Goal: Task Accomplishment & Management: Complete application form

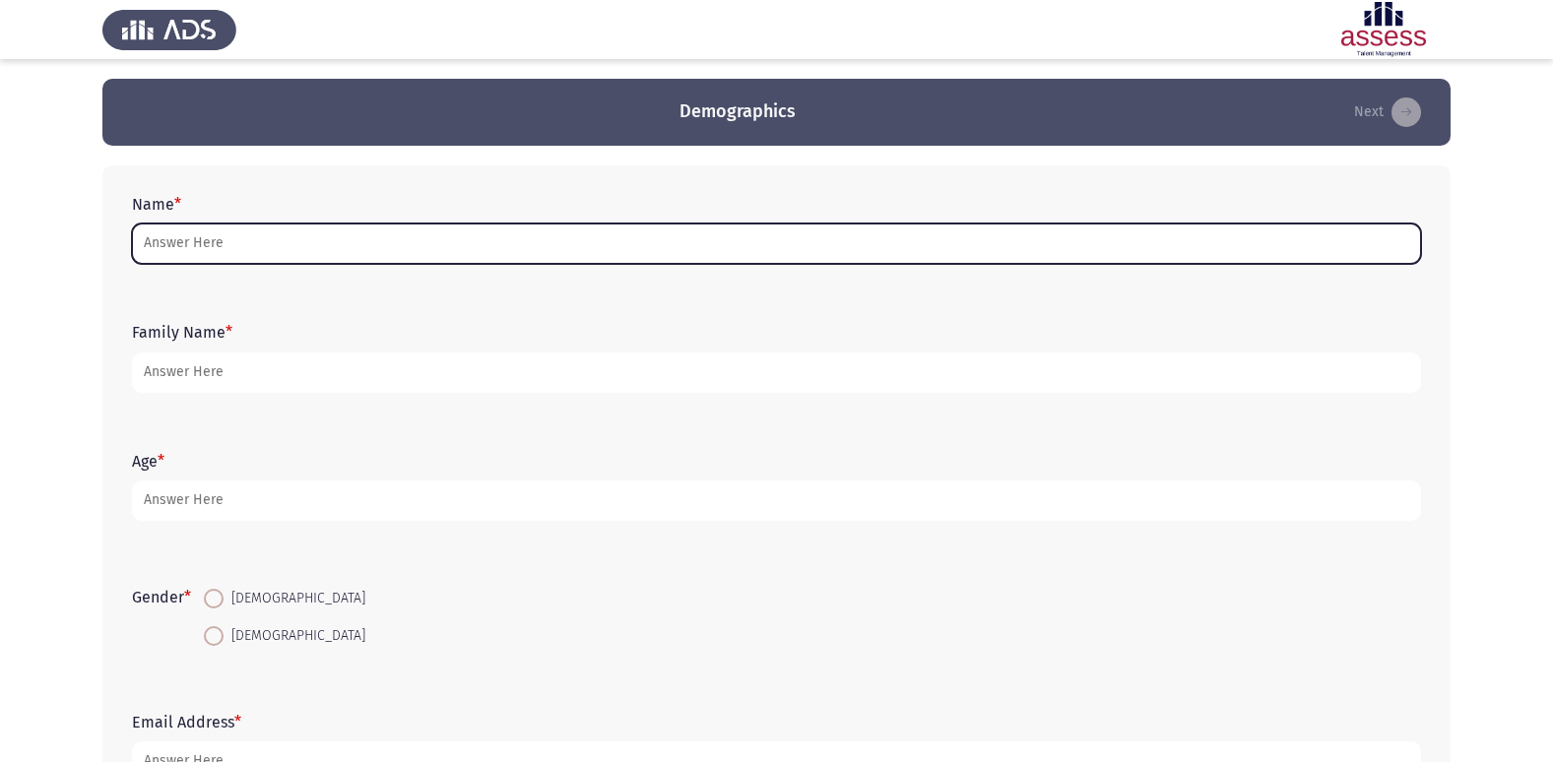
click at [378, 253] on input "Name *" at bounding box center [776, 244] width 1289 height 40
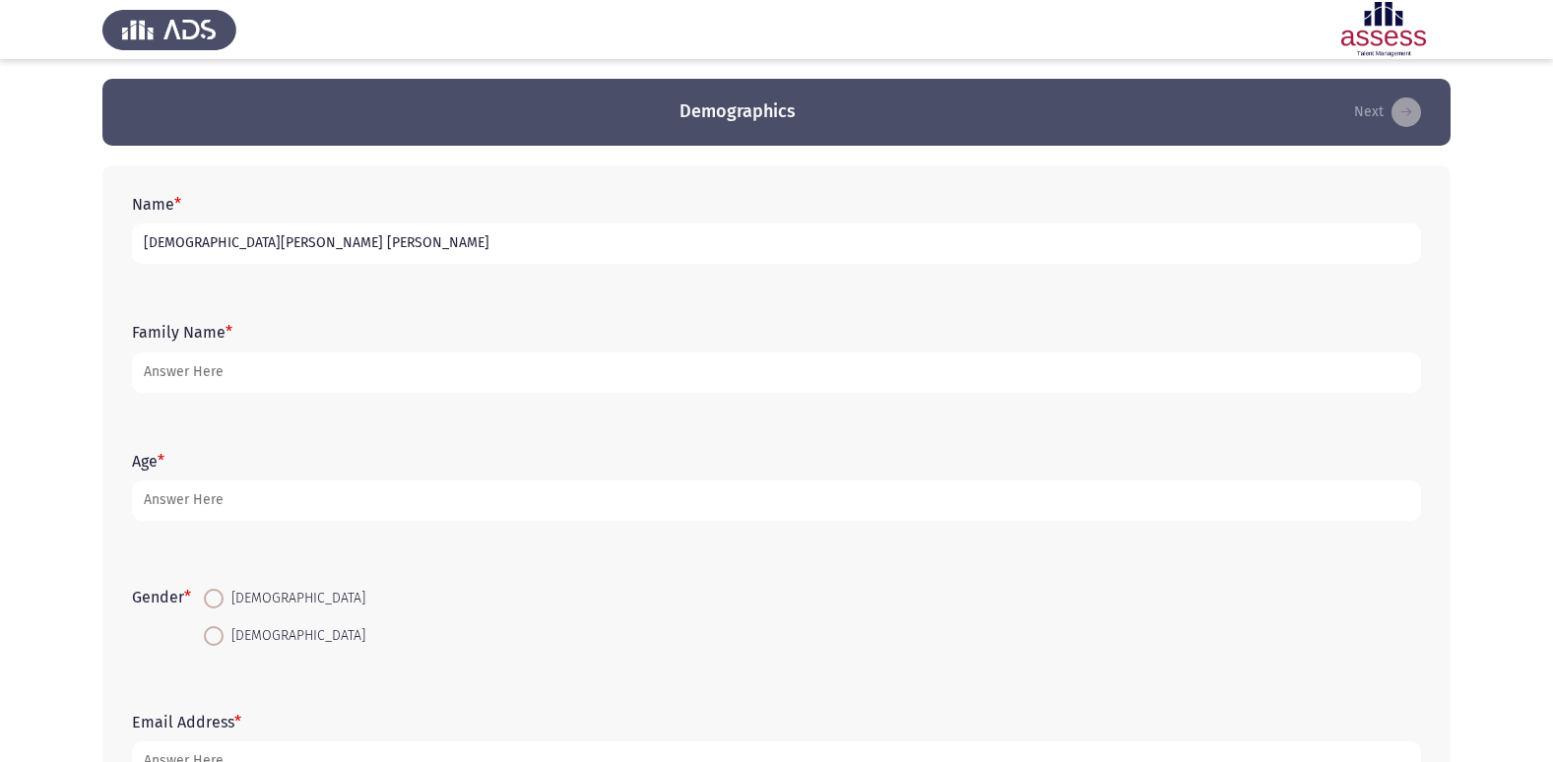
type input "[DEMOGRAPHIC_DATA][PERSON_NAME] [PERSON_NAME]"
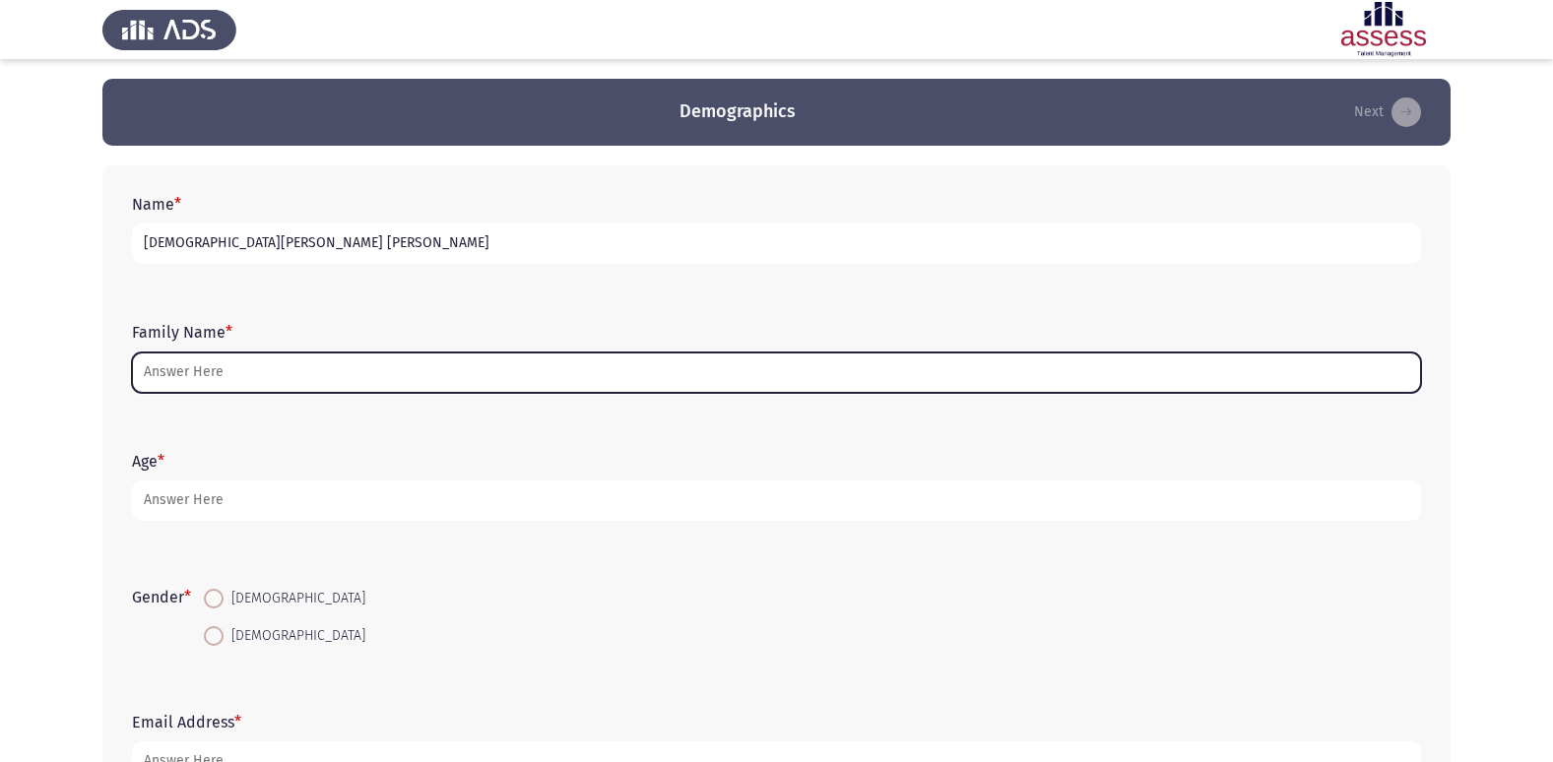
click at [480, 363] on input "Family Name *" at bounding box center [776, 372] width 1289 height 40
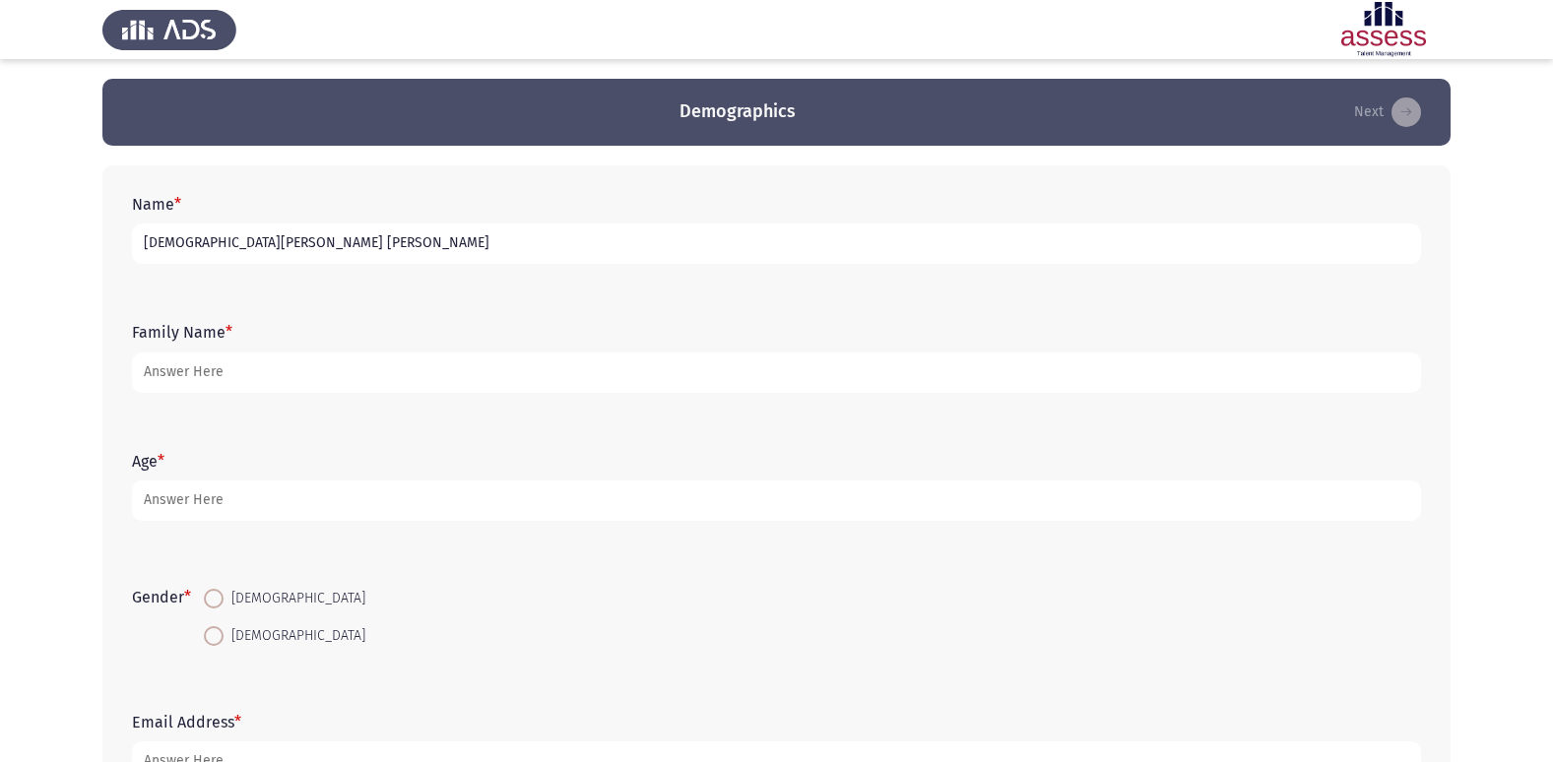
drag, startPoint x: 354, startPoint y: 241, endPoint x: 127, endPoint y: 247, distance: 227.5
click at [124, 248] on div "Name * [PERSON_NAME] [PERSON_NAME]" at bounding box center [776, 229] width 1309 height 89
type input "[PERSON_NAME]"
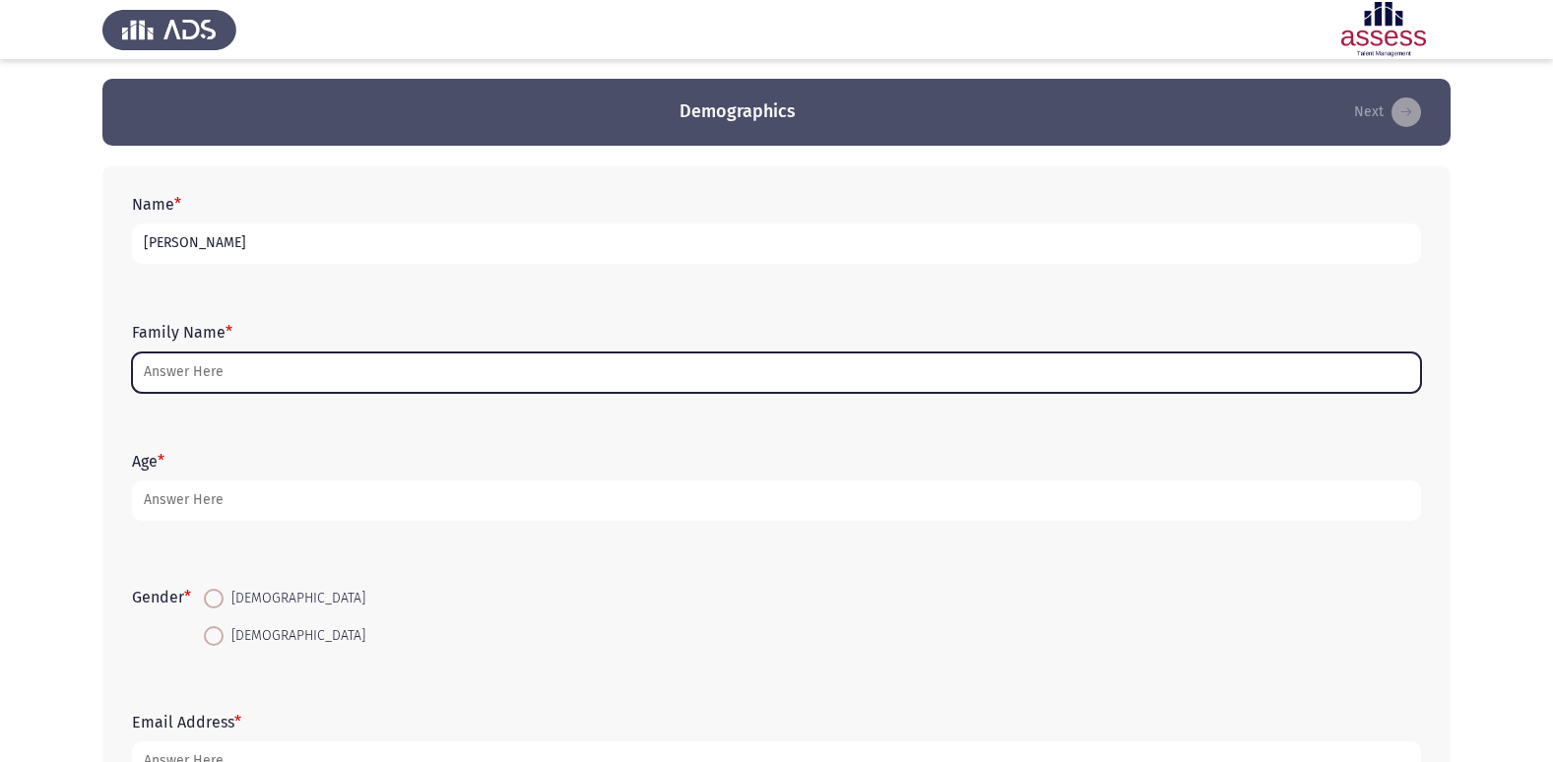
click at [377, 380] on input "Family Name *" at bounding box center [776, 372] width 1289 height 40
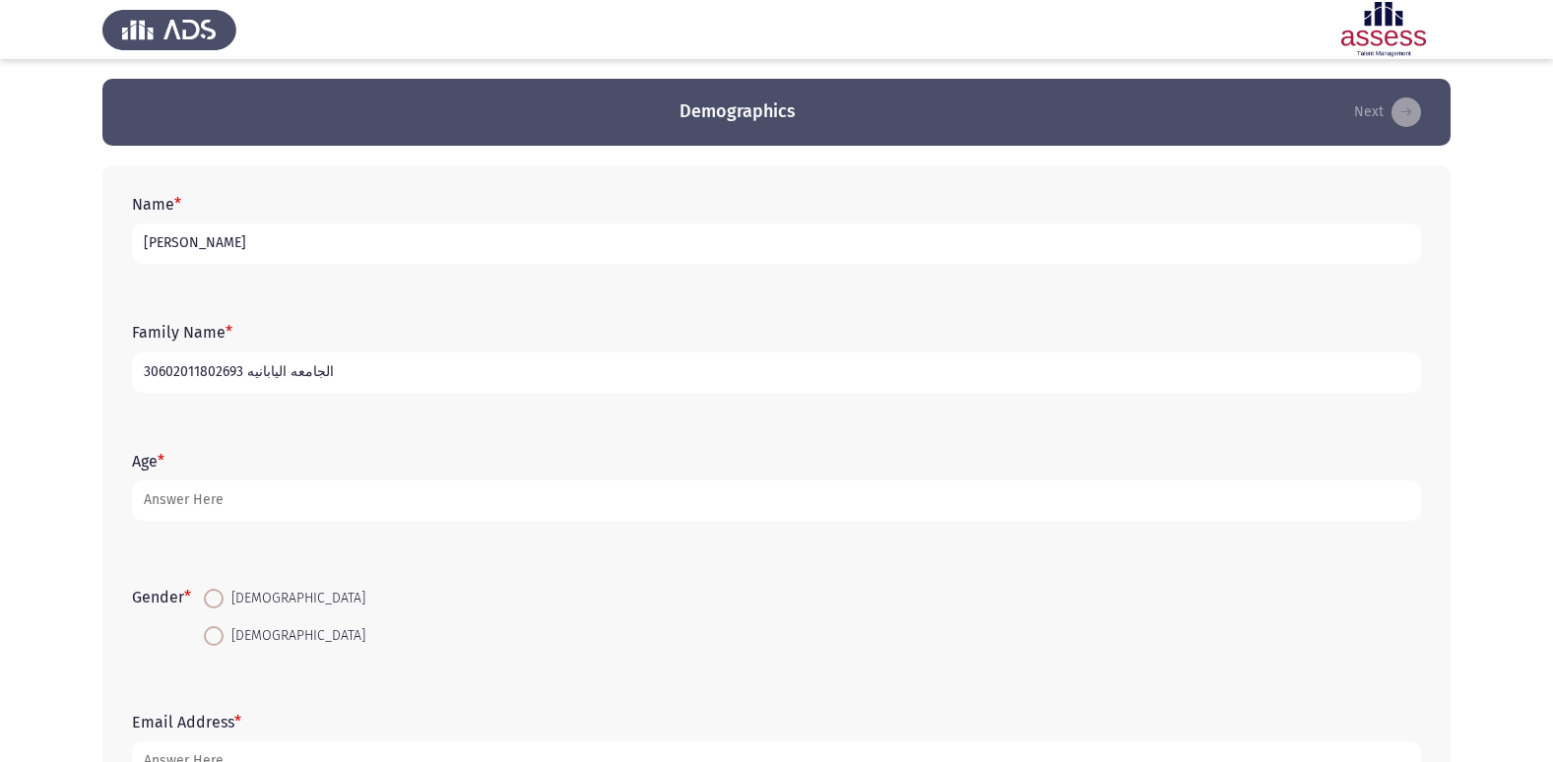
type input "30602011802693 الجامعه اليابانيه"
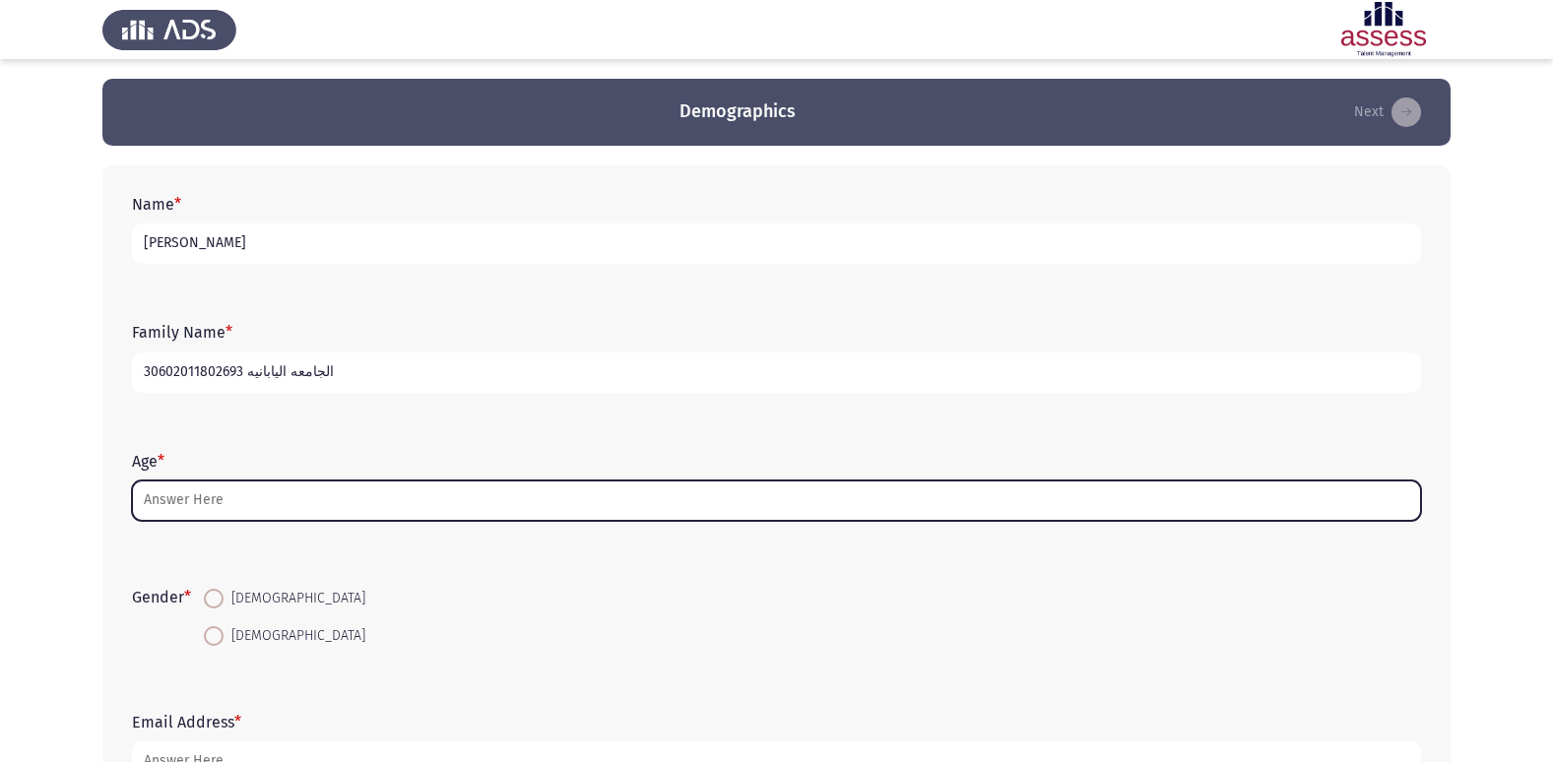
click at [367, 498] on input "Age *" at bounding box center [776, 501] width 1289 height 40
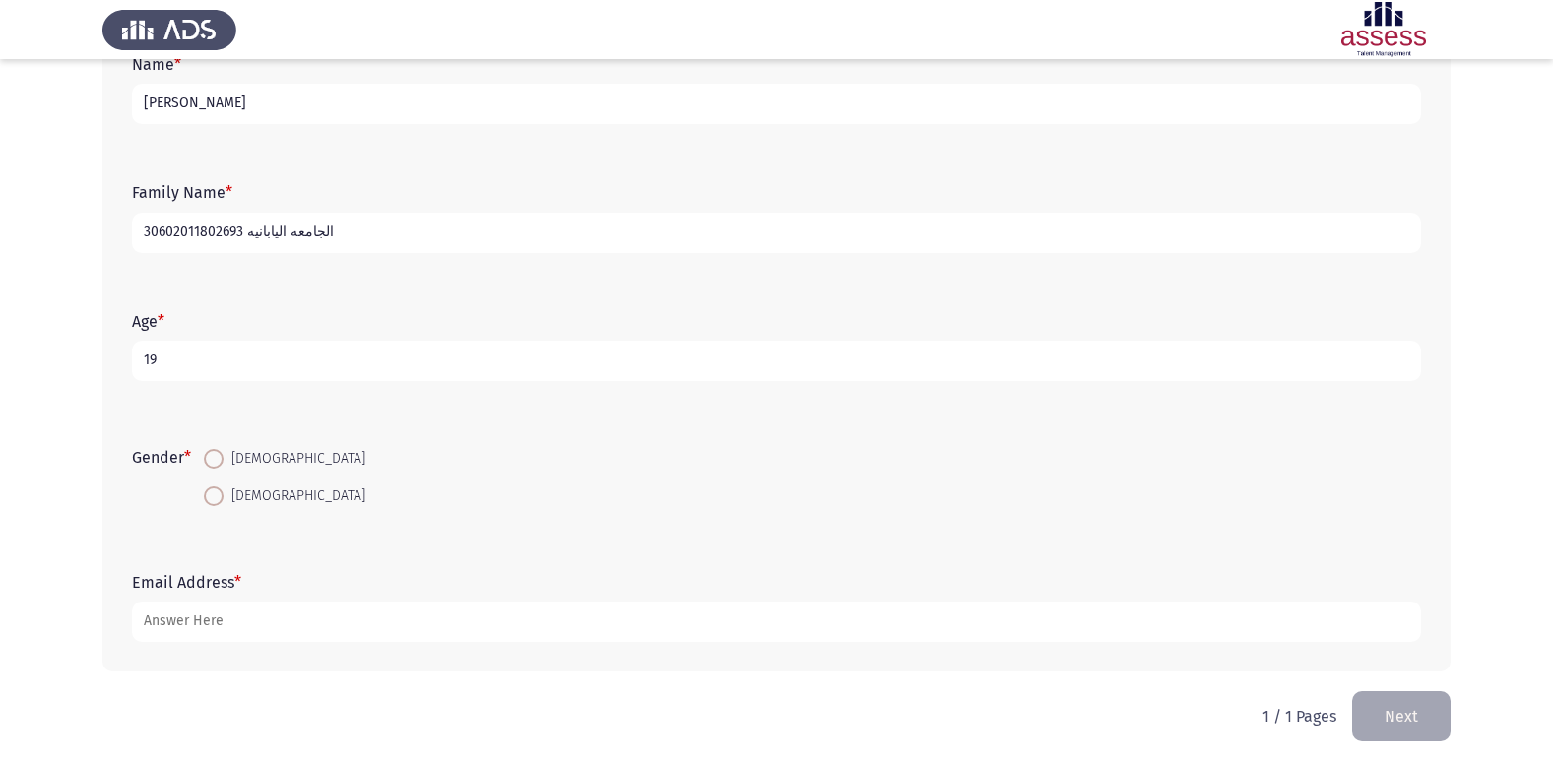
scroll to position [148, 0]
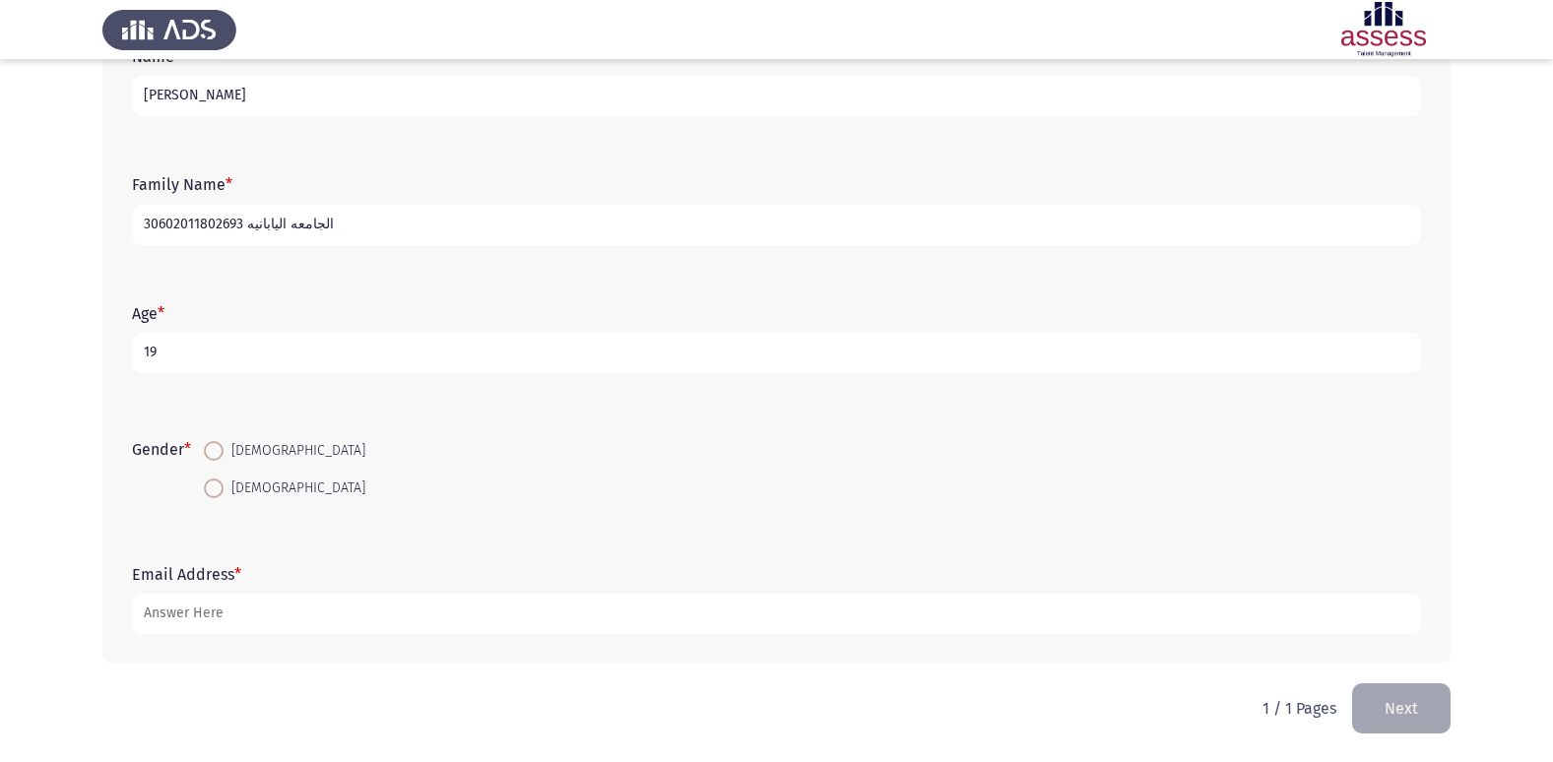
type input "19"
click at [216, 443] on span at bounding box center [214, 451] width 20 height 20
click at [216, 443] on input "[DEMOGRAPHIC_DATA]" at bounding box center [214, 451] width 20 height 20
radio input "true"
click at [337, 642] on div "Email Address *" at bounding box center [776, 599] width 1309 height 89
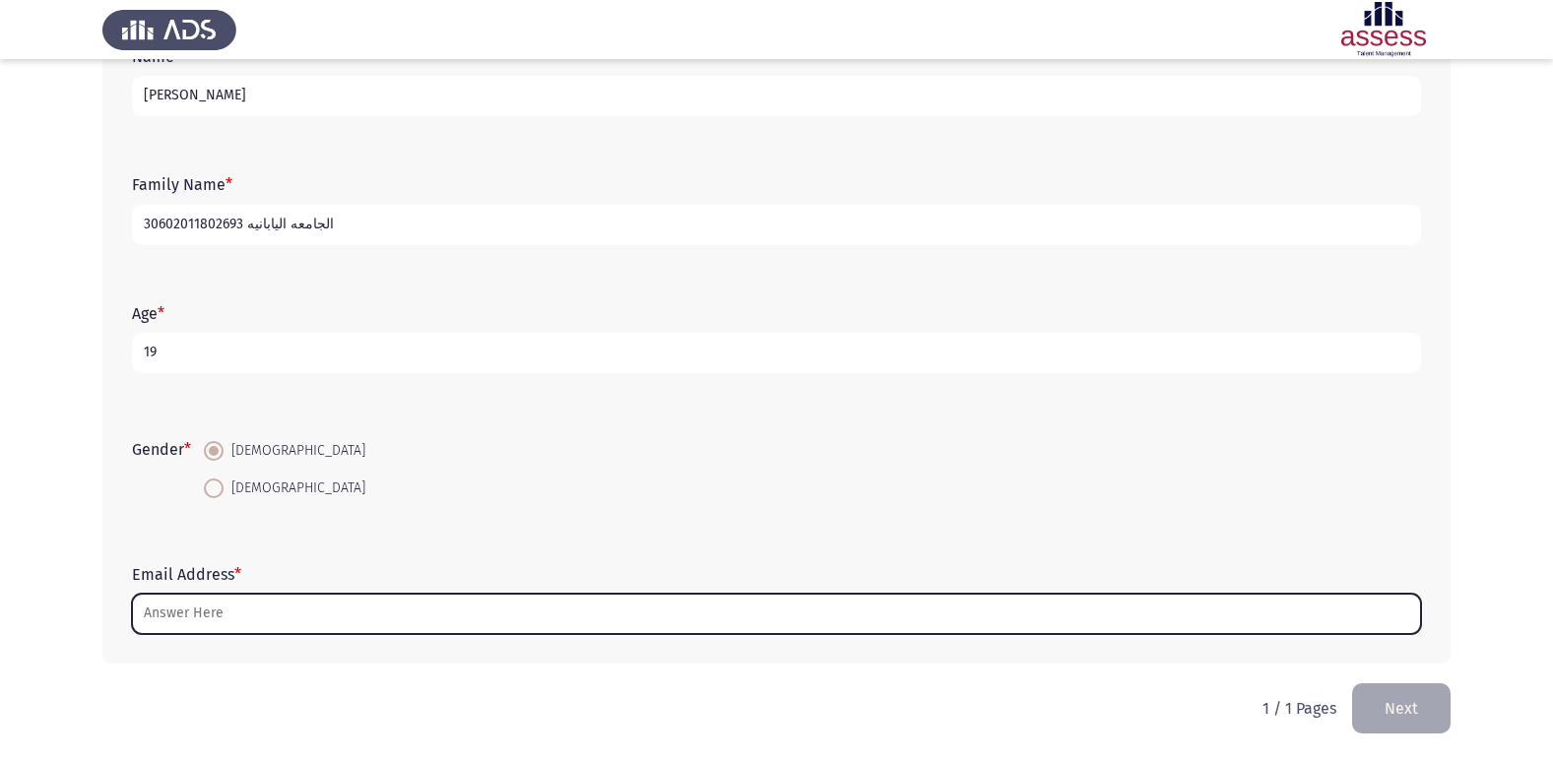
click at [351, 613] on input "Email Address *" at bounding box center [776, 614] width 1289 height 40
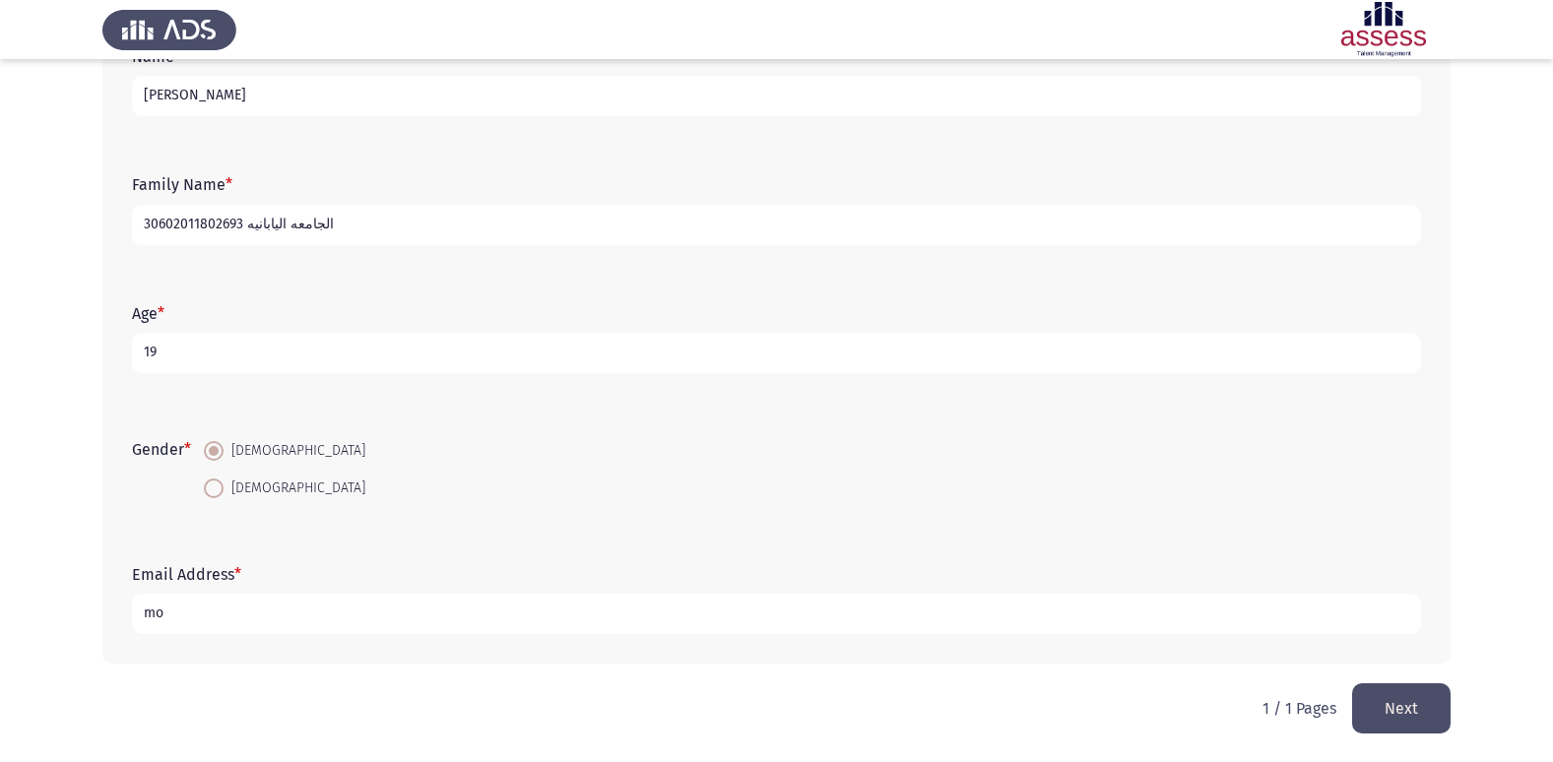
type input "m"
click at [211, 614] on input "[EMAIL_ADDRESS][DOMAIN_NAME]" at bounding box center [776, 614] width 1289 height 40
type input "[EMAIL_ADDRESS][DOMAIN_NAME]"
click at [1385, 715] on button "Next" at bounding box center [1401, 708] width 98 height 50
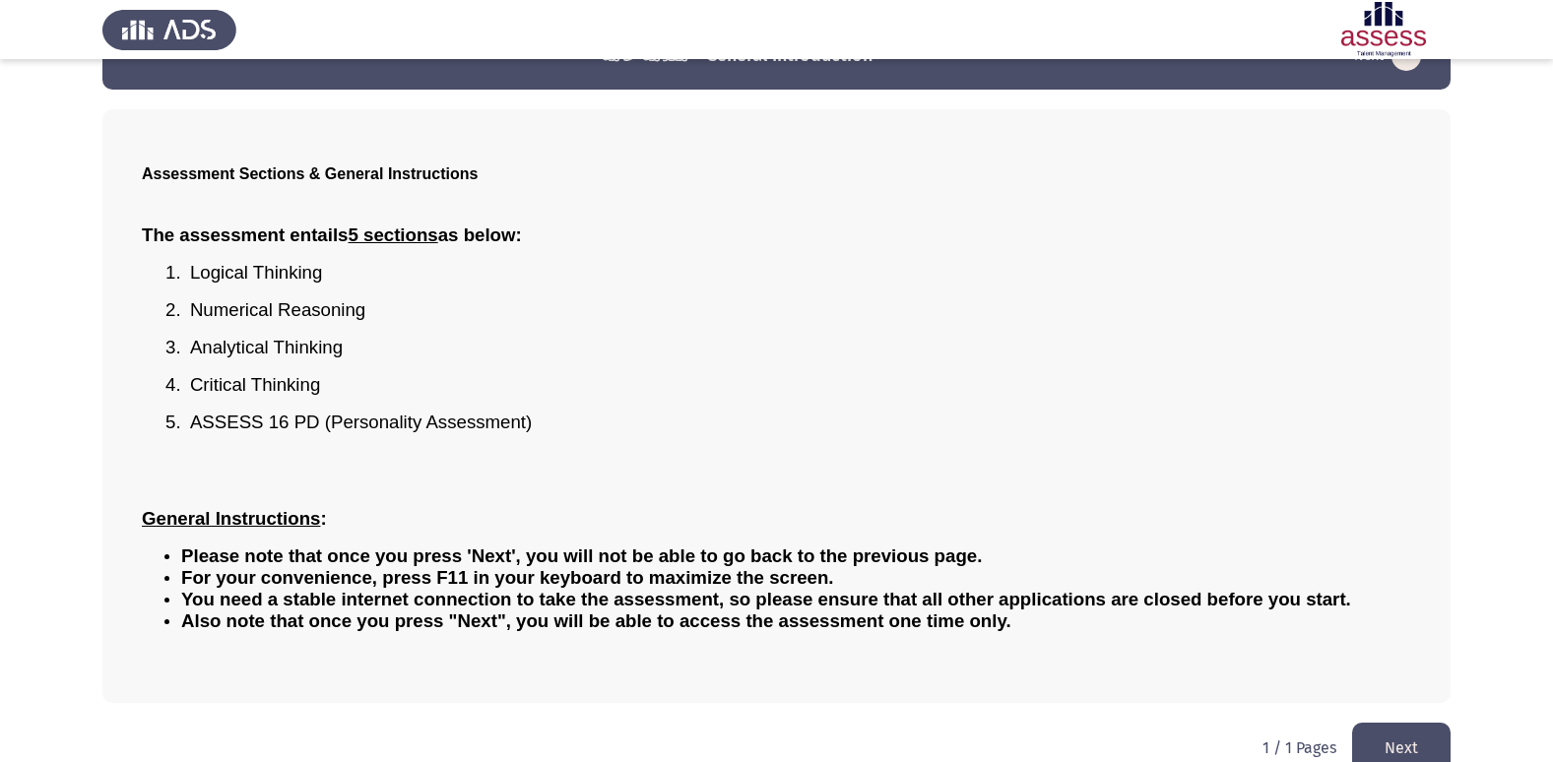
scroll to position [87, 0]
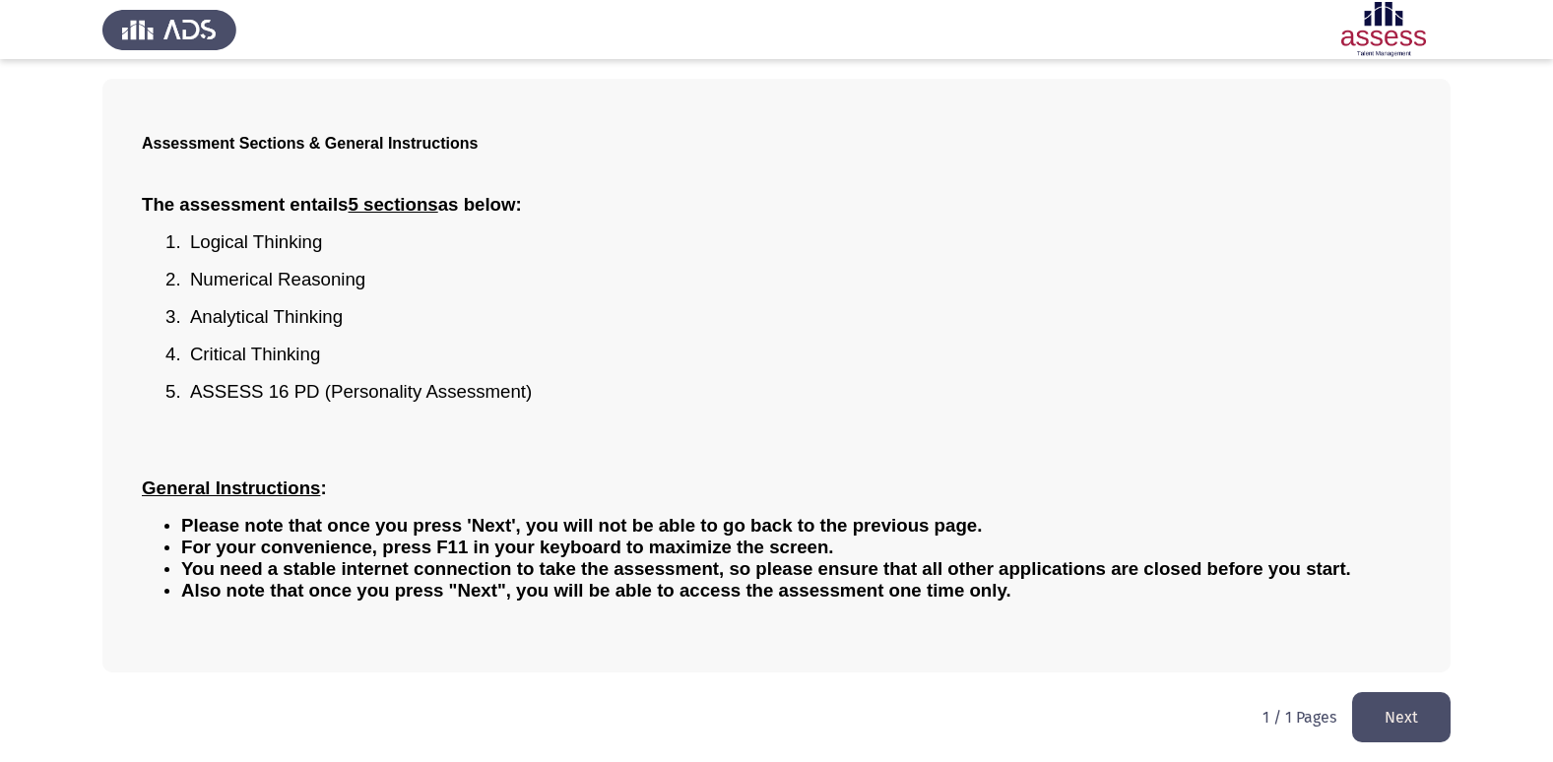
click at [1421, 715] on button "Next" at bounding box center [1401, 717] width 98 height 50
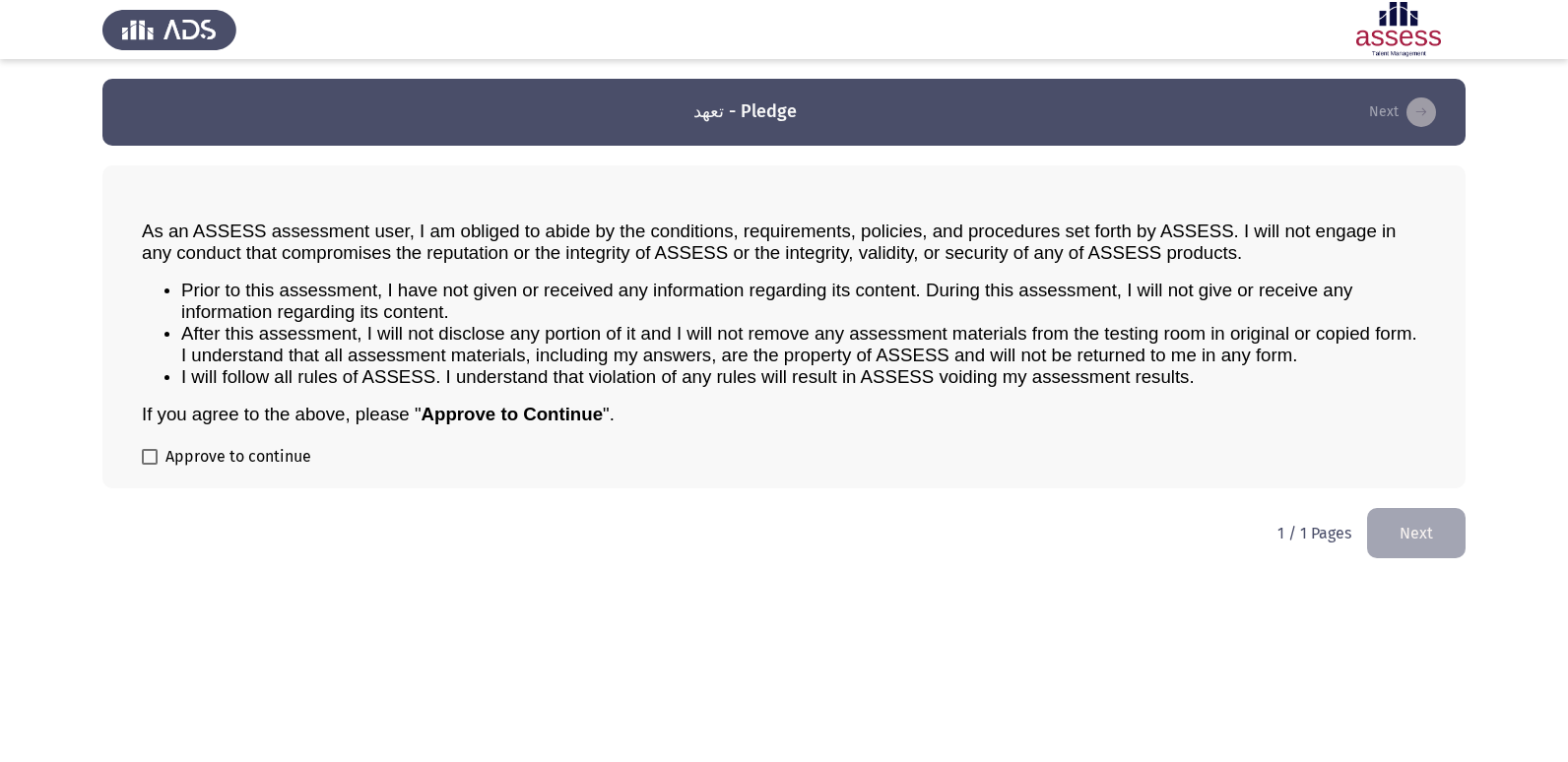
click at [151, 449] on span at bounding box center [150, 457] width 16 height 16
click at [150, 465] on input "Approve to continue" at bounding box center [149, 465] width 1 height 1
checkbox input "true"
click at [1451, 526] on button "Next" at bounding box center [1416, 533] width 98 height 50
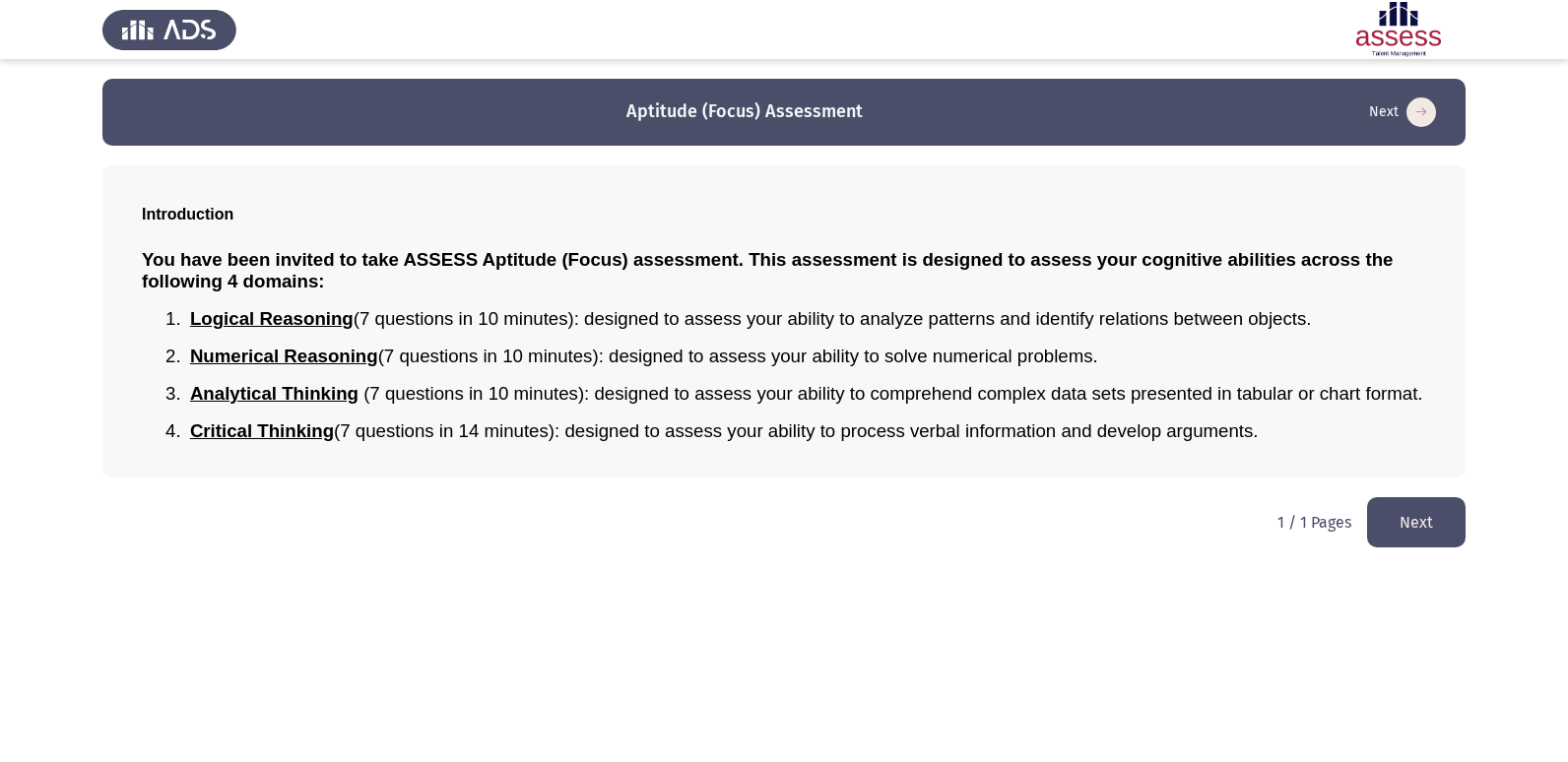
click at [1441, 505] on button "Next" at bounding box center [1416, 522] width 98 height 50
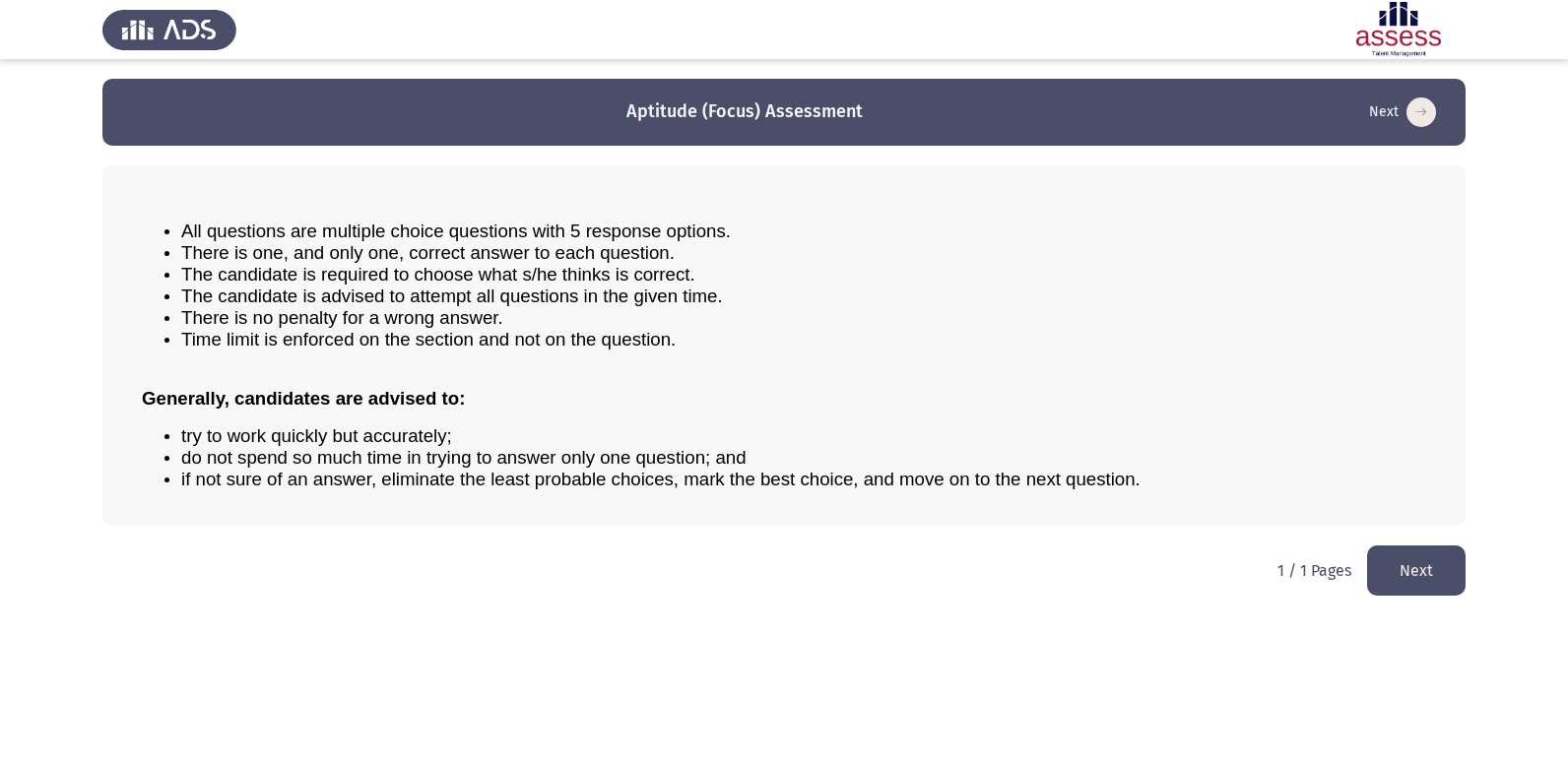
click at [1415, 568] on button "Next" at bounding box center [1416, 570] width 98 height 50
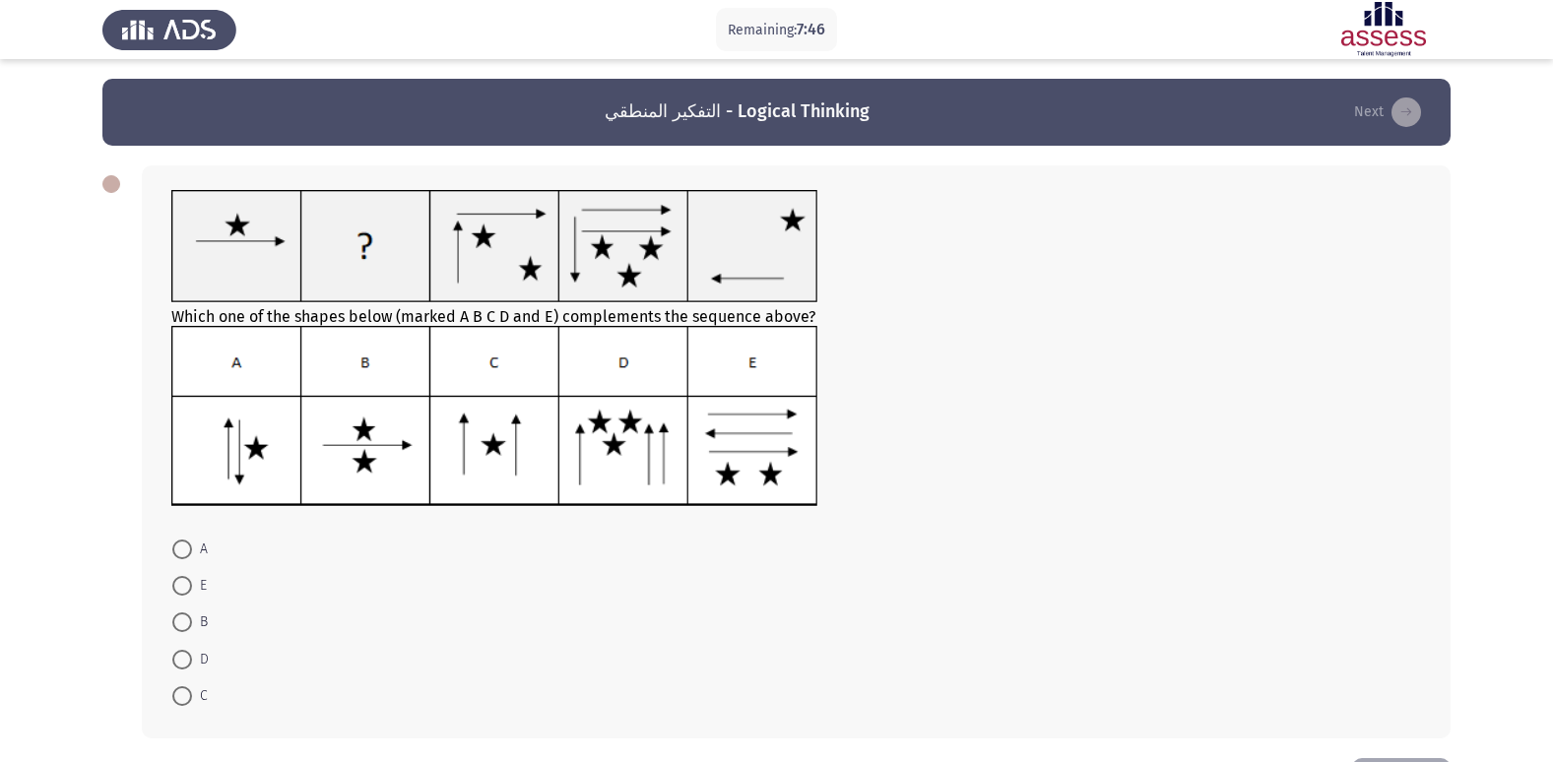
click at [175, 629] on span at bounding box center [182, 622] width 20 height 20
click at [175, 629] on input "B" at bounding box center [182, 622] width 20 height 20
radio input "true"
click at [1409, 119] on icon "load next page" at bounding box center [1406, 112] width 30 height 30
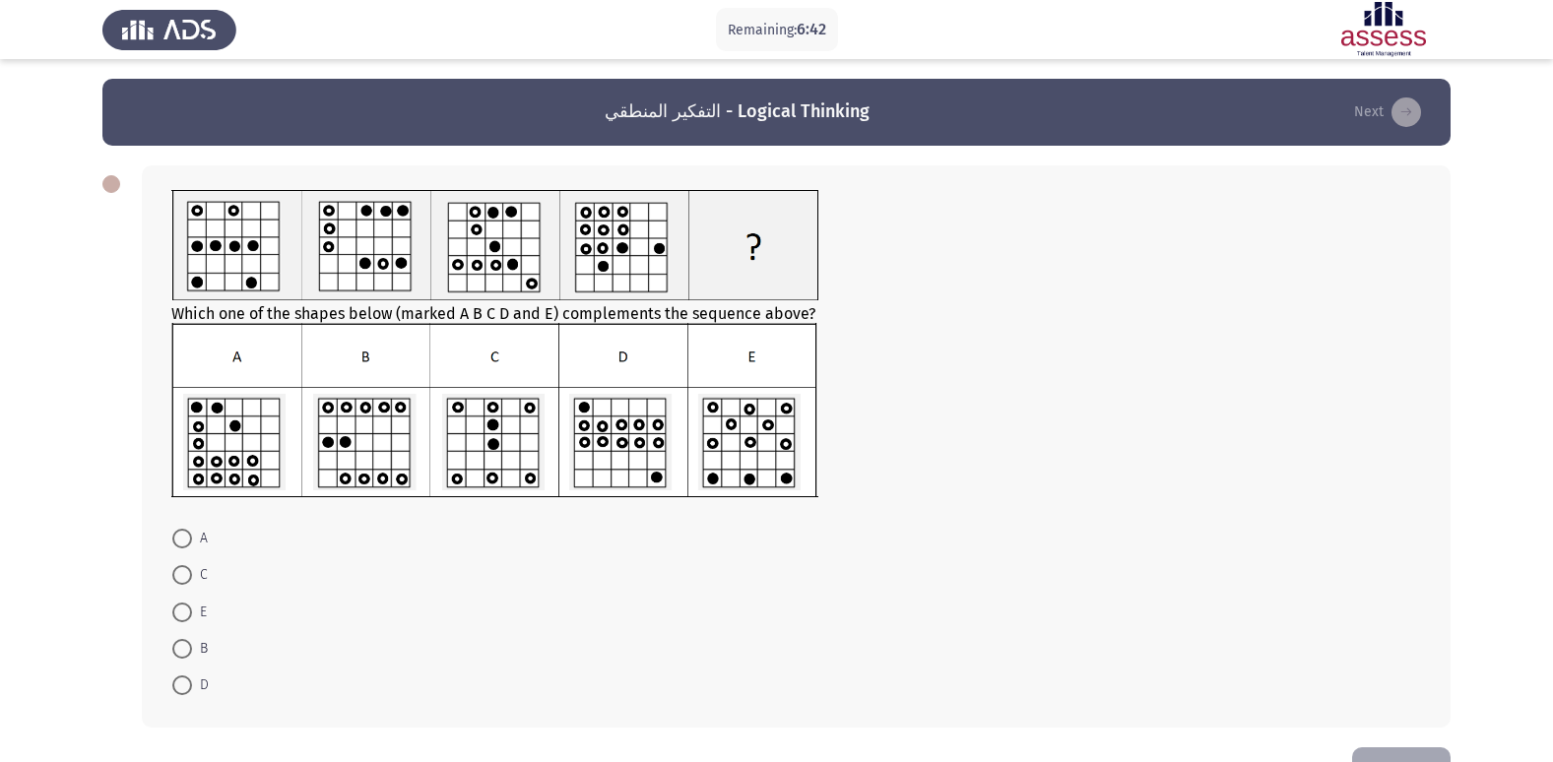
click at [183, 691] on span at bounding box center [182, 685] width 20 height 20
click at [183, 691] on input "D" at bounding box center [182, 685] width 20 height 20
radio input "true"
click at [1420, 121] on button "Next" at bounding box center [1387, 112] width 79 height 32
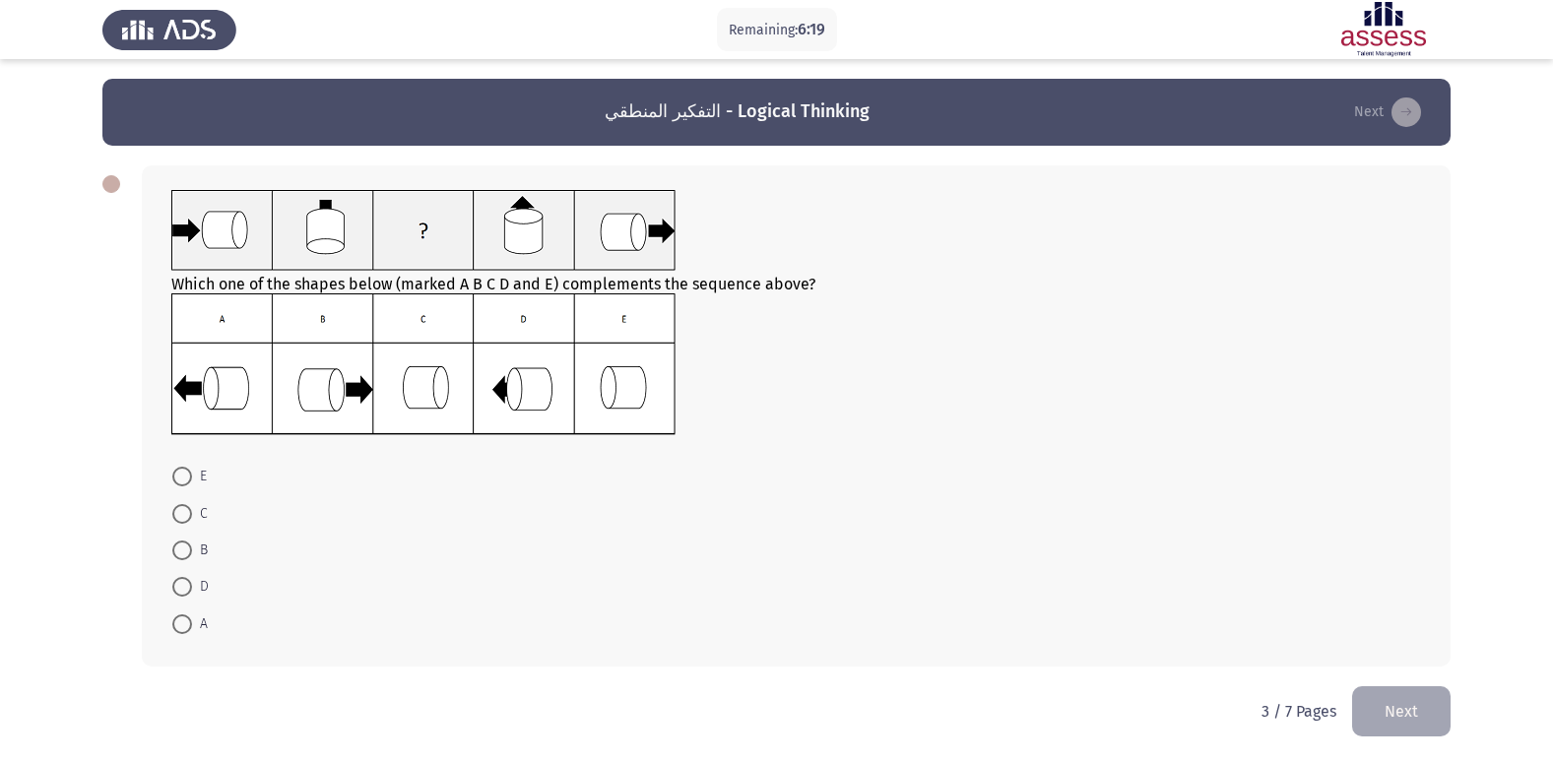
click at [182, 588] on span at bounding box center [182, 587] width 20 height 20
click at [182, 588] on input "D" at bounding box center [182, 587] width 20 height 20
radio input "true"
click at [190, 626] on span at bounding box center [182, 622] width 20 height 20
click at [190, 626] on input "A" at bounding box center [182, 622] width 20 height 20
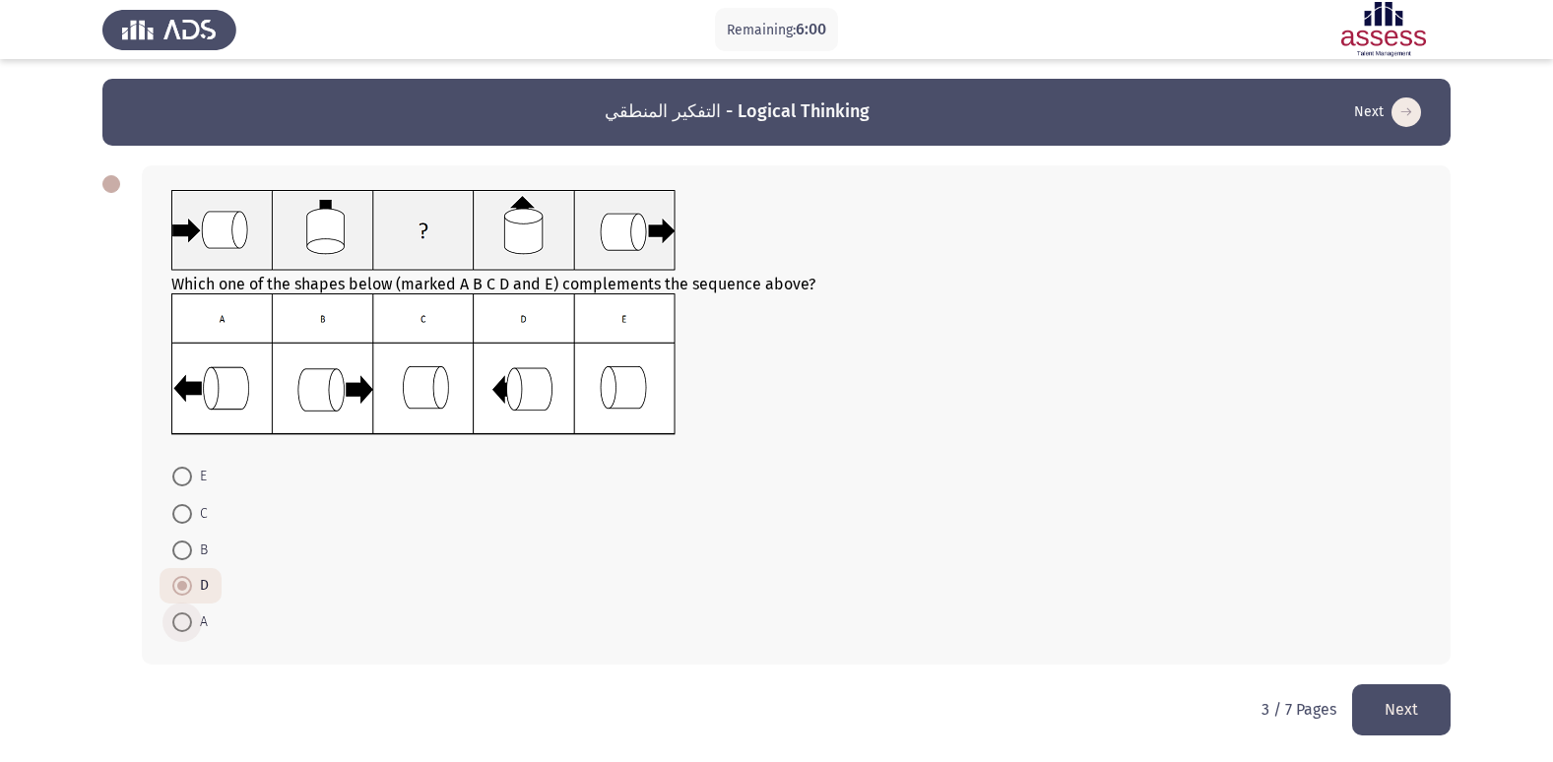
radio input "true"
click at [1417, 696] on button "Next" at bounding box center [1401, 709] width 98 height 50
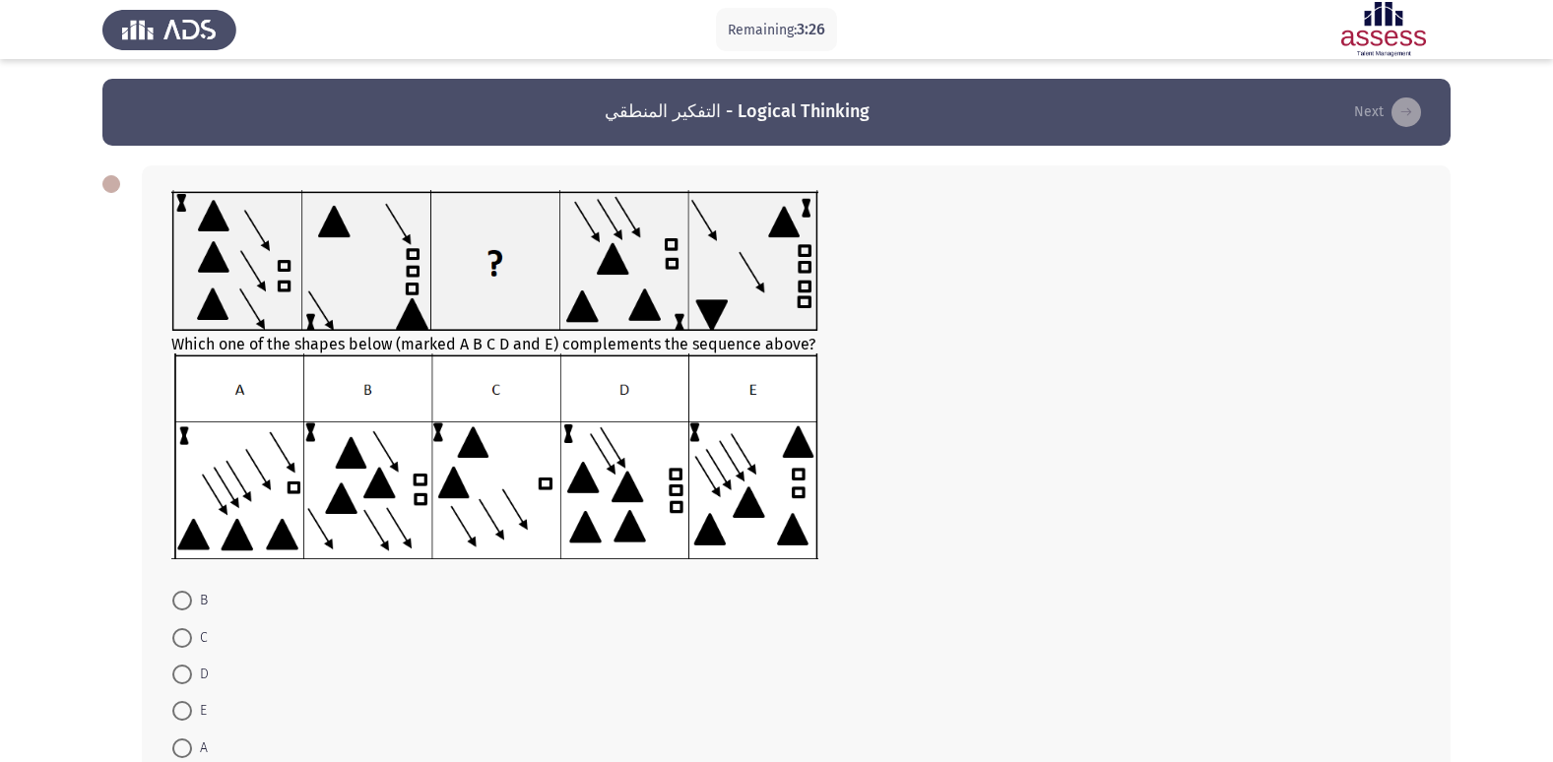
click at [184, 633] on span at bounding box center [182, 638] width 20 height 20
click at [184, 633] on input "C" at bounding box center [182, 638] width 20 height 20
radio input "true"
click at [1392, 114] on icon "load next page" at bounding box center [1406, 112] width 30 height 30
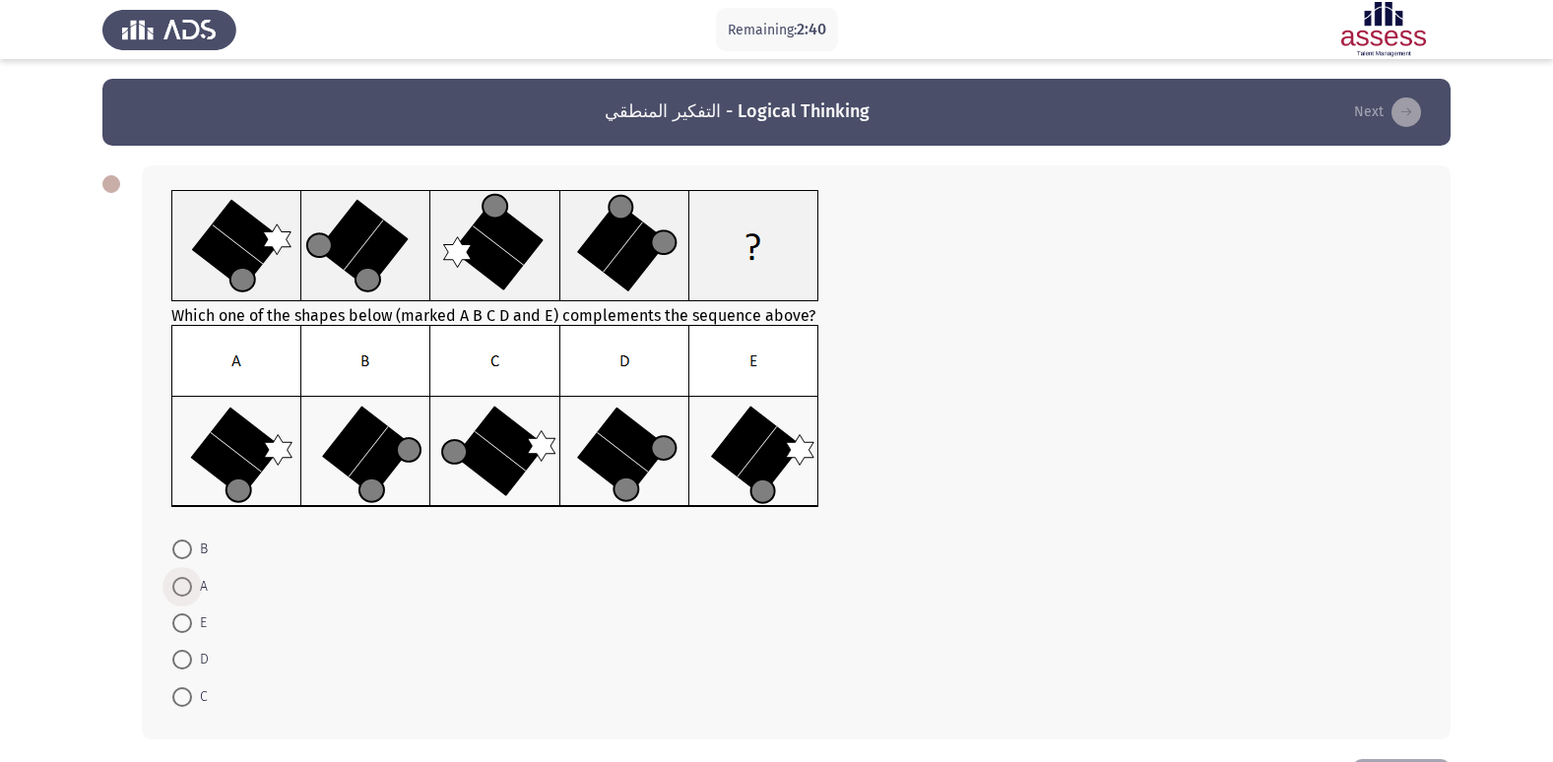
click at [173, 591] on span at bounding box center [182, 587] width 20 height 20
click at [173, 591] on input "A" at bounding box center [182, 587] width 20 height 20
radio input "true"
click at [1406, 112] on icon "load next page" at bounding box center [1406, 112] width 30 height 30
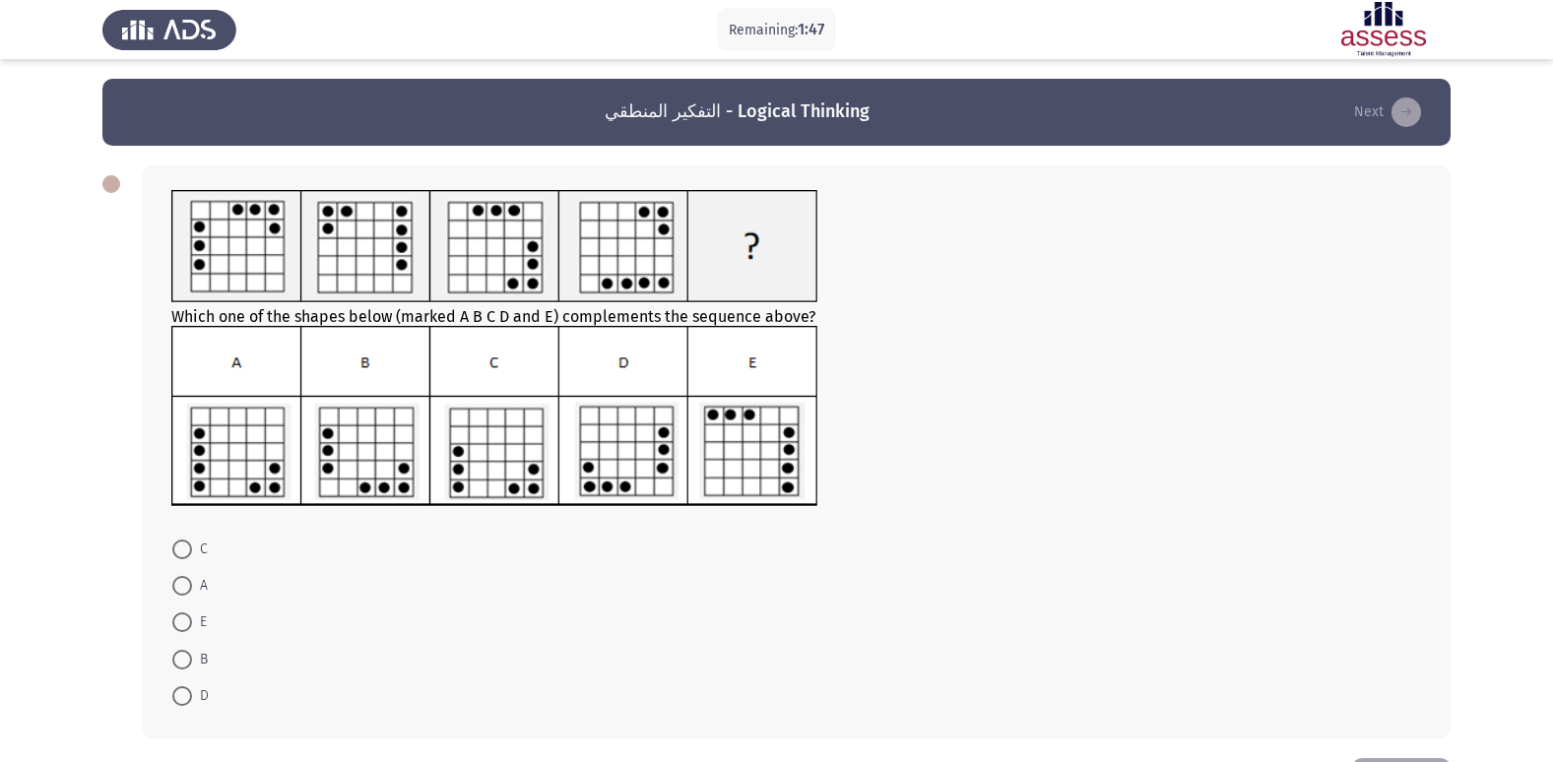
click at [174, 704] on label "D" at bounding box center [190, 696] width 36 height 24
click at [174, 704] on input "D" at bounding box center [182, 696] width 20 height 20
radio input "true"
click at [1403, 105] on icon "load next page" at bounding box center [1406, 112] width 30 height 30
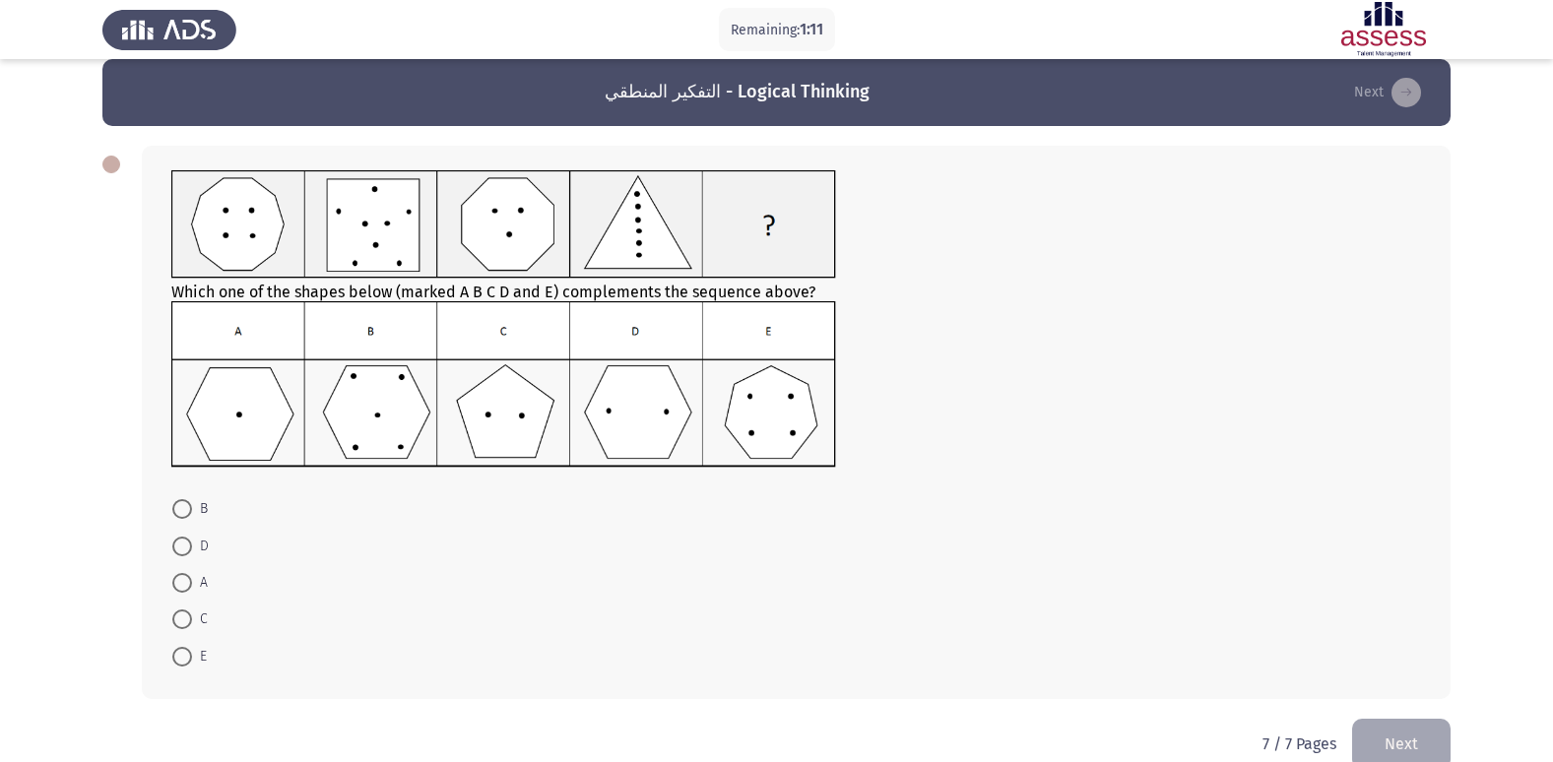
scroll to position [55, 0]
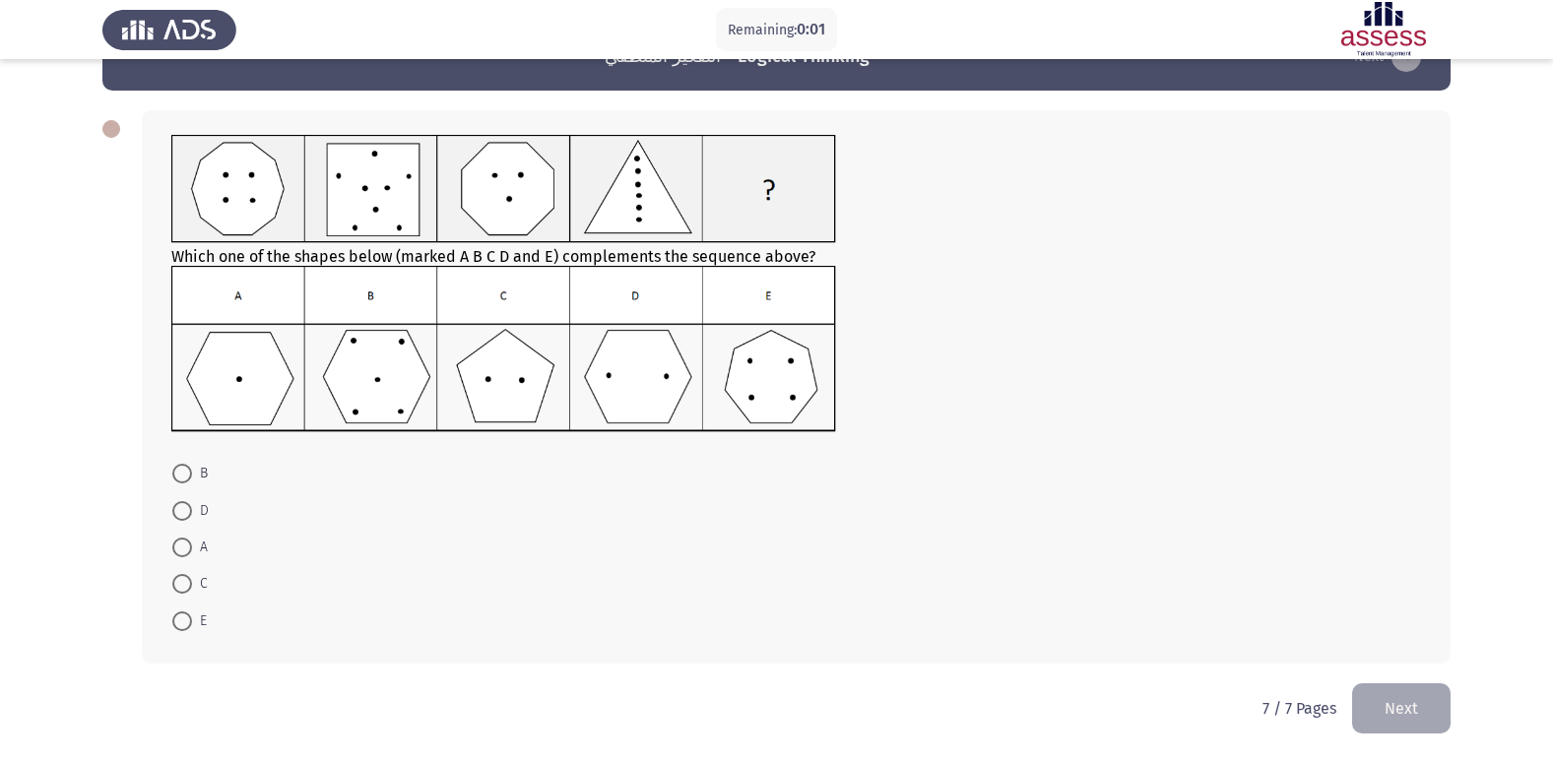
click at [184, 511] on span at bounding box center [182, 511] width 20 height 20
click at [184, 511] on input "D" at bounding box center [182, 511] width 20 height 20
radio input "true"
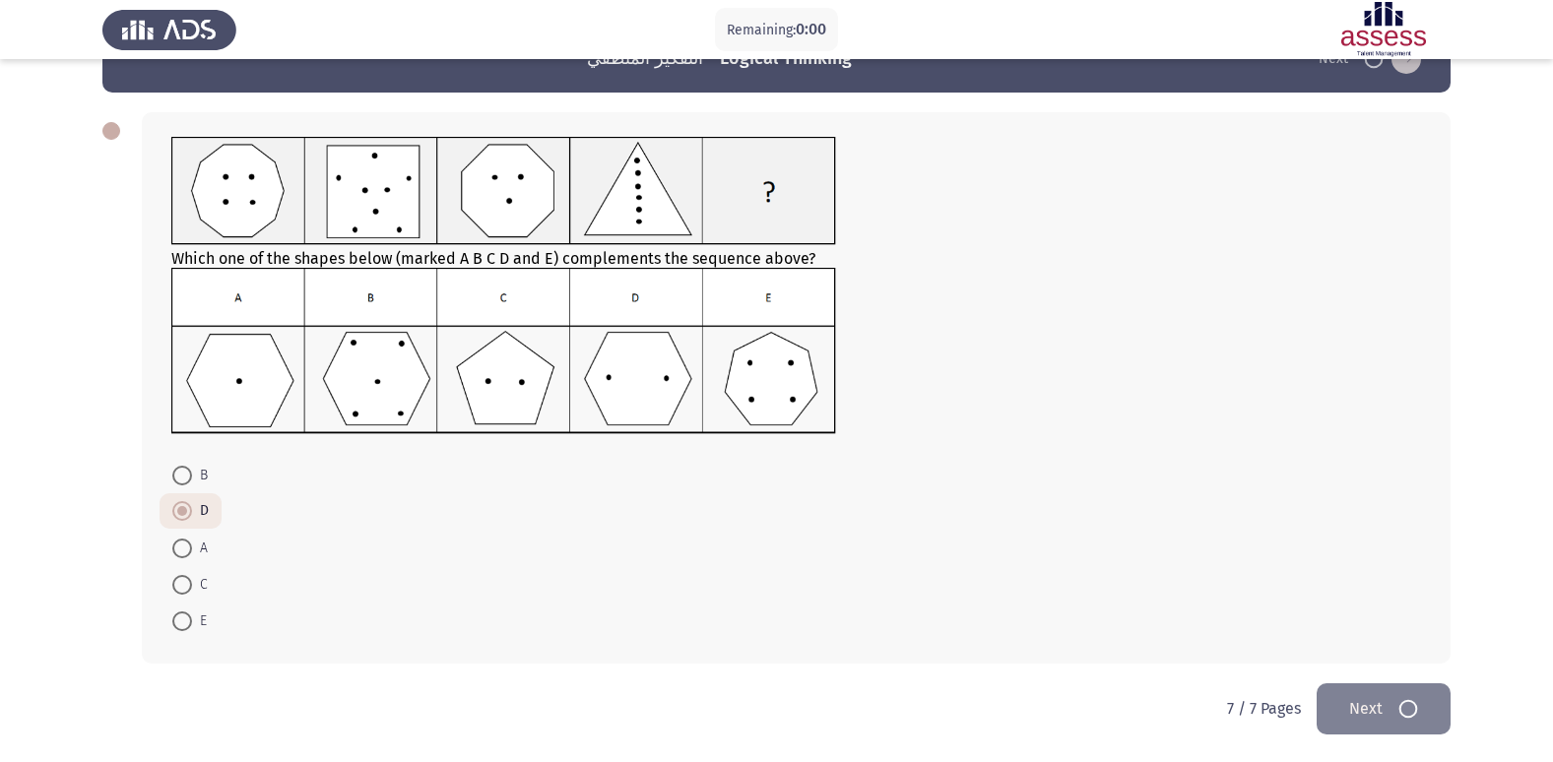
scroll to position [0, 0]
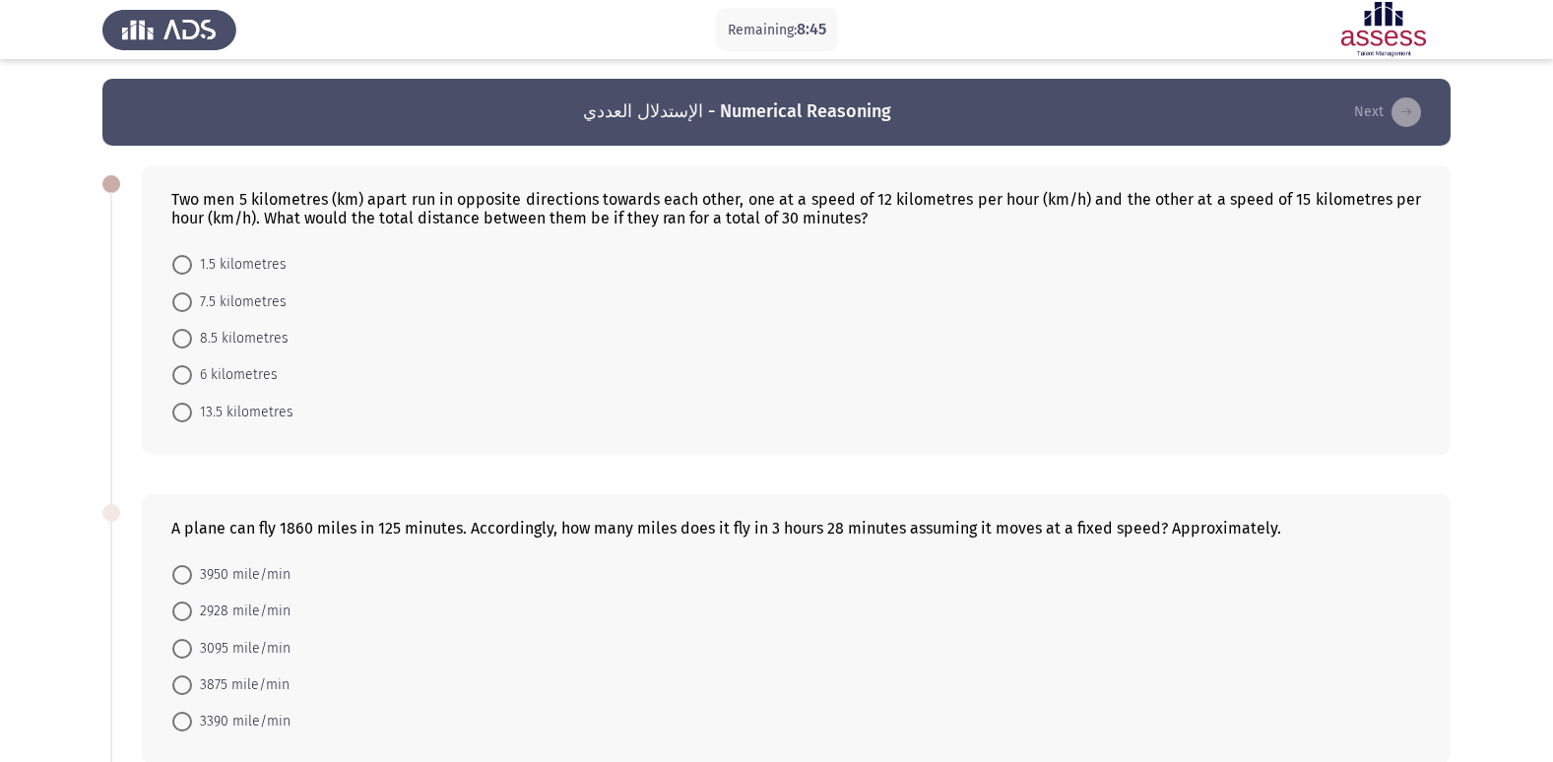
click at [181, 251] on mat-radio-button "1.5 kilometres" at bounding box center [230, 264] width 140 height 36
click at [186, 262] on span at bounding box center [182, 265] width 20 height 20
click at [186, 262] on input "1.5 kilometres" at bounding box center [182, 265] width 20 height 20
radio input "true"
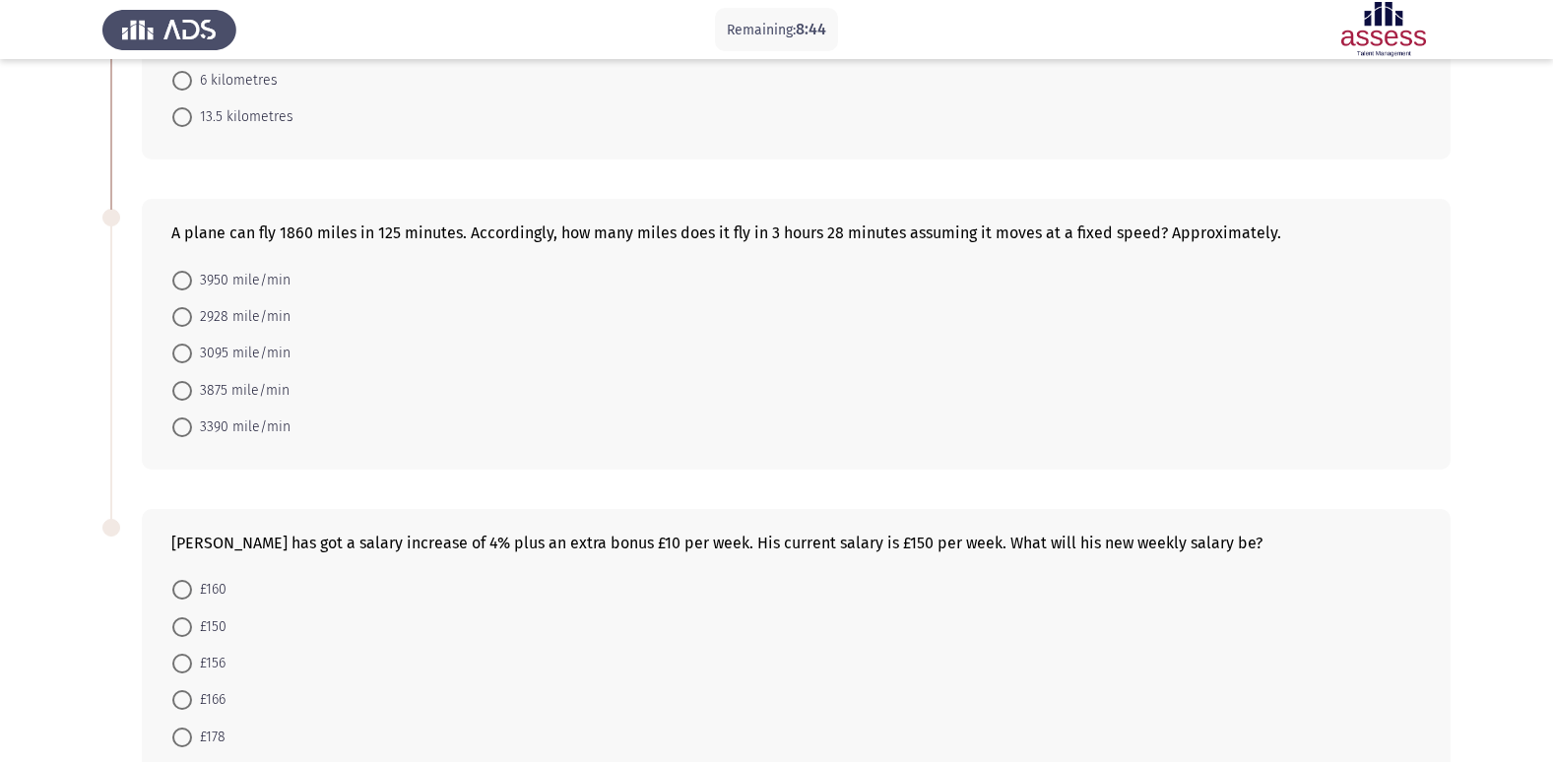
scroll to position [295, 0]
click at [179, 354] on span at bounding box center [182, 352] width 20 height 20
click at [179, 354] on input "3095 mile/min" at bounding box center [182, 352] width 20 height 20
radio input "true"
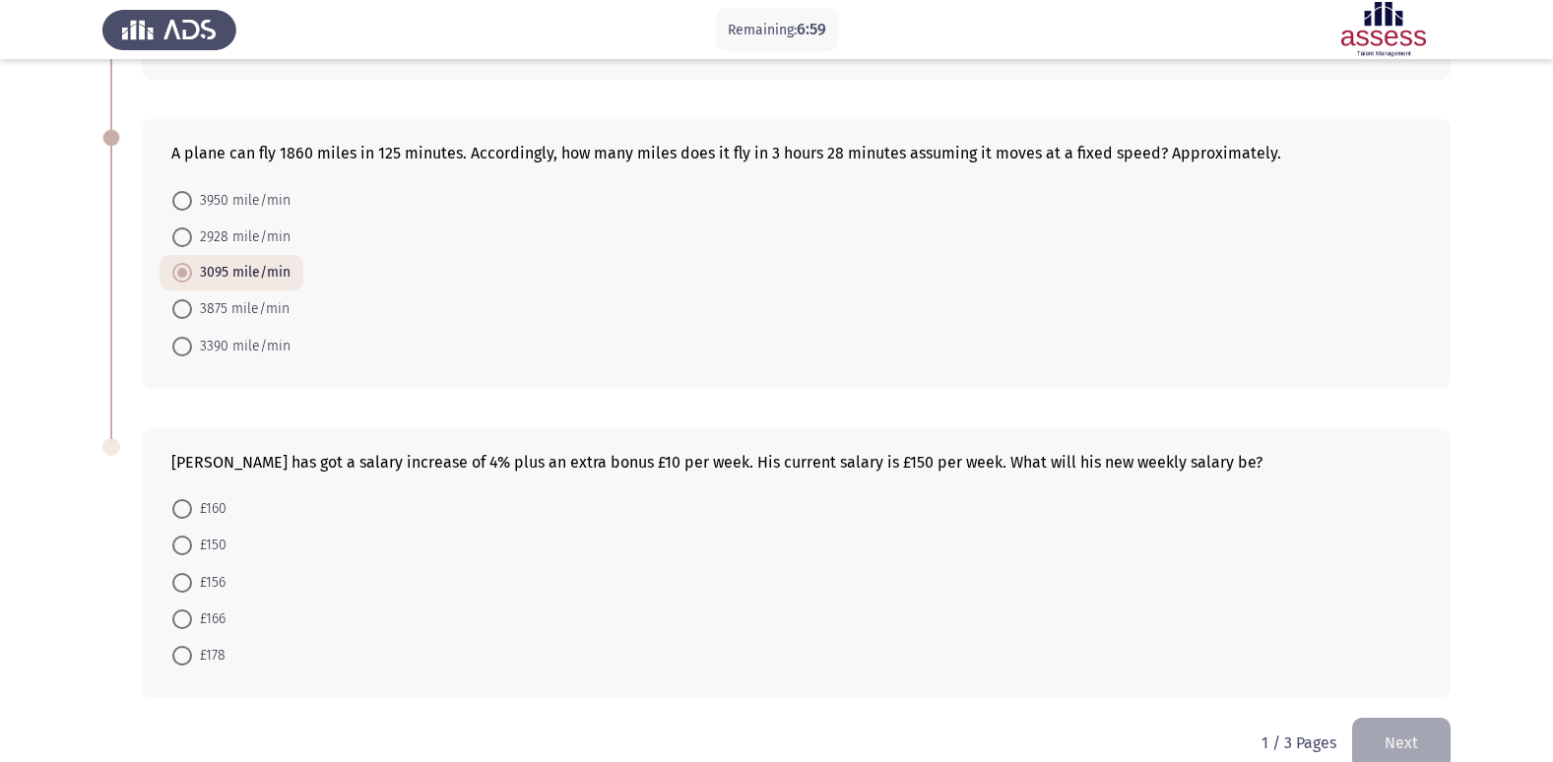
scroll to position [408, 0]
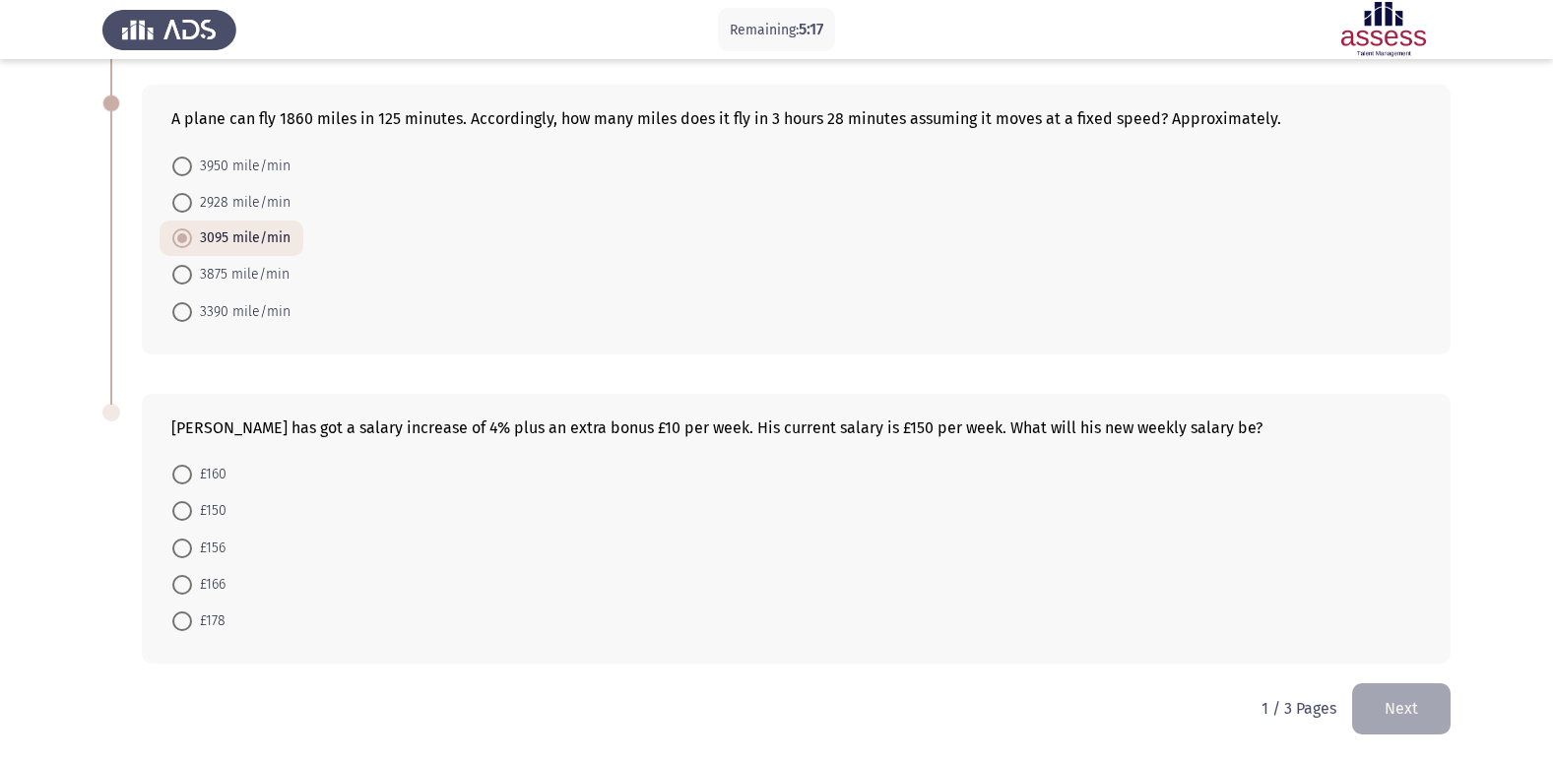
click at [187, 580] on span at bounding box center [182, 585] width 20 height 20
click at [187, 580] on input "£166" at bounding box center [182, 585] width 20 height 20
radio input "true"
click at [1392, 698] on button "Next" at bounding box center [1401, 708] width 98 height 50
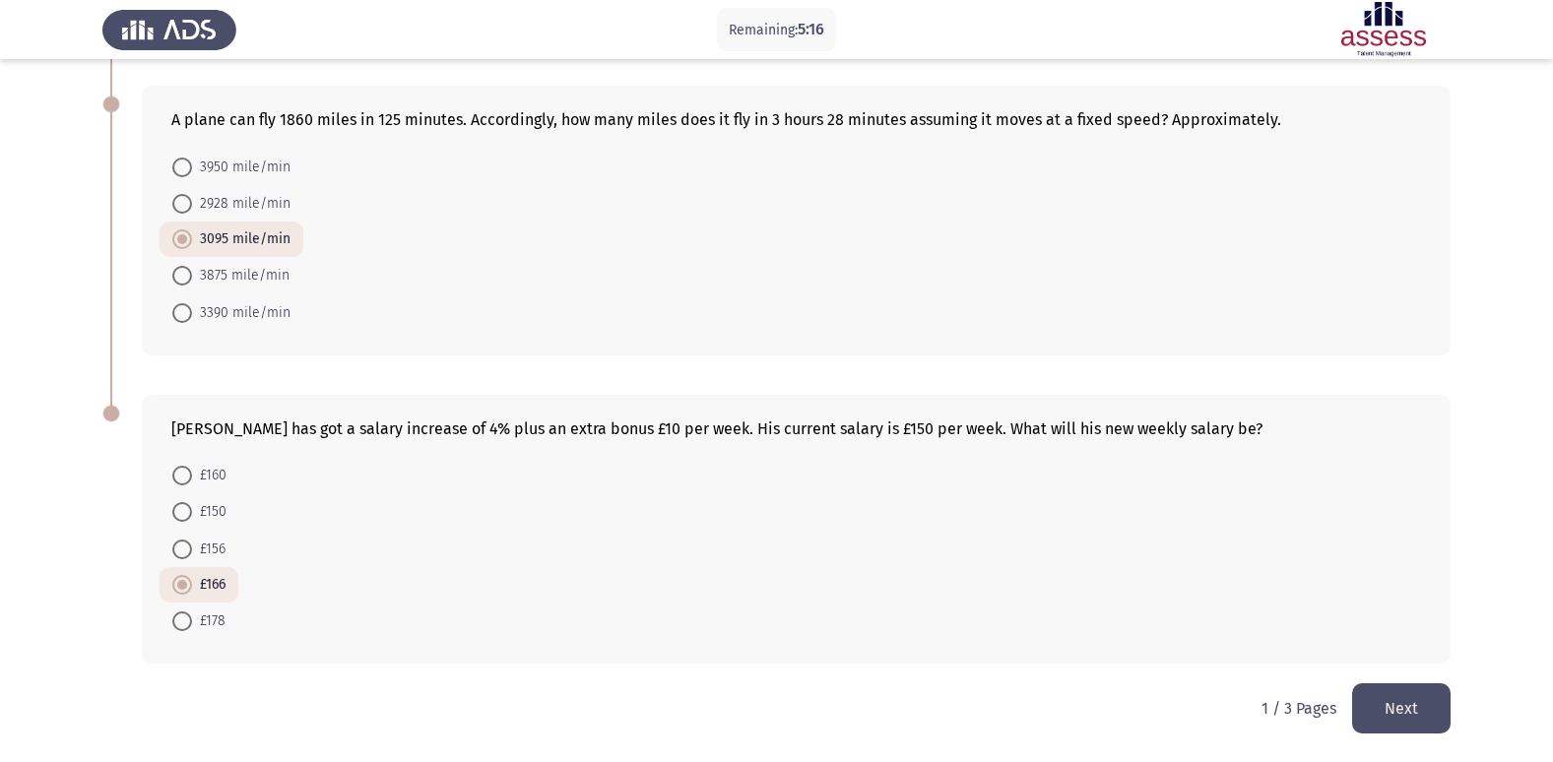
scroll to position [0, 0]
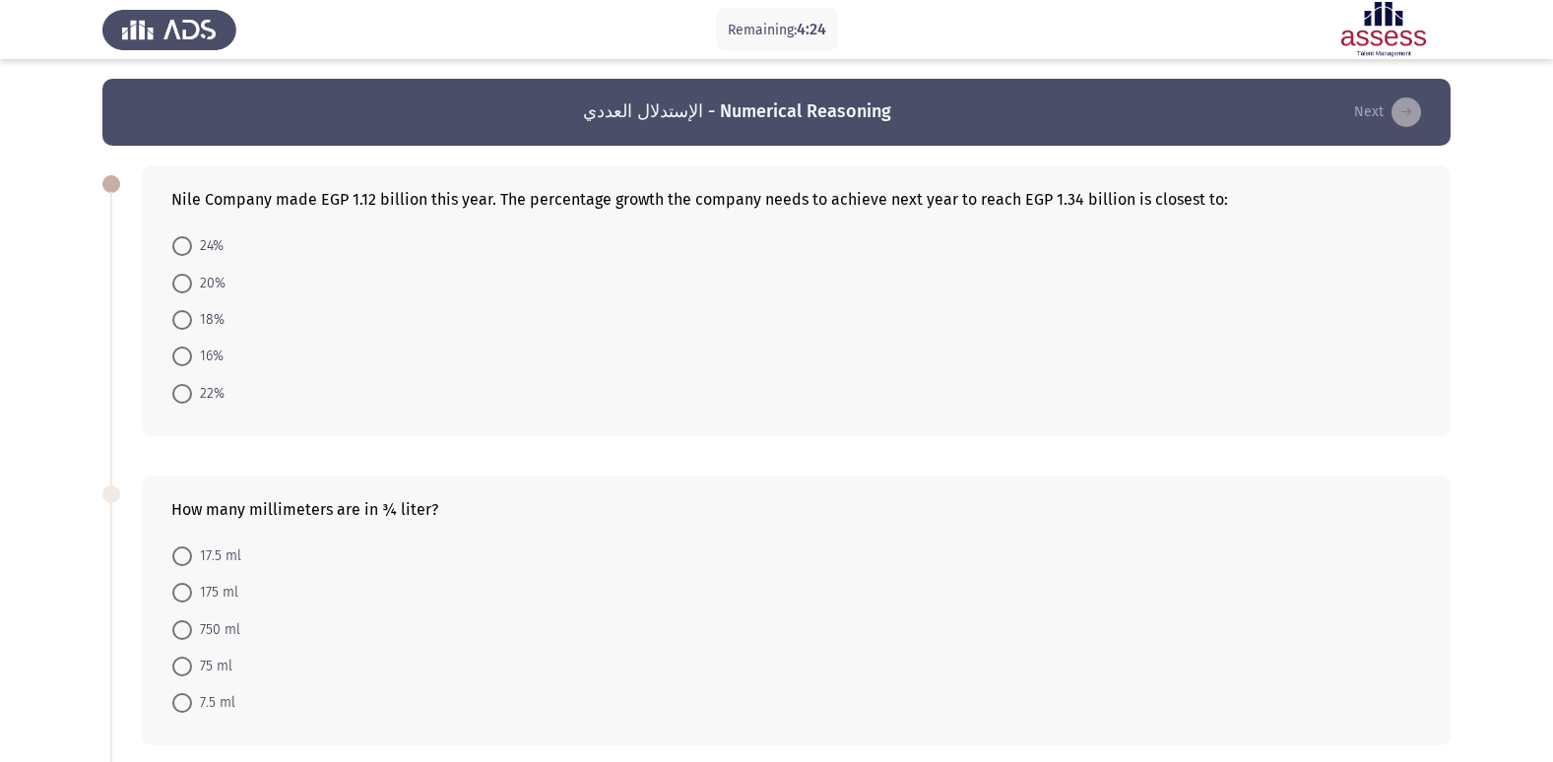
click at [180, 291] on span at bounding box center [182, 284] width 20 height 20
click at [180, 291] on input "20%" at bounding box center [182, 284] width 20 height 20
radio input "true"
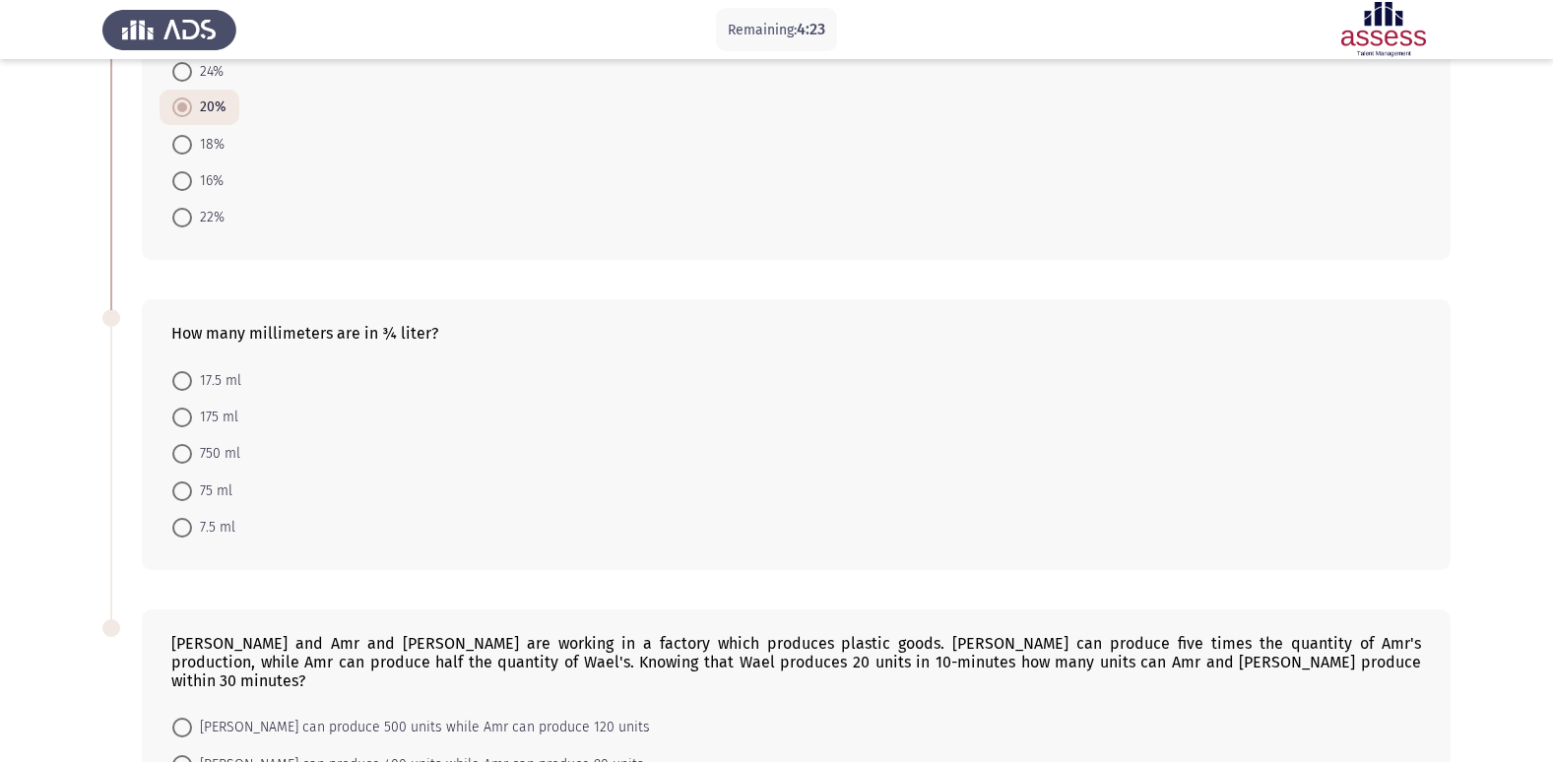
scroll to position [197, 0]
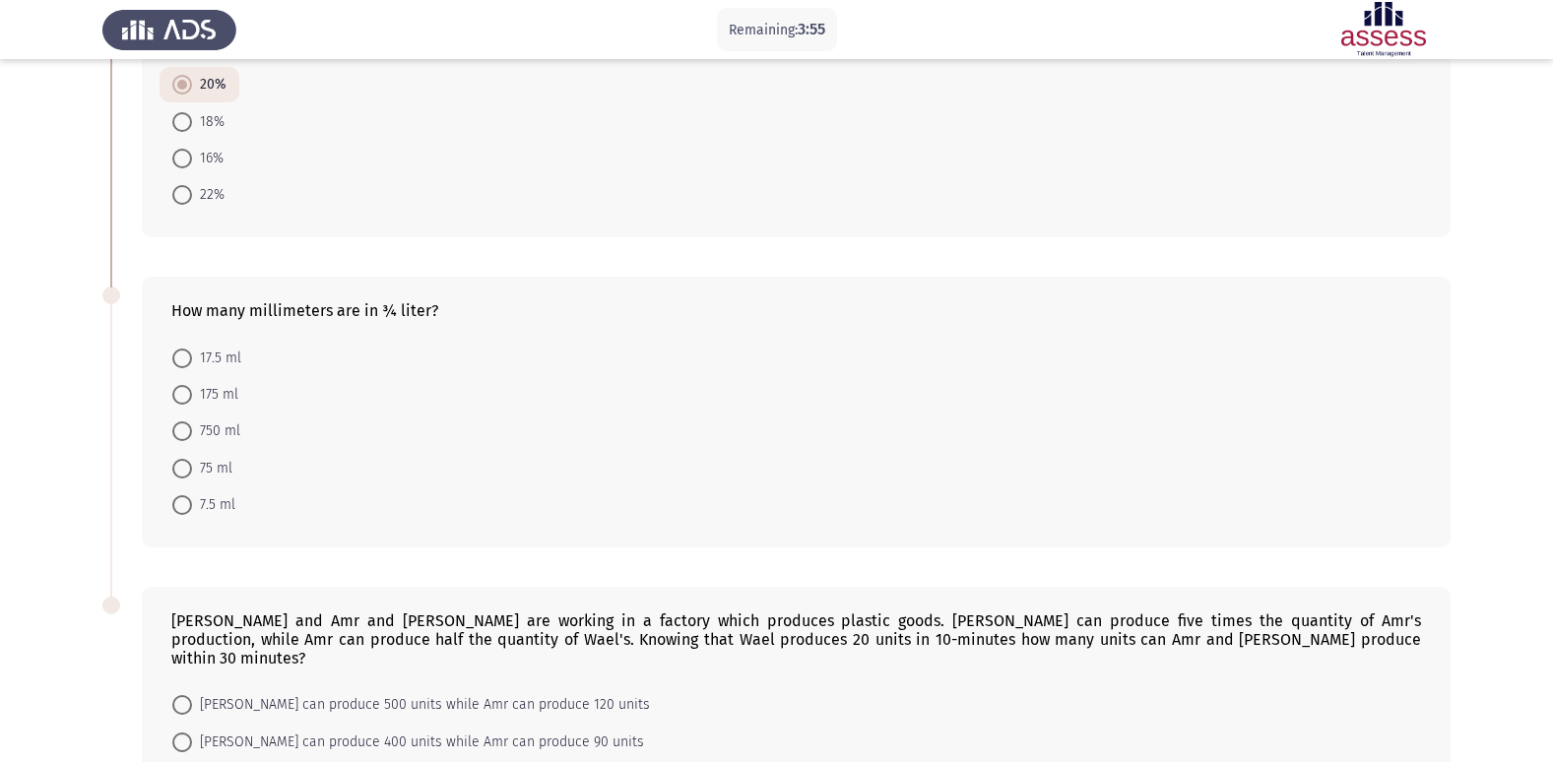
click at [187, 436] on span at bounding box center [182, 431] width 20 height 20
click at [187, 436] on input "750 ml" at bounding box center [182, 431] width 20 height 20
radio input "true"
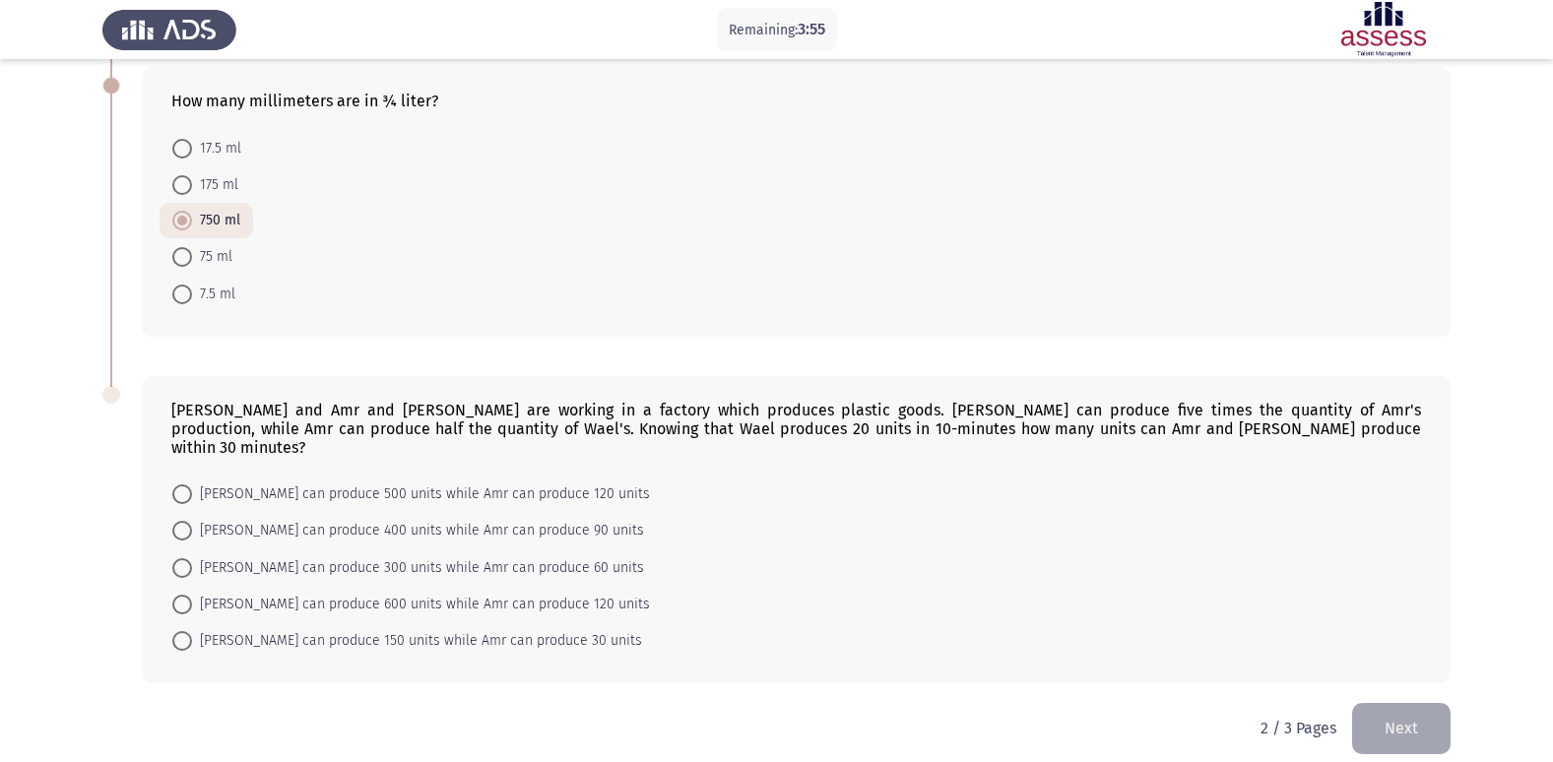
scroll to position [408, 0]
click at [187, 594] on span at bounding box center [182, 604] width 20 height 20
click at [187, 594] on input "[PERSON_NAME] can produce 600 units while Amr can produce 120 units" at bounding box center [182, 604] width 20 height 20
radio input "true"
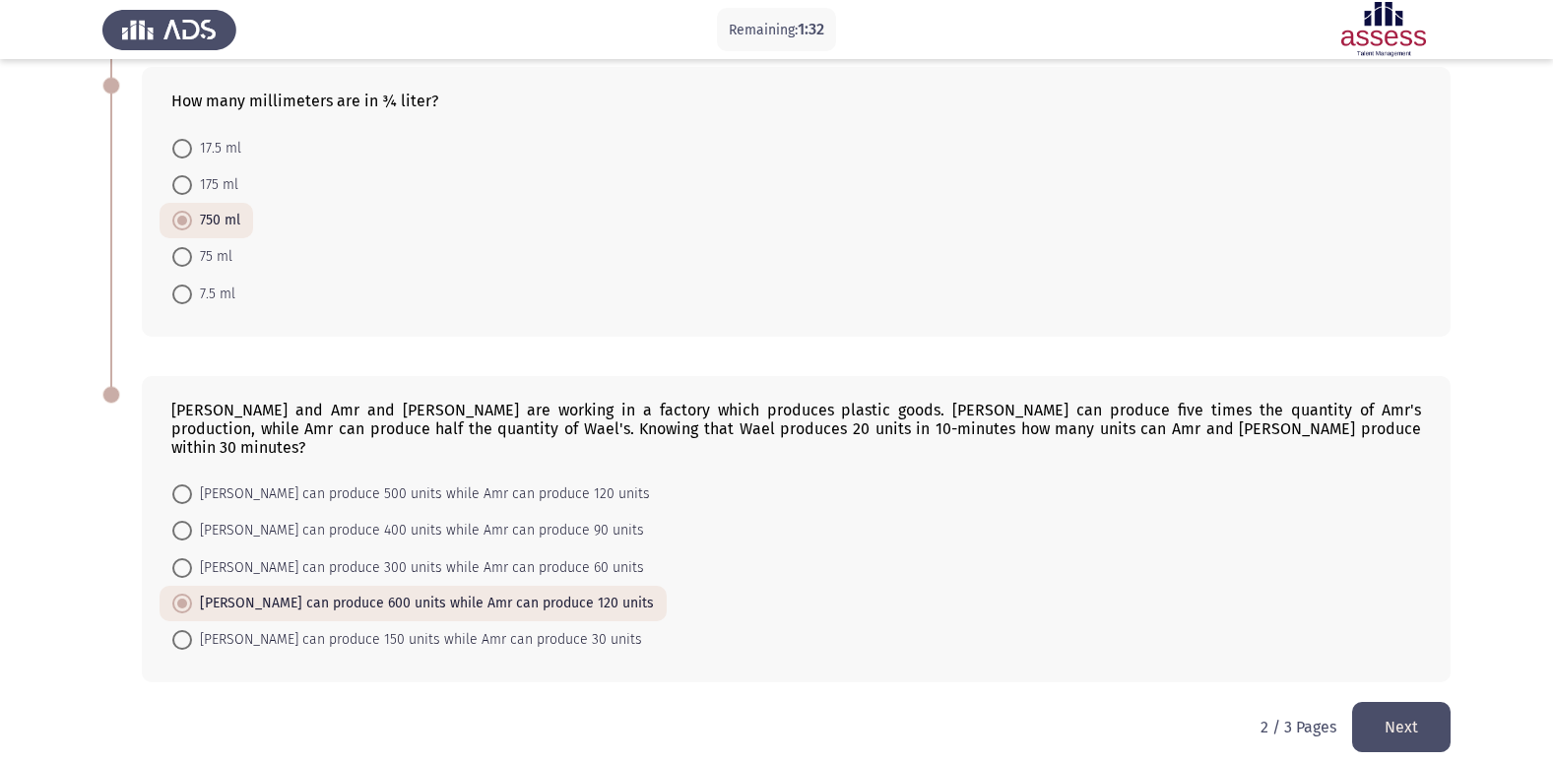
click at [1410, 717] on button "Next" at bounding box center [1401, 727] width 98 height 50
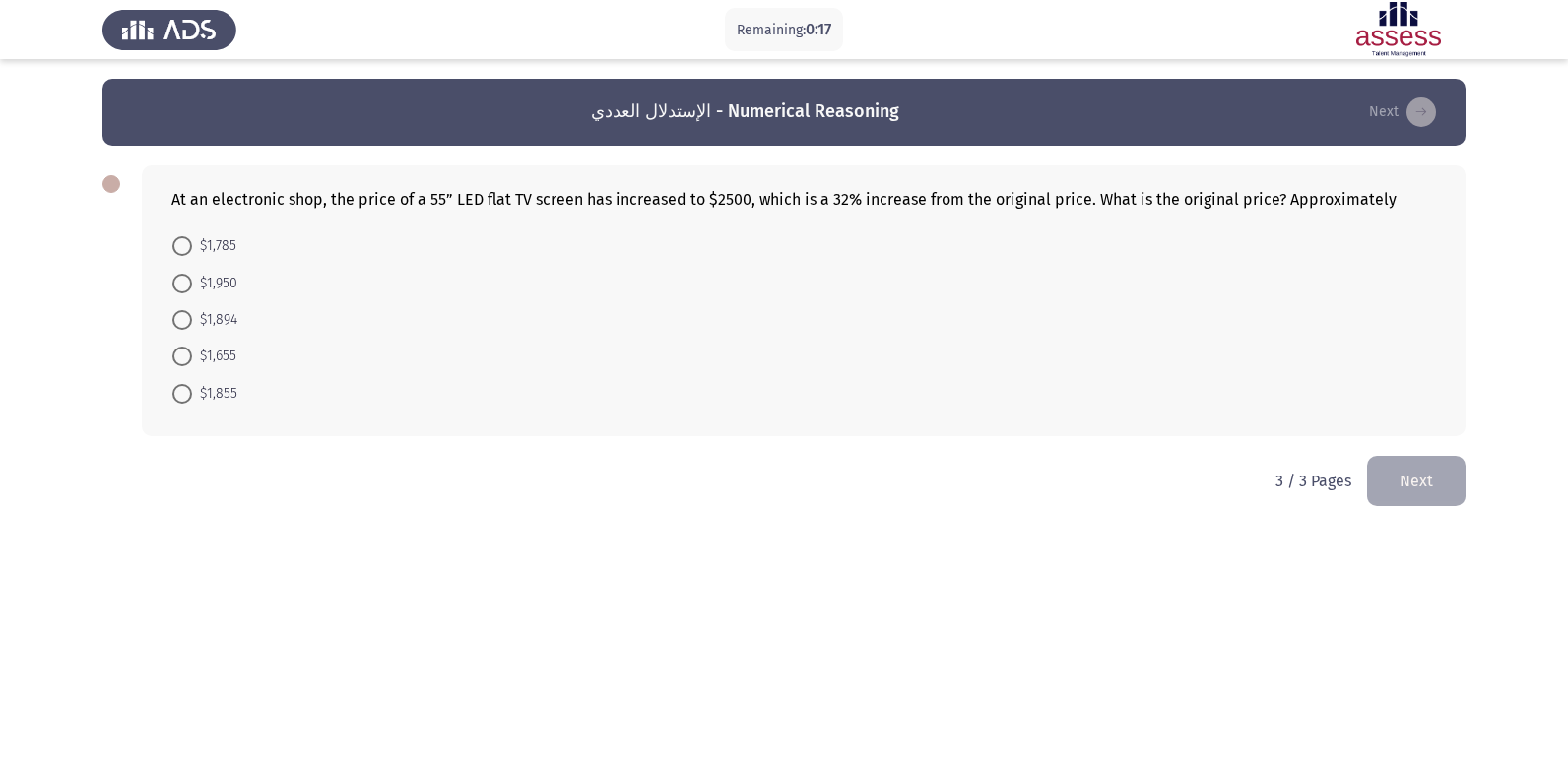
click at [181, 326] on span at bounding box center [182, 320] width 20 height 20
click at [181, 326] on input "$1,894" at bounding box center [182, 320] width 20 height 20
radio input "true"
click at [1422, 479] on button "Next" at bounding box center [1416, 479] width 98 height 50
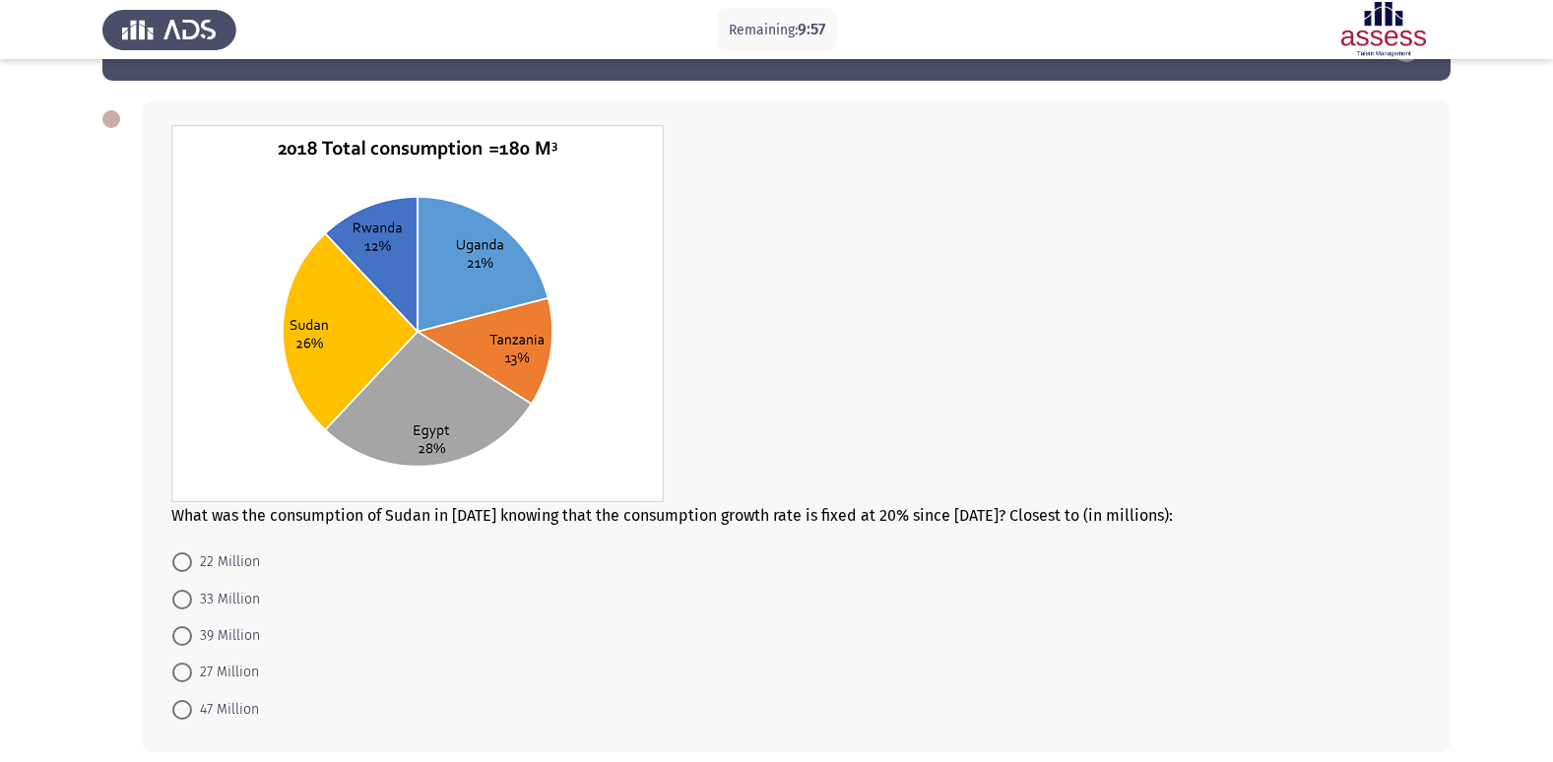
scroll to position [98, 0]
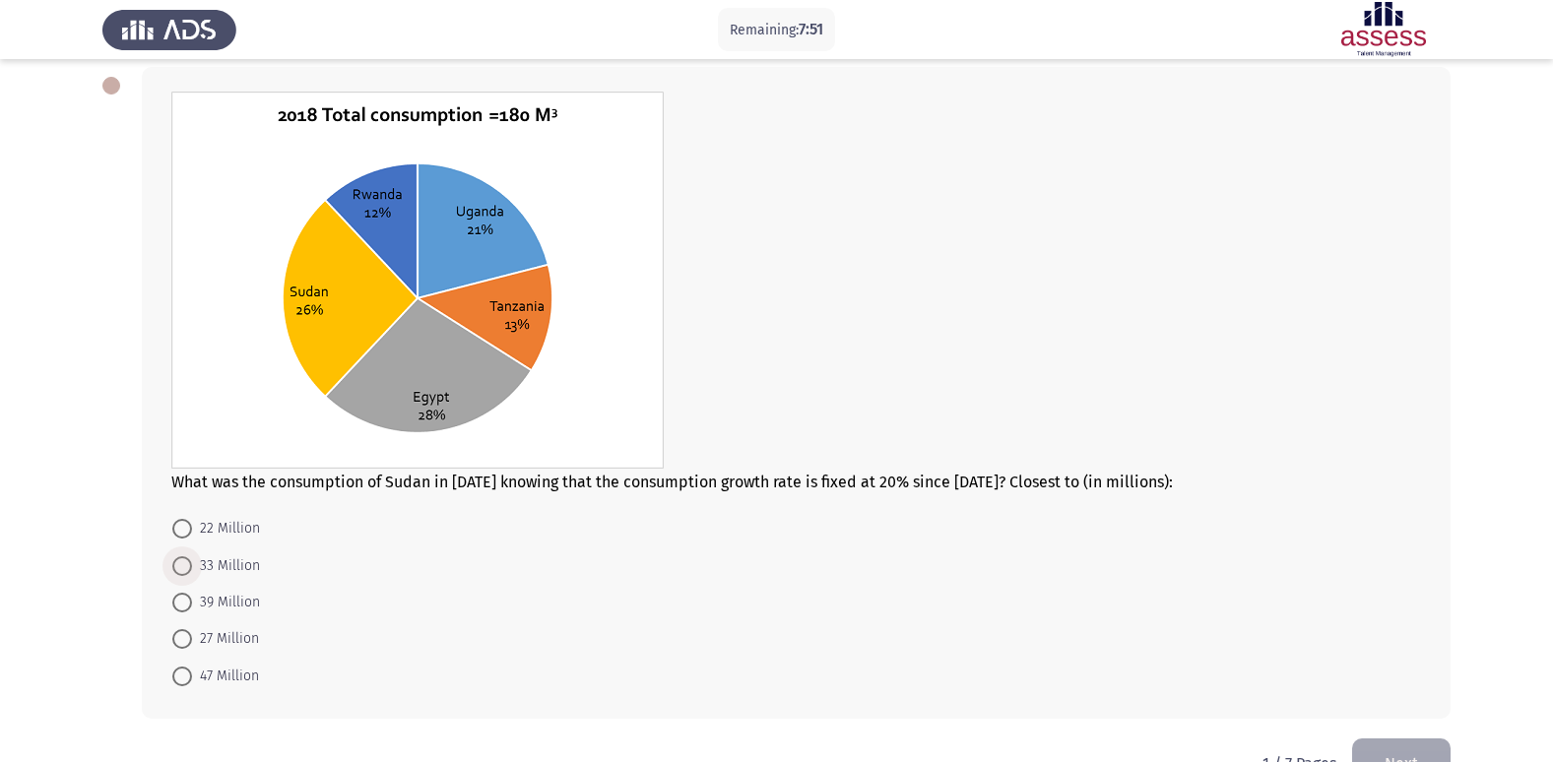
drag, startPoint x: 183, startPoint y: 567, endPoint x: 225, endPoint y: 560, distance: 42.9
click at [183, 567] on span at bounding box center [182, 566] width 20 height 20
click at [183, 567] on input "33 Million" at bounding box center [182, 566] width 20 height 20
radio input "true"
click at [178, 605] on span at bounding box center [182, 602] width 20 height 20
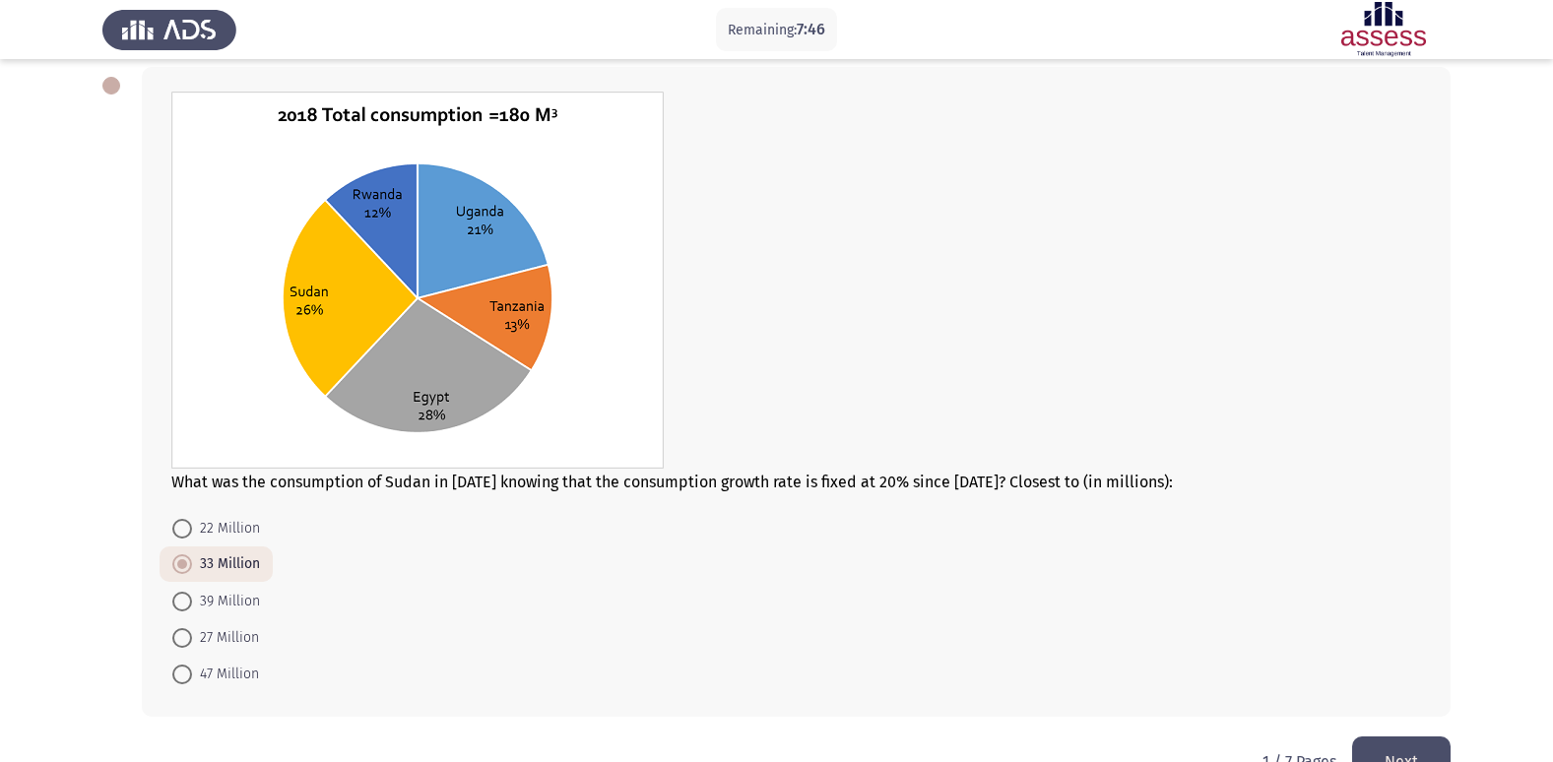
click at [178, 605] on input "39 Million" at bounding box center [182, 602] width 20 height 20
radio input "true"
click at [1418, 754] on button "Next" at bounding box center [1401, 762] width 98 height 50
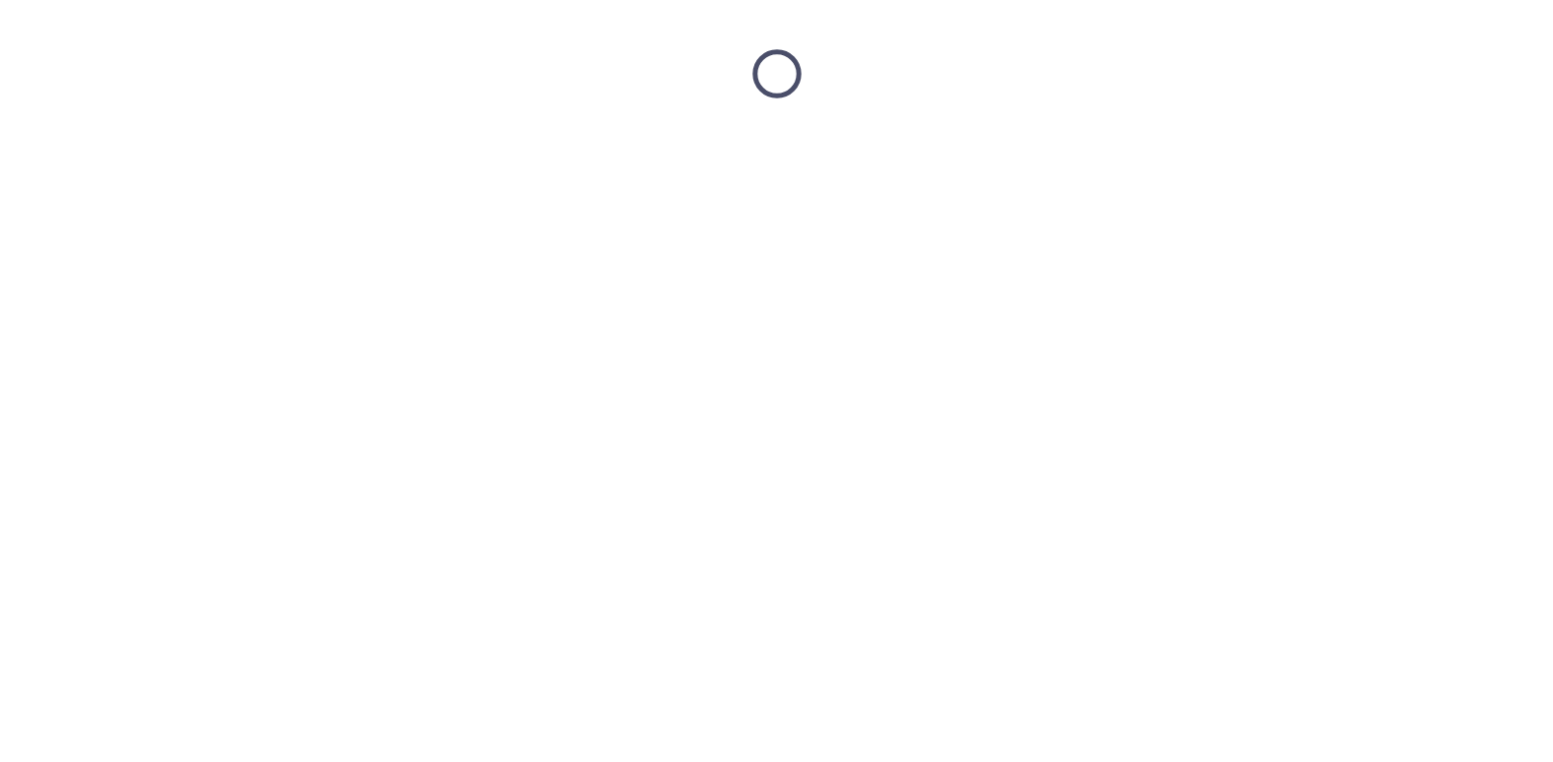
scroll to position [0, 0]
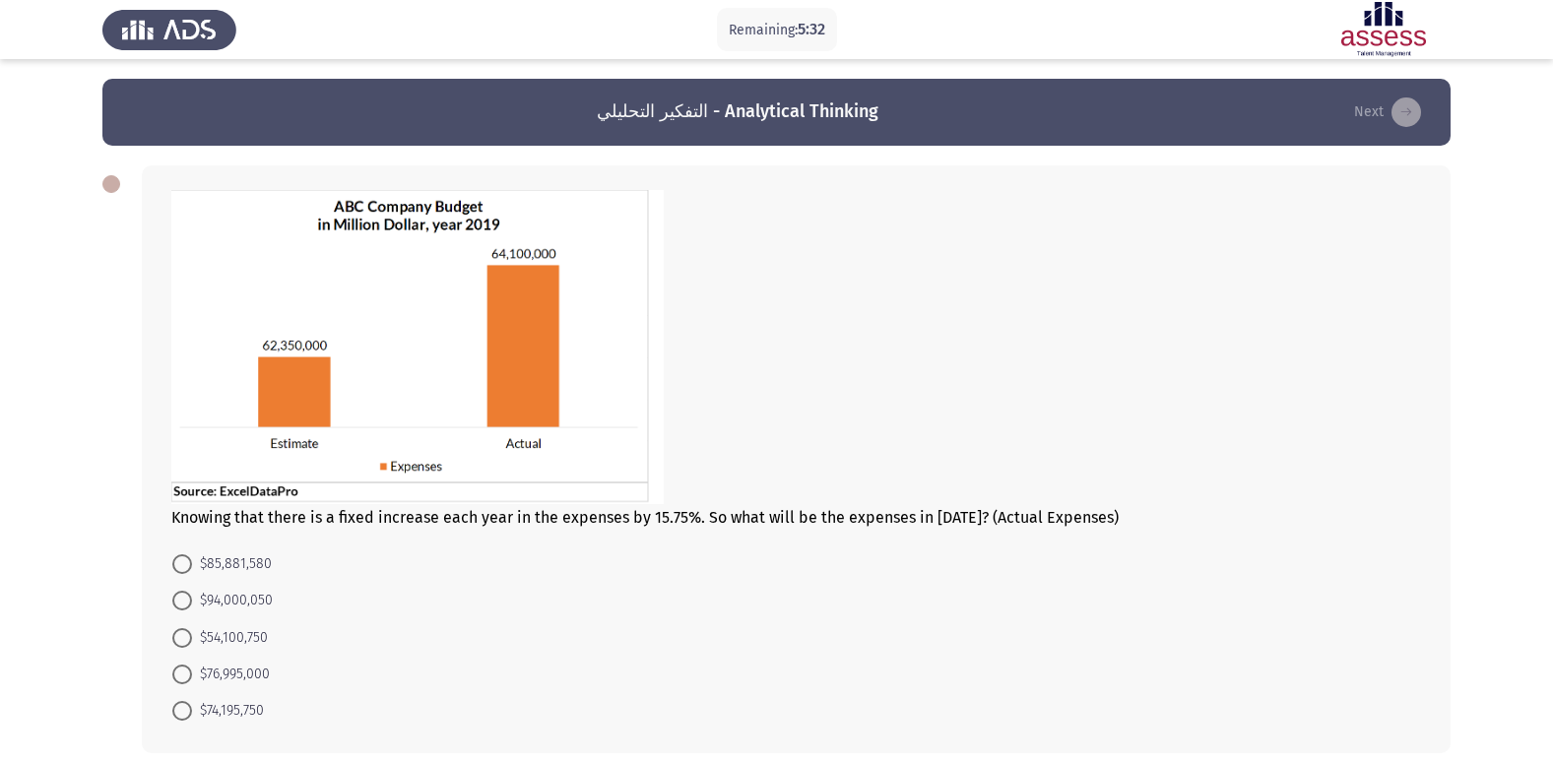
click at [180, 563] on span at bounding box center [182, 564] width 20 height 20
click at [180, 563] on input "$85,881,580" at bounding box center [182, 564] width 20 height 20
radio input "true"
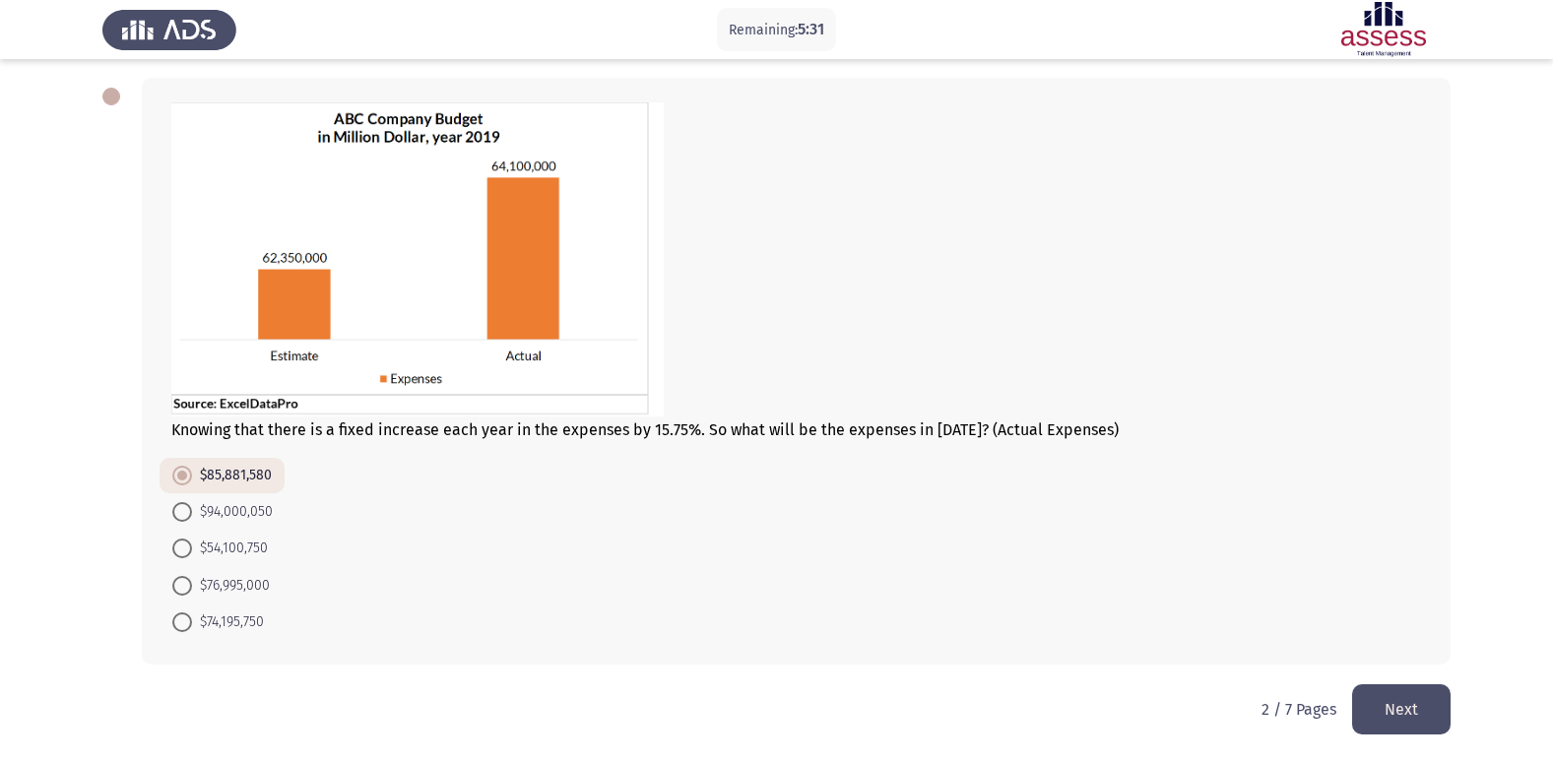
scroll to position [89, 0]
click at [1394, 701] on button "Next" at bounding box center [1401, 708] width 98 height 50
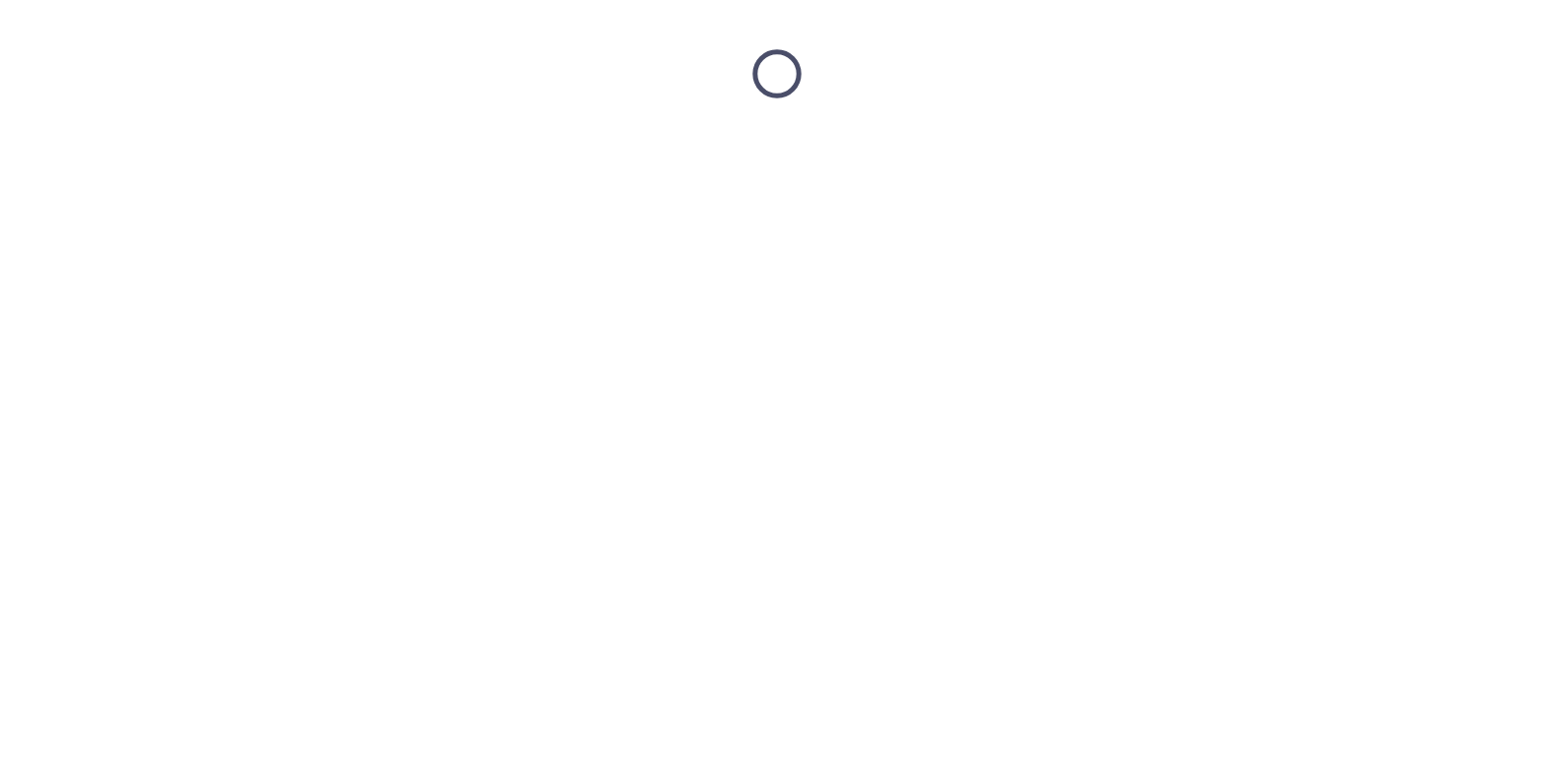
scroll to position [0, 0]
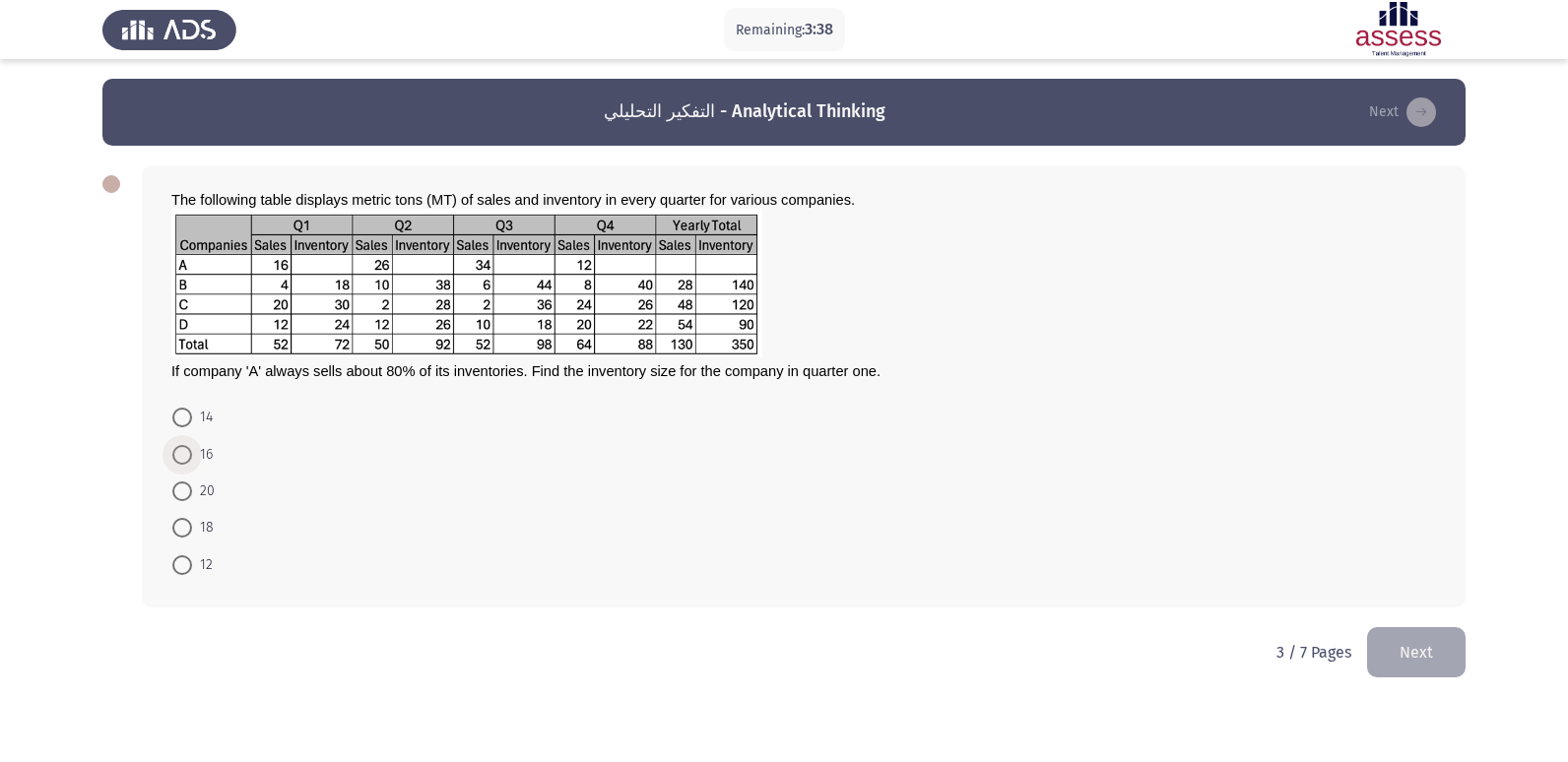
click at [187, 461] on span at bounding box center [182, 455] width 20 height 20
click at [187, 461] on input "16" at bounding box center [182, 455] width 20 height 20
radio input "true"
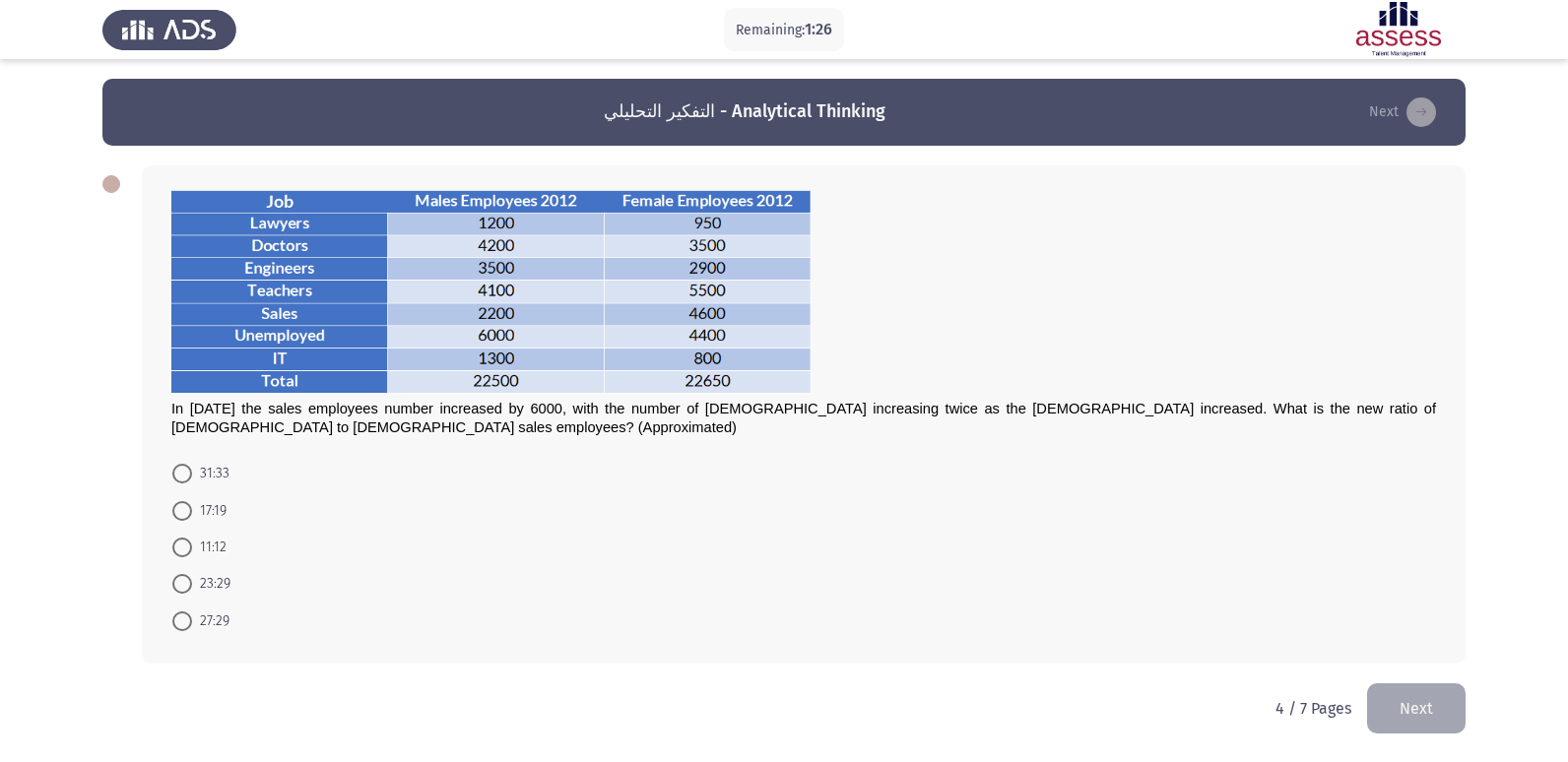
click at [176, 617] on span at bounding box center [182, 621] width 20 height 20
click at [176, 617] on input "27:29" at bounding box center [182, 621] width 20 height 20
radio input "true"
click at [1430, 720] on button "Next" at bounding box center [1416, 706] width 98 height 50
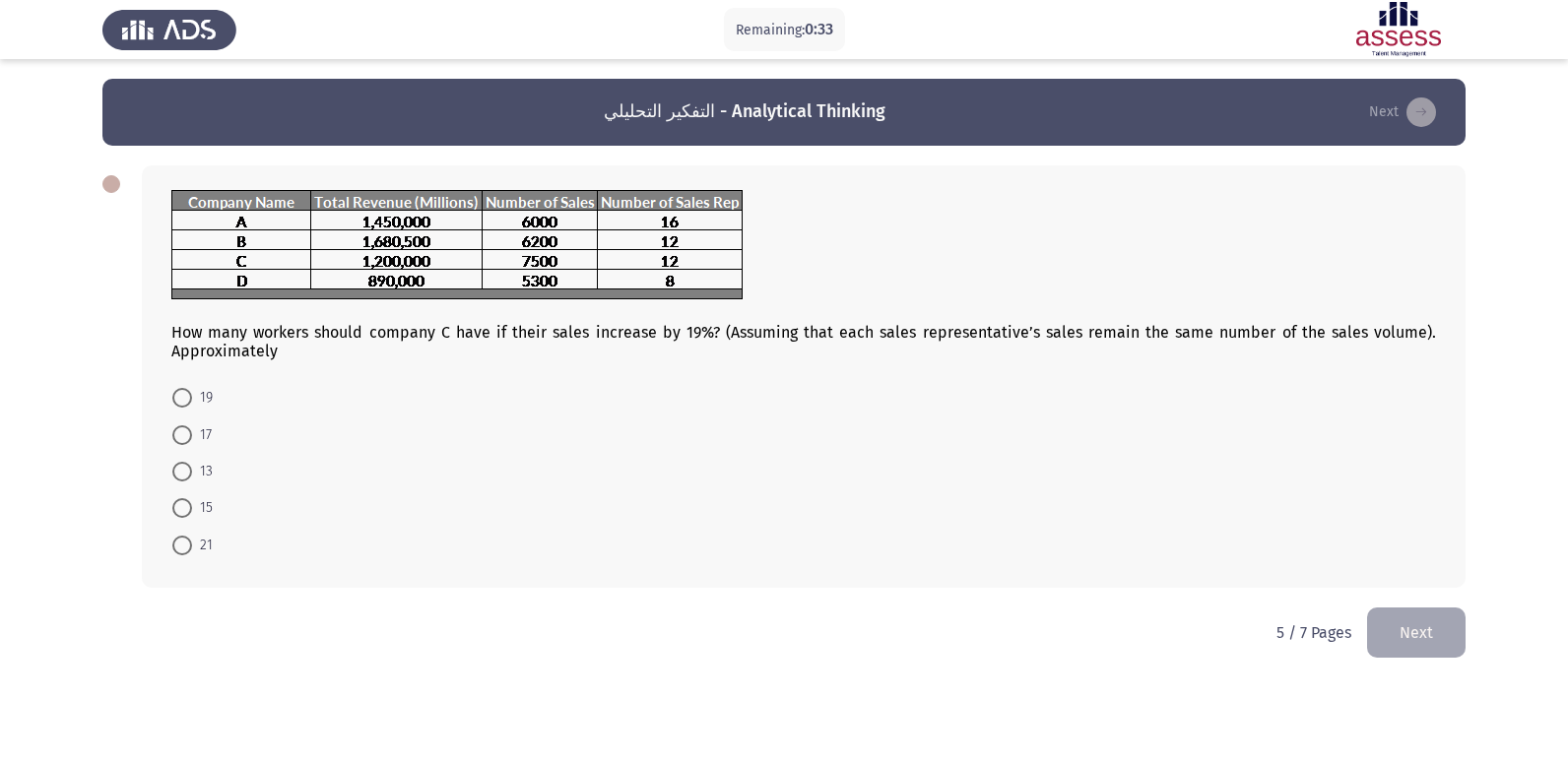
click at [182, 506] on span at bounding box center [182, 508] width 20 height 20
click at [182, 506] on input "15" at bounding box center [182, 508] width 20 height 20
radio input "true"
click at [1419, 636] on button "Next" at bounding box center [1416, 631] width 98 height 50
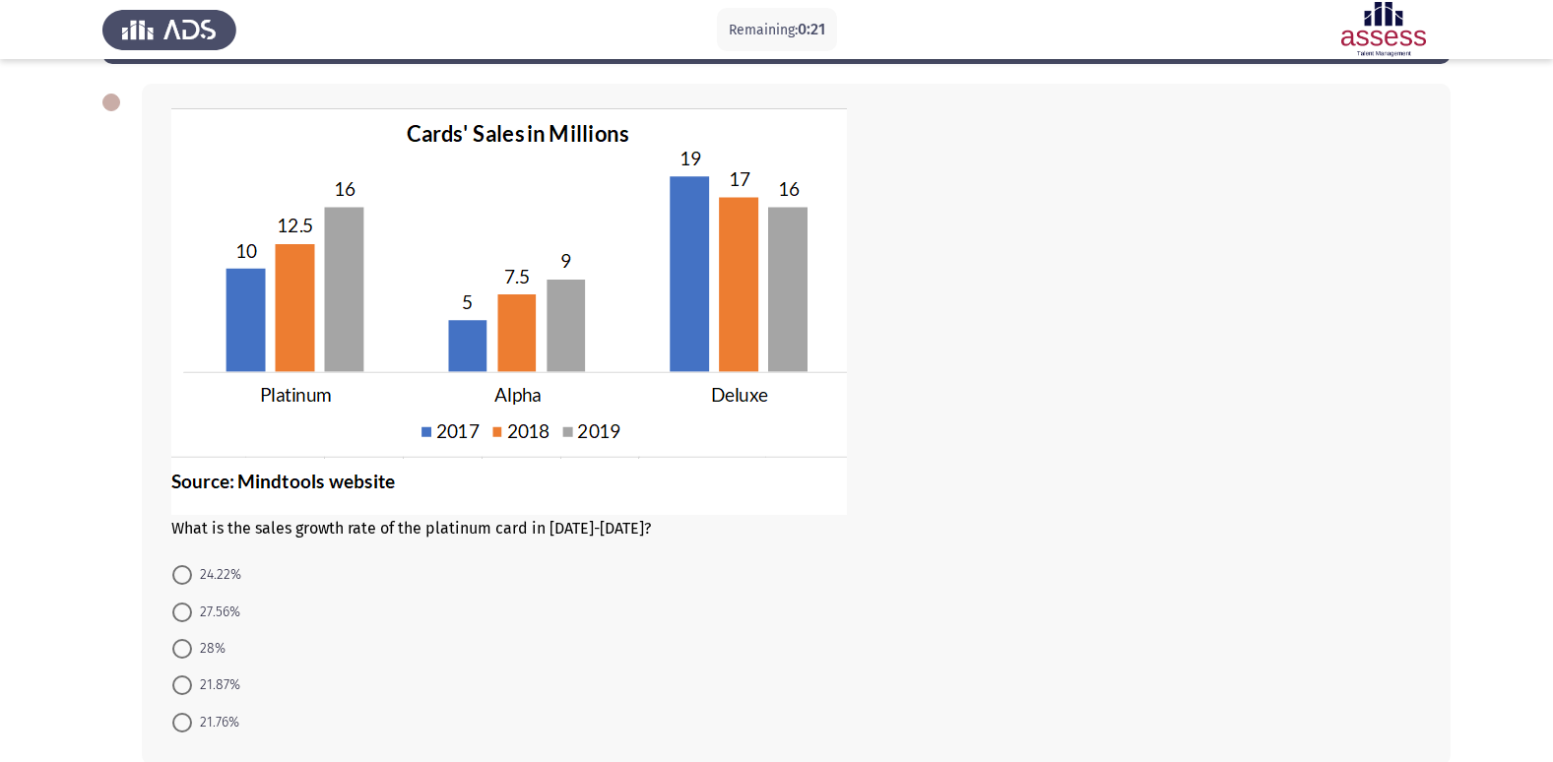
scroll to position [183, 0]
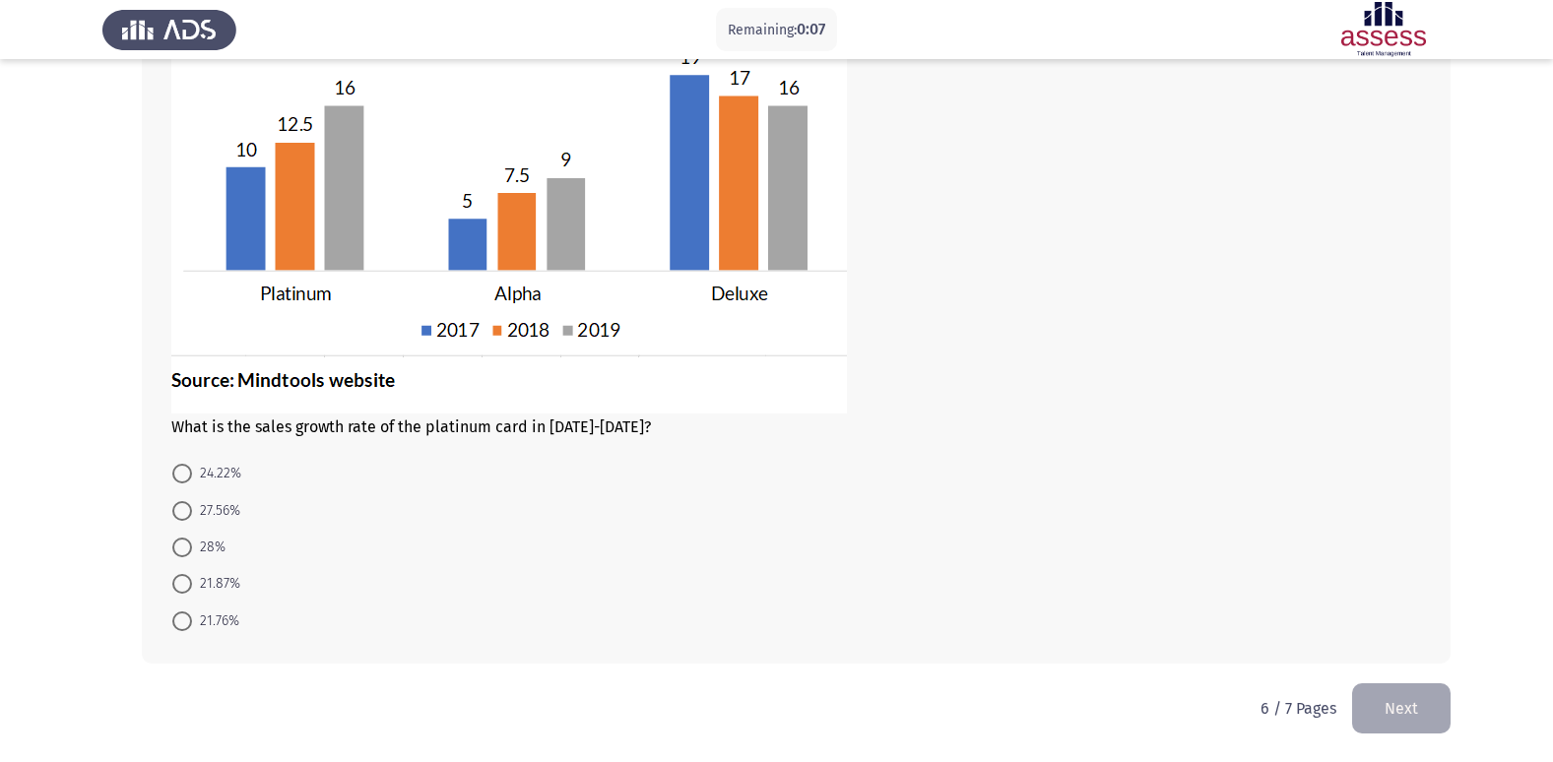
click at [180, 589] on span at bounding box center [182, 584] width 20 height 20
click at [180, 589] on input "21.87%" at bounding box center [182, 584] width 20 height 20
radio input "true"
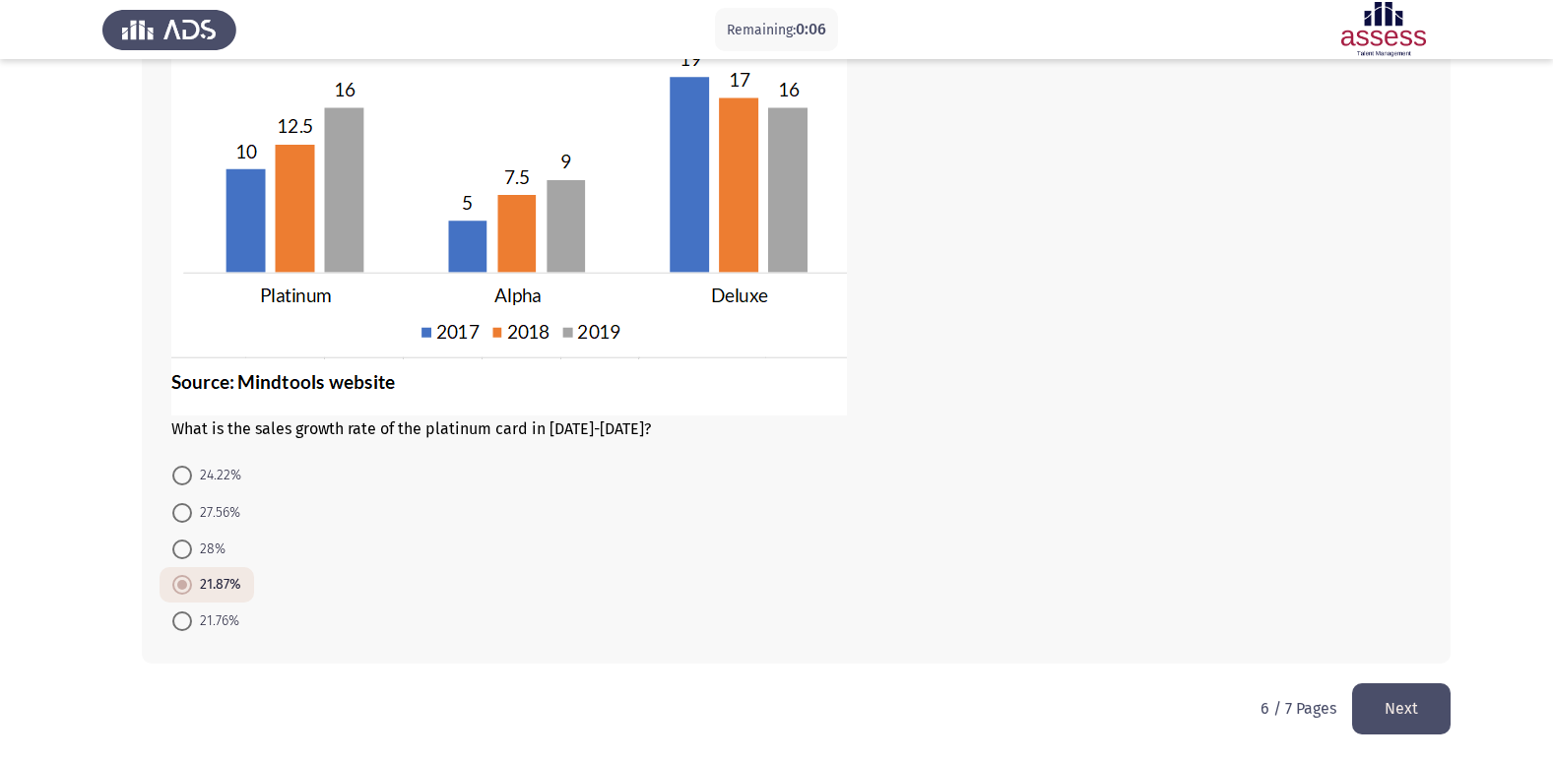
click at [1371, 710] on button "Next" at bounding box center [1401, 708] width 98 height 50
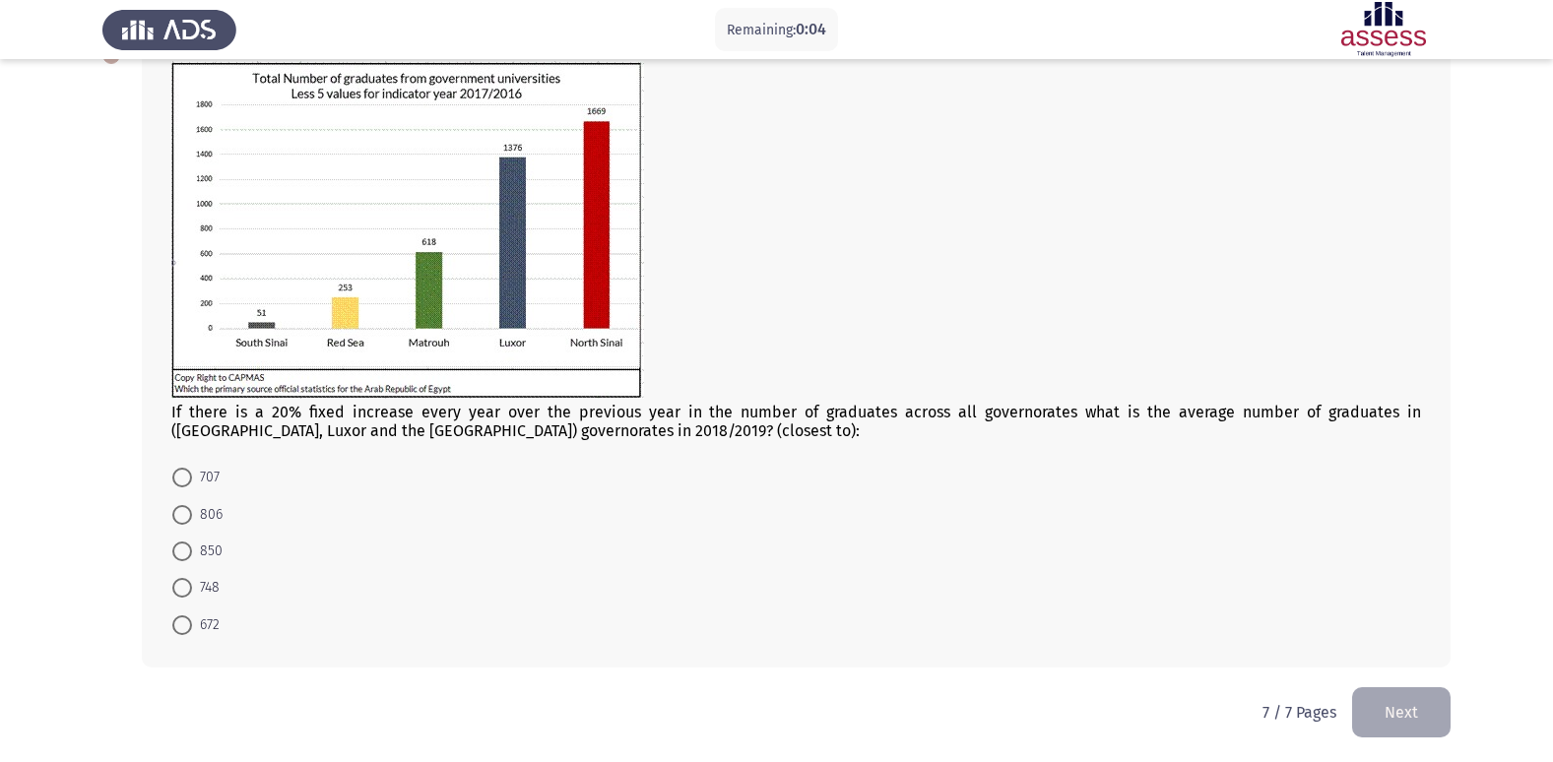
scroll to position [133, 0]
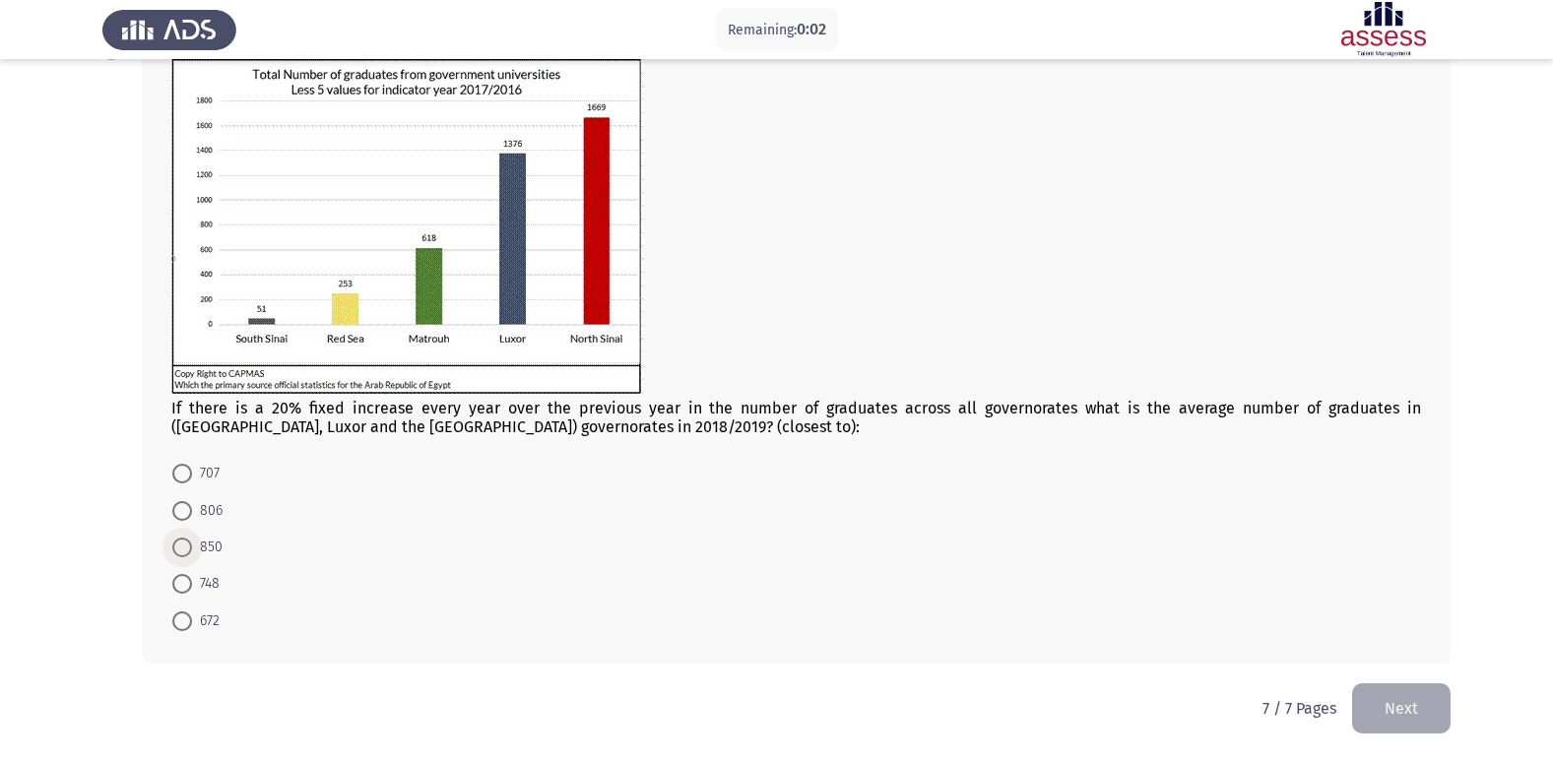
click at [184, 552] on span at bounding box center [182, 548] width 20 height 20
click at [184, 552] on input "850" at bounding box center [182, 548] width 20 height 20
radio input "true"
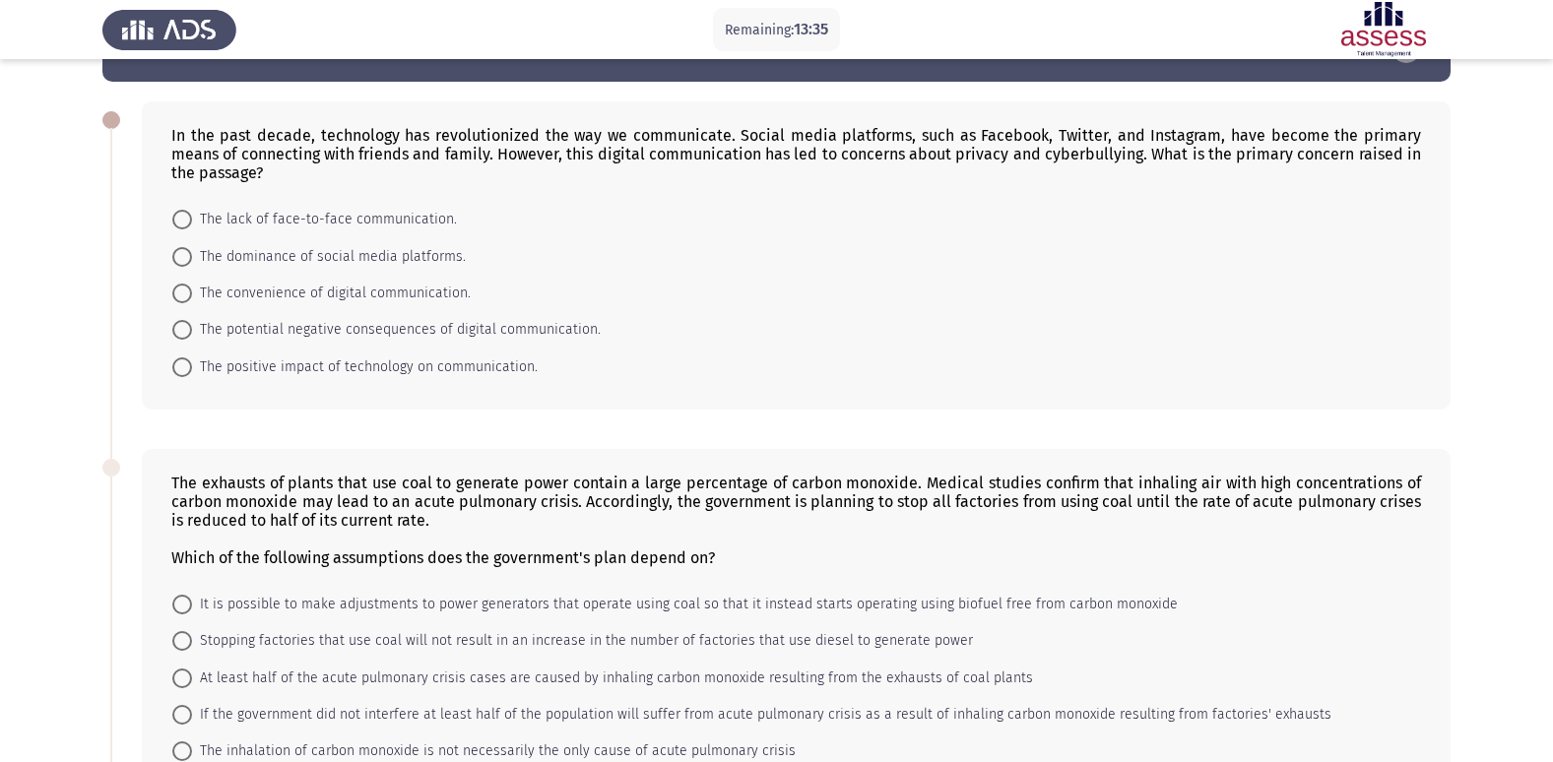
scroll to position [55, 0]
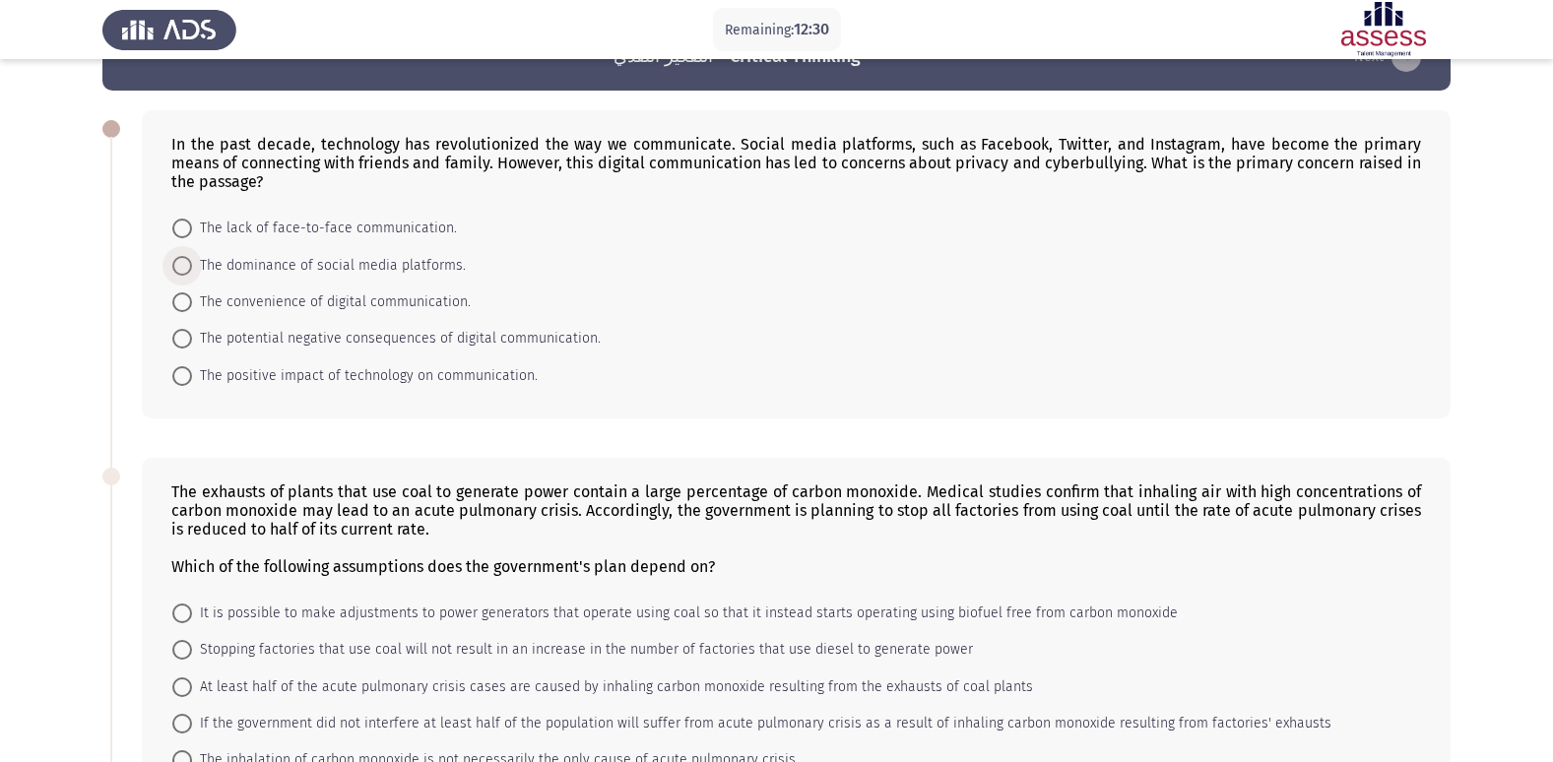
click at [179, 266] on span at bounding box center [182, 266] width 20 height 20
click at [179, 266] on input "The dominance of social media platforms." at bounding box center [182, 266] width 20 height 20
radio input "true"
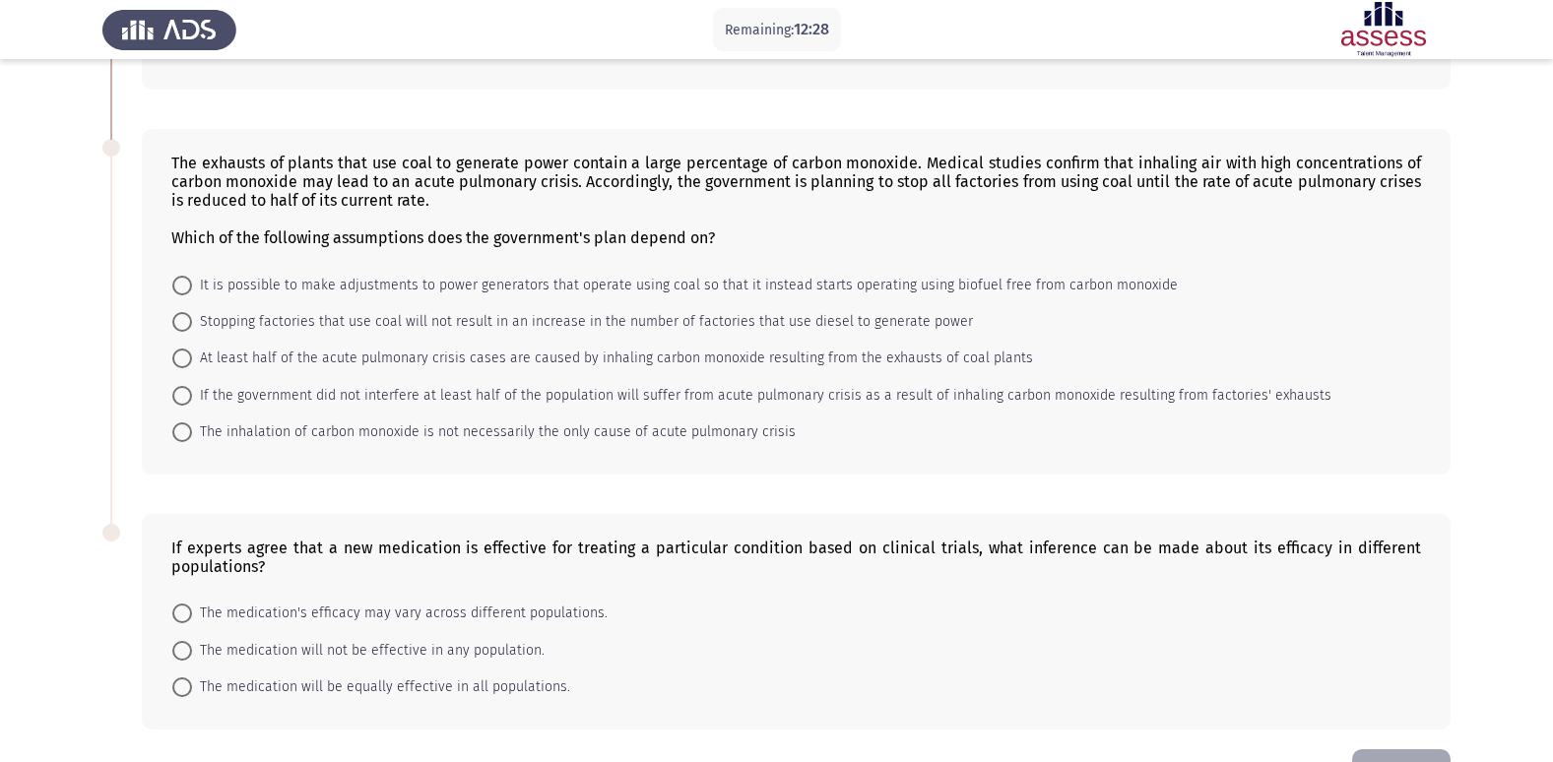
scroll to position [350, 0]
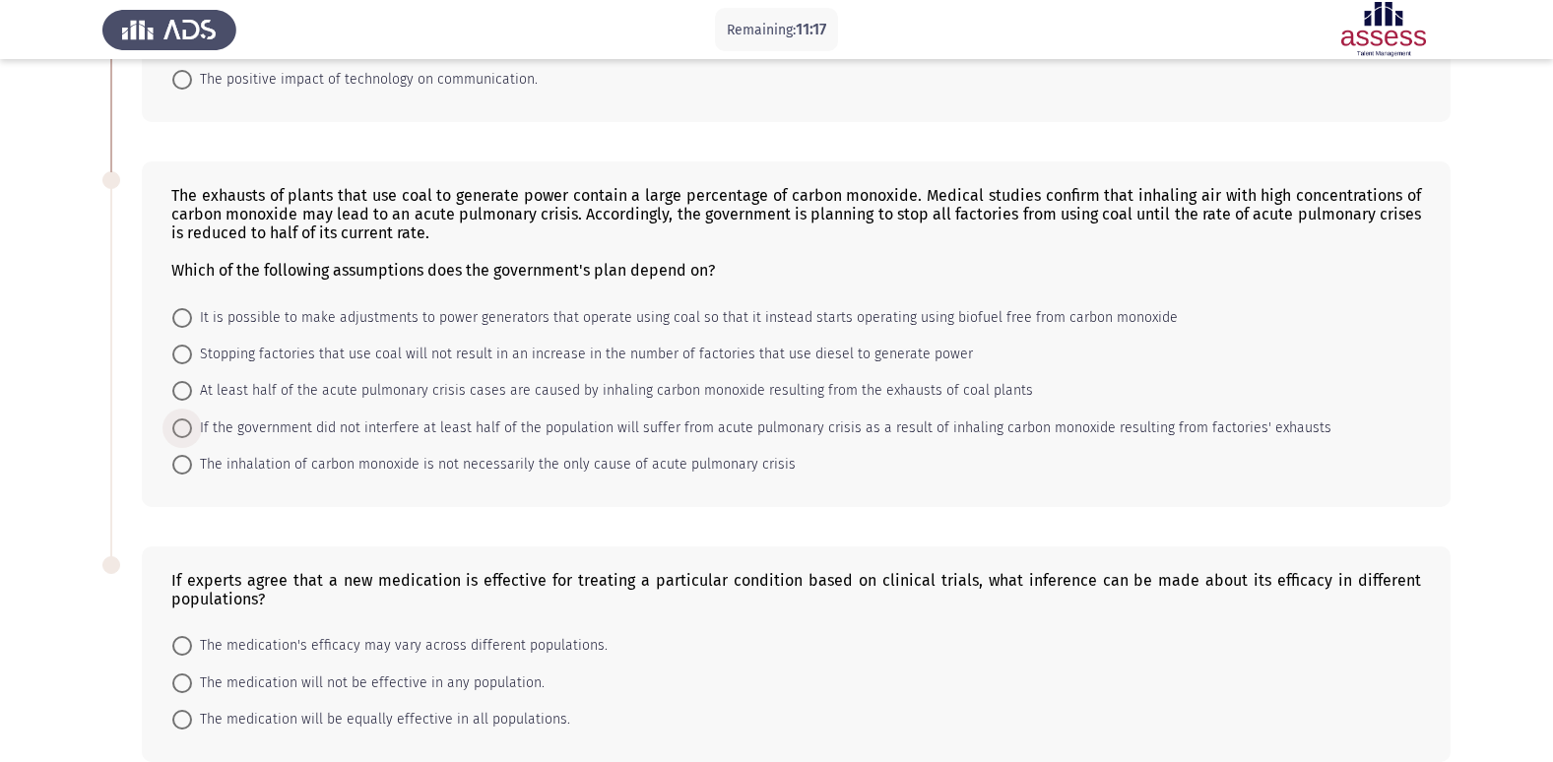
click at [177, 429] on span at bounding box center [182, 428] width 20 height 20
click at [177, 429] on input "If the government did not interfere at least half of the population will suffer…" at bounding box center [182, 428] width 20 height 20
radio input "true"
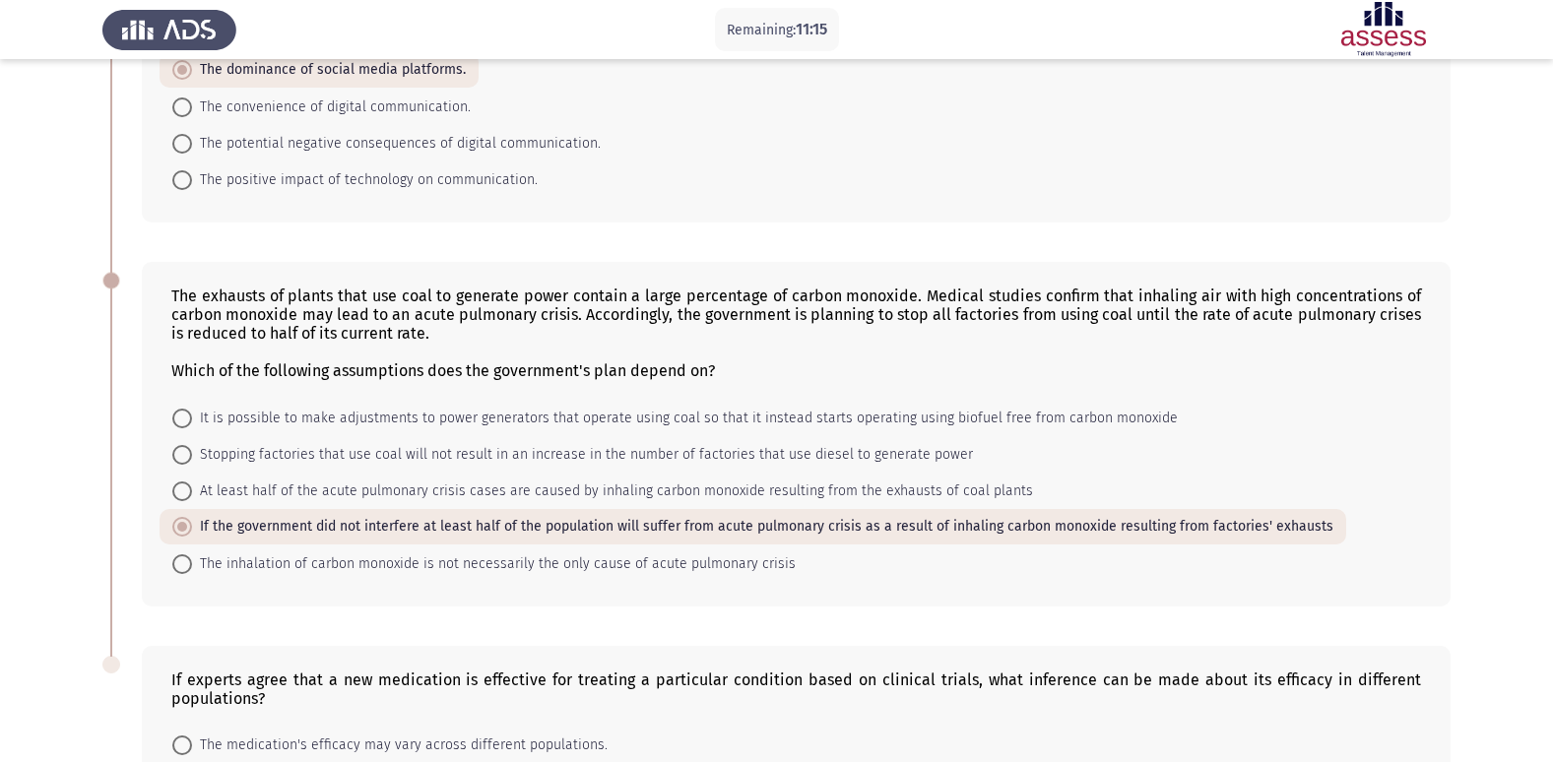
scroll to position [447, 0]
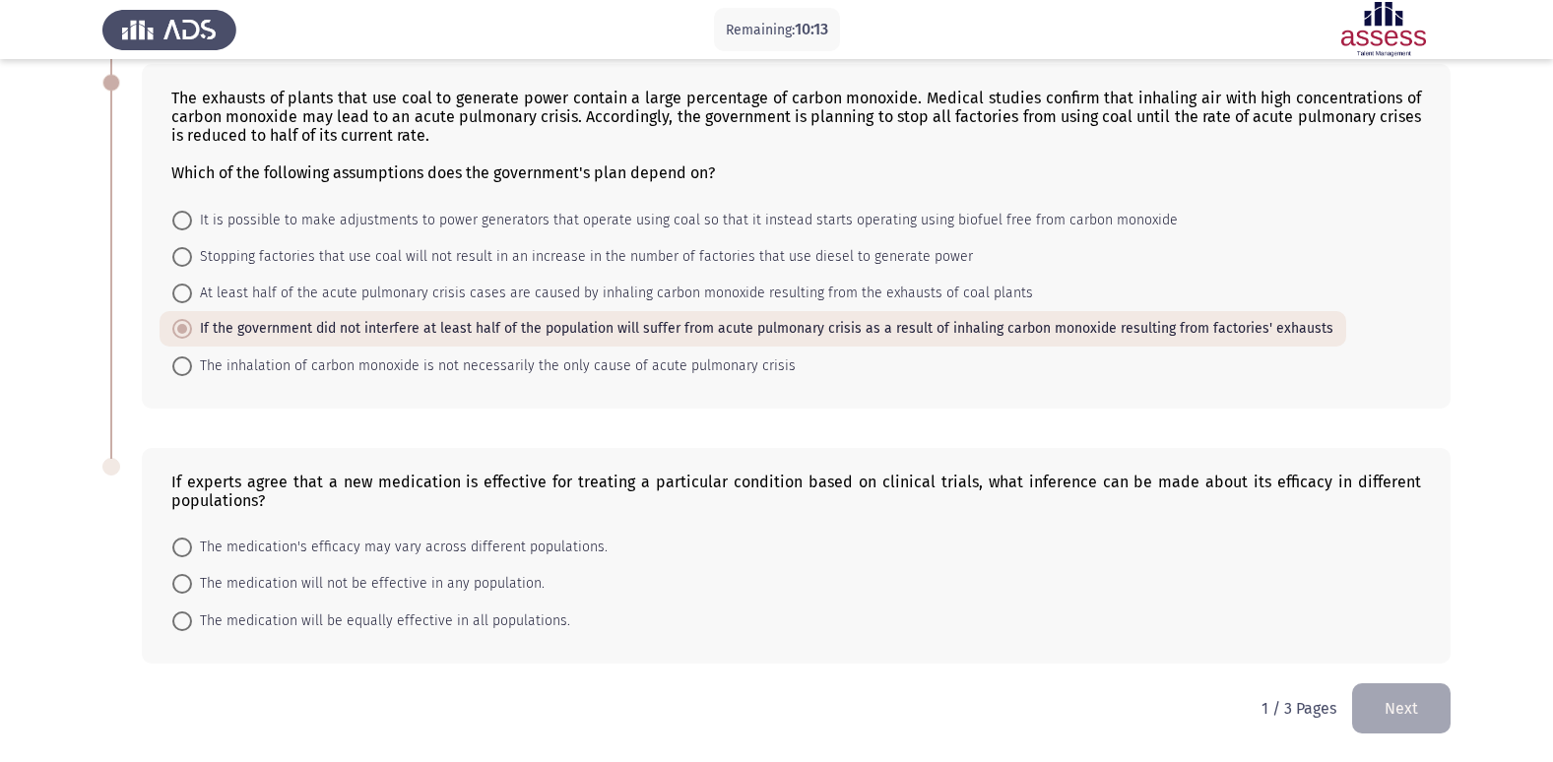
click at [191, 550] on span at bounding box center [182, 548] width 20 height 20
click at [191, 550] on input "The medication's efficacy may vary across different populations." at bounding box center [182, 548] width 20 height 20
radio input "true"
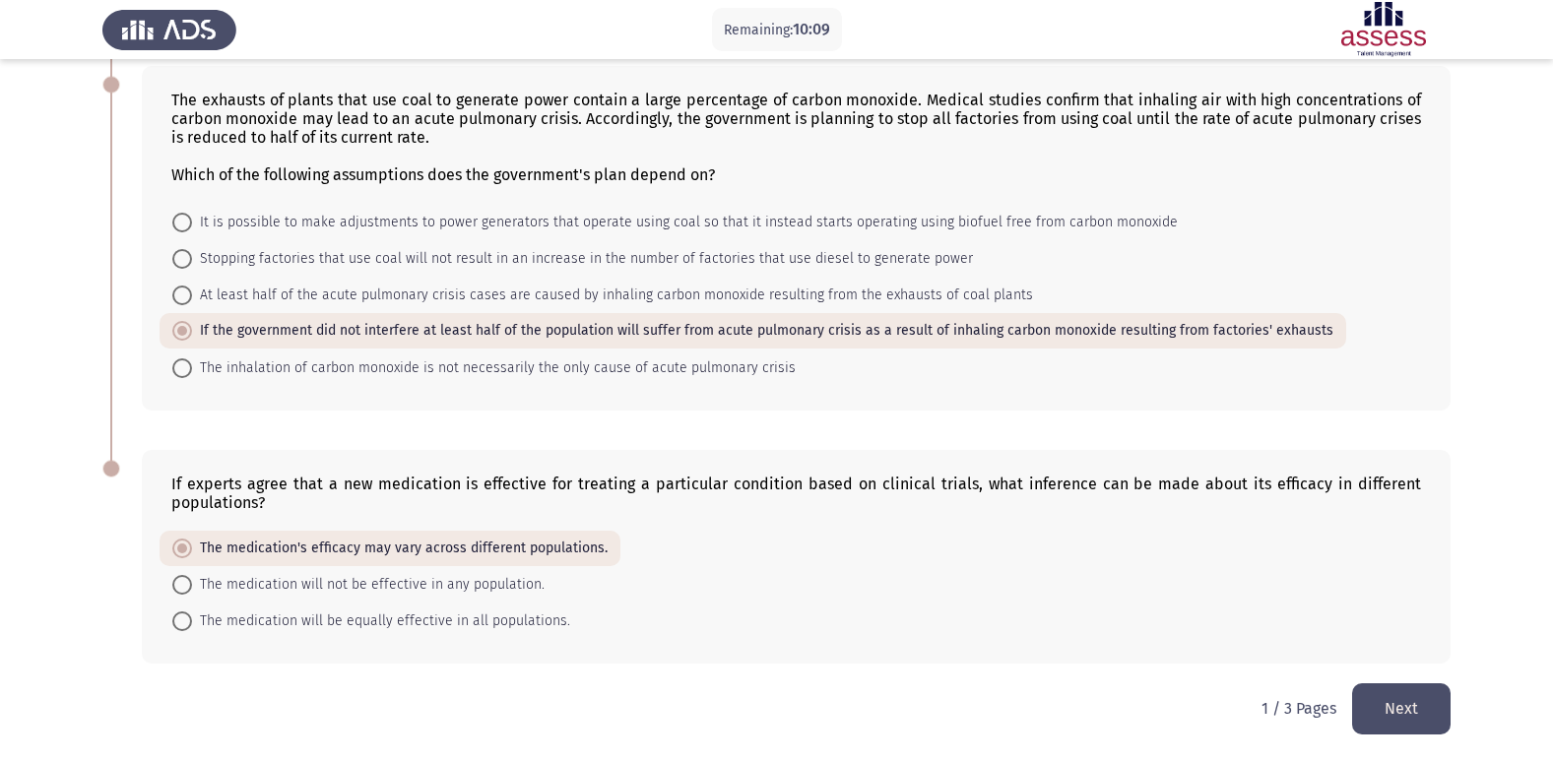
click at [1415, 725] on button "Next" at bounding box center [1401, 708] width 98 height 50
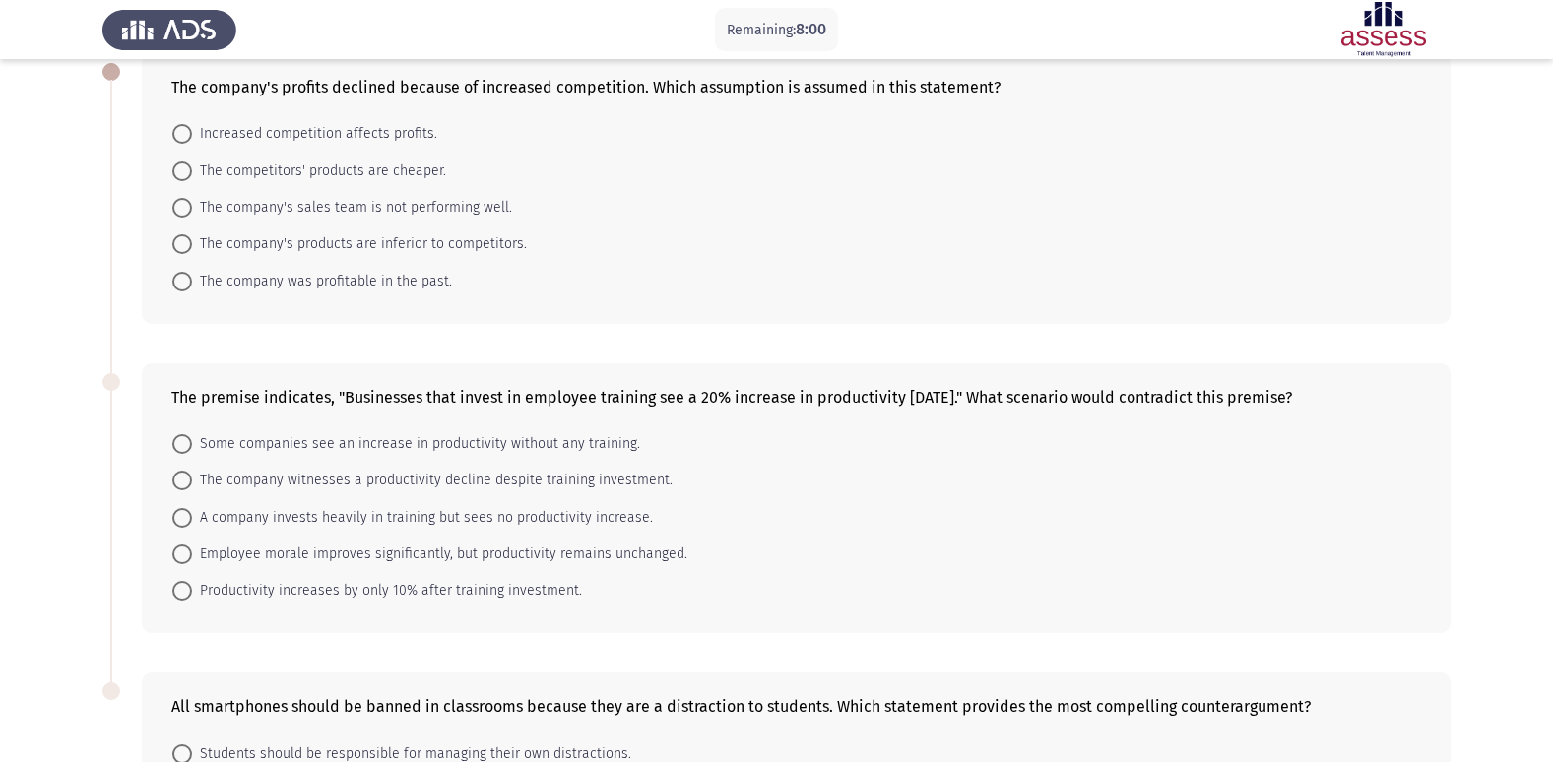
scroll to position [0, 0]
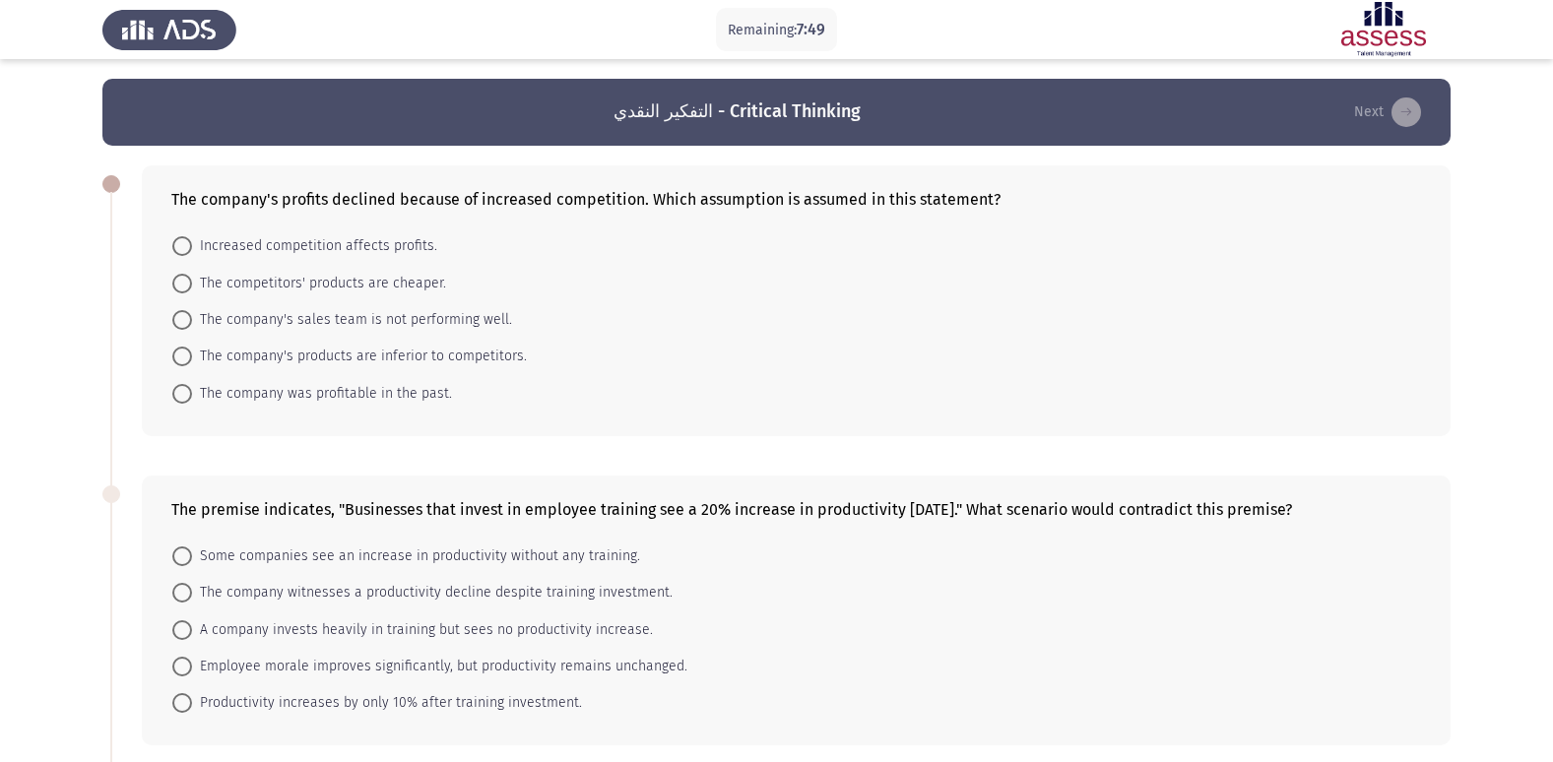
click at [189, 324] on span at bounding box center [182, 320] width 20 height 20
click at [189, 324] on input "The company's sales team is not performing well." at bounding box center [182, 320] width 20 height 20
radio input "true"
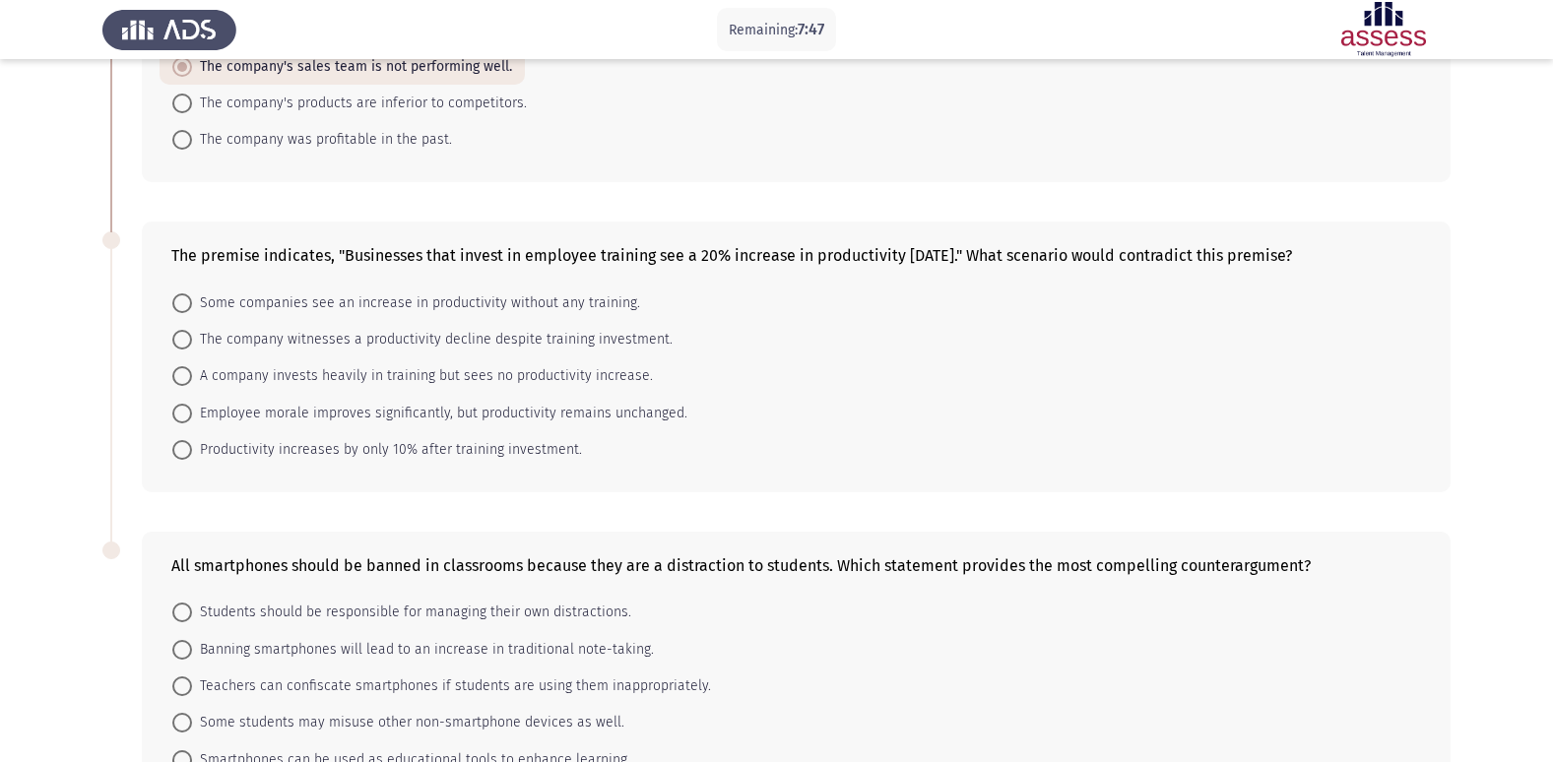
scroll to position [194, 0]
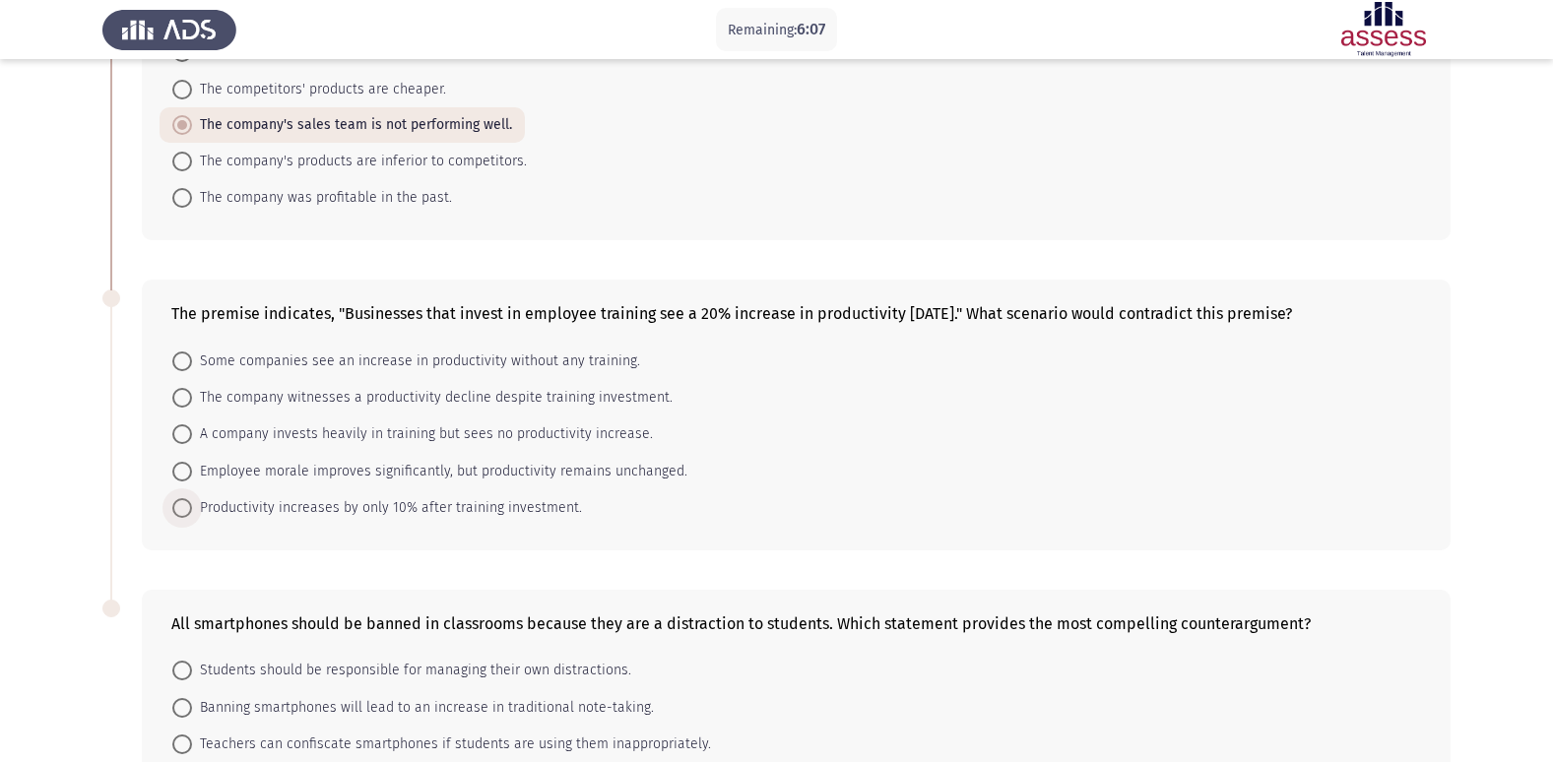
click at [191, 507] on span at bounding box center [182, 508] width 20 height 20
click at [191, 507] on input "Productivity increases by only 10% after training investment." at bounding box center [182, 508] width 20 height 20
radio input "true"
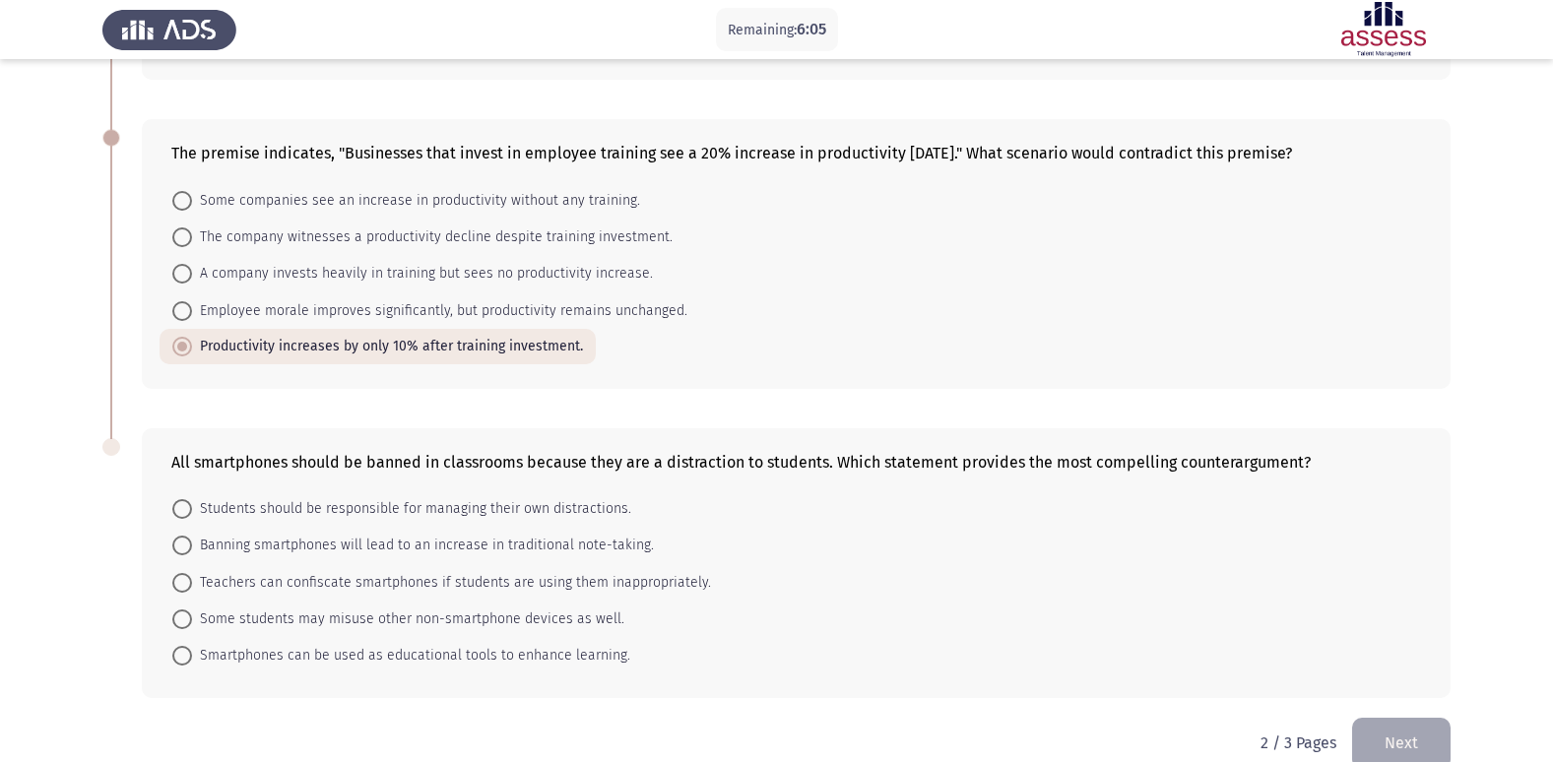
scroll to position [389, 0]
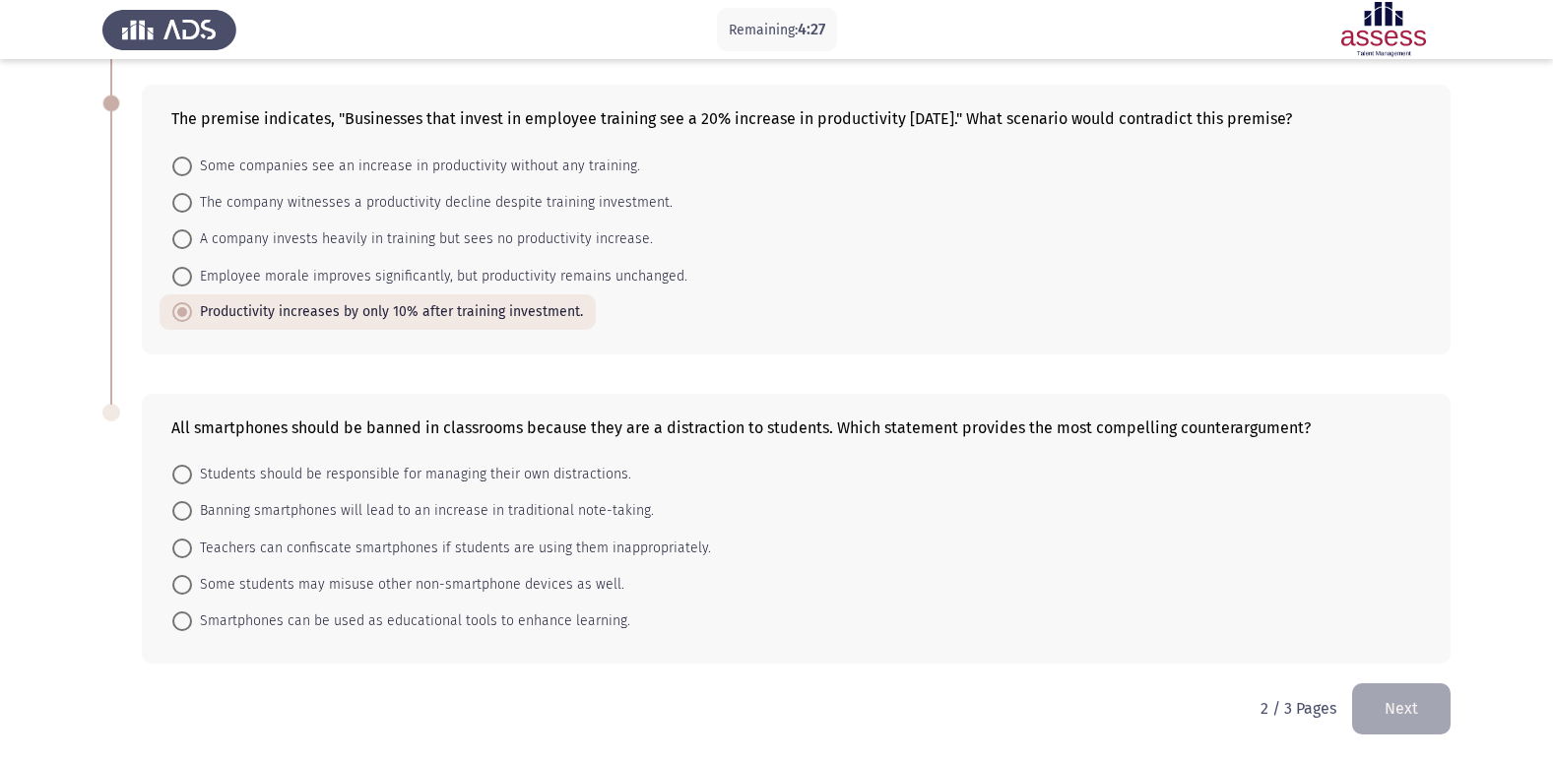
click at [192, 271] on span "Employee morale improves significantly, but productivity remains unchanged." at bounding box center [439, 277] width 495 height 24
click at [192, 271] on input "Employee morale improves significantly, but productivity remains unchanged." at bounding box center [182, 277] width 20 height 20
radio input "true"
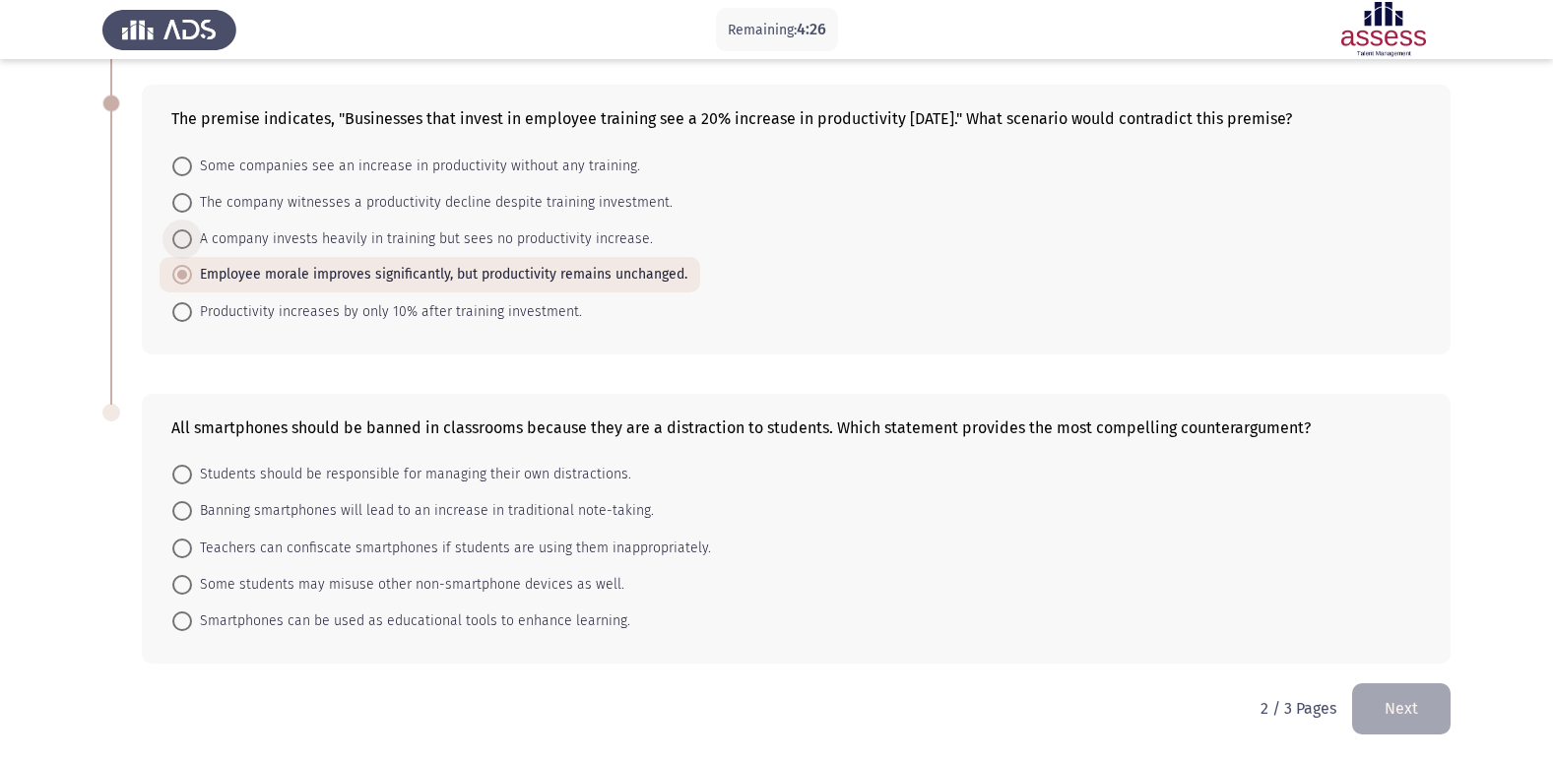
click at [192, 242] on span "A company invests heavily in training but sees no productivity increase." at bounding box center [422, 239] width 461 height 24
click at [192, 242] on input "A company invests heavily in training but sees no productivity increase." at bounding box center [182, 239] width 20 height 20
radio input "true"
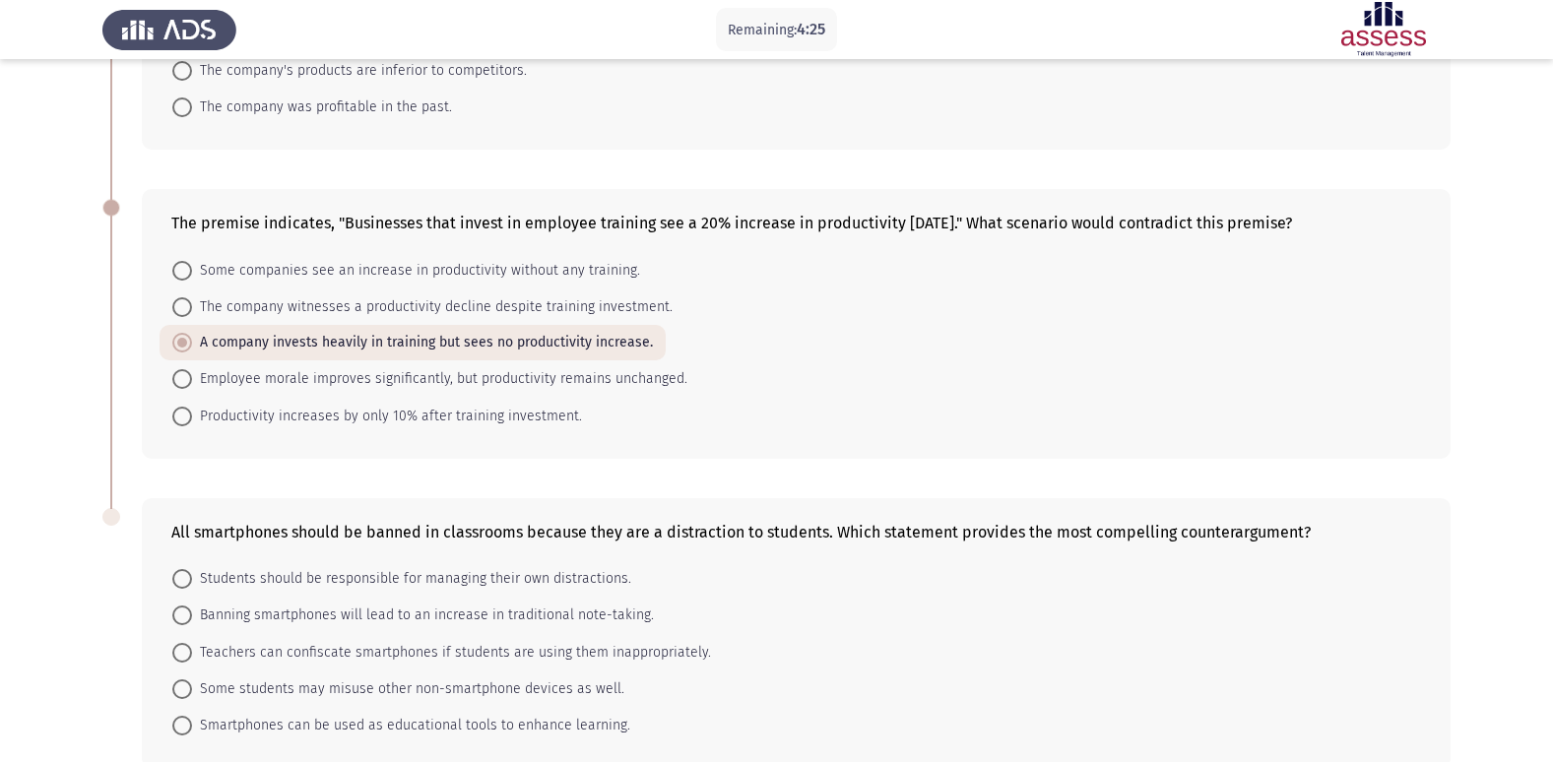
scroll to position [295, 0]
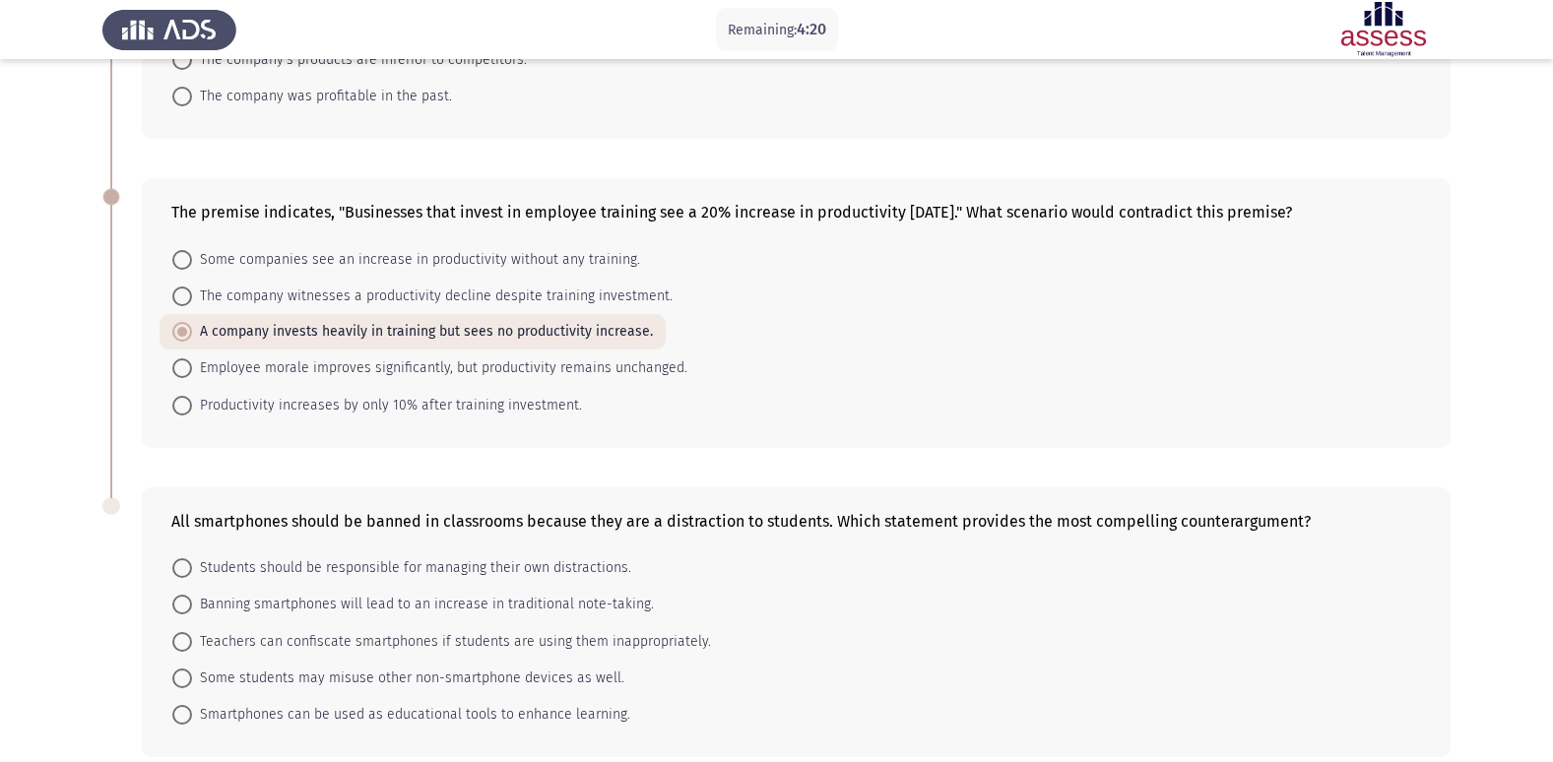
click at [203, 260] on span "Some companies see an increase in productivity without any training." at bounding box center [416, 260] width 448 height 24
click at [192, 260] on input "Some companies see an increase in productivity without any training." at bounding box center [182, 260] width 20 height 20
radio input "true"
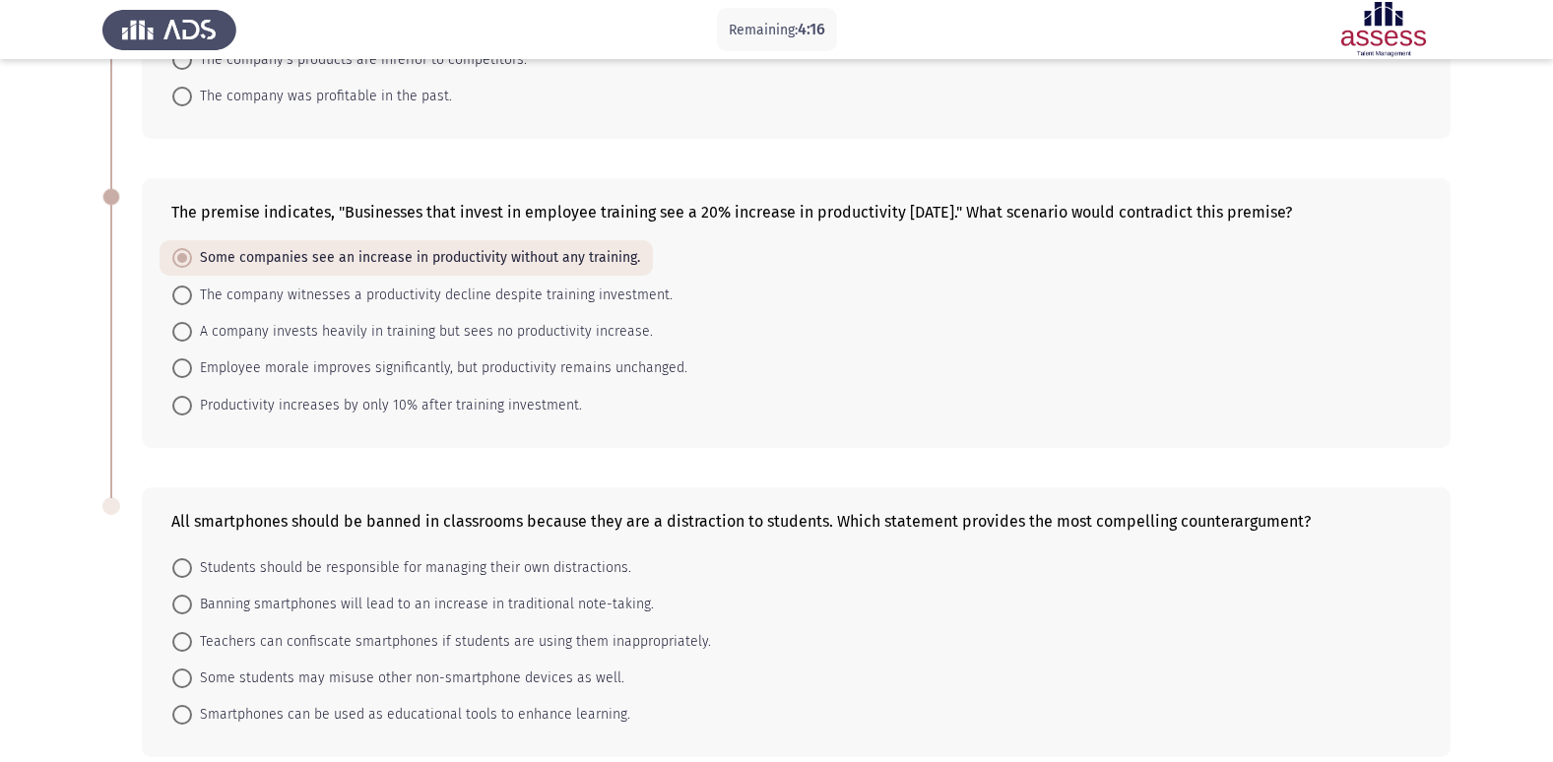
click at [189, 299] on span at bounding box center [182, 296] width 20 height 20
click at [189, 299] on input "The company witnesses a productivity decline despite training investment." at bounding box center [182, 296] width 20 height 20
radio input "true"
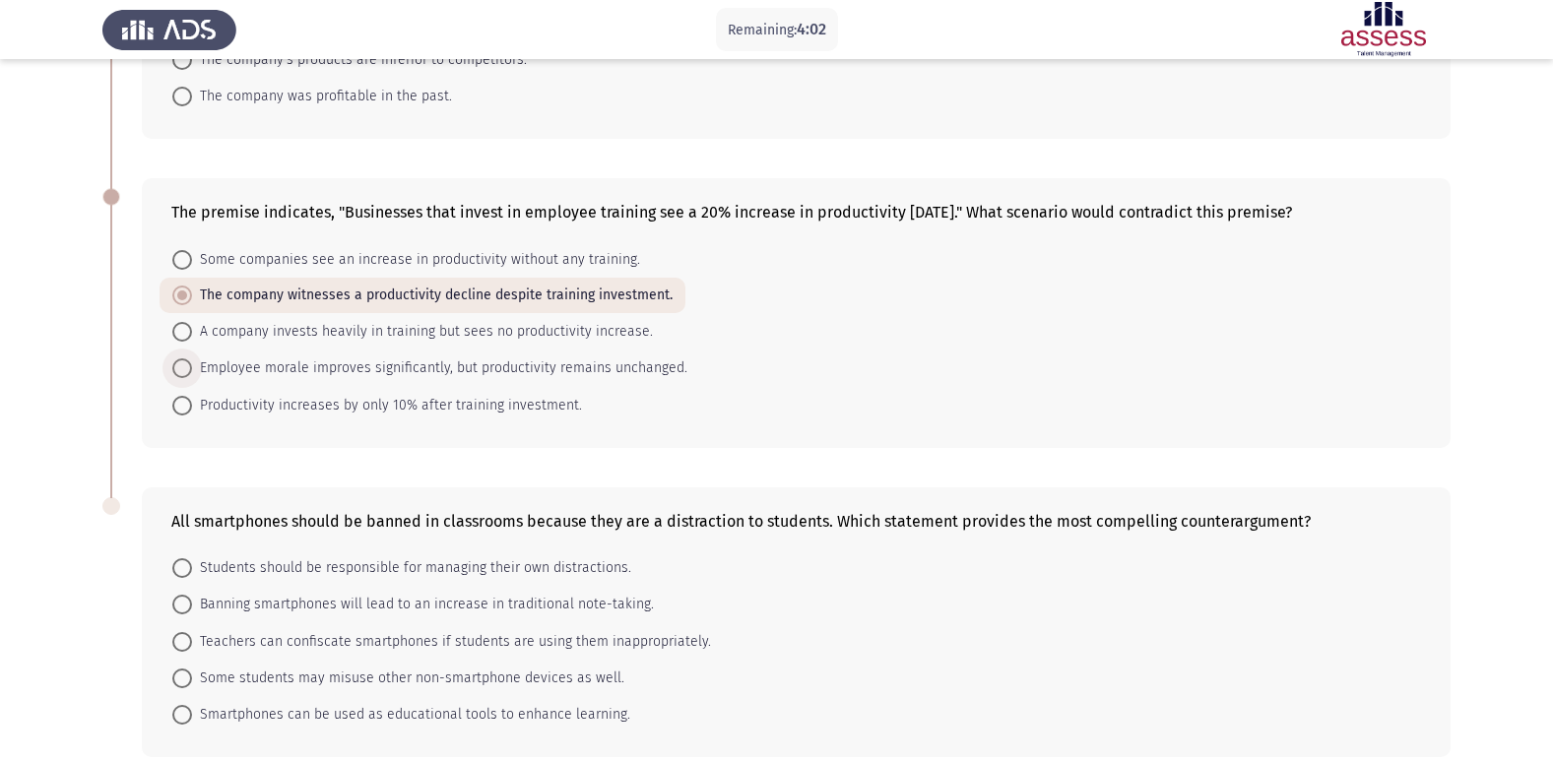
click at [189, 368] on span at bounding box center [182, 368] width 20 height 20
click at [189, 368] on input "Employee morale improves significantly, but productivity remains unchanged." at bounding box center [182, 368] width 20 height 20
radio input "true"
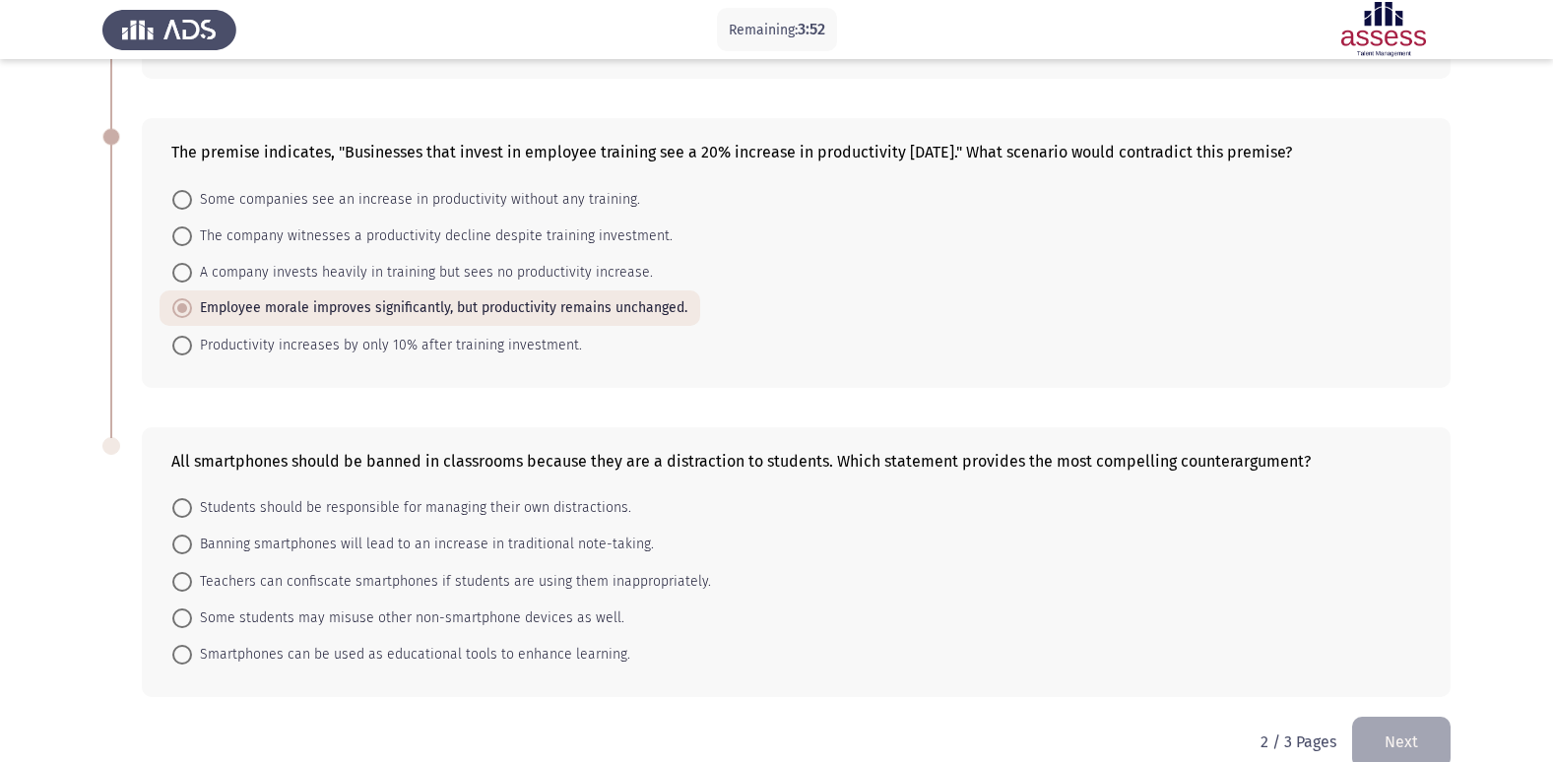
scroll to position [389, 0]
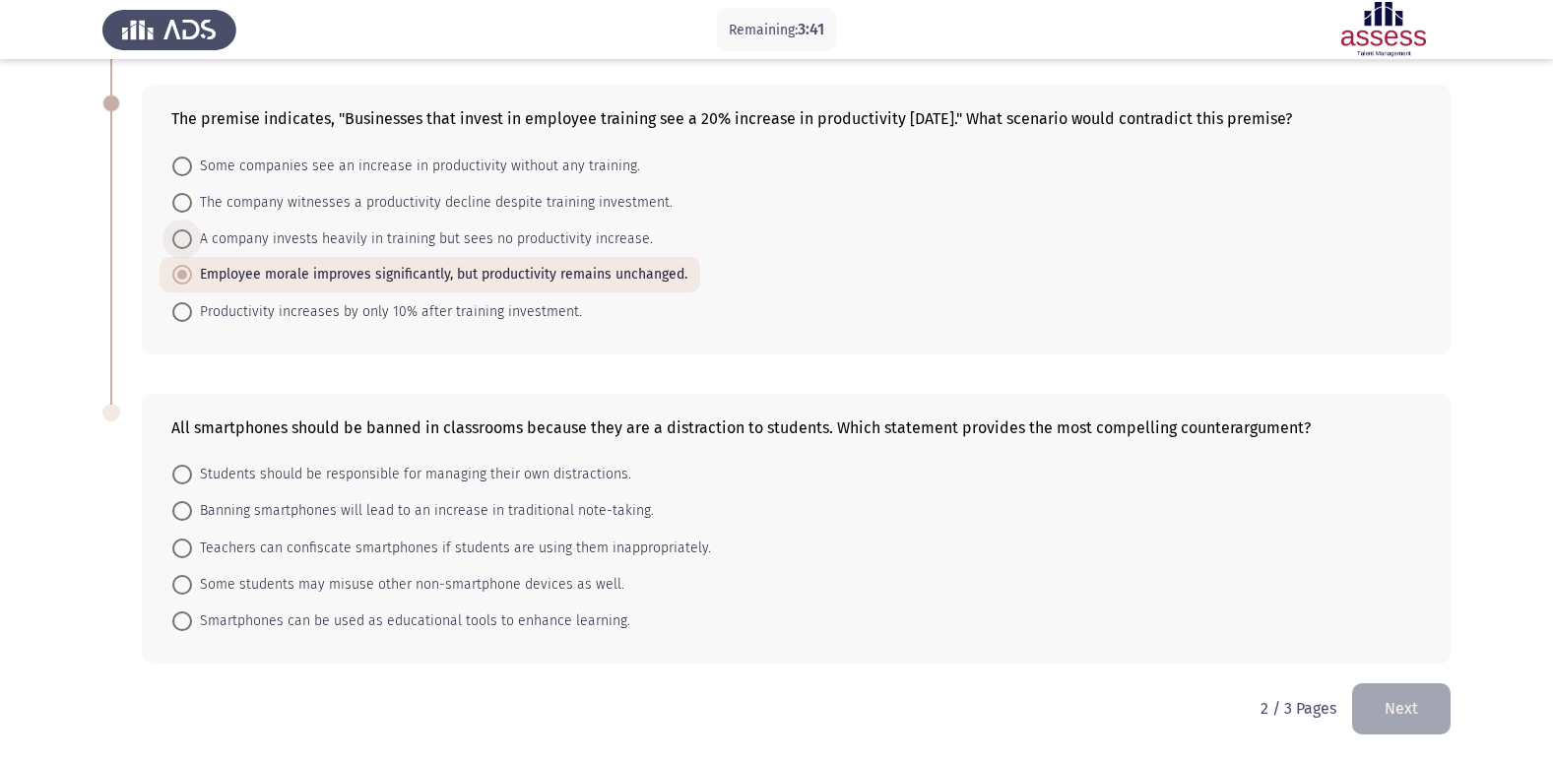
click at [188, 240] on span at bounding box center [182, 239] width 20 height 20
click at [188, 240] on input "A company invests heavily in training but sees no productivity increase." at bounding box center [182, 239] width 20 height 20
radio input "true"
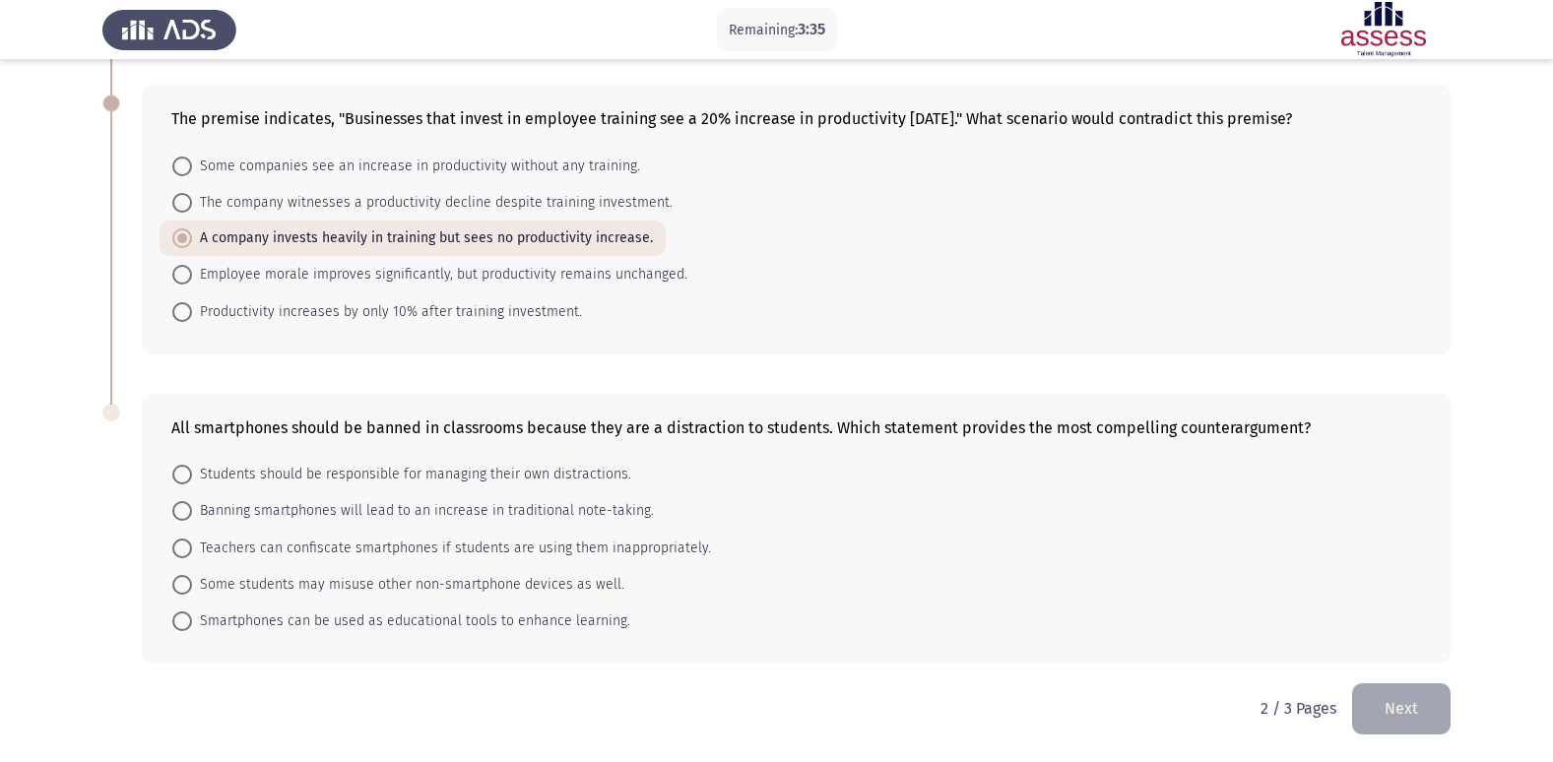
click at [177, 203] on span at bounding box center [182, 203] width 20 height 20
click at [177, 203] on input "The company witnesses a productivity decline despite training investment." at bounding box center [182, 203] width 20 height 20
radio input "true"
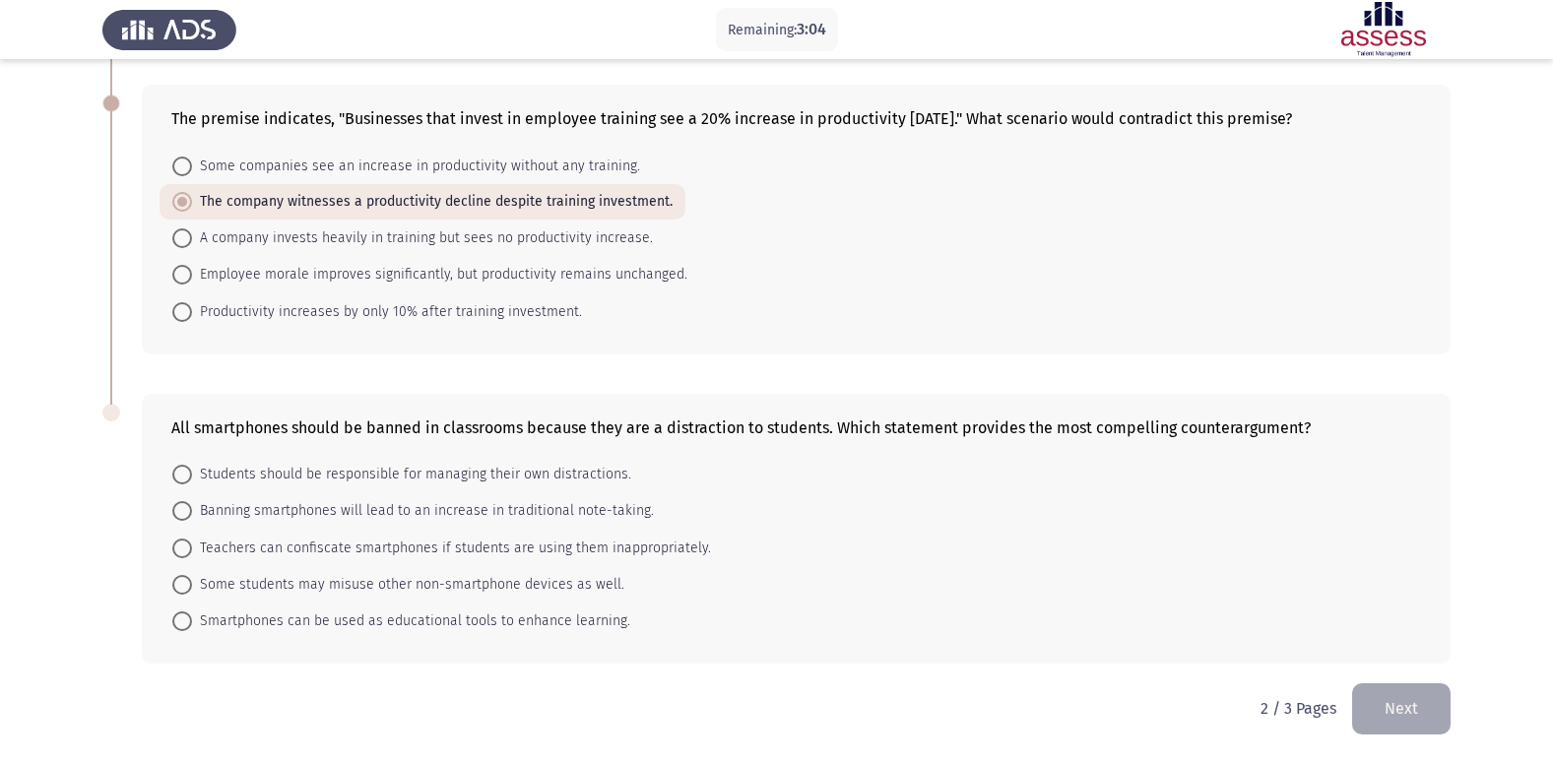
click at [190, 619] on span at bounding box center [182, 621] width 20 height 20
click at [190, 619] on input "Smartphones can be used as educational tools to enhance learning." at bounding box center [182, 621] width 20 height 20
radio input "true"
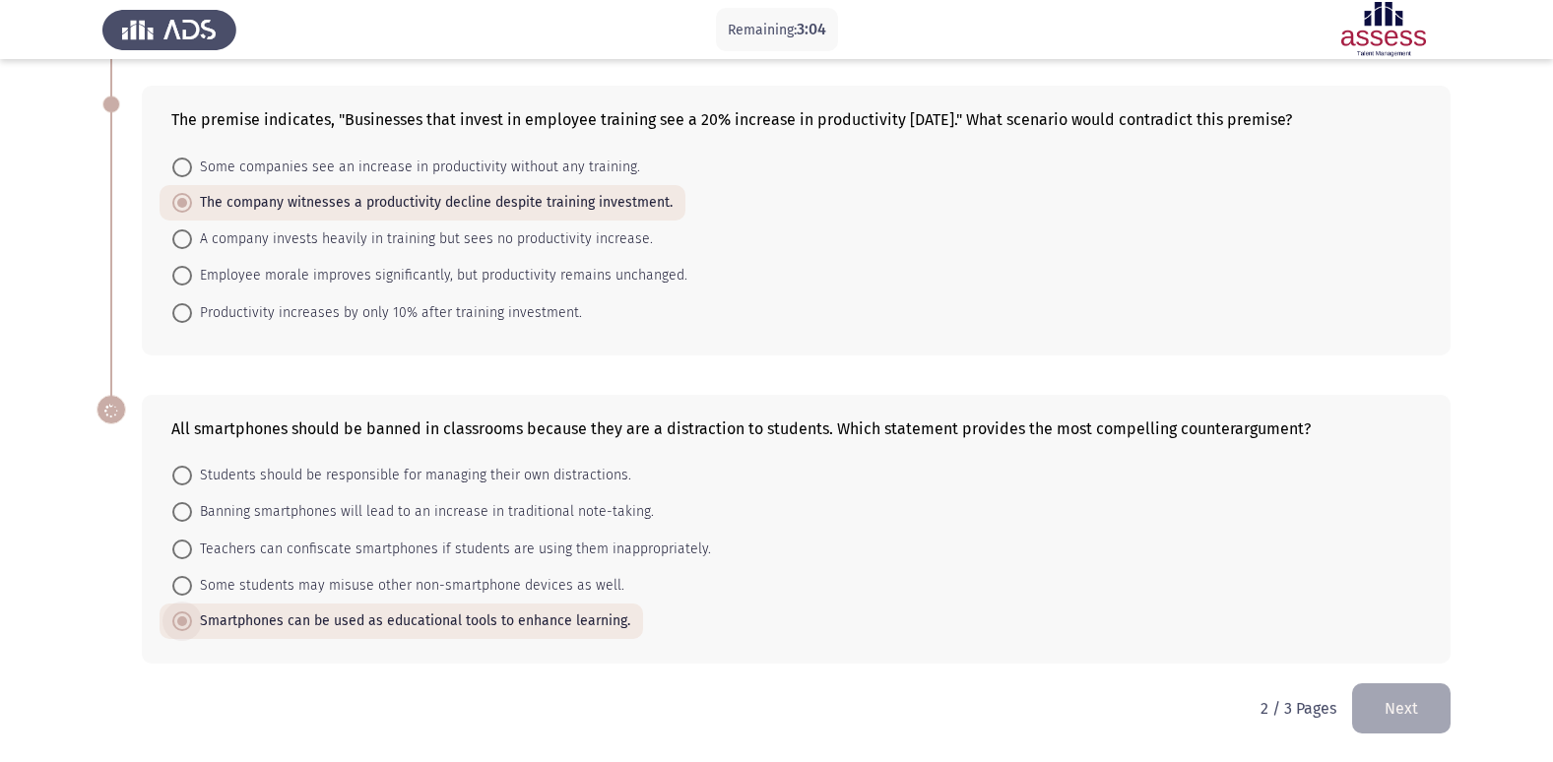
scroll to position [388, 0]
click at [193, 549] on span "Teachers can confiscate smartphones if students are using them inappropriately." at bounding box center [451, 550] width 519 height 24
click at [192, 549] on input "Teachers can confiscate smartphones if students are using them inappropriately." at bounding box center [182, 550] width 20 height 20
radio input "true"
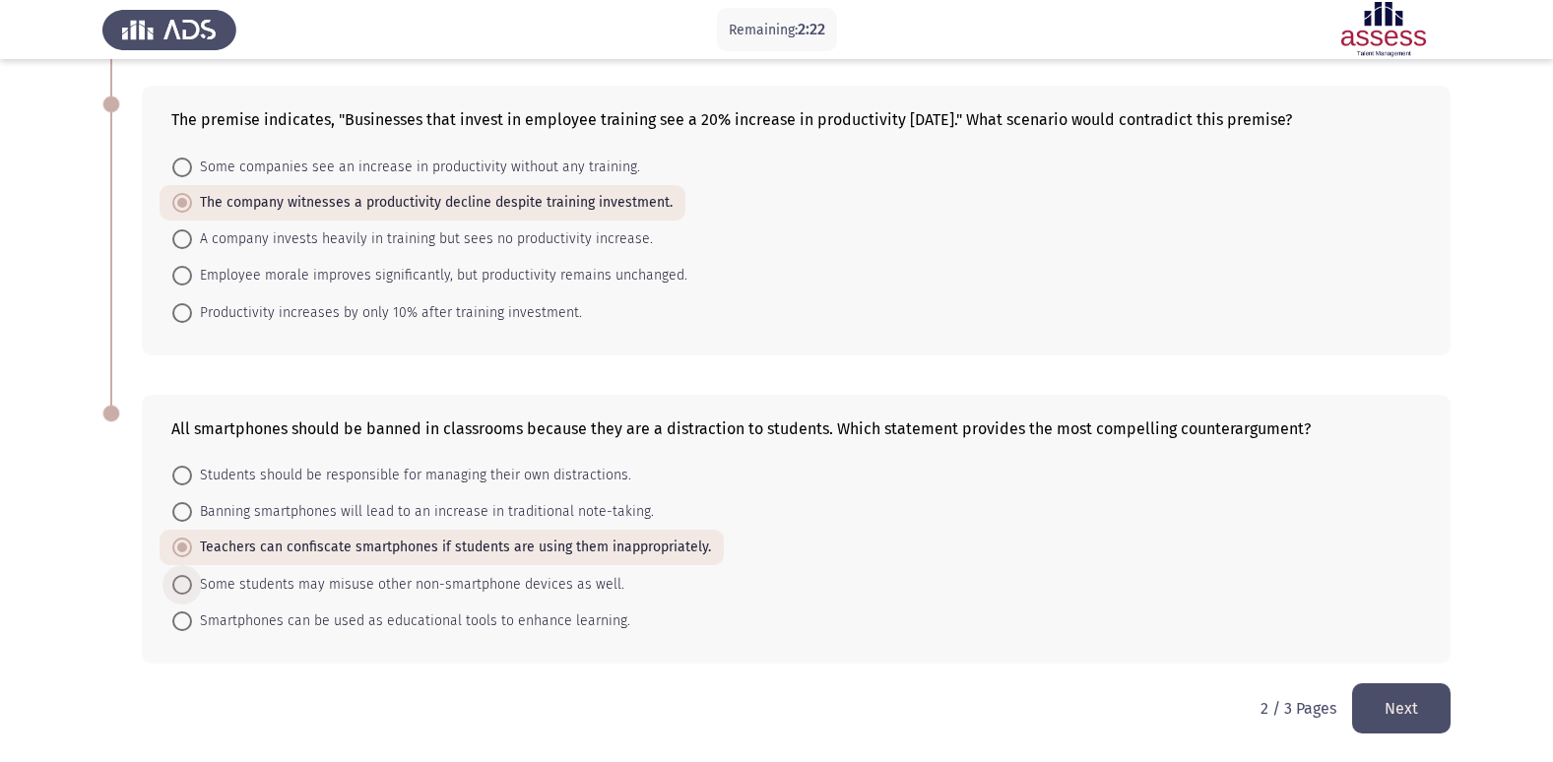
click at [190, 586] on span at bounding box center [182, 585] width 20 height 20
click at [190, 586] on input "Some students may misuse other non-smartphone devices as well." at bounding box center [182, 585] width 20 height 20
radio input "true"
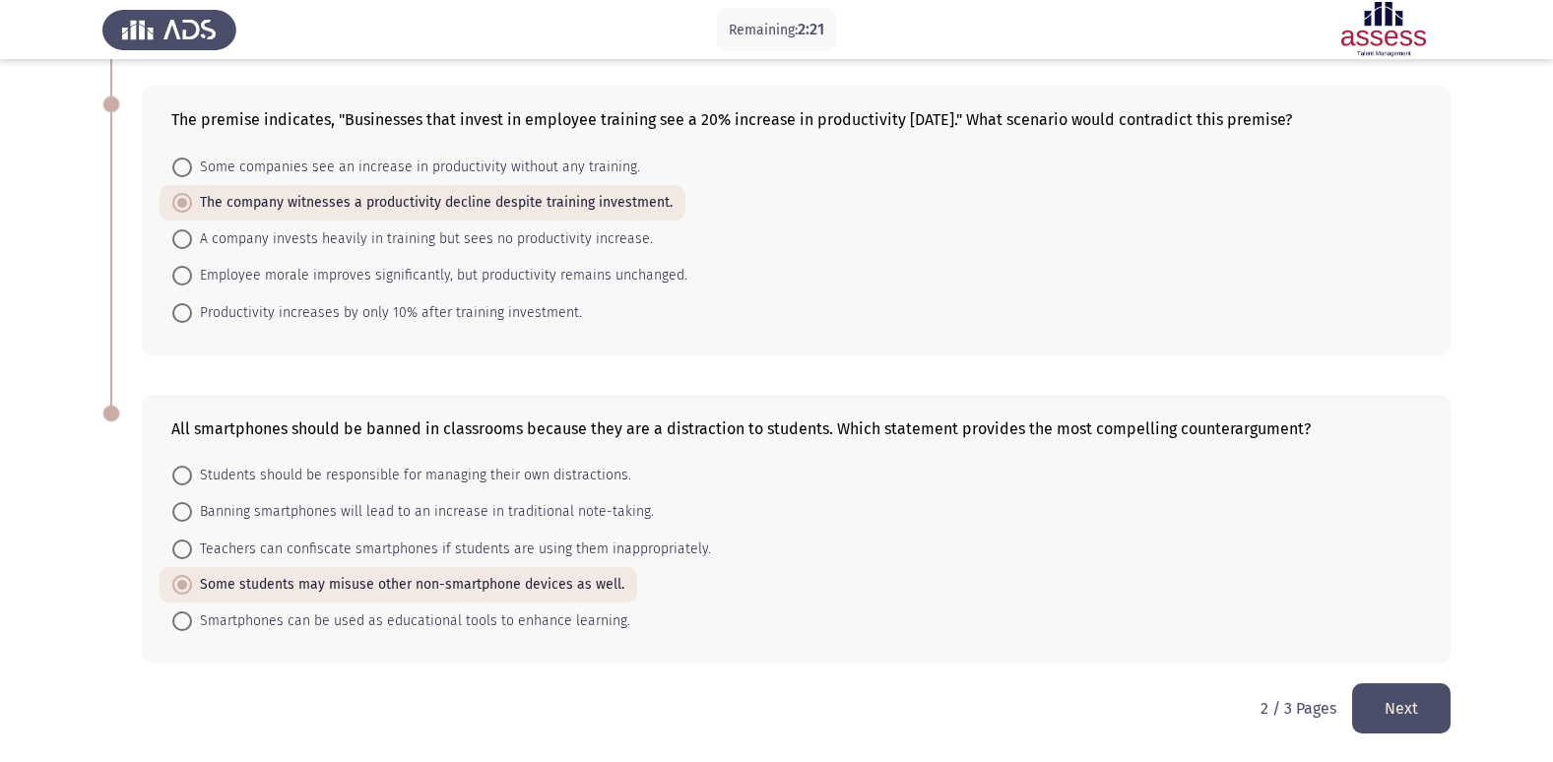
click at [1413, 705] on button "Next" at bounding box center [1401, 708] width 98 height 50
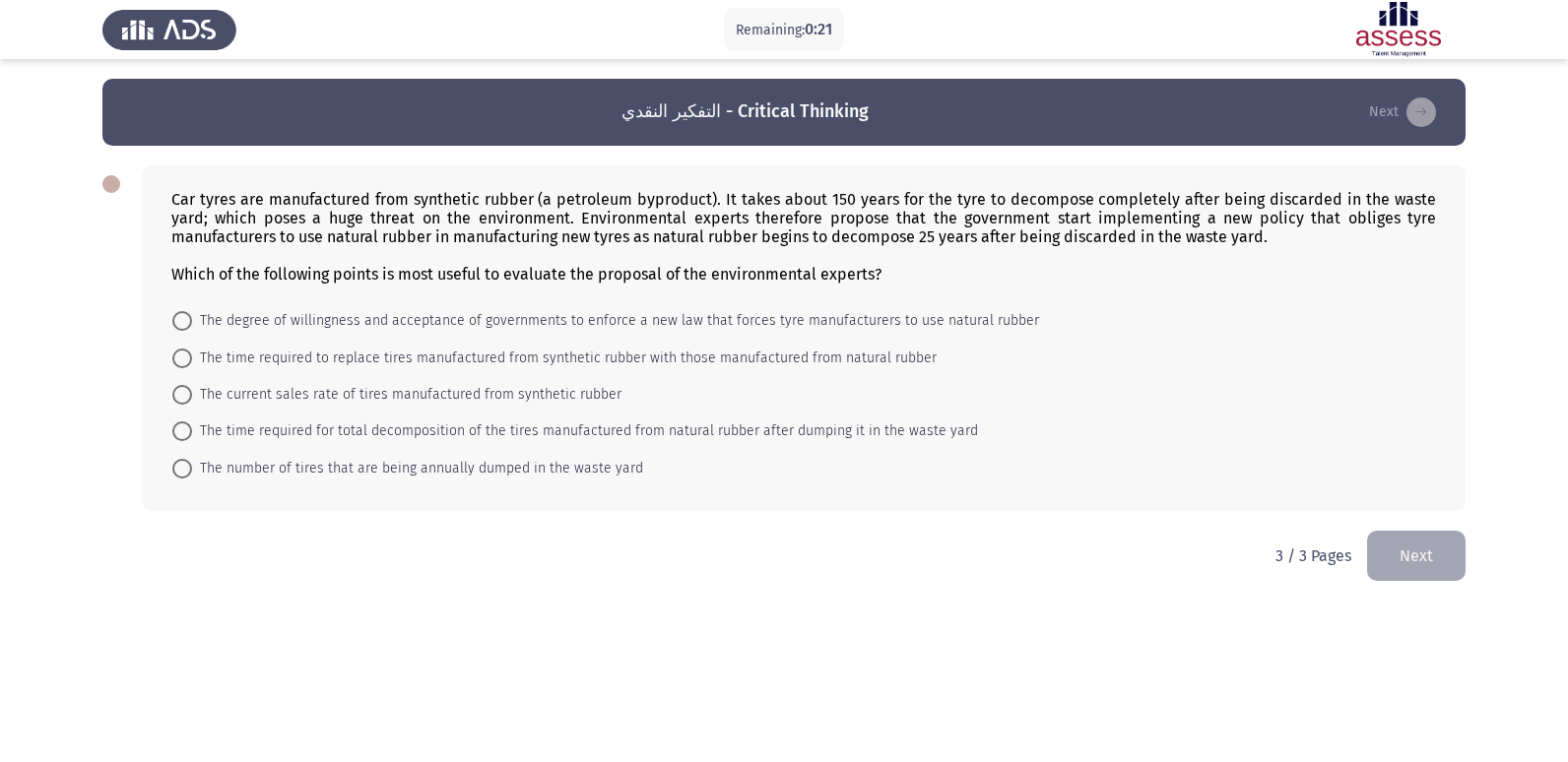
click at [177, 420] on label "The time required for total decomposition of the tires manufactured from natura…" at bounding box center [574, 431] width 805 height 24
click at [177, 421] on input "The time required for total decomposition of the tires manufactured from natura…" at bounding box center [182, 431] width 20 height 20
radio input "true"
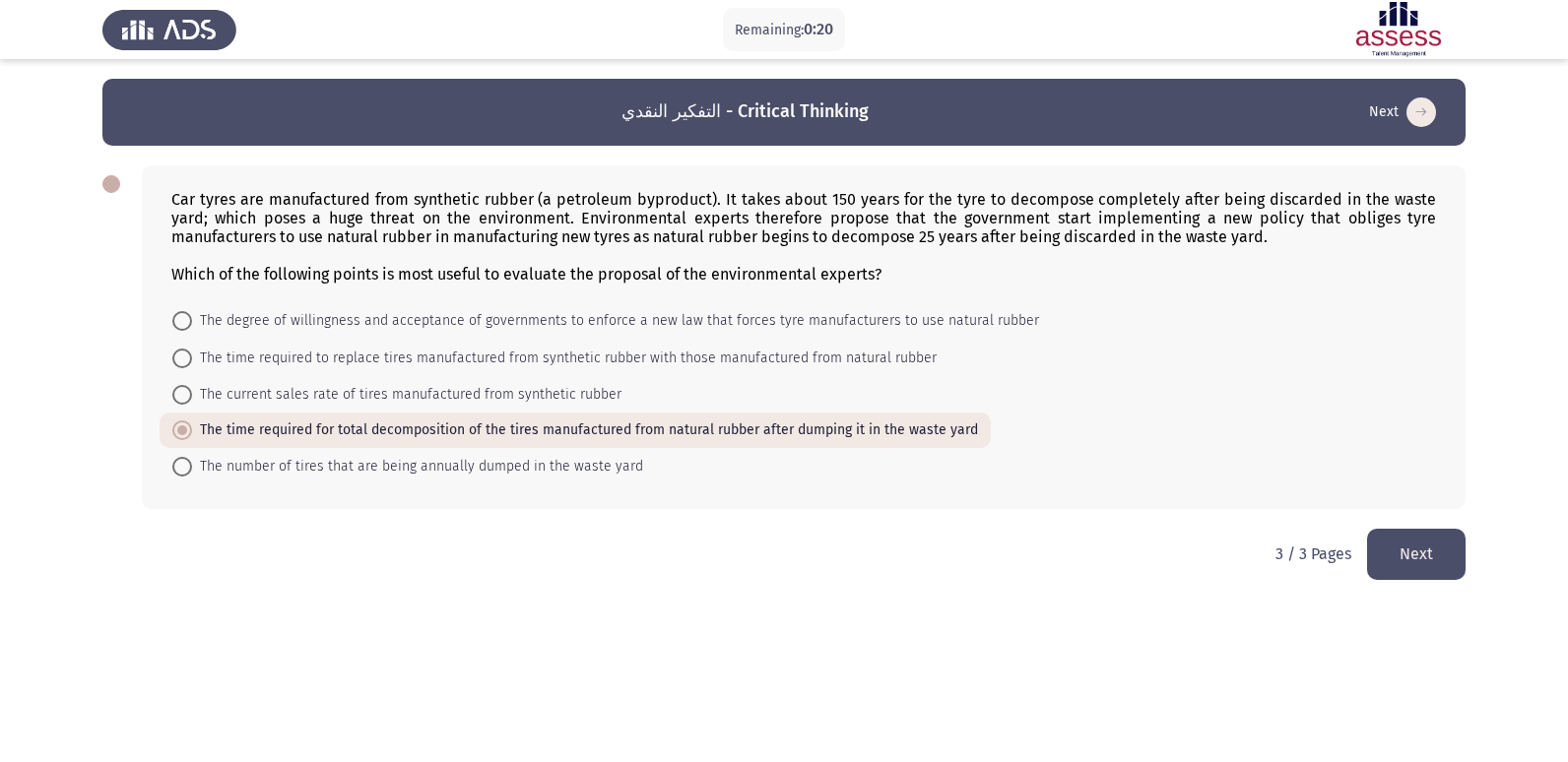
click at [1417, 581] on html "Remaining: 0:20 التفكير النقدي - Critical Thinking Next Car tyres are manufactu…" at bounding box center [784, 304] width 1568 height 608
click at [1413, 571] on button "Next" at bounding box center [1416, 554] width 98 height 50
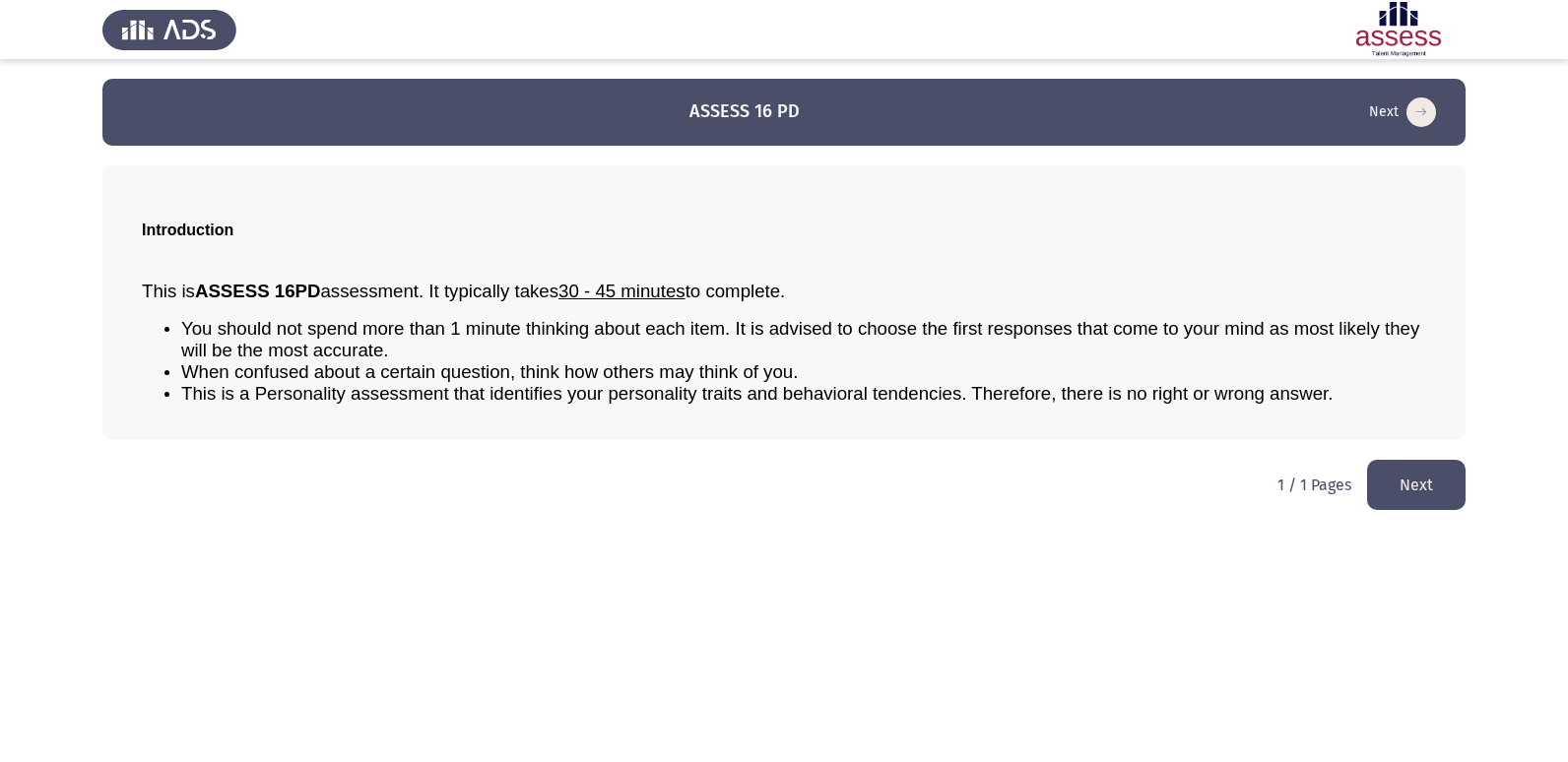
click at [1392, 472] on button "Next" at bounding box center [1416, 485] width 98 height 50
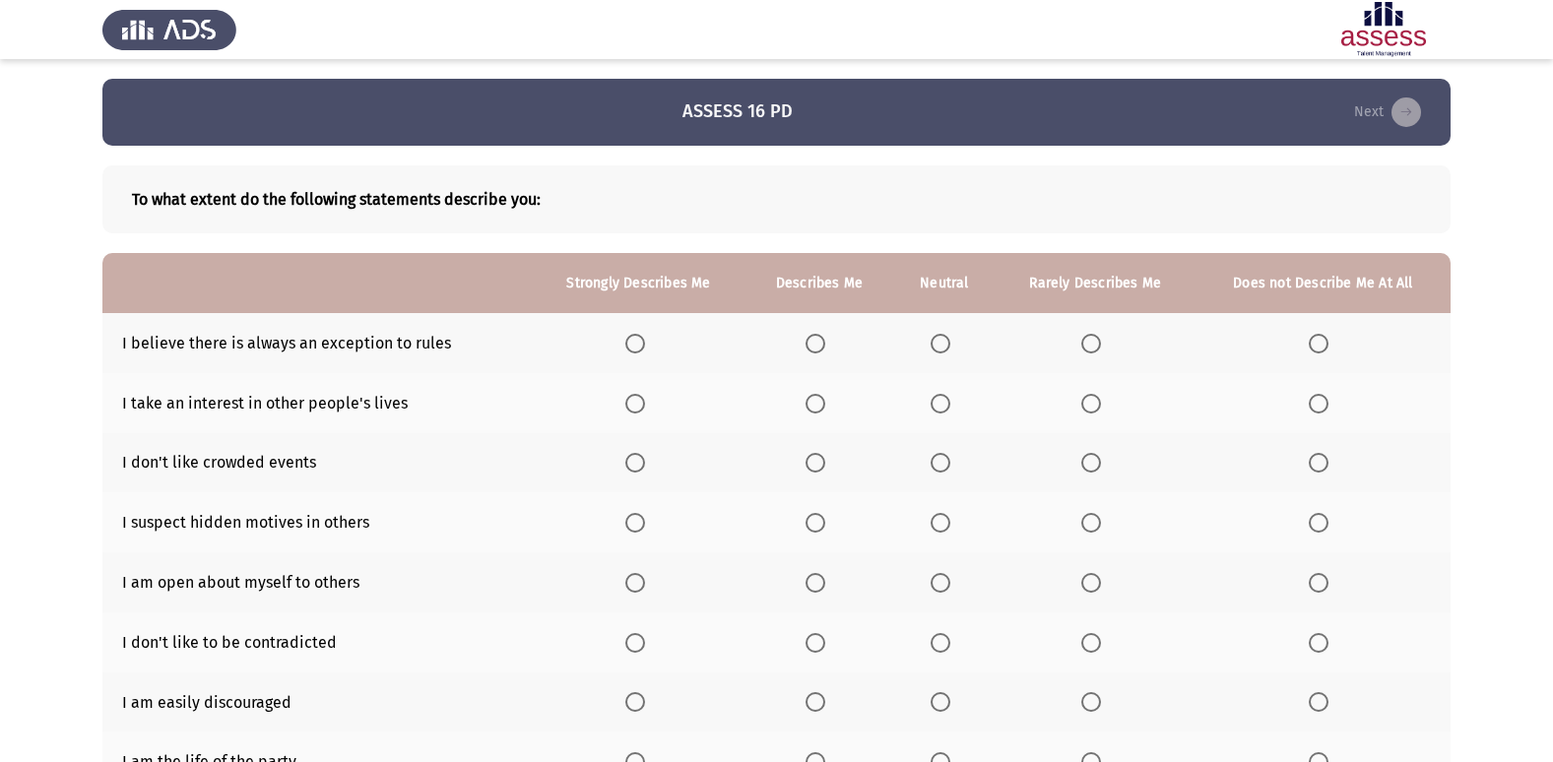
click at [1318, 351] on span "Select an option" at bounding box center [1319, 344] width 20 height 20
click at [1318, 351] on input "Select an option" at bounding box center [1319, 344] width 20 height 20
click at [1326, 402] on span "Select an option" at bounding box center [1319, 404] width 20 height 20
click at [1326, 402] on input "Select an option" at bounding box center [1319, 404] width 20 height 20
click at [949, 464] on span "Select an option" at bounding box center [940, 463] width 20 height 20
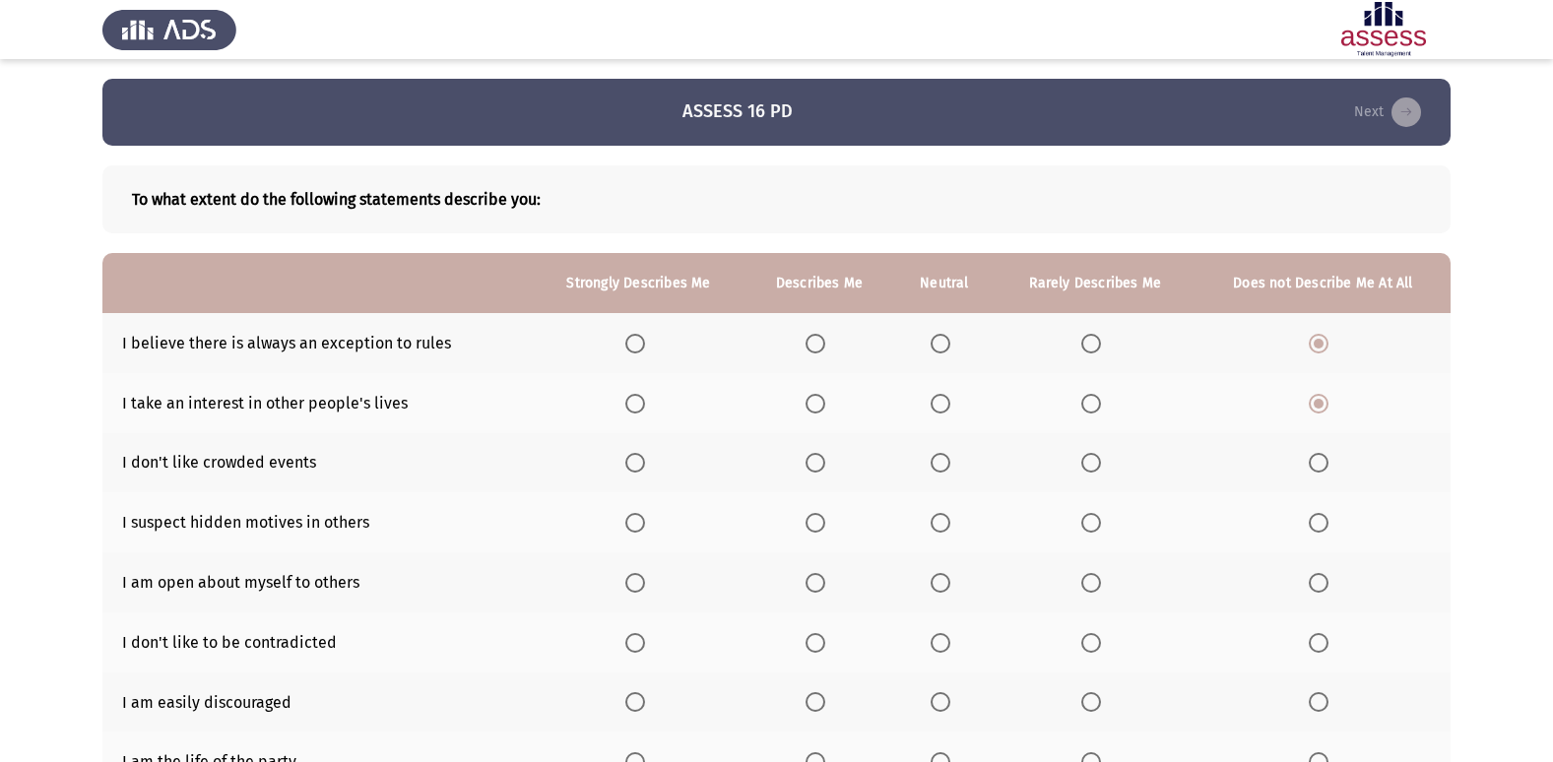
click at [949, 464] on input "Select an option" at bounding box center [940, 463] width 20 height 20
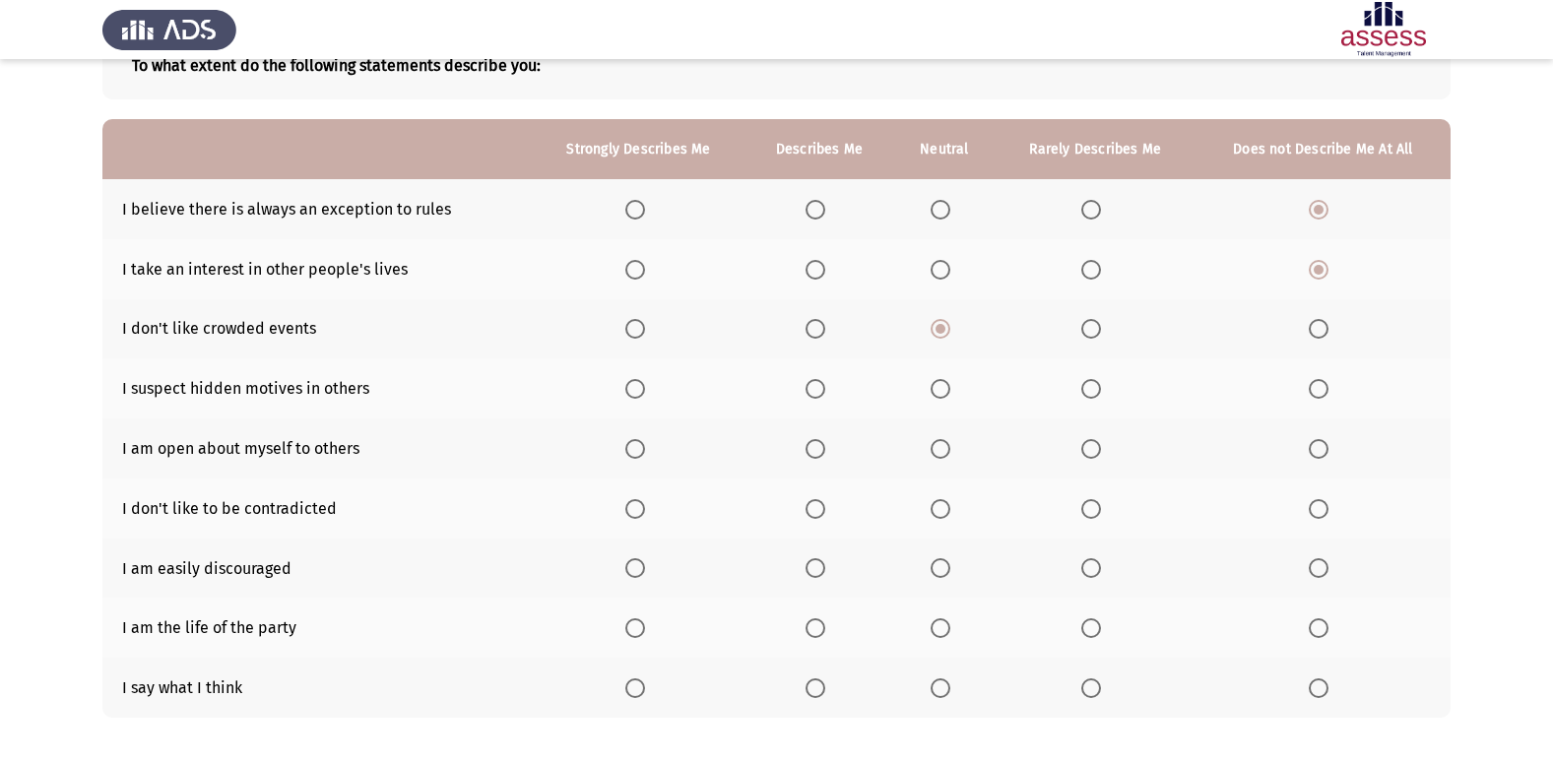
scroll to position [98, 0]
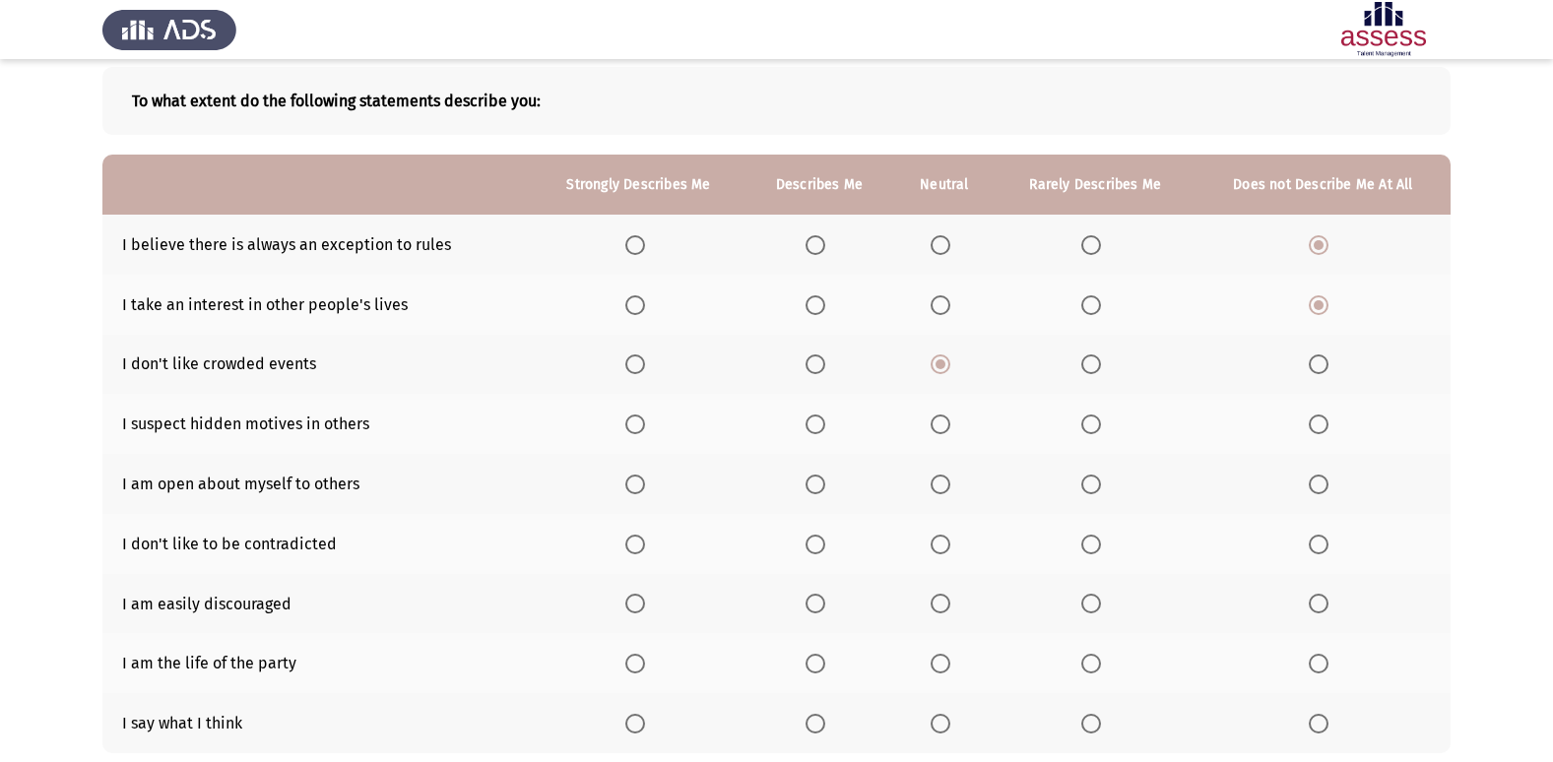
click at [1315, 490] on span "Select an option" at bounding box center [1319, 485] width 20 height 20
click at [1315, 490] on input "Select an option" at bounding box center [1319, 485] width 20 height 20
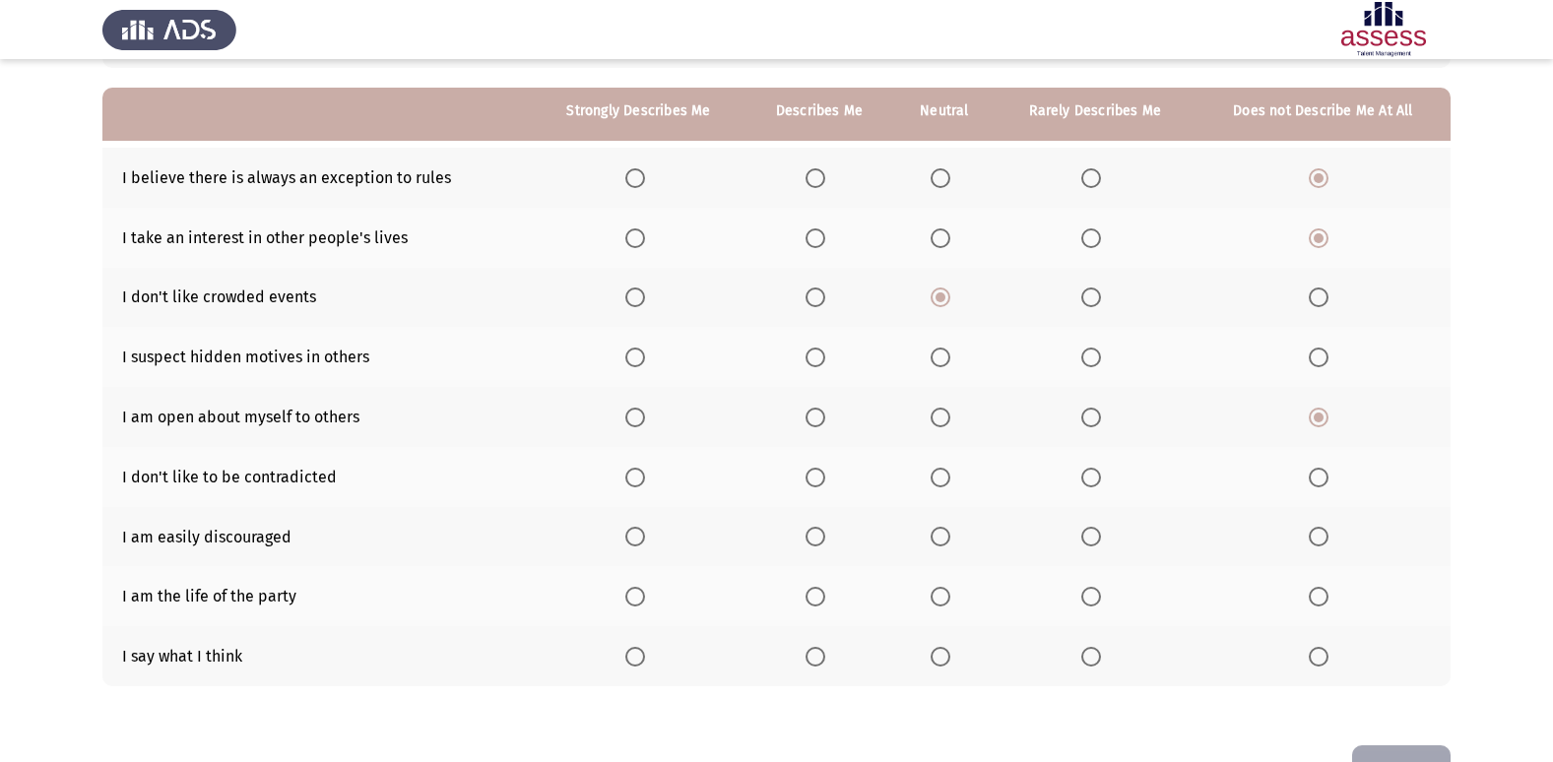
scroll to position [197, 0]
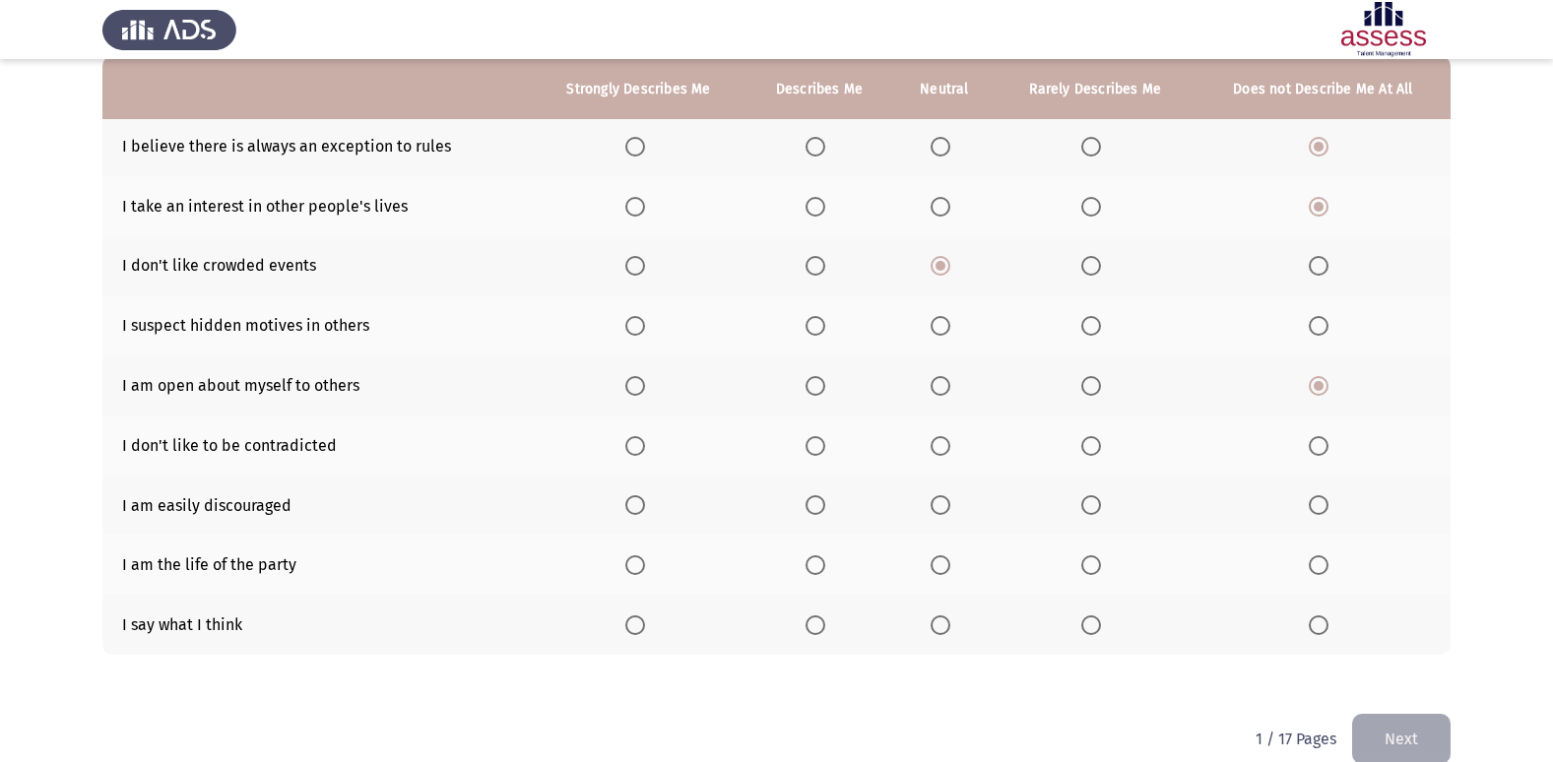
click at [817, 628] on span "Select an option" at bounding box center [815, 625] width 20 height 20
click at [817, 628] on input "Select an option" at bounding box center [815, 625] width 20 height 20
click at [1316, 503] on span "Select an option" at bounding box center [1319, 505] width 20 height 20
click at [1316, 503] on input "Select an option" at bounding box center [1319, 505] width 20 height 20
click at [816, 570] on span "Select an option" at bounding box center [815, 565] width 20 height 20
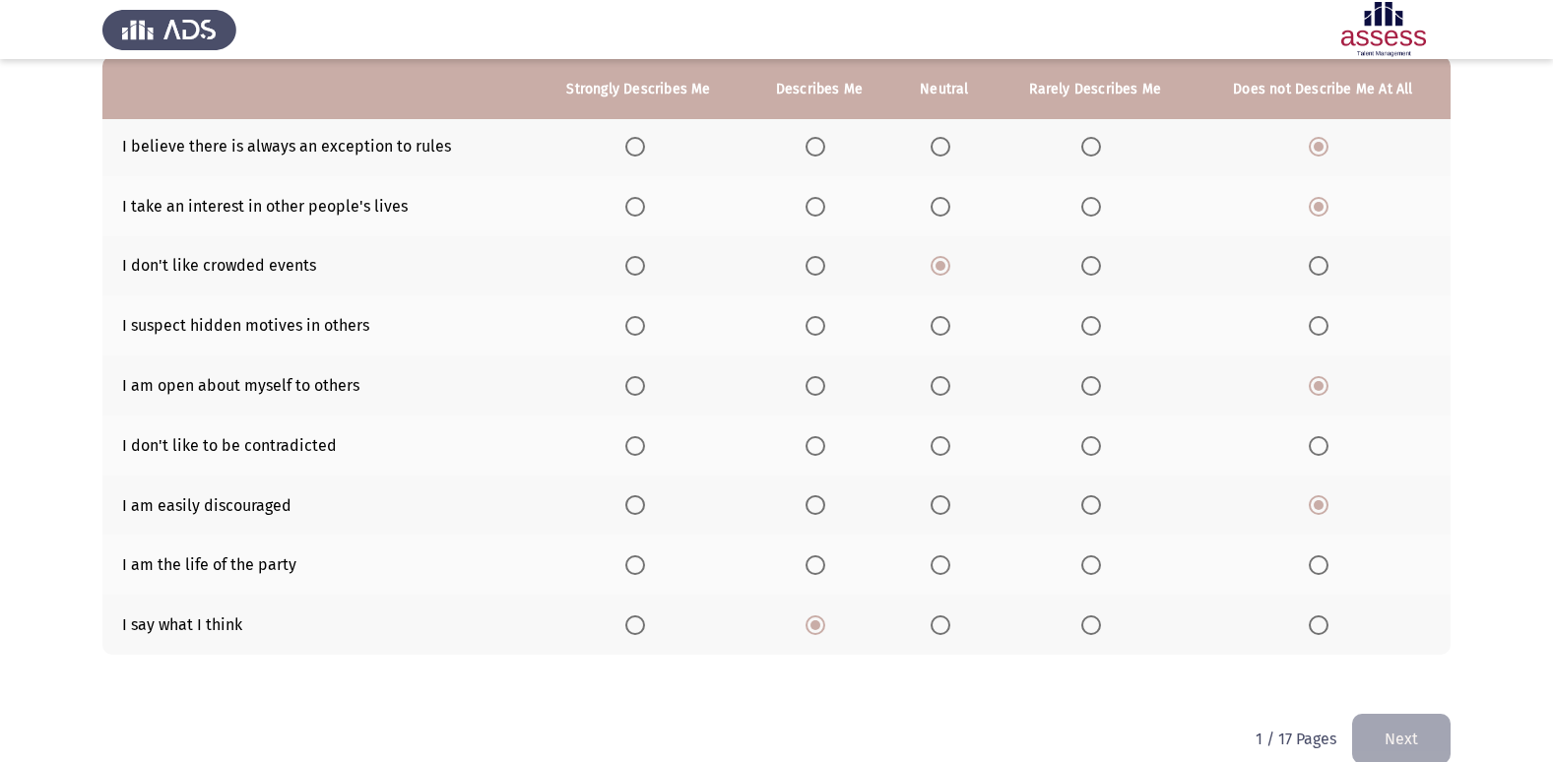
click at [816, 570] on input "Select an option" at bounding box center [815, 565] width 20 height 20
click at [1322, 573] on span "Select an option" at bounding box center [1319, 565] width 20 height 20
click at [1322, 573] on input "Select an option" at bounding box center [1319, 565] width 20 height 20
click at [941, 325] on span "Select an option" at bounding box center [940, 326] width 20 height 20
click at [941, 325] on input "Select an option" at bounding box center [940, 326] width 20 height 20
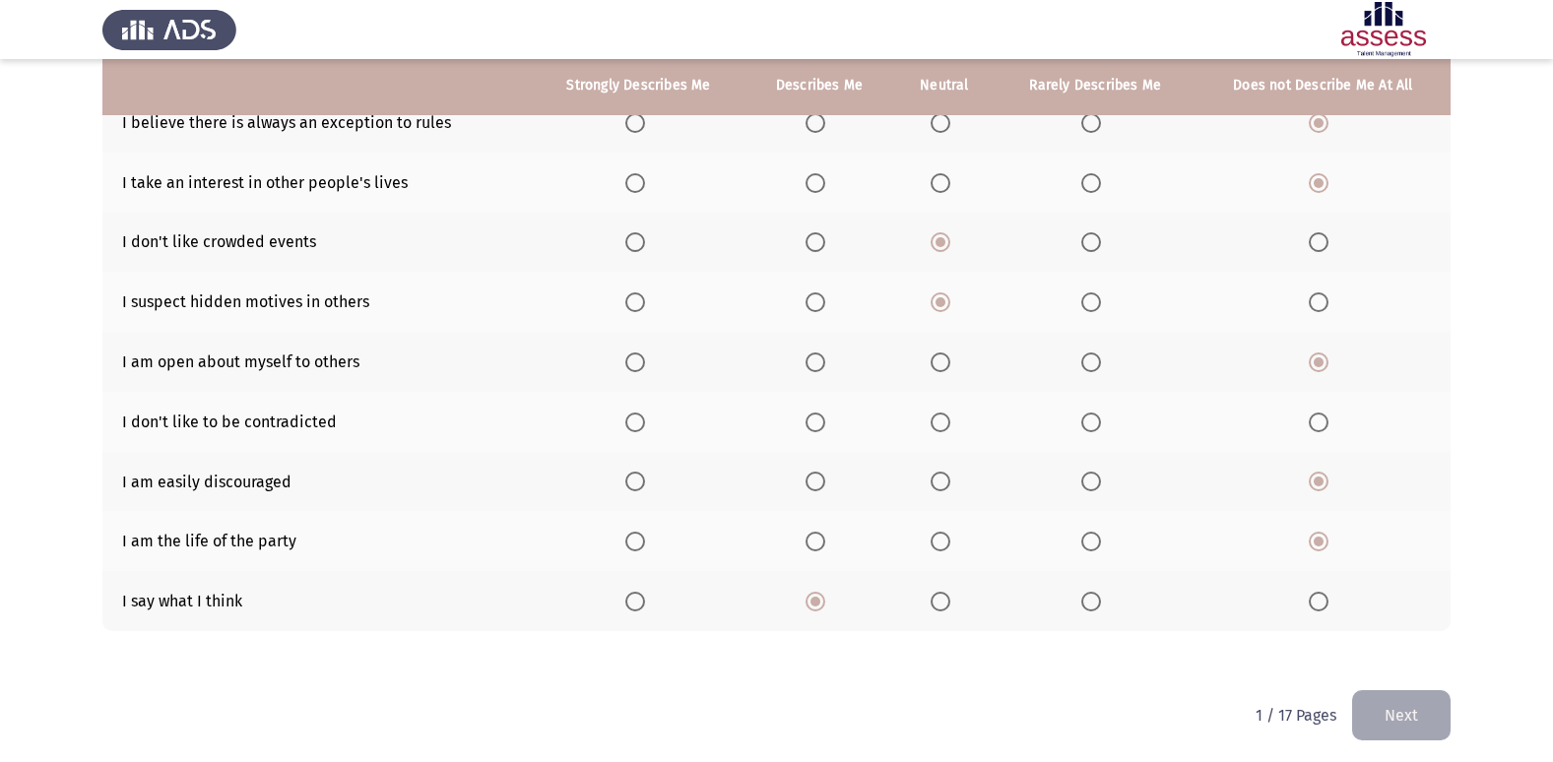
scroll to position [227, 0]
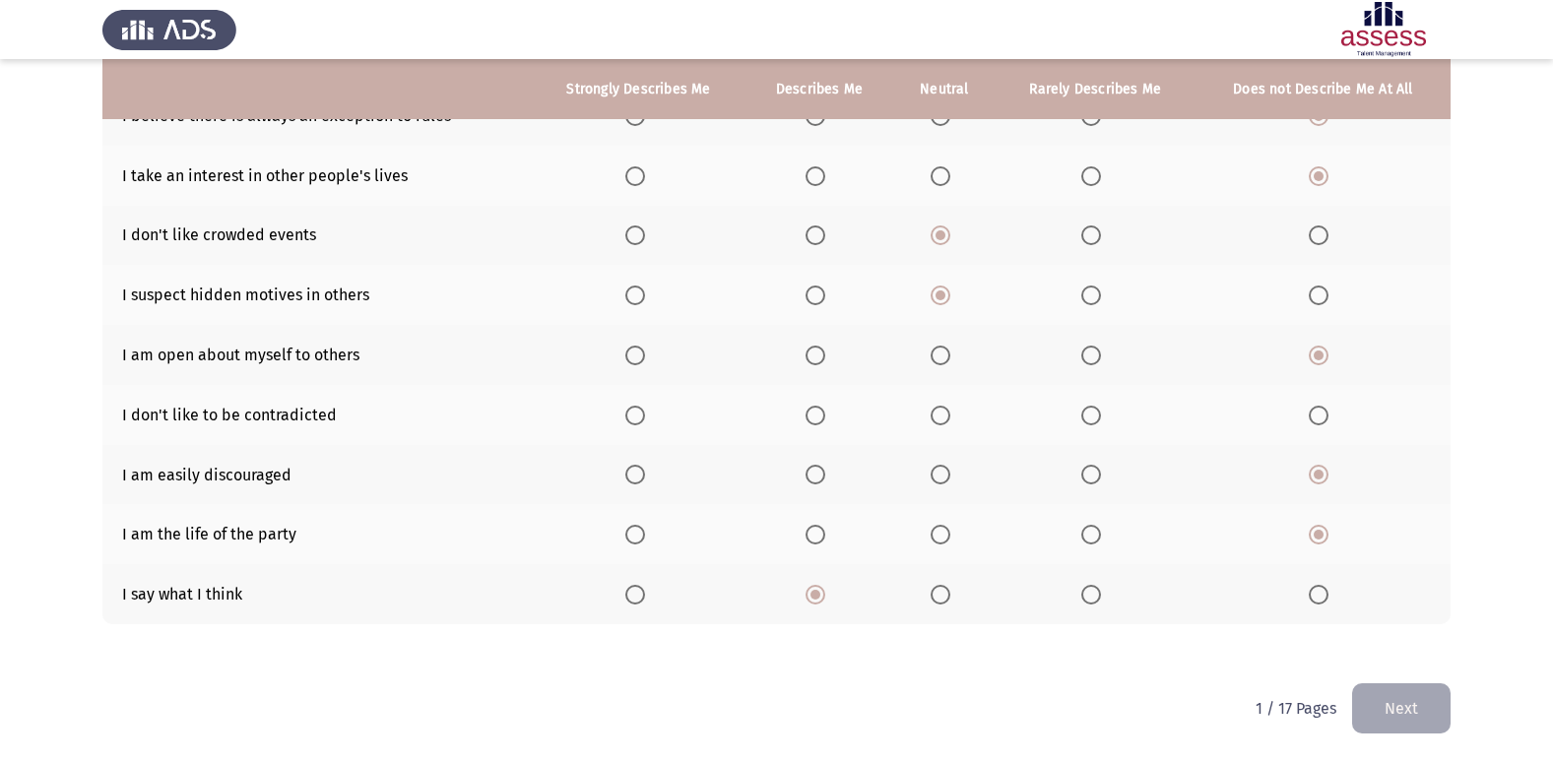
click at [623, 603] on th at bounding box center [639, 594] width 214 height 60
click at [625, 596] on span "Select an option" at bounding box center [635, 595] width 20 height 20
click at [625, 596] on input "Select an option" at bounding box center [635, 595] width 20 height 20
click at [817, 416] on span "Select an option" at bounding box center [815, 416] width 20 height 20
click at [817, 416] on input "Select an option" at bounding box center [815, 416] width 20 height 20
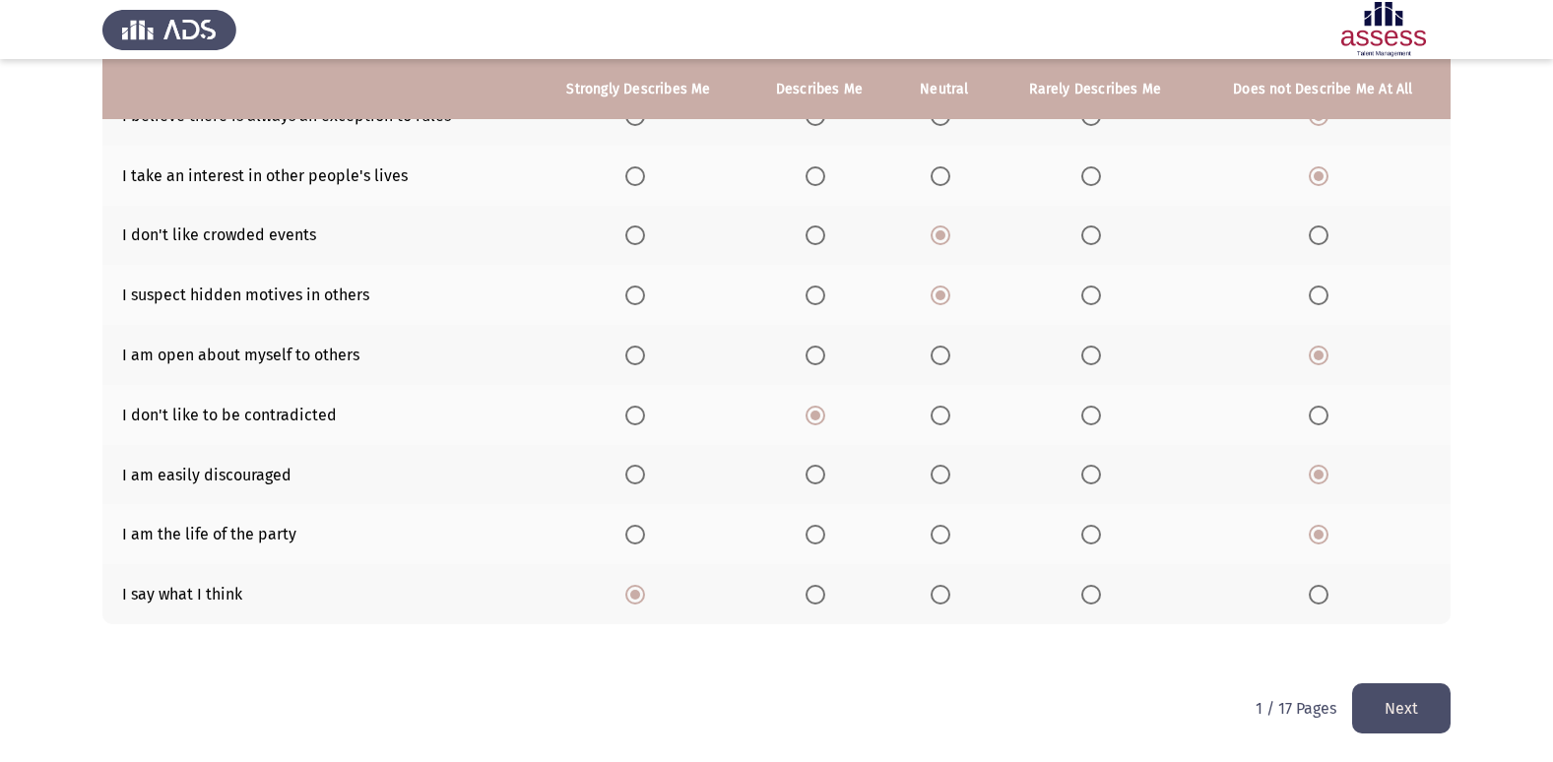
click at [1403, 705] on button "Next" at bounding box center [1401, 708] width 98 height 50
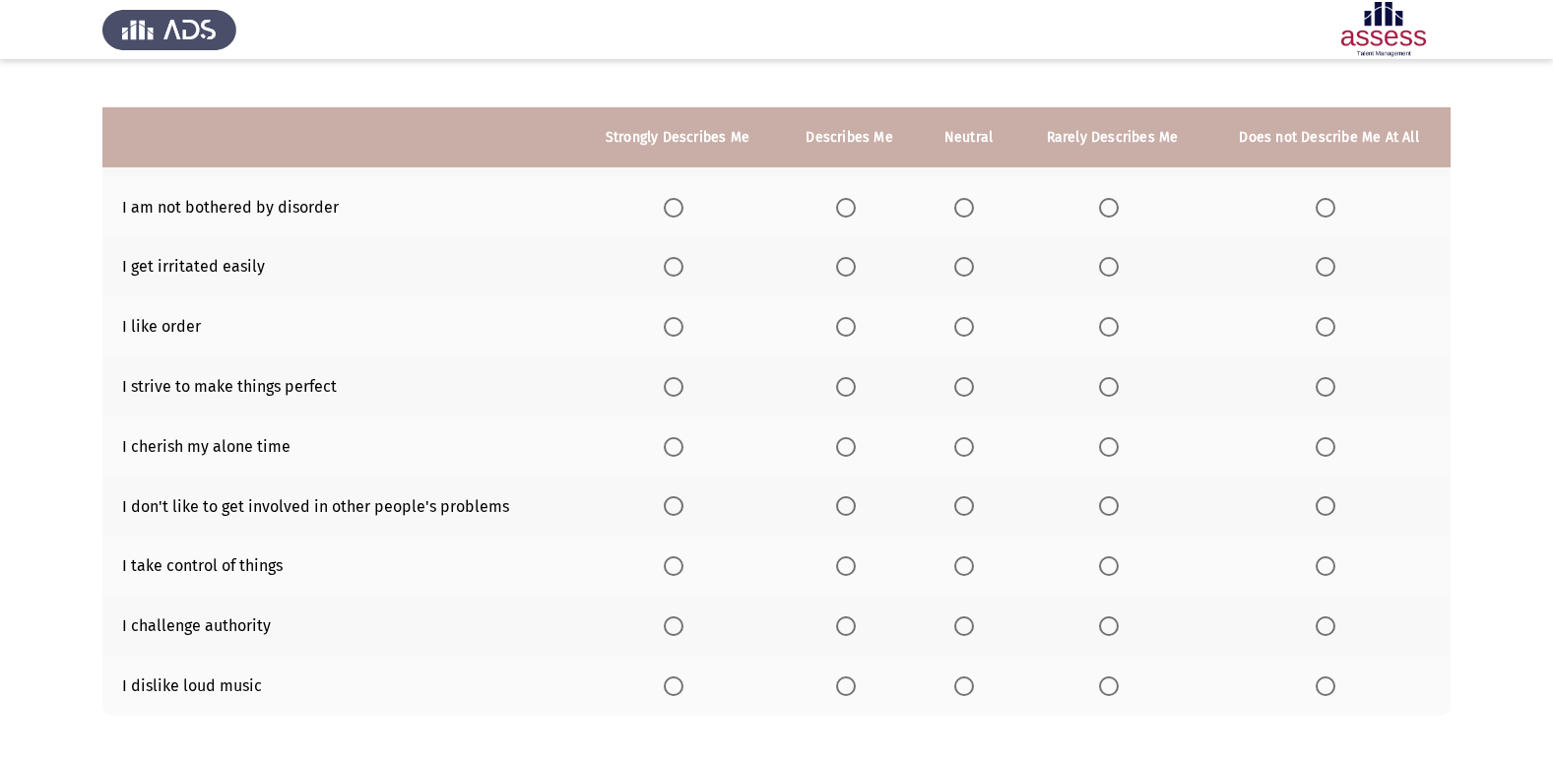
scroll to position [91, 0]
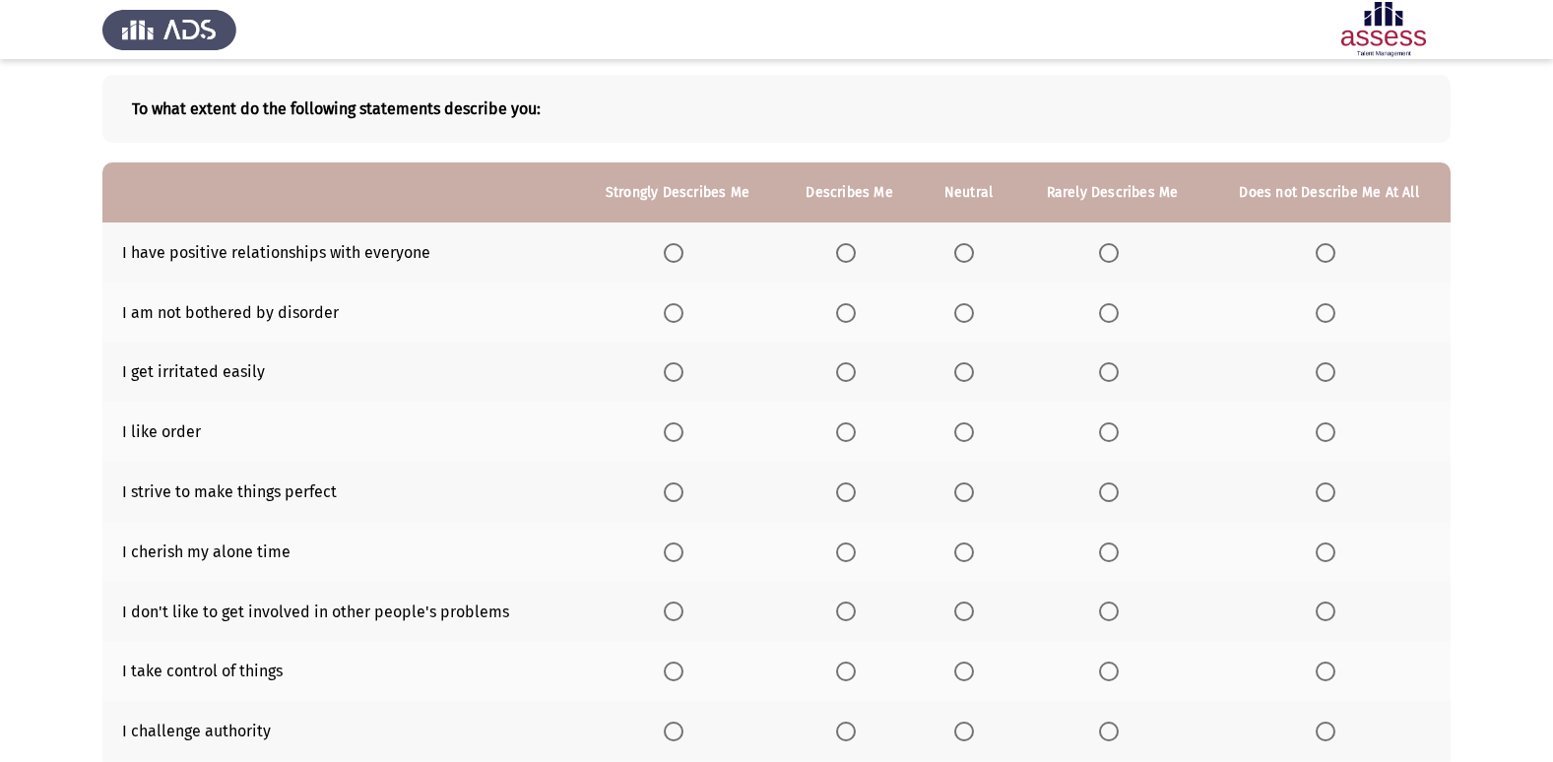
click at [682, 260] on span "Select an option" at bounding box center [674, 253] width 20 height 20
click at [682, 260] on input "Select an option" at bounding box center [674, 253] width 20 height 20
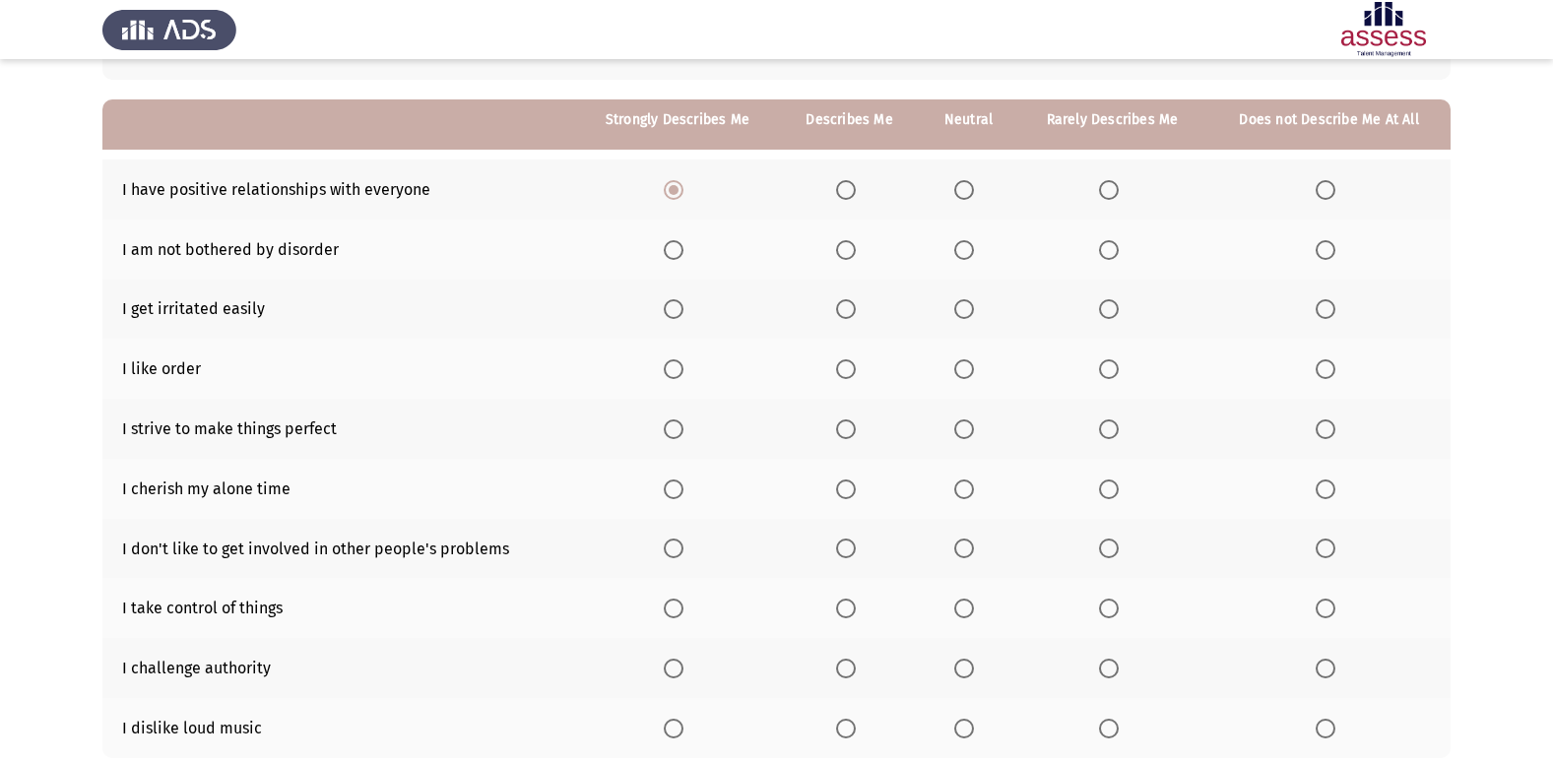
scroll to position [189, 0]
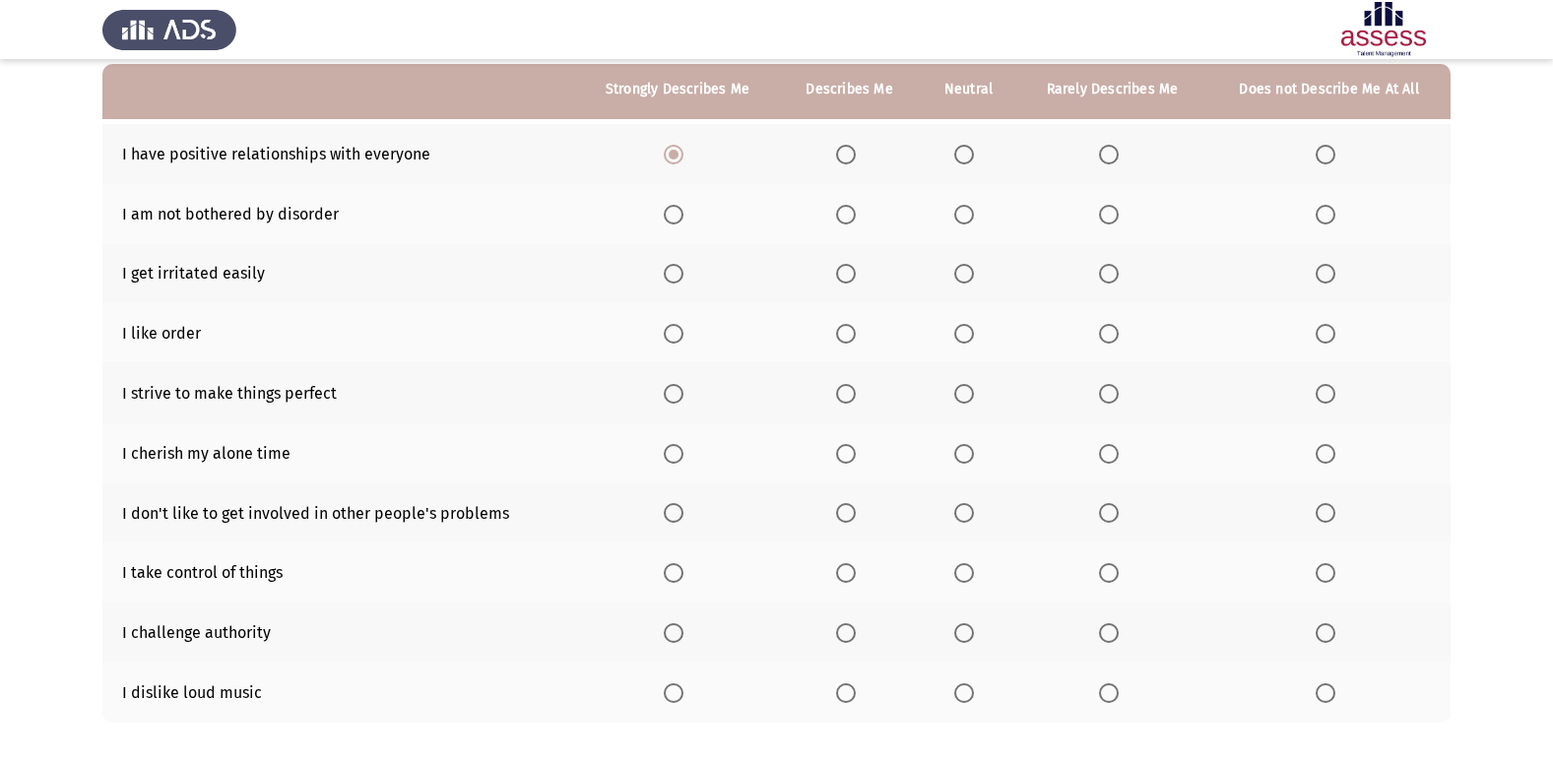
click at [968, 333] on span "Select an option" at bounding box center [964, 334] width 20 height 20
click at [968, 333] on input "Select an option" at bounding box center [964, 334] width 20 height 20
click at [680, 391] on span "Select an option" at bounding box center [674, 394] width 20 height 20
click at [680, 391] on input "Select an option" at bounding box center [674, 394] width 20 height 20
click at [675, 449] on span "Select an option" at bounding box center [674, 454] width 20 height 20
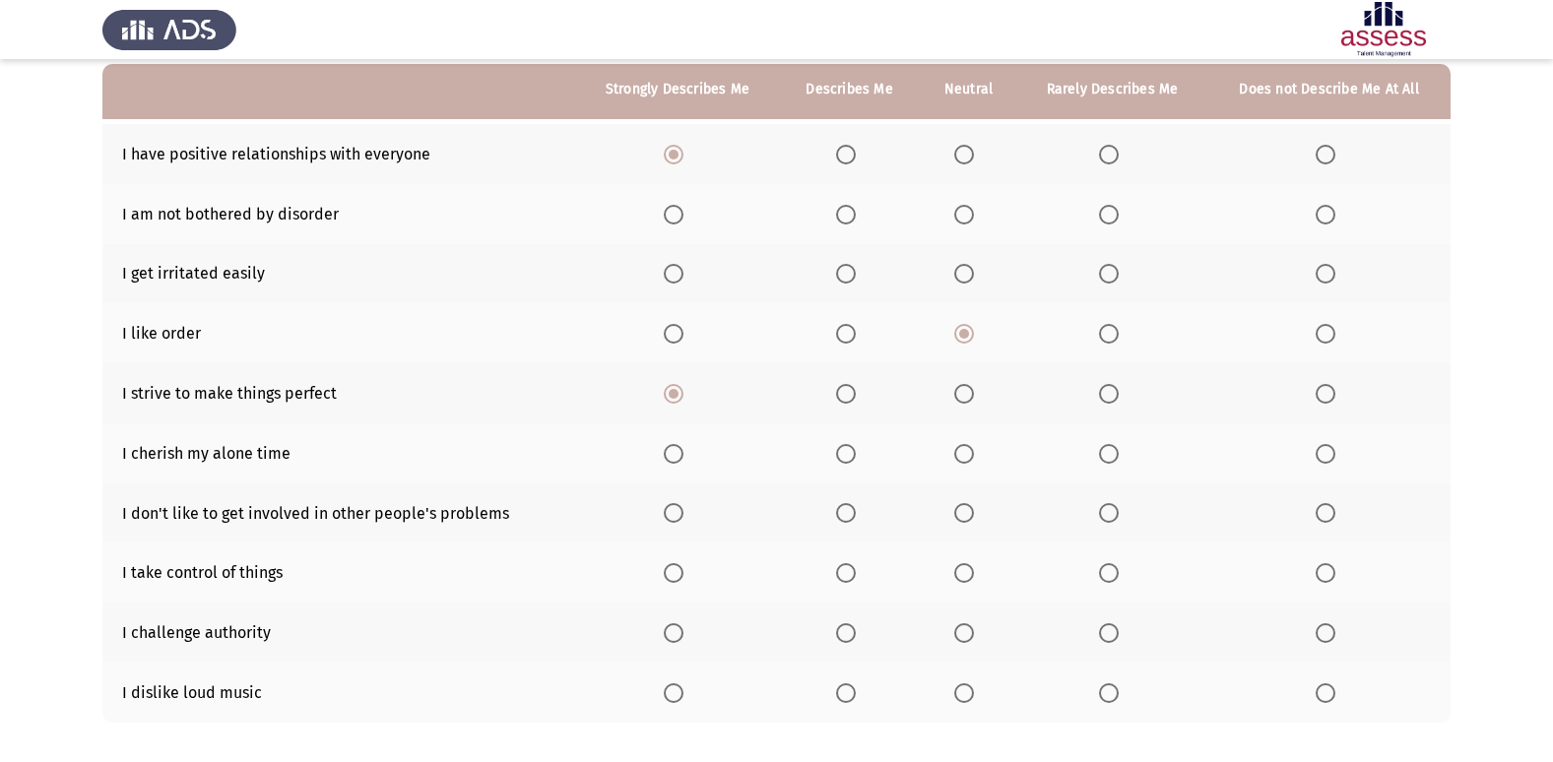
click at [675, 449] on input "Select an option" at bounding box center [674, 454] width 20 height 20
click at [971, 519] on span "Select an option" at bounding box center [964, 513] width 20 height 20
click at [971, 519] on input "Select an option" at bounding box center [964, 513] width 20 height 20
click at [675, 572] on span "Select an option" at bounding box center [674, 573] width 20 height 20
click at [675, 572] on input "Select an option" at bounding box center [674, 573] width 20 height 20
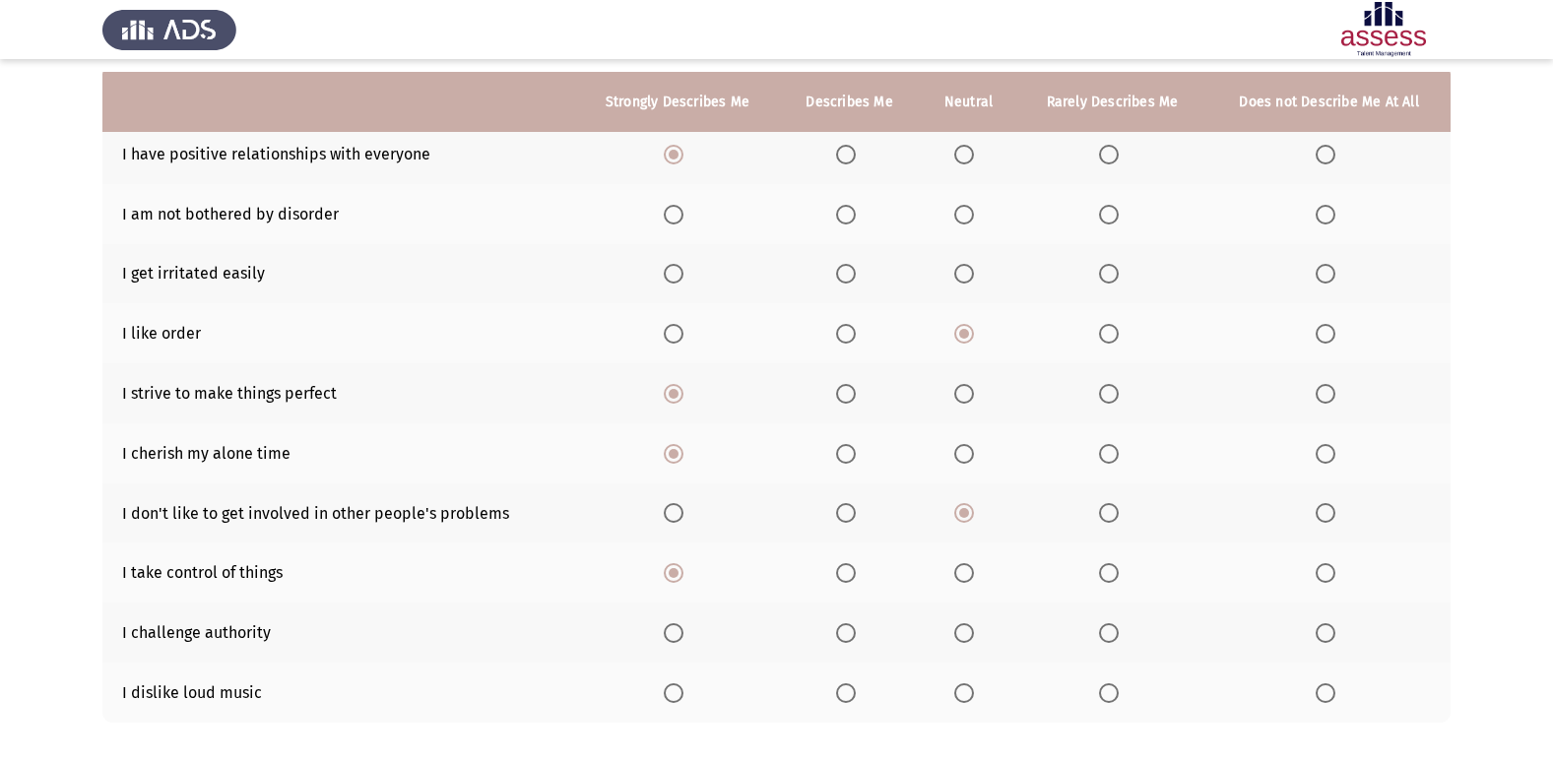
scroll to position [288, 0]
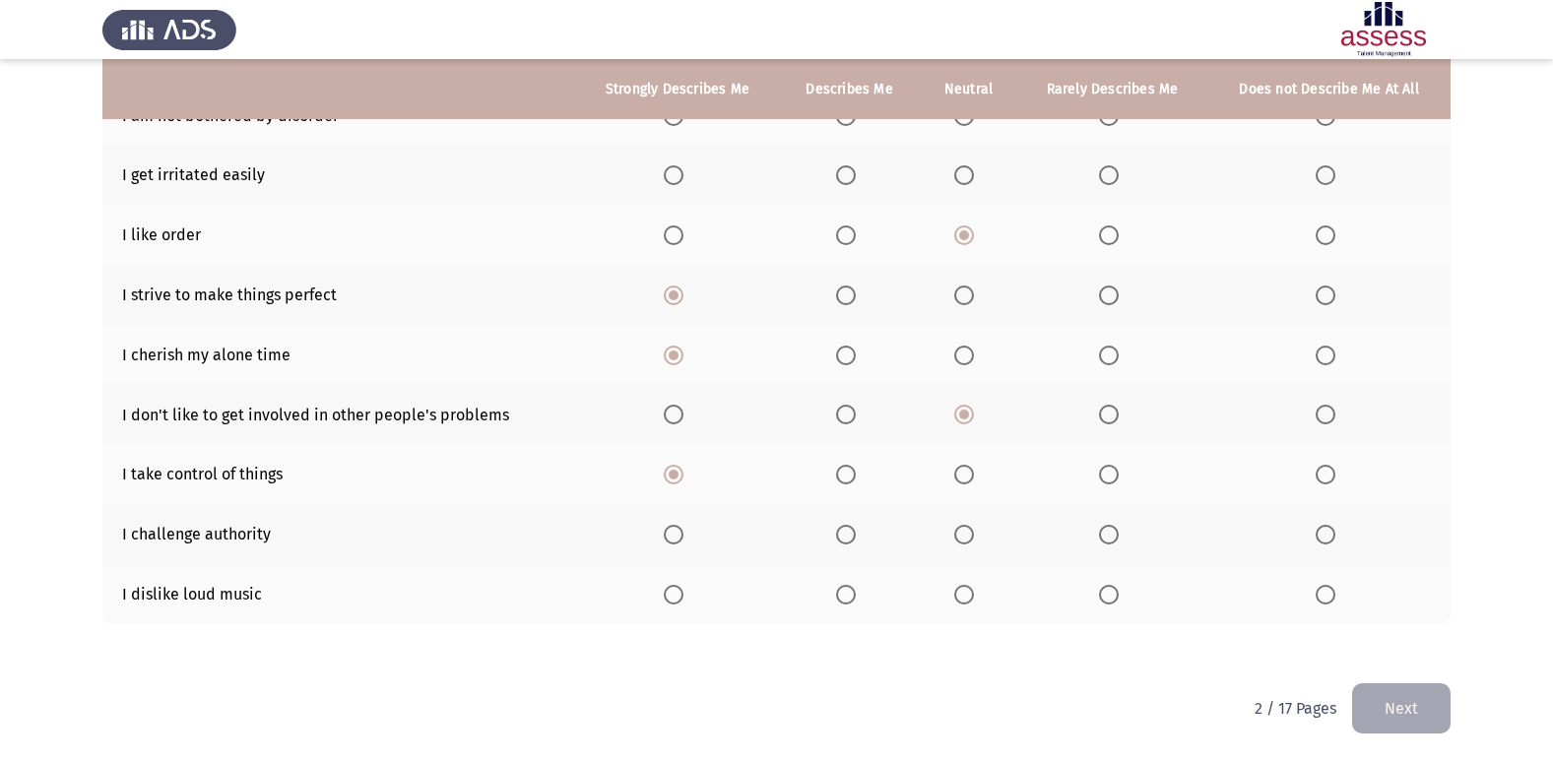
click at [1313, 543] on th at bounding box center [1328, 534] width 243 height 60
click at [1319, 536] on span "Select an option" at bounding box center [1325, 535] width 20 height 20
click at [1319, 536] on input "Select an option" at bounding box center [1325, 535] width 20 height 20
click at [673, 596] on span "Select an option" at bounding box center [674, 595] width 20 height 20
click at [673, 596] on input "Select an option" at bounding box center [674, 595] width 20 height 20
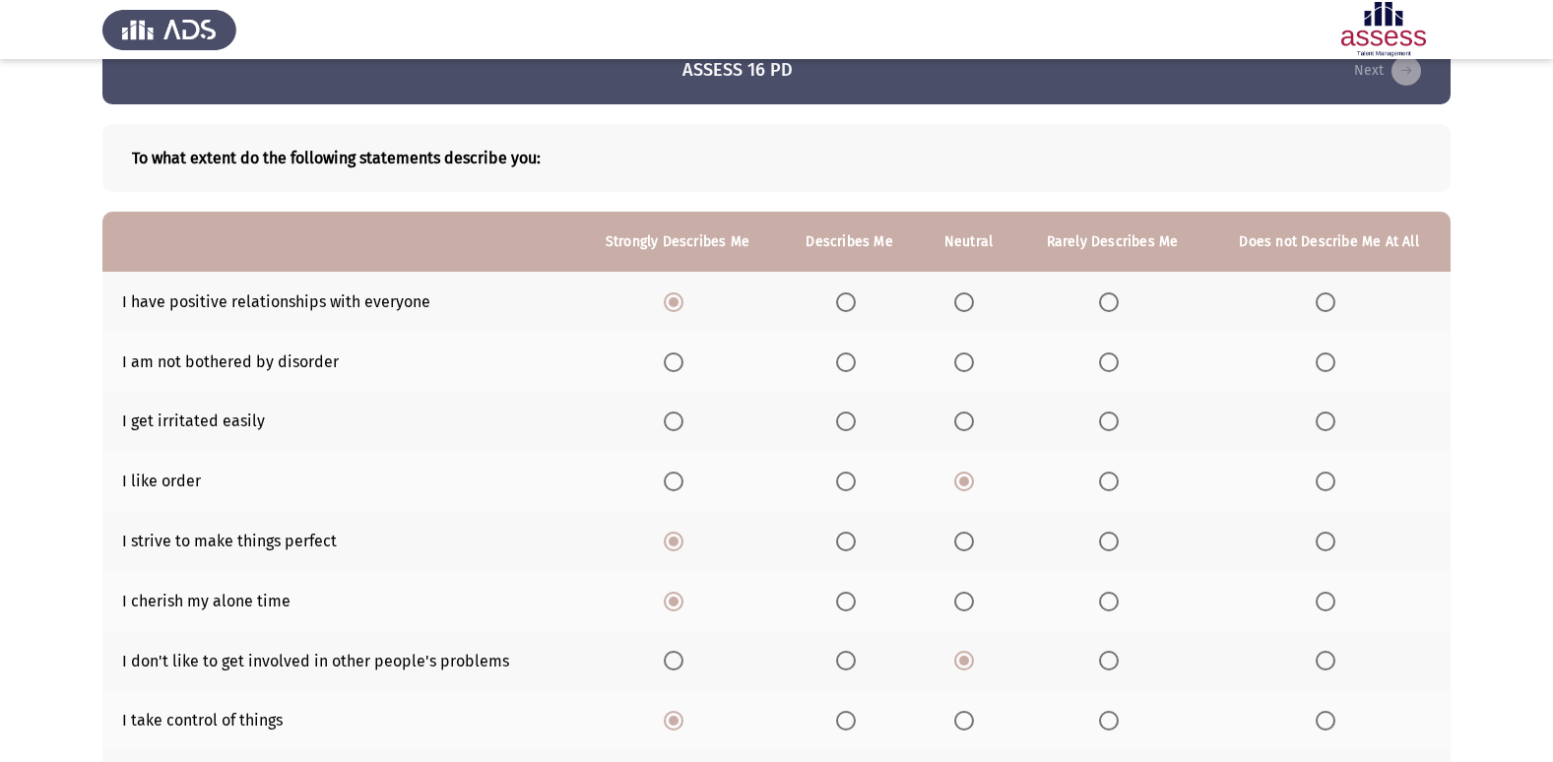
scroll to position [0, 0]
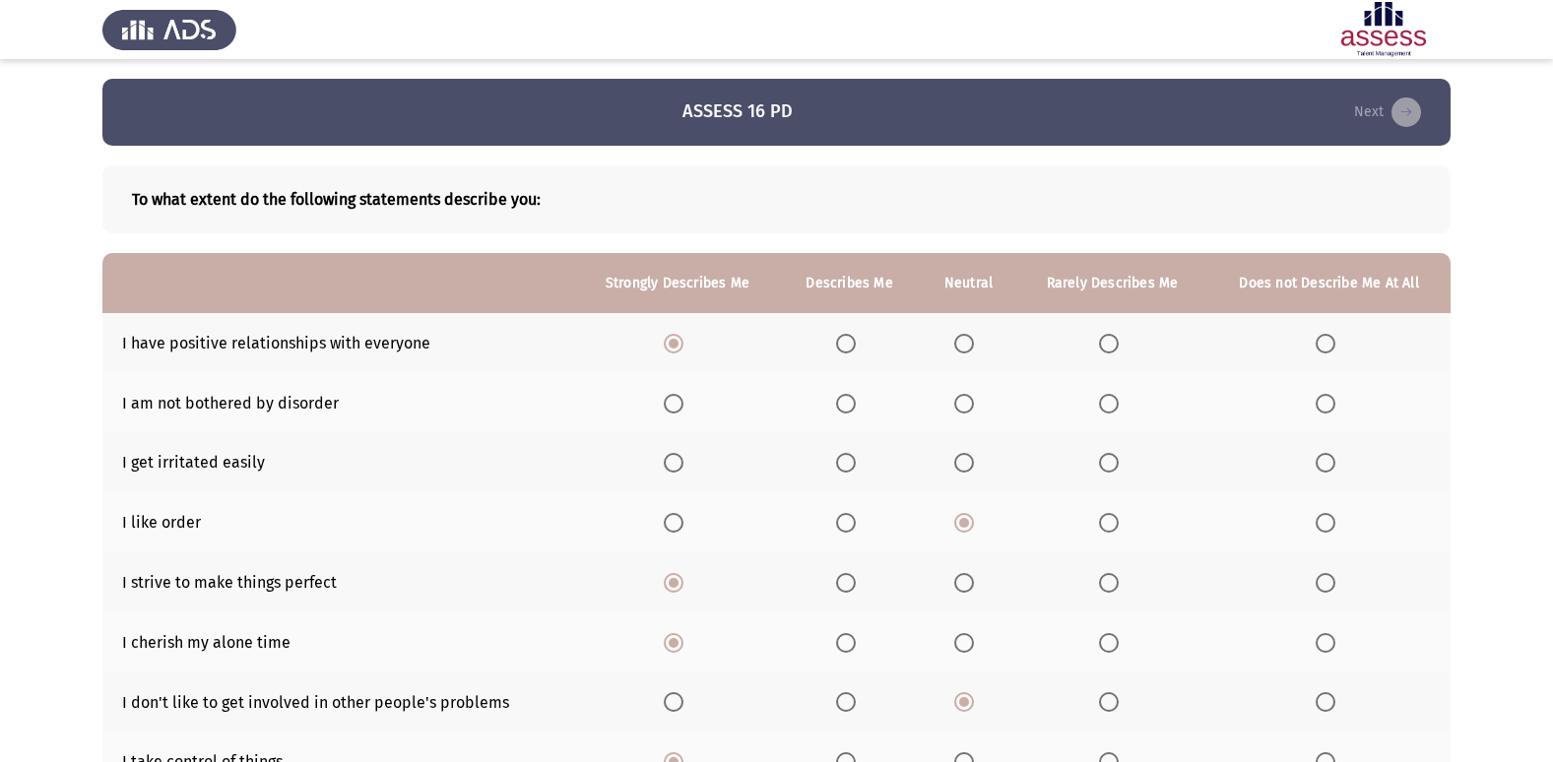
click at [1325, 466] on span "Select an option" at bounding box center [1325, 463] width 20 height 20
click at [1325, 466] on input "Select an option" at bounding box center [1325, 463] width 20 height 20
click at [675, 405] on span "Select an option" at bounding box center [674, 404] width 20 height 20
click at [675, 405] on input "Select an option" at bounding box center [674, 404] width 20 height 20
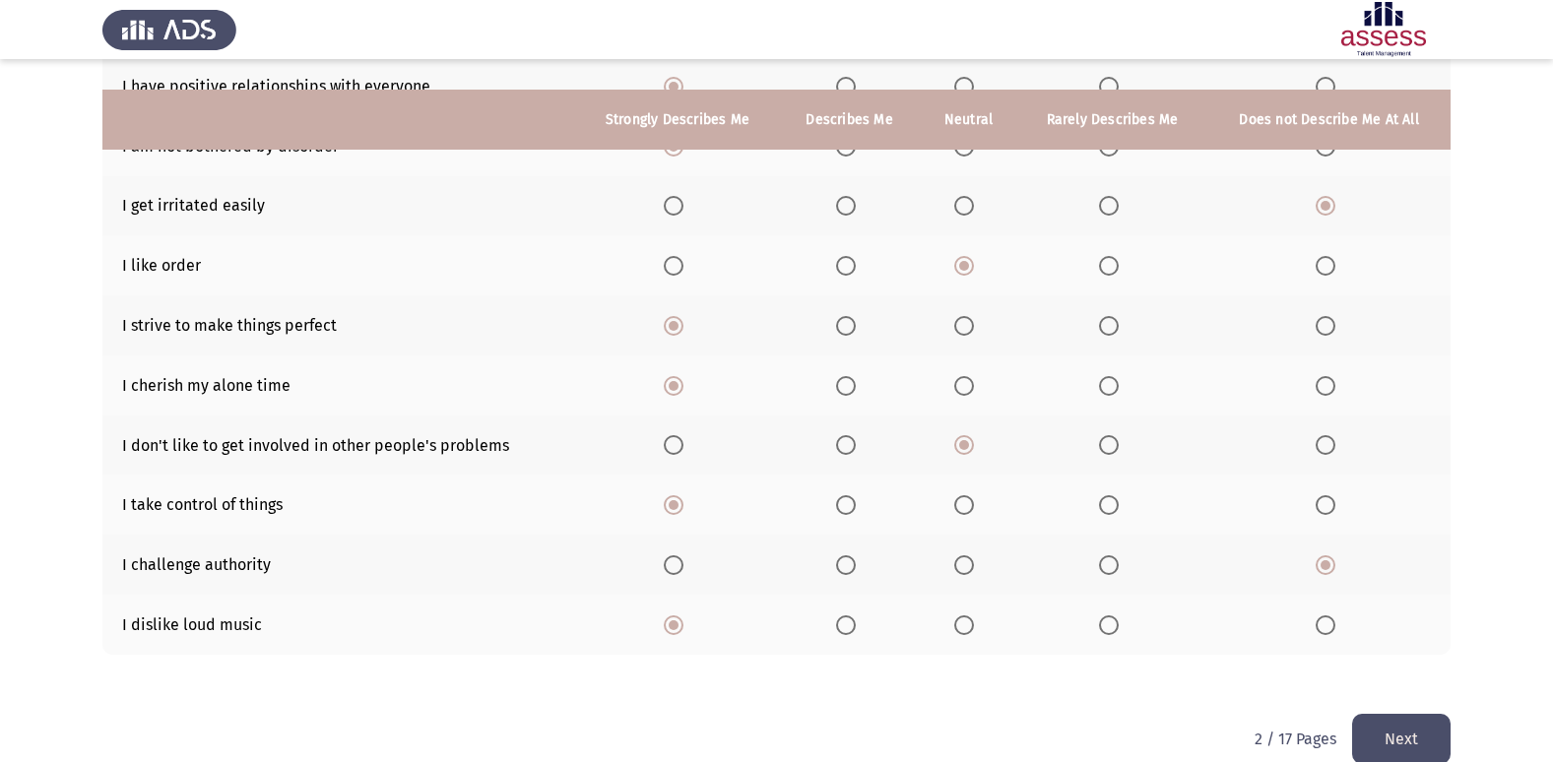
scroll to position [288, 0]
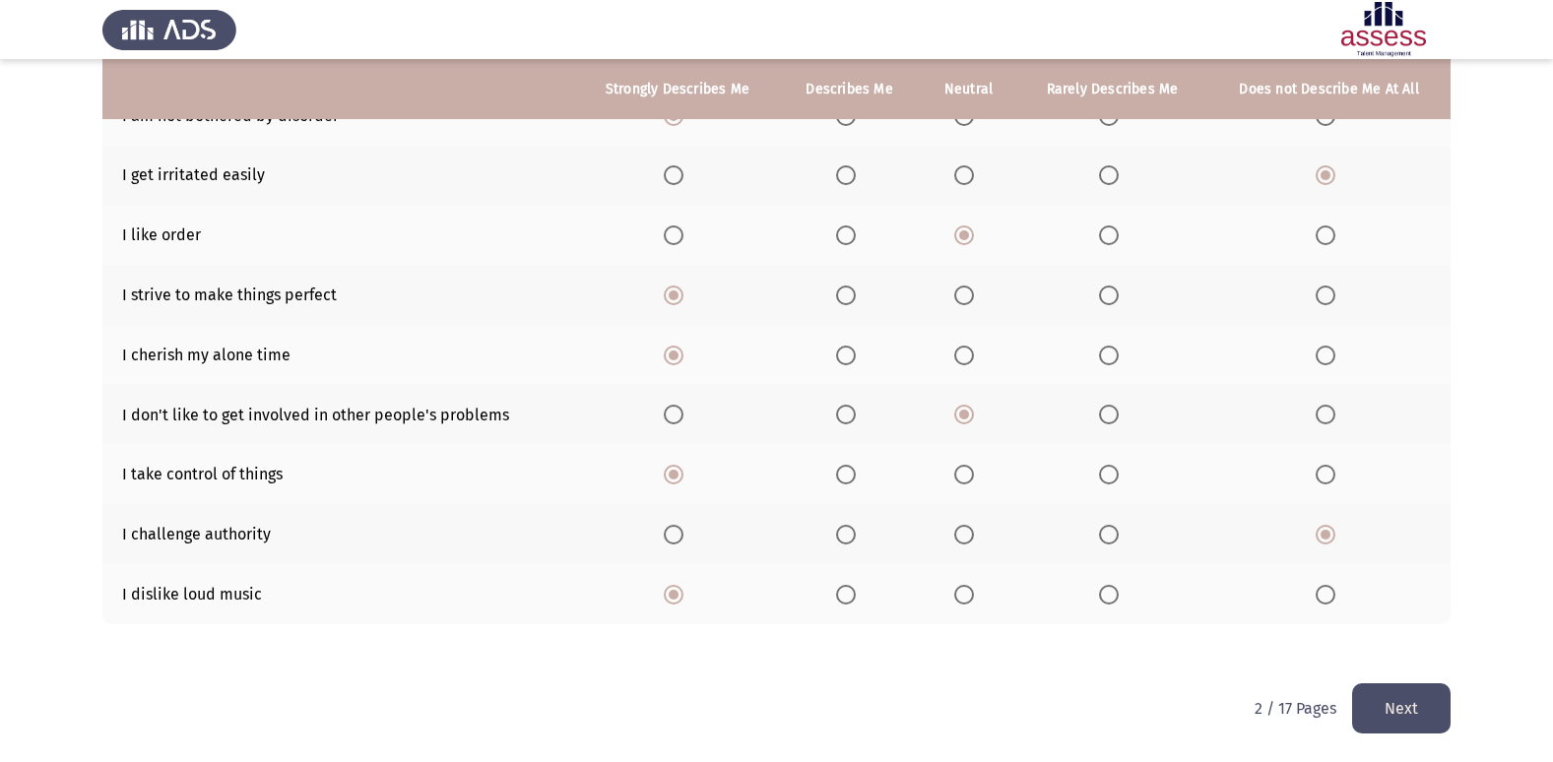
click at [1415, 712] on button "Next" at bounding box center [1401, 708] width 98 height 50
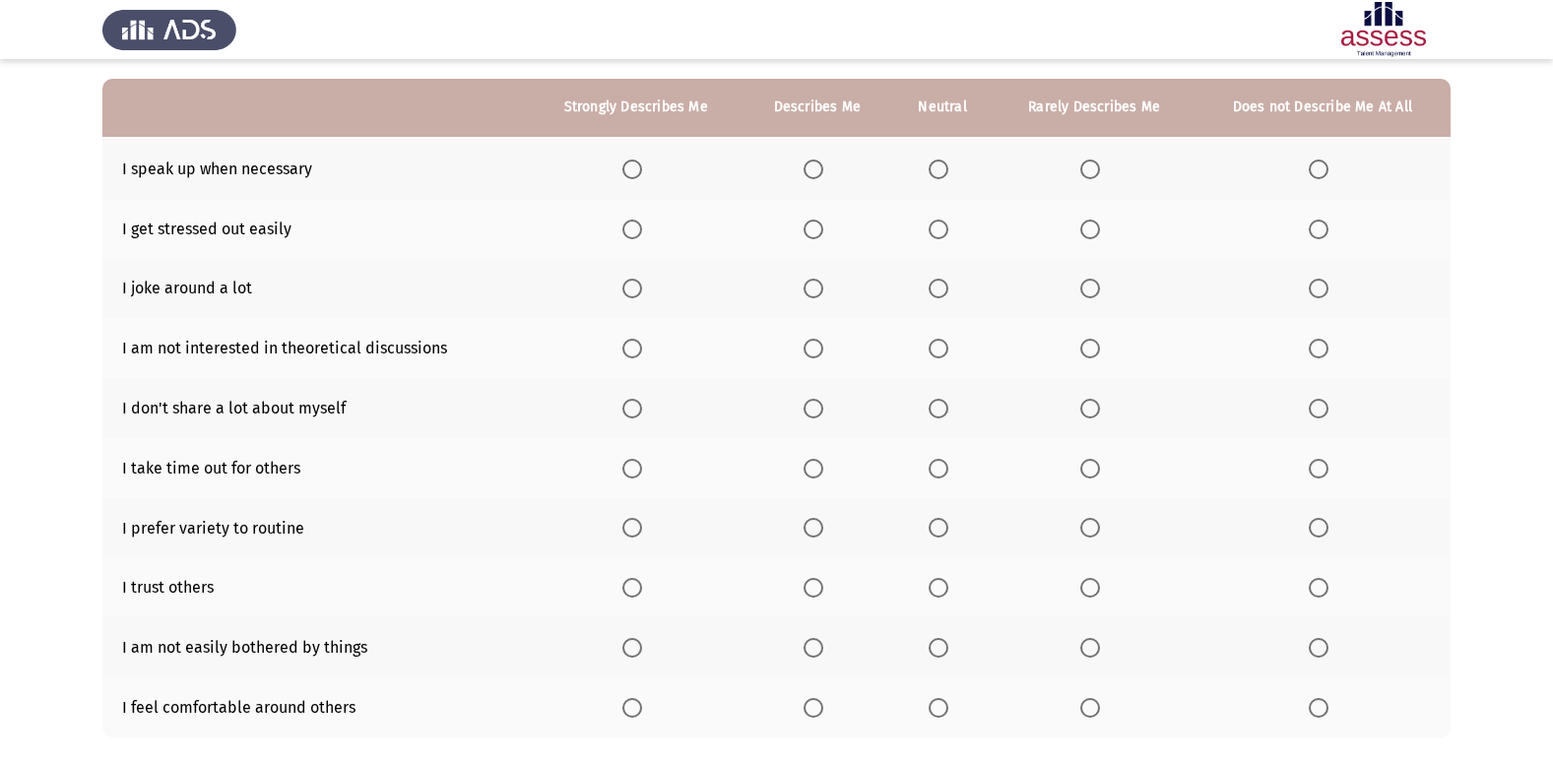
scroll to position [197, 0]
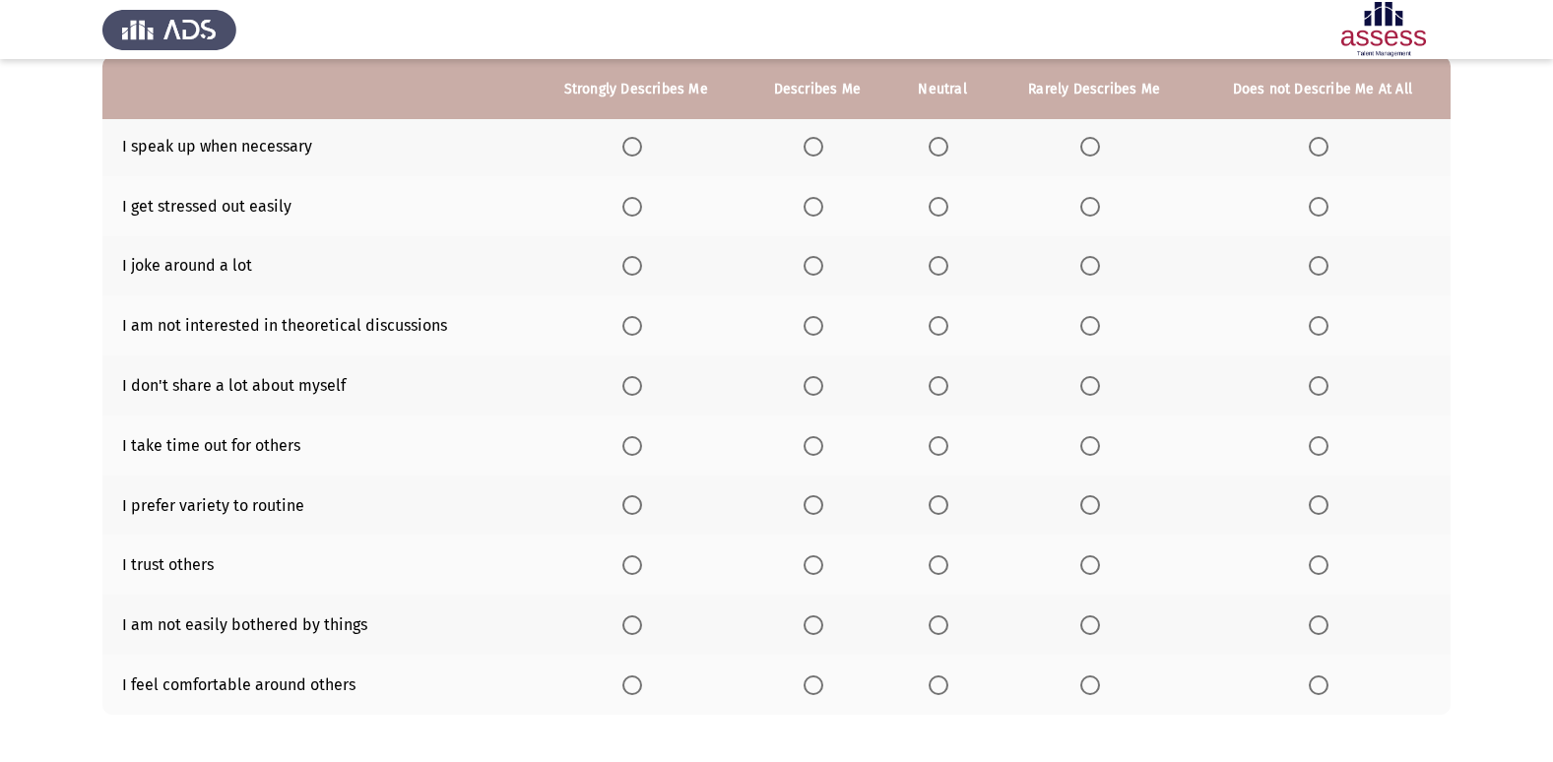
click at [1317, 211] on span "Select an option" at bounding box center [1319, 207] width 20 height 20
click at [1317, 211] on input "Select an option" at bounding box center [1319, 207] width 20 height 20
click at [1327, 263] on span "Select an option" at bounding box center [1319, 266] width 20 height 20
click at [1327, 263] on input "Select an option" at bounding box center [1319, 266] width 20 height 20
click at [632, 384] on span "Select an option" at bounding box center [632, 386] width 20 height 20
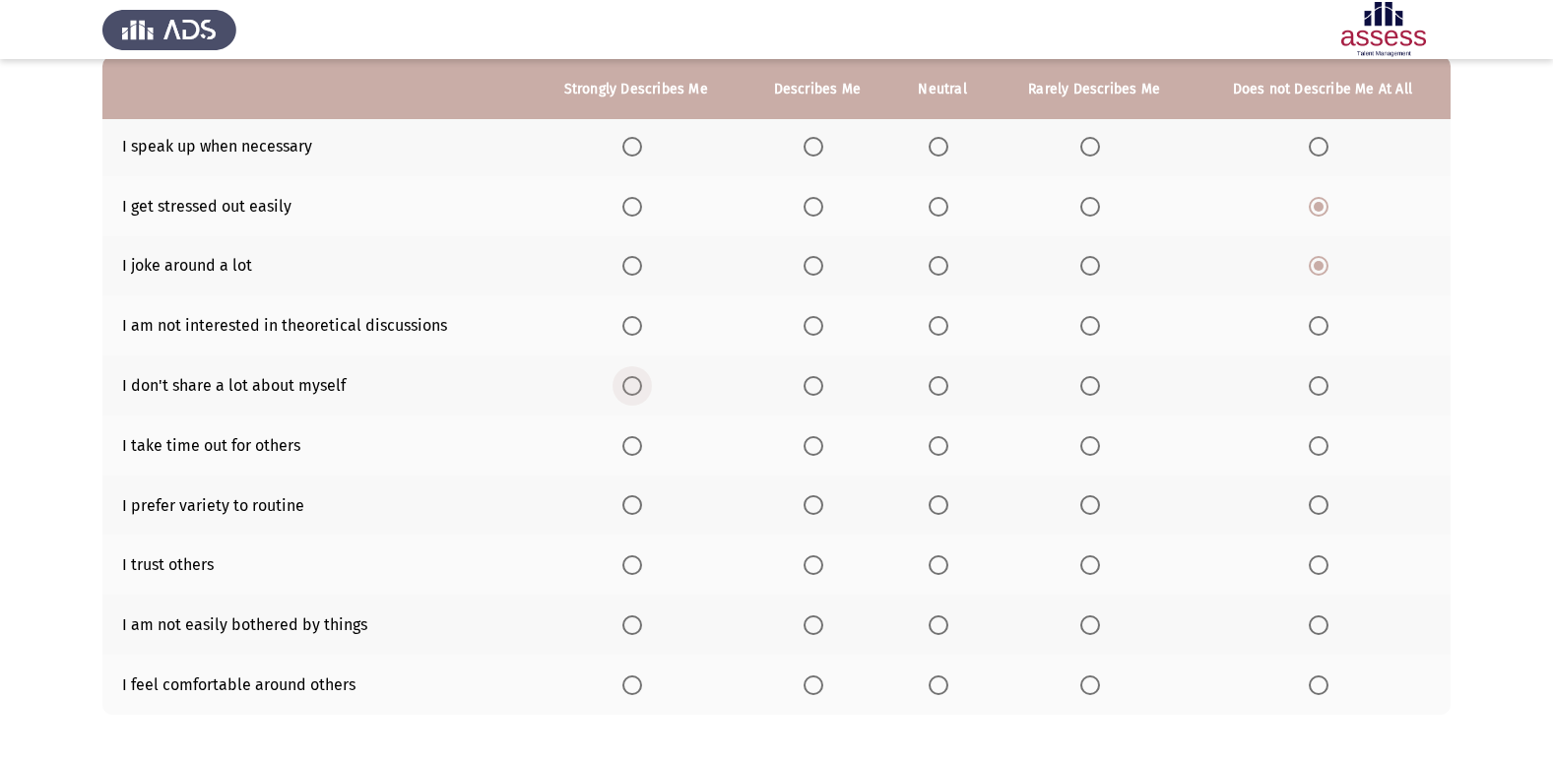
click at [632, 384] on input "Select an option" at bounding box center [632, 386] width 20 height 20
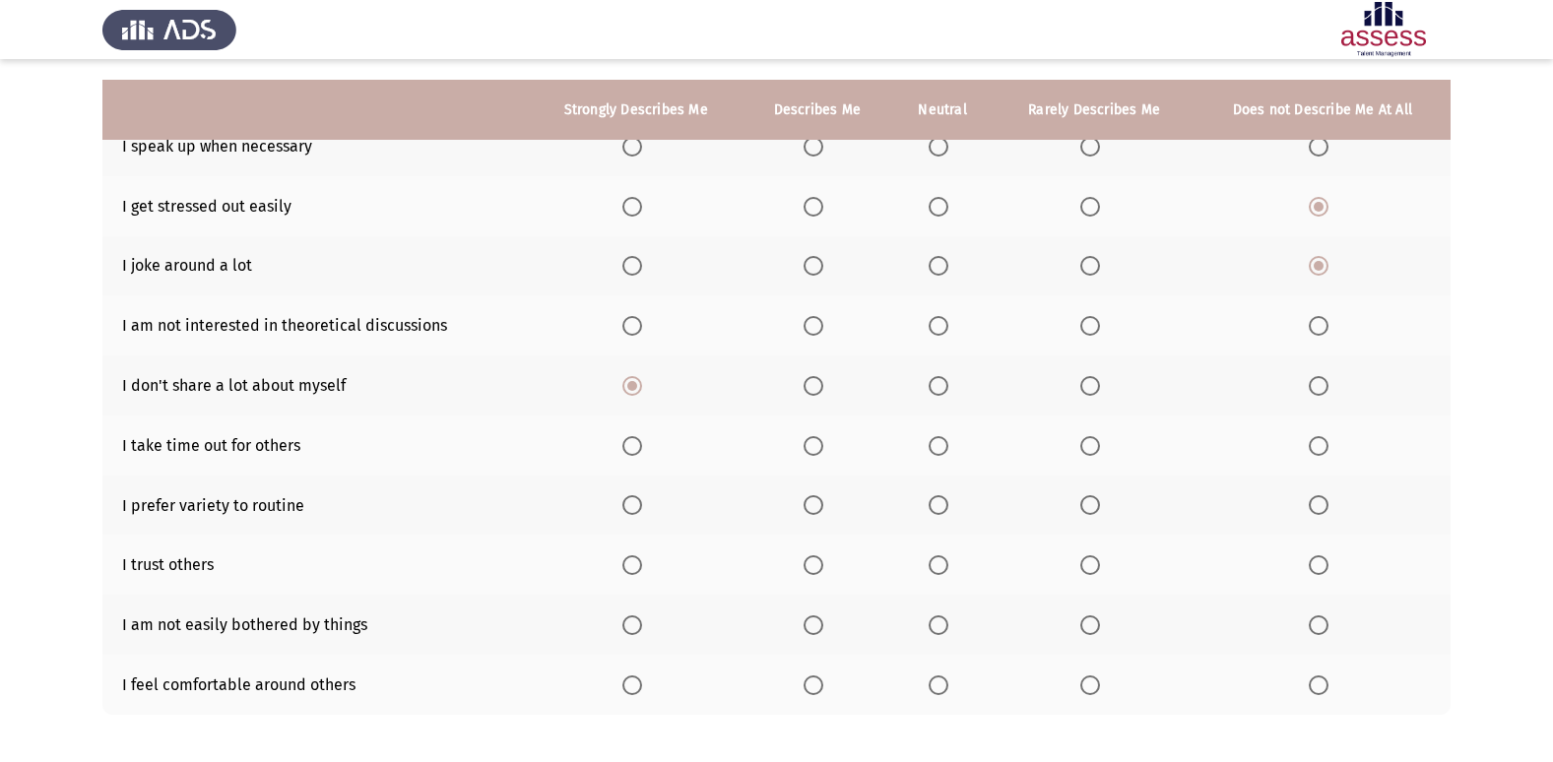
scroll to position [288, 0]
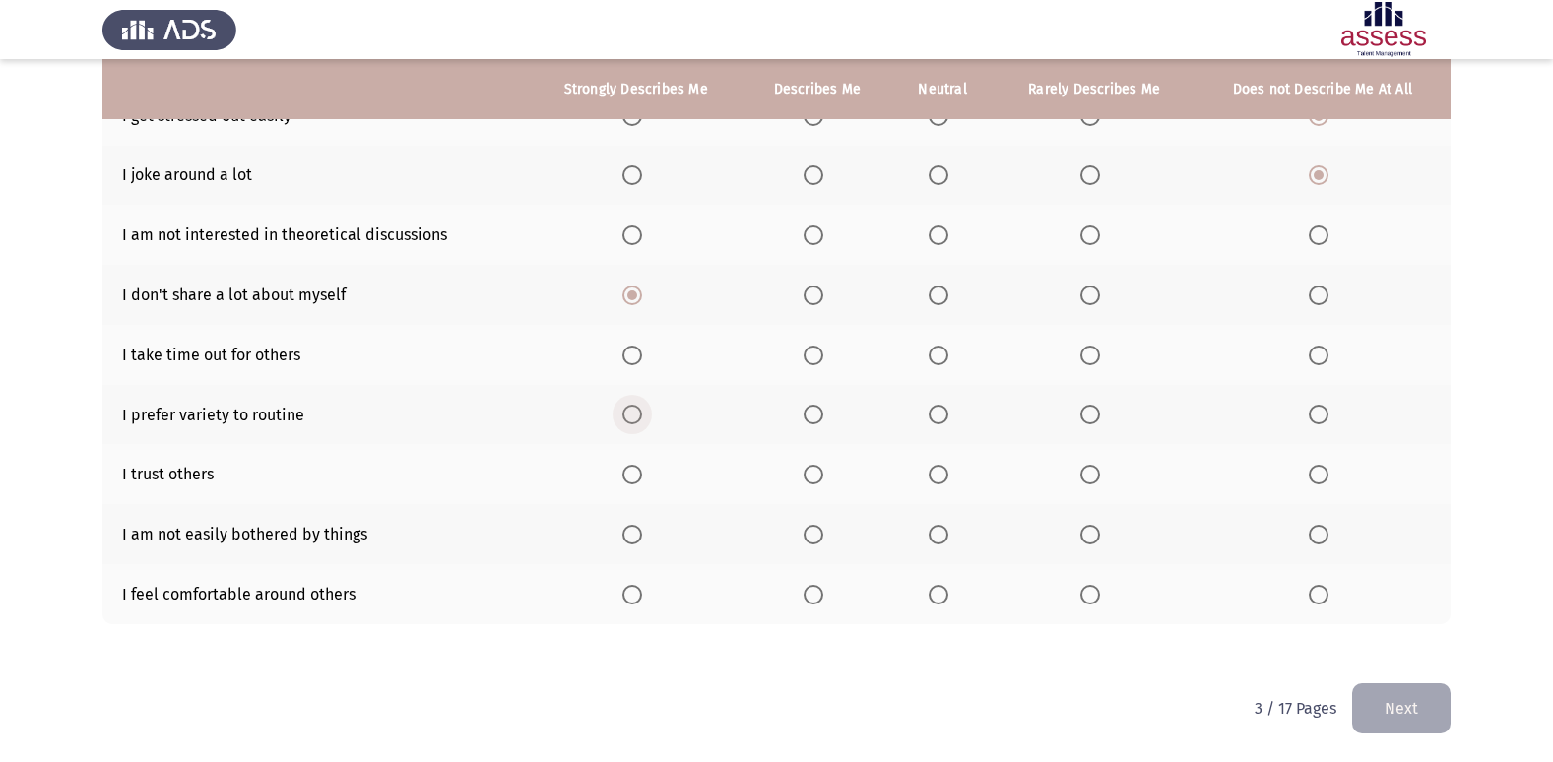
click at [639, 413] on span "Select an option" at bounding box center [632, 415] width 20 height 20
click at [639, 413] on input "Select an option" at bounding box center [632, 415] width 20 height 20
click at [1087, 479] on span "Select an option" at bounding box center [1090, 475] width 20 height 20
click at [1087, 479] on input "Select an option" at bounding box center [1090, 475] width 20 height 20
click at [1323, 468] on span "Select an option" at bounding box center [1319, 475] width 20 height 20
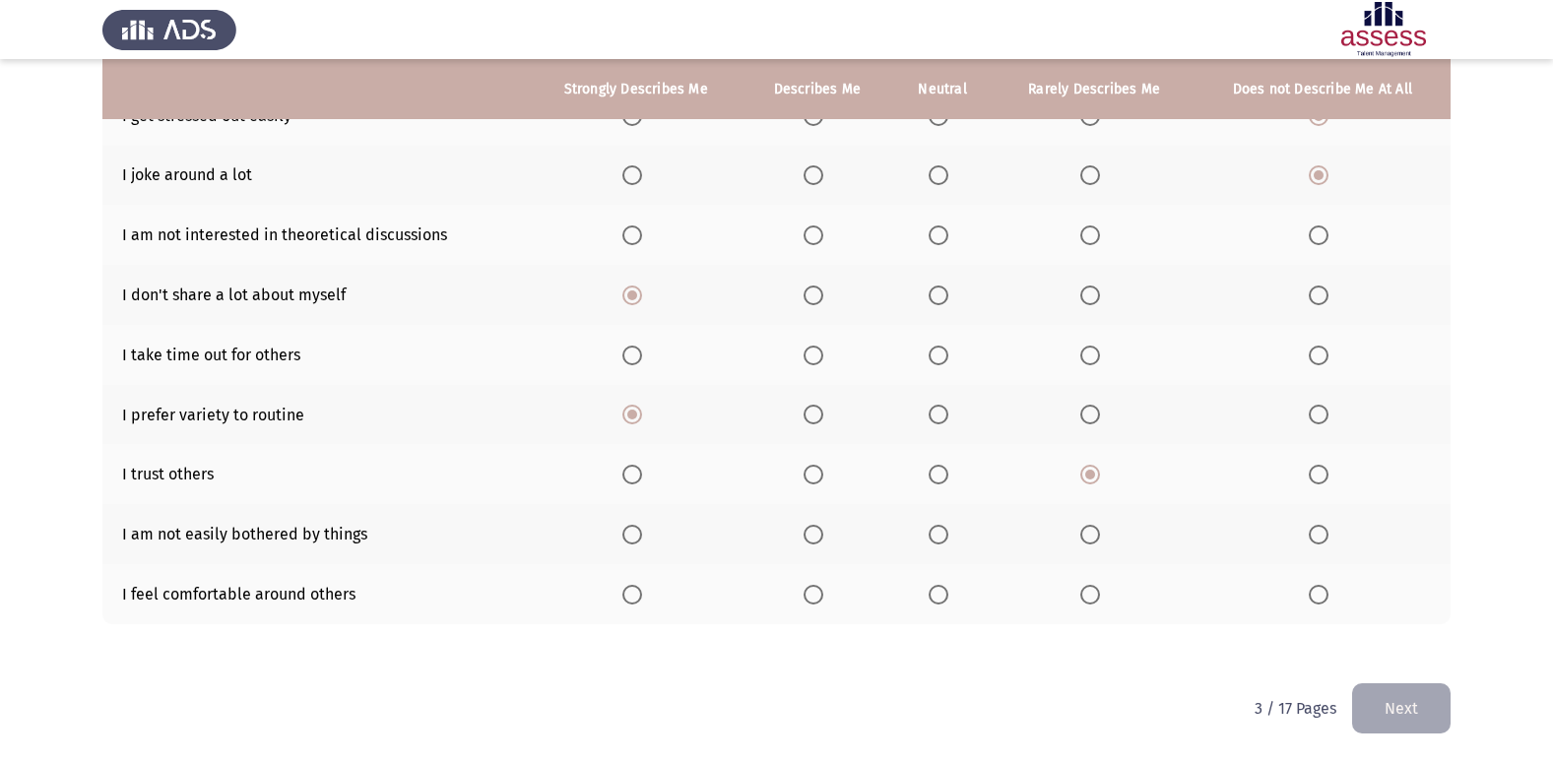
click at [1323, 468] on input "Select an option" at bounding box center [1319, 475] width 20 height 20
click at [635, 541] on span "Select an option" at bounding box center [632, 535] width 20 height 20
click at [635, 541] on input "Select an option" at bounding box center [632, 535] width 20 height 20
click at [823, 590] on span "Select an option" at bounding box center [813, 595] width 20 height 20
click at [823, 590] on input "Select an option" at bounding box center [813, 595] width 20 height 20
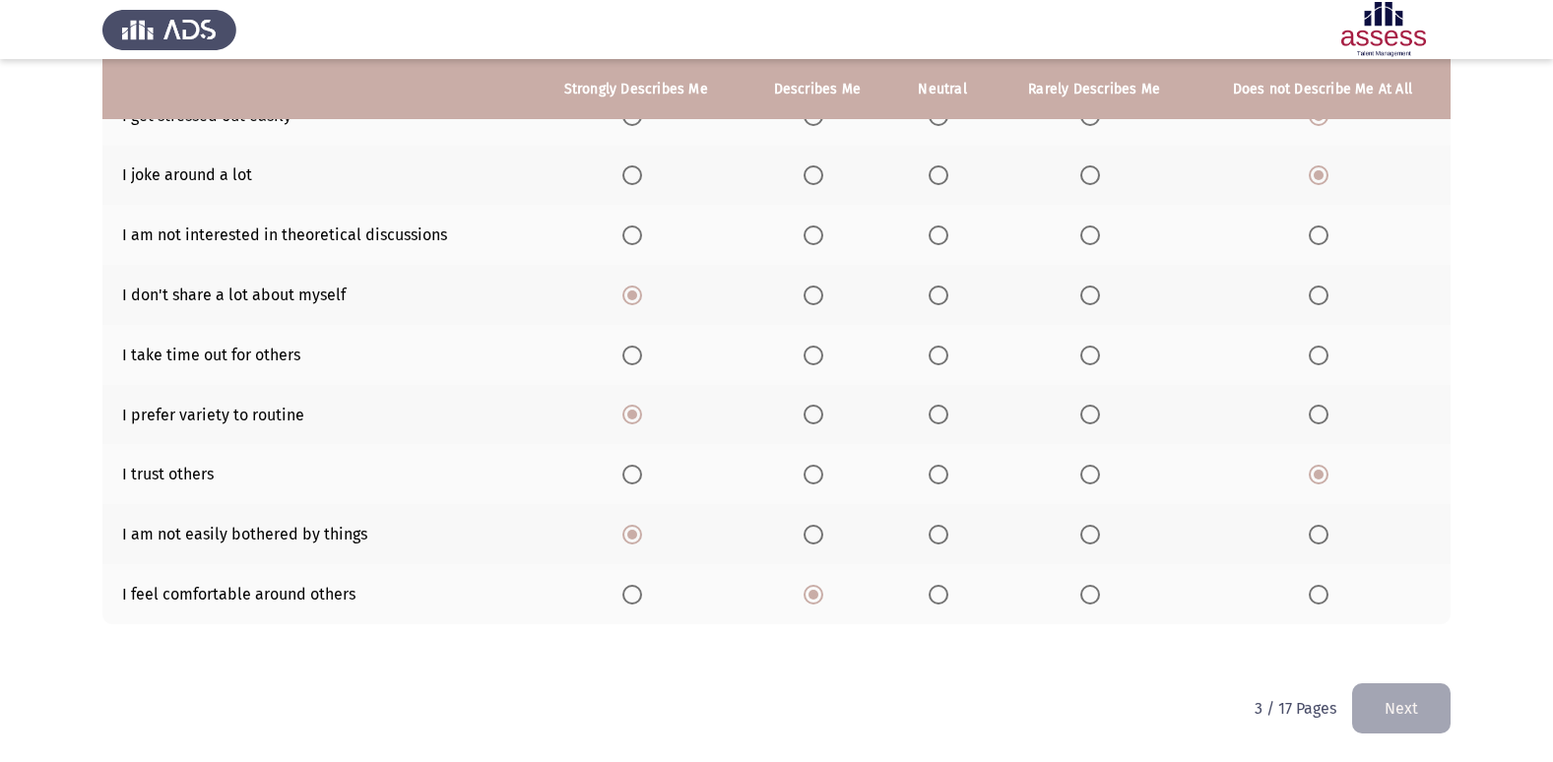
click at [1096, 477] on span "Select an option" at bounding box center [1090, 475] width 20 height 20
click at [1096, 477] on input "Select an option" at bounding box center [1090, 475] width 20 height 20
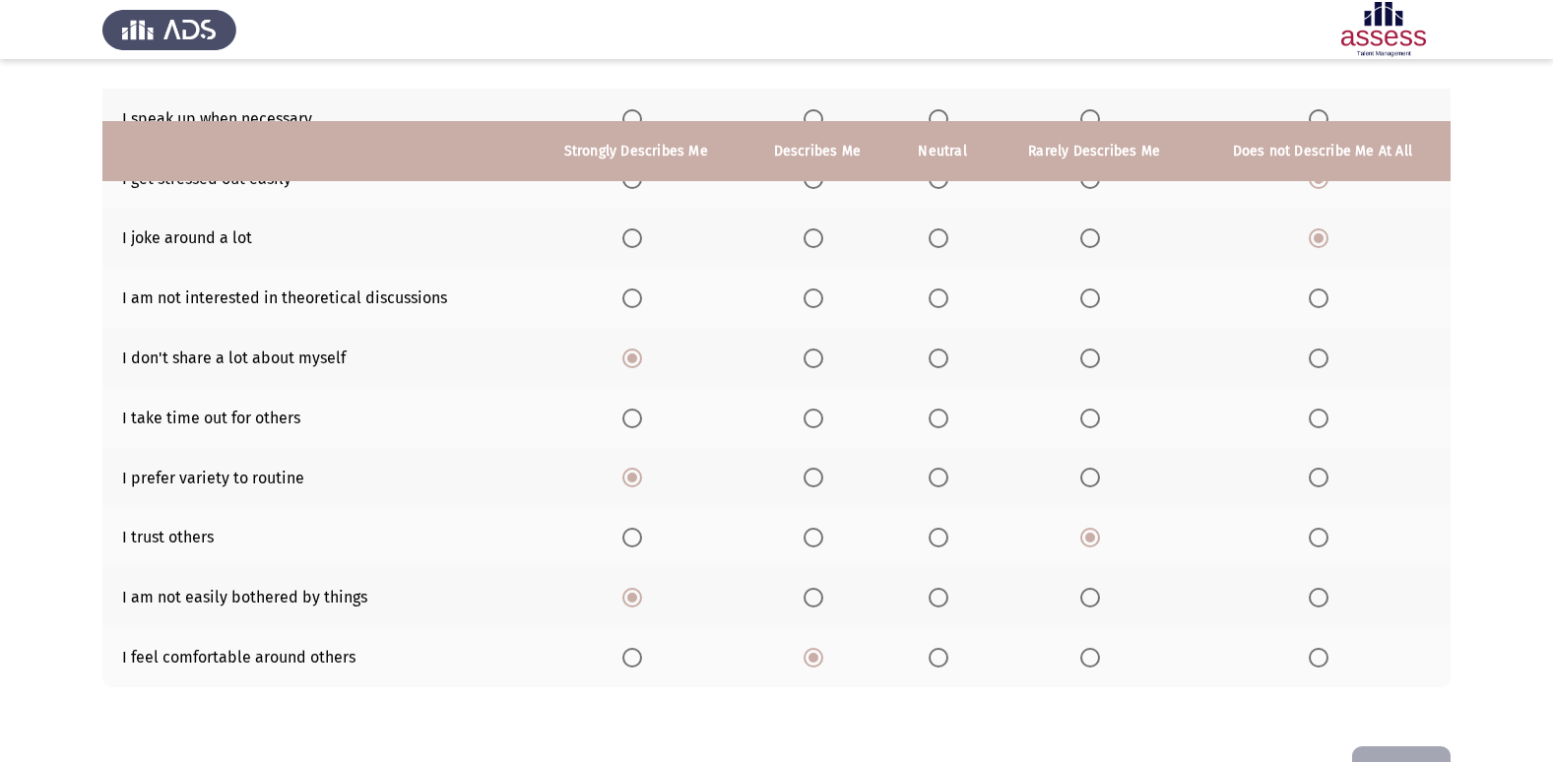
scroll to position [189, 0]
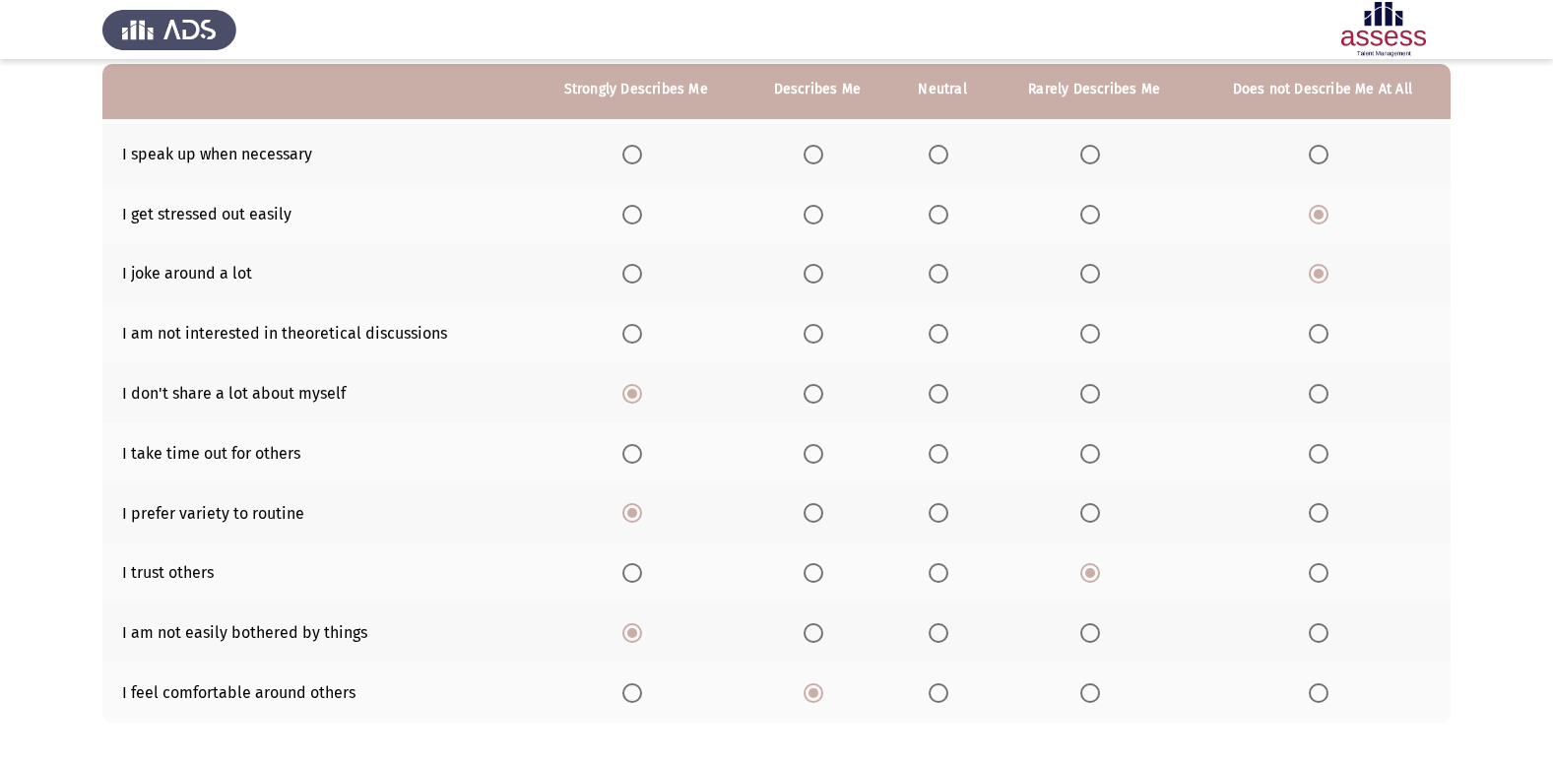
click at [944, 461] on span "Select an option" at bounding box center [939, 454] width 20 height 20
click at [944, 461] on input "Select an option" at bounding box center [939, 454] width 20 height 20
click at [947, 335] on span "Select an option" at bounding box center [939, 334] width 20 height 20
click at [947, 335] on input "Select an option" at bounding box center [939, 334] width 20 height 20
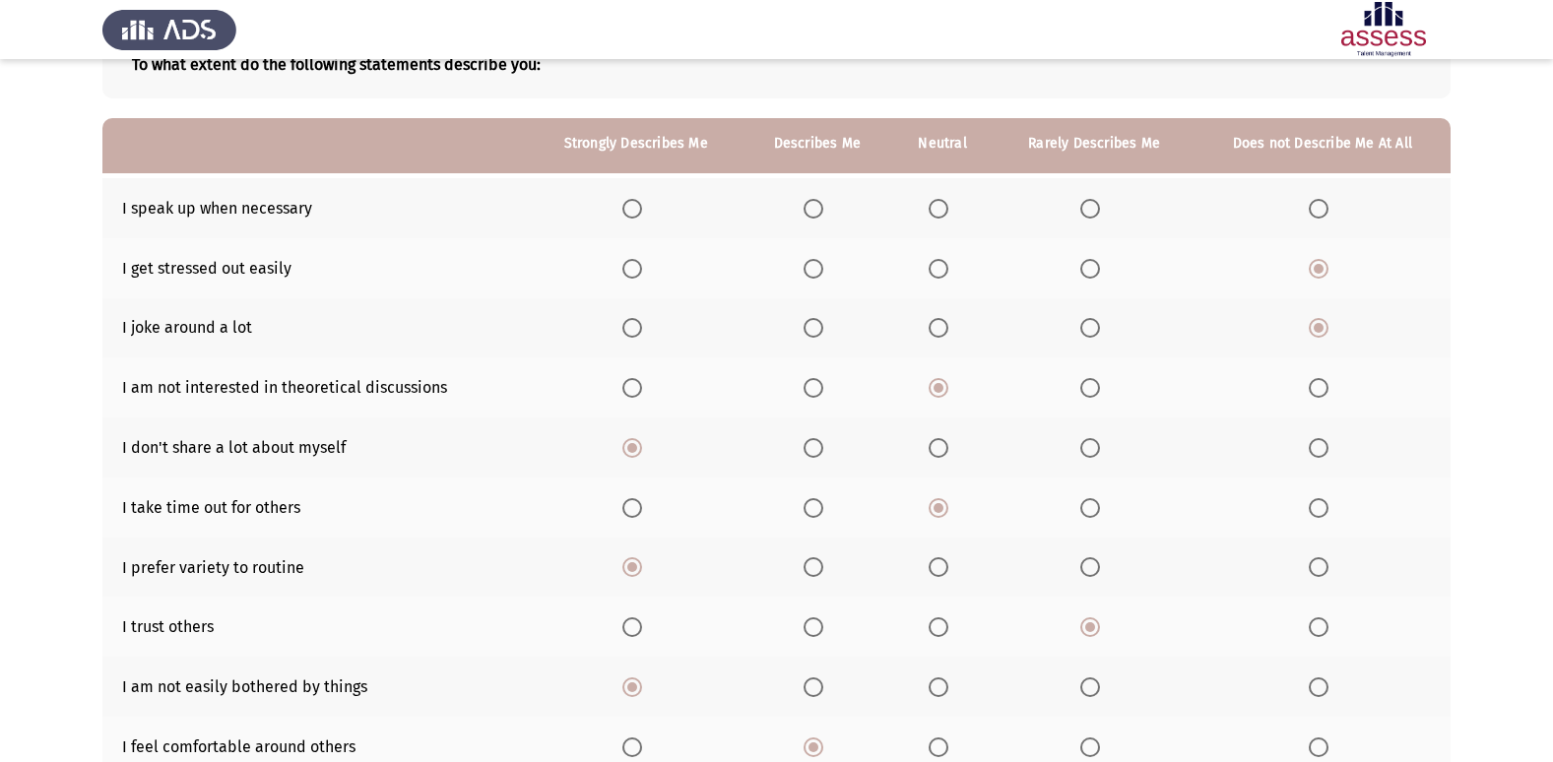
scroll to position [91, 0]
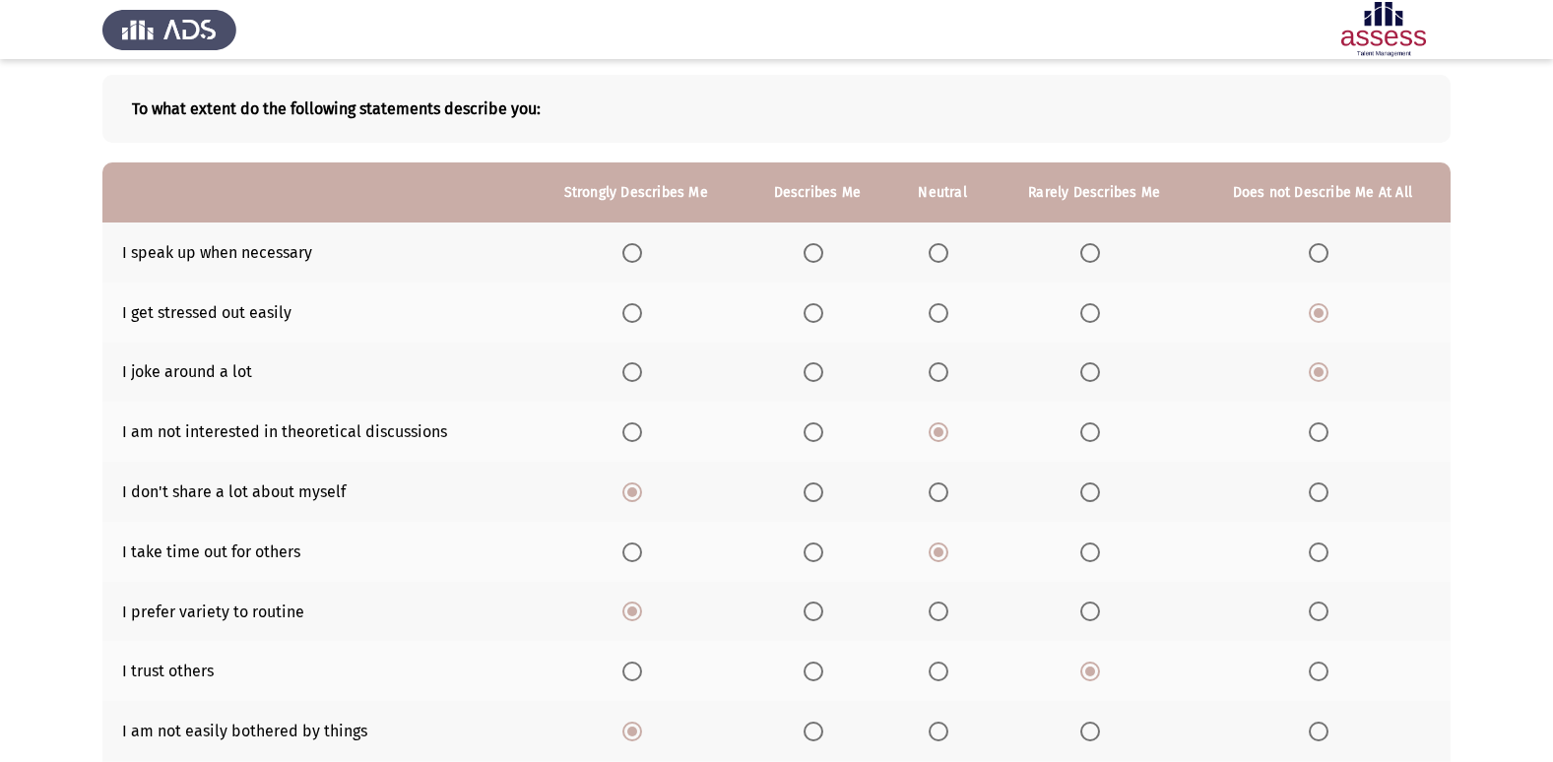
click at [940, 247] on span "Select an option" at bounding box center [939, 253] width 20 height 20
click at [940, 247] on input "Select an option" at bounding box center [939, 253] width 20 height 20
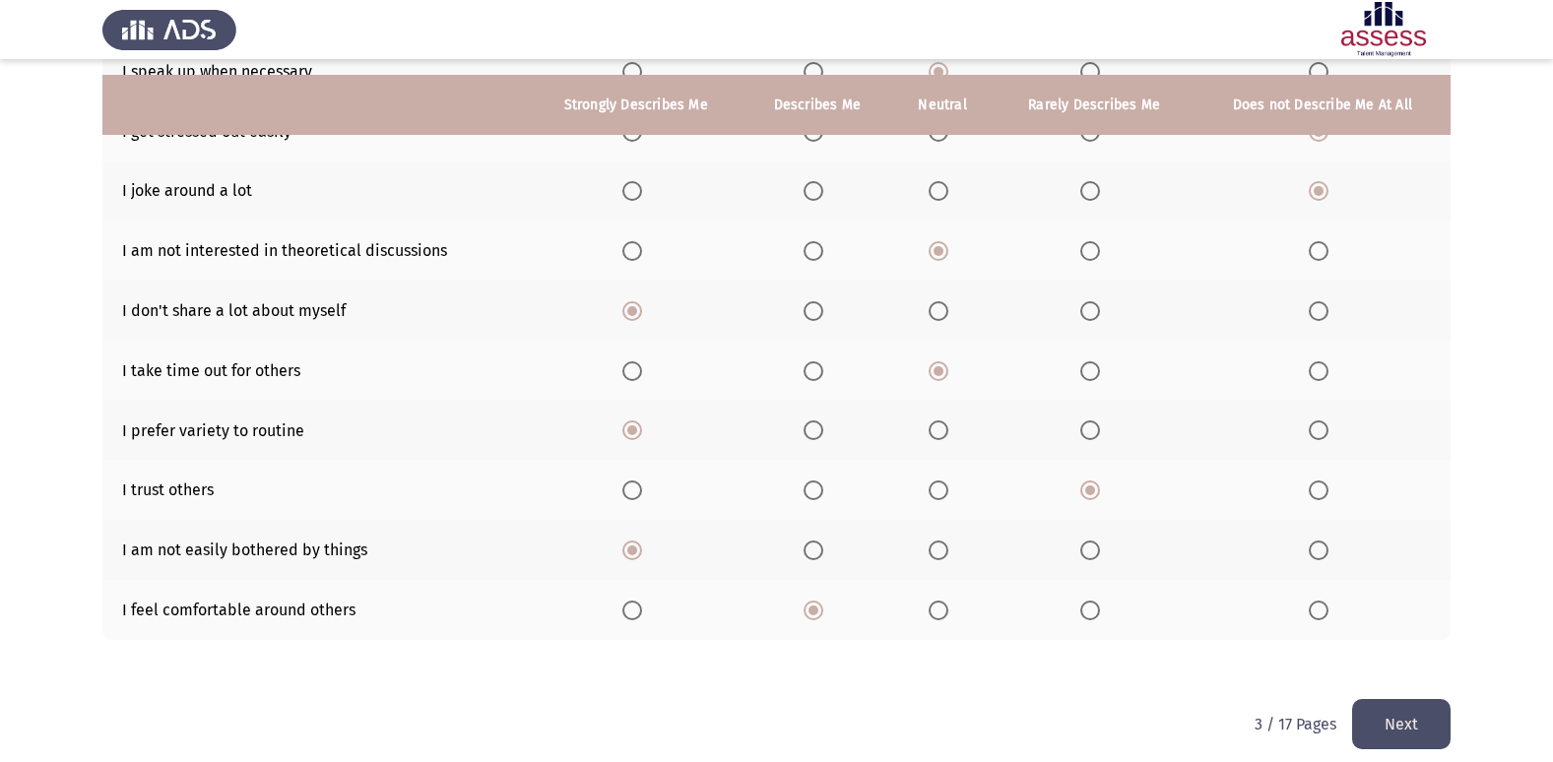
scroll to position [288, 0]
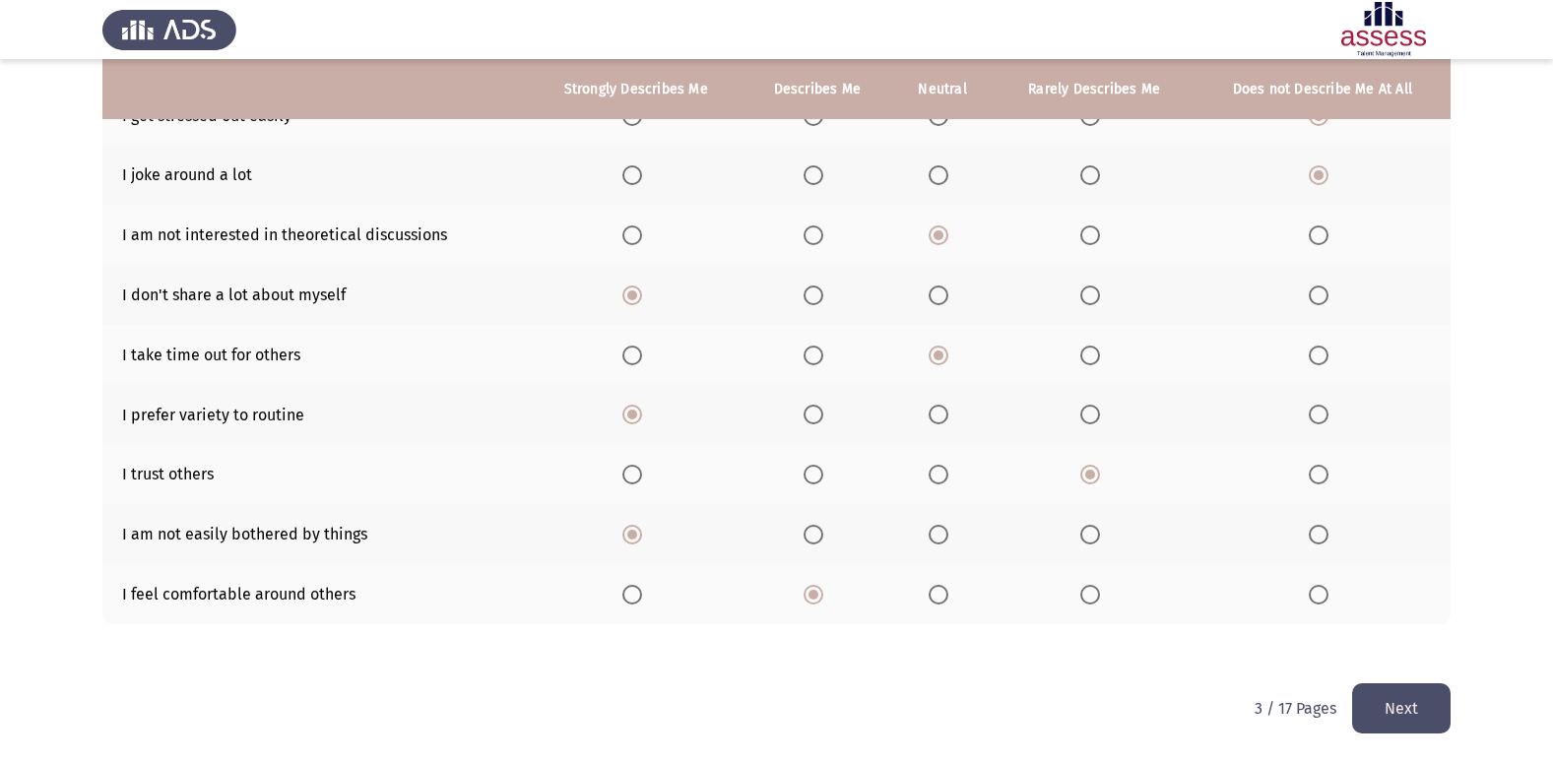
click at [1403, 708] on button "Next" at bounding box center [1401, 708] width 98 height 50
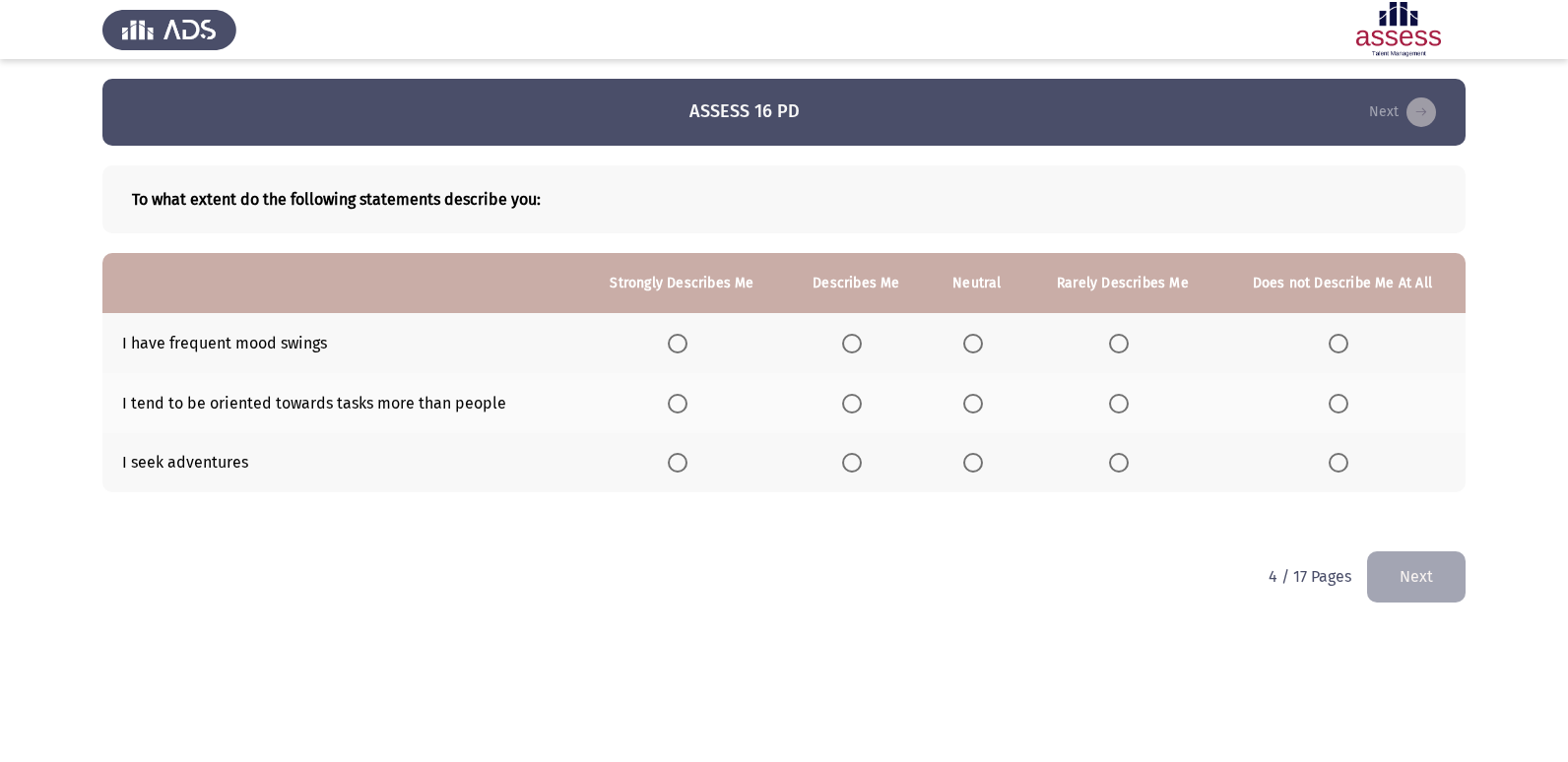
drag, startPoint x: 878, startPoint y: 352, endPoint x: 865, endPoint y: 351, distance: 13.9
click at [877, 351] on th at bounding box center [856, 343] width 142 height 60
click at [861, 351] on span "Select an option" at bounding box center [852, 344] width 20 height 20
click at [861, 351] on input "Select an option" at bounding box center [852, 344] width 20 height 20
click at [965, 350] on span "Select an option" at bounding box center [973, 344] width 20 height 20
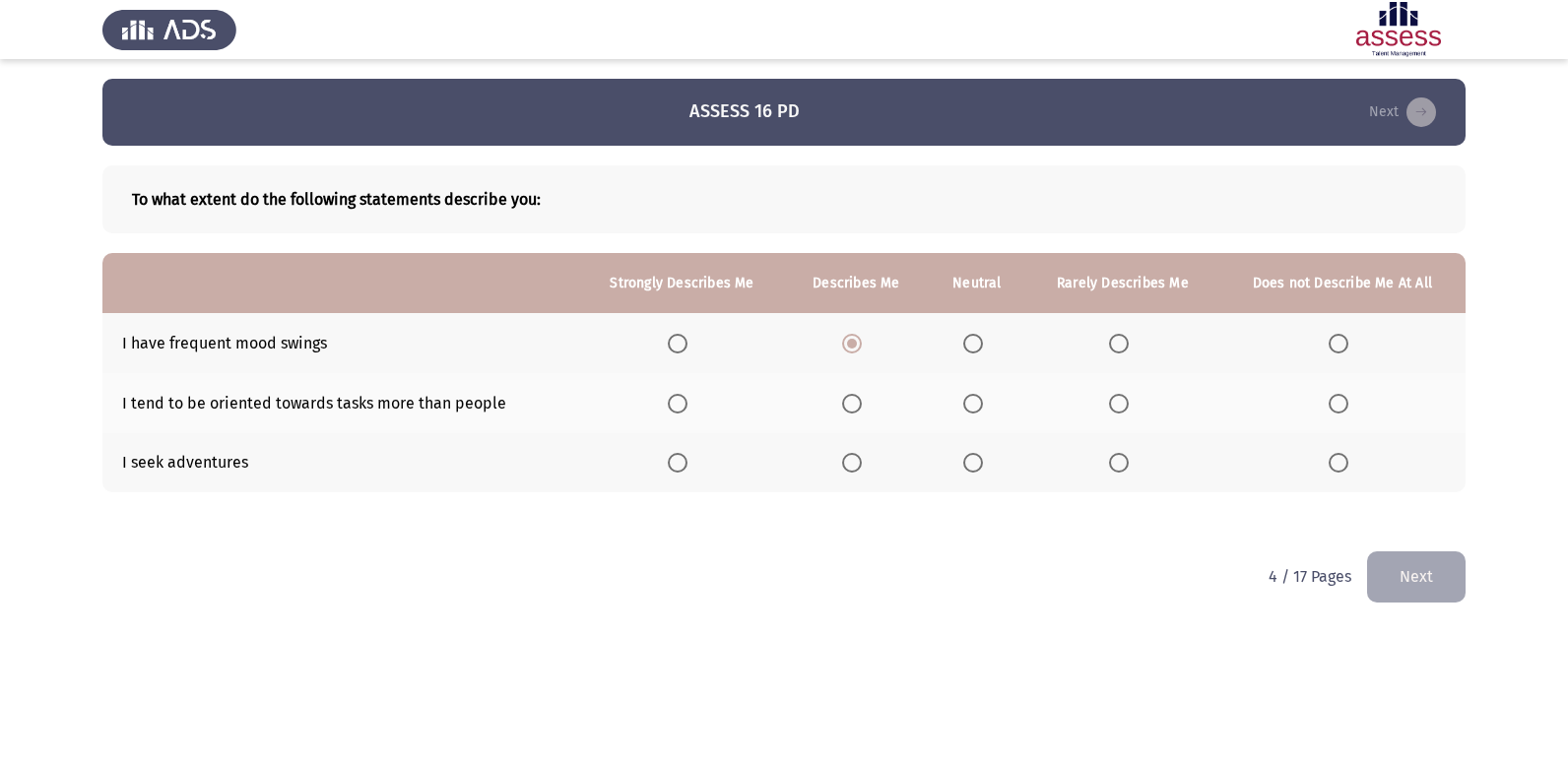
click at [965, 350] on input "Select an option" at bounding box center [973, 344] width 20 height 20
click at [1122, 345] on span "Select an option" at bounding box center [1119, 344] width 20 height 20
click at [1122, 345] on input "Select an option" at bounding box center [1119, 344] width 20 height 20
click at [985, 408] on label "Select an option" at bounding box center [977, 404] width 28 height 20
click at [983, 408] on input "Select an option" at bounding box center [973, 404] width 20 height 20
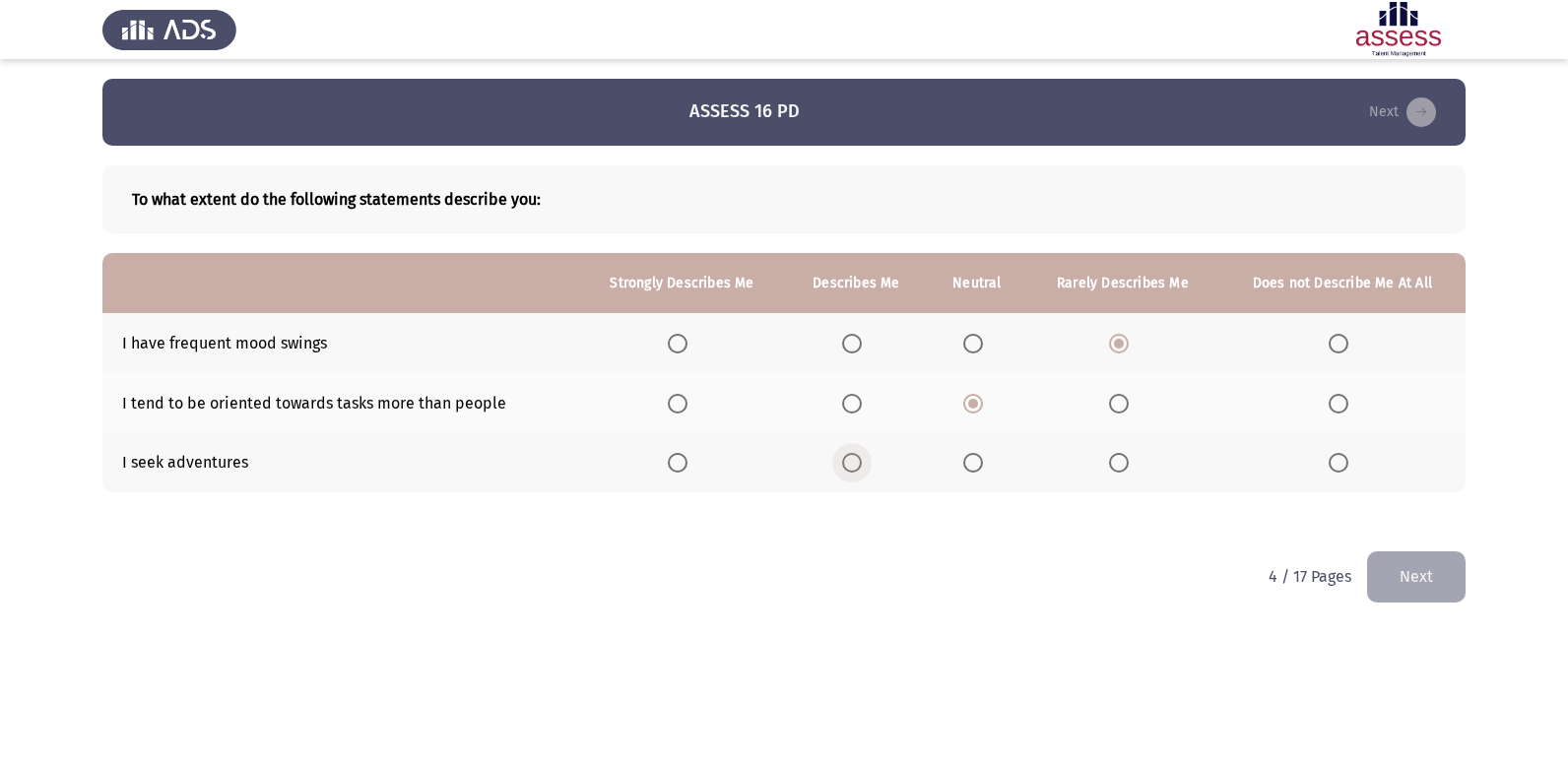
click at [865, 468] on label "Select an option" at bounding box center [856, 463] width 28 height 20
click at [862, 468] on input "Select an option" at bounding box center [852, 463] width 20 height 20
click at [1454, 566] on button "Next" at bounding box center [1416, 576] width 98 height 50
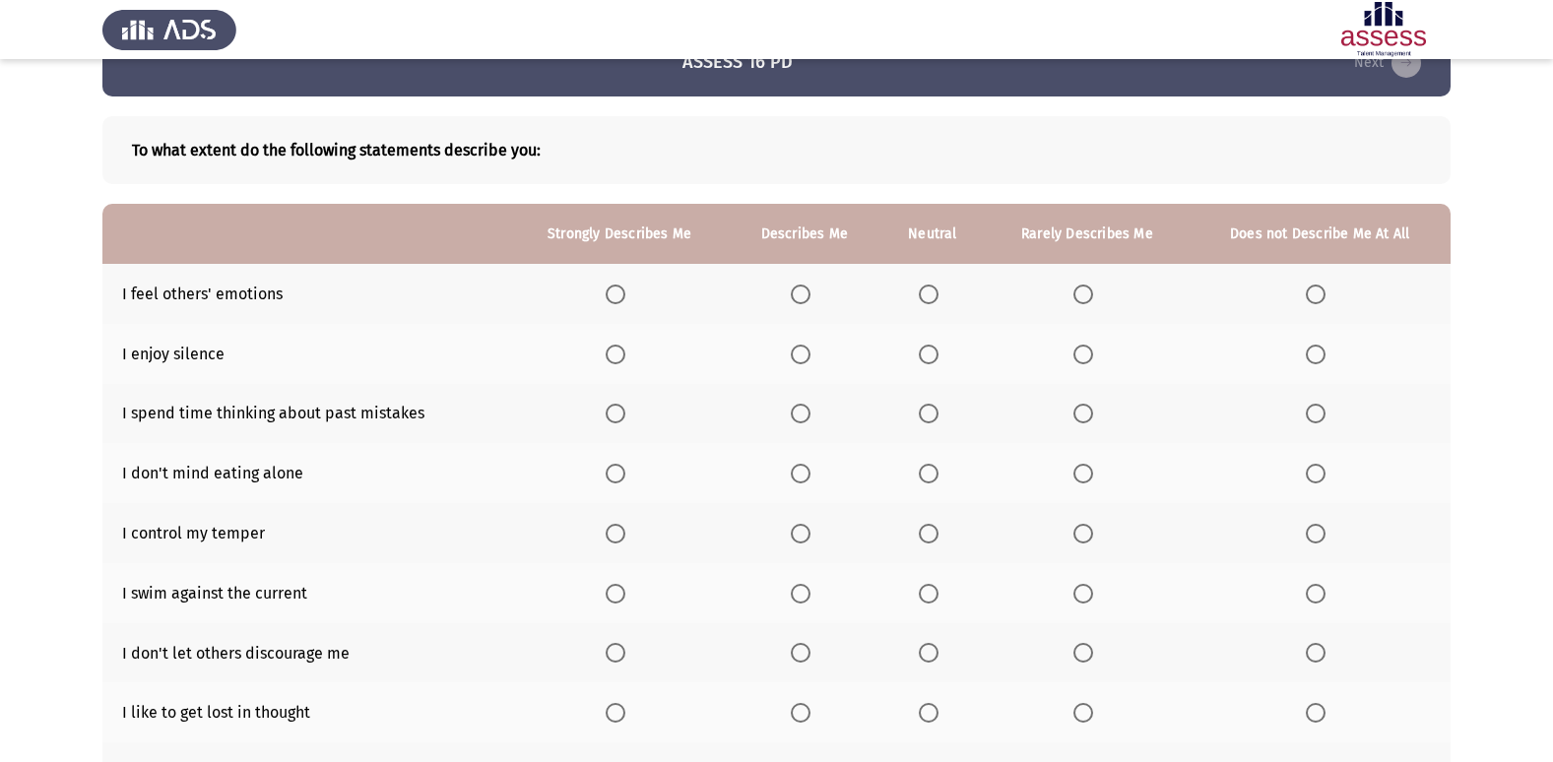
scroll to position [98, 0]
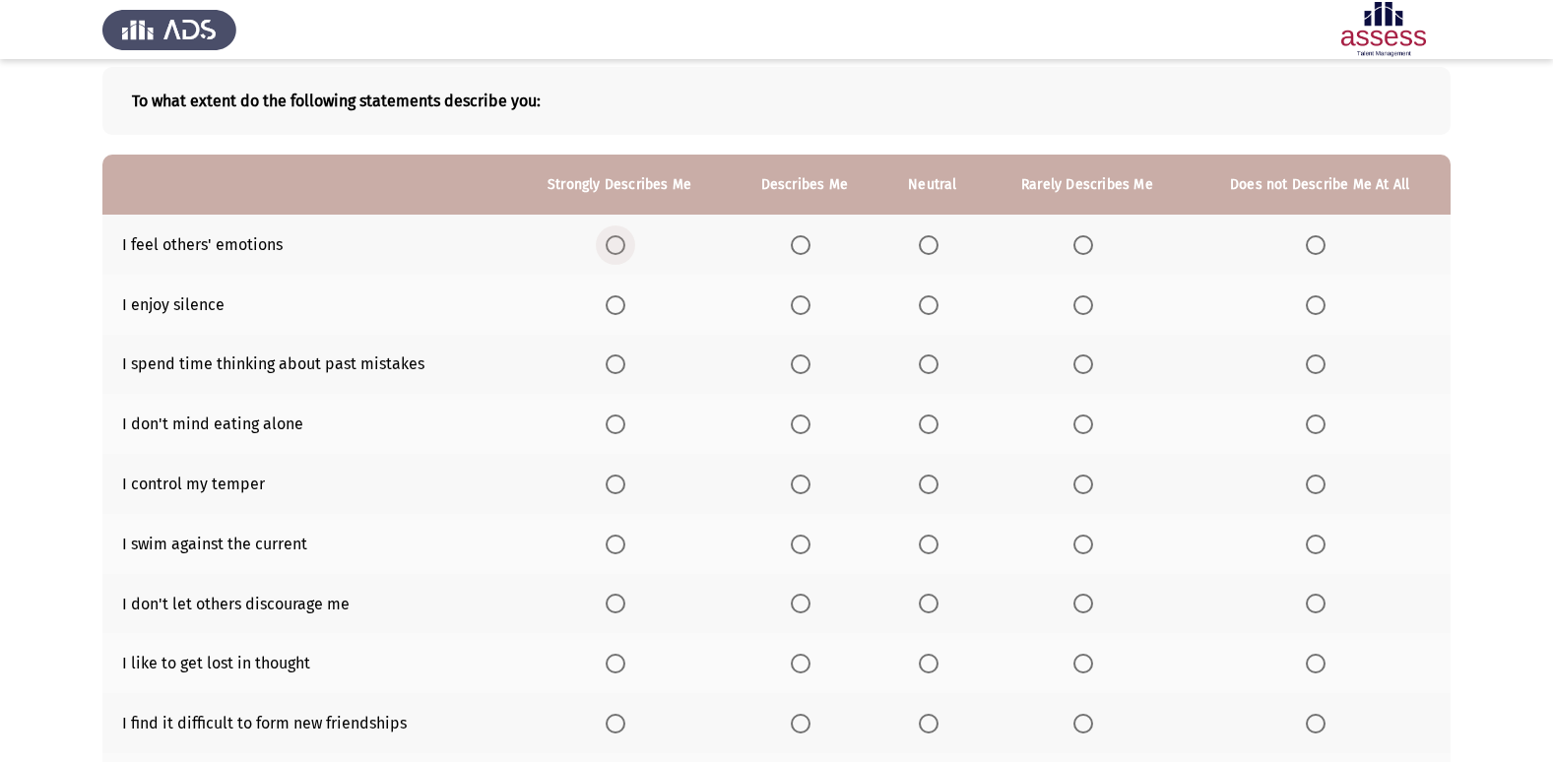
click at [610, 248] on span "Select an option" at bounding box center [616, 245] width 20 height 20
click at [610, 248] on input "Select an option" at bounding box center [616, 245] width 20 height 20
click at [622, 309] on span "Select an option" at bounding box center [616, 305] width 20 height 20
click at [622, 309] on input "Select an option" at bounding box center [616, 305] width 20 height 20
click at [796, 367] on span "Select an option" at bounding box center [801, 364] width 20 height 20
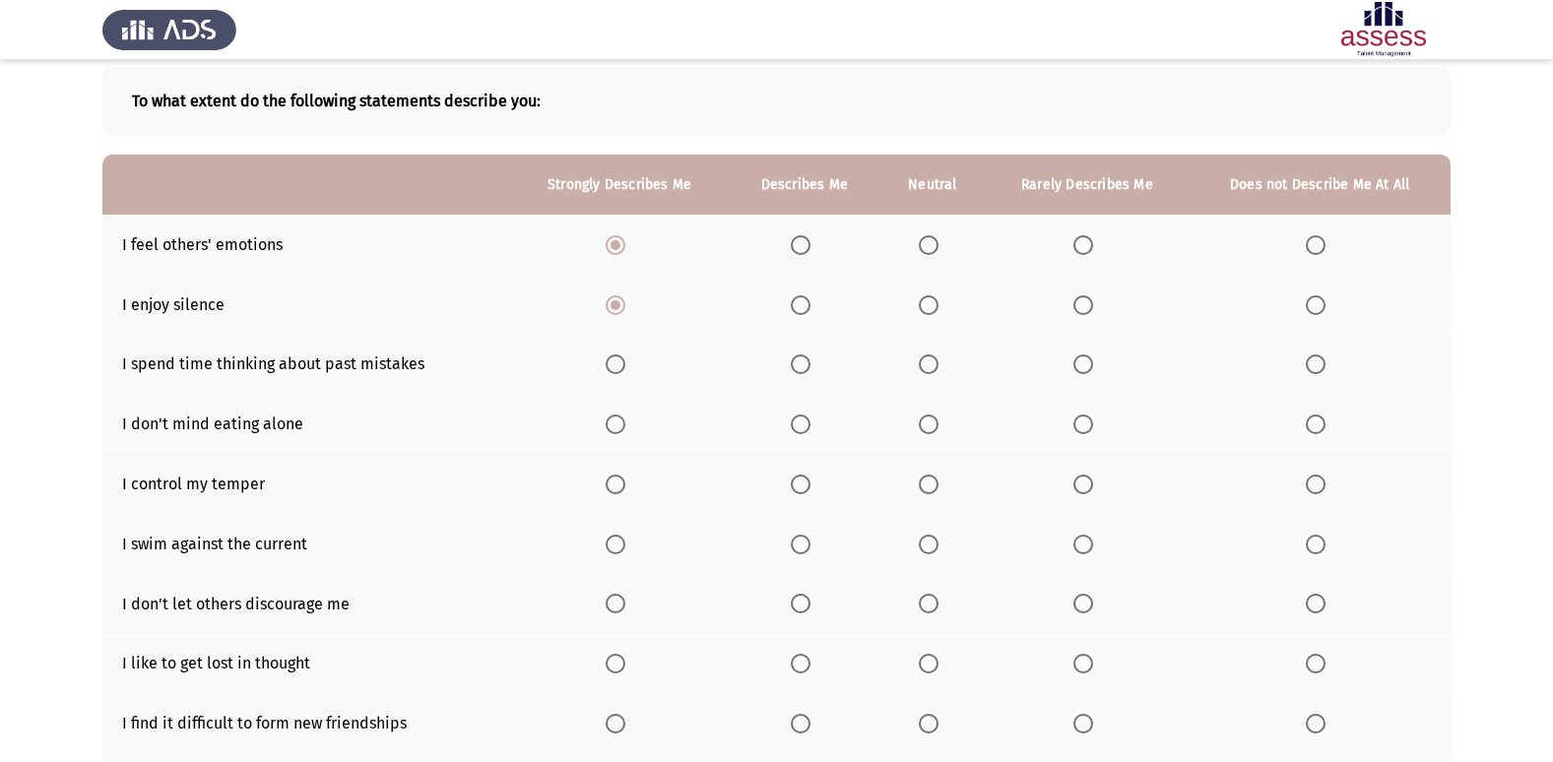
click at [796, 367] on input "Select an option" at bounding box center [801, 364] width 20 height 20
click at [813, 428] on label "Select an option" at bounding box center [805, 425] width 28 height 20
click at [810, 428] on input "Select an option" at bounding box center [801, 425] width 20 height 20
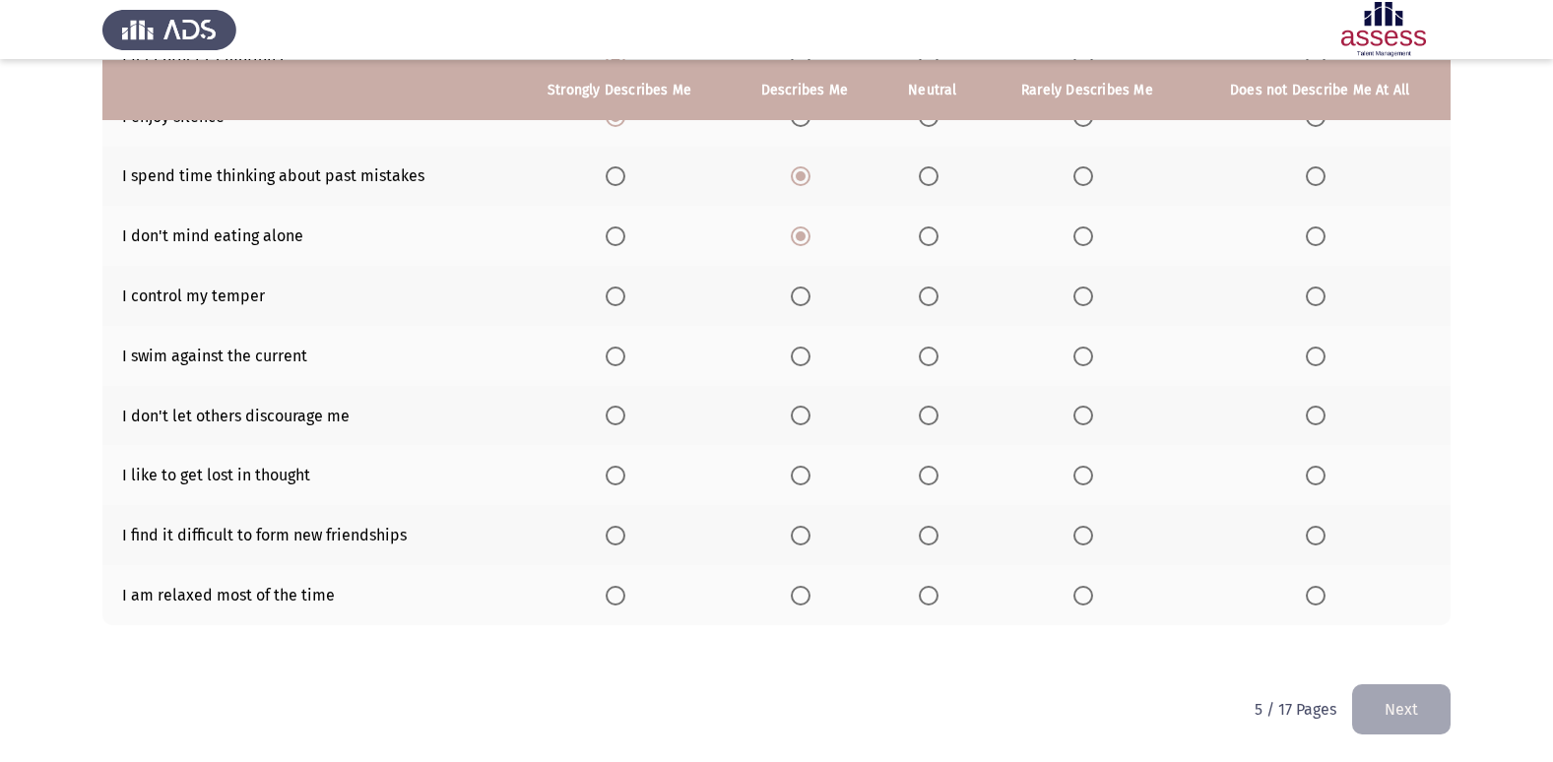
scroll to position [288, 0]
click at [622, 300] on span "Select an option" at bounding box center [616, 296] width 20 height 20
click at [622, 300] on input "Select an option" at bounding box center [616, 296] width 20 height 20
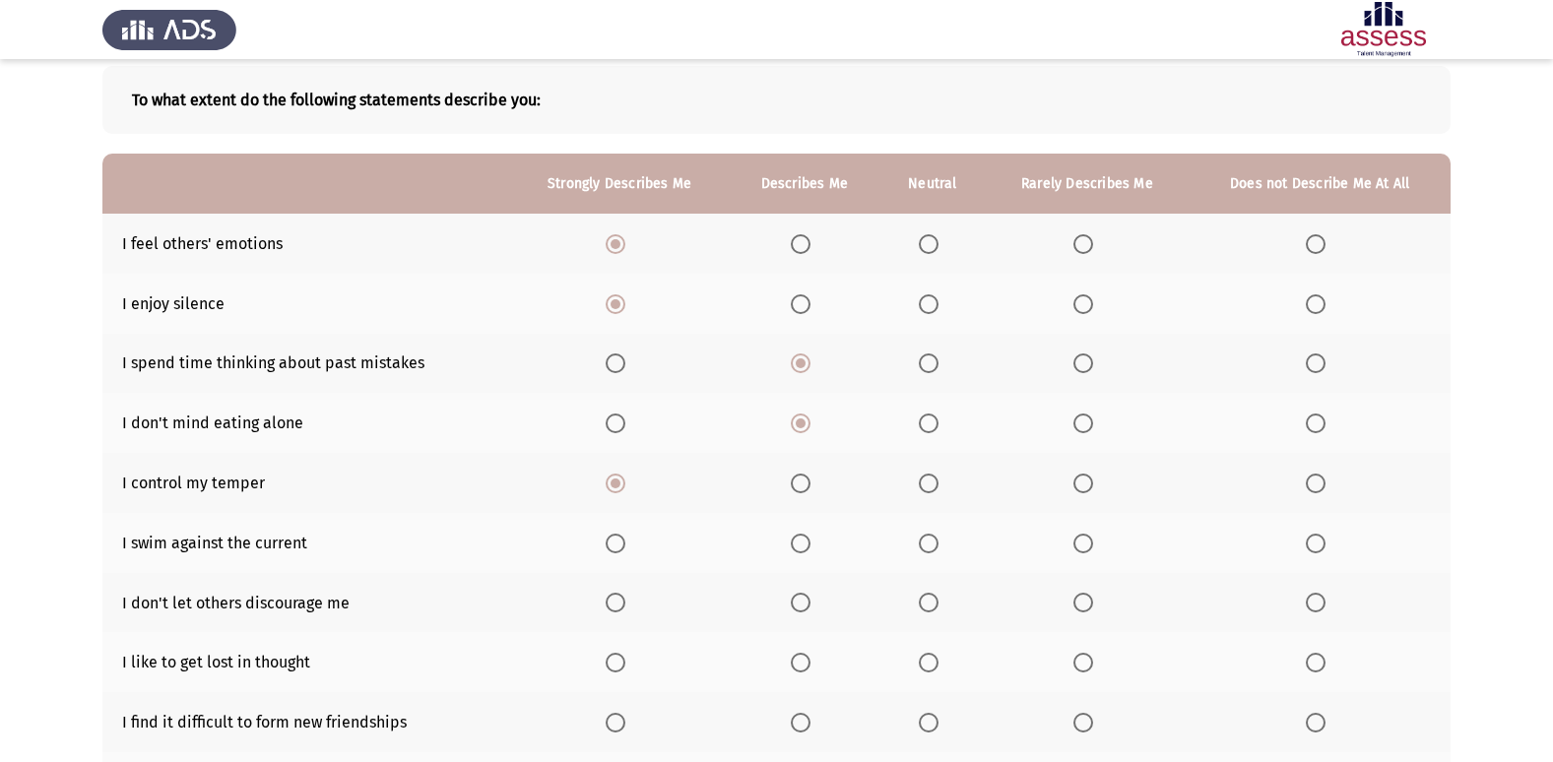
scroll to position [91, 0]
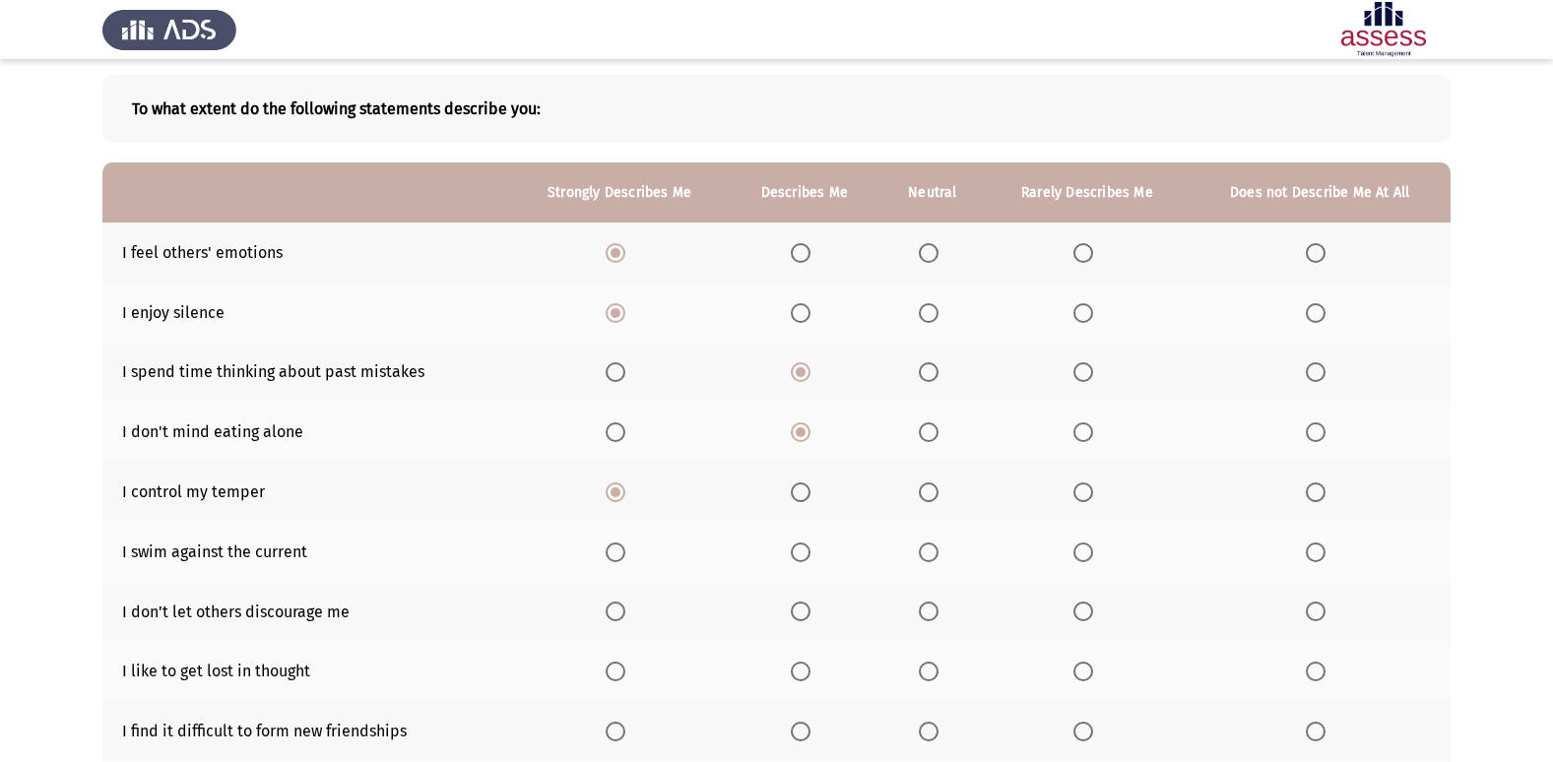
click at [1093, 545] on span "Select an option" at bounding box center [1083, 553] width 20 height 20
click at [1093, 545] on input "Select an option" at bounding box center [1083, 553] width 20 height 20
click at [928, 555] on span "Select an option" at bounding box center [929, 553] width 20 height 20
click at [928, 555] on input "Select an option" at bounding box center [929, 553] width 20 height 20
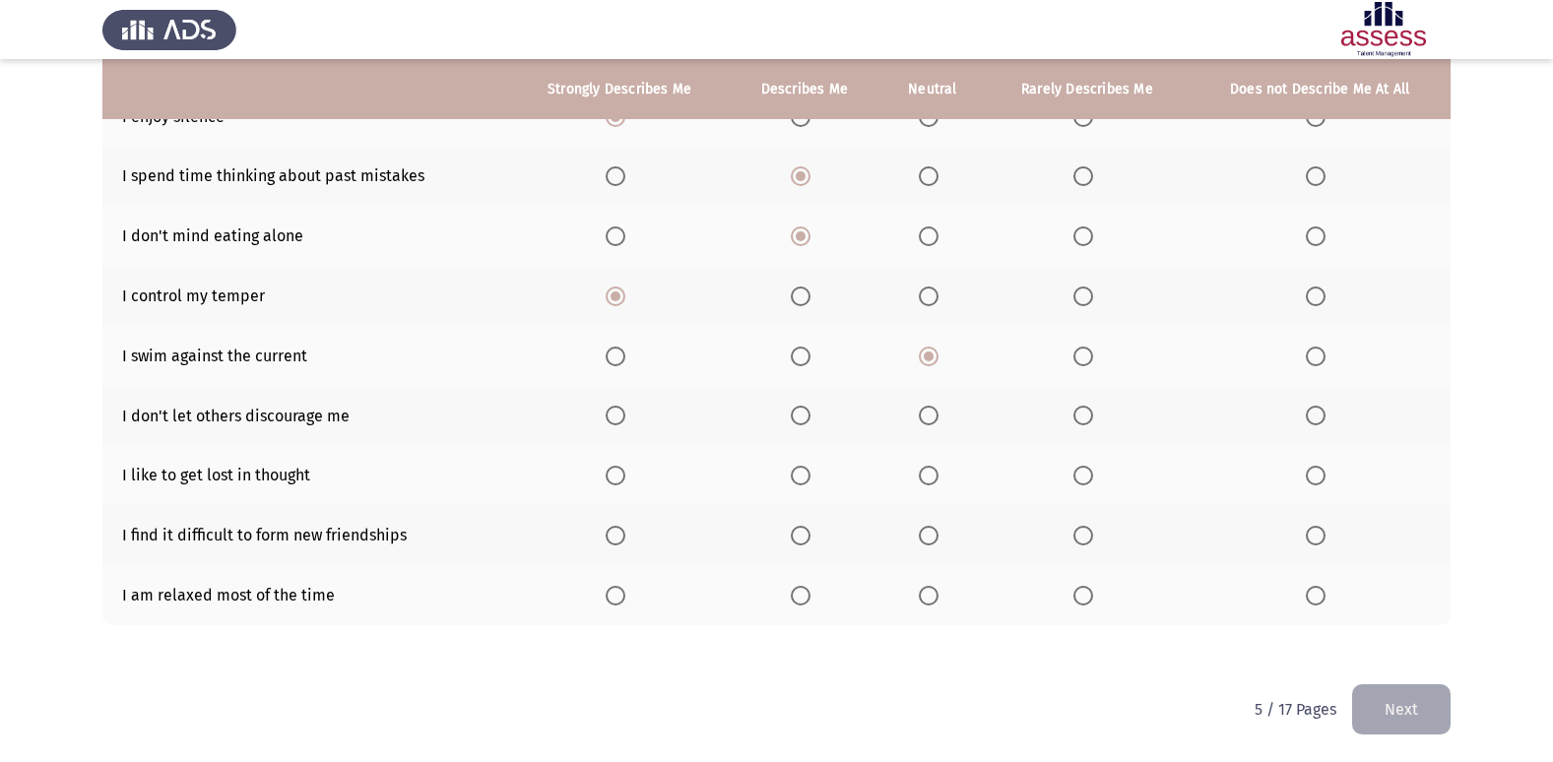
scroll to position [288, 0]
click at [1331, 416] on label "Select an option" at bounding box center [1320, 415] width 28 height 20
click at [1325, 416] on input "Select an option" at bounding box center [1316, 415] width 20 height 20
click at [1321, 540] on span "Select an option" at bounding box center [1316, 535] width 20 height 20
click at [1321, 540] on input "Select an option" at bounding box center [1316, 535] width 20 height 20
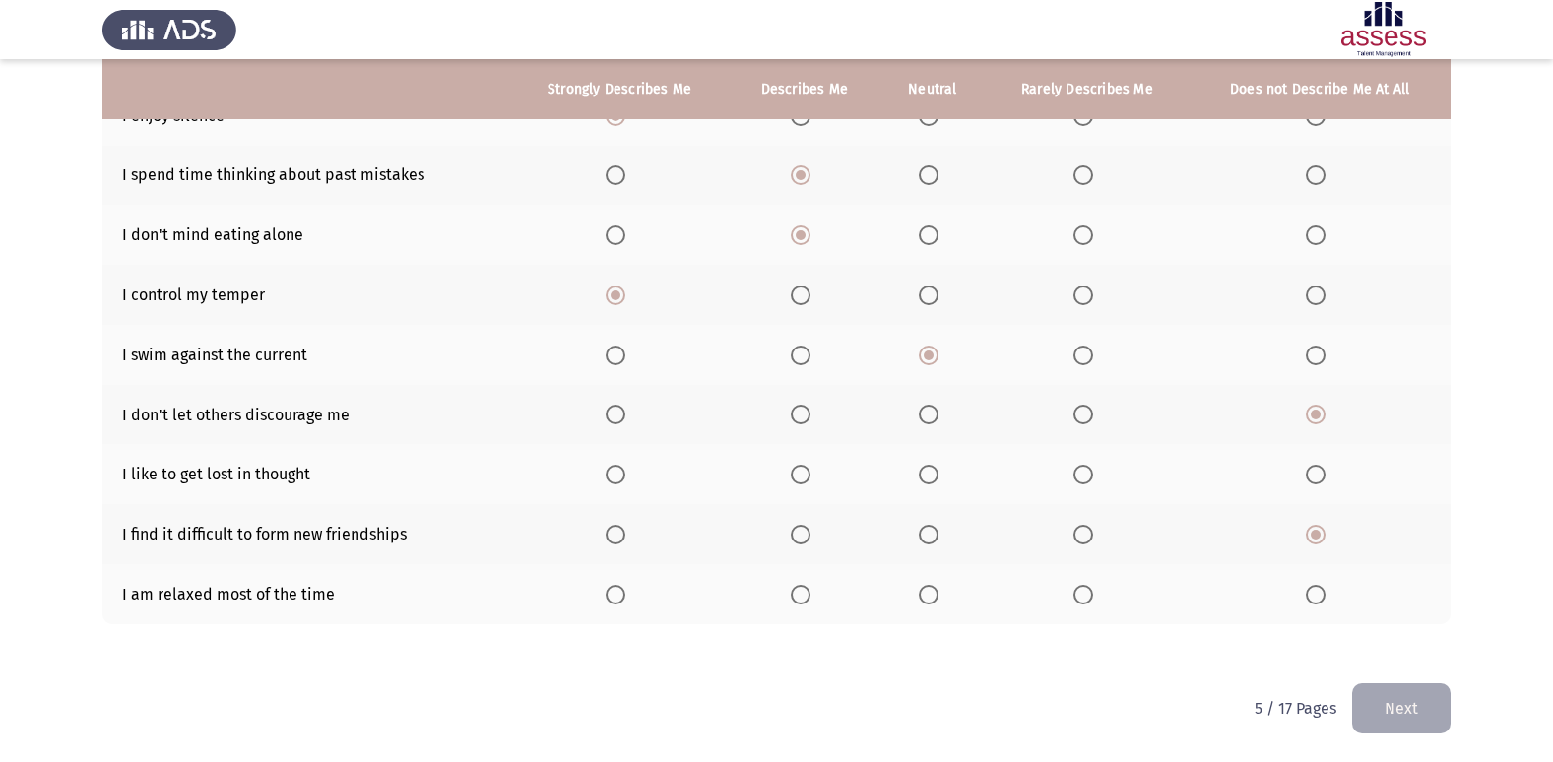
click at [617, 597] on span "Select an option" at bounding box center [616, 595] width 20 height 20
click at [617, 597] on input "Select an option" at bounding box center [616, 595] width 20 height 20
click at [802, 600] on span "Select an option" at bounding box center [801, 595] width 20 height 20
click at [802, 600] on input "Select an option" at bounding box center [801, 595] width 20 height 20
click at [1086, 470] on span "Select an option" at bounding box center [1083, 475] width 20 height 20
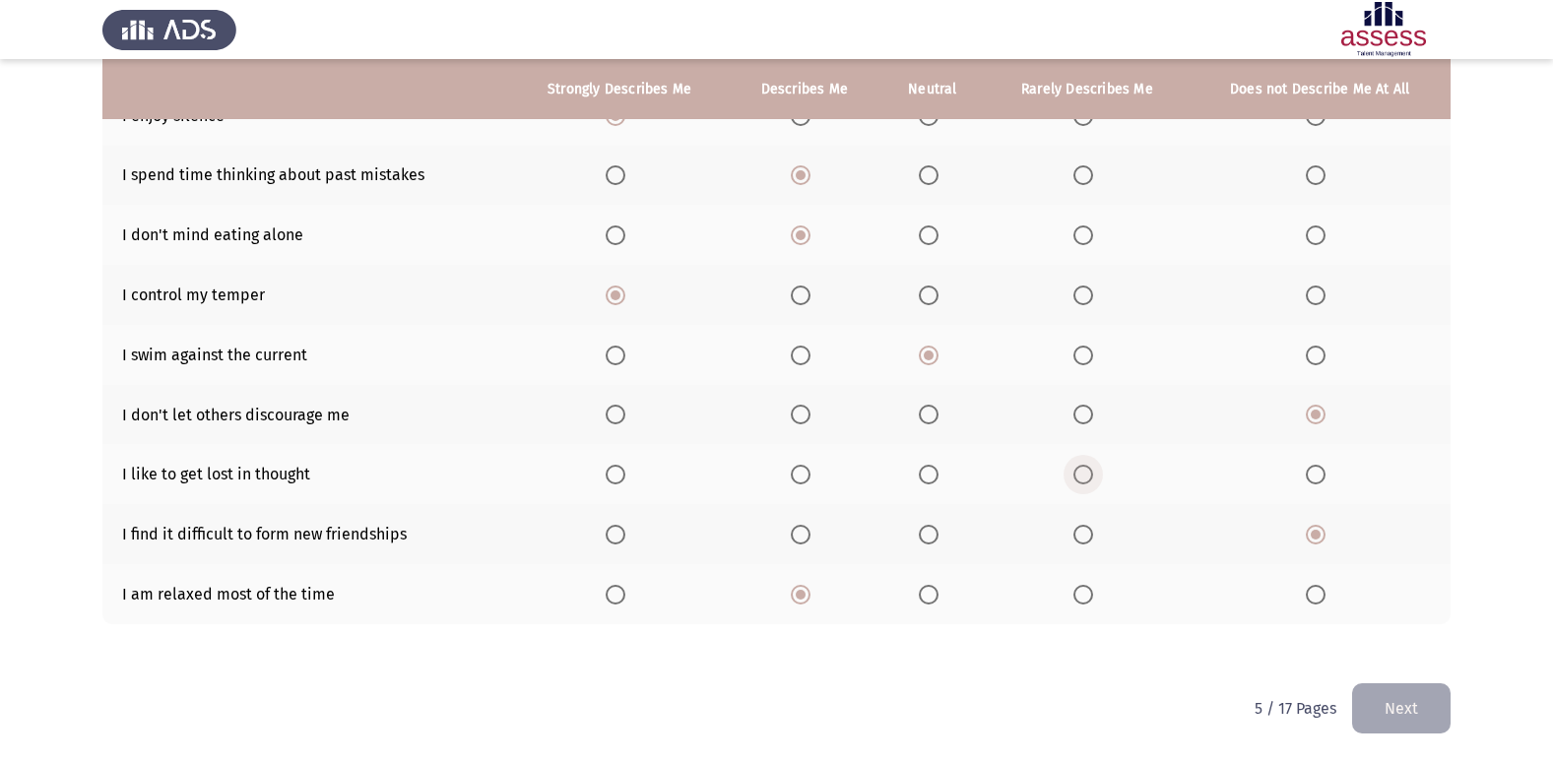
click at [1086, 470] on input "Select an option" at bounding box center [1083, 475] width 20 height 20
click at [1314, 478] on span "Select an option" at bounding box center [1316, 475] width 20 height 20
click at [1314, 478] on input "Select an option" at bounding box center [1316, 475] width 20 height 20
click at [1414, 714] on button "Next" at bounding box center [1401, 708] width 98 height 50
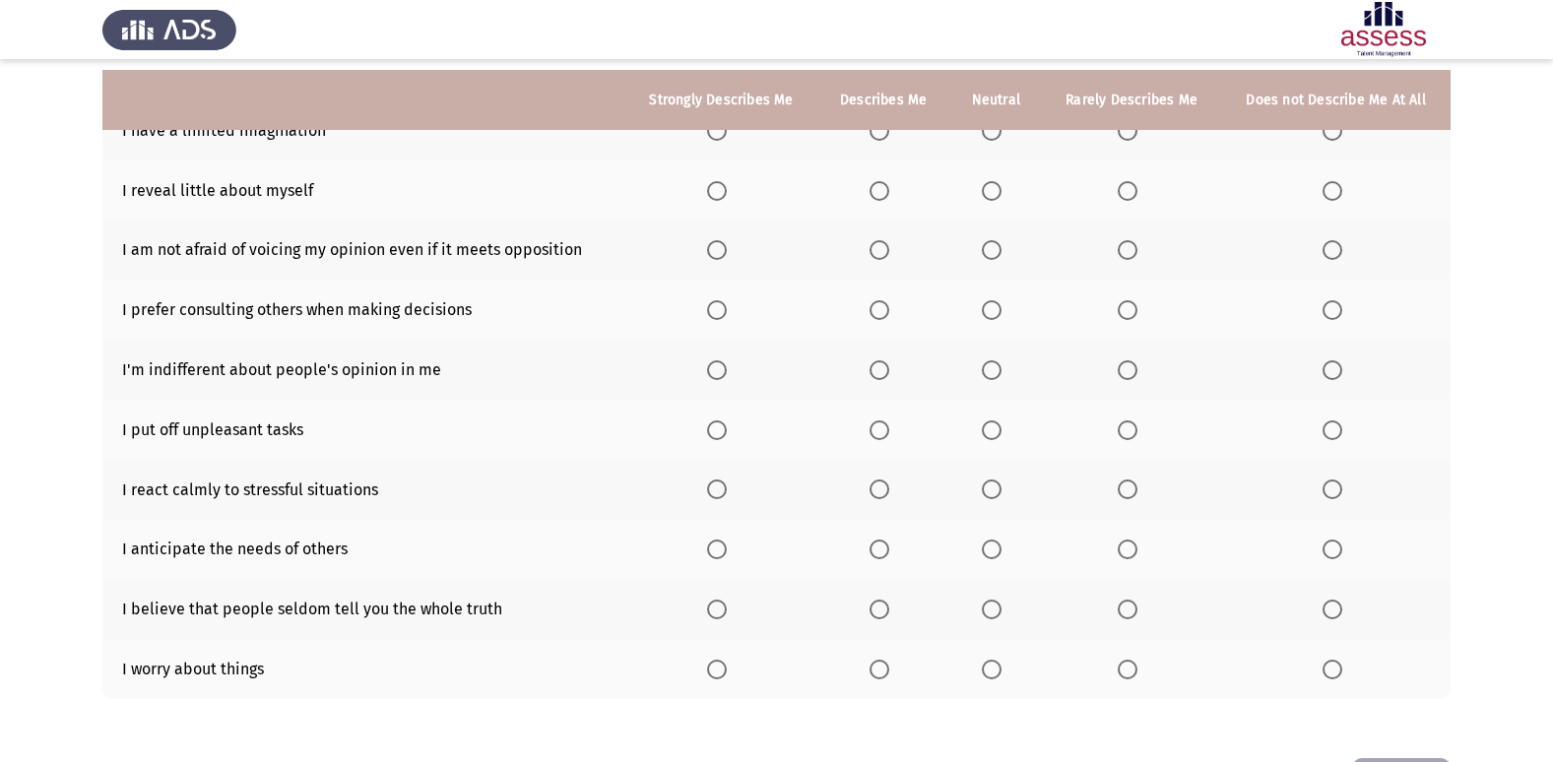
scroll to position [189, 0]
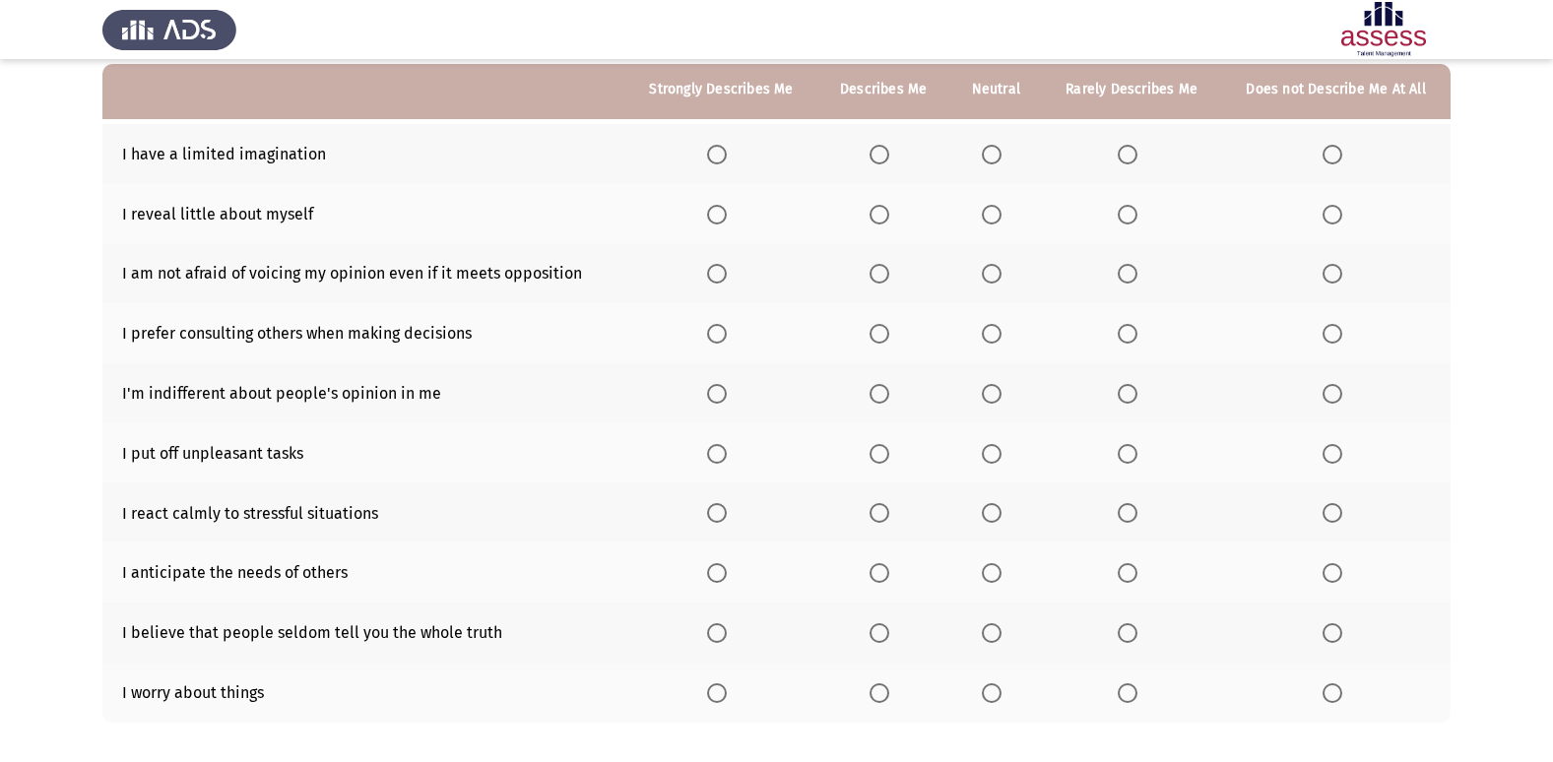
click at [1338, 155] on span "Select an option" at bounding box center [1332, 155] width 20 height 20
click at [1338, 155] on input "Select an option" at bounding box center [1332, 155] width 20 height 20
click at [1340, 218] on span "Select an option" at bounding box center [1332, 215] width 20 height 20
click at [1340, 218] on input "Select an option" at bounding box center [1332, 215] width 20 height 20
click at [718, 277] on span "Select an option" at bounding box center [717, 274] width 20 height 20
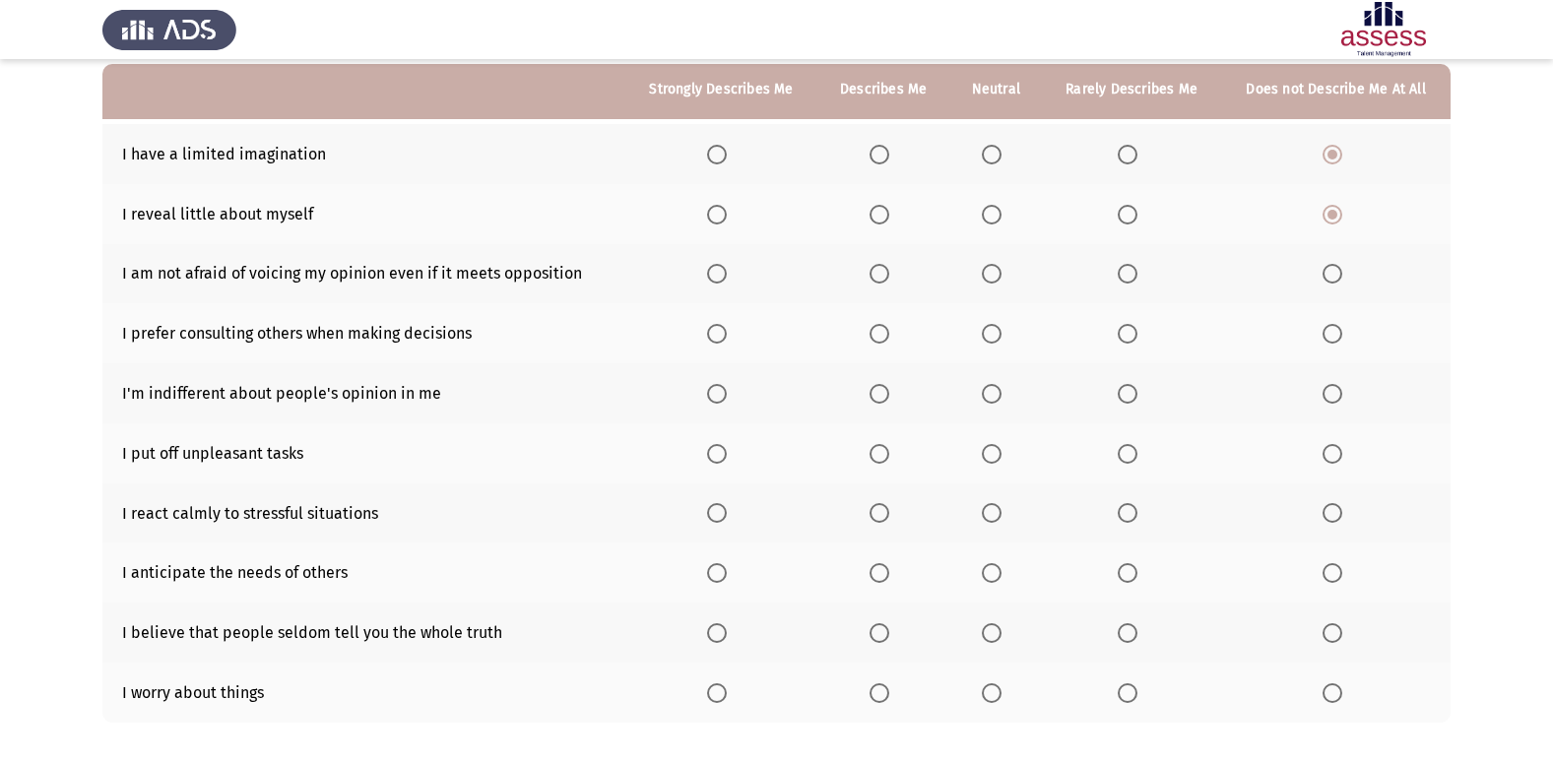
click at [718, 277] on input "Select an option" at bounding box center [717, 274] width 20 height 20
click at [1009, 331] on label "Select an option" at bounding box center [996, 334] width 28 height 20
click at [1001, 331] on input "Select an option" at bounding box center [992, 334] width 20 height 20
click at [876, 343] on span "Select an option" at bounding box center [879, 334] width 20 height 20
click at [876, 343] on input "Select an option" at bounding box center [879, 334] width 20 height 20
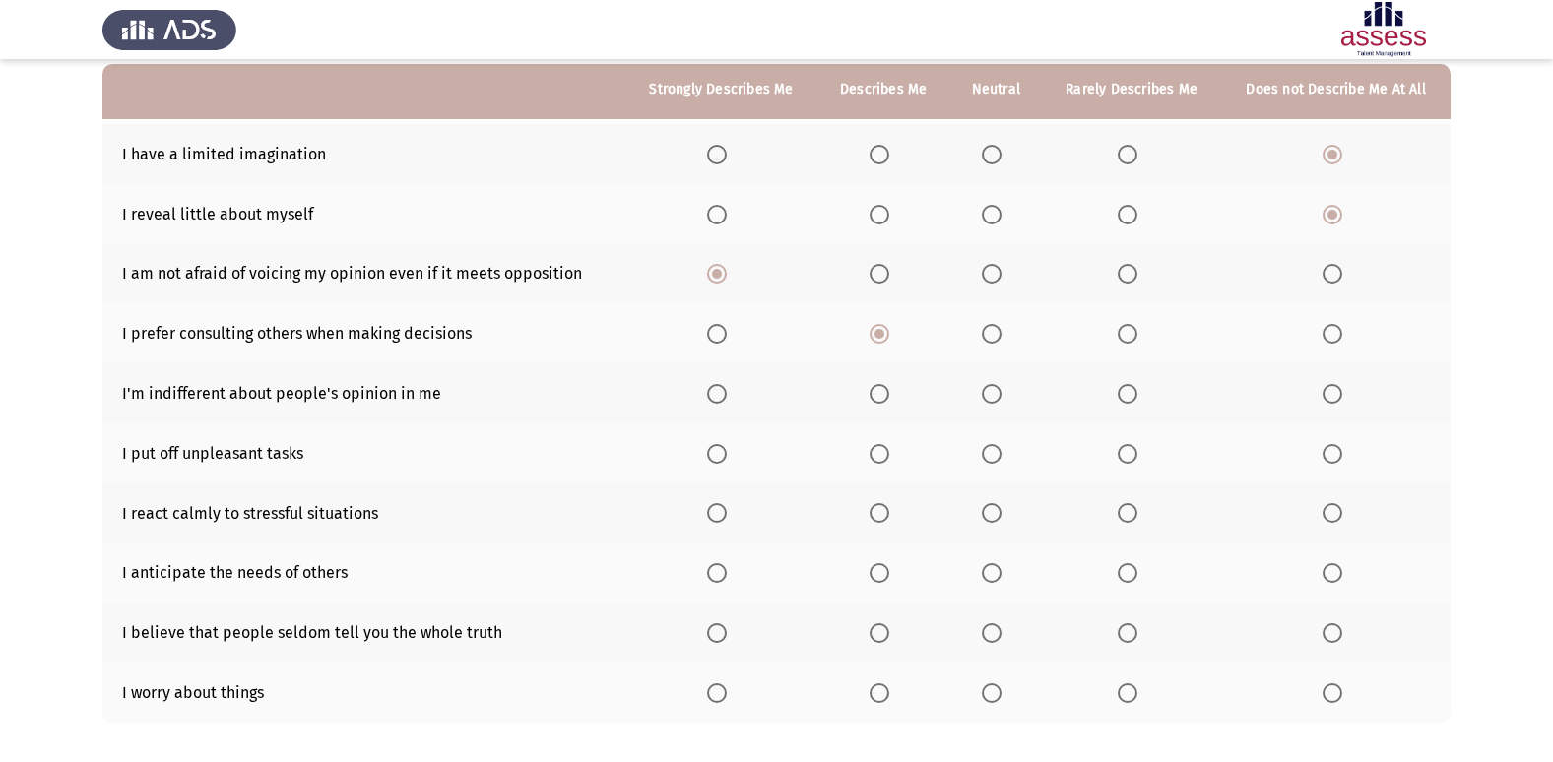
click at [996, 342] on span "Select an option" at bounding box center [992, 334] width 20 height 20
click at [996, 342] on input "Select an option" at bounding box center [992, 334] width 20 height 20
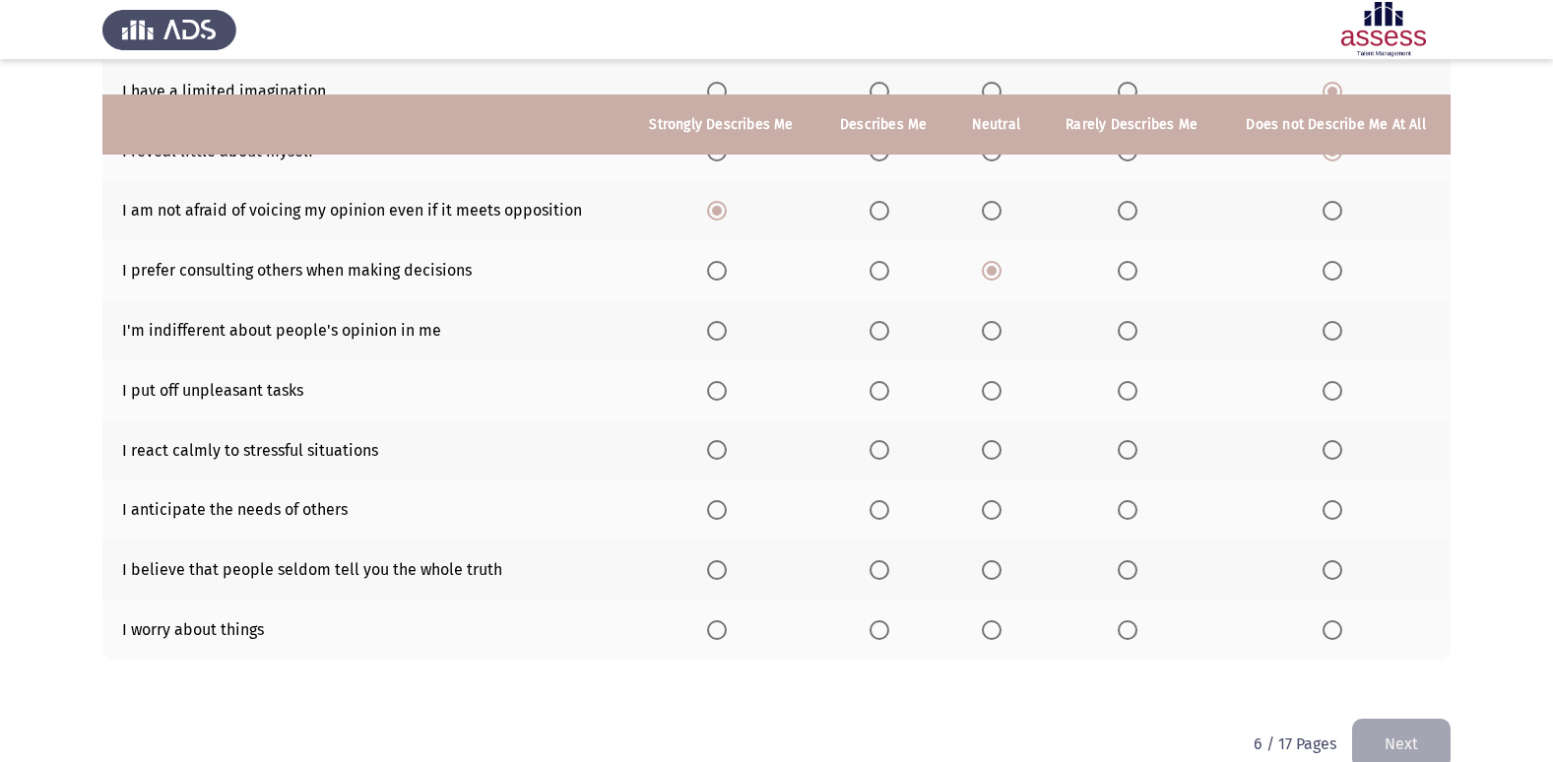
scroll to position [288, 0]
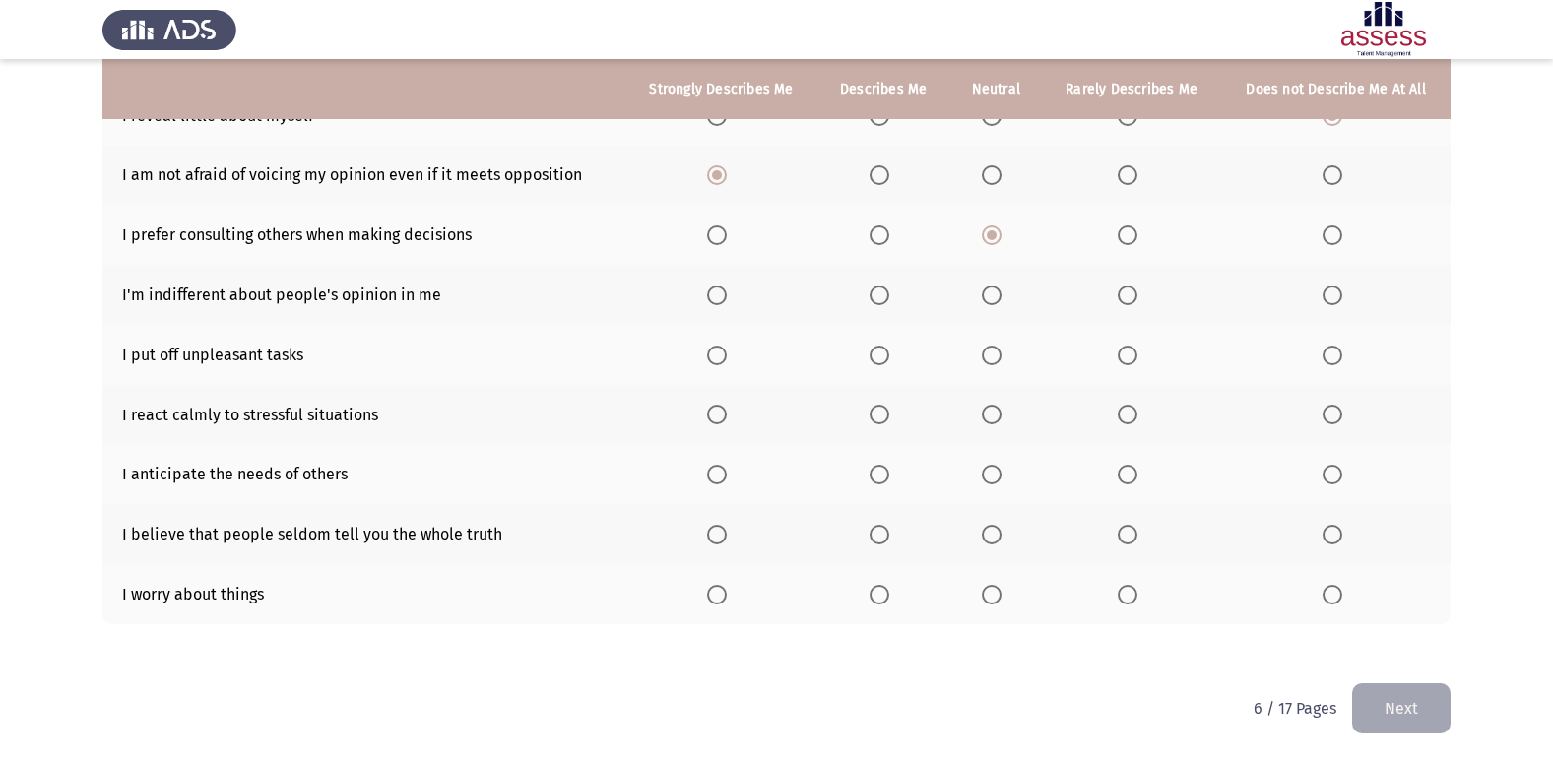
click at [722, 423] on span "Select an option" at bounding box center [717, 415] width 20 height 20
click at [722, 423] on input "Select an option" at bounding box center [717, 415] width 20 height 20
click at [1341, 597] on span "Select an option" at bounding box center [1332, 595] width 20 height 20
click at [1341, 597] on input "Select an option" at bounding box center [1332, 595] width 20 height 20
click at [1326, 538] on span "Select an option" at bounding box center [1332, 535] width 20 height 20
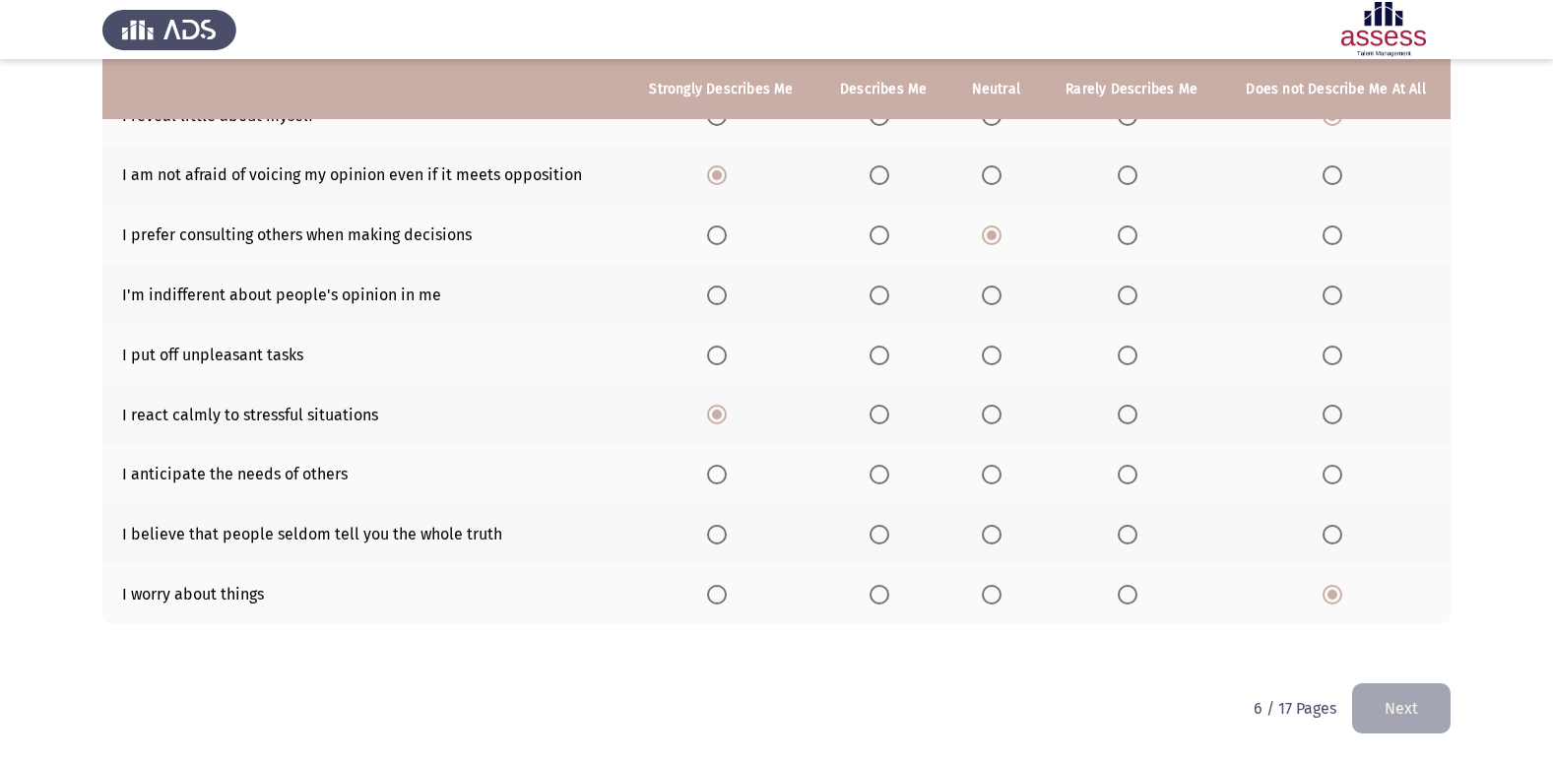
click at [1326, 538] on input "Select an option" at bounding box center [1332, 535] width 20 height 20
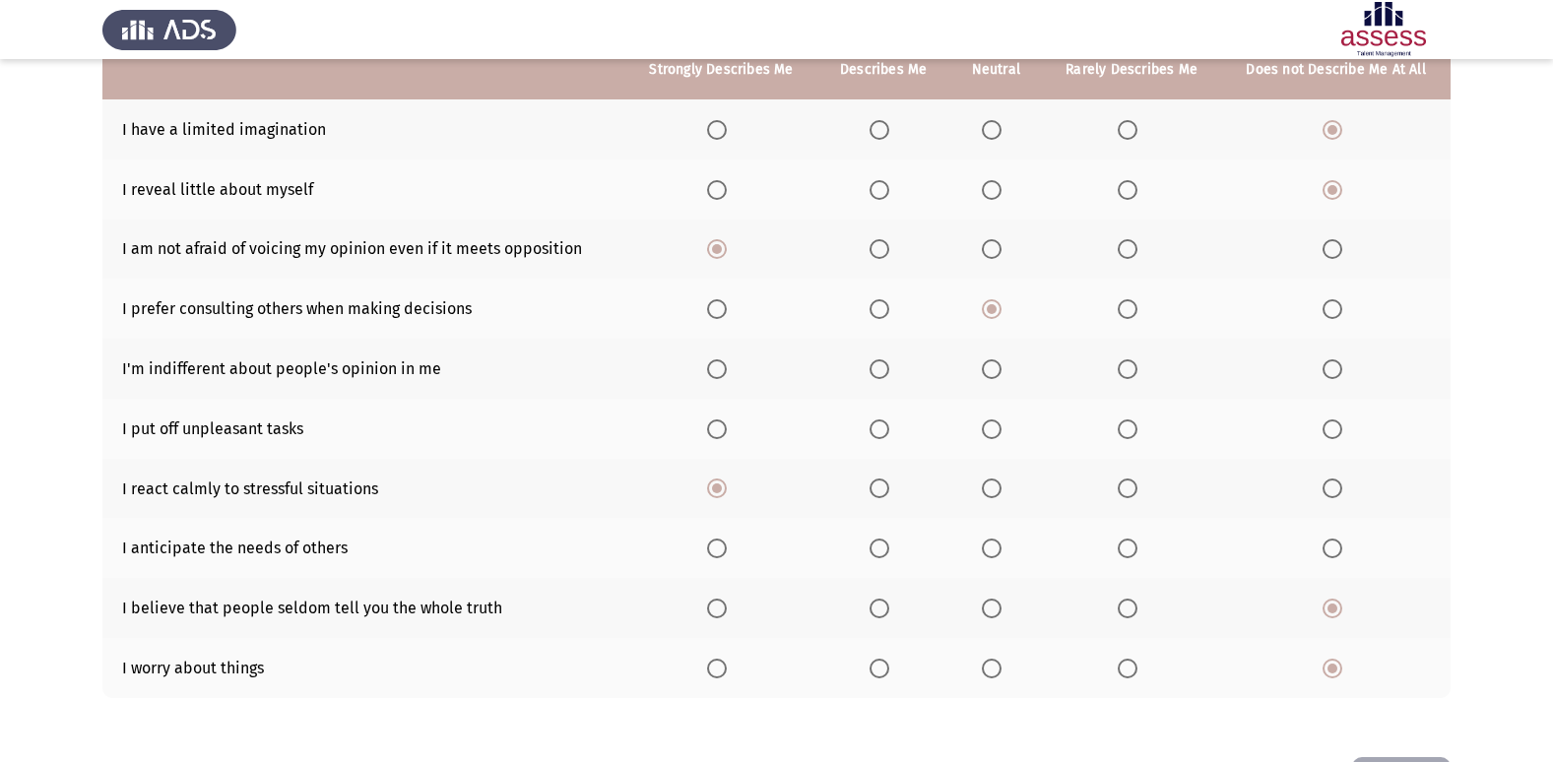
scroll to position [91, 0]
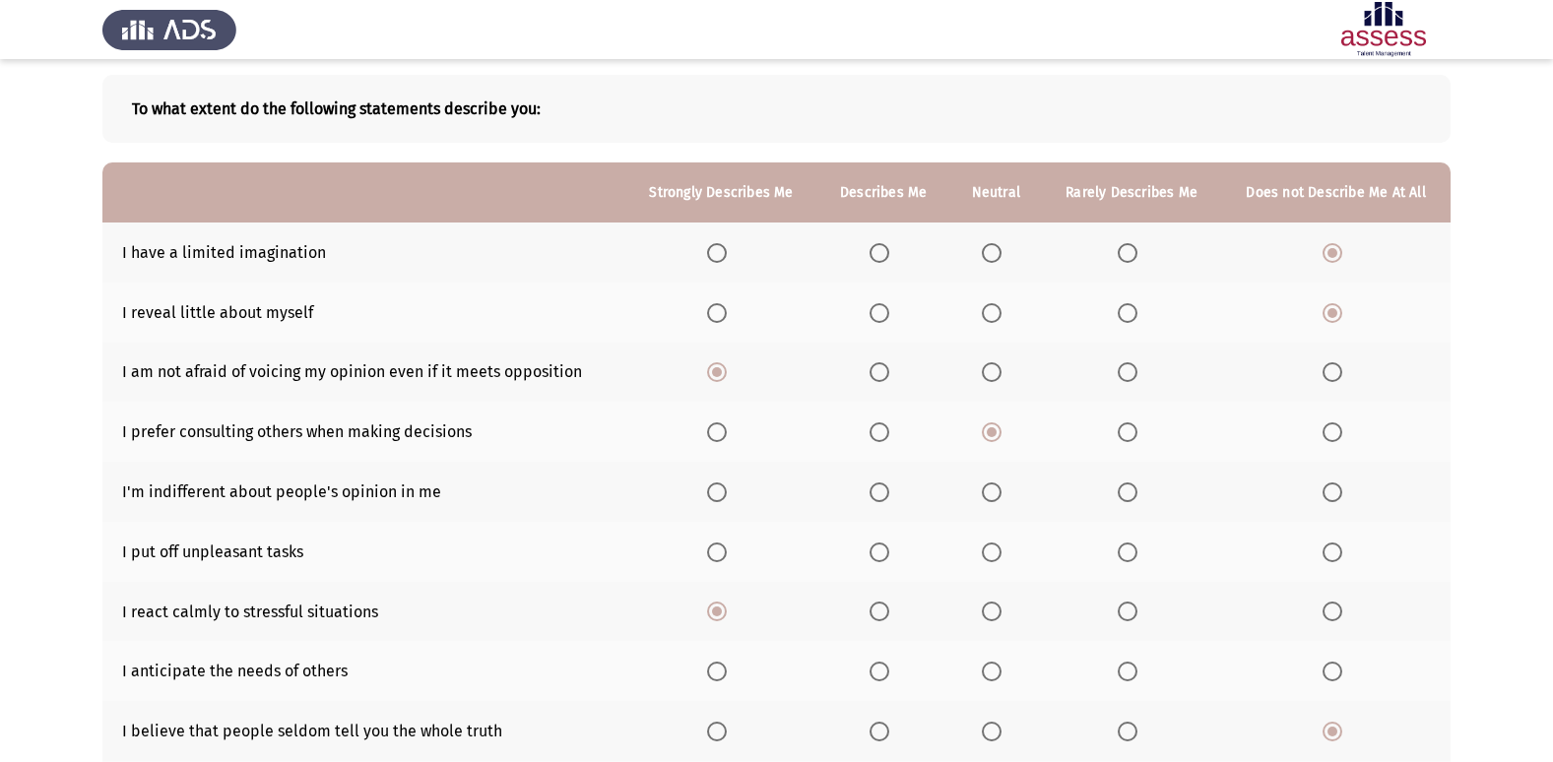
click at [1334, 562] on th at bounding box center [1335, 552] width 229 height 60
click at [1338, 560] on span "Select an option" at bounding box center [1332, 553] width 20 height 20
click at [1338, 560] on input "Select an option" at bounding box center [1332, 553] width 20 height 20
click at [984, 485] on span "Select an option" at bounding box center [992, 492] width 20 height 20
click at [984, 485] on input "Select an option" at bounding box center [992, 492] width 20 height 20
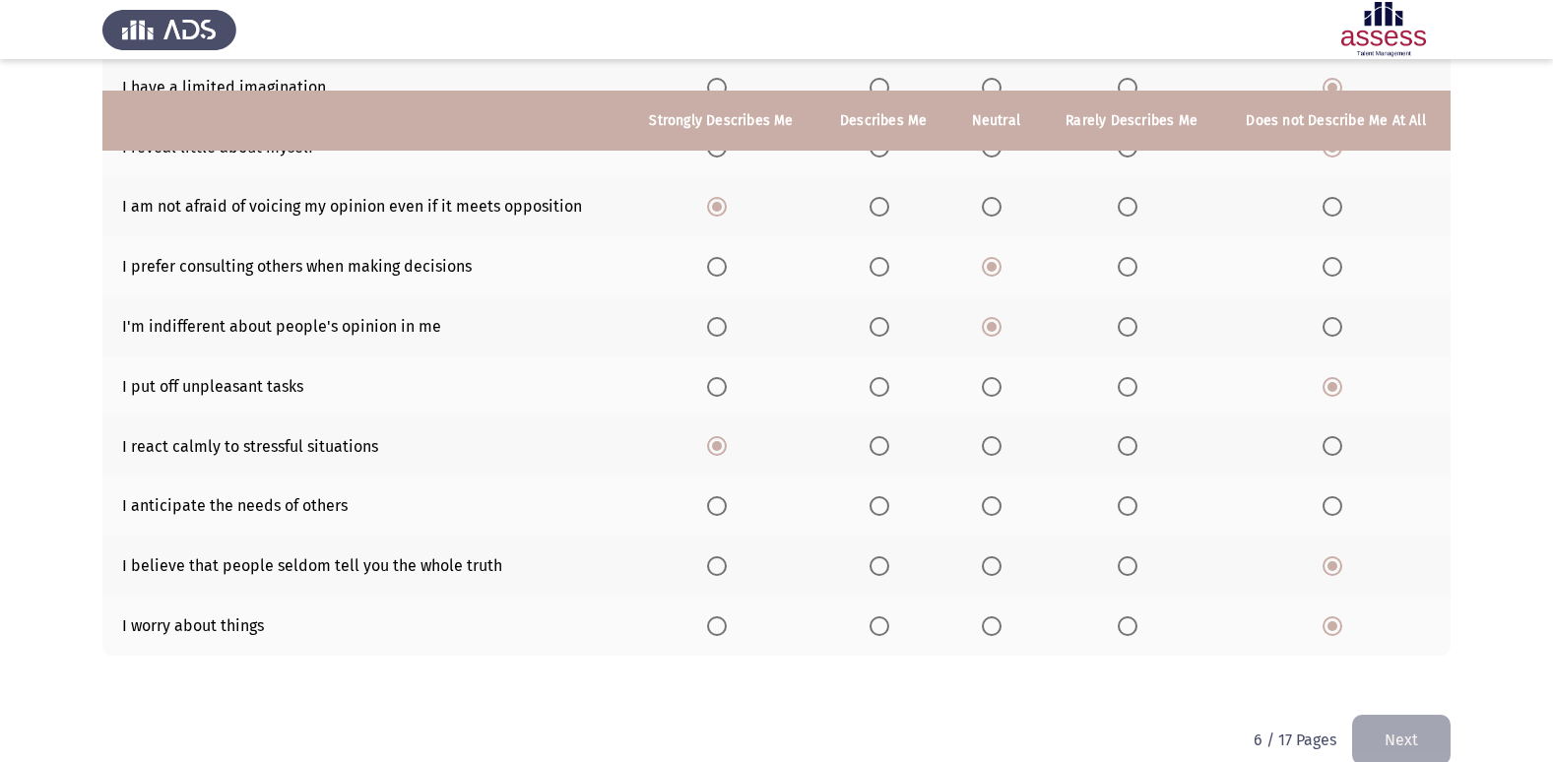
scroll to position [288, 0]
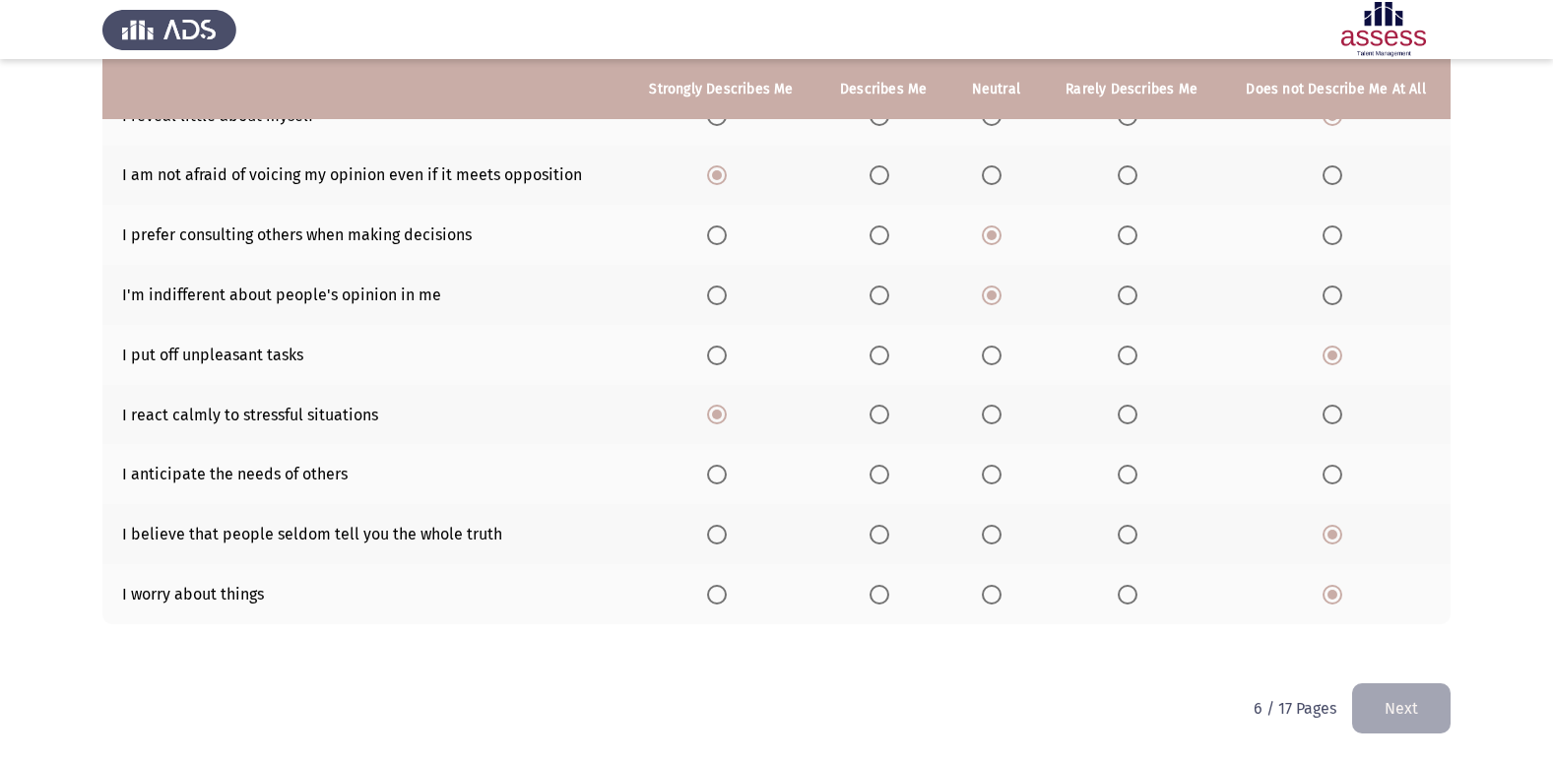
click at [991, 474] on span "Select an option" at bounding box center [992, 475] width 20 height 20
click at [991, 474] on input "Select an option" at bounding box center [992, 475] width 20 height 20
click at [1427, 716] on button "Next" at bounding box center [1401, 708] width 98 height 50
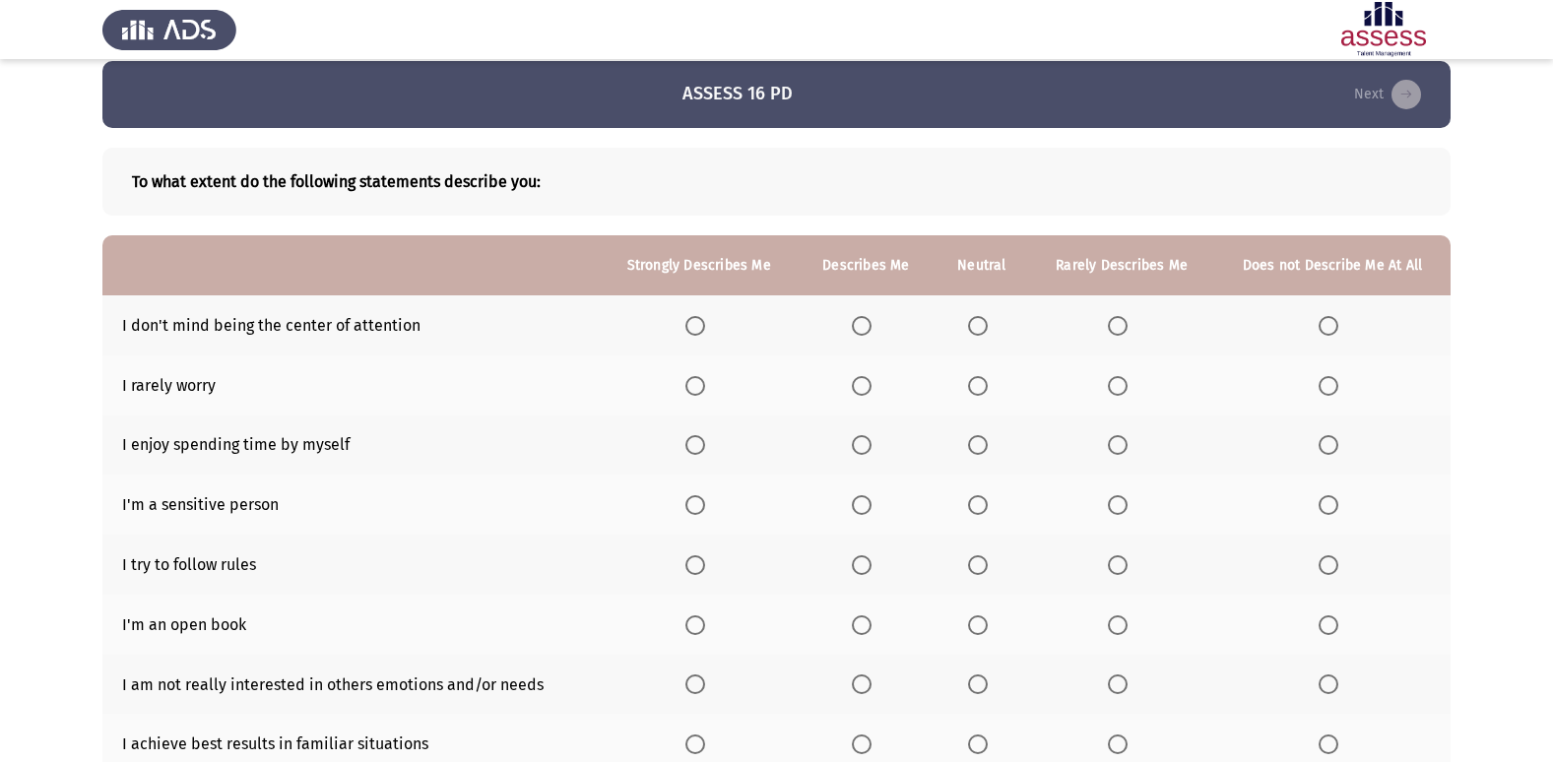
scroll to position [0, 0]
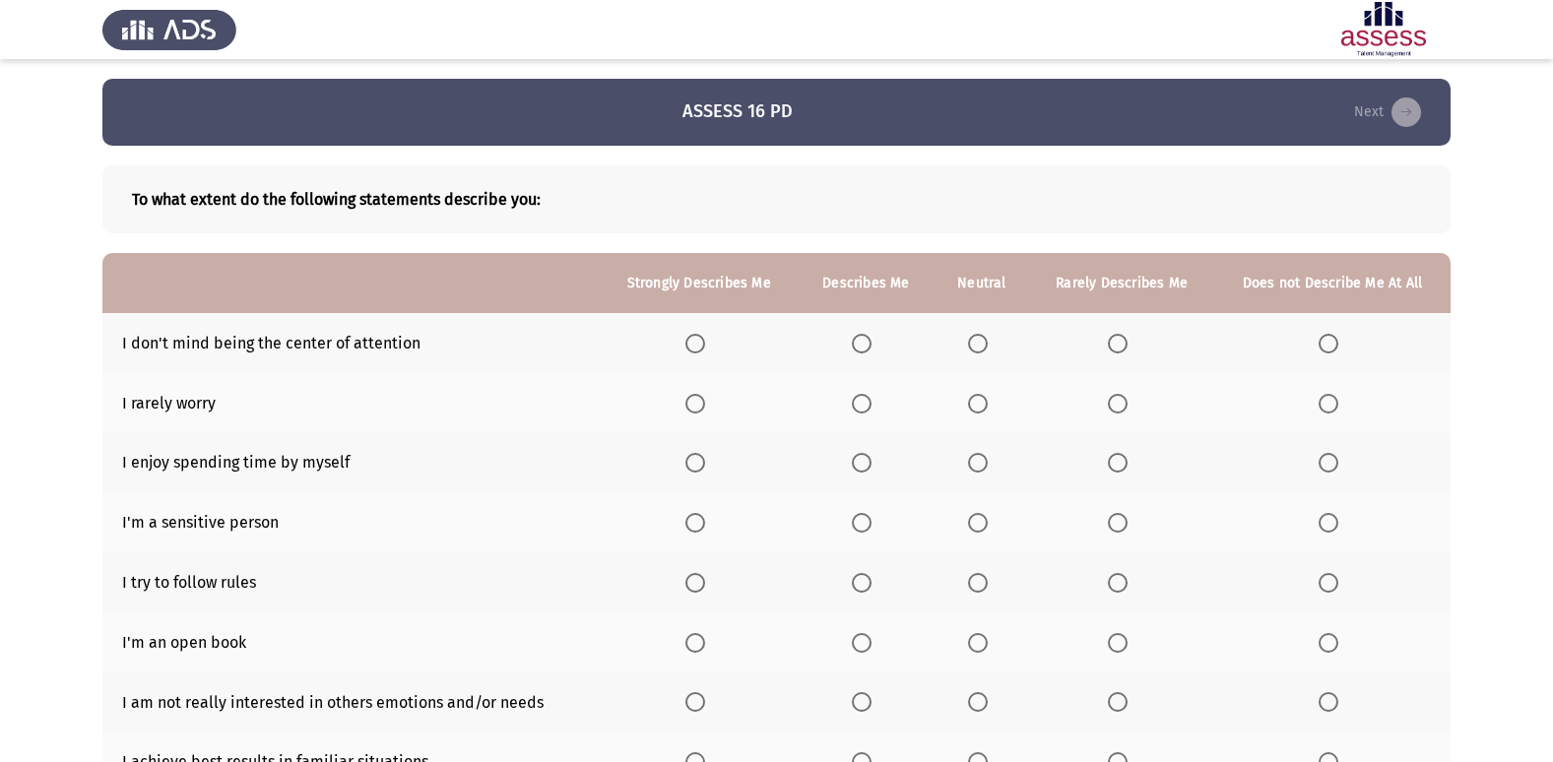
click at [859, 352] on th at bounding box center [866, 343] width 137 height 60
click at [859, 349] on span "Select an option" at bounding box center [862, 344] width 20 height 20
click at [859, 349] on input "Select an option" at bounding box center [862, 344] width 20 height 20
click at [705, 348] on span "Select an option" at bounding box center [695, 344] width 20 height 20
click at [705, 348] on input "Select an option" at bounding box center [695, 344] width 20 height 20
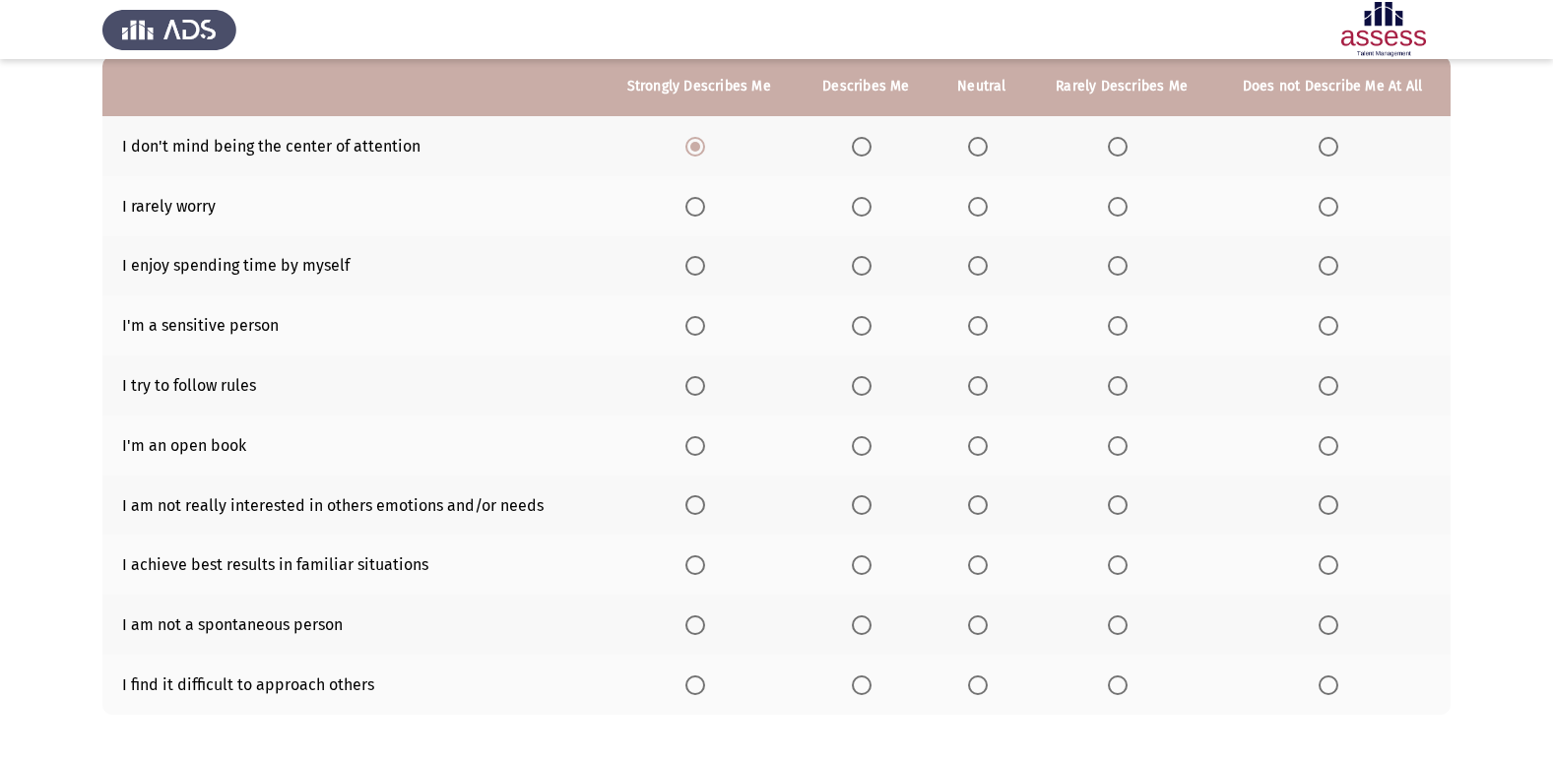
scroll to position [91, 0]
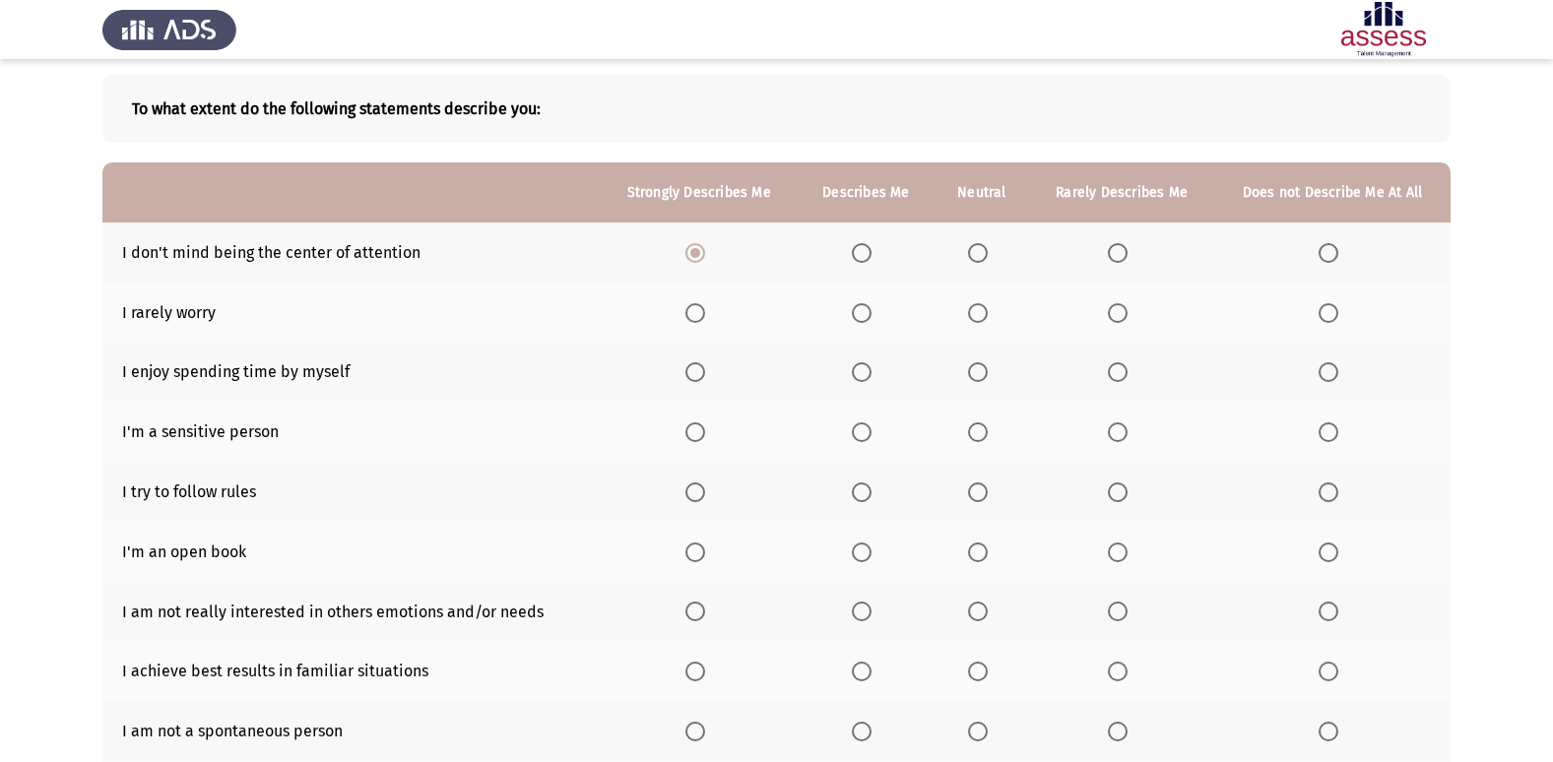
click at [1334, 303] on span "Select an option" at bounding box center [1328, 313] width 20 height 20
click at [1334, 303] on input "Select an option" at bounding box center [1328, 313] width 20 height 20
click at [1116, 371] on span "Select an option" at bounding box center [1118, 372] width 20 height 20
click at [1116, 371] on input "Select an option" at bounding box center [1118, 372] width 20 height 20
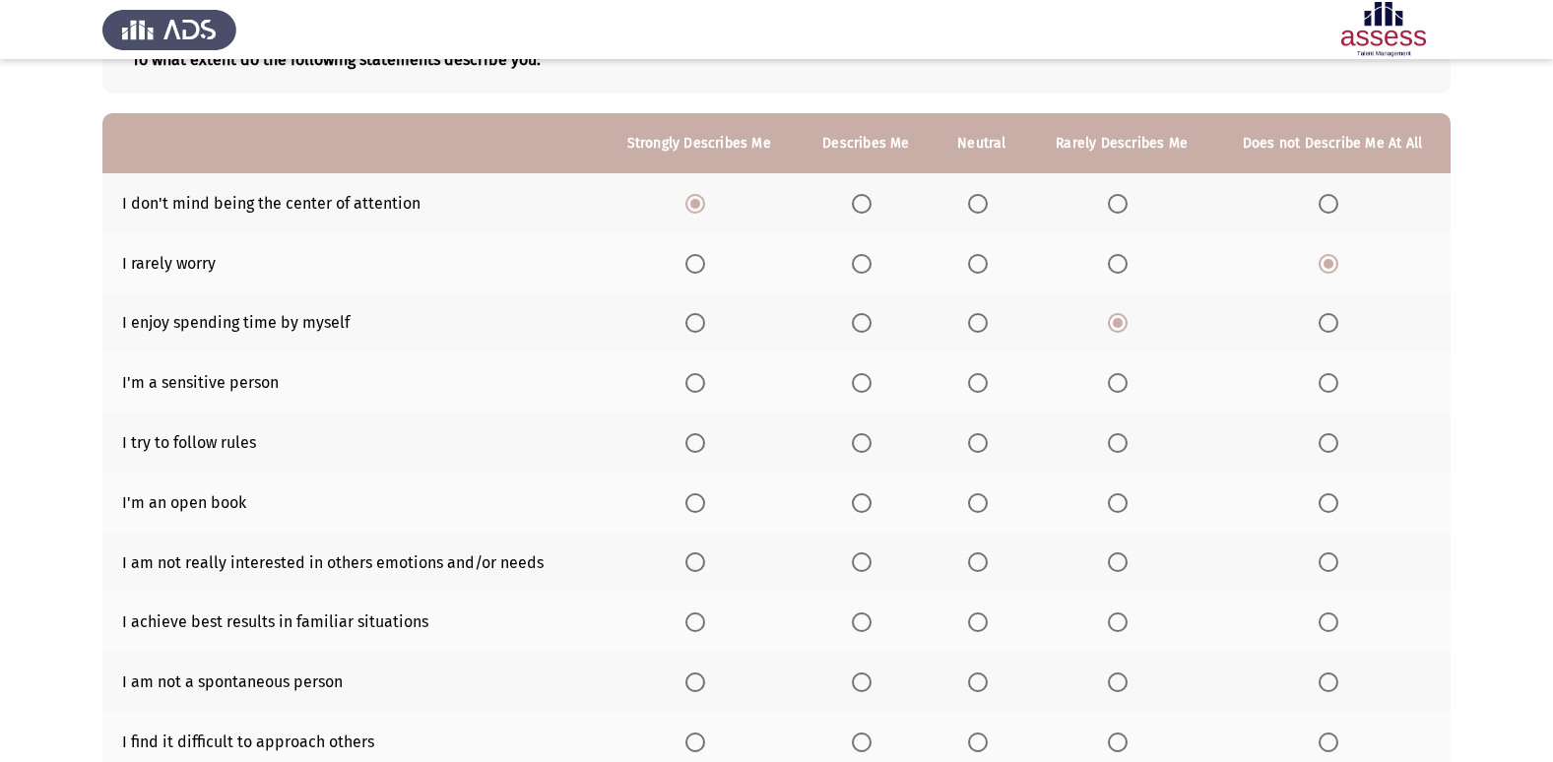
scroll to position [189, 0]
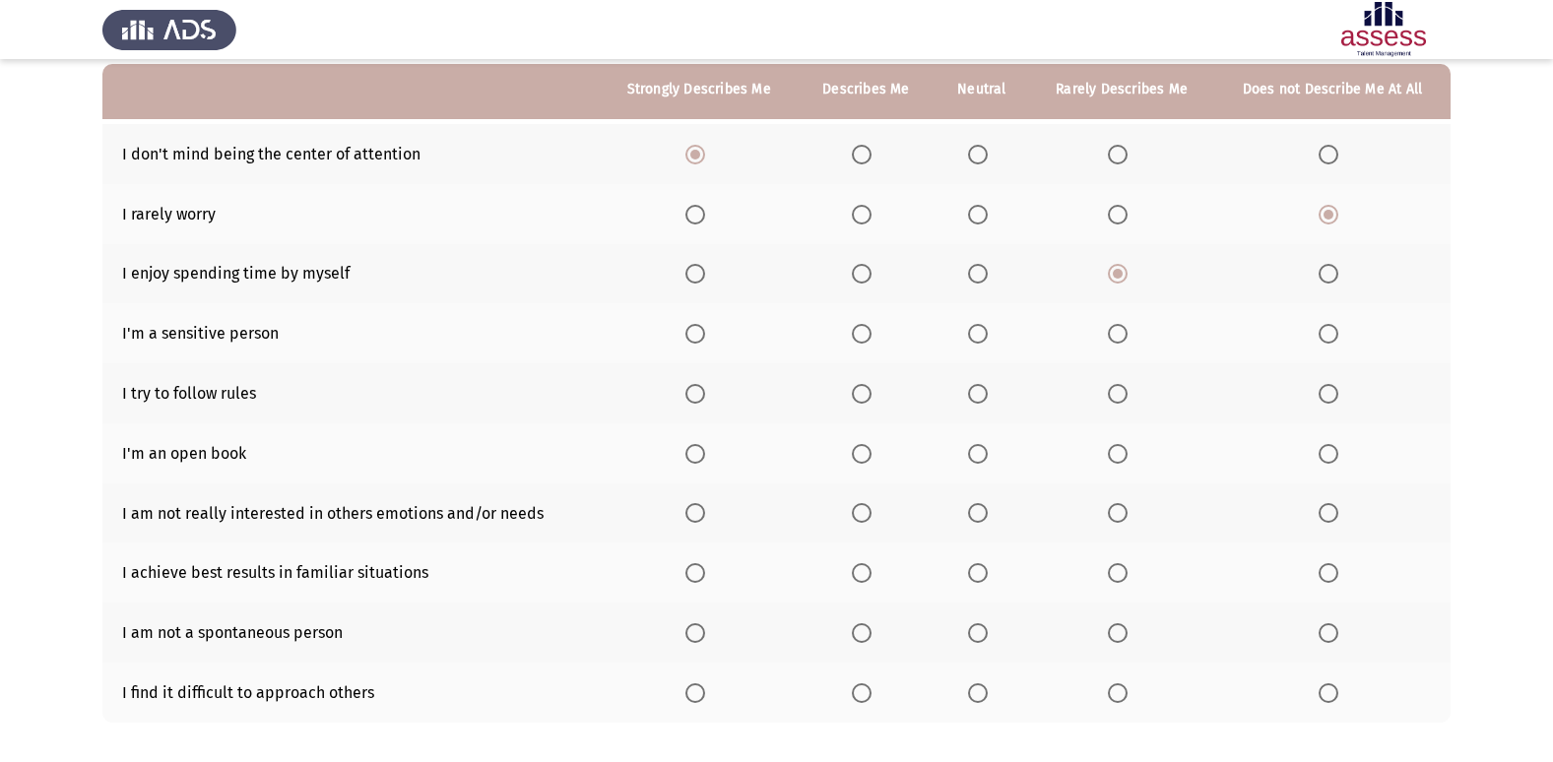
click at [972, 335] on span "Select an option" at bounding box center [978, 334] width 20 height 20
click at [972, 335] on input "Select an option" at bounding box center [978, 334] width 20 height 20
click at [871, 398] on span "Select an option" at bounding box center [862, 394] width 20 height 20
click at [871, 398] on input "Select an option" at bounding box center [862, 394] width 20 height 20
click at [1334, 455] on span "Select an option" at bounding box center [1328, 454] width 20 height 20
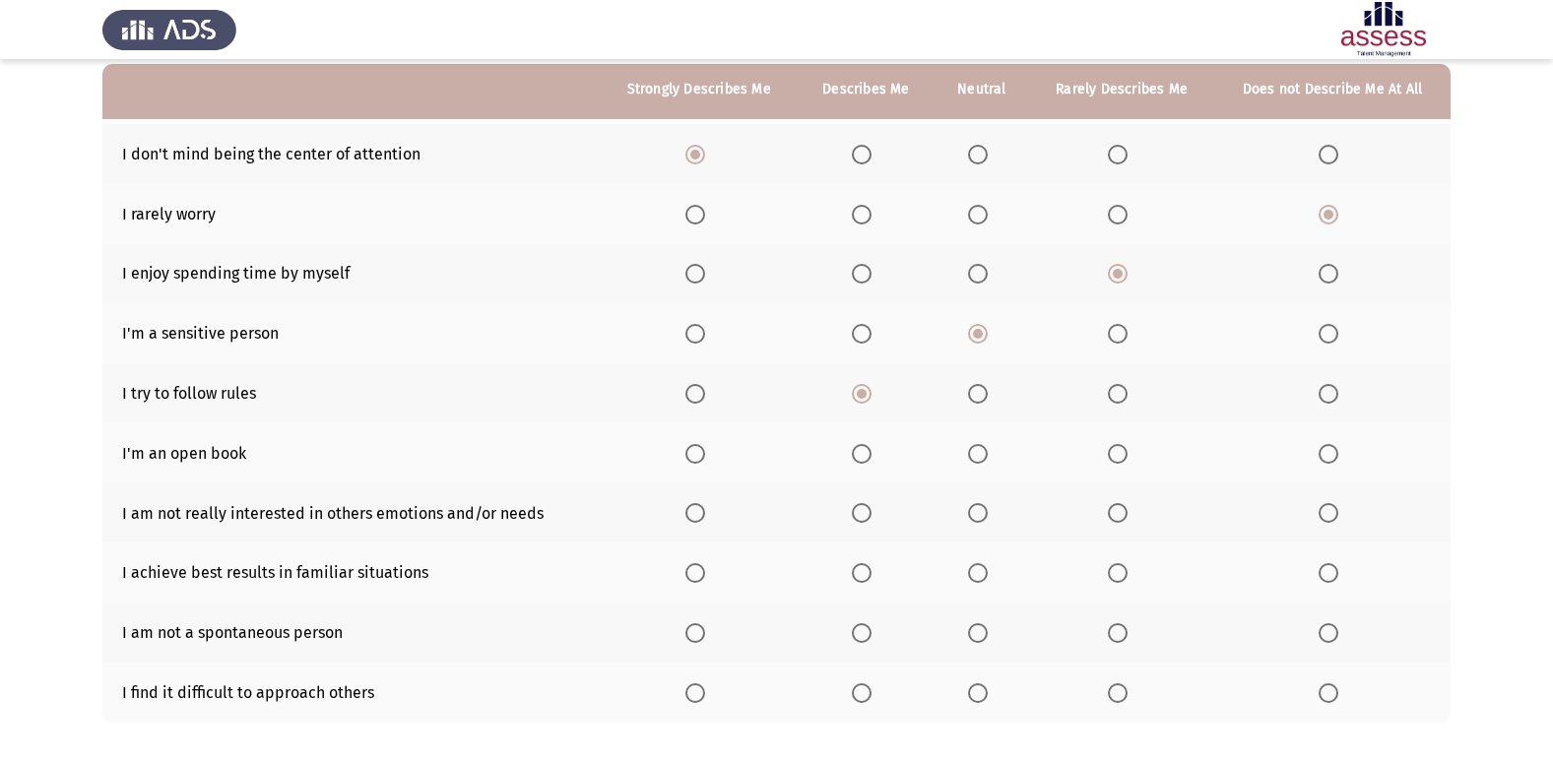
click at [1334, 455] on input "Select an option" at bounding box center [1328, 454] width 20 height 20
click at [705, 513] on span "Select an option" at bounding box center [695, 513] width 20 height 20
click at [705, 513] on input "Select an option" at bounding box center [695, 513] width 20 height 20
click at [871, 575] on span "Select an option" at bounding box center [862, 573] width 20 height 20
click at [871, 575] on input "Select an option" at bounding box center [862, 573] width 20 height 20
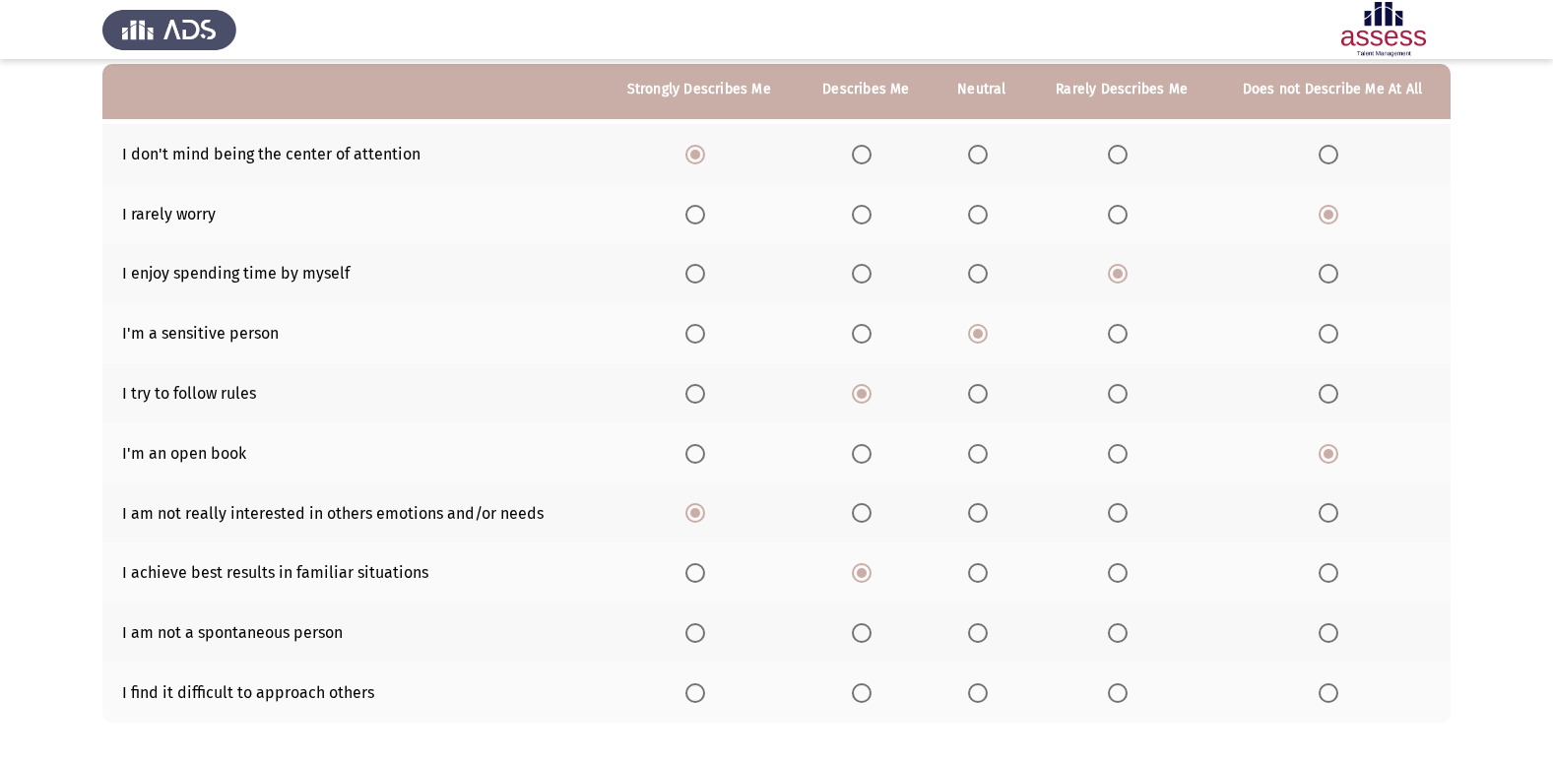
click at [1119, 636] on span "Select an option" at bounding box center [1118, 633] width 20 height 20
click at [1119, 636] on input "Select an option" at bounding box center [1118, 633] width 20 height 20
click at [1337, 700] on span "Select an option" at bounding box center [1328, 693] width 20 height 20
click at [1337, 700] on input "Select an option" at bounding box center [1328, 693] width 20 height 20
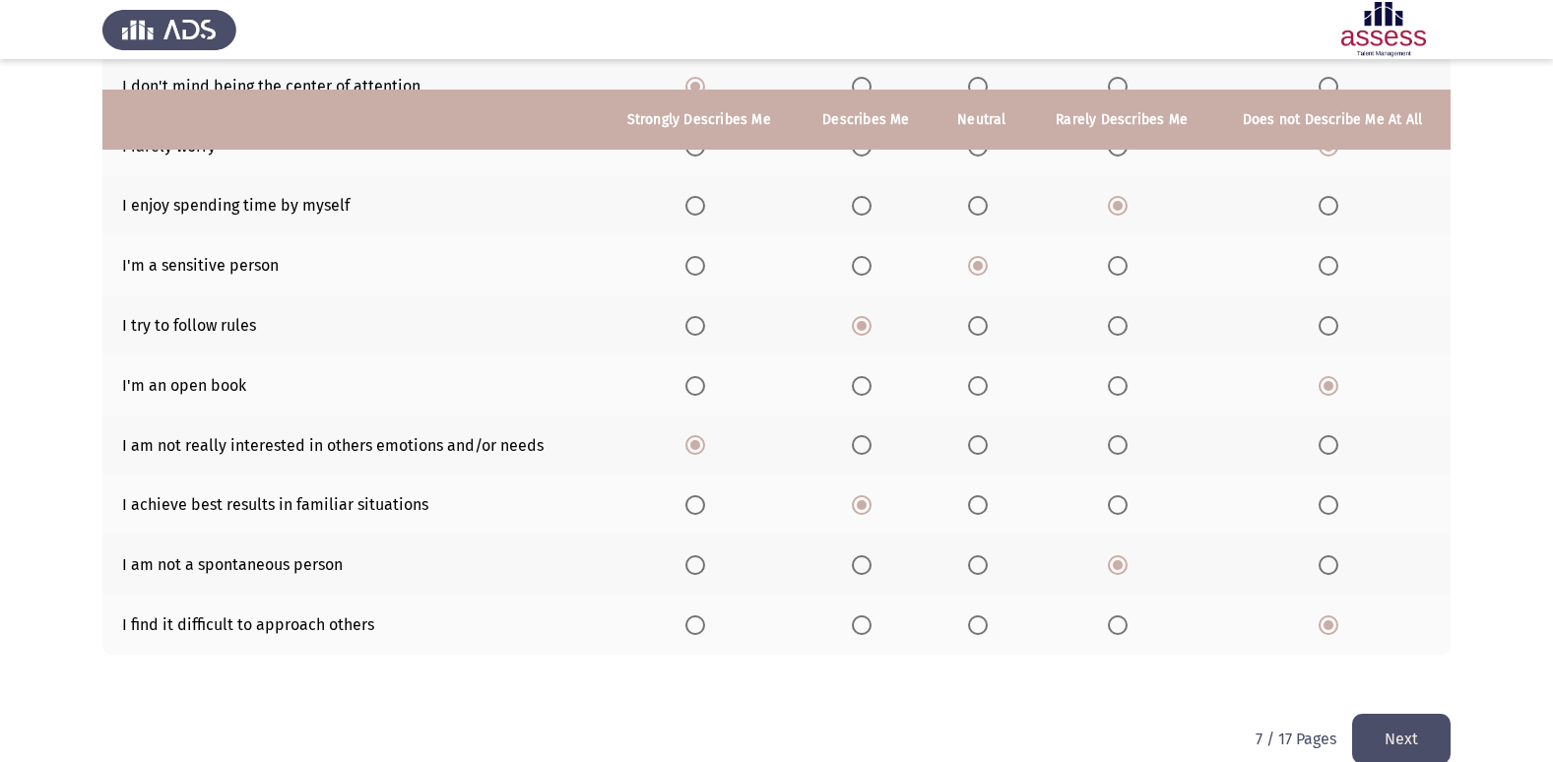
scroll to position [288, 0]
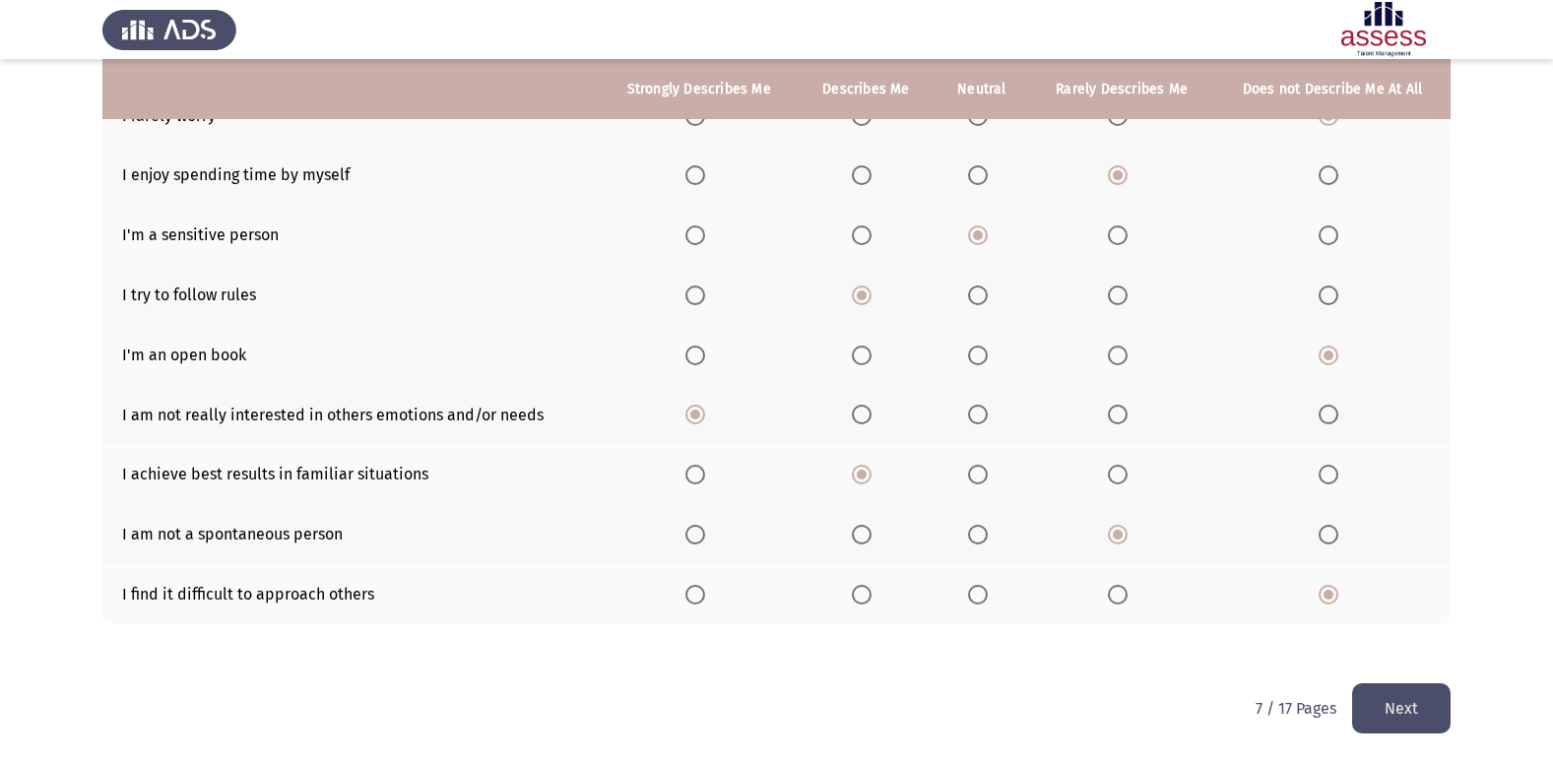
click at [1401, 690] on button "Next" at bounding box center [1401, 708] width 98 height 50
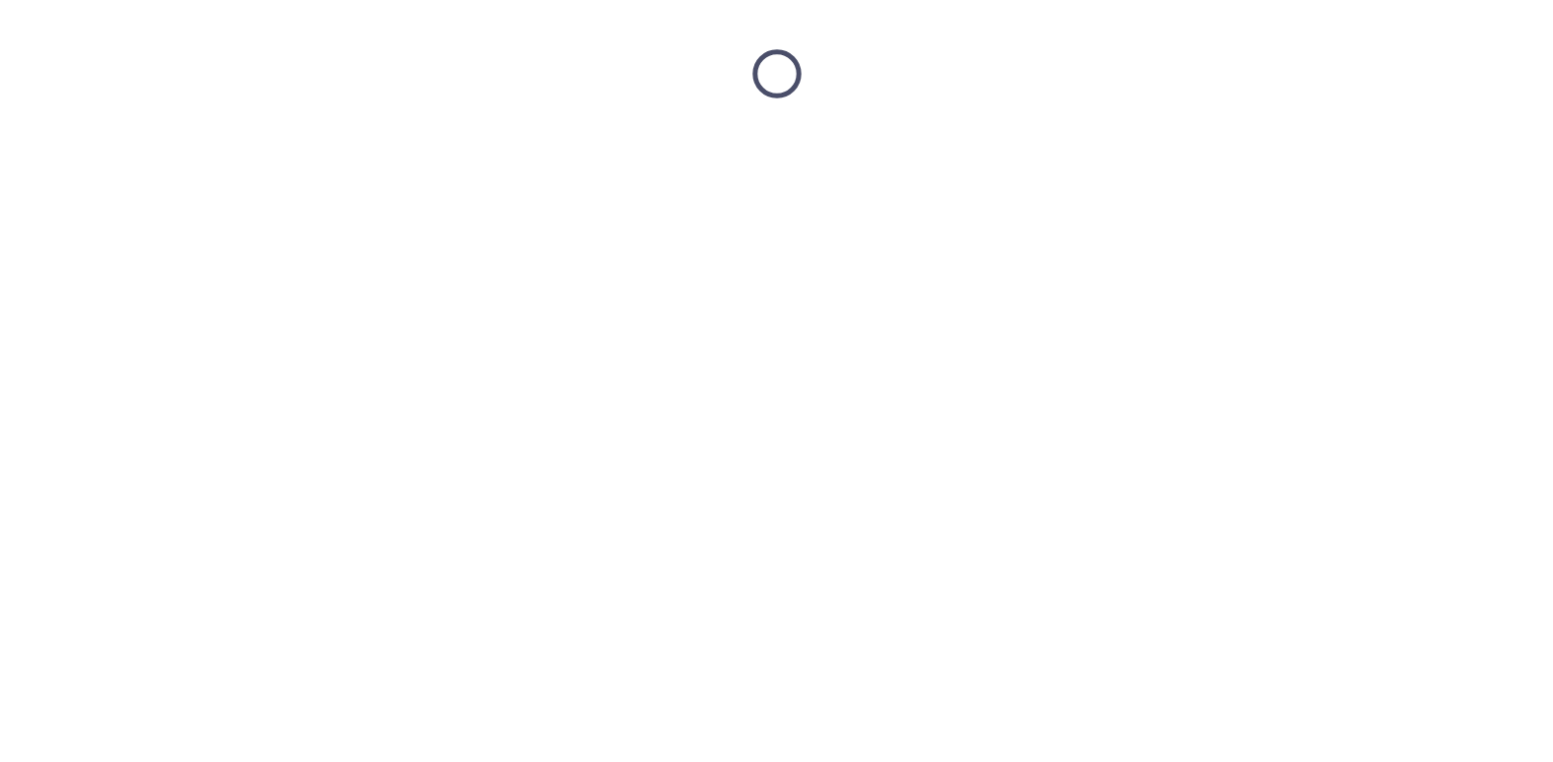
scroll to position [0, 0]
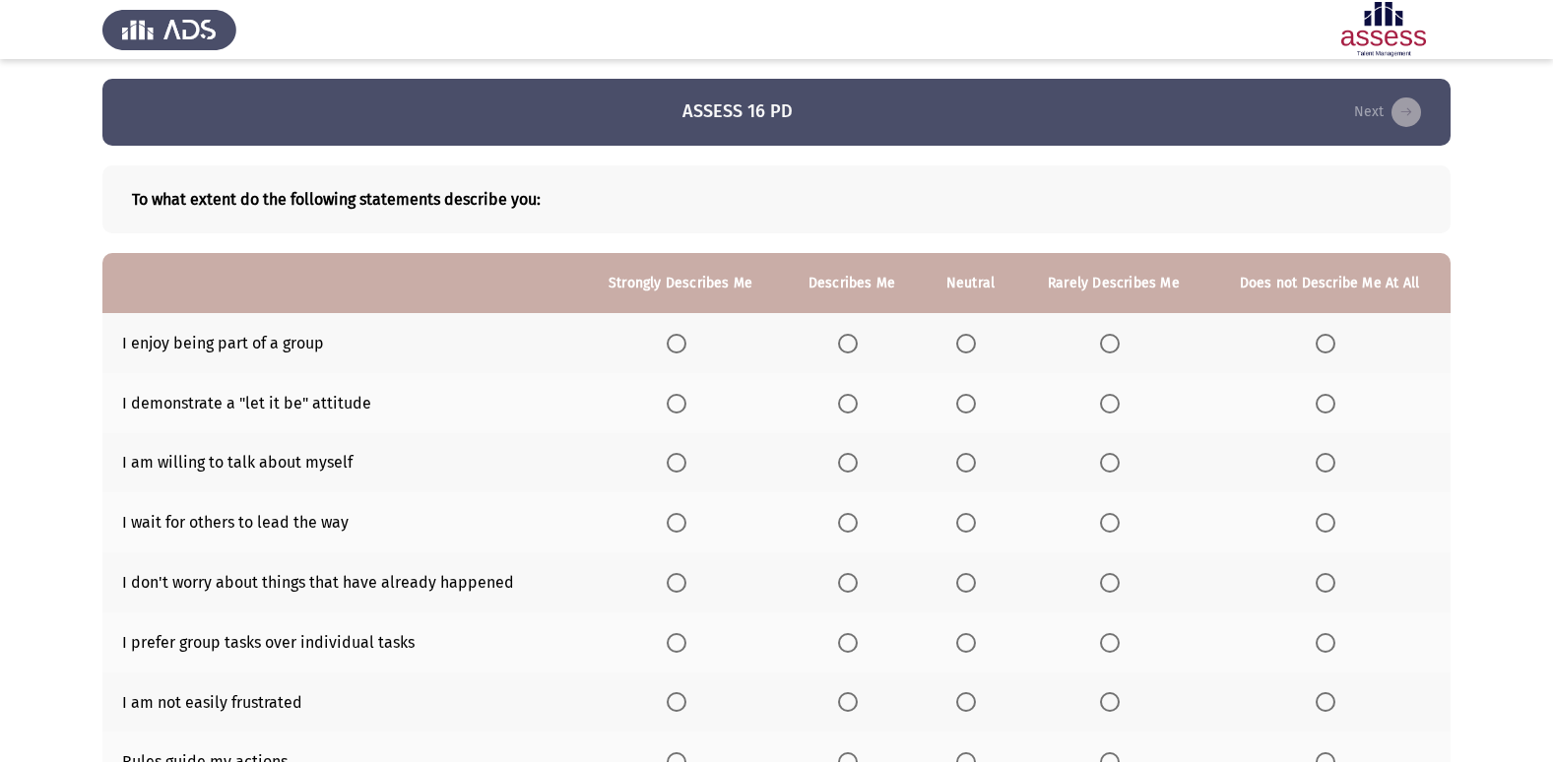
click at [689, 342] on label "Select an option" at bounding box center [681, 344] width 28 height 20
click at [686, 342] on input "Select an option" at bounding box center [677, 344] width 20 height 20
click at [970, 408] on span "Select an option" at bounding box center [966, 404] width 20 height 20
click at [970, 408] on input "Select an option" at bounding box center [966, 404] width 20 height 20
click at [1335, 468] on span "Select an option" at bounding box center [1325, 463] width 20 height 20
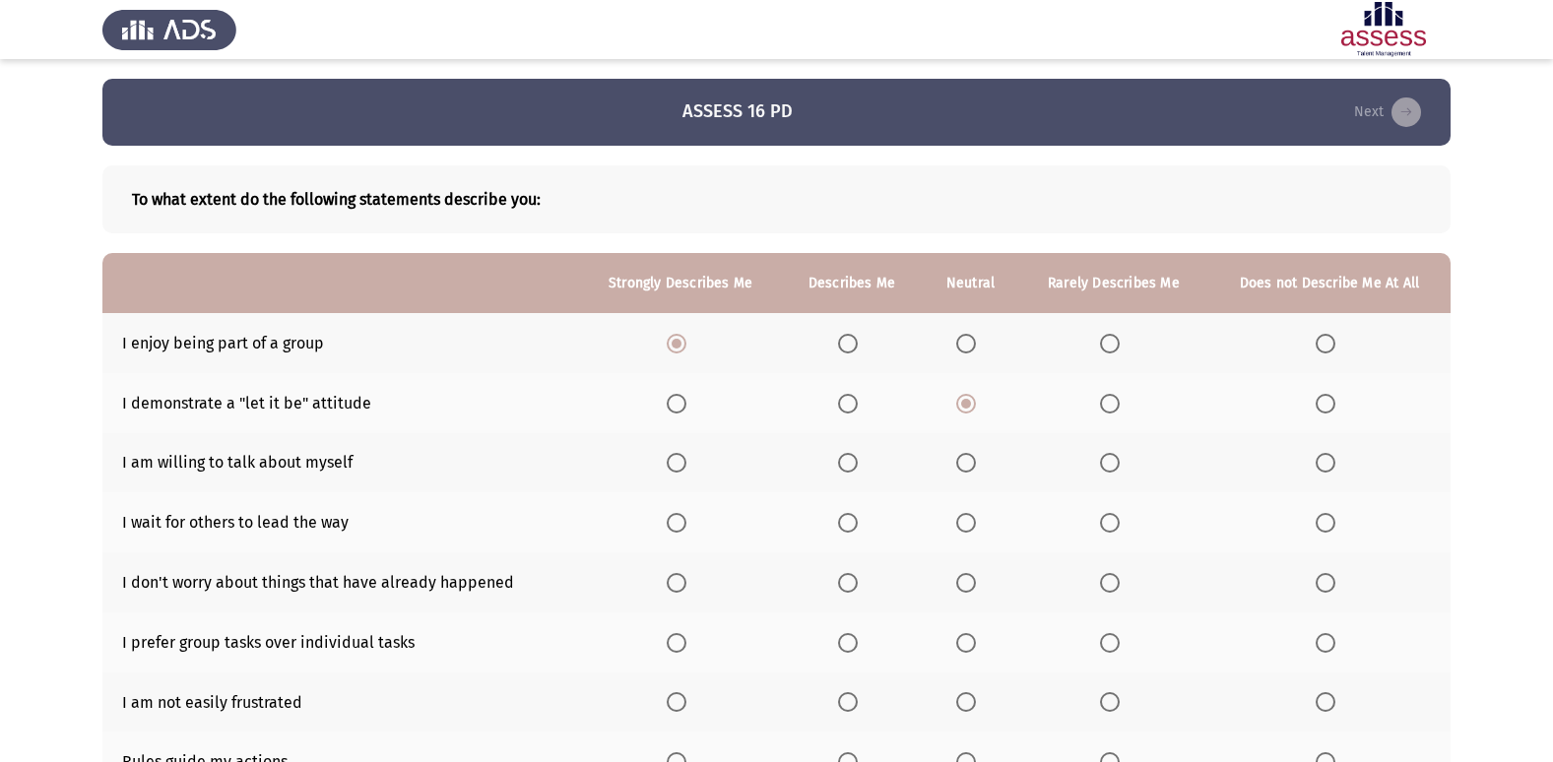
click at [1335, 468] on input "Select an option" at bounding box center [1325, 463] width 20 height 20
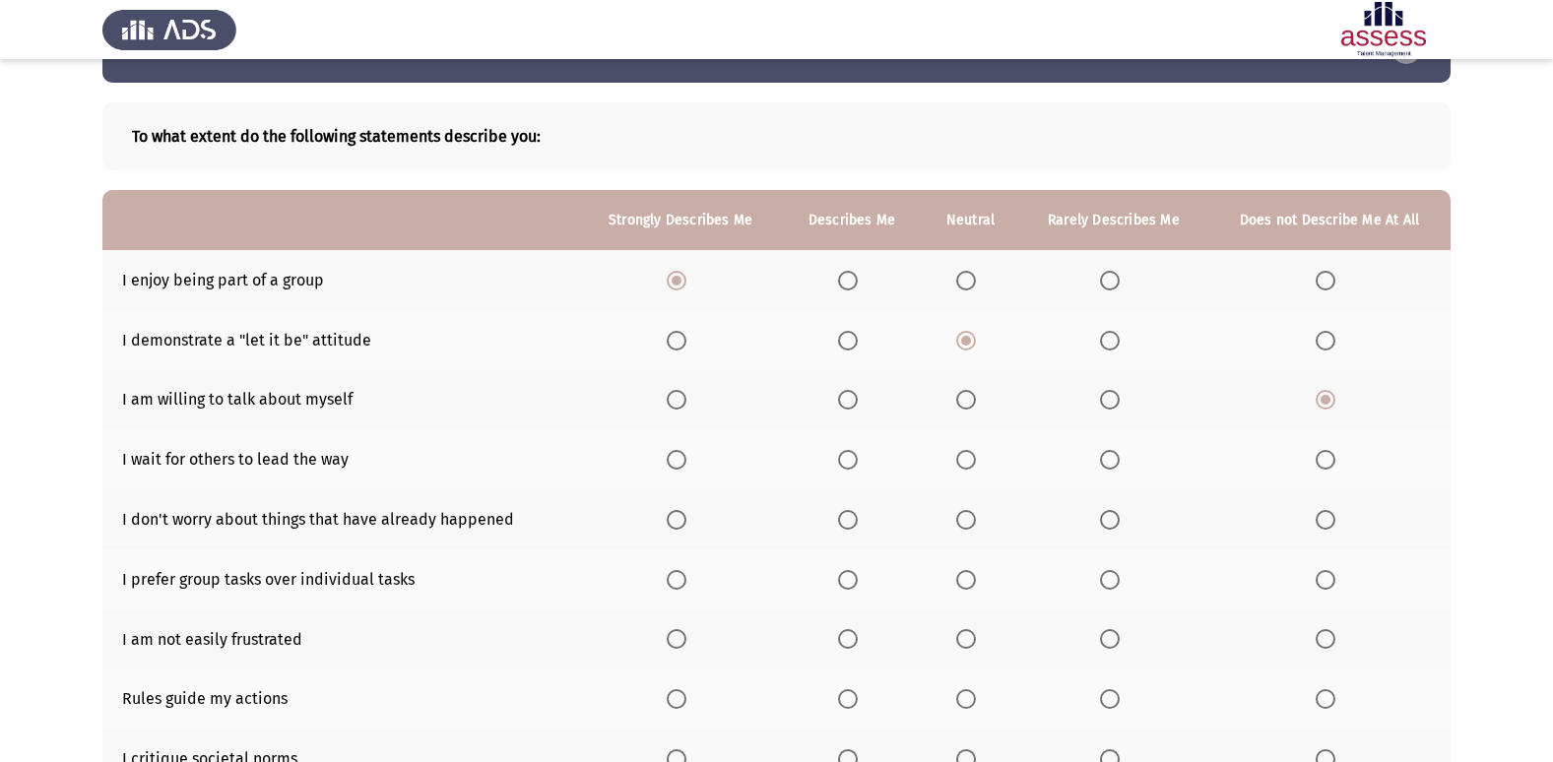
scroll to position [98, 0]
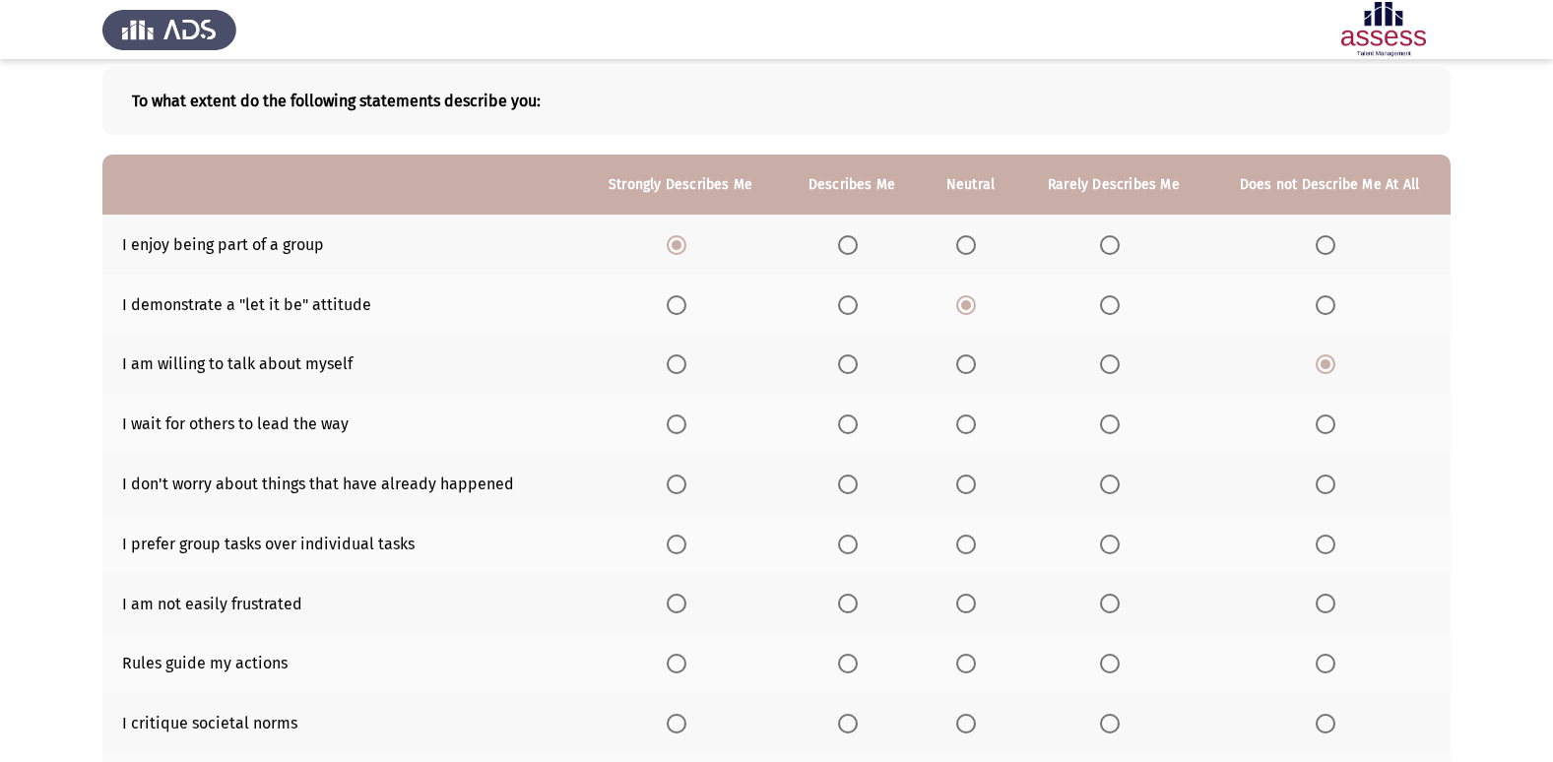
click at [1117, 371] on span "Select an option" at bounding box center [1110, 364] width 20 height 20
click at [1117, 371] on input "Select an option" at bounding box center [1110, 364] width 20 height 20
click at [1323, 429] on span "Select an option" at bounding box center [1325, 425] width 20 height 20
click at [1323, 429] on input "Select an option" at bounding box center [1325, 425] width 20 height 20
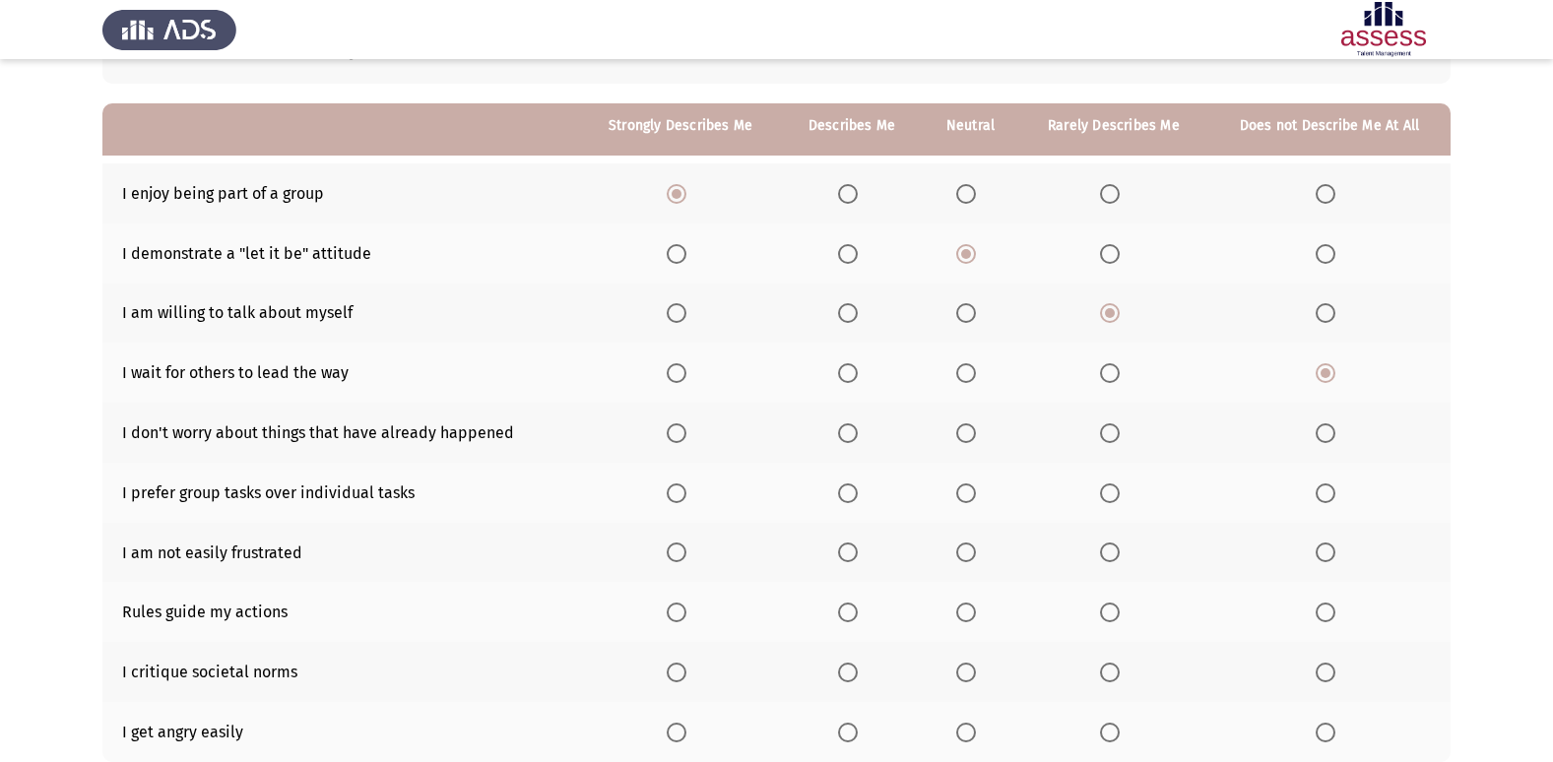
scroll to position [197, 0]
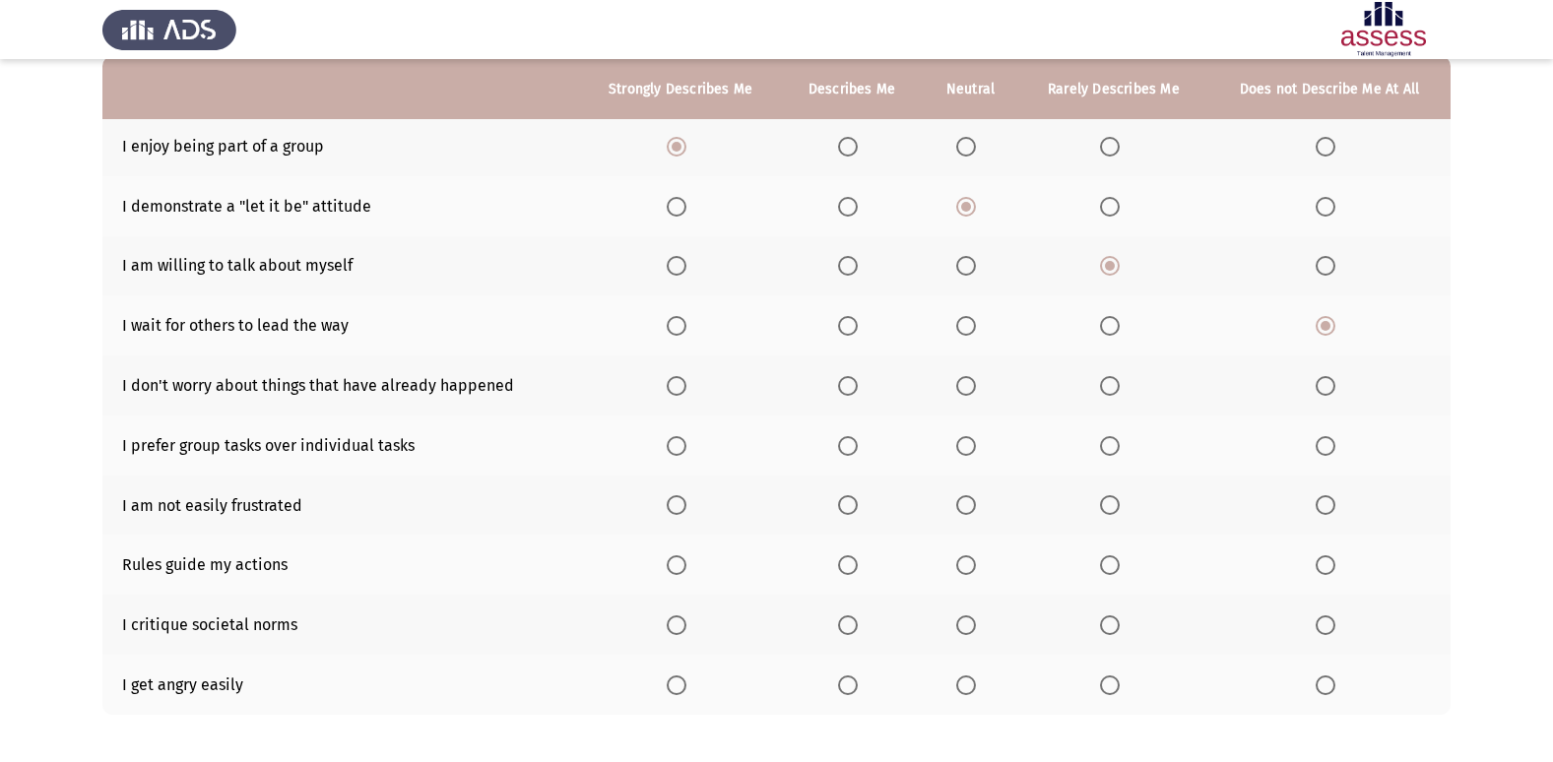
click at [676, 385] on span "Select an option" at bounding box center [677, 386] width 20 height 20
click at [676, 385] on input "Select an option" at bounding box center [677, 386] width 20 height 20
click at [965, 452] on span "Select an option" at bounding box center [966, 446] width 20 height 20
click at [965, 452] on input "Select an option" at bounding box center [966, 446] width 20 height 20
click at [979, 501] on label "Select an option" at bounding box center [970, 505] width 28 height 20
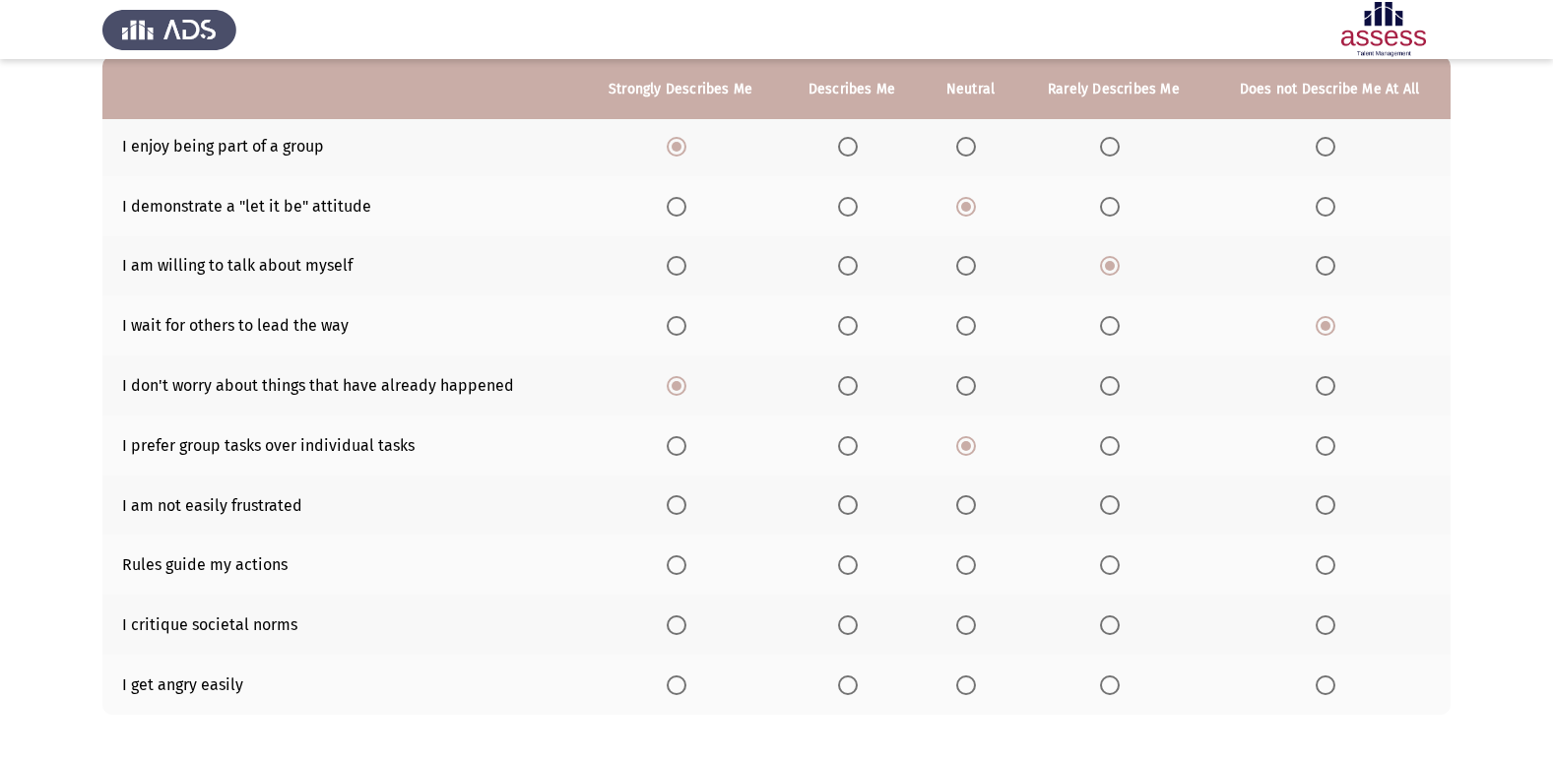
click at [976, 501] on input "Select an option" at bounding box center [966, 505] width 20 height 20
click at [1326, 692] on span "Select an option" at bounding box center [1325, 685] width 20 height 20
click at [1326, 692] on input "Select an option" at bounding box center [1325, 685] width 20 height 20
click at [971, 624] on span "Select an option" at bounding box center [966, 625] width 20 height 20
click at [971, 624] on input "Select an option" at bounding box center [966, 625] width 20 height 20
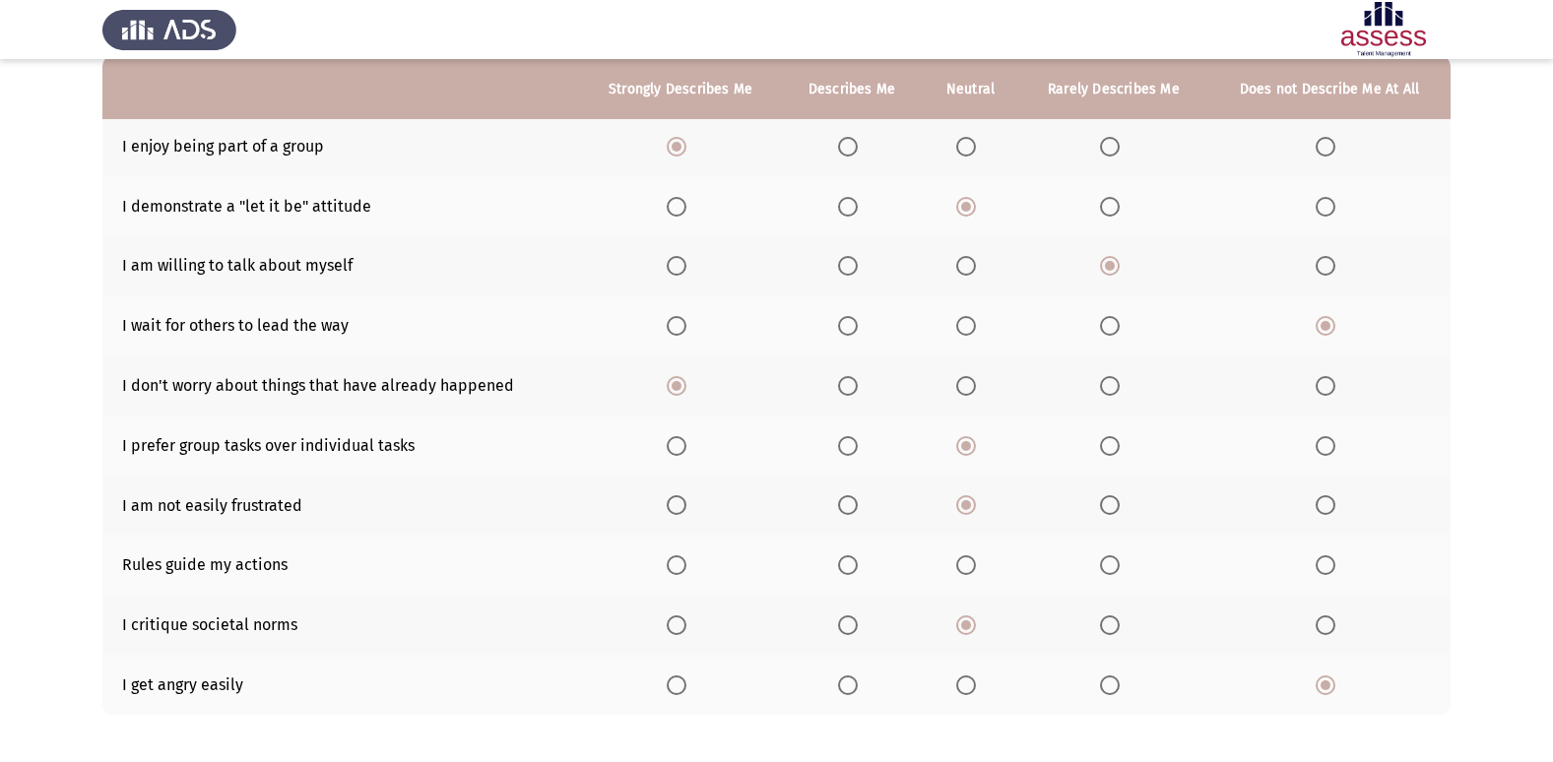
click at [858, 570] on span "Select an option" at bounding box center [848, 565] width 20 height 20
click at [858, 570] on input "Select an option" at bounding box center [848, 565] width 20 height 20
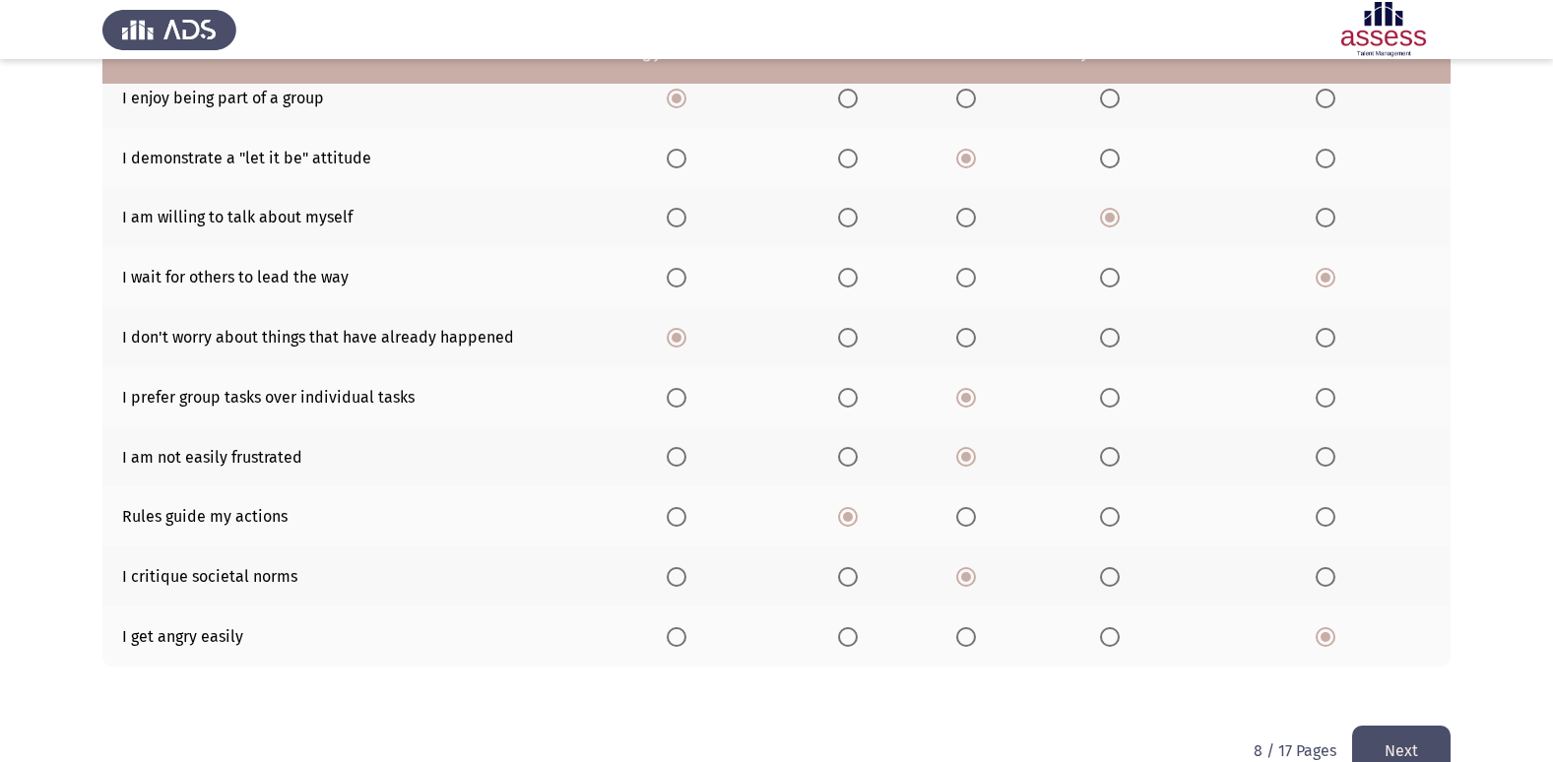
scroll to position [288, 0]
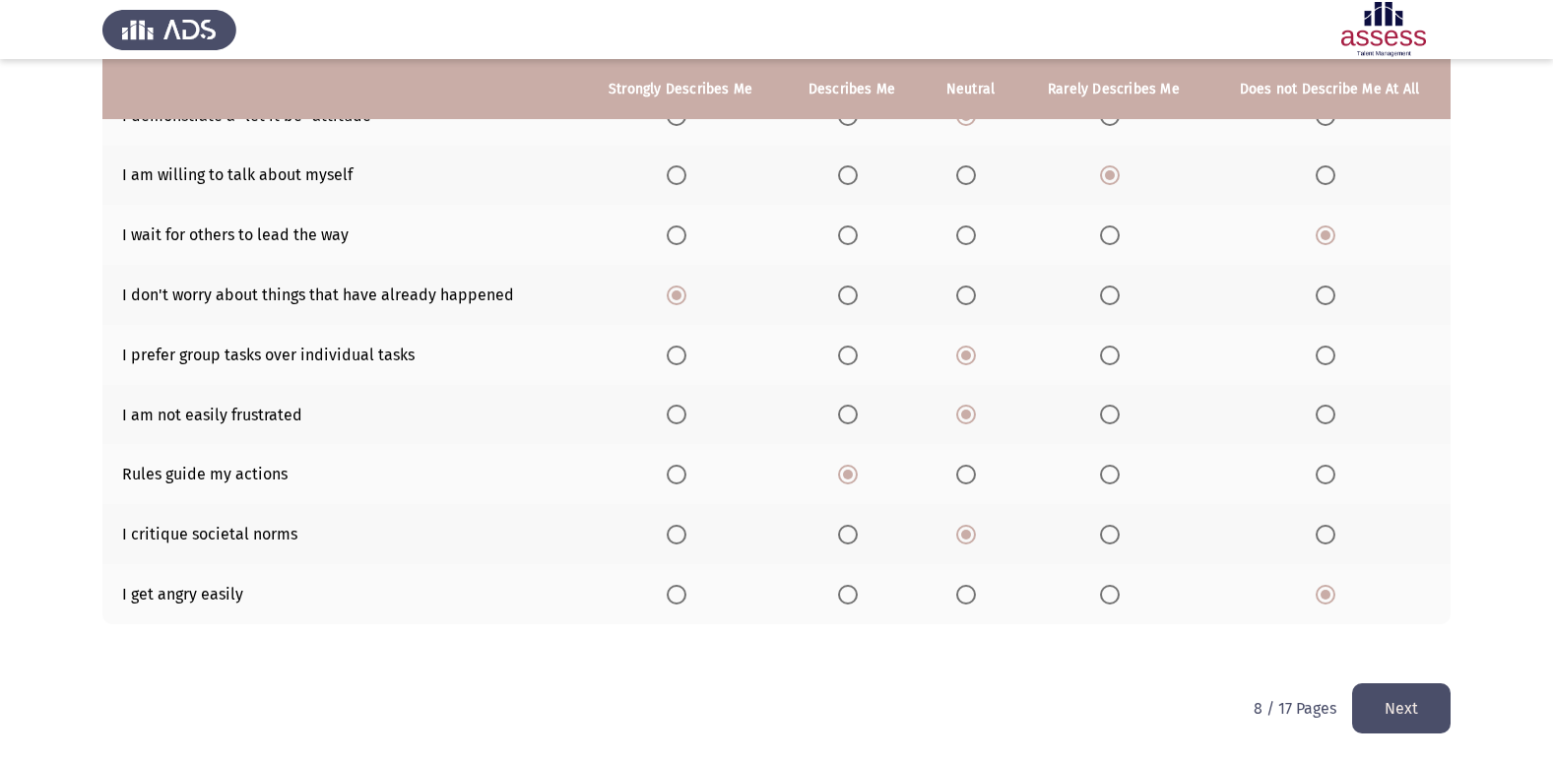
click at [1442, 687] on button "Next" at bounding box center [1401, 708] width 98 height 50
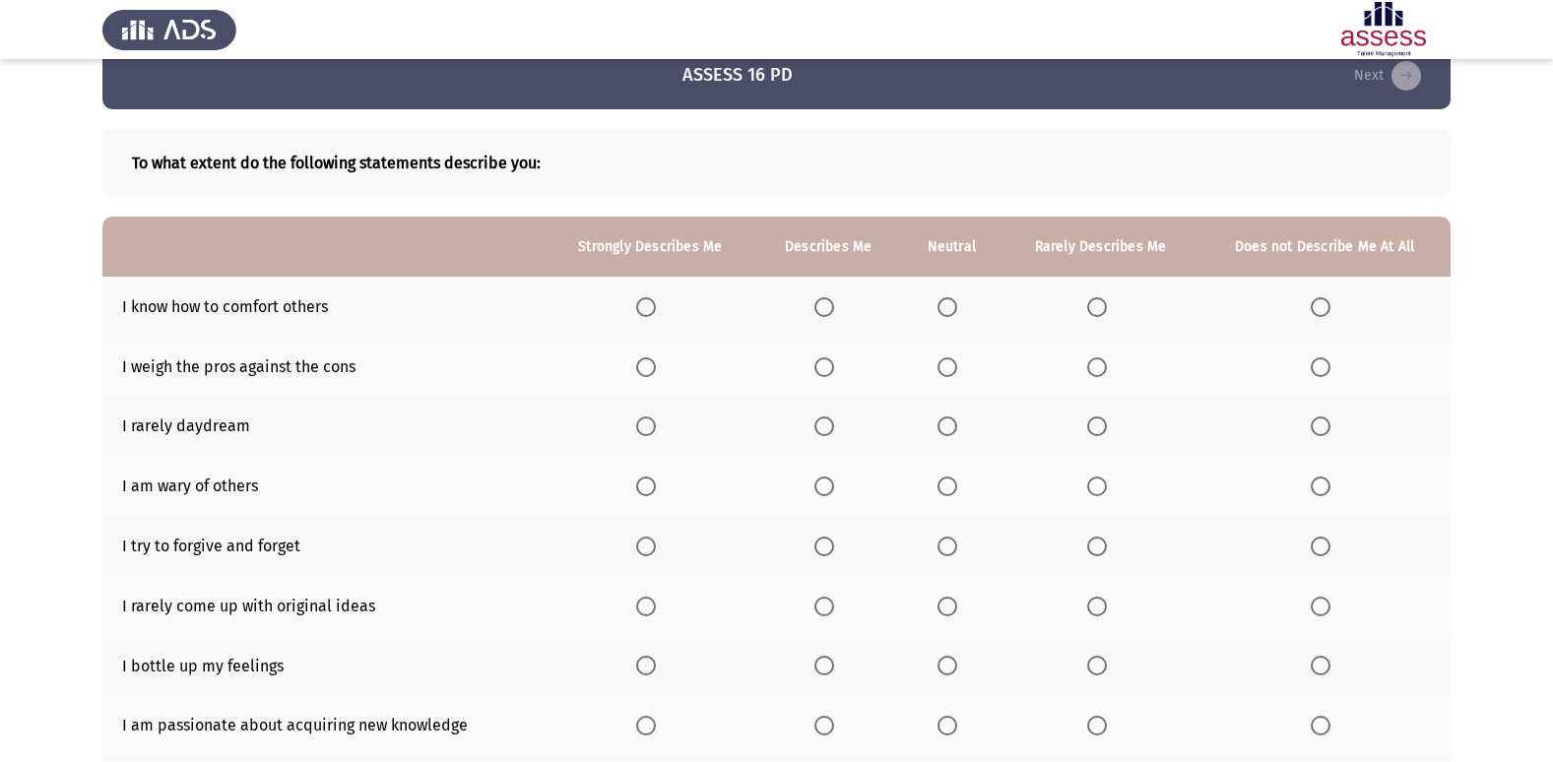
scroll to position [0, 0]
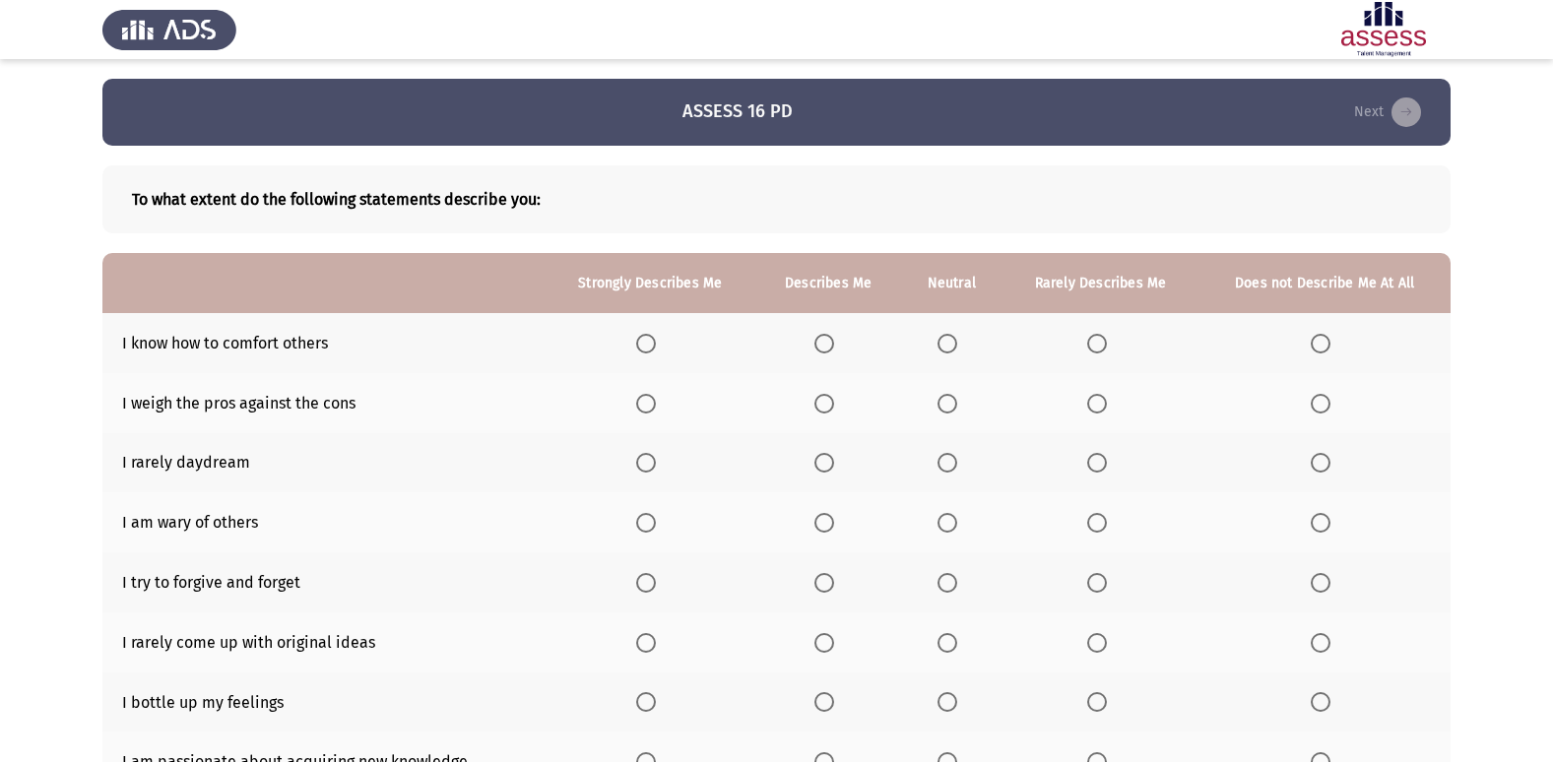
click at [648, 352] on span "Select an option" at bounding box center [646, 344] width 20 height 20
click at [648, 352] on input "Select an option" at bounding box center [646, 344] width 20 height 20
click at [1104, 408] on span "Select an option" at bounding box center [1097, 404] width 20 height 20
click at [1104, 408] on input "Select an option" at bounding box center [1097, 404] width 20 height 20
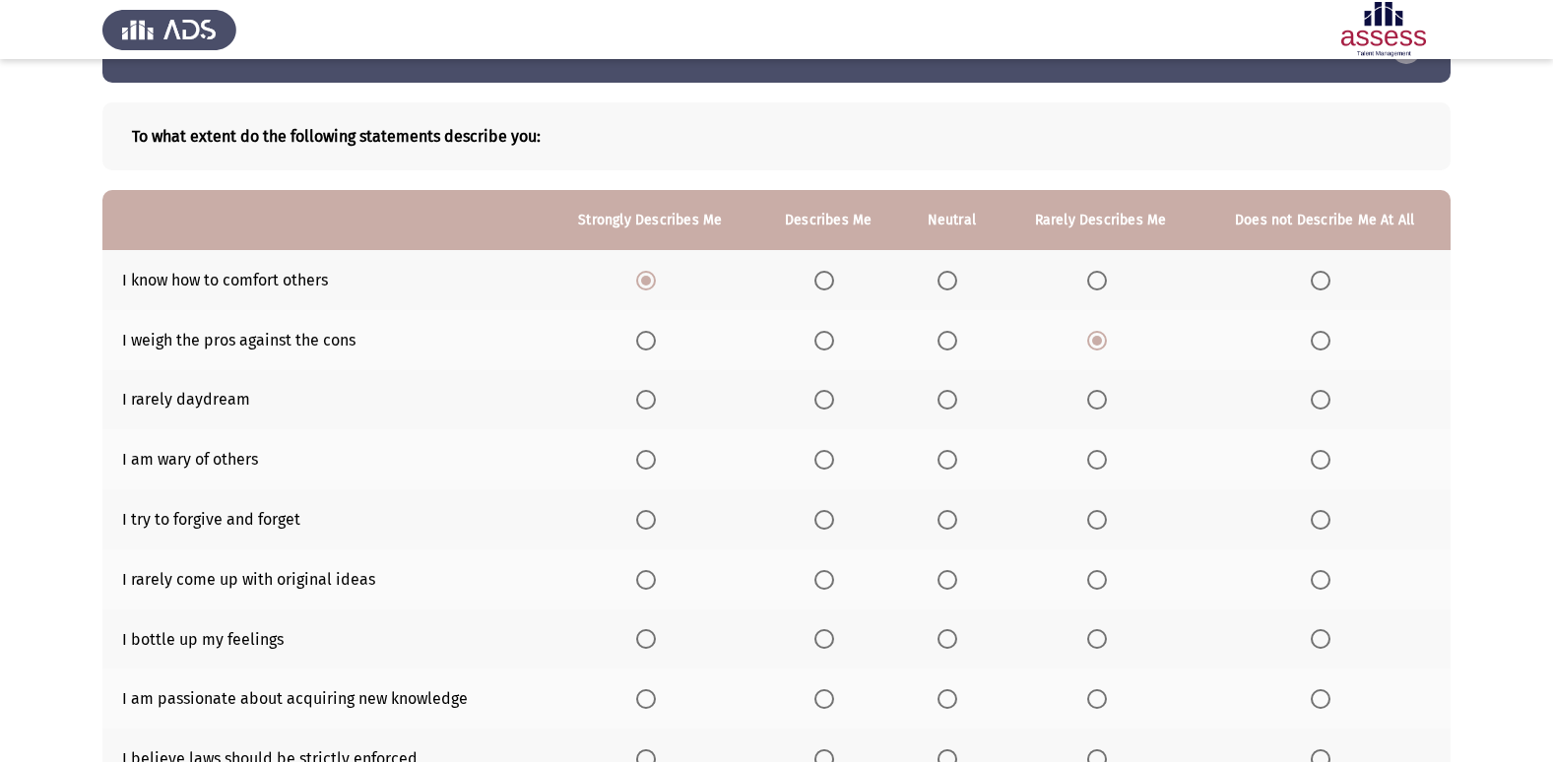
scroll to position [98, 0]
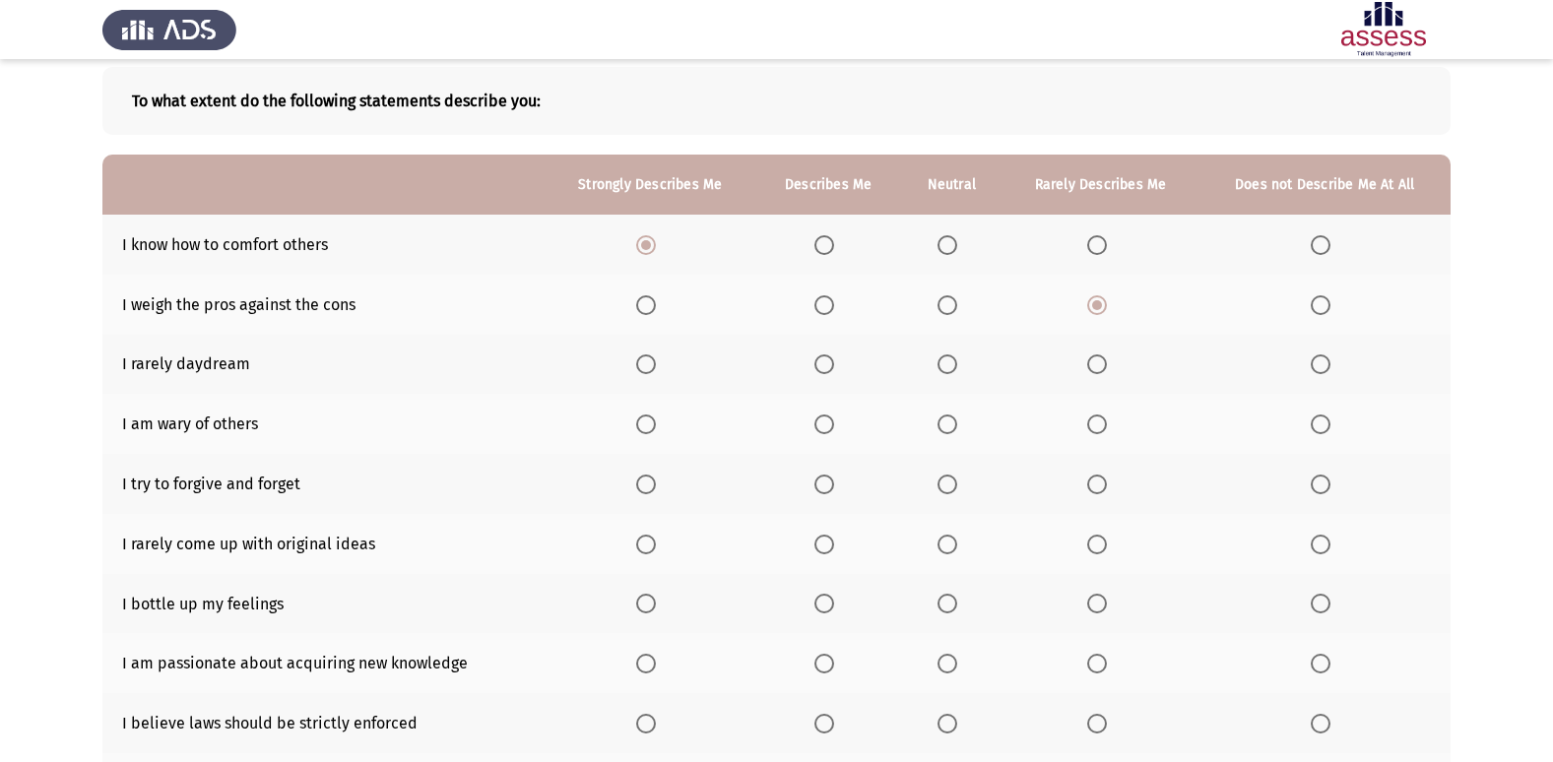
click at [654, 484] on span "Select an option" at bounding box center [646, 485] width 20 height 20
click at [654, 484] on input "Select an option" at bounding box center [646, 485] width 20 height 20
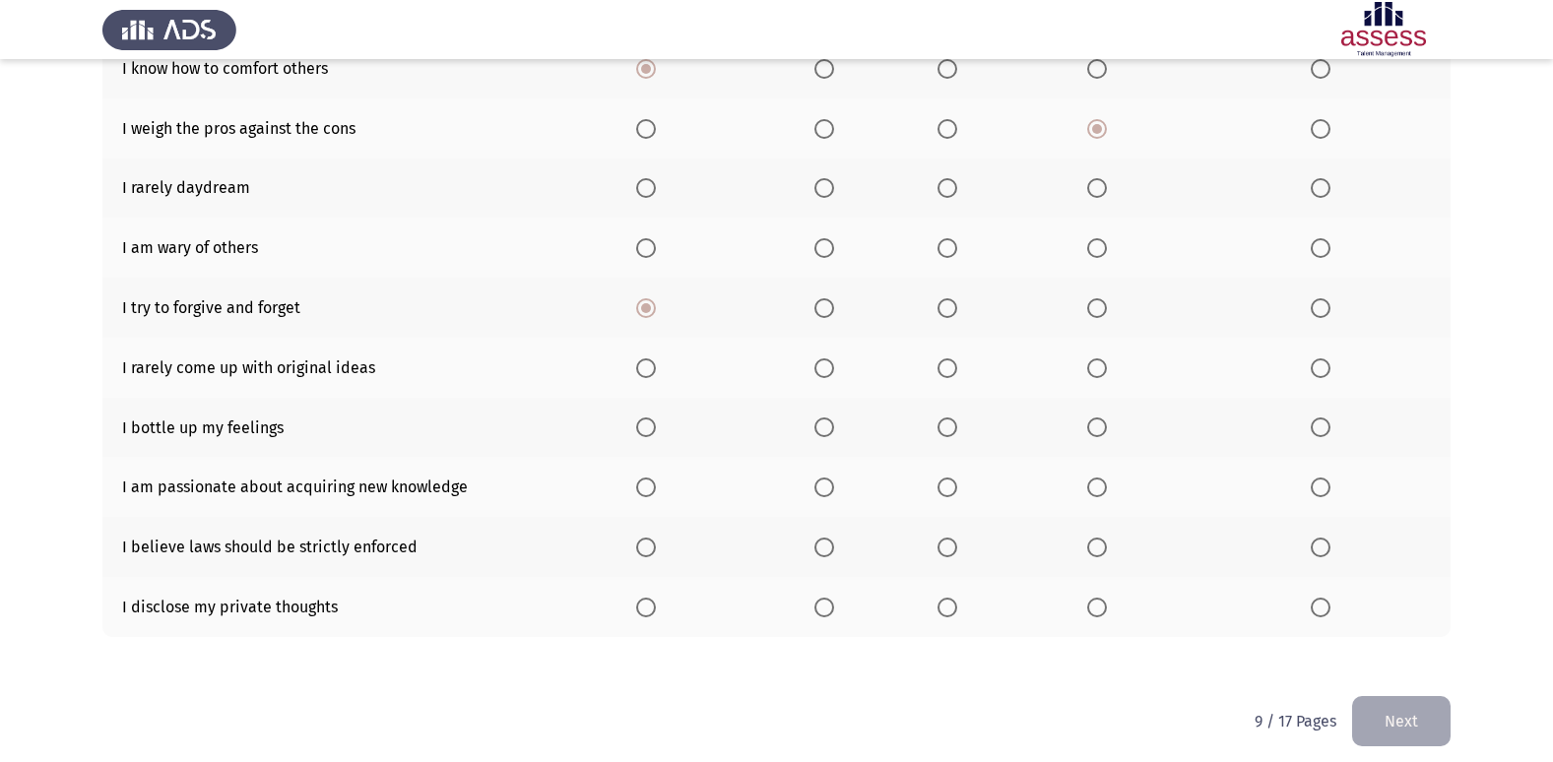
scroll to position [288, 0]
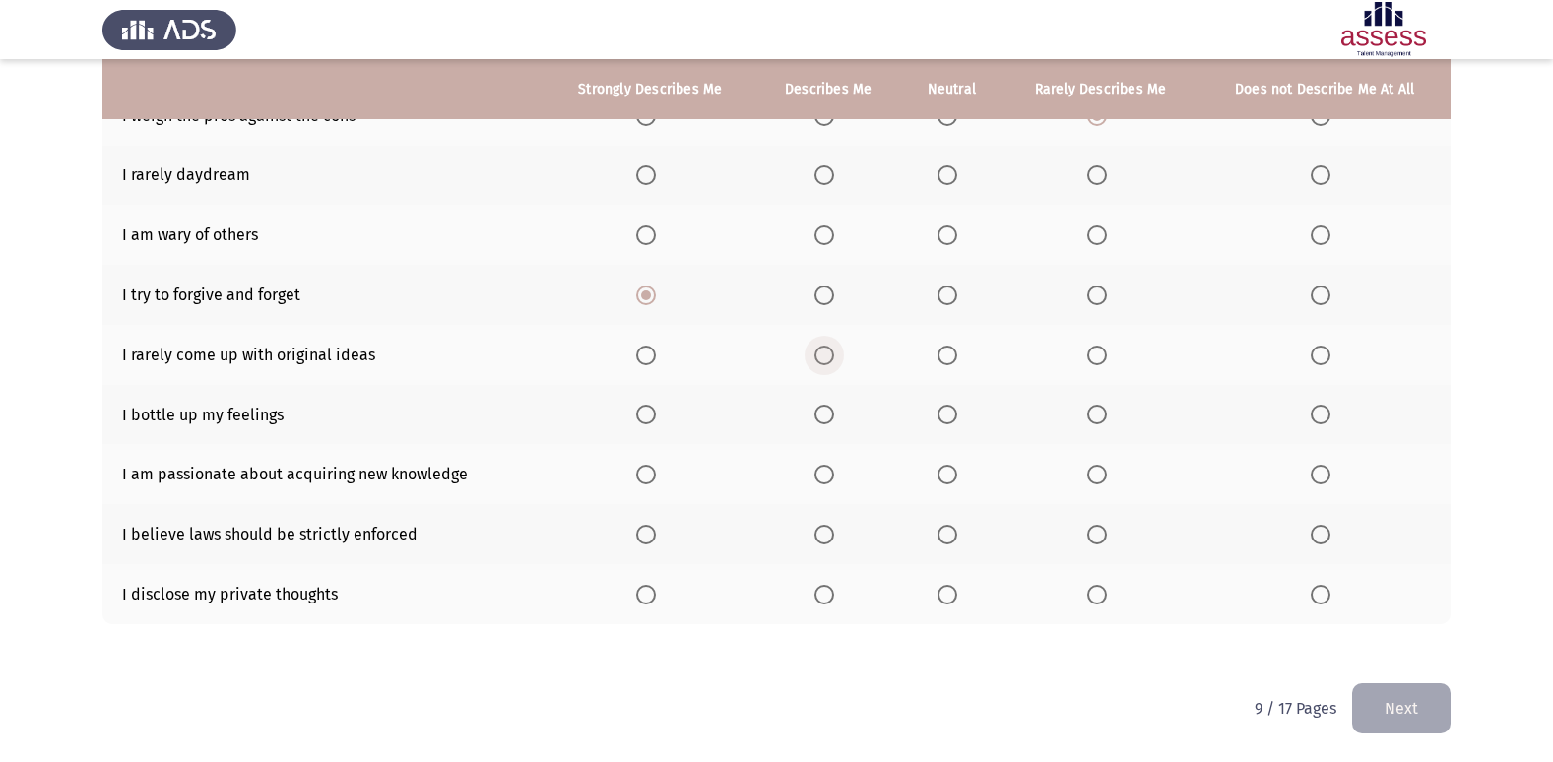
click at [824, 360] on span "Select an option" at bounding box center [824, 356] width 20 height 20
click at [824, 360] on input "Select an option" at bounding box center [824, 356] width 20 height 20
click at [947, 415] on span "Select an option" at bounding box center [947, 415] width 20 height 20
click at [947, 415] on input "Select an option" at bounding box center [947, 415] width 20 height 20
click at [649, 471] on span "Select an option" at bounding box center [646, 475] width 20 height 20
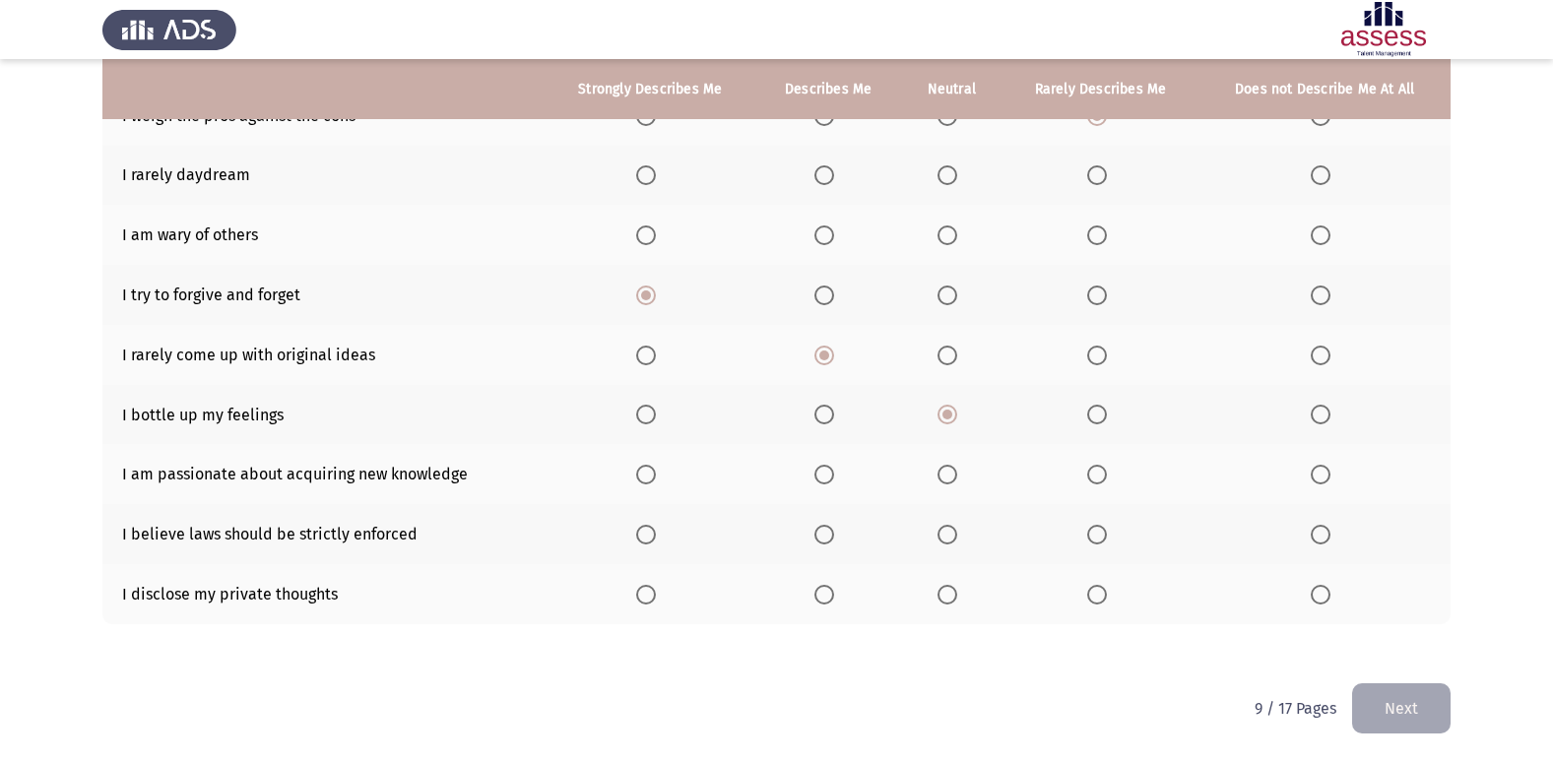
click at [649, 471] on input "Select an option" at bounding box center [646, 475] width 20 height 20
click at [957, 536] on span "Select an option" at bounding box center [947, 535] width 20 height 20
click at [957, 536] on input "Select an option" at bounding box center [947, 535] width 20 height 20
click at [1090, 591] on span "Select an option" at bounding box center [1097, 595] width 20 height 20
click at [1090, 591] on input "Select an option" at bounding box center [1097, 595] width 20 height 20
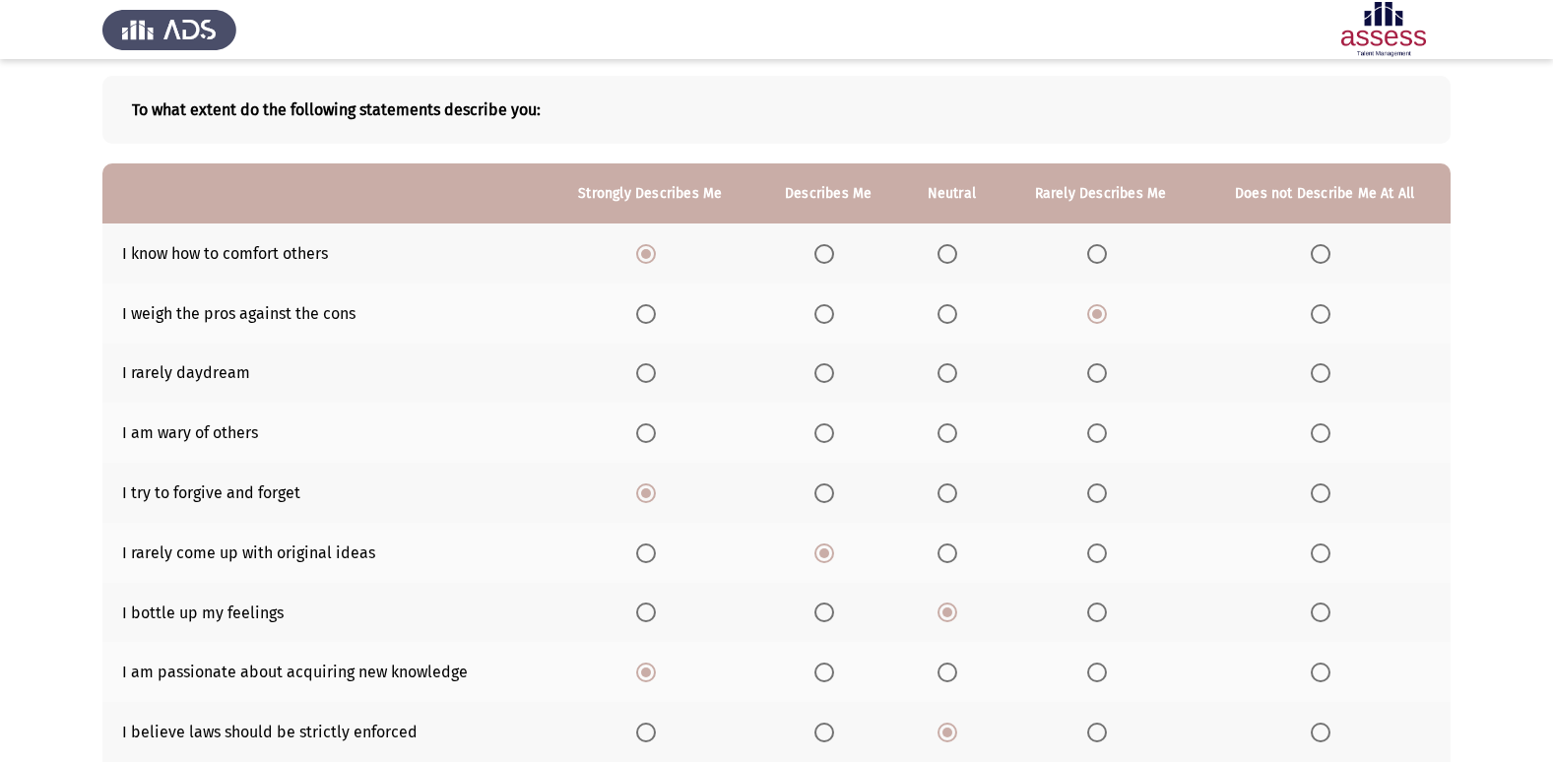
scroll to position [0, 0]
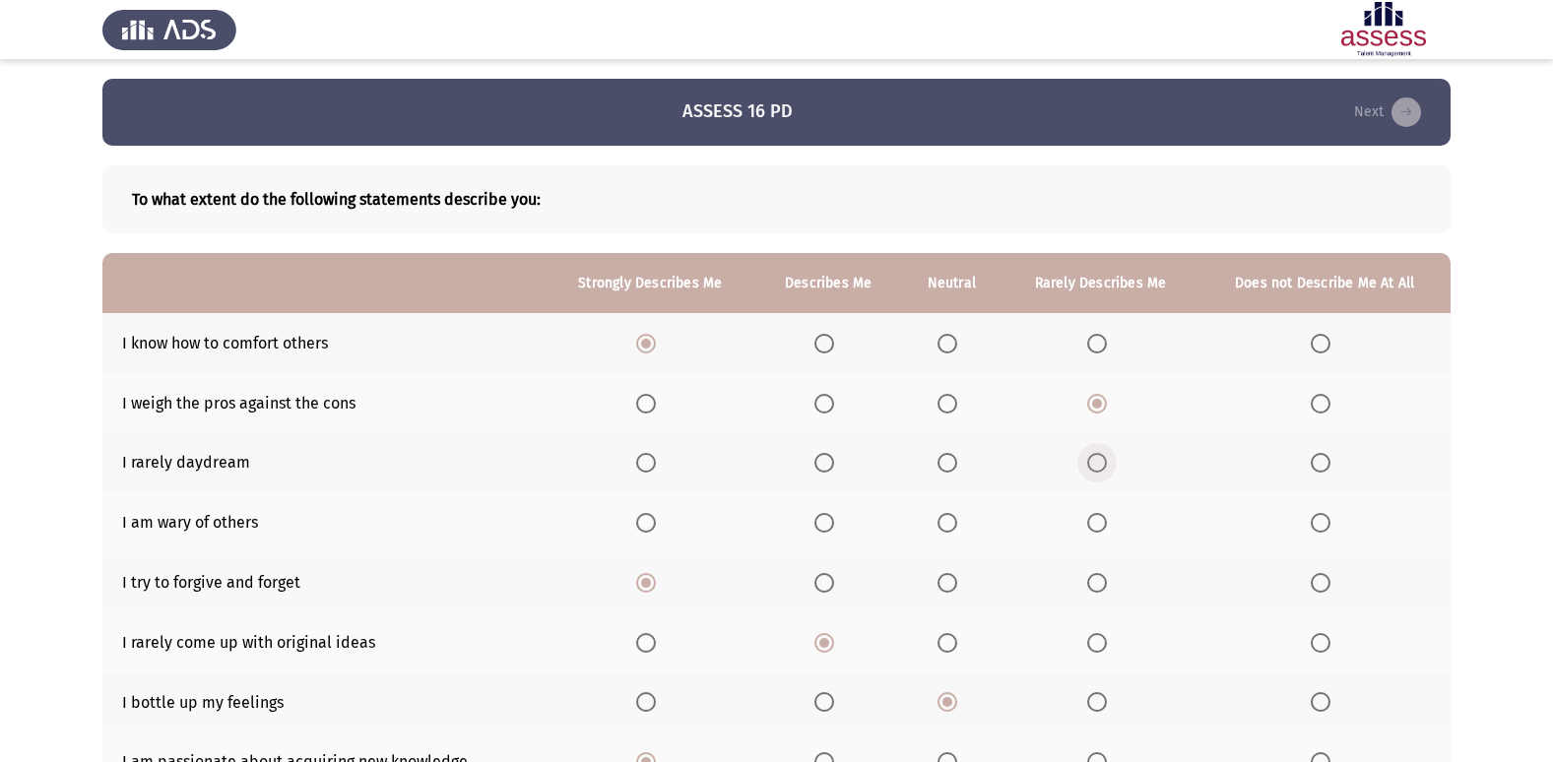
click at [1099, 460] on span "Select an option" at bounding box center [1097, 463] width 20 height 20
click at [1099, 460] on input "Select an option" at bounding box center [1097, 463] width 20 height 20
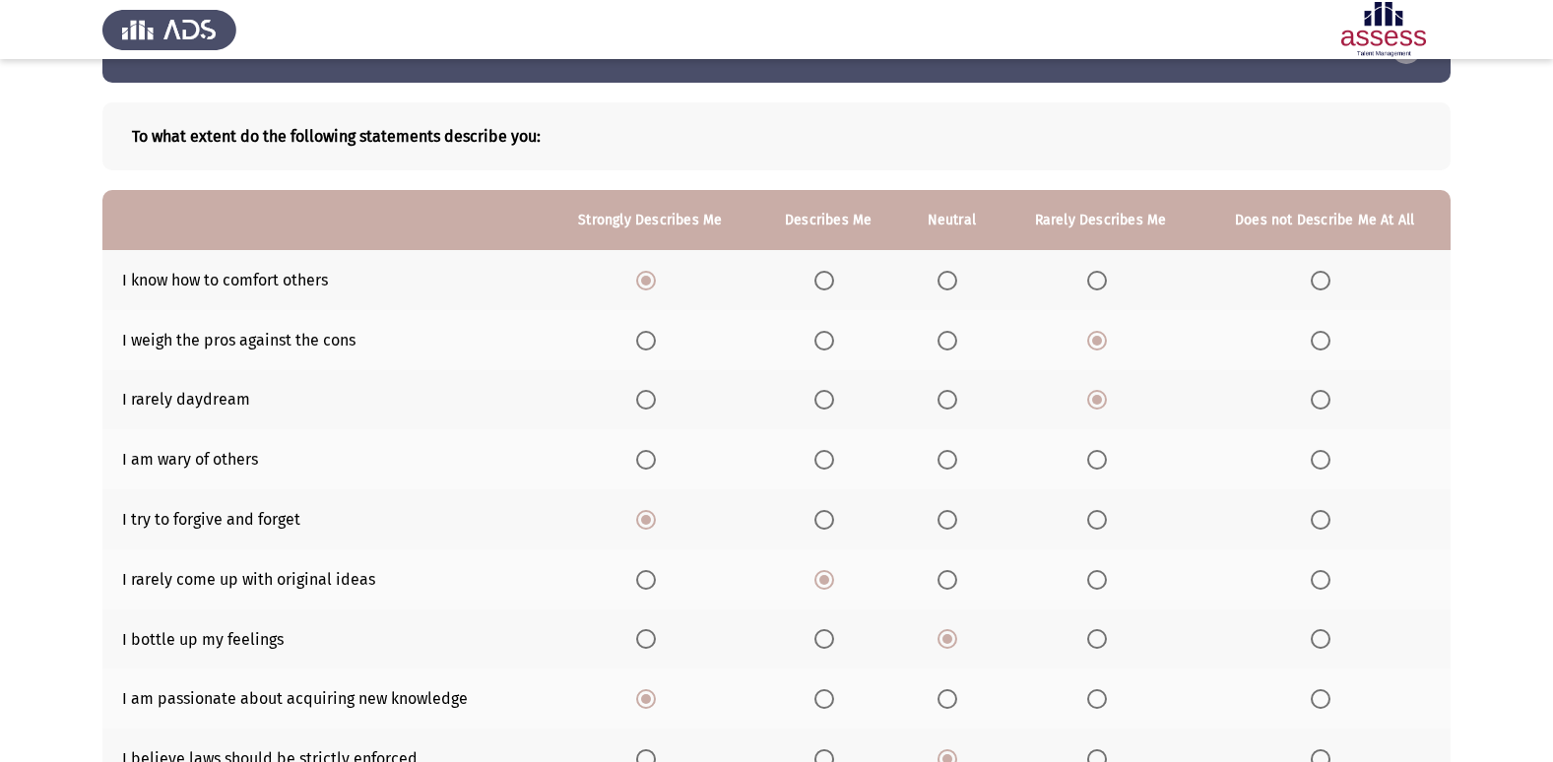
scroll to position [98, 0]
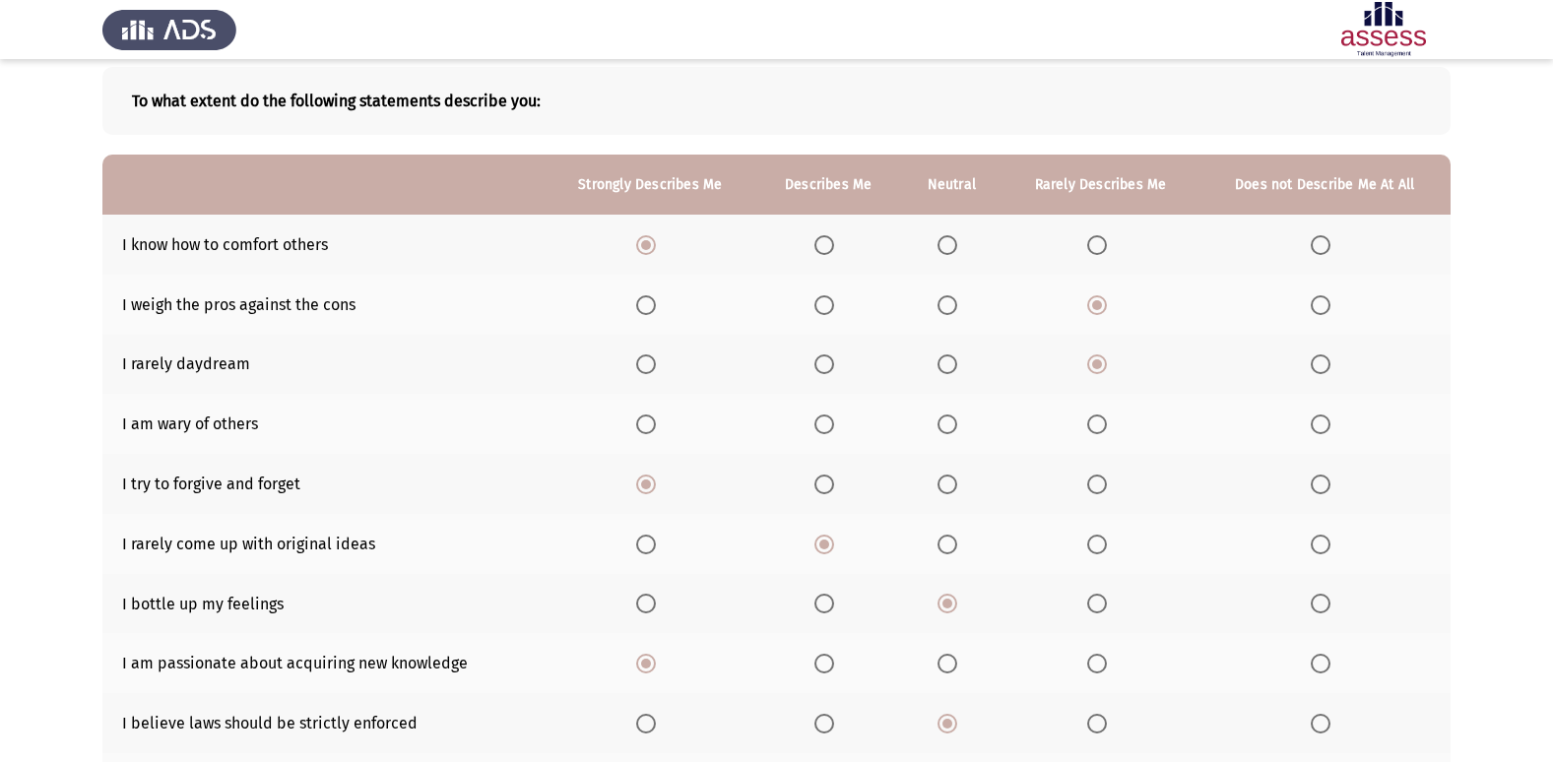
click at [1332, 362] on label "Select an option" at bounding box center [1325, 364] width 28 height 20
click at [1330, 362] on input "Select an option" at bounding box center [1321, 364] width 20 height 20
click at [949, 418] on span "Select an option" at bounding box center [947, 425] width 20 height 20
click at [949, 418] on input "Select an option" at bounding box center [947, 425] width 20 height 20
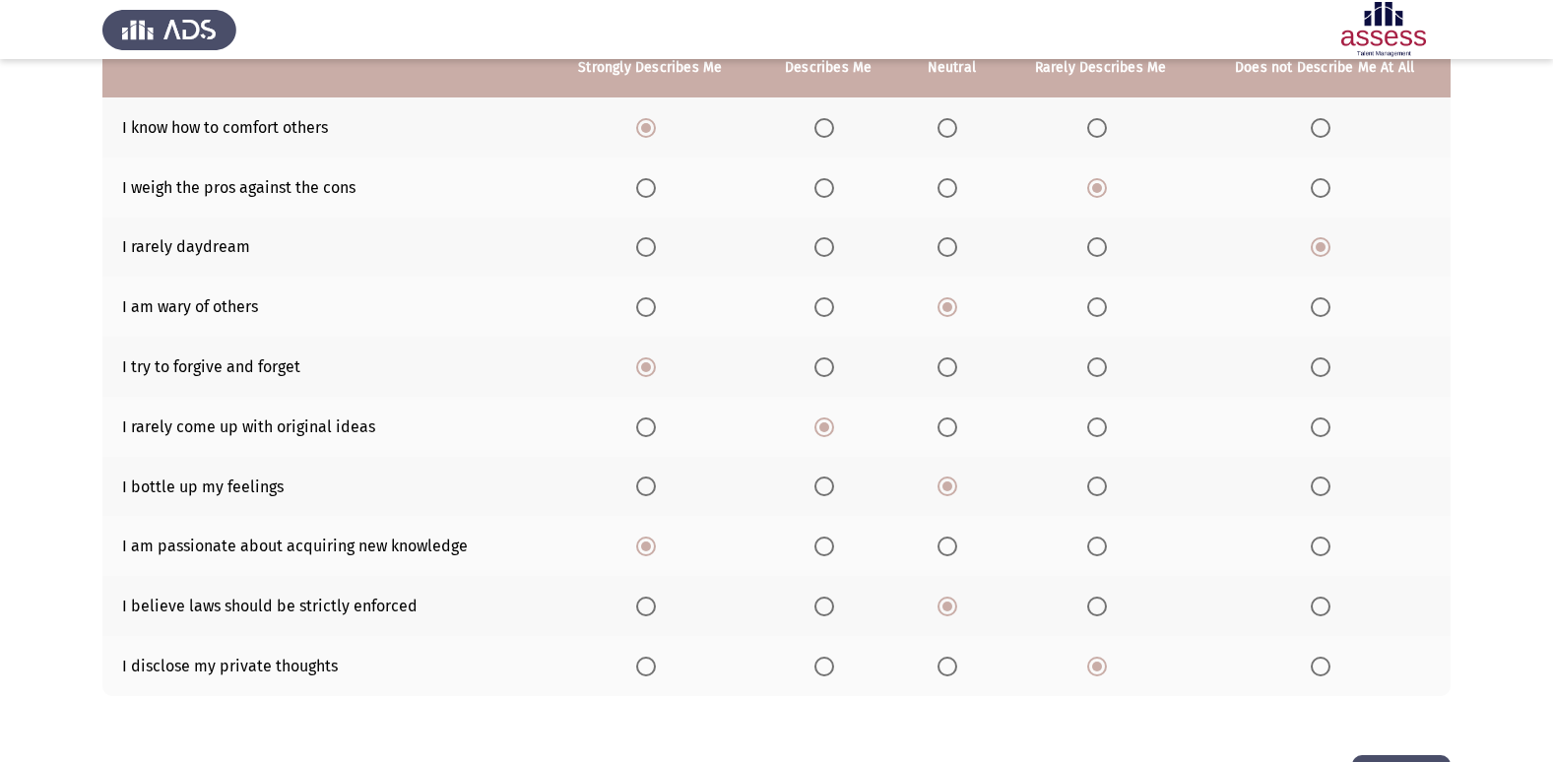
scroll to position [288, 0]
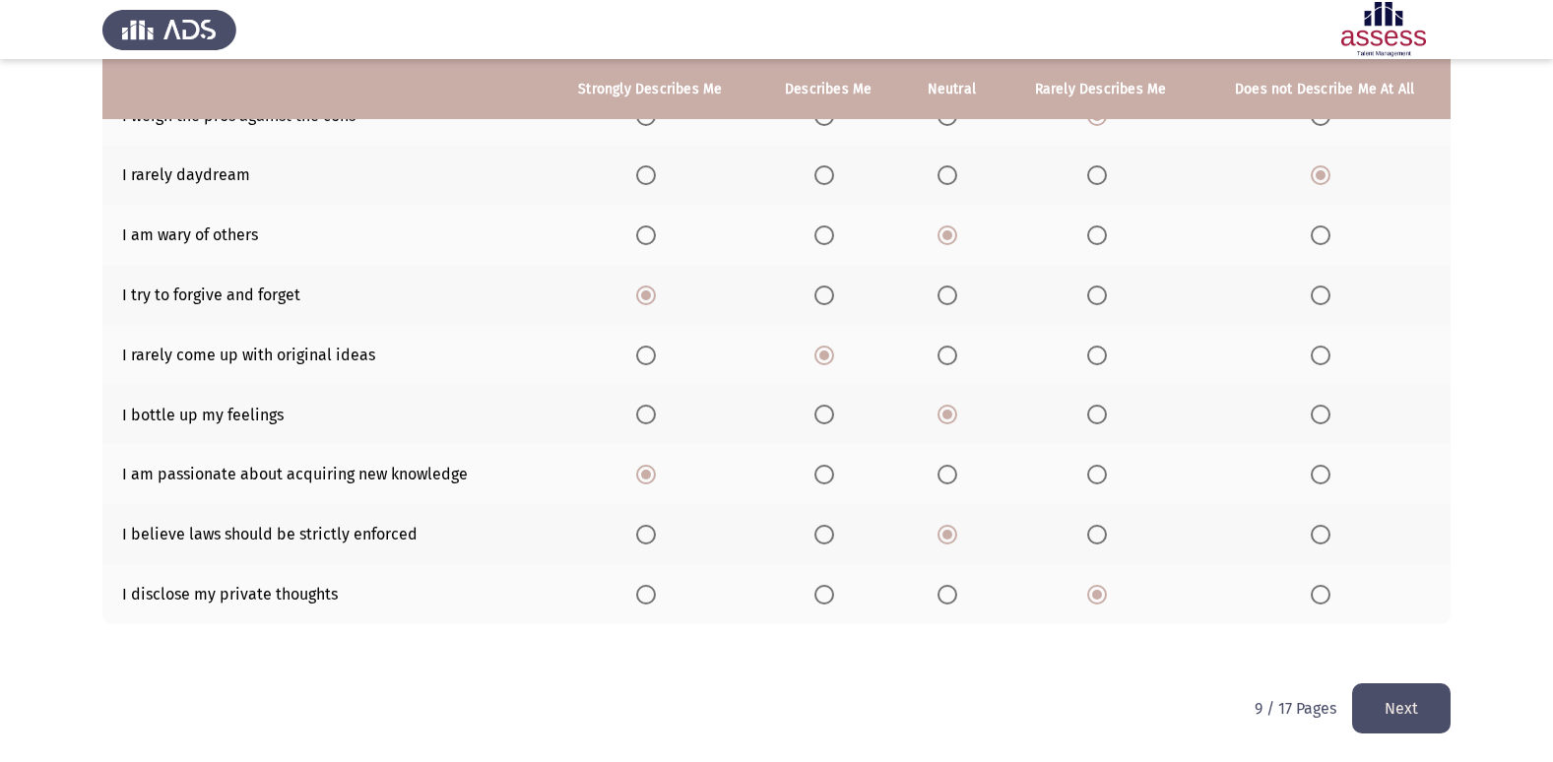
click at [1408, 701] on button "Next" at bounding box center [1401, 708] width 98 height 50
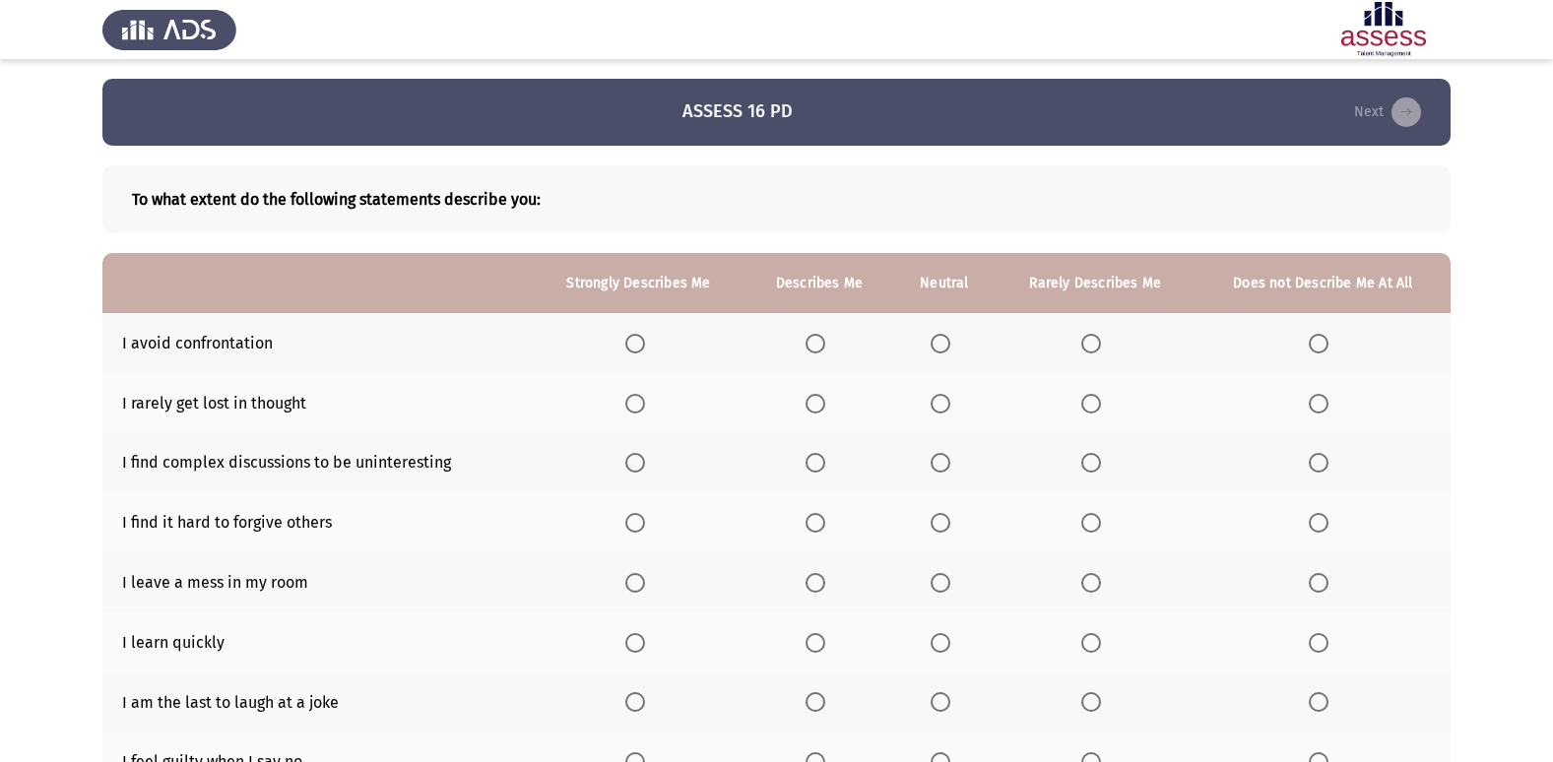
click at [946, 343] on span "Select an option" at bounding box center [940, 344] width 20 height 20
click at [946, 343] on input "Select an option" at bounding box center [940, 344] width 20 height 20
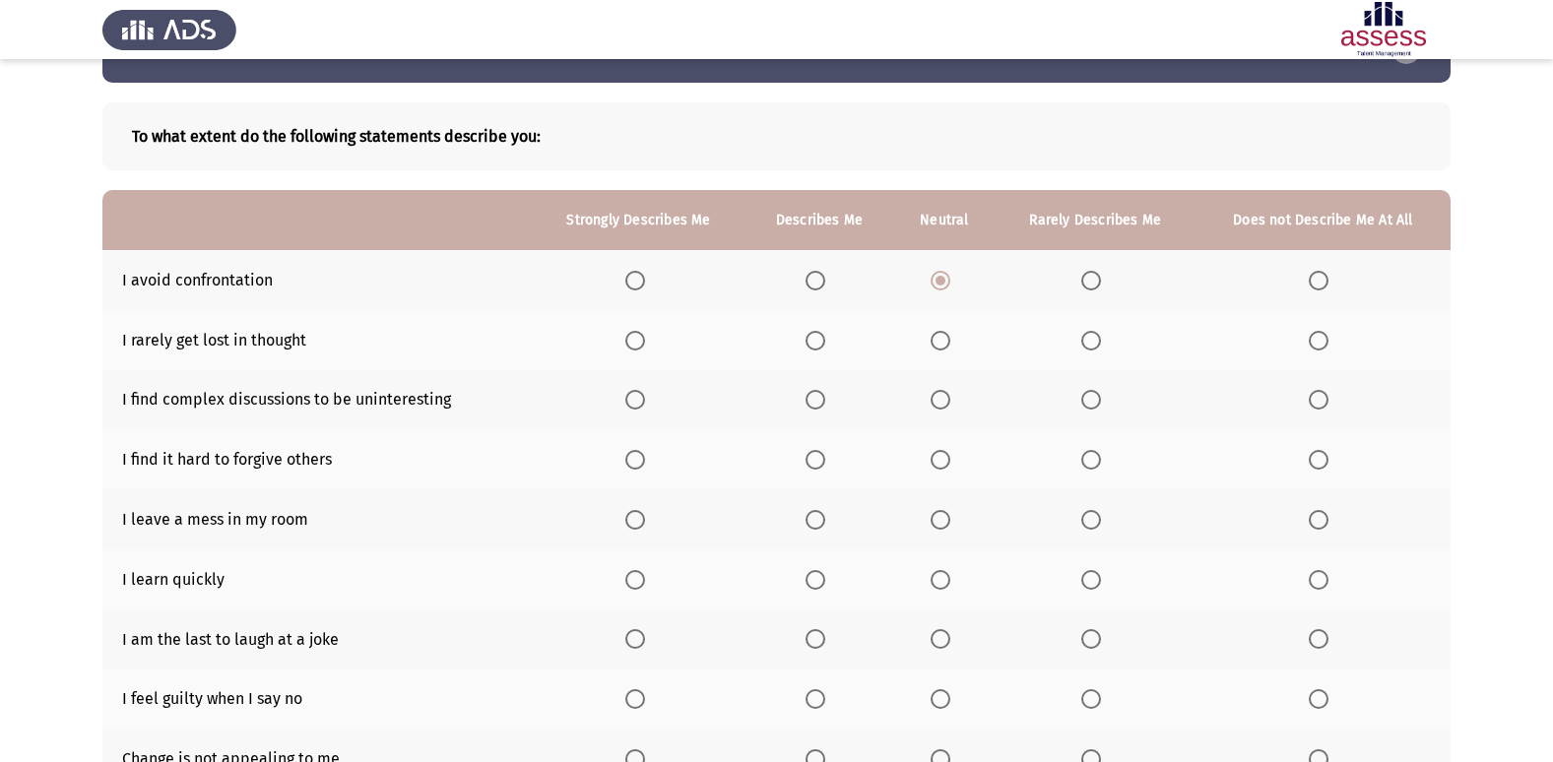
scroll to position [98, 0]
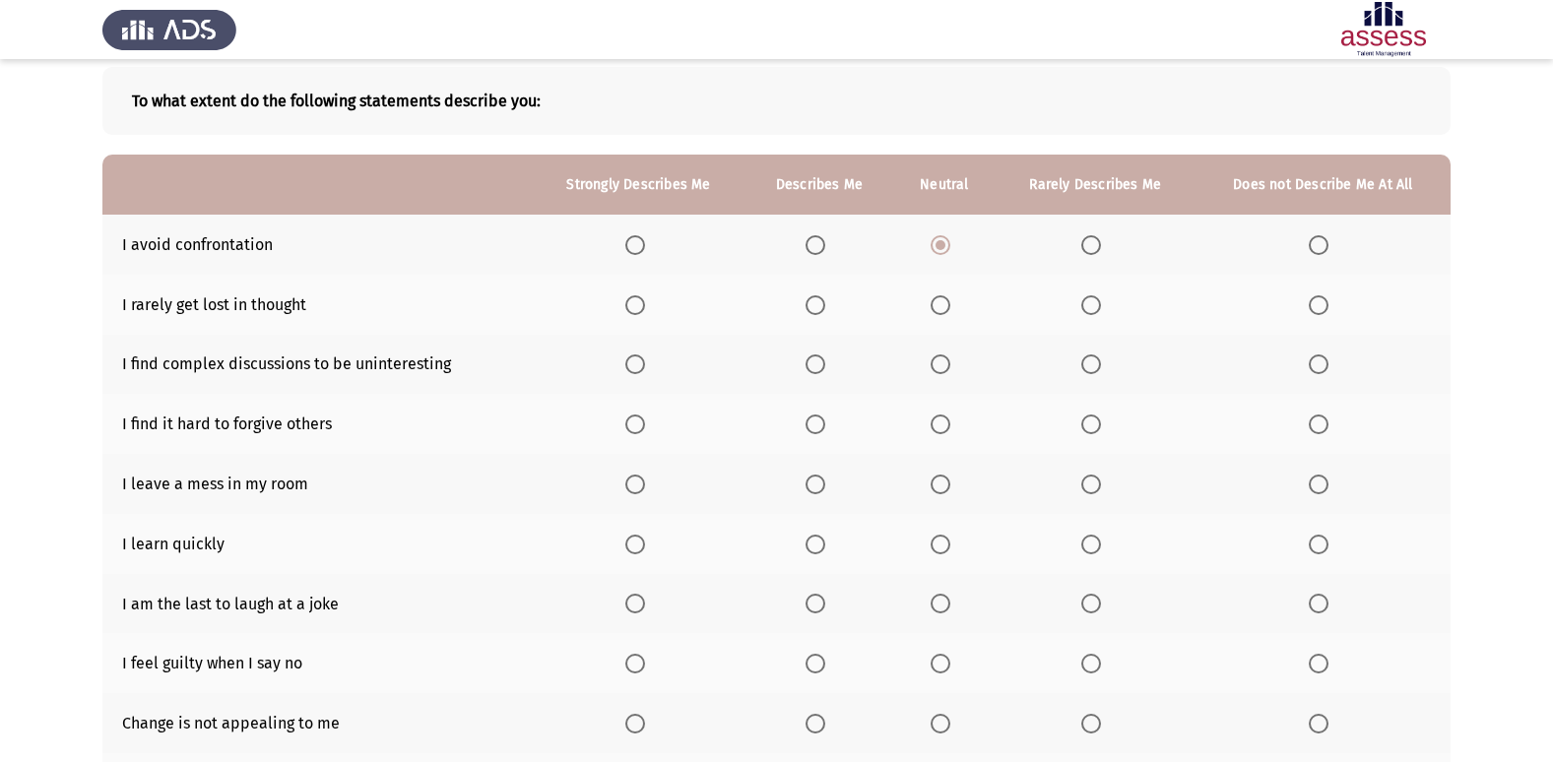
click at [1322, 308] on span "Select an option" at bounding box center [1319, 305] width 20 height 20
click at [1322, 308] on input "Select an option" at bounding box center [1319, 305] width 20 height 20
click at [1319, 360] on span "Select an option" at bounding box center [1319, 364] width 20 height 20
click at [1319, 360] on input "Select an option" at bounding box center [1319, 364] width 20 height 20
click at [934, 420] on span "Select an option" at bounding box center [940, 425] width 20 height 20
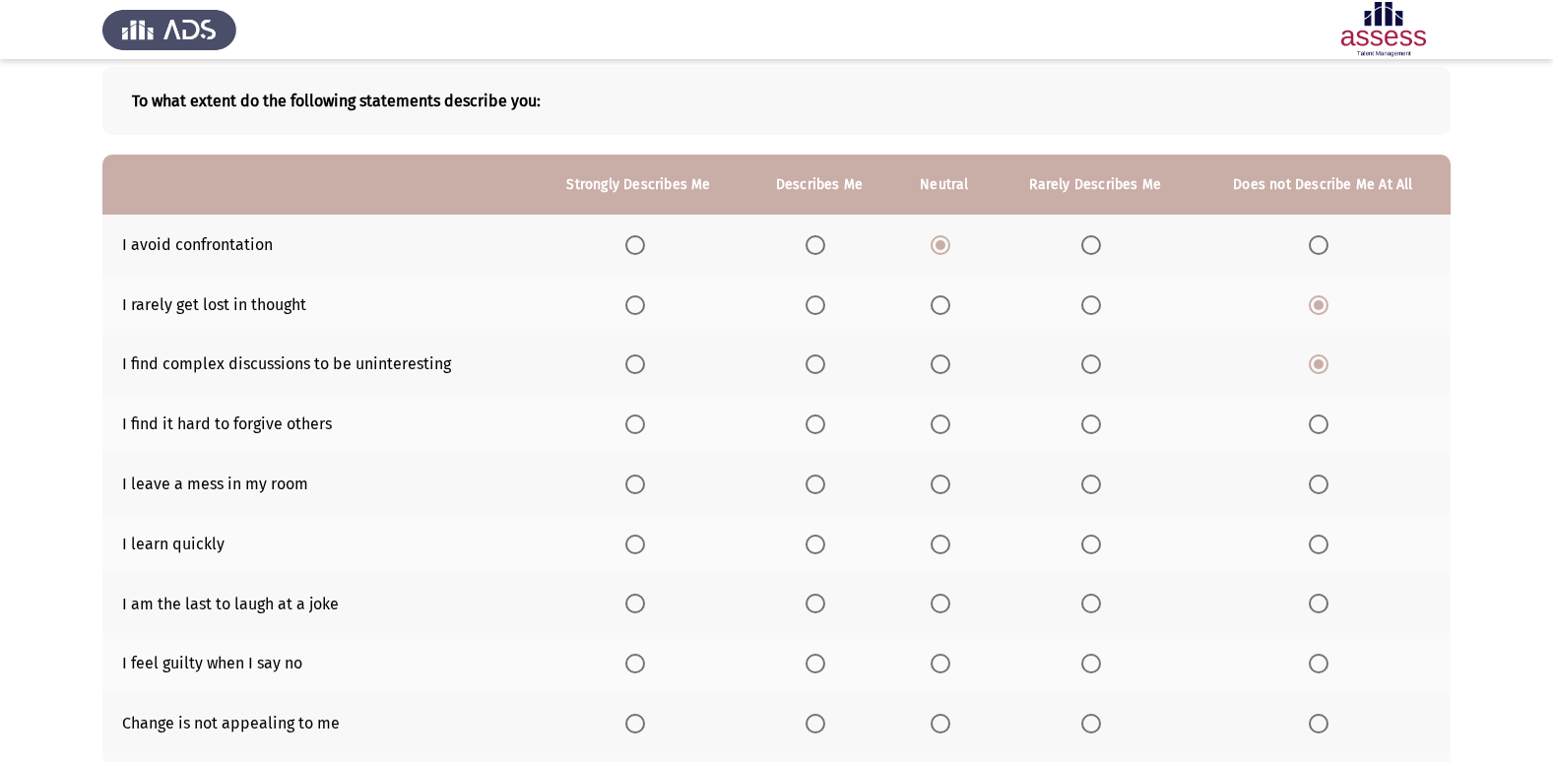
click at [934, 420] on input "Select an option" at bounding box center [940, 425] width 20 height 20
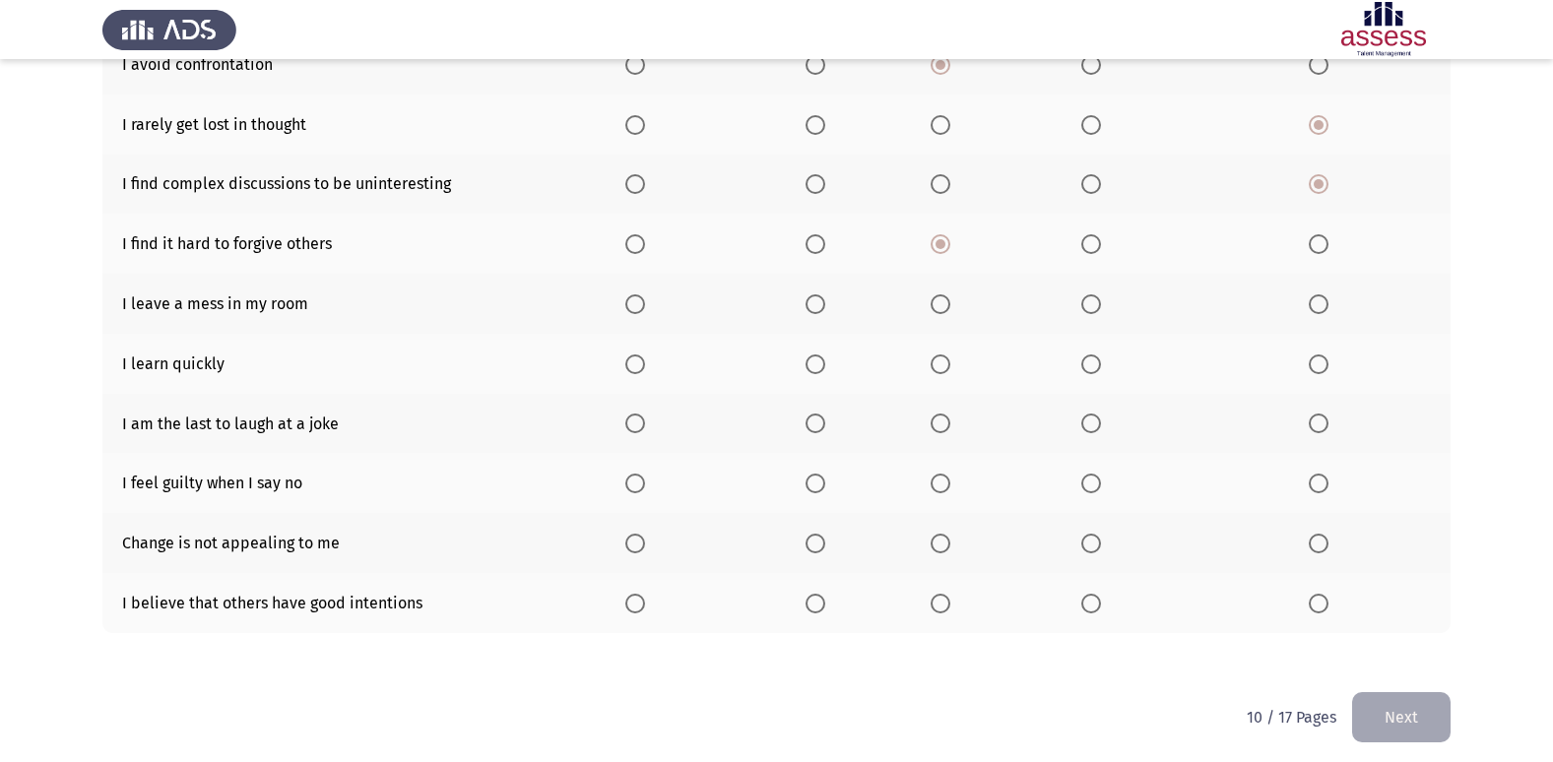
scroll to position [288, 0]
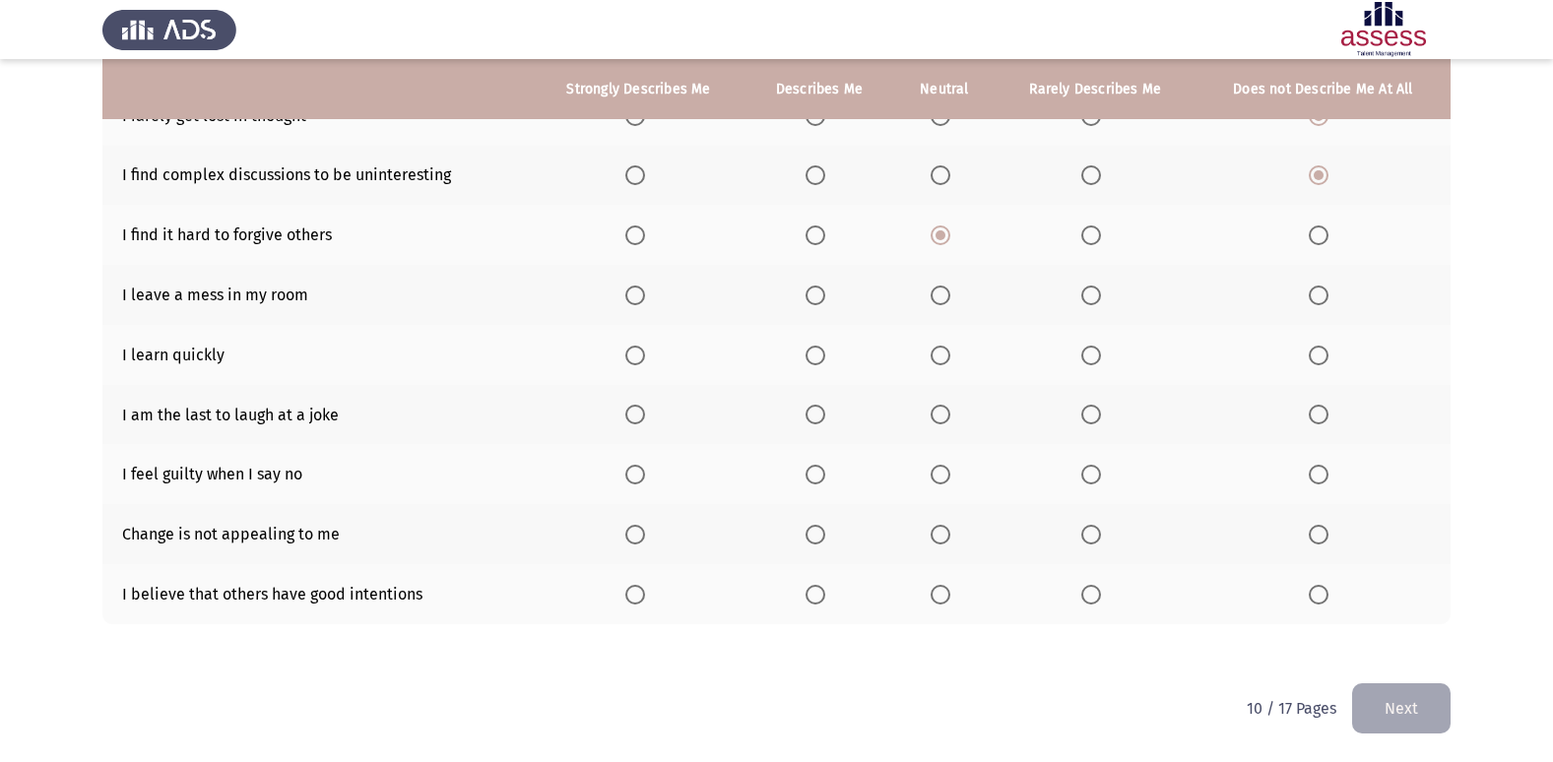
click at [1328, 295] on label "Select an option" at bounding box center [1323, 296] width 28 height 20
click at [1328, 295] on input "Select an option" at bounding box center [1319, 296] width 20 height 20
click at [630, 352] on span "Select an option" at bounding box center [635, 356] width 20 height 20
click at [630, 352] on input "Select an option" at bounding box center [635, 356] width 20 height 20
click at [624, 420] on th at bounding box center [639, 415] width 214 height 60
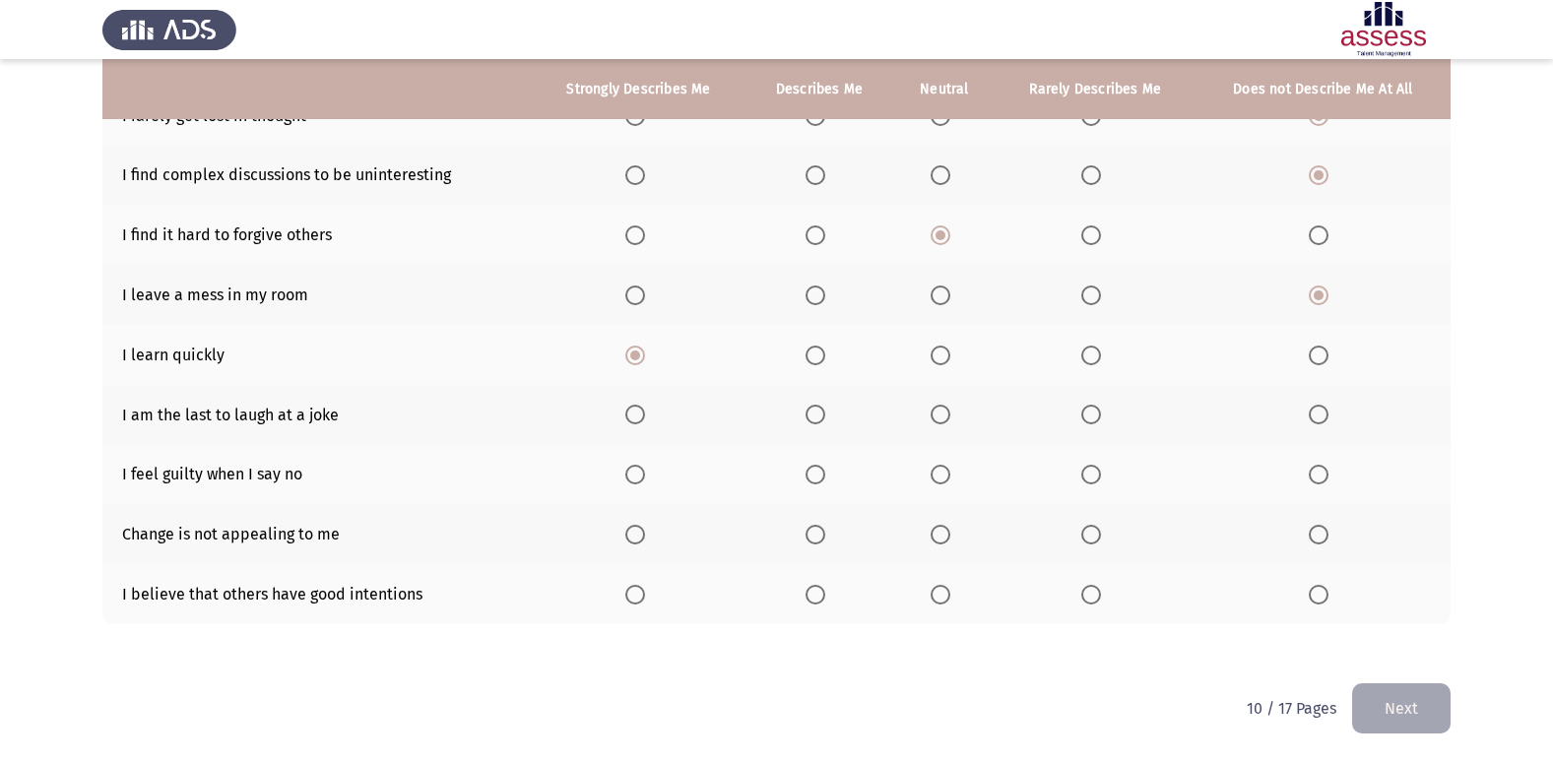
click at [644, 415] on span "Select an option" at bounding box center [635, 415] width 20 height 20
click at [644, 415] on input "Select an option" at bounding box center [635, 415] width 20 height 20
click at [811, 407] on span "Select an option" at bounding box center [815, 415] width 20 height 20
click at [811, 407] on input "Select an option" at bounding box center [815, 415] width 20 height 20
click at [1321, 474] on span "Select an option" at bounding box center [1319, 475] width 20 height 20
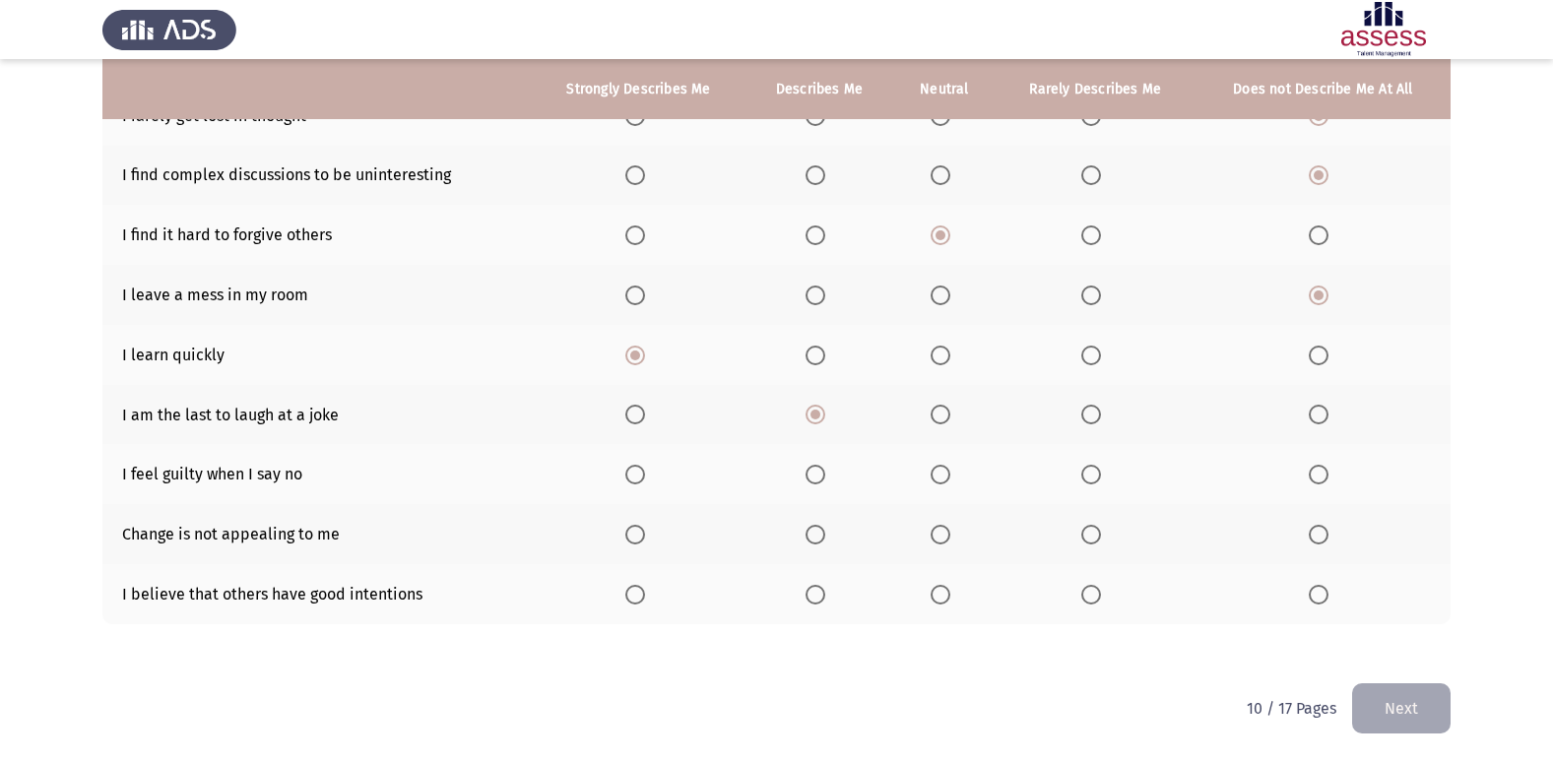
click at [1321, 474] on input "Select an option" at bounding box center [1319, 475] width 20 height 20
click at [1326, 533] on span "Select an option" at bounding box center [1319, 535] width 20 height 20
click at [1326, 533] on input "Select an option" at bounding box center [1319, 535] width 20 height 20
click at [948, 594] on span "Select an option" at bounding box center [940, 595] width 20 height 20
click at [948, 594] on input "Select an option" at bounding box center [940, 595] width 20 height 20
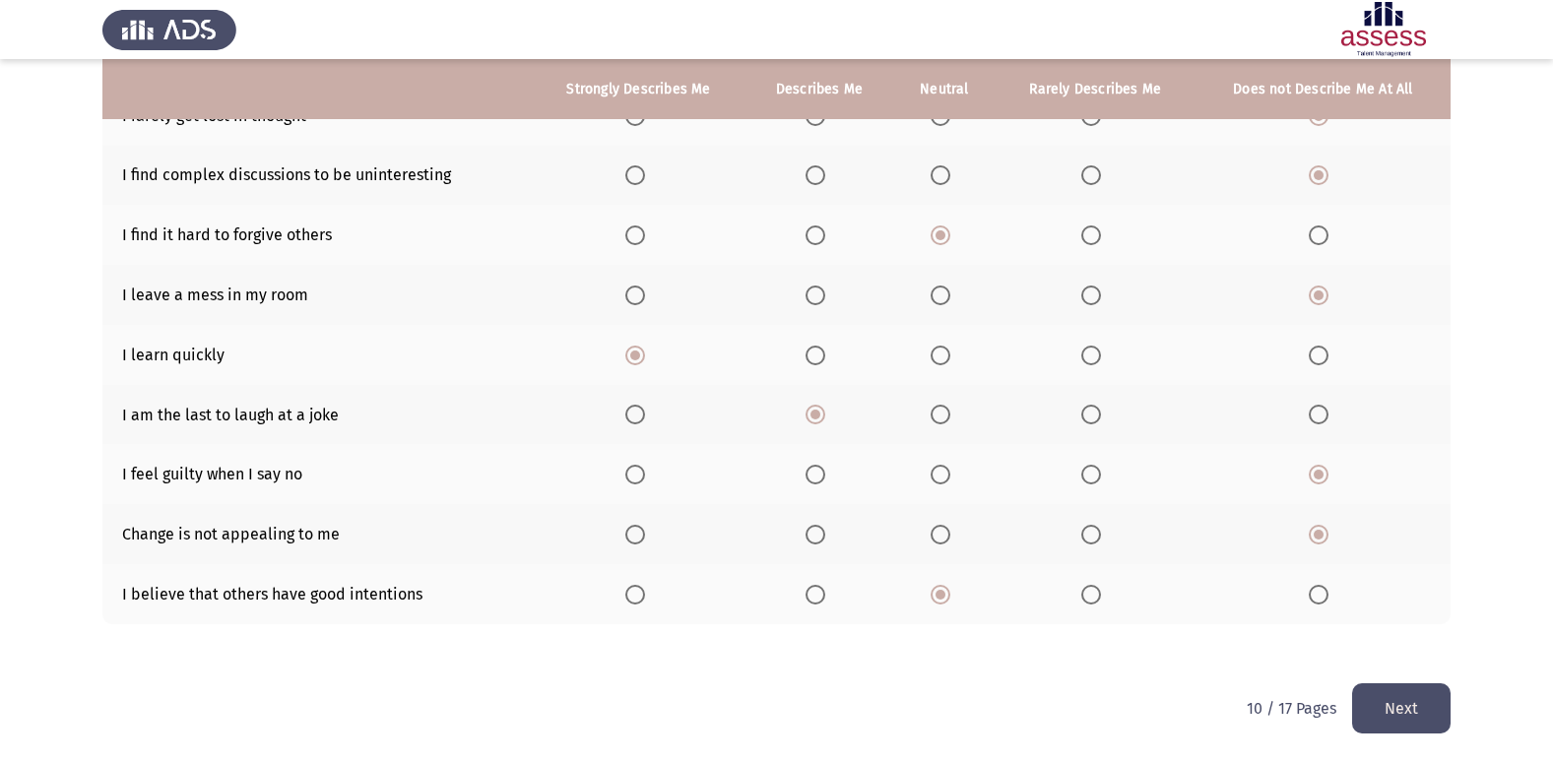
click at [1420, 689] on button "Next" at bounding box center [1401, 708] width 98 height 50
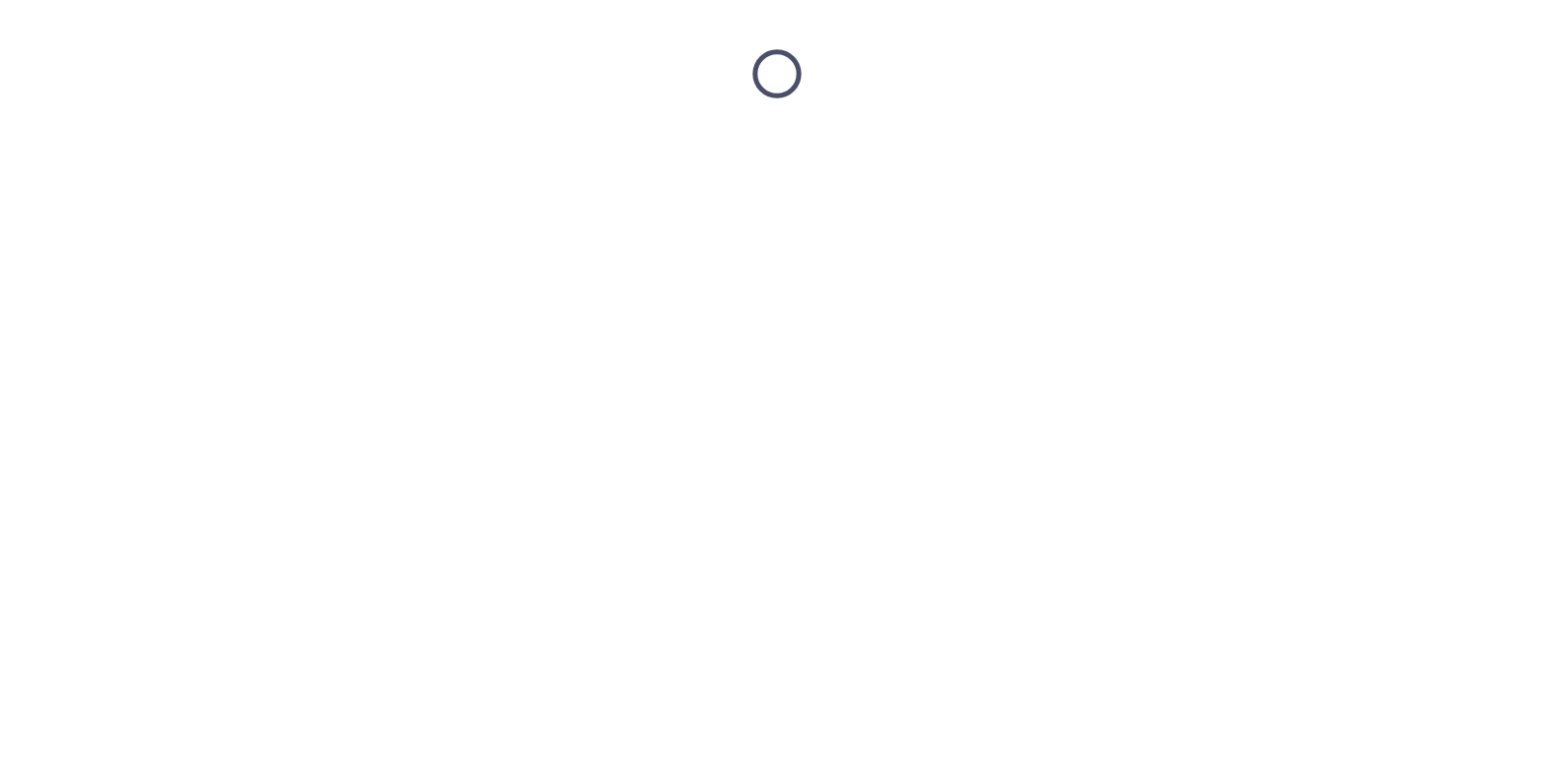
scroll to position [0, 0]
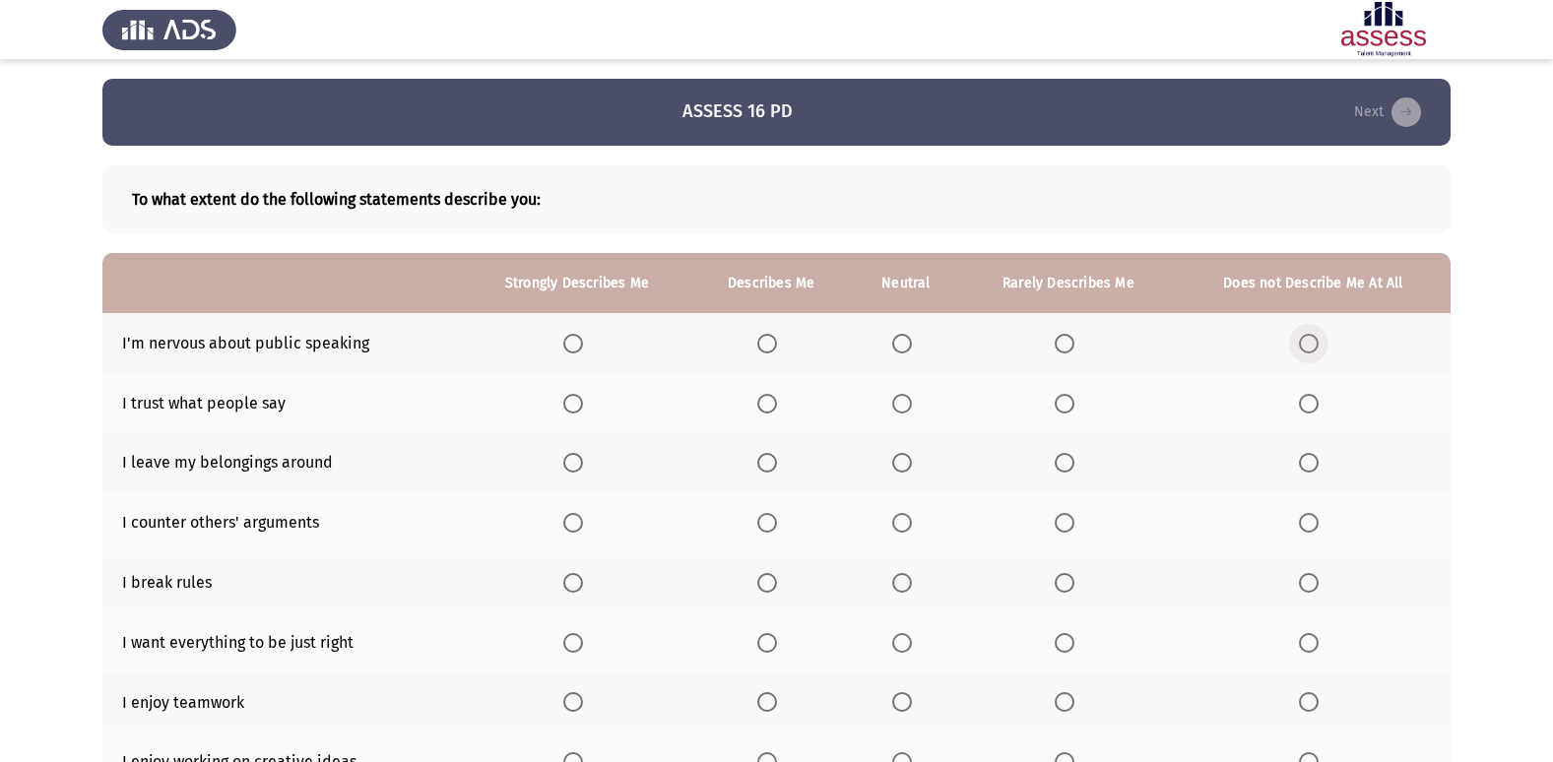
click at [1321, 347] on label "Select an option" at bounding box center [1313, 344] width 28 height 20
click at [1318, 347] on input "Select an option" at bounding box center [1309, 344] width 20 height 20
click at [1314, 405] on span "Select an option" at bounding box center [1309, 404] width 20 height 20
click at [1314, 405] on input "Select an option" at bounding box center [1309, 404] width 20 height 20
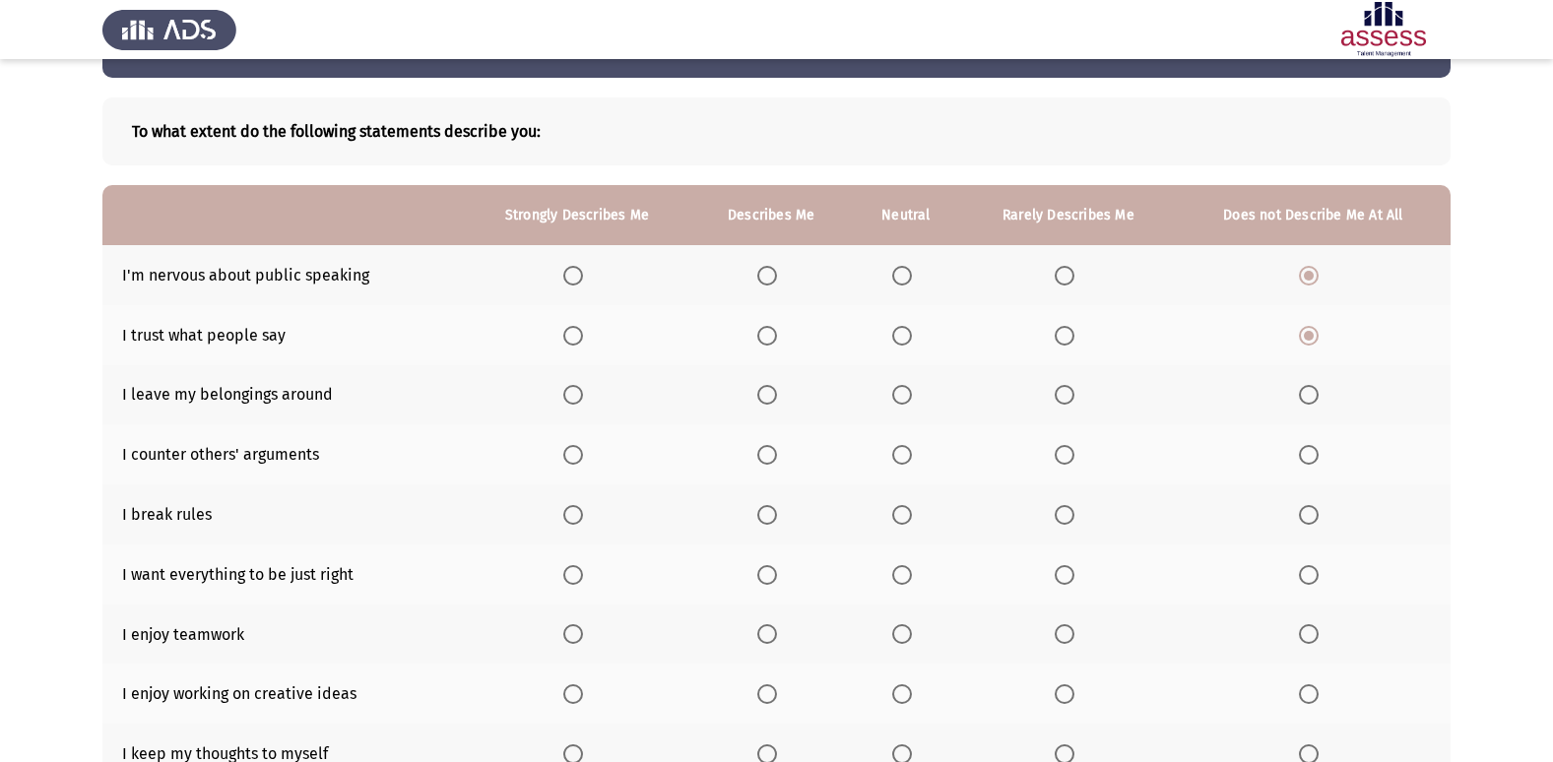
scroll to position [98, 0]
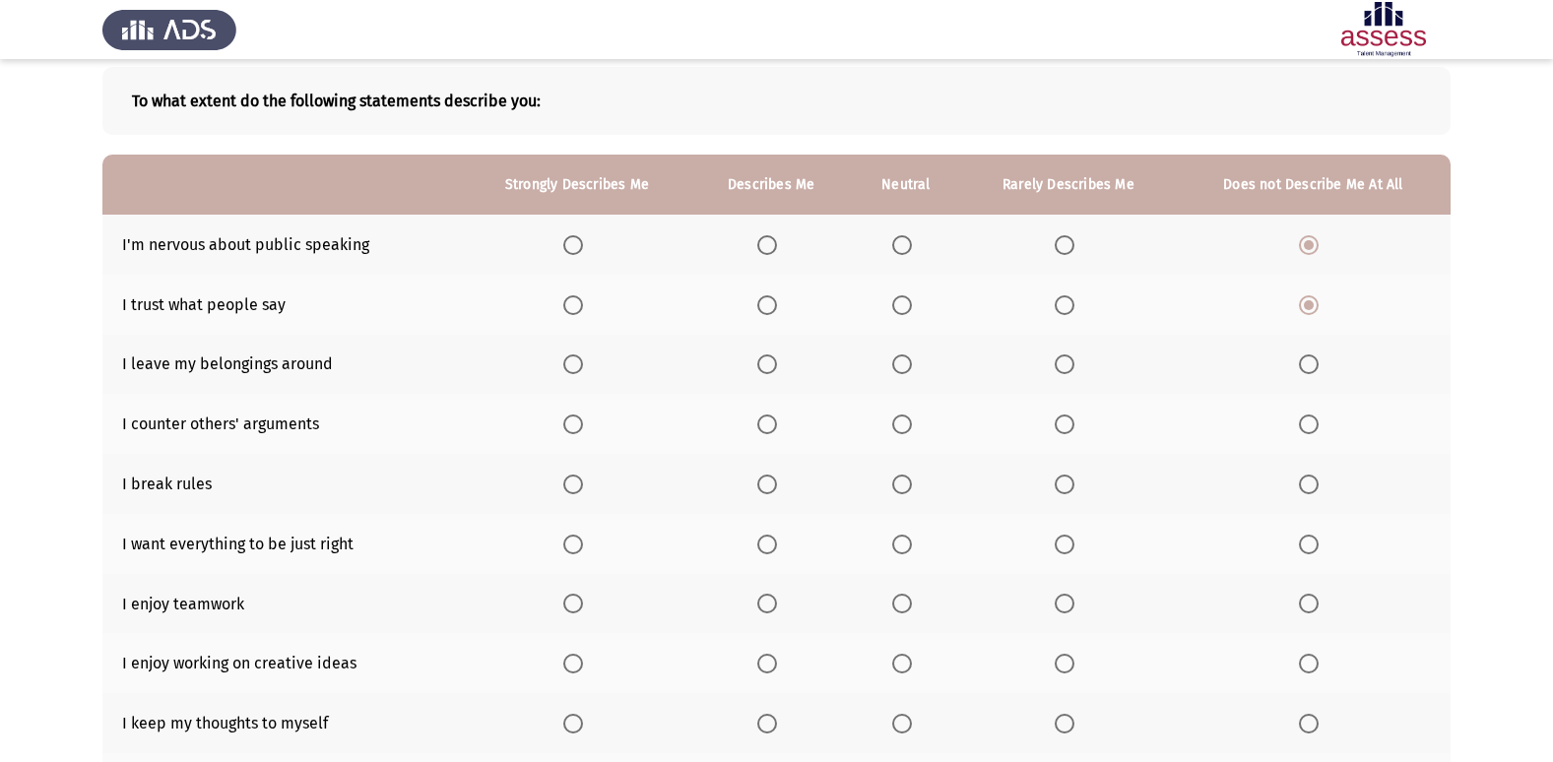
click at [906, 369] on span "Select an option" at bounding box center [902, 364] width 20 height 20
click at [906, 369] on input "Select an option" at bounding box center [902, 364] width 20 height 20
click at [908, 424] on span "Select an option" at bounding box center [902, 425] width 20 height 20
click at [908, 424] on input "Select an option" at bounding box center [902, 425] width 20 height 20
click at [1314, 493] on span "Select an option" at bounding box center [1309, 485] width 20 height 20
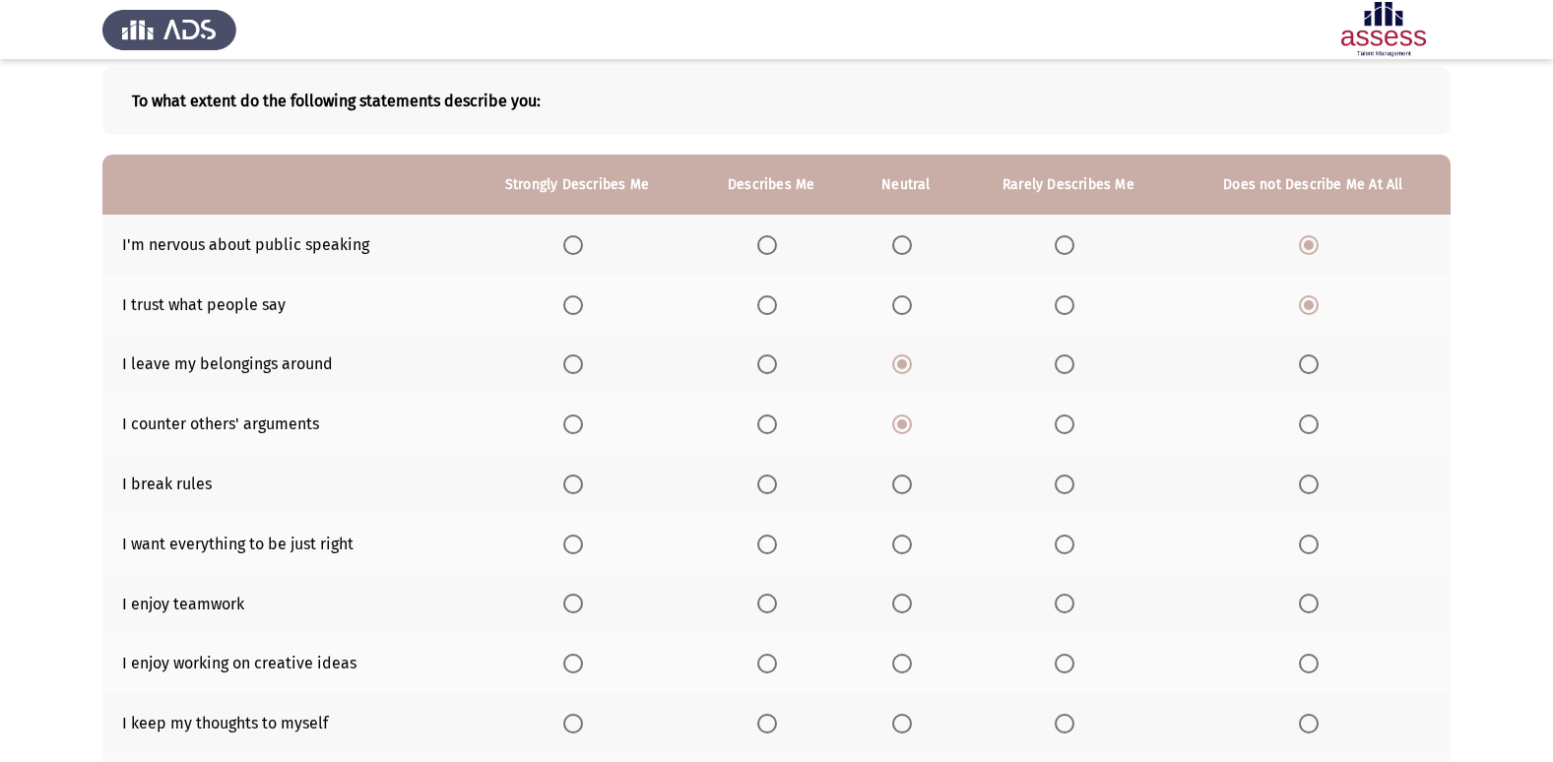
click at [1314, 493] on input "Select an option" at bounding box center [1309, 485] width 20 height 20
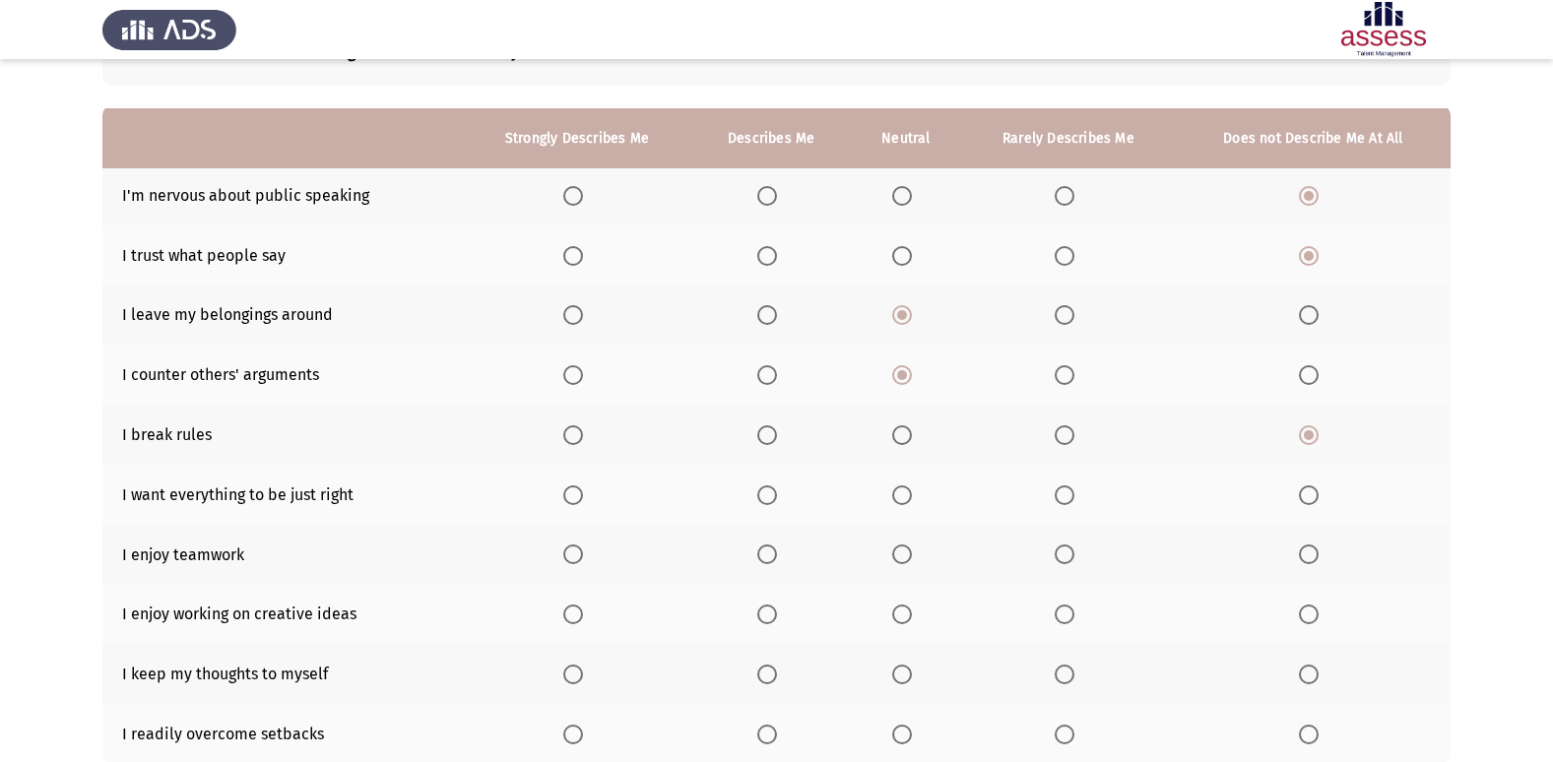
scroll to position [197, 0]
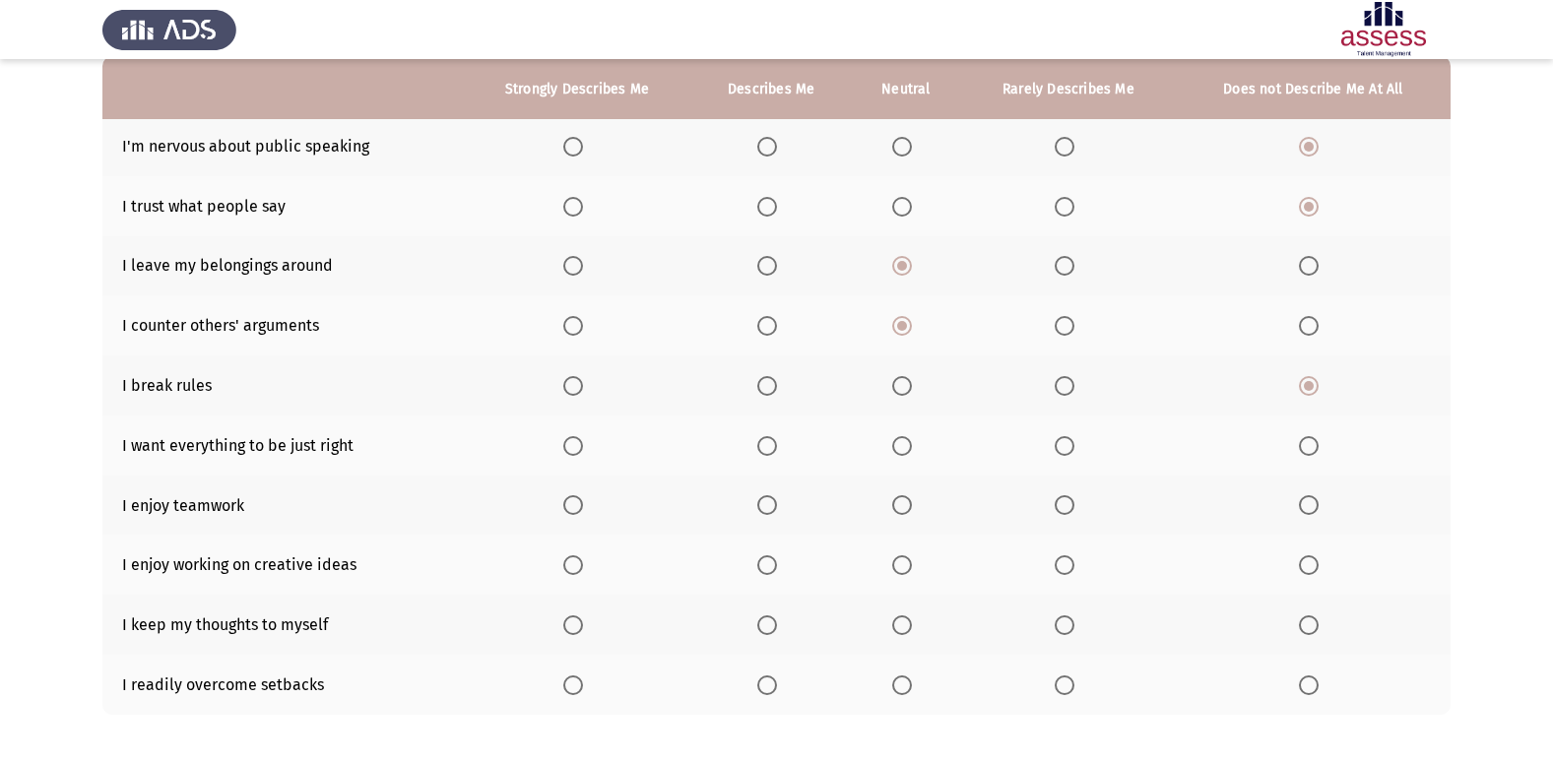
click at [1309, 454] on span "Select an option" at bounding box center [1309, 446] width 20 height 20
click at [1309, 454] on input "Select an option" at bounding box center [1309, 446] width 20 height 20
click at [576, 505] on span "Select an option" at bounding box center [573, 505] width 20 height 20
click at [576, 505] on input "Select an option" at bounding box center [573, 505] width 20 height 20
click at [577, 567] on span "Select an option" at bounding box center [573, 565] width 20 height 20
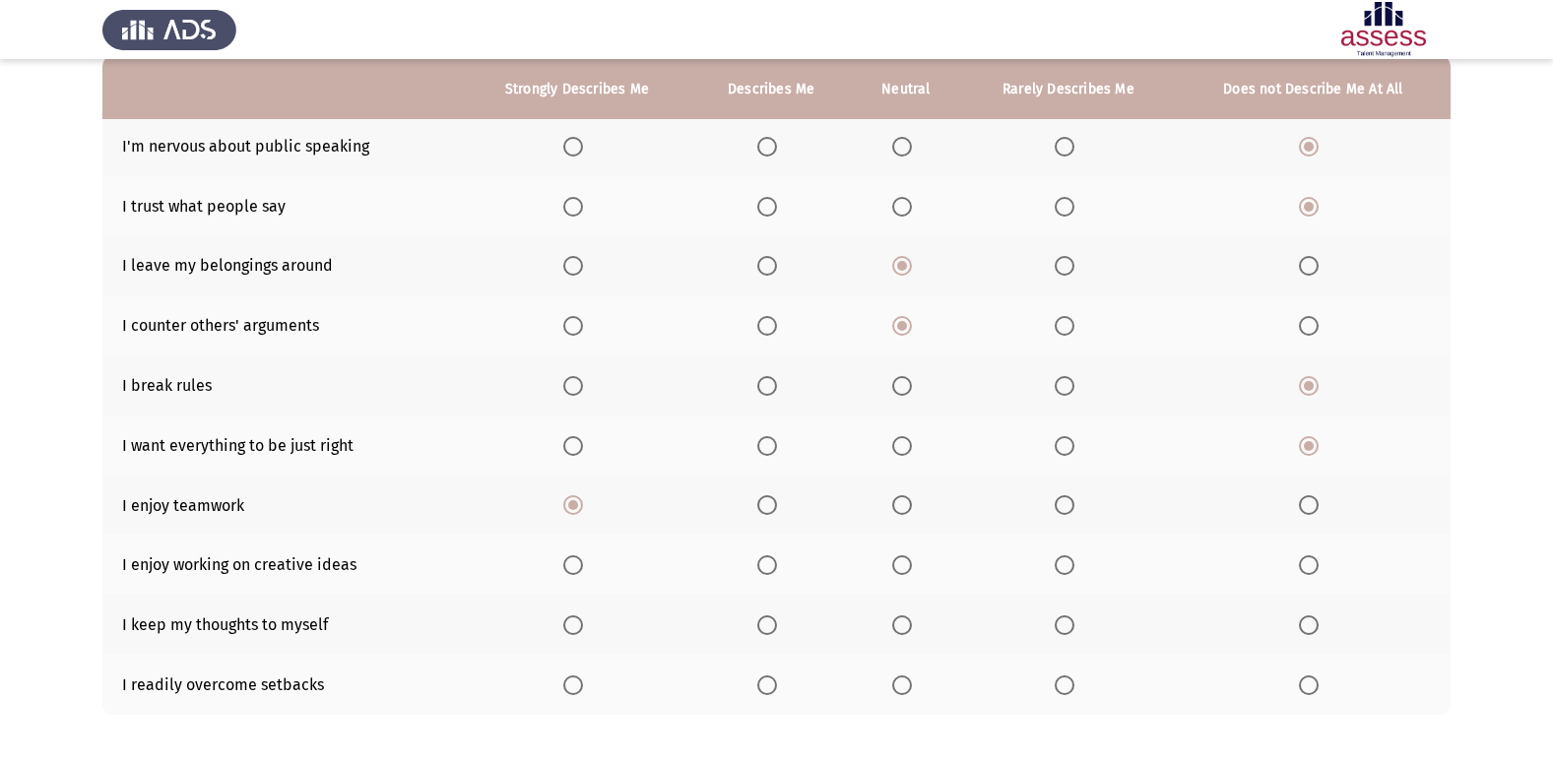
click at [577, 567] on input "Select an option" at bounding box center [573, 565] width 20 height 20
click at [1073, 630] on span "Select an option" at bounding box center [1065, 625] width 20 height 20
click at [1073, 630] on input "Select an option" at bounding box center [1065, 625] width 20 height 20
click at [904, 689] on span "Select an option" at bounding box center [902, 685] width 20 height 20
click at [904, 689] on input "Select an option" at bounding box center [902, 685] width 20 height 20
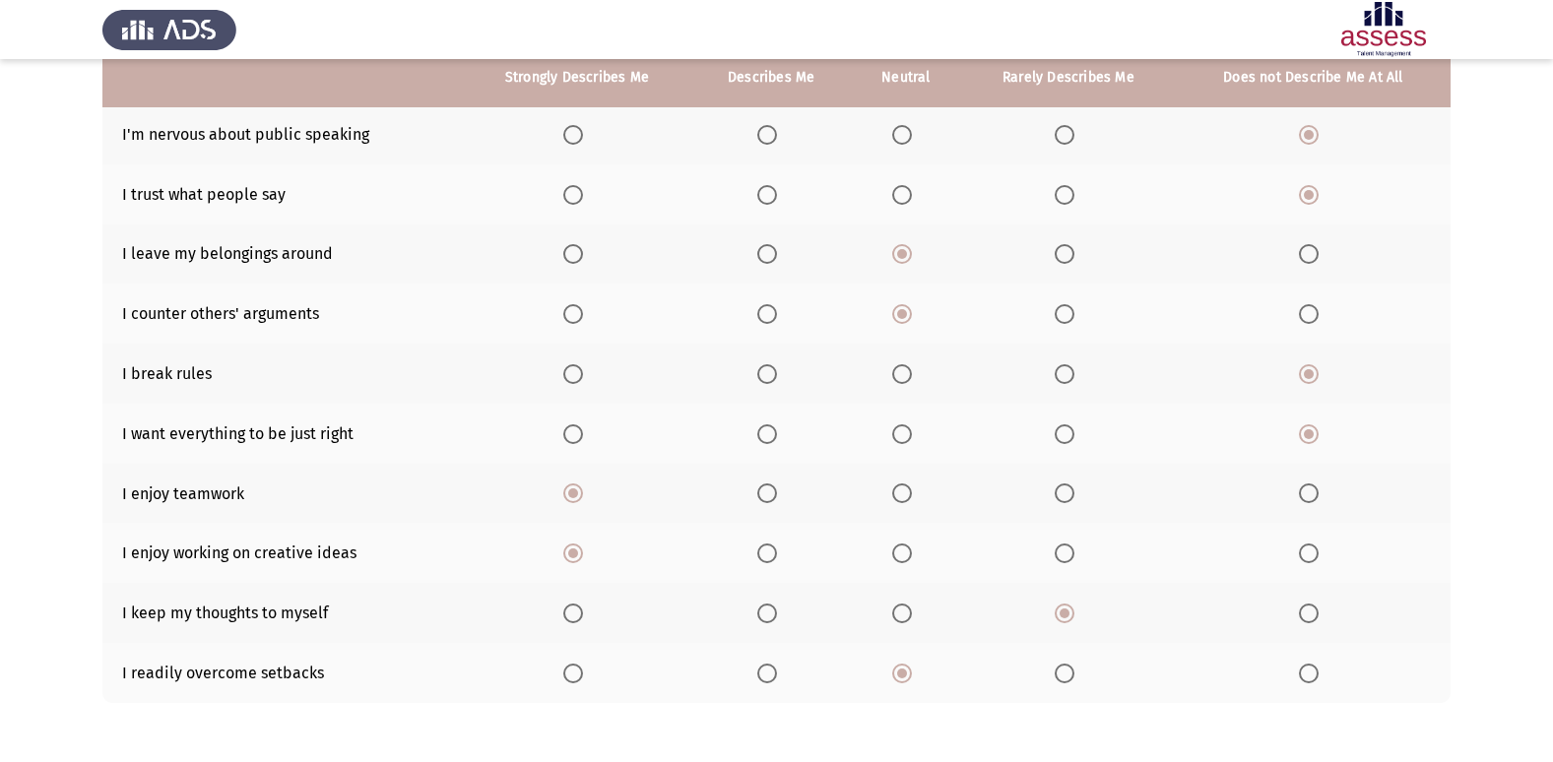
scroll to position [288, 0]
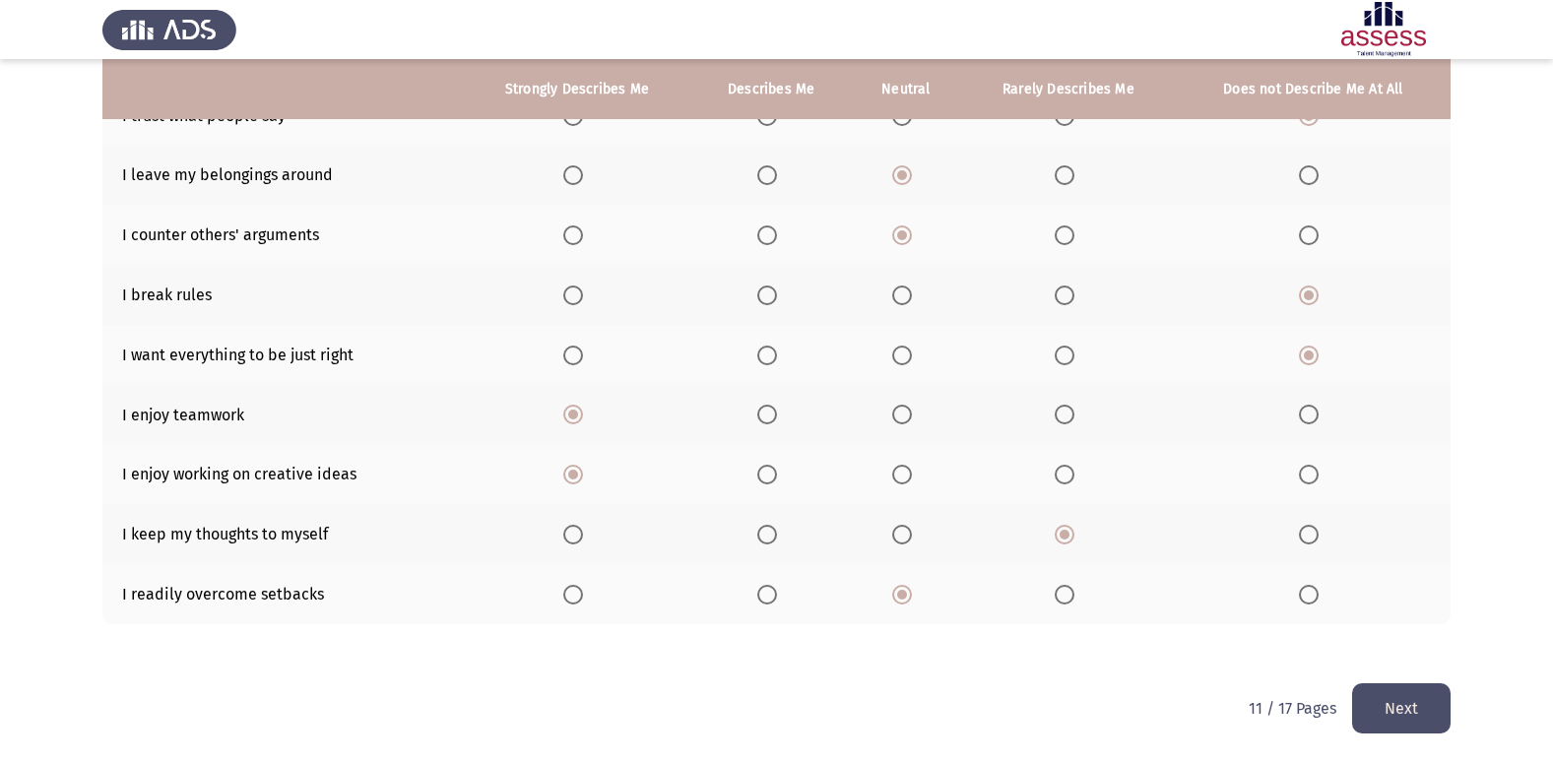
click at [1411, 700] on button "Next" at bounding box center [1401, 708] width 98 height 50
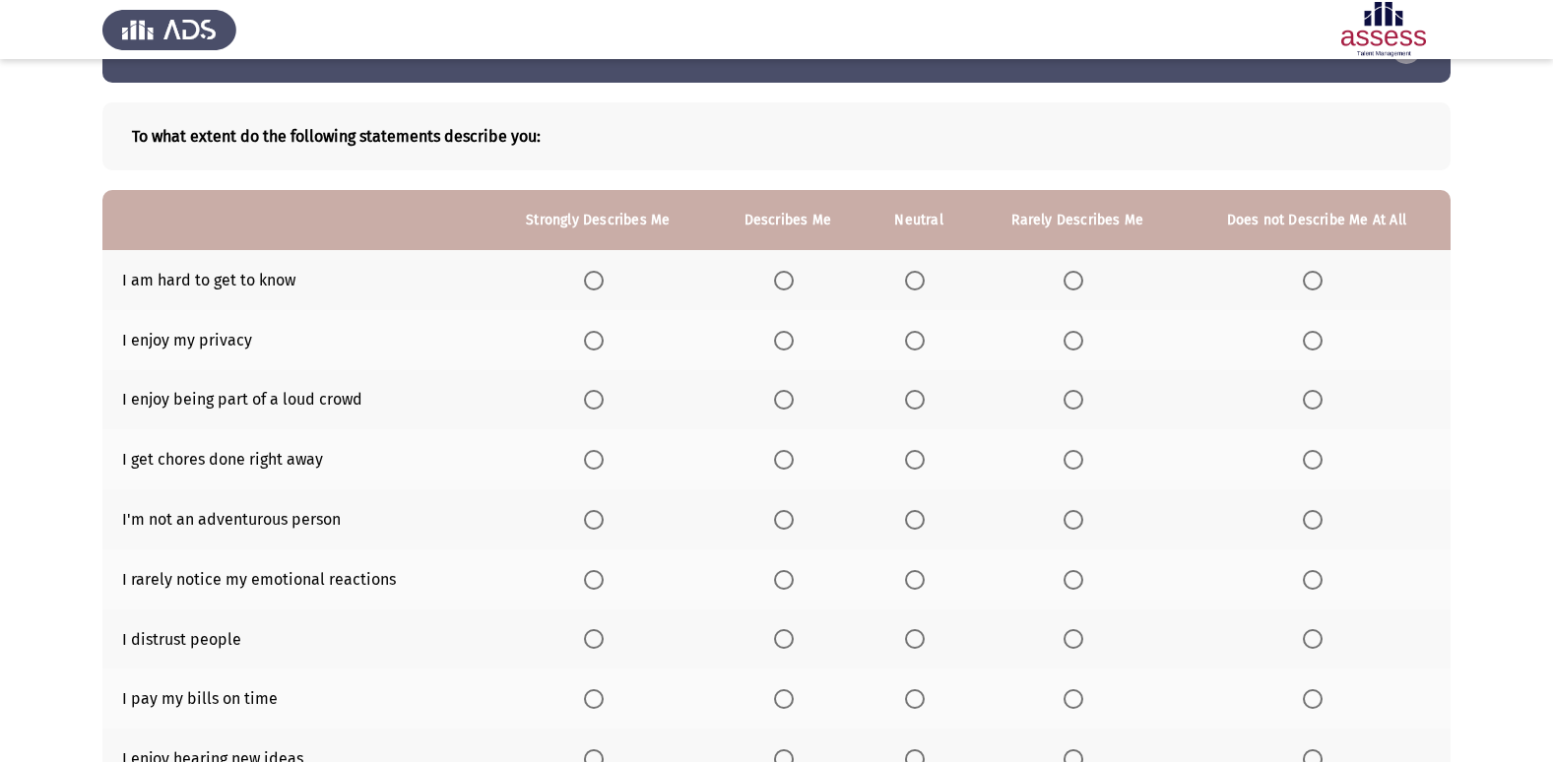
scroll to position [98, 0]
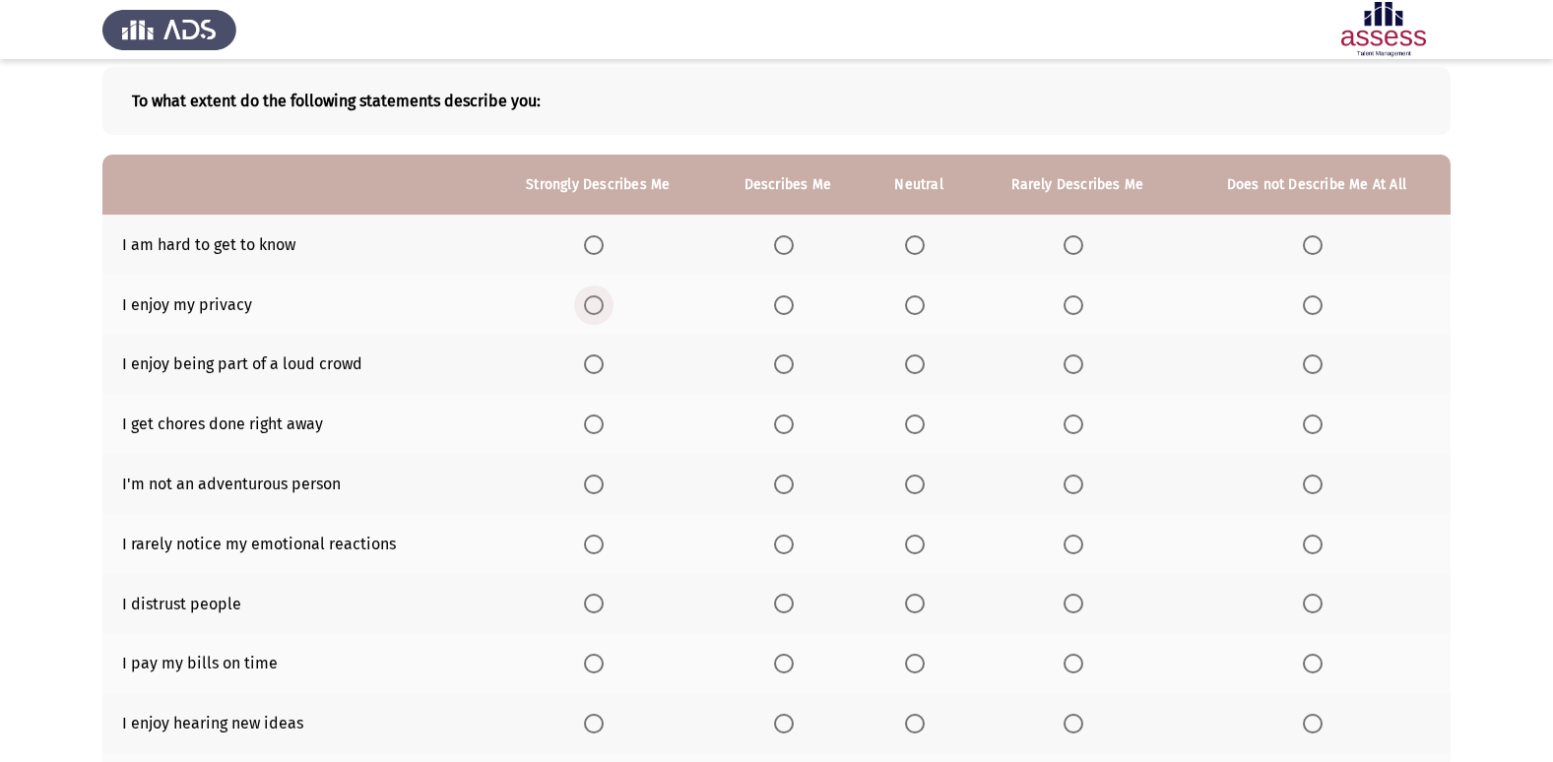
click at [593, 303] on span "Select an option" at bounding box center [594, 305] width 20 height 20
click at [593, 303] on input "Select an option" at bounding box center [594, 305] width 20 height 20
click at [917, 245] on span "Select an option" at bounding box center [915, 245] width 20 height 20
click at [917, 245] on input "Select an option" at bounding box center [915, 245] width 20 height 20
click at [1315, 371] on span "Select an option" at bounding box center [1313, 364] width 20 height 20
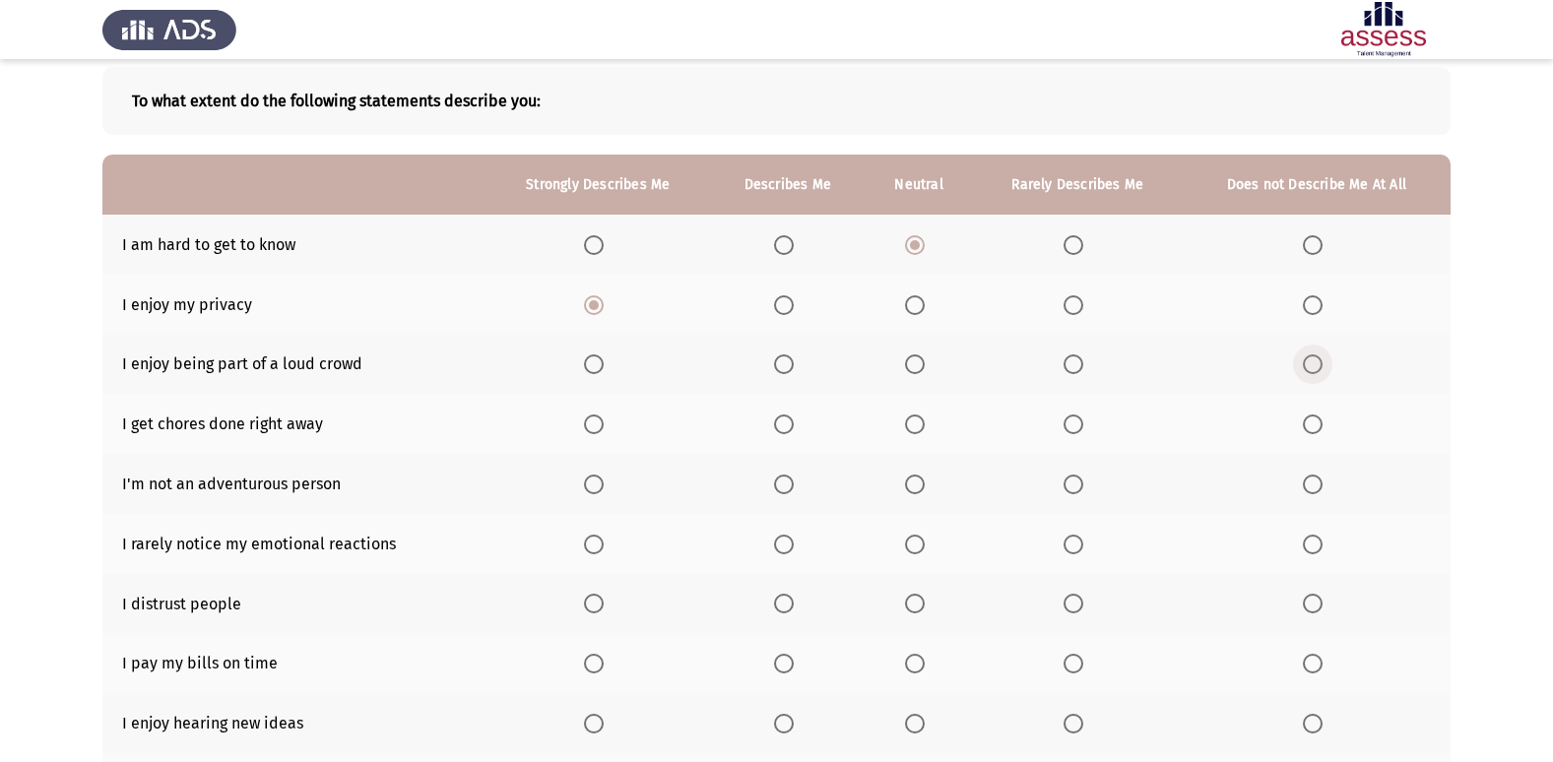
click at [1315, 371] on input "Select an option" at bounding box center [1313, 364] width 20 height 20
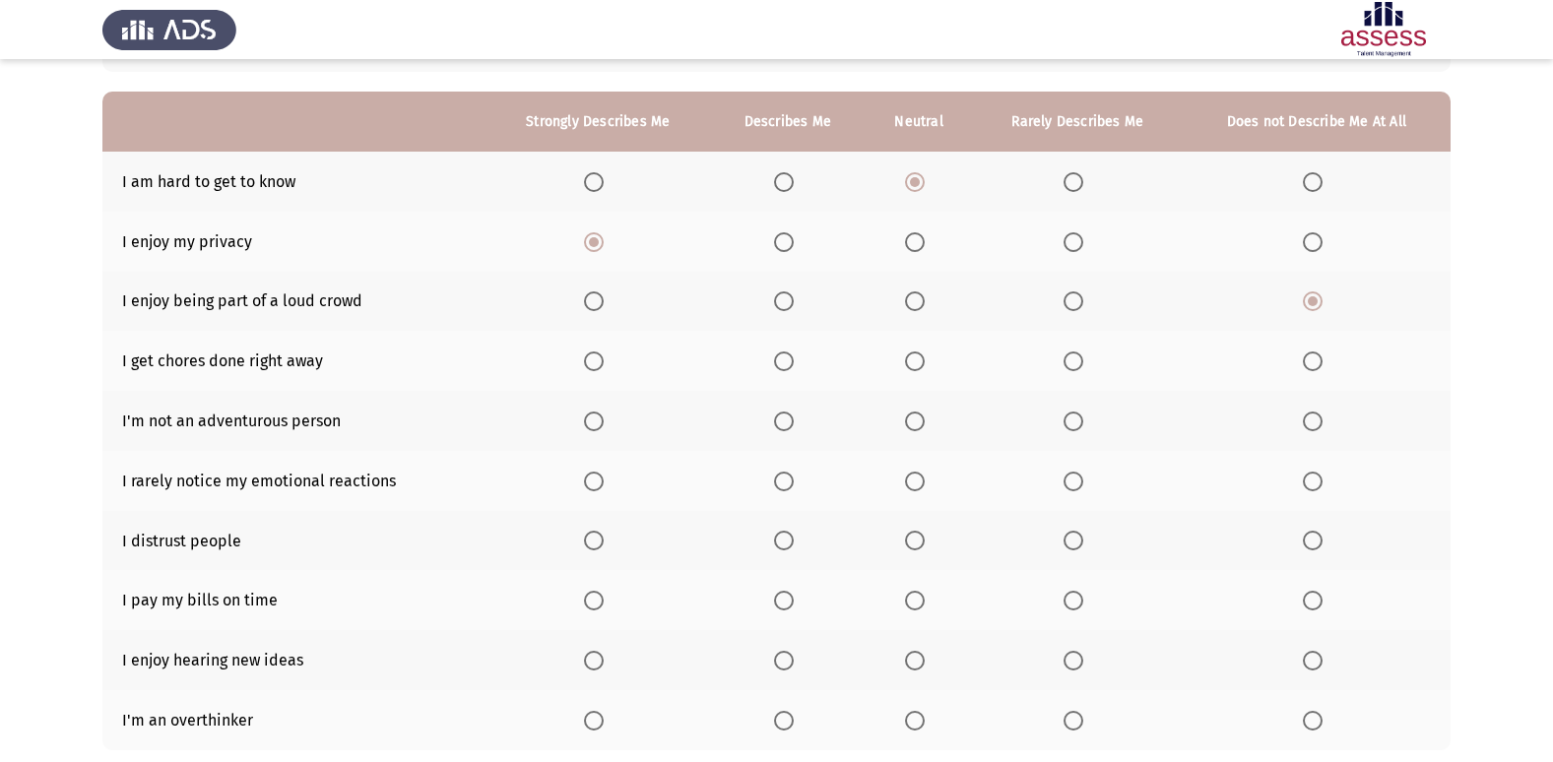
scroll to position [197, 0]
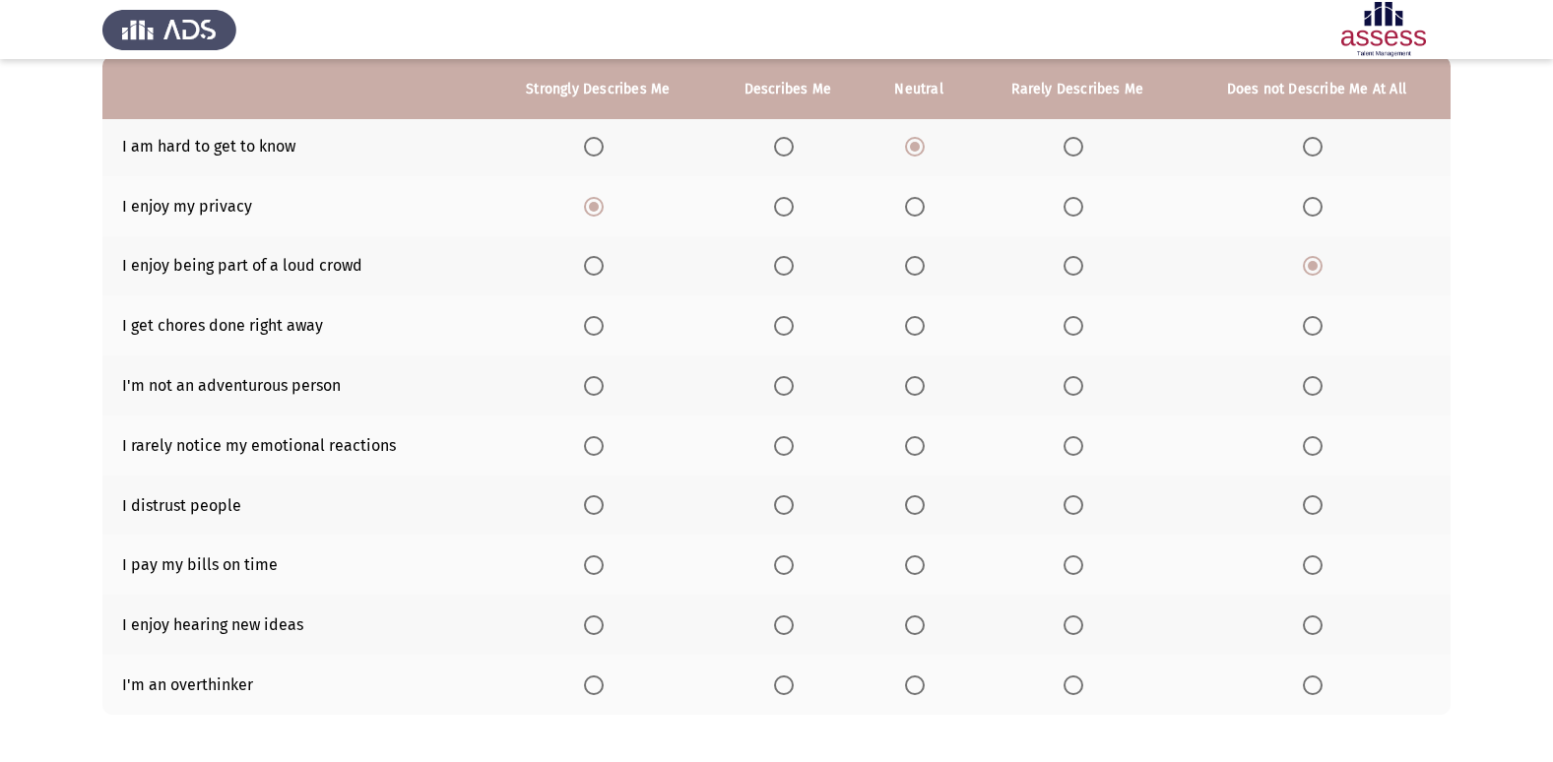
click at [915, 331] on span "Select an option" at bounding box center [915, 326] width 20 height 20
click at [915, 331] on input "Select an option" at bounding box center [915, 326] width 20 height 20
click at [1321, 389] on span "Select an option" at bounding box center [1313, 386] width 20 height 20
click at [1321, 389] on input "Select an option" at bounding box center [1313, 386] width 20 height 20
click at [583, 447] on th at bounding box center [597, 446] width 224 height 60
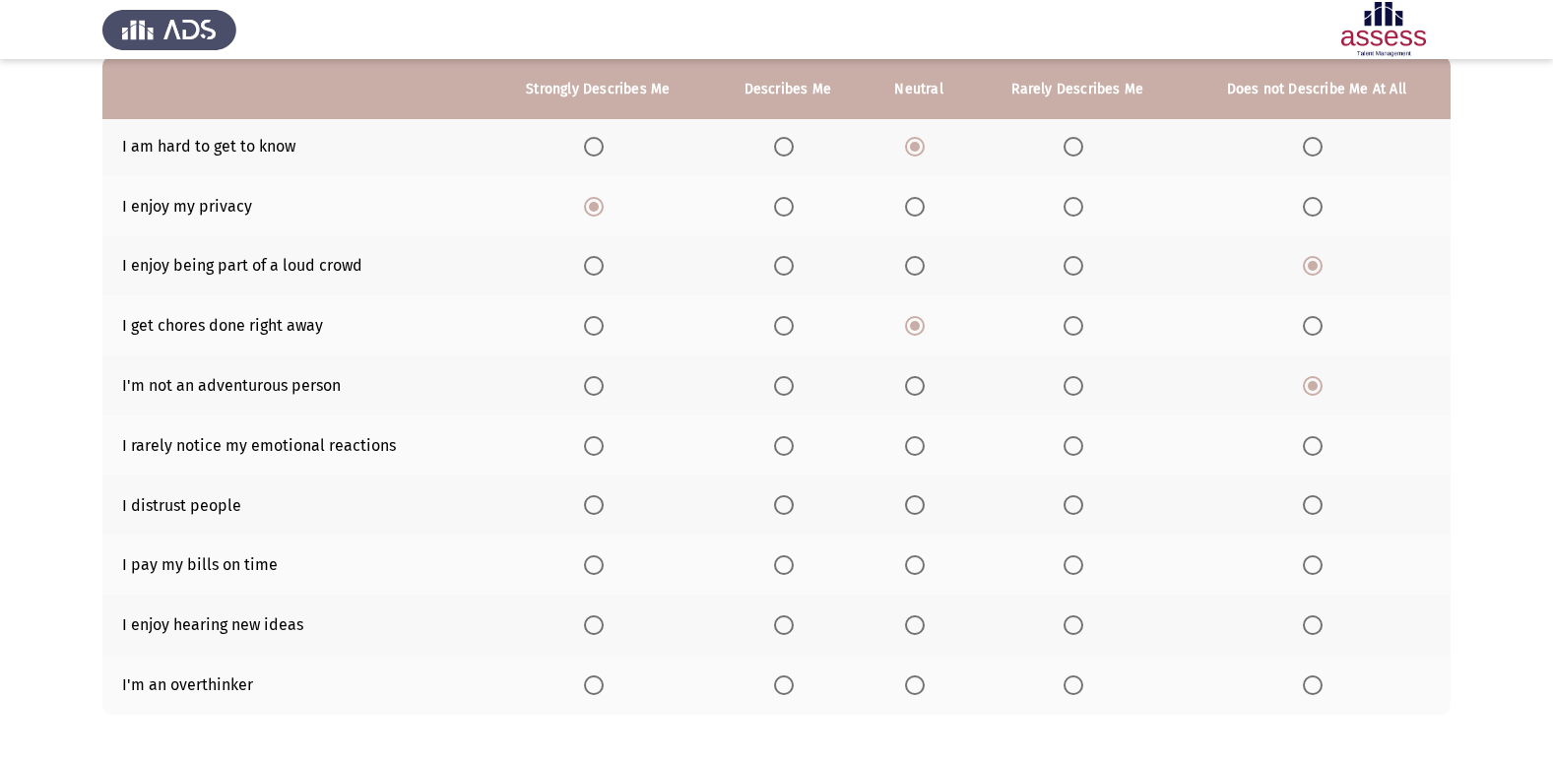
click at [609, 454] on label "Select an option" at bounding box center [598, 446] width 28 height 20
click at [604, 454] on input "Select an option" at bounding box center [594, 446] width 20 height 20
click at [1311, 515] on span "Select an option" at bounding box center [1313, 505] width 20 height 20
click at [1311, 515] on input "Select an option" at bounding box center [1313, 505] width 20 height 20
click at [589, 632] on span "Select an option" at bounding box center [594, 625] width 20 height 20
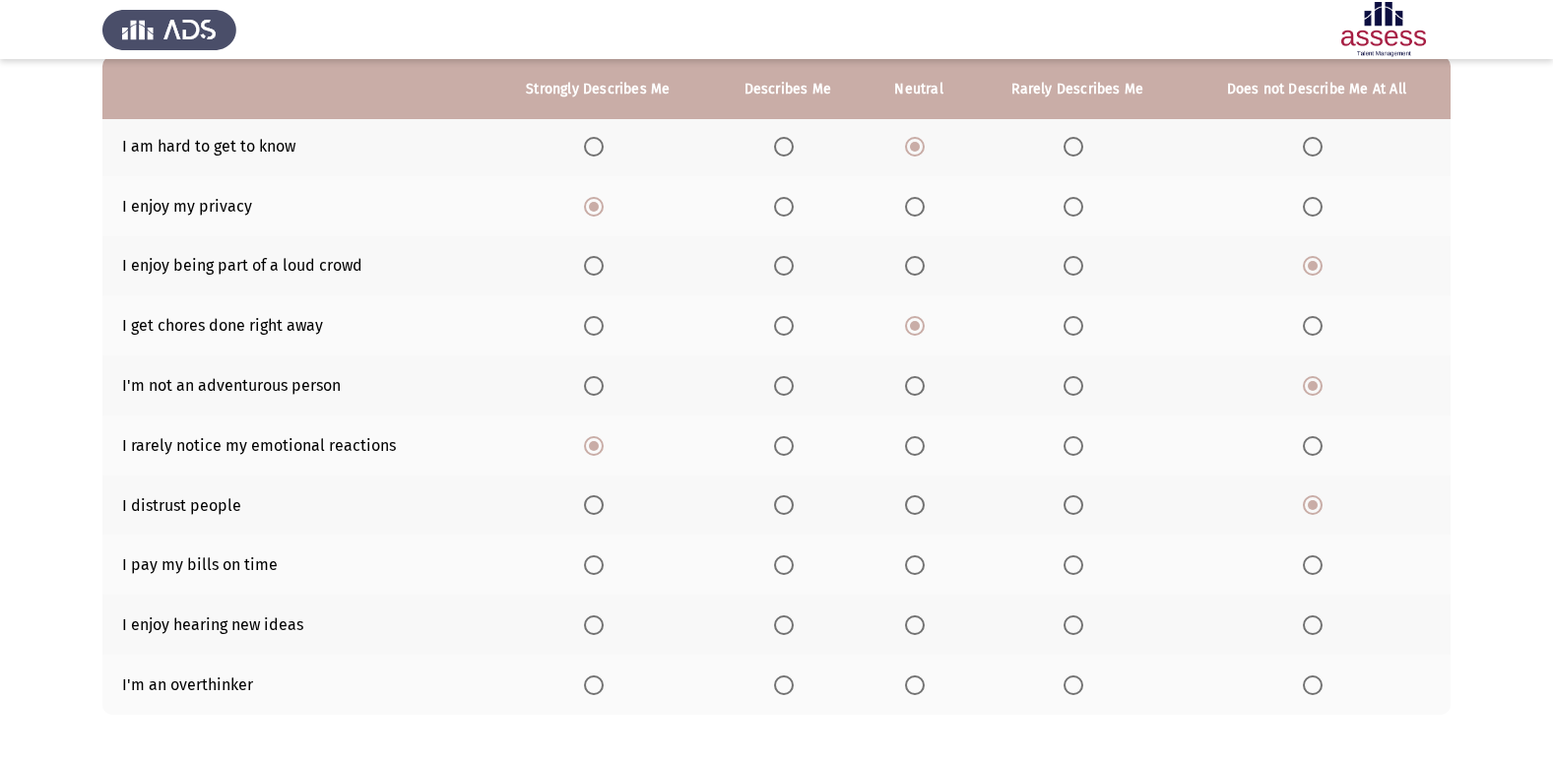
click at [589, 632] on input "Select an option" at bounding box center [594, 625] width 20 height 20
click at [783, 689] on span "Select an option" at bounding box center [784, 685] width 20 height 20
click at [783, 689] on input "Select an option" at bounding box center [784, 685] width 20 height 20
click at [932, 687] on label "Select an option" at bounding box center [919, 685] width 28 height 20
click at [925, 687] on input "Select an option" at bounding box center [915, 685] width 20 height 20
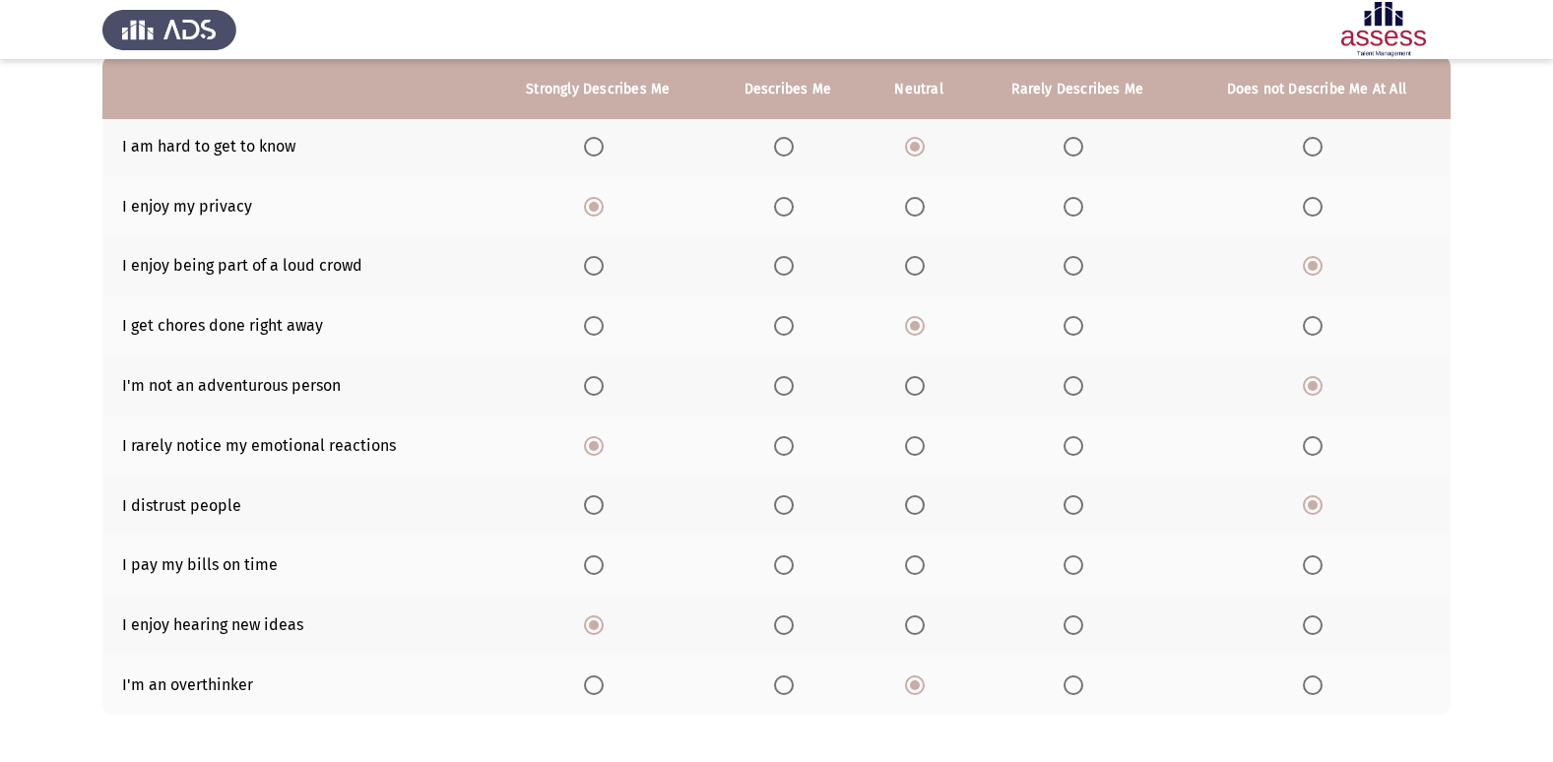
click at [782, 567] on span "Select an option" at bounding box center [784, 565] width 20 height 20
click at [782, 567] on input "Select an option" at bounding box center [784, 565] width 20 height 20
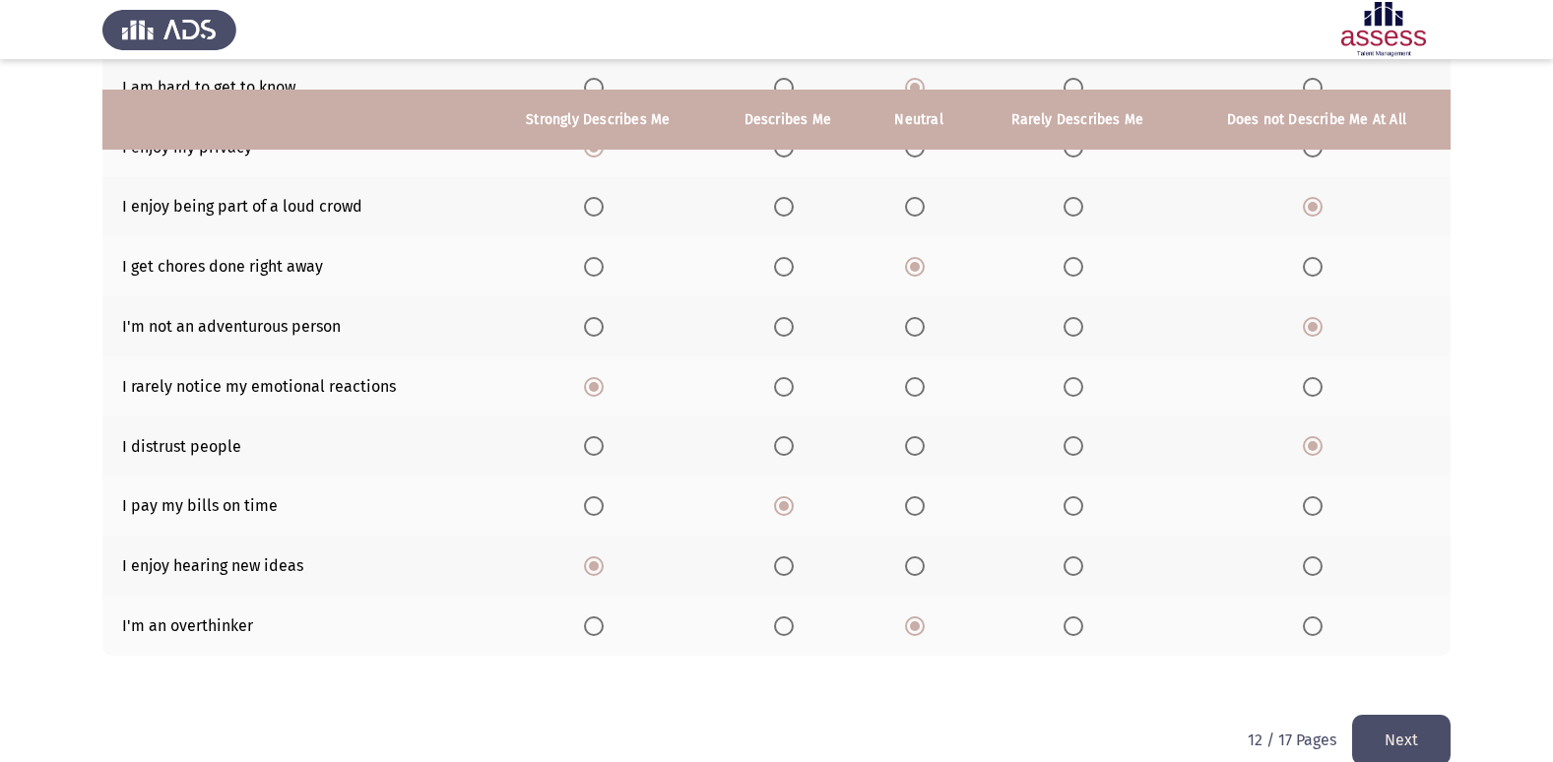
scroll to position [288, 0]
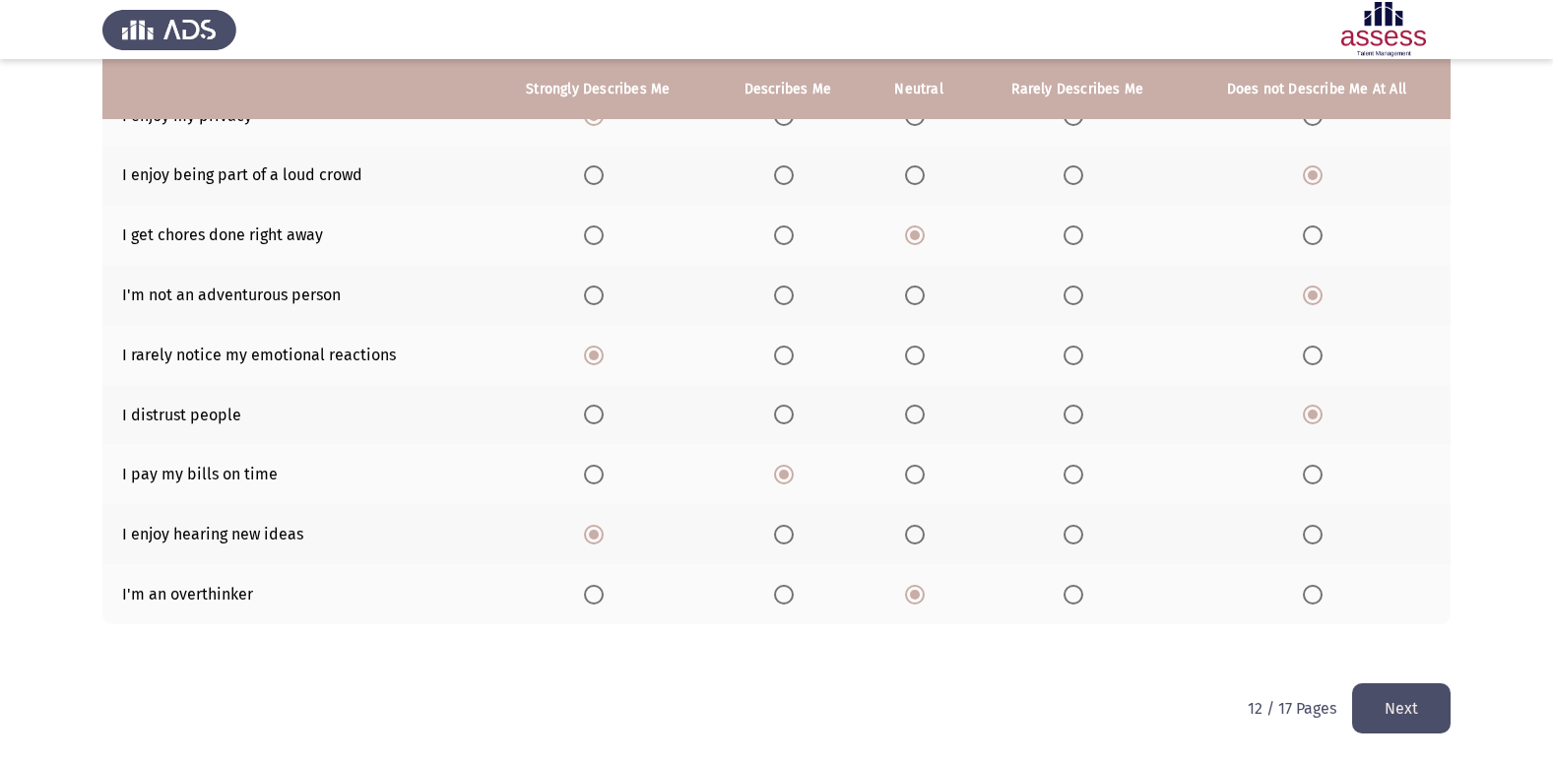
click at [1412, 735] on html "ASSESS 16 PD Next To what extent do the following statements describe you: Stro…" at bounding box center [776, 237] width 1553 height 1050
click at [1404, 702] on button "Next" at bounding box center [1401, 708] width 98 height 50
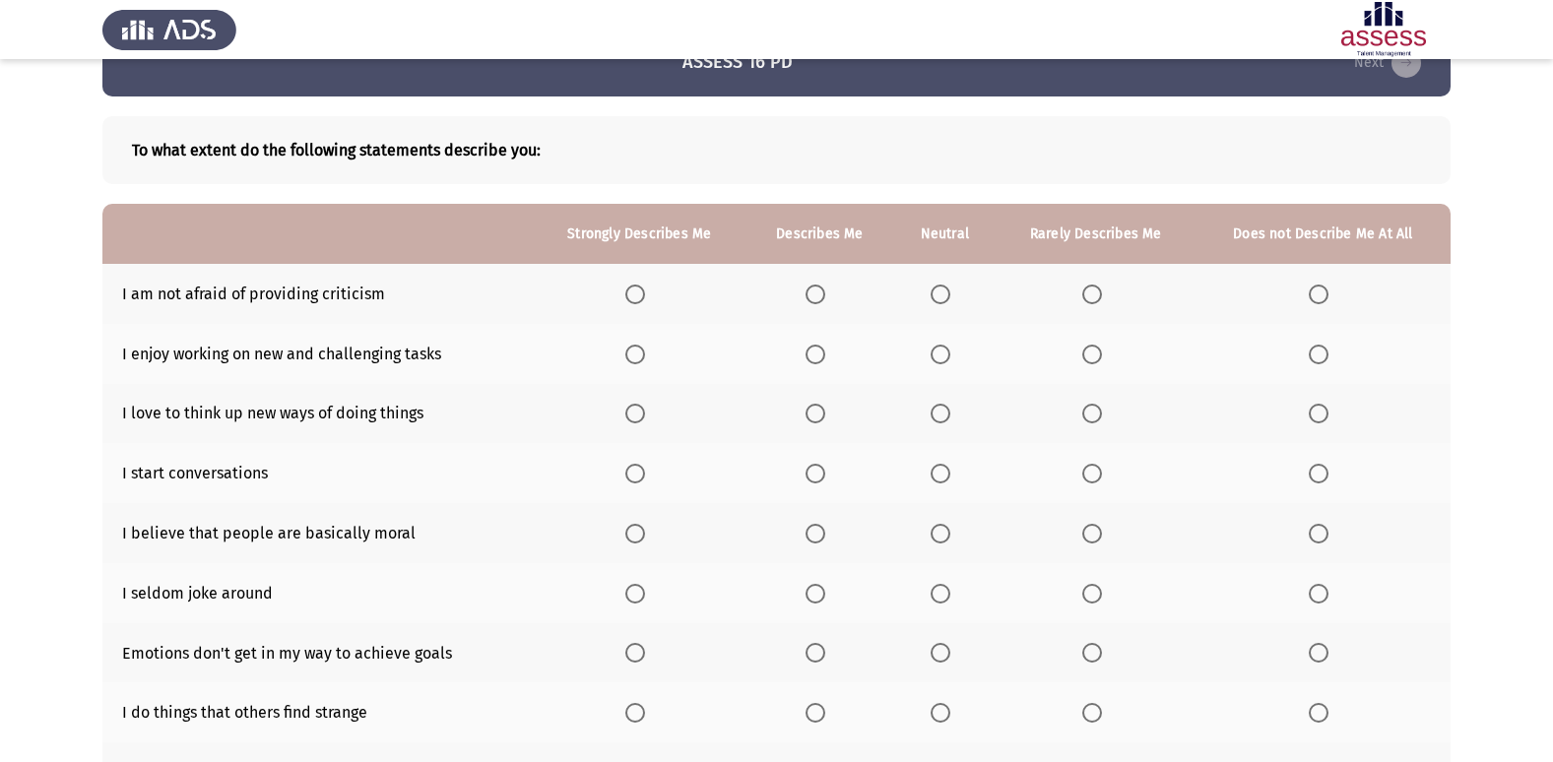
scroll to position [98, 0]
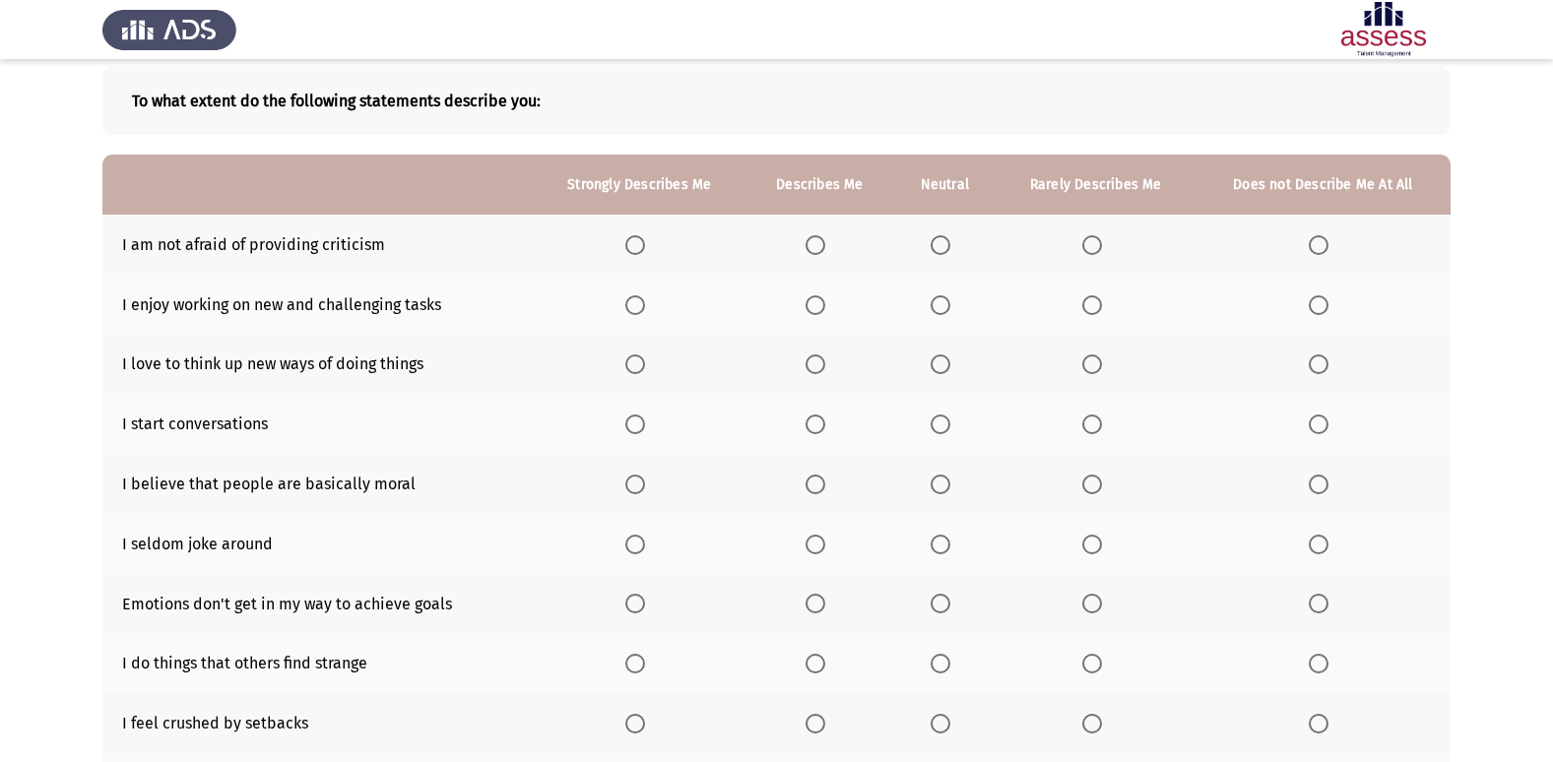
click at [942, 243] on span "Select an option" at bounding box center [940, 245] width 20 height 20
click at [942, 243] on input "Select an option" at bounding box center [940, 245] width 20 height 20
click at [648, 311] on label "Select an option" at bounding box center [639, 305] width 28 height 20
click at [645, 311] on input "Select an option" at bounding box center [635, 305] width 20 height 20
click at [645, 371] on span "Select an option" at bounding box center [635, 364] width 20 height 20
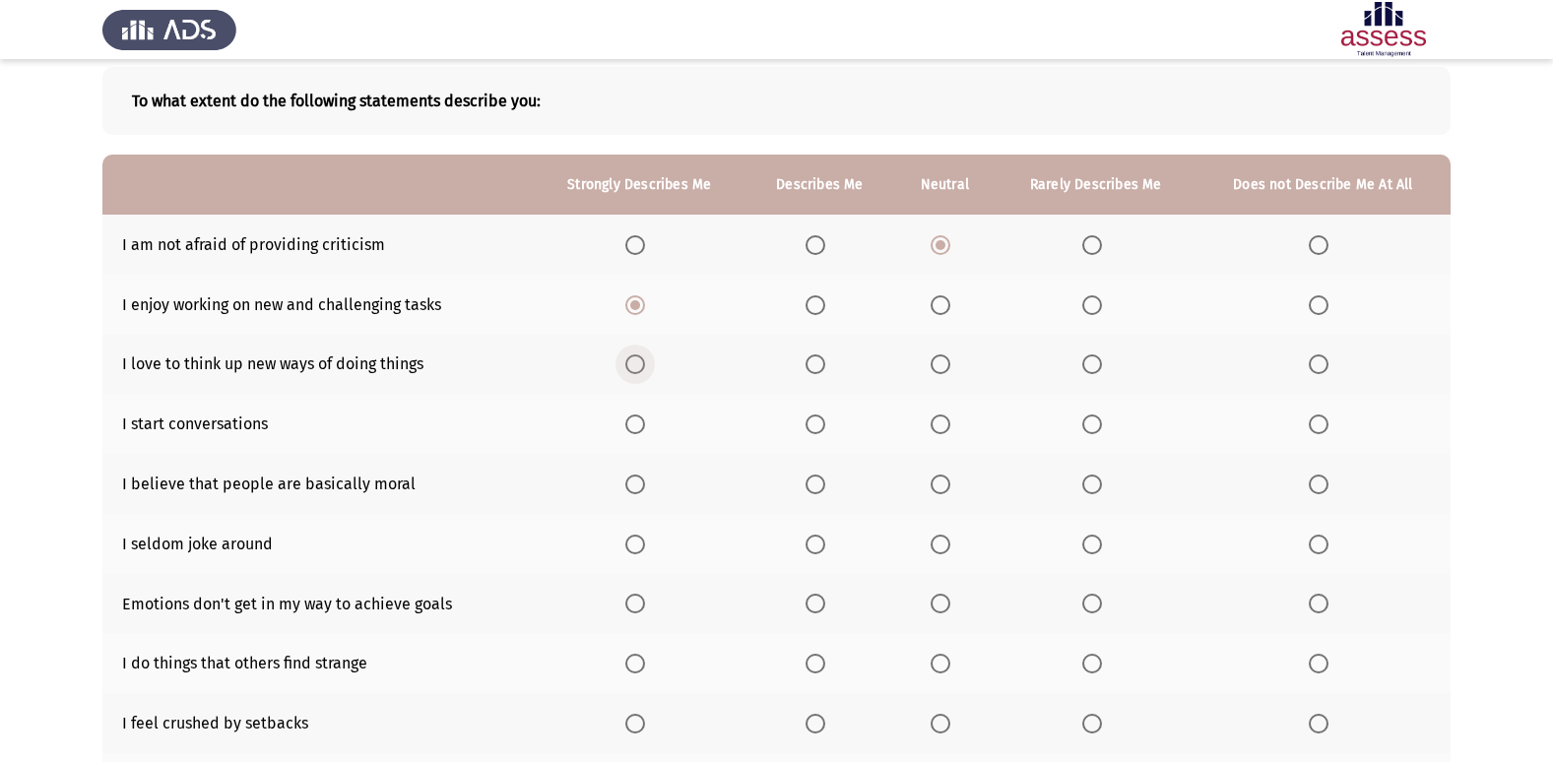
click at [645, 371] on input "Select an option" at bounding box center [635, 364] width 20 height 20
click at [639, 431] on span "Select an option" at bounding box center [635, 425] width 20 height 20
click at [639, 431] on input "Select an option" at bounding box center [635, 425] width 20 height 20
click at [1087, 485] on span "Select an option" at bounding box center [1092, 485] width 20 height 20
click at [1087, 485] on input "Select an option" at bounding box center [1092, 485] width 20 height 20
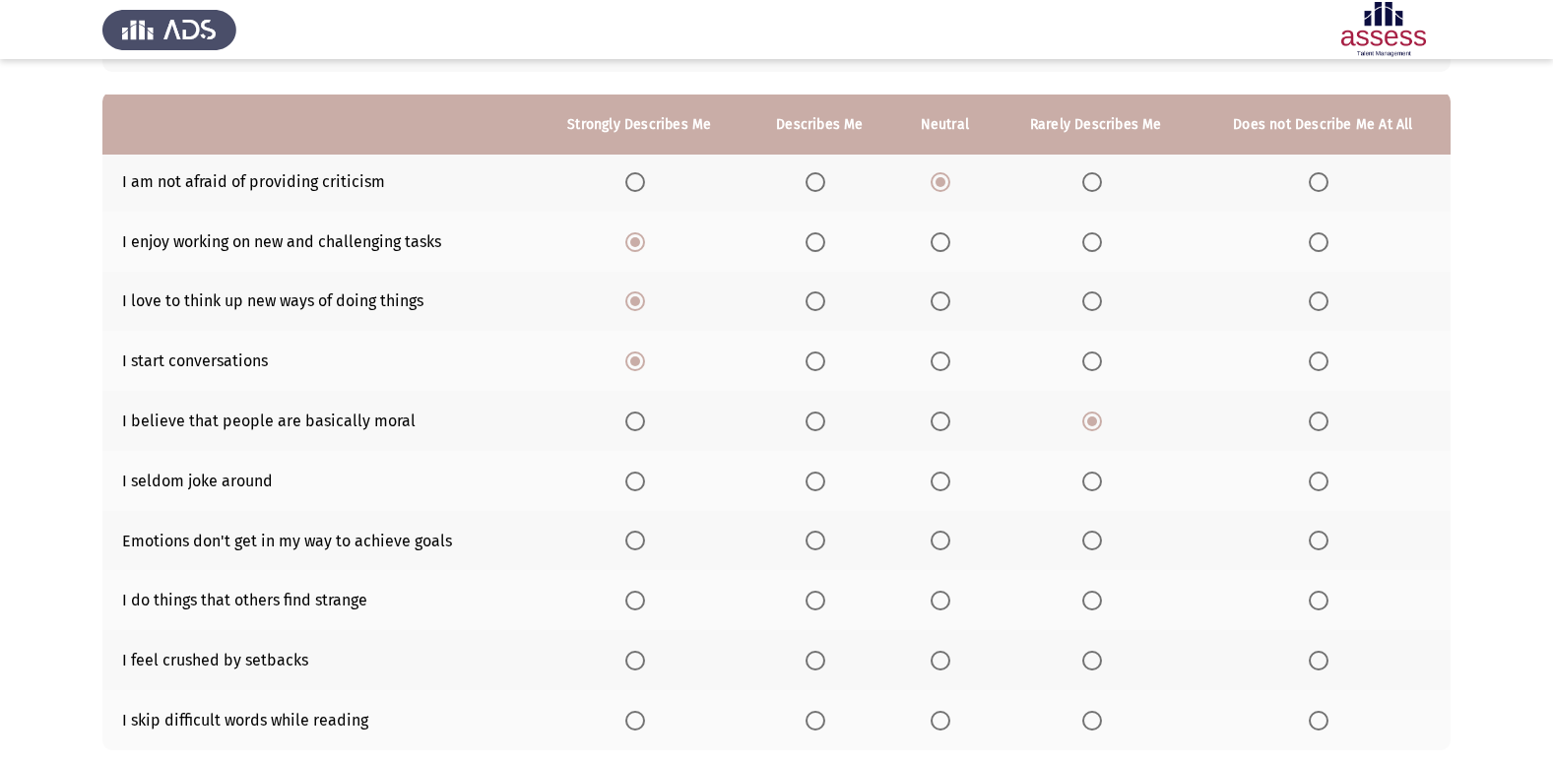
scroll to position [197, 0]
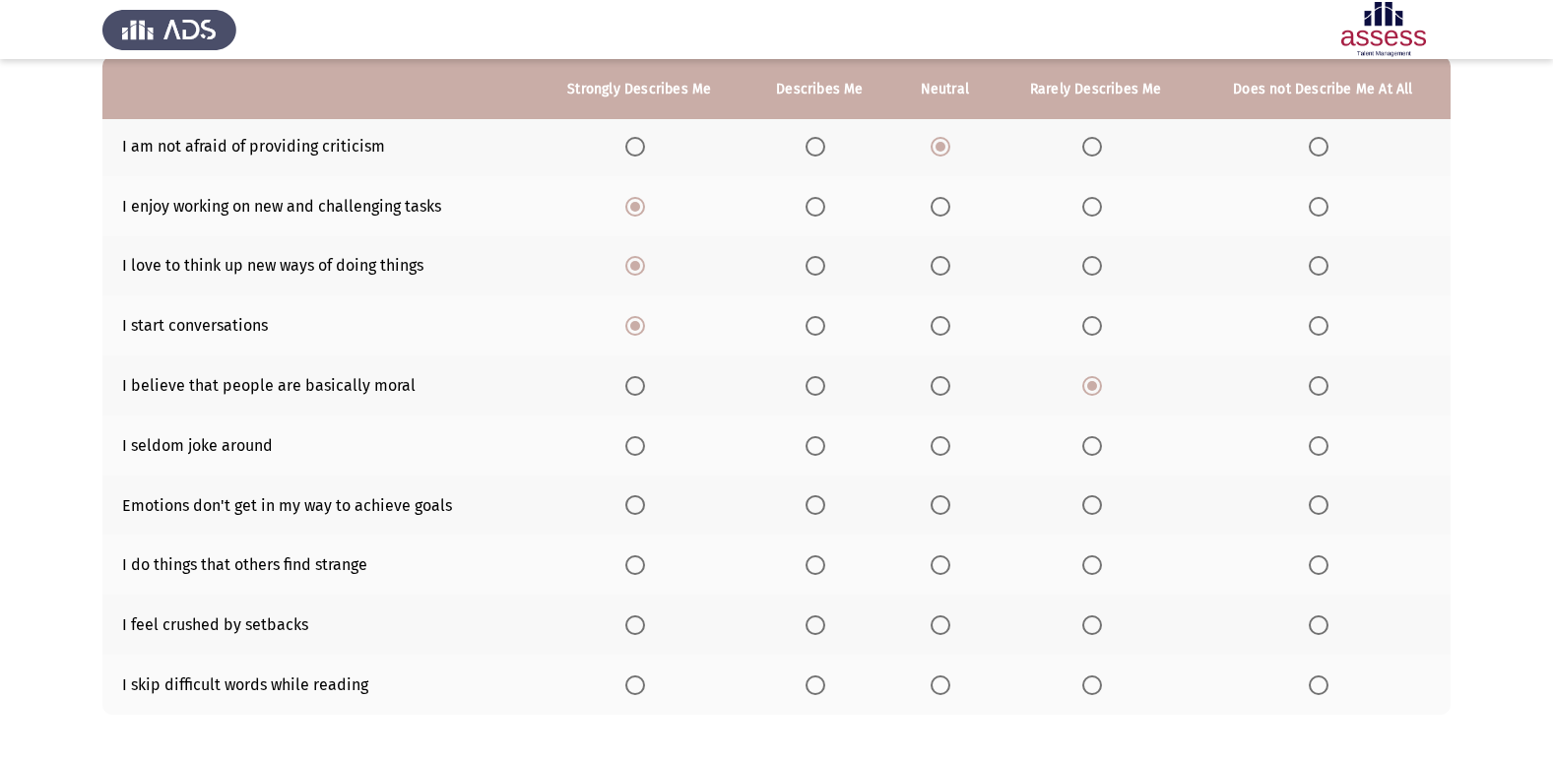
click at [935, 447] on span "Select an option" at bounding box center [940, 446] width 20 height 20
click at [935, 447] on input "Select an option" at bounding box center [940, 446] width 20 height 20
click at [633, 507] on span "Select an option" at bounding box center [635, 505] width 20 height 20
click at [633, 507] on input "Select an option" at bounding box center [635, 505] width 20 height 20
click at [1098, 569] on span "Select an option" at bounding box center [1092, 565] width 20 height 20
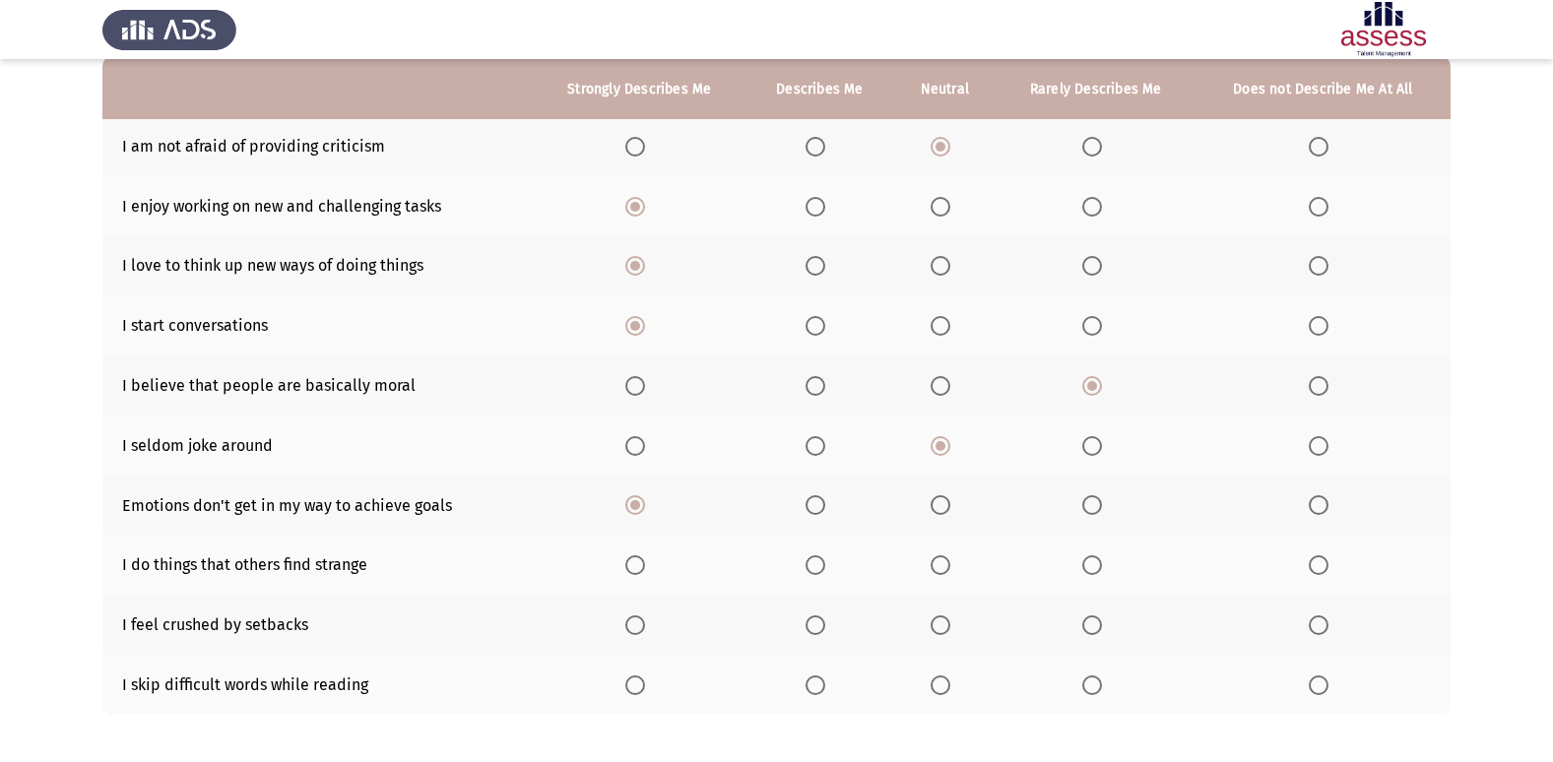
click at [1098, 569] on input "Select an option" at bounding box center [1092, 565] width 20 height 20
click at [945, 566] on span "Select an option" at bounding box center [940, 565] width 20 height 20
click at [945, 566] on input "Select an option" at bounding box center [940, 565] width 20 height 20
click at [816, 573] on span "Select an option" at bounding box center [815, 565] width 20 height 20
click at [816, 573] on input "Select an option" at bounding box center [815, 565] width 20 height 20
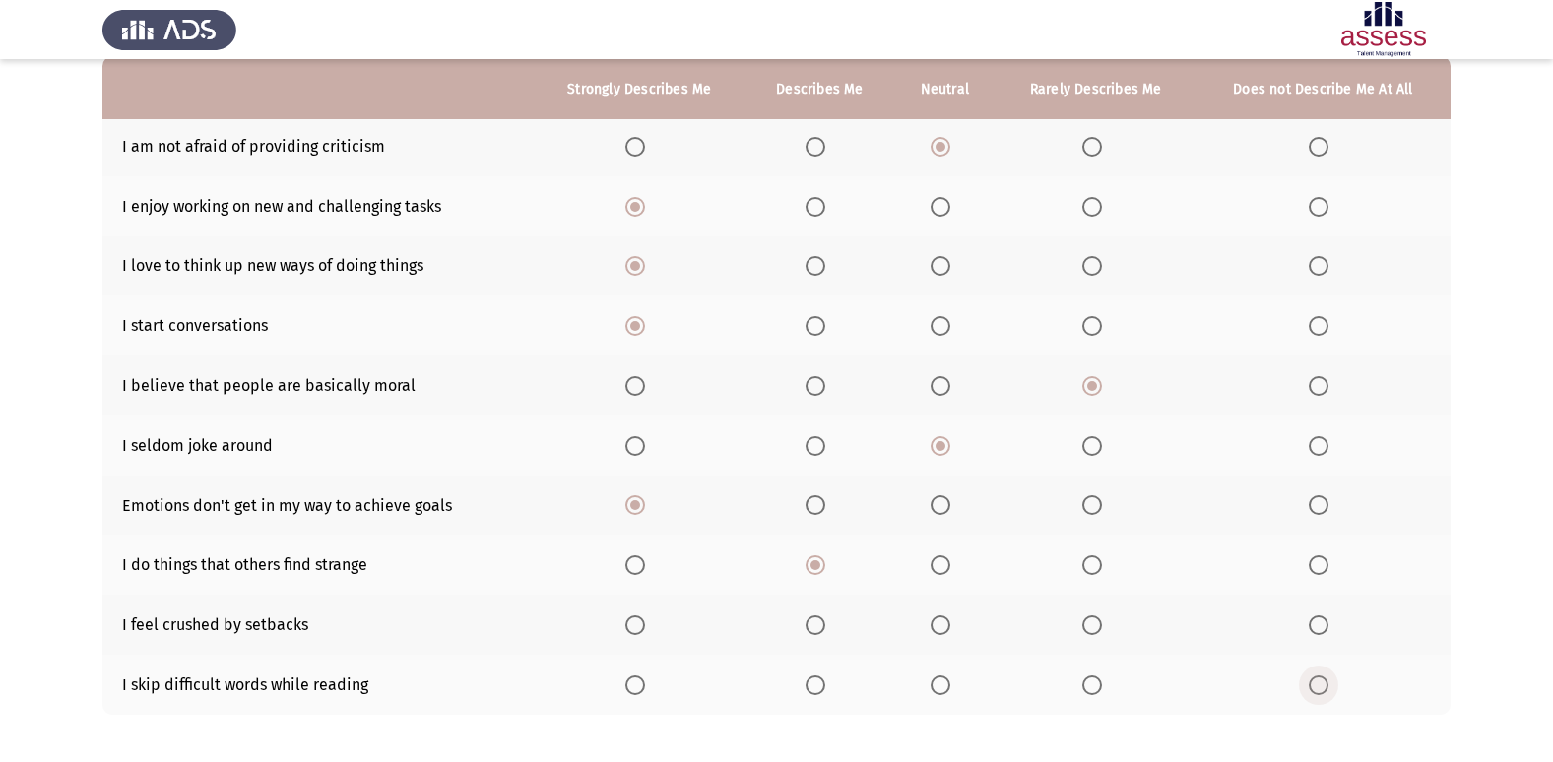
click at [1316, 688] on span "Select an option" at bounding box center [1319, 685] width 20 height 20
click at [1316, 688] on input "Select an option" at bounding box center [1319, 685] width 20 height 20
click at [1085, 685] on span "Select an option" at bounding box center [1092, 685] width 20 height 20
click at [1085, 685] on input "Select an option" at bounding box center [1092, 685] width 20 height 20
click at [1332, 692] on label "Select an option" at bounding box center [1323, 685] width 28 height 20
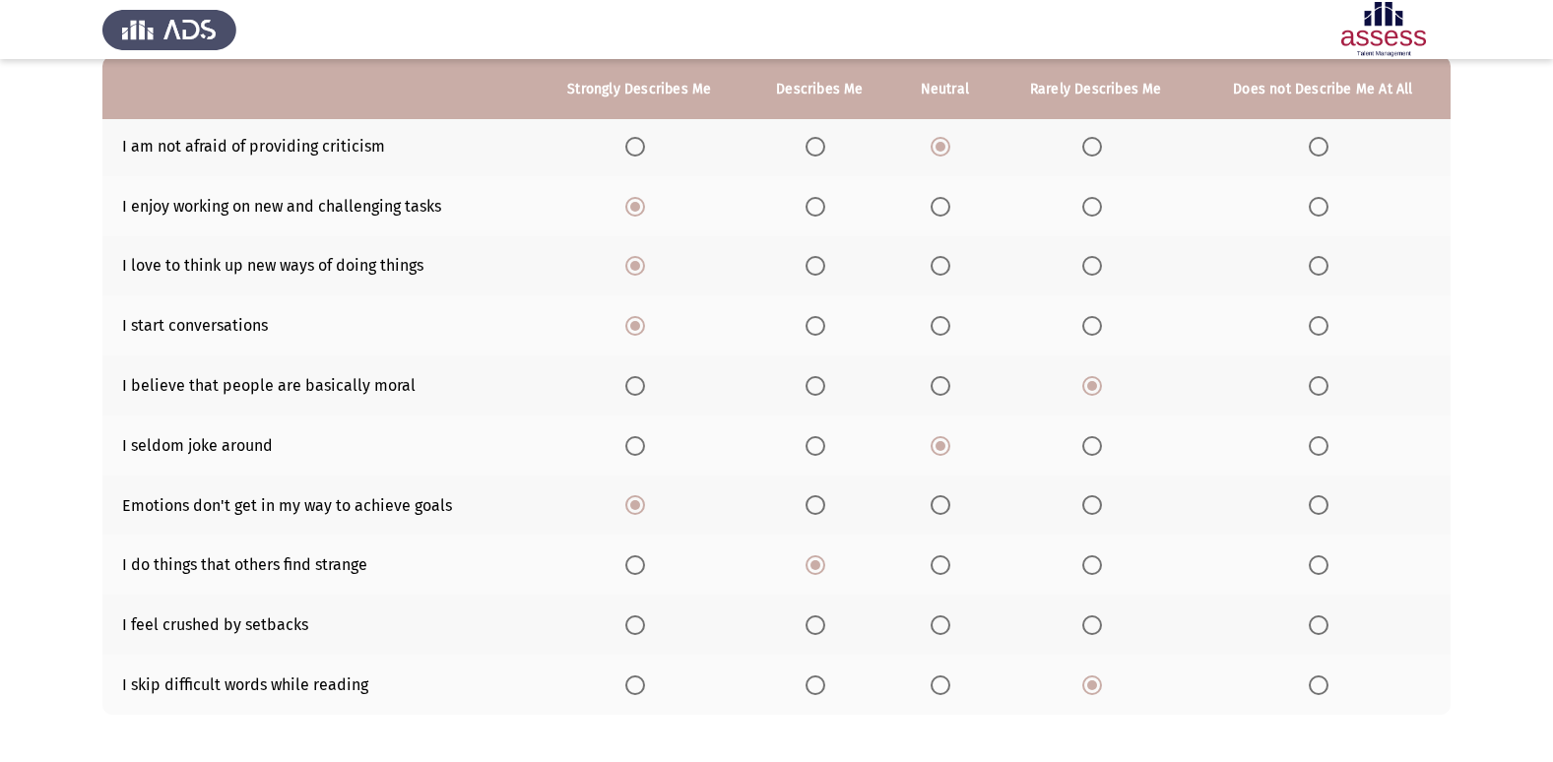
click at [1328, 692] on input "Select an option" at bounding box center [1319, 685] width 20 height 20
click at [936, 626] on span "Select an option" at bounding box center [940, 625] width 20 height 20
click at [936, 626] on input "Select an option" at bounding box center [940, 625] width 20 height 20
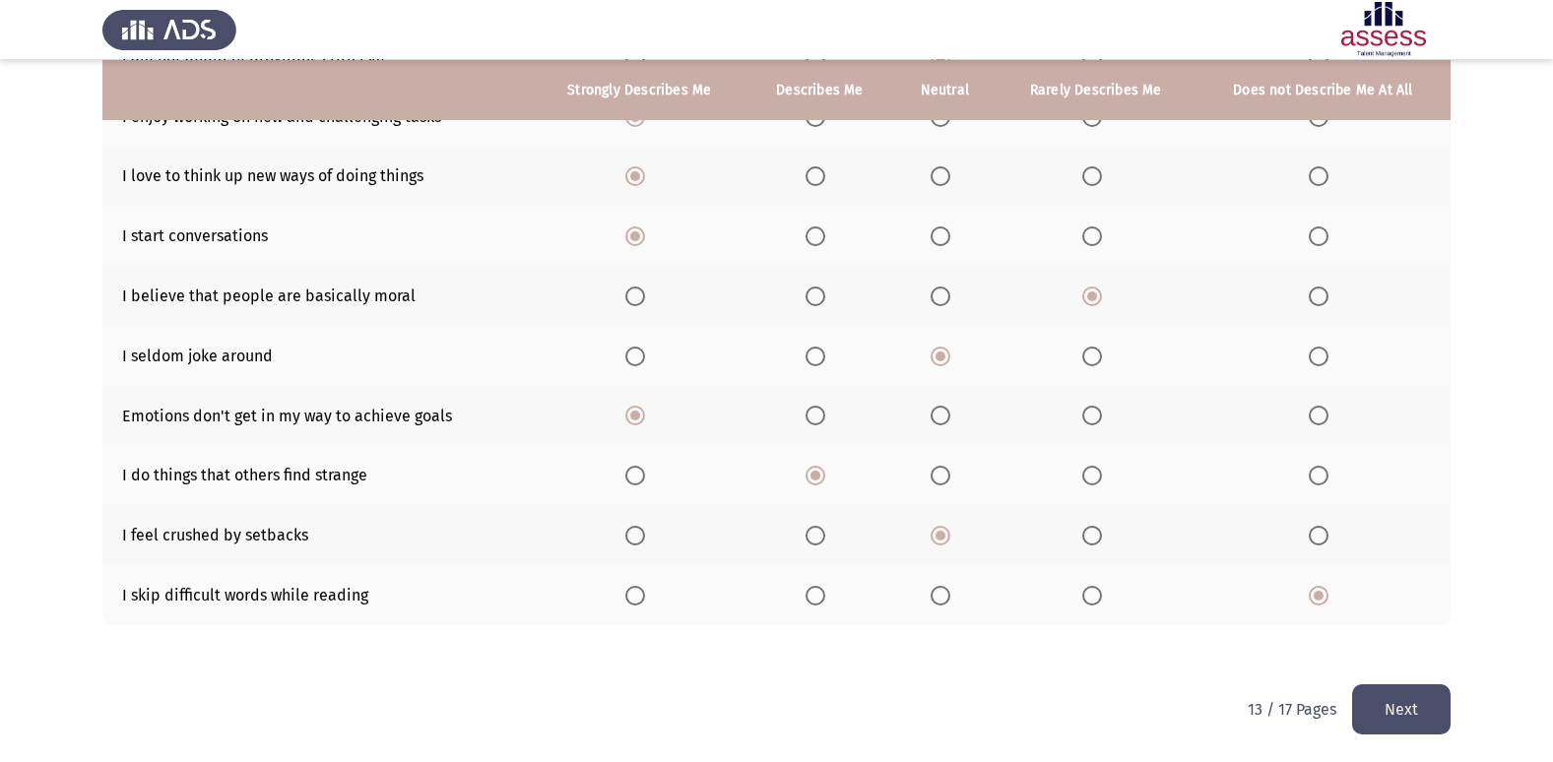
scroll to position [288, 0]
click at [1440, 699] on button "Next" at bounding box center [1401, 708] width 98 height 50
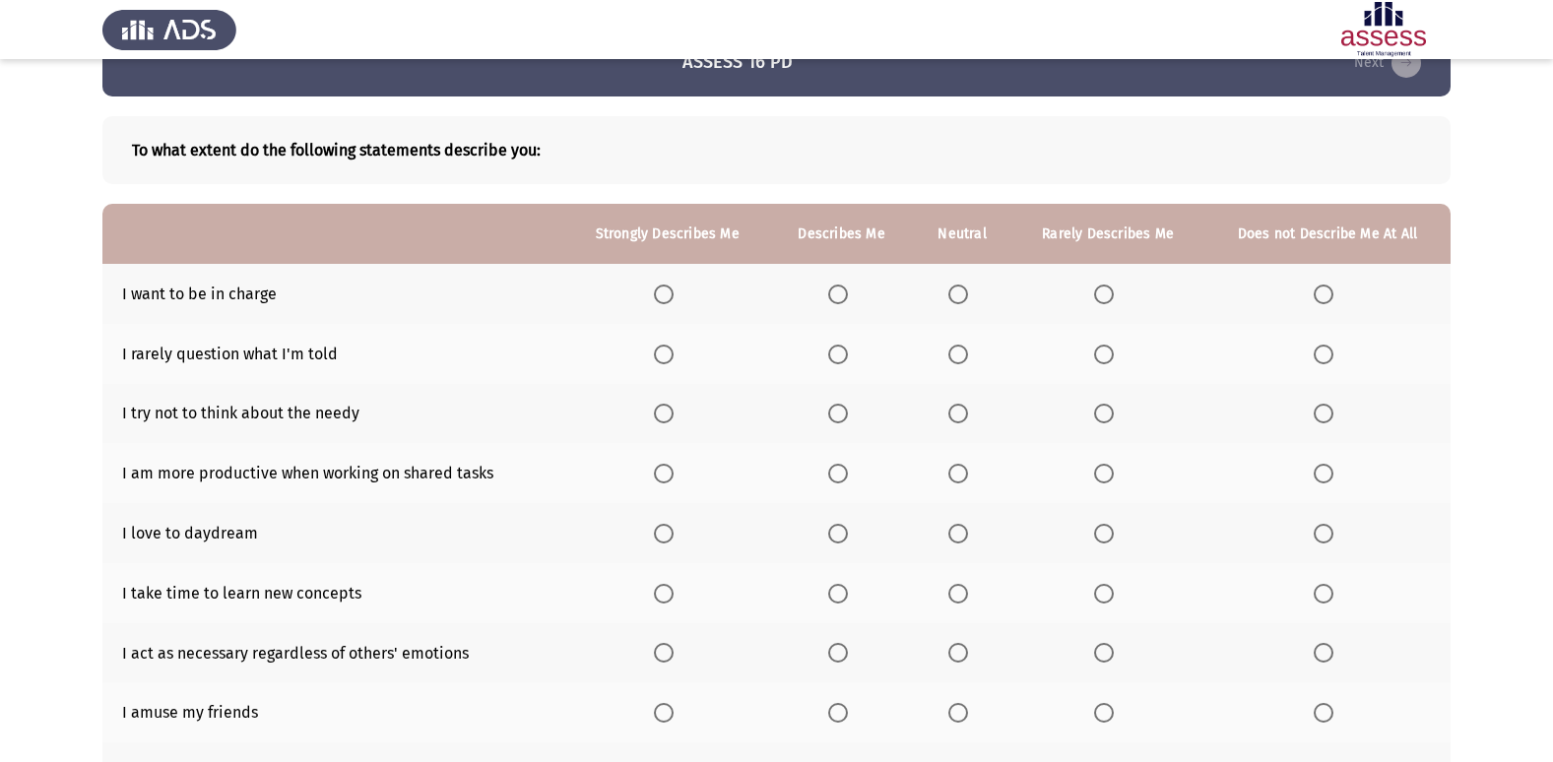
scroll to position [98, 0]
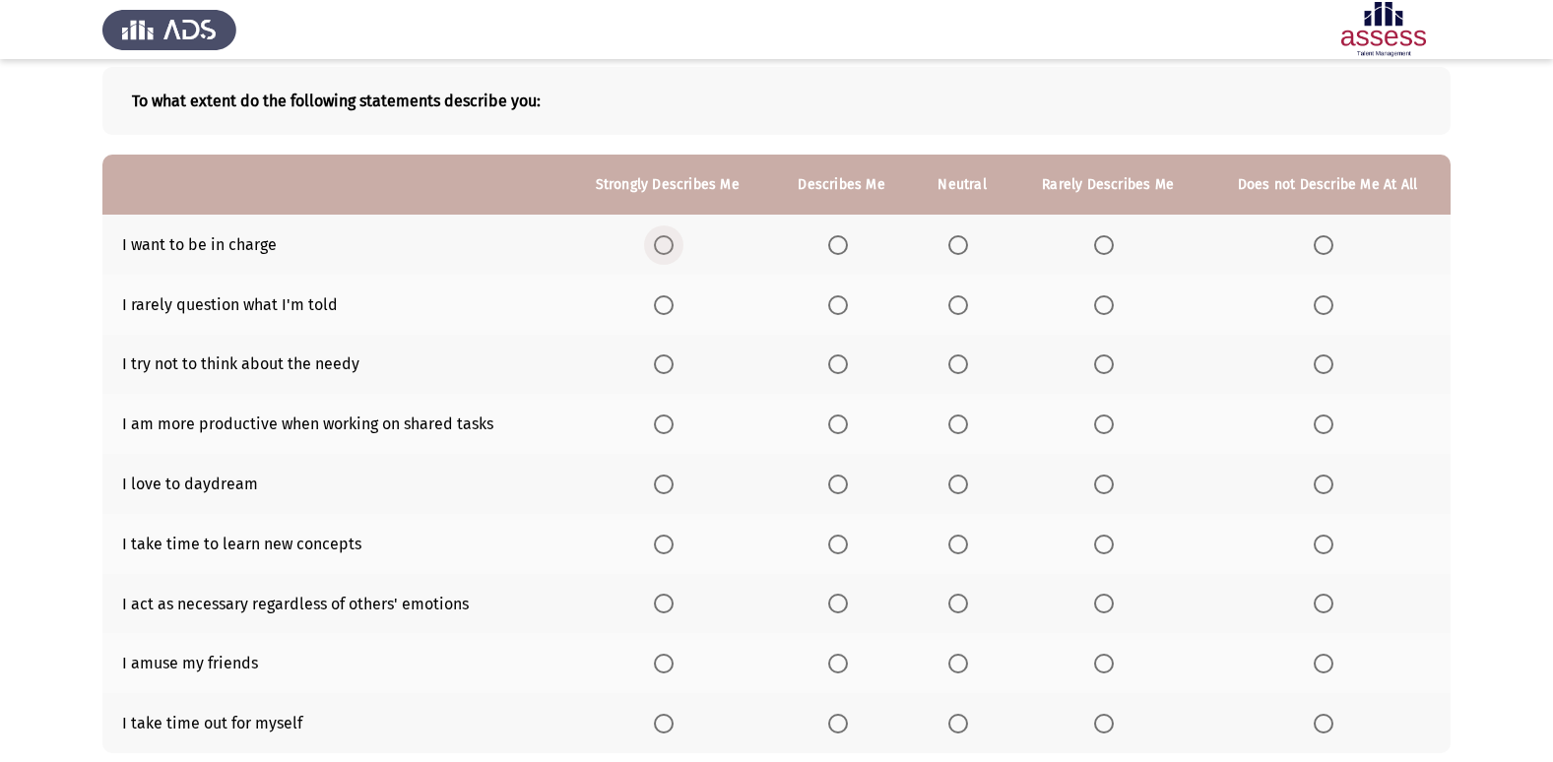
click at [660, 240] on span "Select an option" at bounding box center [664, 245] width 20 height 20
click at [660, 240] on input "Select an option" at bounding box center [664, 245] width 20 height 20
click at [1103, 308] on span "Select an option" at bounding box center [1104, 305] width 20 height 20
click at [1103, 308] on input "Select an option" at bounding box center [1104, 305] width 20 height 20
click at [960, 369] on span "Select an option" at bounding box center [958, 364] width 20 height 20
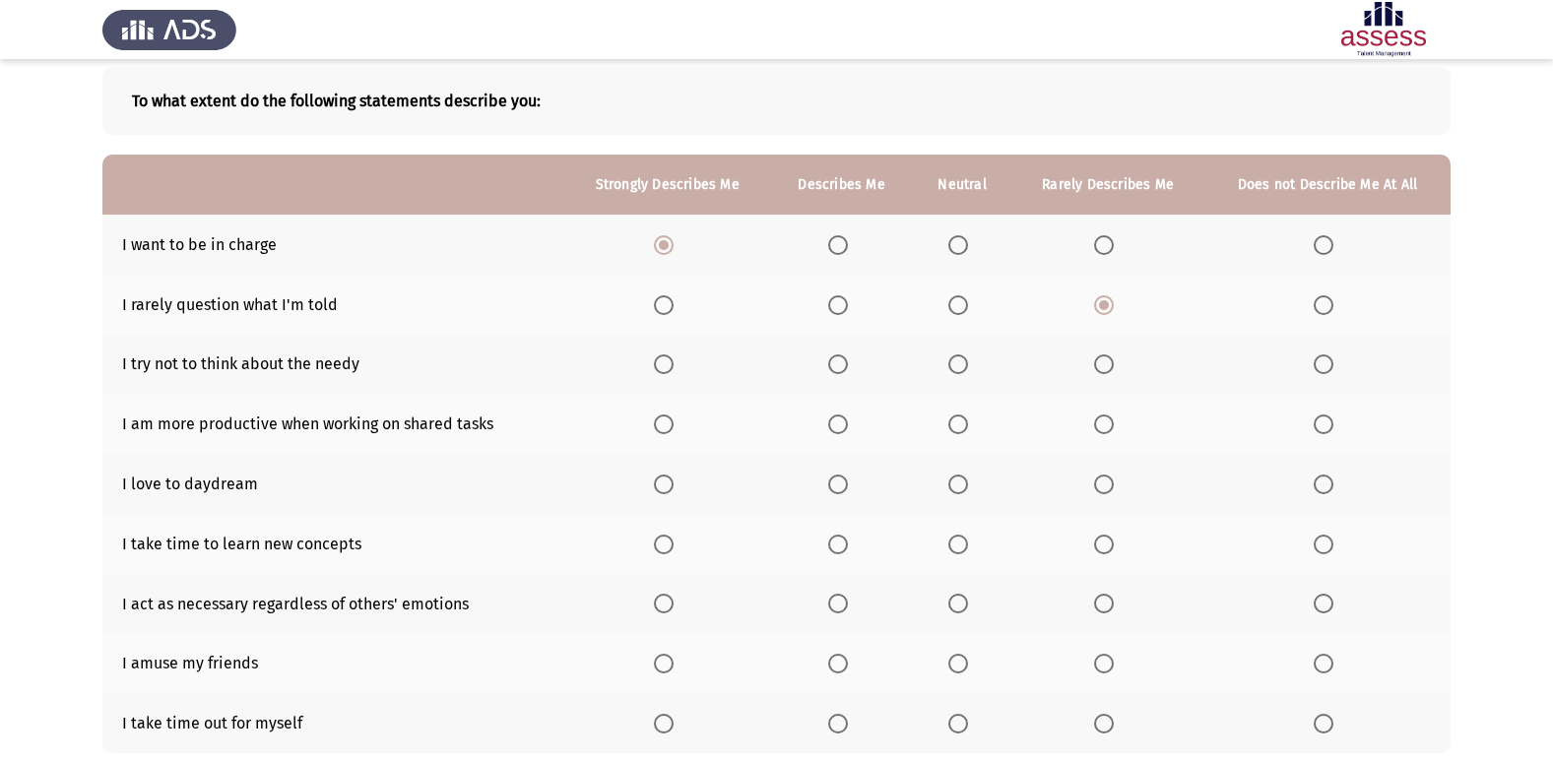
click at [960, 369] on input "Select an option" at bounding box center [958, 364] width 20 height 20
click at [673, 424] on span "Select an option" at bounding box center [664, 425] width 20 height 20
click at [673, 424] on input "Select an option" at bounding box center [664, 425] width 20 height 20
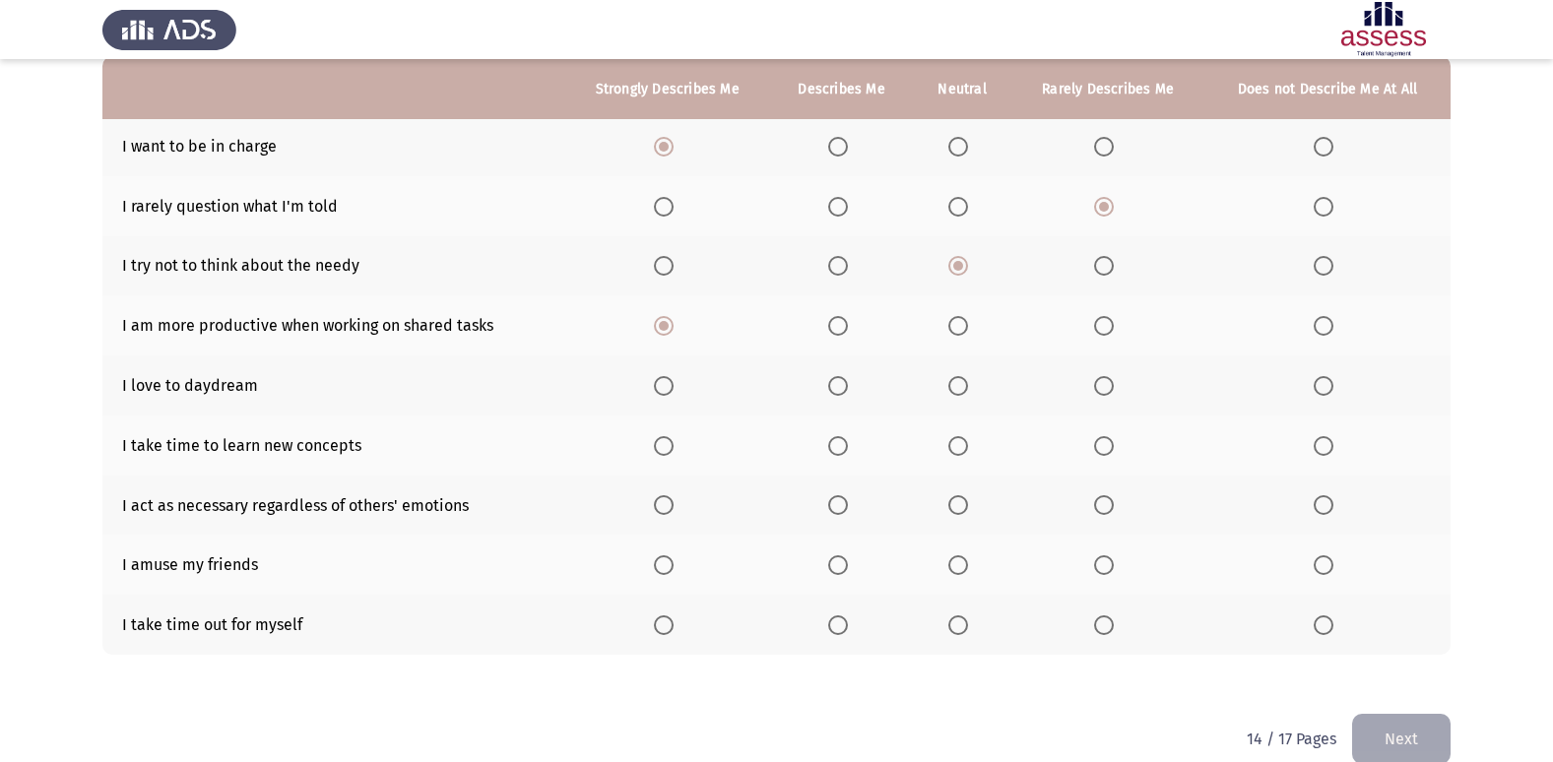
click at [1332, 393] on span "Select an option" at bounding box center [1324, 386] width 20 height 20
click at [1332, 393] on input "Select an option" at bounding box center [1324, 386] width 20 height 20
click at [1105, 448] on span "Select an option" at bounding box center [1104, 446] width 20 height 20
click at [1105, 448] on input "Select an option" at bounding box center [1104, 446] width 20 height 20
click at [664, 625] on span "Select an option" at bounding box center [664, 625] width 0 height 0
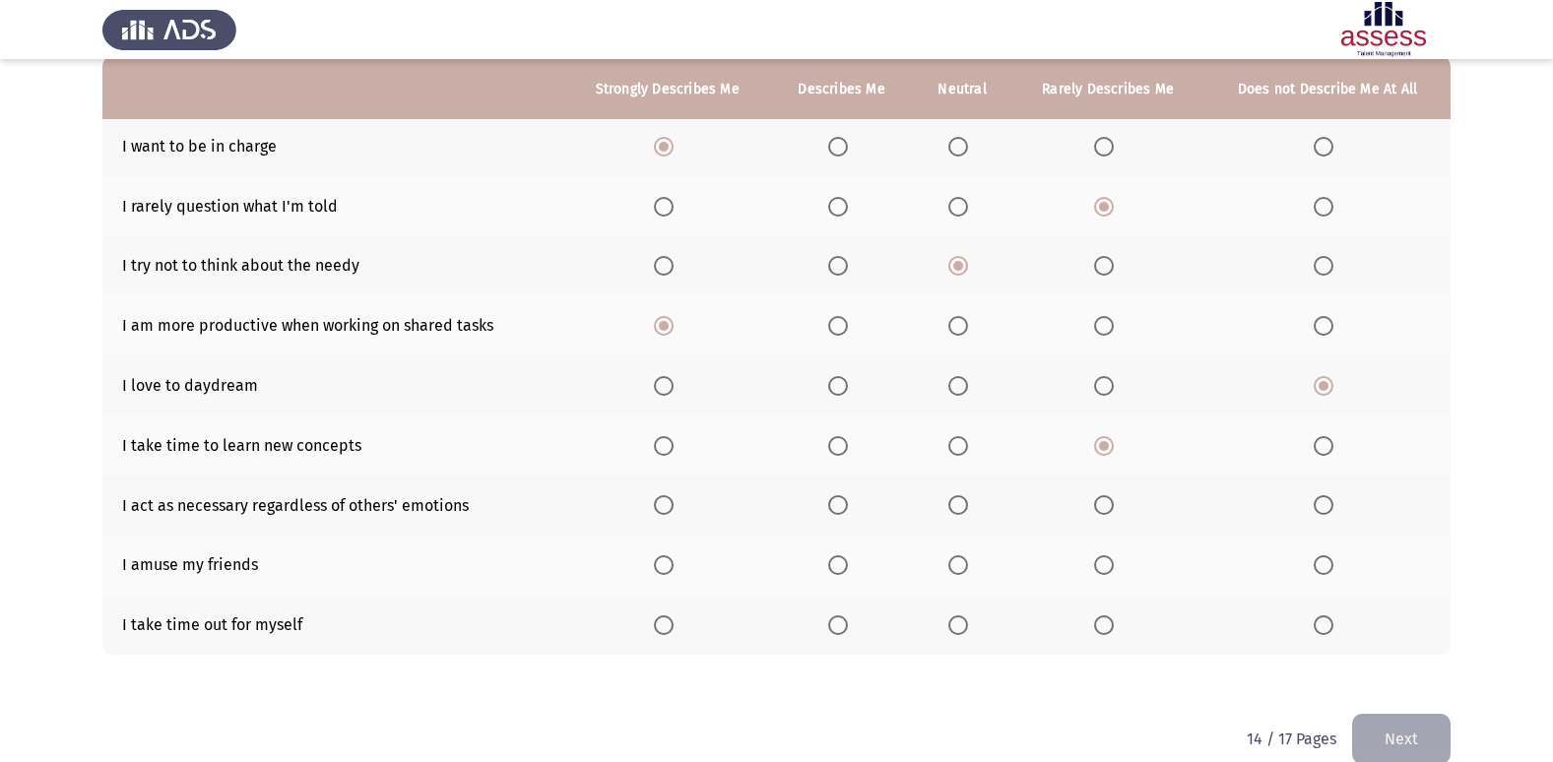
click at [668, 625] on input "Select an option" at bounding box center [664, 625] width 20 height 20
click at [839, 565] on span "Select an option" at bounding box center [838, 565] width 20 height 20
click at [839, 565] on input "Select an option" at bounding box center [838, 565] width 20 height 20
click at [960, 570] on span "Select an option" at bounding box center [958, 565] width 20 height 20
click at [960, 570] on input "Select an option" at bounding box center [958, 565] width 20 height 20
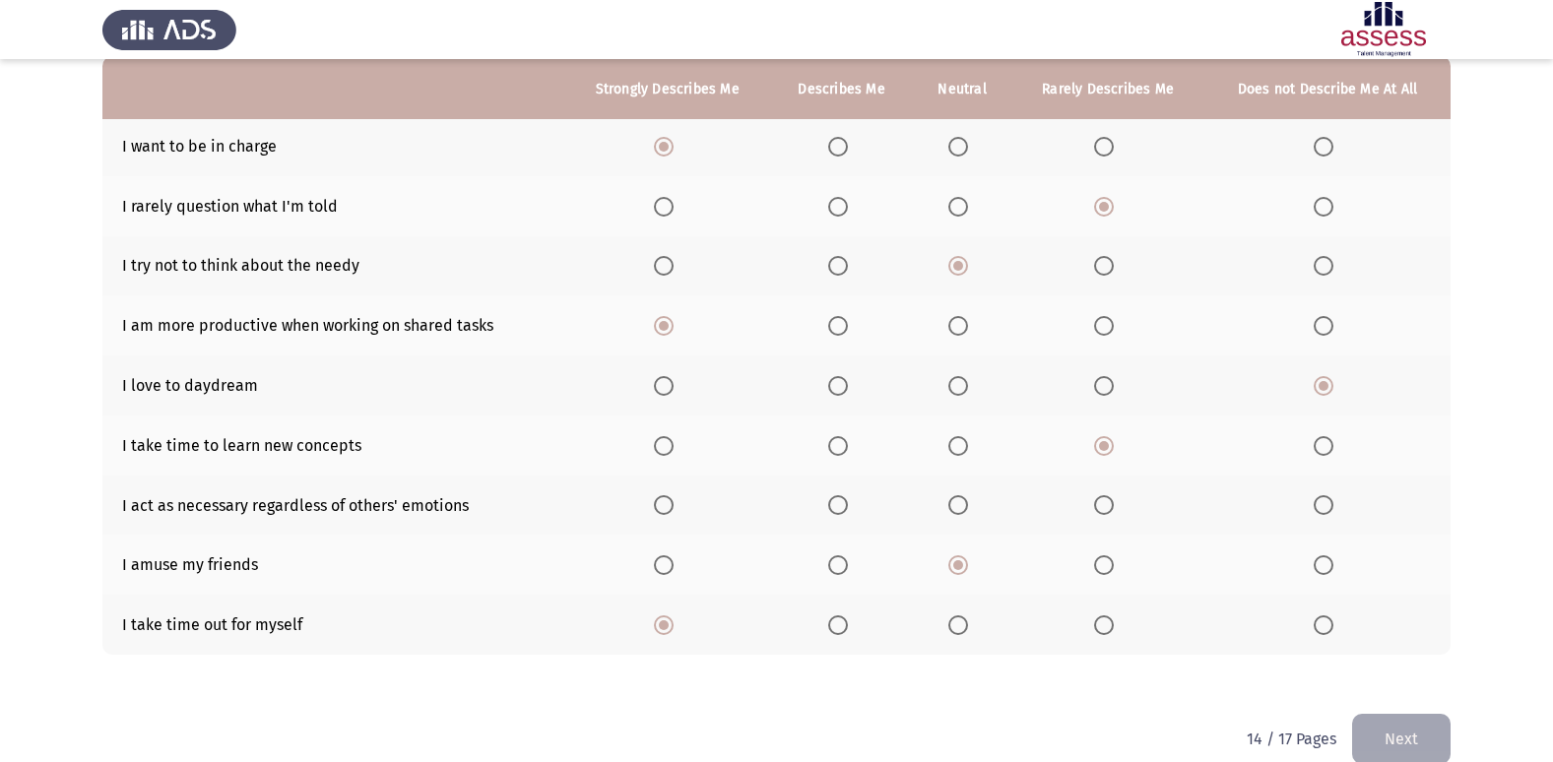
click at [665, 514] on span "Select an option" at bounding box center [664, 505] width 20 height 20
click at [665, 514] on input "Select an option" at bounding box center [664, 505] width 20 height 20
click at [846, 510] on span "Select an option" at bounding box center [838, 505] width 20 height 20
click at [846, 510] on input "Select an option" at bounding box center [838, 505] width 20 height 20
click at [1408, 737] on button "Next" at bounding box center [1401, 739] width 98 height 50
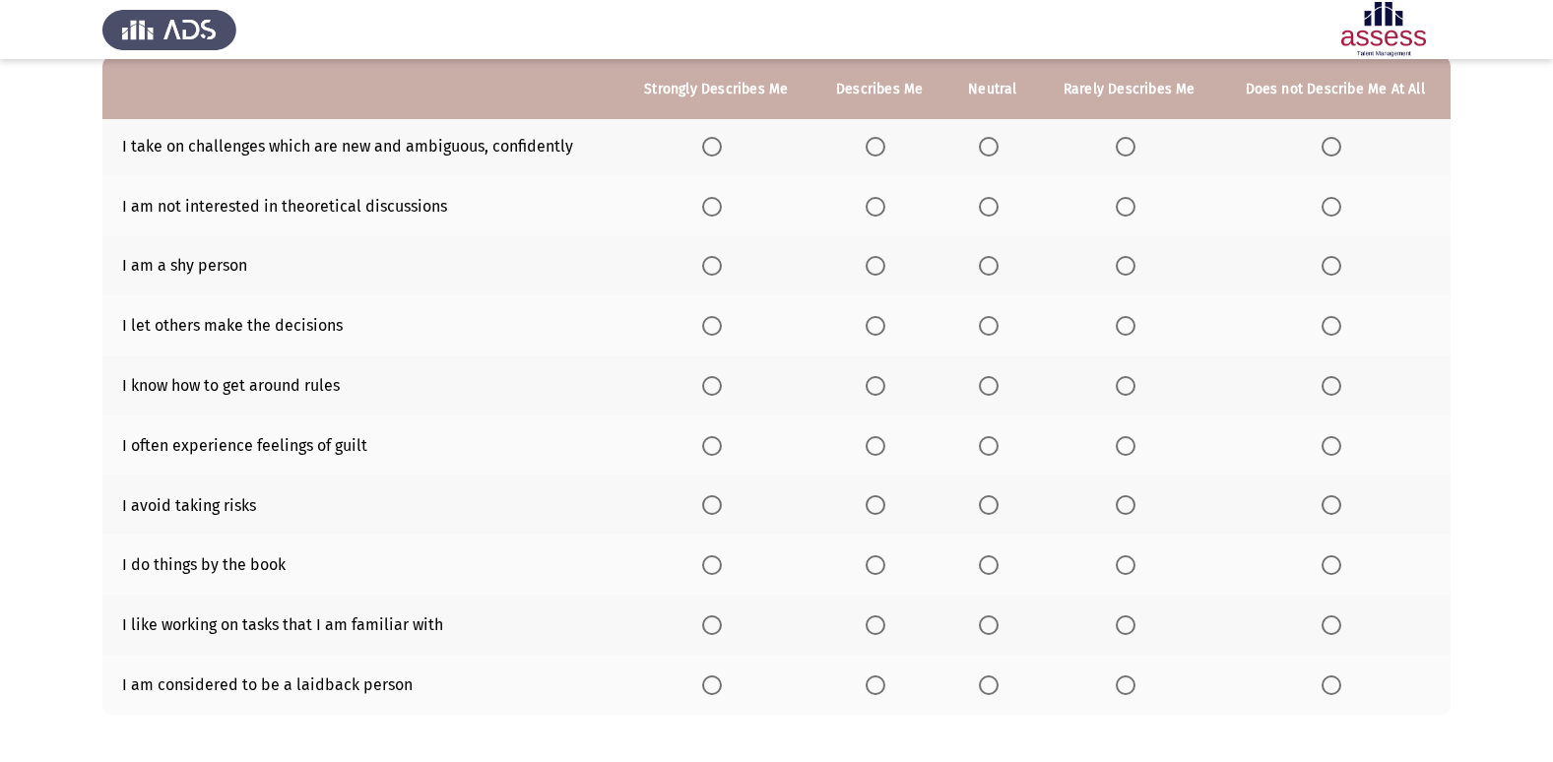
click at [885, 155] on span "Select an option" at bounding box center [875, 147] width 20 height 20
click at [885, 155] on input "Select an option" at bounding box center [875, 147] width 20 height 20
click at [1335, 210] on span "Select an option" at bounding box center [1331, 207] width 20 height 20
click at [1335, 210] on input "Select an option" at bounding box center [1331, 207] width 20 height 20
click at [1337, 263] on span "Select an option" at bounding box center [1331, 266] width 20 height 20
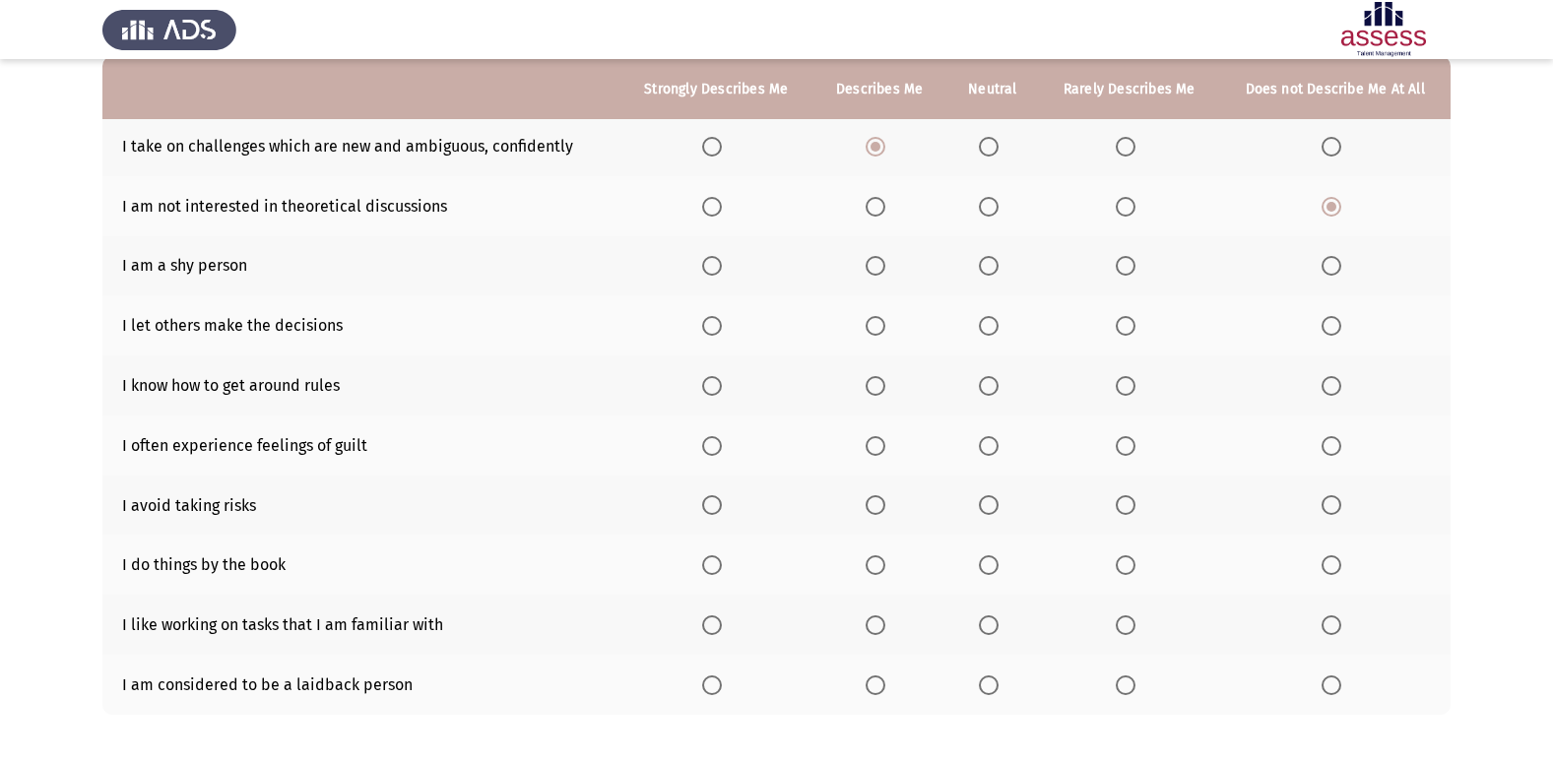
click at [1337, 263] on input "Select an option" at bounding box center [1331, 266] width 20 height 20
click at [1127, 334] on span "Select an option" at bounding box center [1126, 326] width 20 height 20
click at [1127, 334] on input "Select an option" at bounding box center [1126, 326] width 20 height 20
click at [717, 380] on span "Select an option" at bounding box center [712, 386] width 20 height 20
click at [717, 380] on input "Select an option" at bounding box center [712, 386] width 20 height 20
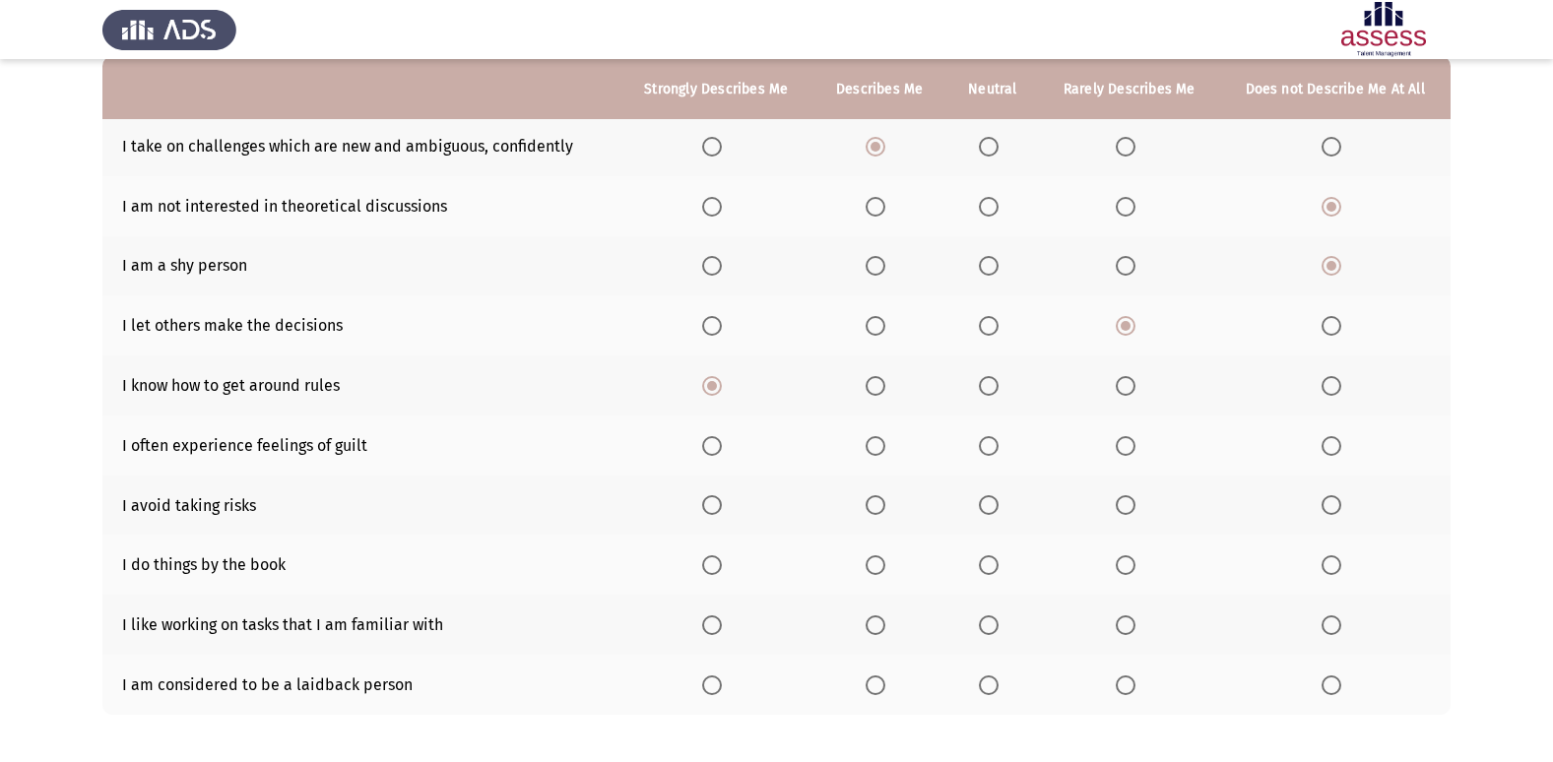
click at [981, 449] on span "Select an option" at bounding box center [989, 446] width 20 height 20
click at [981, 449] on input "Select an option" at bounding box center [989, 446] width 20 height 20
click at [1336, 514] on span "Select an option" at bounding box center [1331, 505] width 20 height 20
click at [1336, 514] on input "Select an option" at bounding box center [1331, 505] width 20 height 20
click at [987, 566] on span "Select an option" at bounding box center [989, 565] width 20 height 20
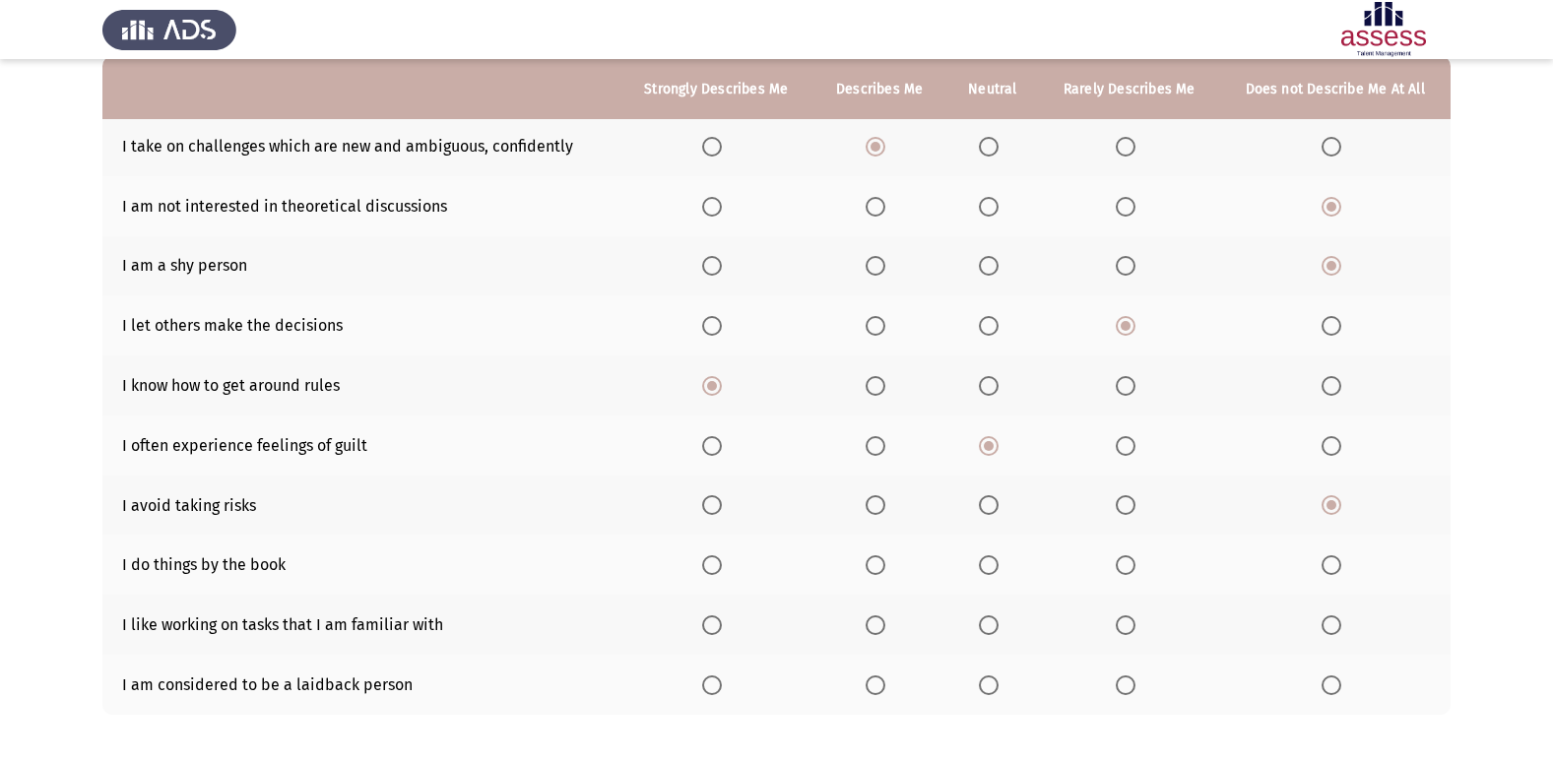
click at [987, 566] on input "Select an option" at bounding box center [989, 565] width 20 height 20
click at [728, 628] on label "Select an option" at bounding box center [716, 625] width 28 height 20
click at [722, 628] on input "Select an option" at bounding box center [712, 625] width 20 height 20
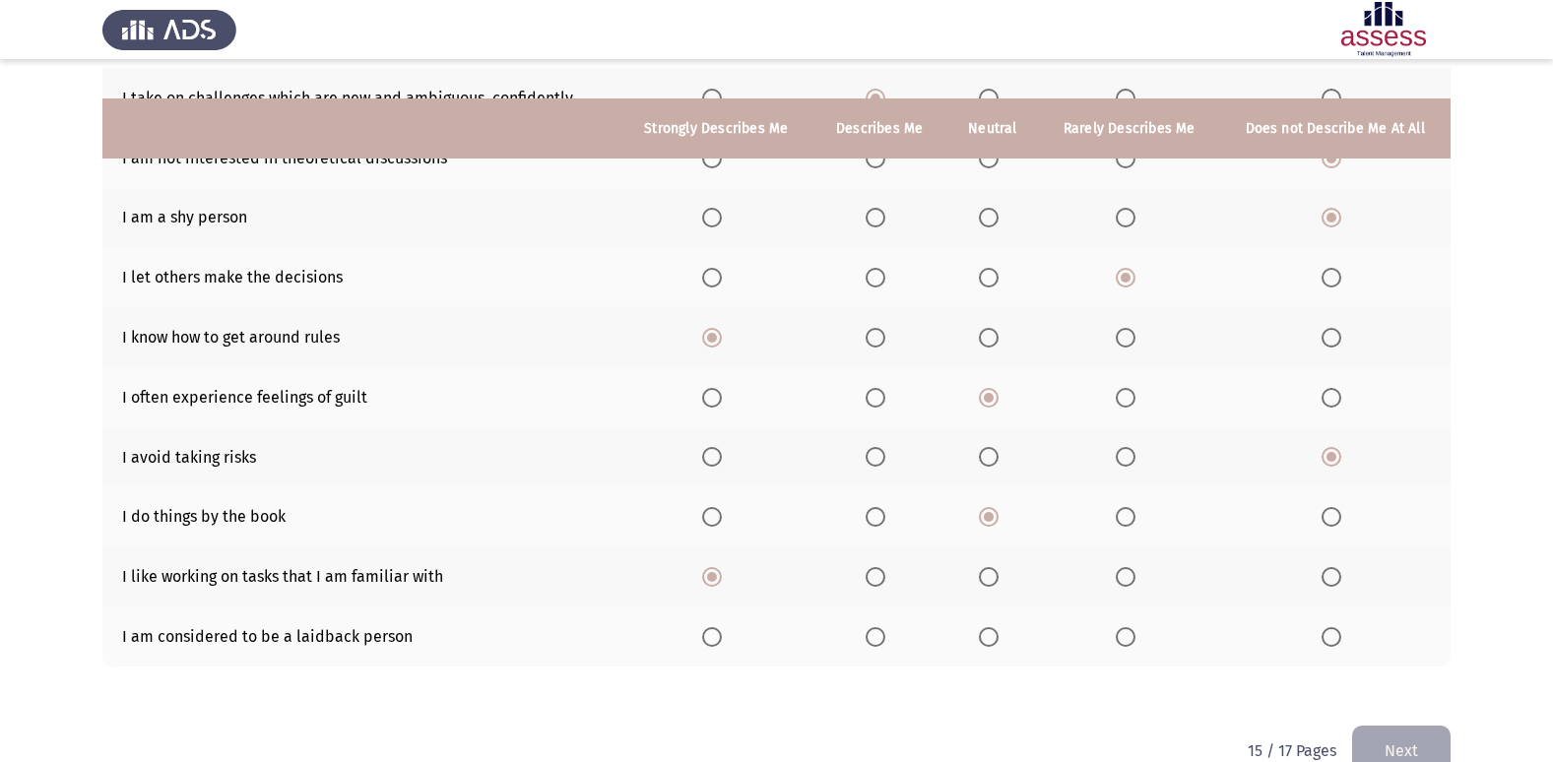
scroll to position [288, 0]
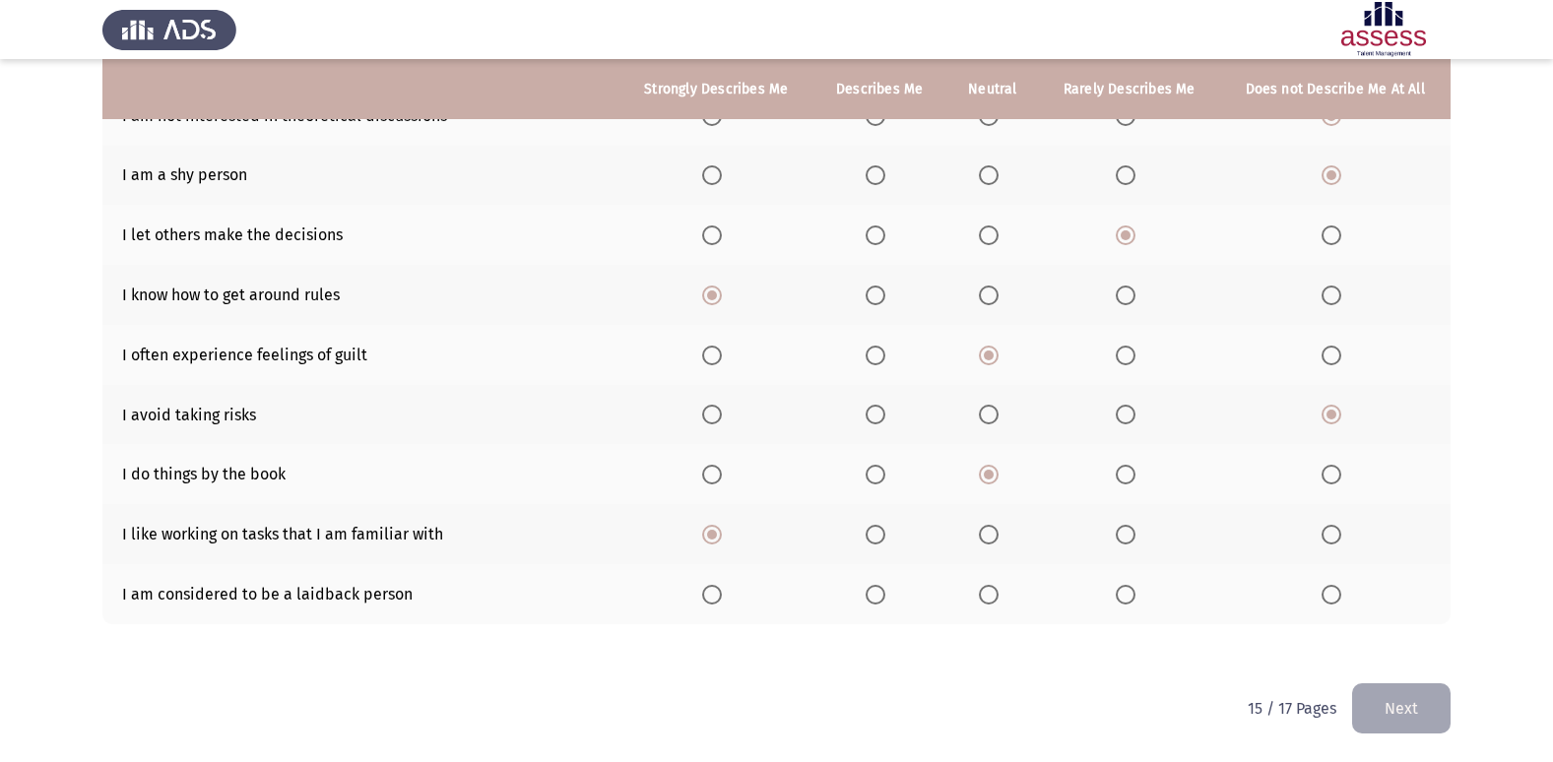
click at [990, 599] on span "Select an option" at bounding box center [989, 595] width 20 height 20
click at [990, 599] on input "Select an option" at bounding box center [989, 595] width 20 height 20
click at [1383, 686] on button "Next" at bounding box center [1401, 708] width 98 height 50
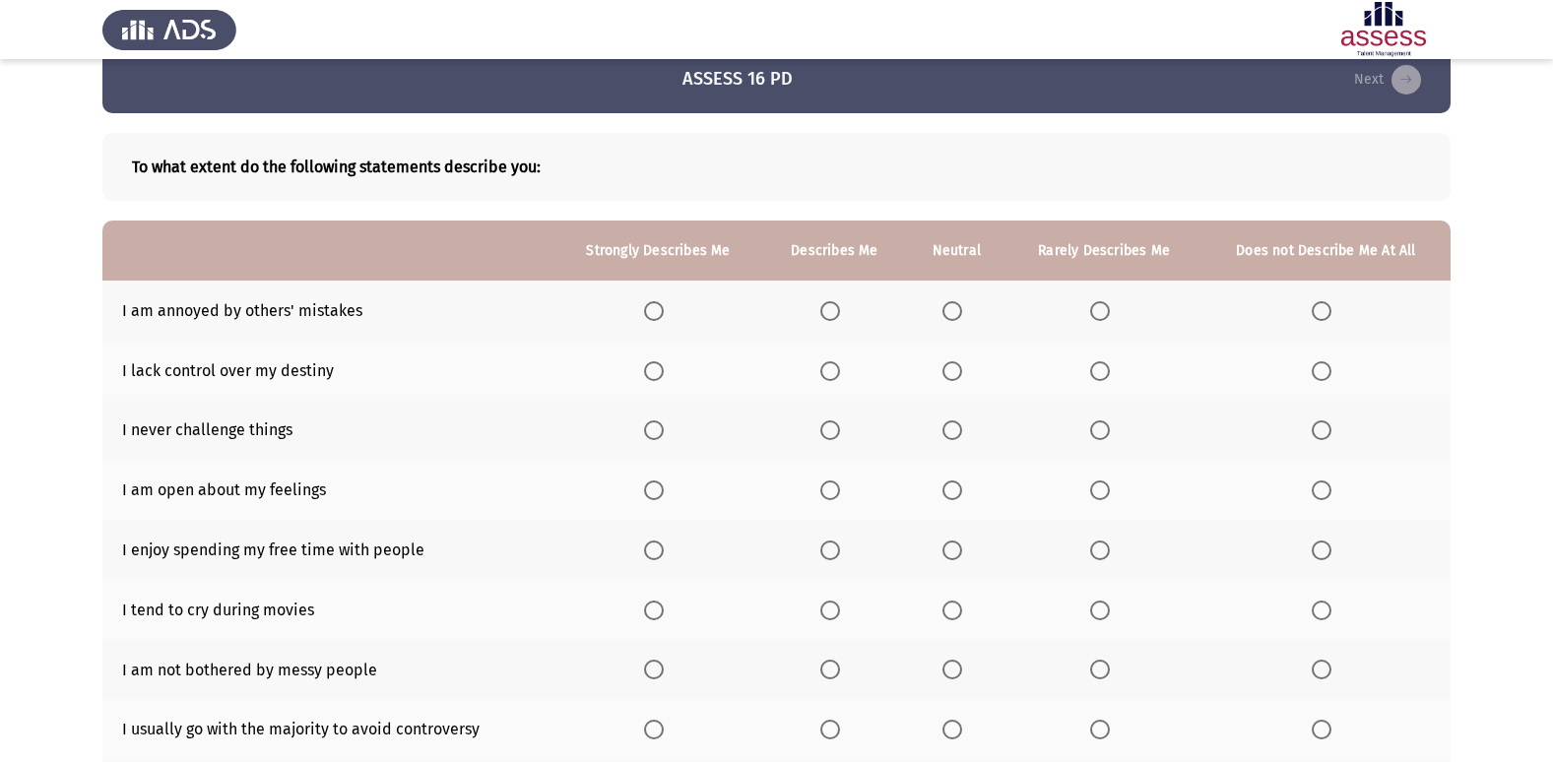
scroll to position [31, 0]
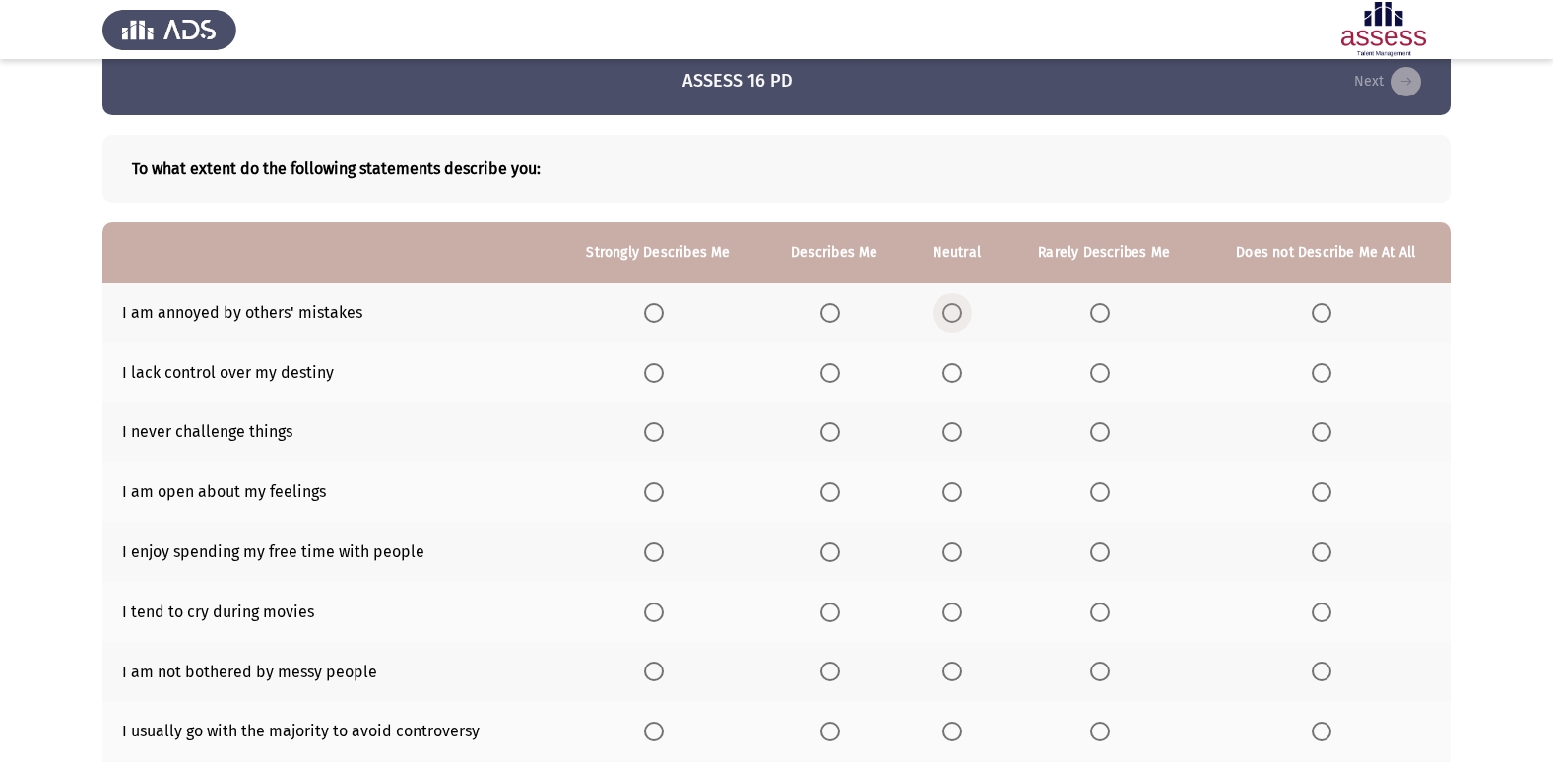
click at [948, 322] on span "Select an option" at bounding box center [952, 313] width 20 height 20
click at [948, 322] on input "Select an option" at bounding box center [952, 313] width 20 height 20
click at [668, 377] on label "Select an option" at bounding box center [658, 373] width 28 height 20
click at [664, 377] on input "Select an option" at bounding box center [654, 373] width 20 height 20
click at [1106, 366] on span "Select an option" at bounding box center [1100, 373] width 20 height 20
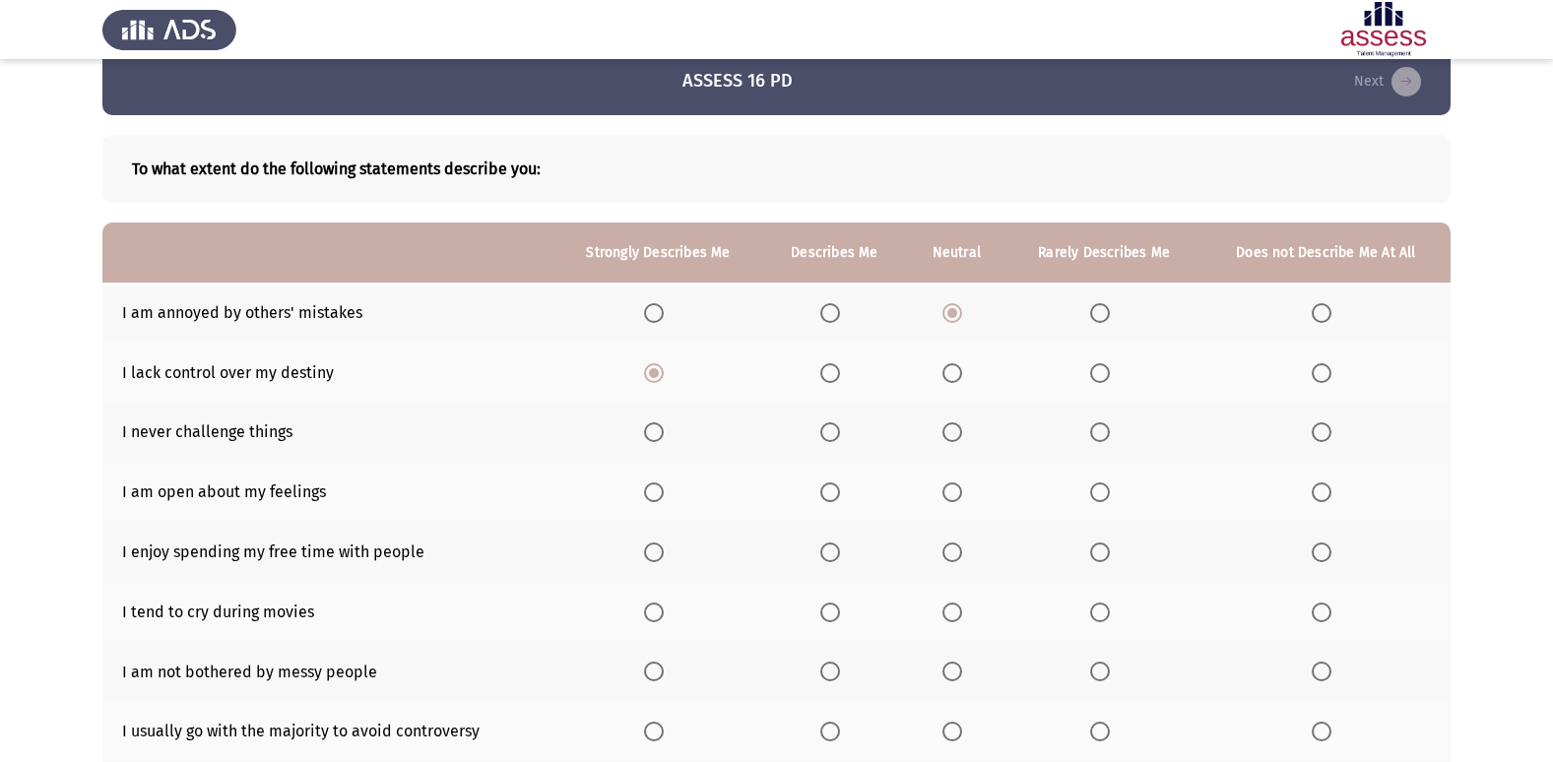
click at [1106, 366] on input "Select an option" at bounding box center [1100, 373] width 20 height 20
click at [1332, 428] on label "Select an option" at bounding box center [1326, 432] width 28 height 20
click at [1331, 428] on input "Select an option" at bounding box center [1322, 432] width 20 height 20
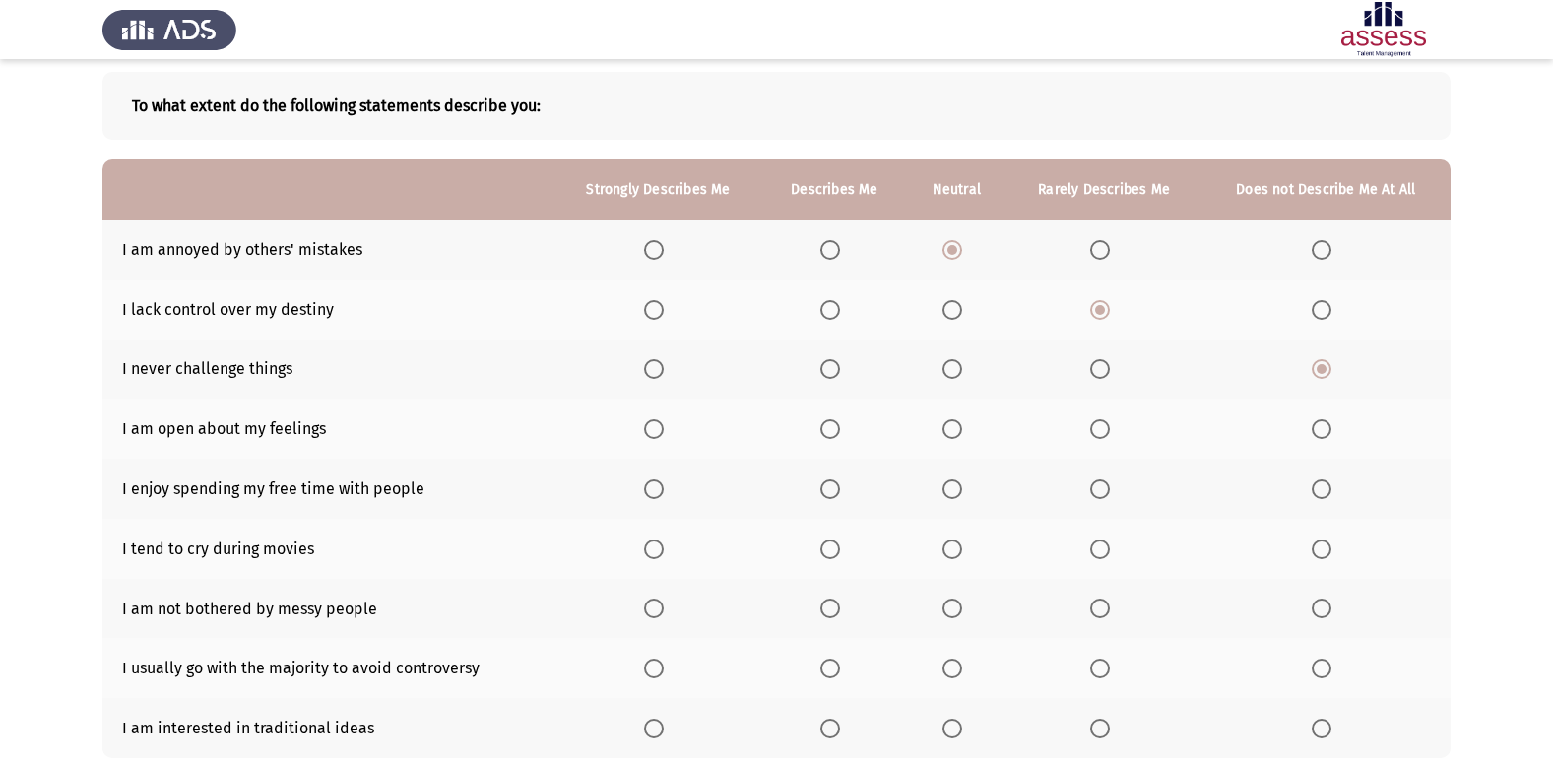
scroll to position [129, 0]
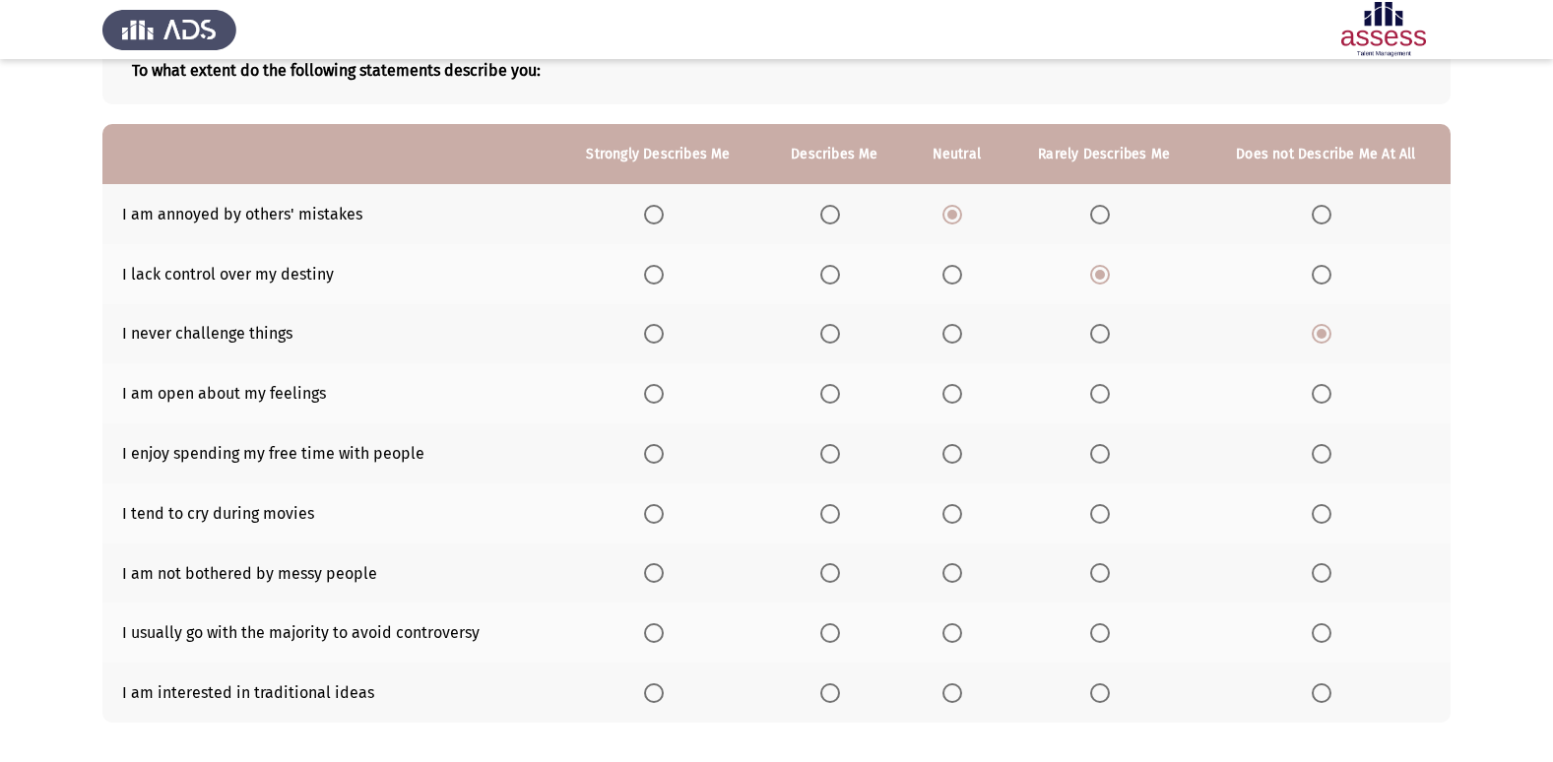
click at [1320, 395] on span "Select an option" at bounding box center [1322, 394] width 20 height 20
click at [1320, 395] on input "Select an option" at bounding box center [1322, 394] width 20 height 20
click at [641, 454] on th at bounding box center [658, 453] width 209 height 60
click at [653, 450] on span "Select an option" at bounding box center [654, 454] width 20 height 20
click at [653, 450] on input "Select an option" at bounding box center [654, 454] width 20 height 20
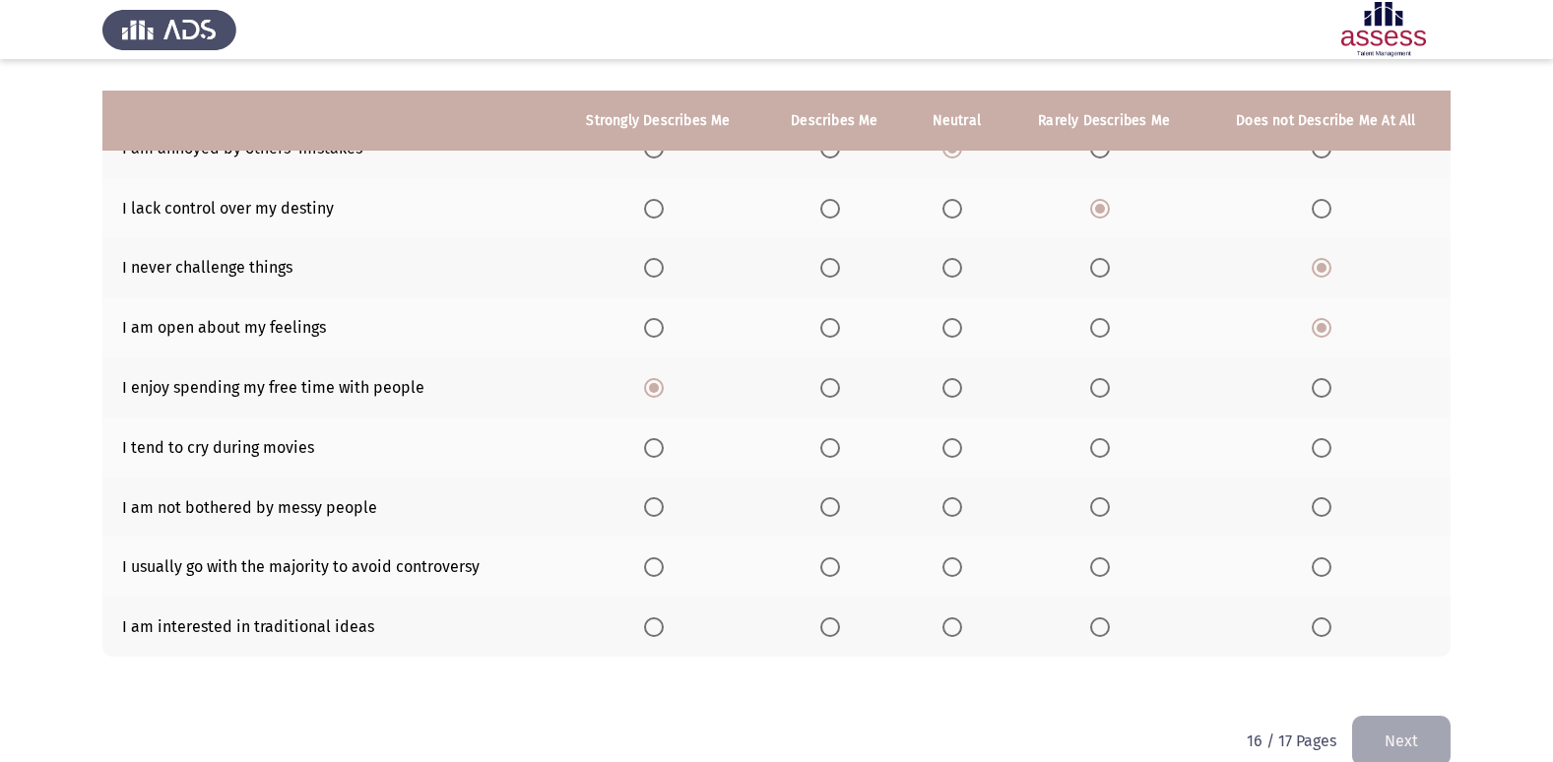
scroll to position [227, 0]
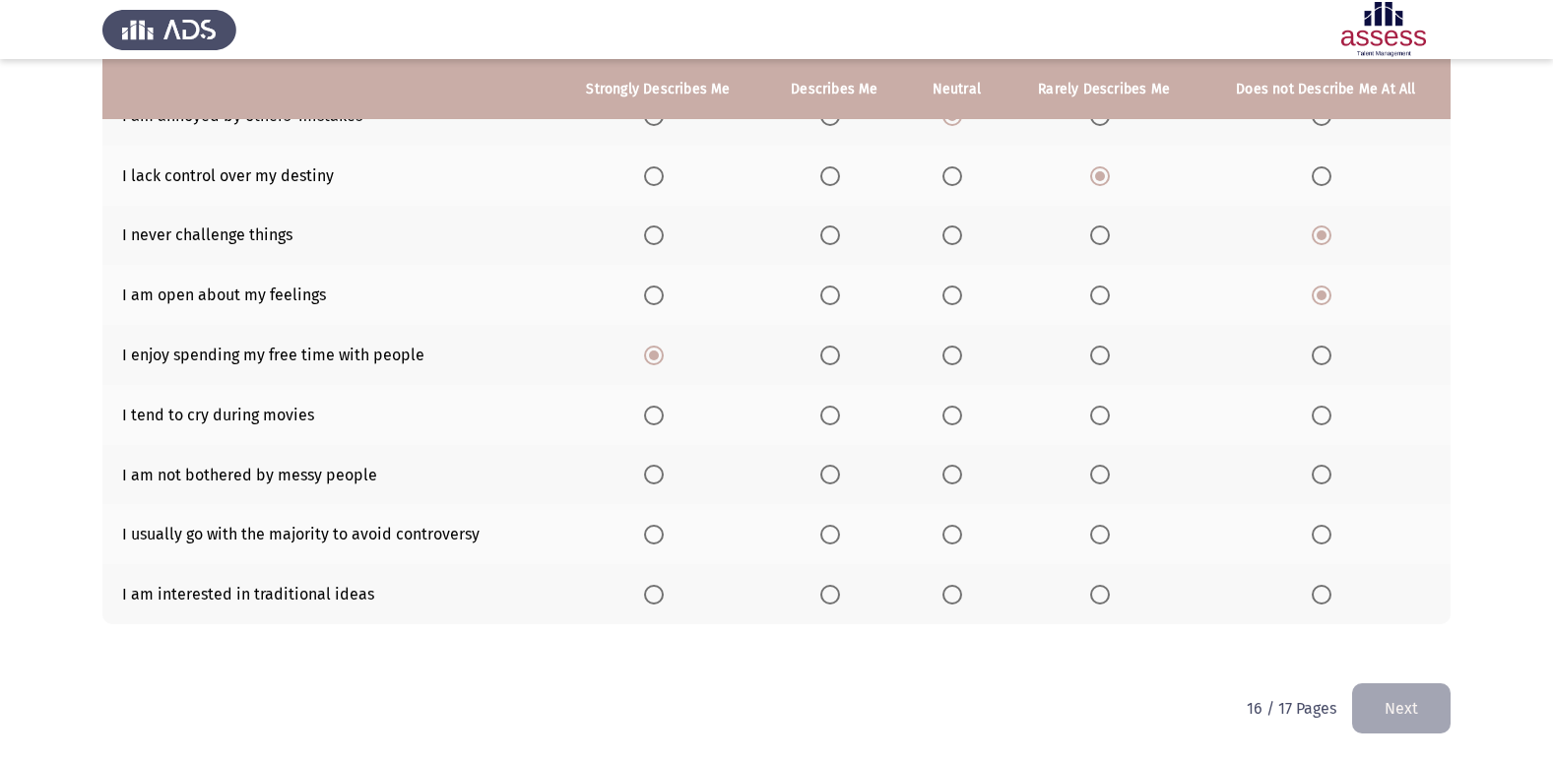
click at [1318, 414] on span "Select an option" at bounding box center [1322, 416] width 20 height 20
click at [1318, 414] on input "Select an option" at bounding box center [1322, 416] width 20 height 20
click at [1323, 480] on span "Select an option" at bounding box center [1322, 475] width 20 height 20
click at [1323, 480] on input "Select an option" at bounding box center [1322, 475] width 20 height 20
click at [949, 538] on span "Select an option" at bounding box center [952, 535] width 20 height 20
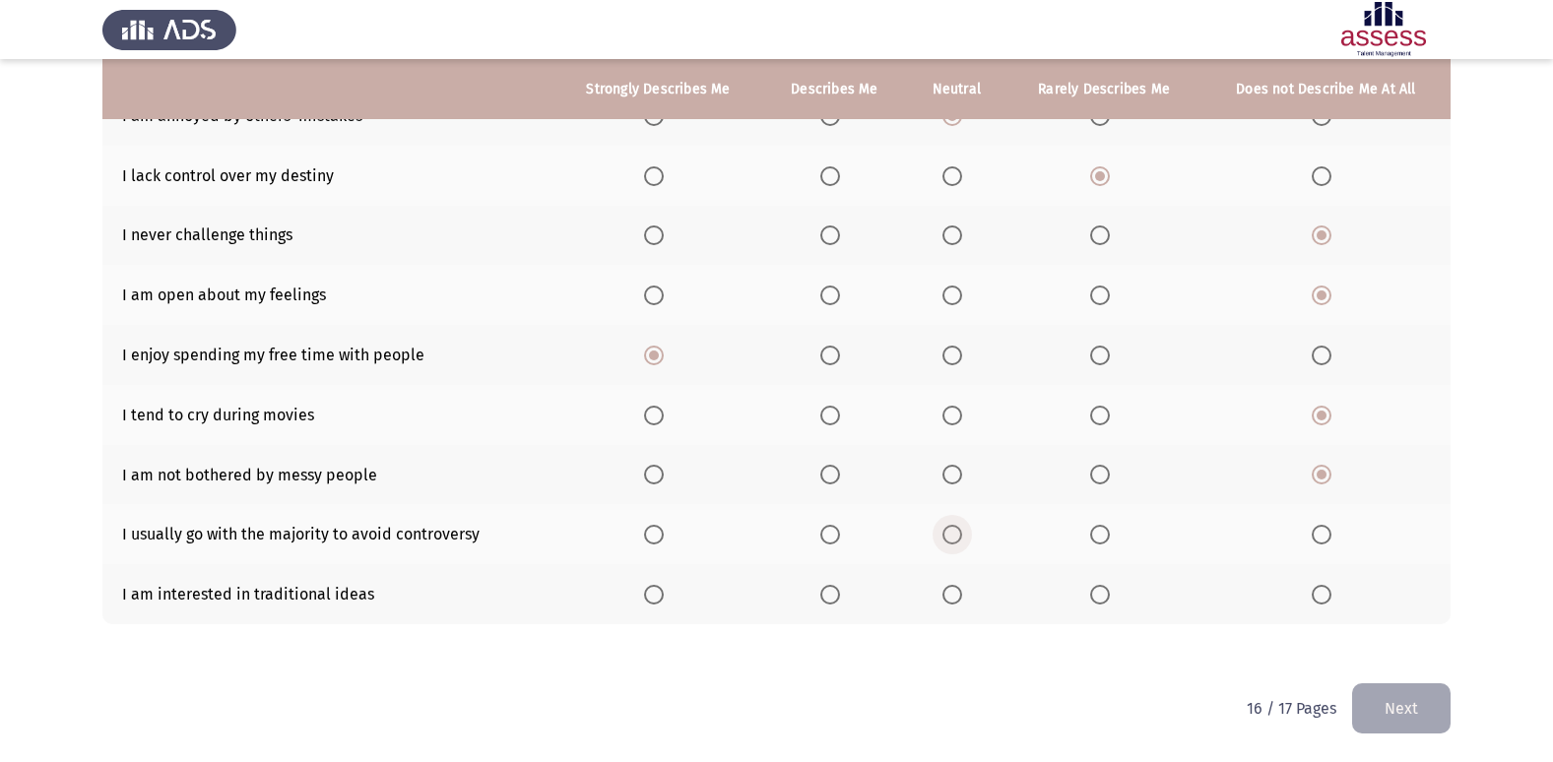
click at [949, 538] on input "Select an option" at bounding box center [952, 535] width 20 height 20
click at [1098, 601] on span "Select an option" at bounding box center [1100, 595] width 20 height 20
click at [1098, 601] on input "Select an option" at bounding box center [1100, 595] width 20 height 20
click at [1378, 703] on button "Next" at bounding box center [1401, 708] width 98 height 50
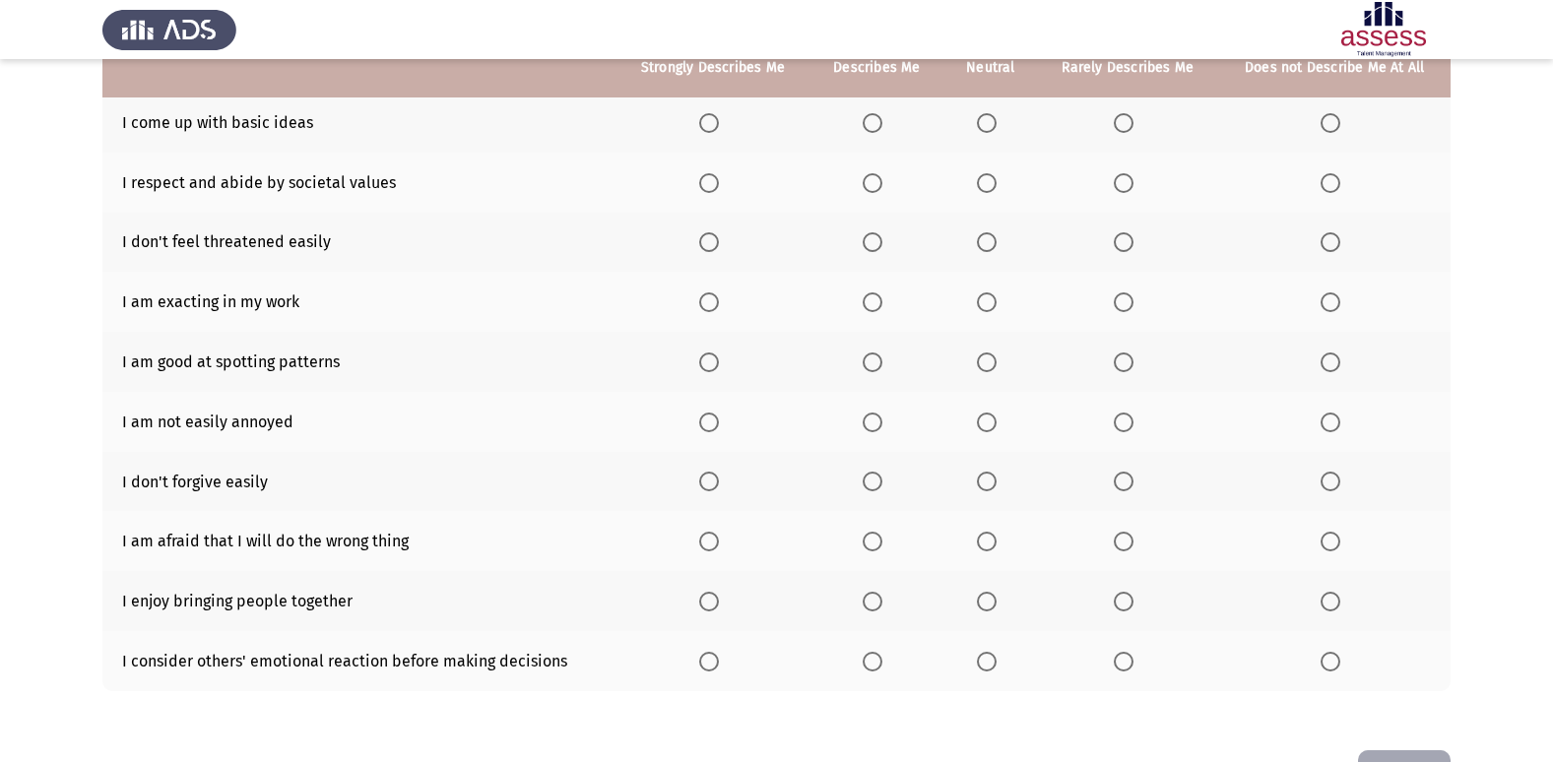
scroll to position [189, 0]
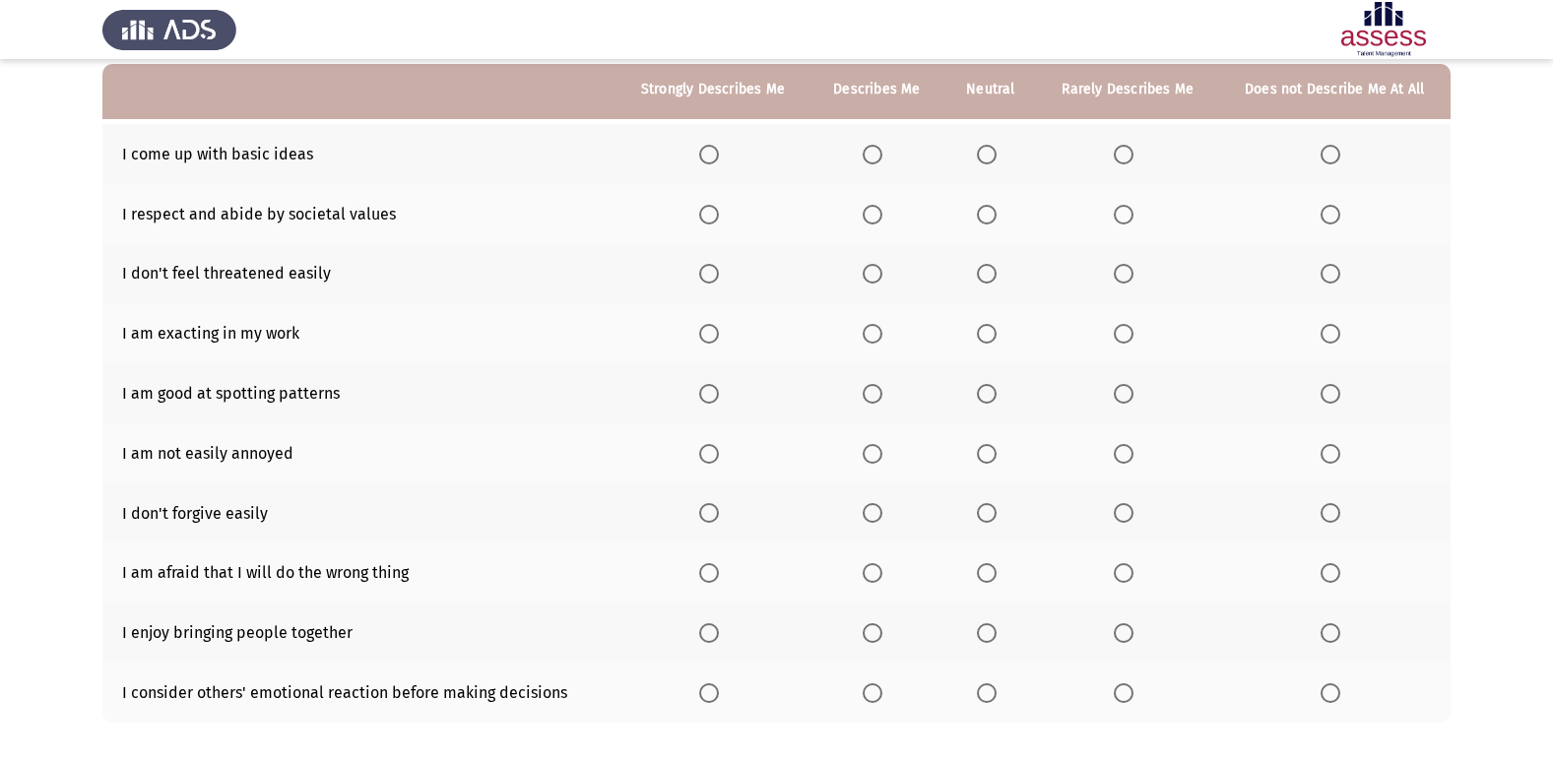
click at [1127, 164] on th at bounding box center [1127, 154] width 181 height 60
click at [714, 399] on span "Select an option" at bounding box center [709, 394] width 20 height 20
click at [714, 399] on input "Select an option" at bounding box center [709, 394] width 20 height 20
click at [710, 459] on span "Select an option" at bounding box center [709, 454] width 20 height 20
click at [710, 459] on input "Select an option" at bounding box center [709, 454] width 20 height 20
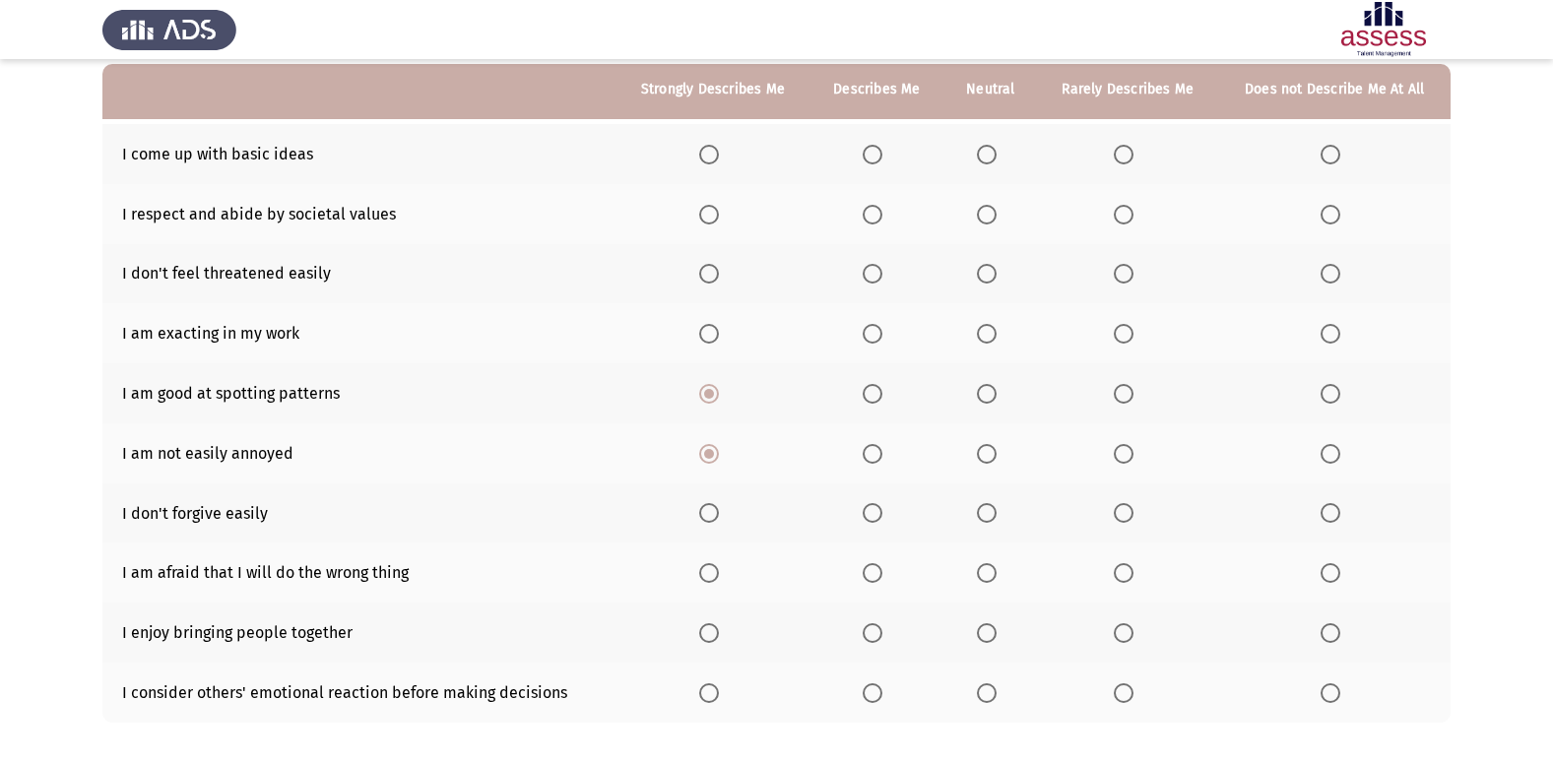
click at [866, 514] on span "Select an option" at bounding box center [873, 513] width 20 height 20
click at [866, 514] on input "Select an option" at bounding box center [873, 513] width 20 height 20
click at [1323, 582] on span "Select an option" at bounding box center [1330, 573] width 20 height 20
click at [1323, 582] on input "Select an option" at bounding box center [1330, 573] width 20 height 20
click at [1135, 575] on label "Select an option" at bounding box center [1128, 573] width 28 height 20
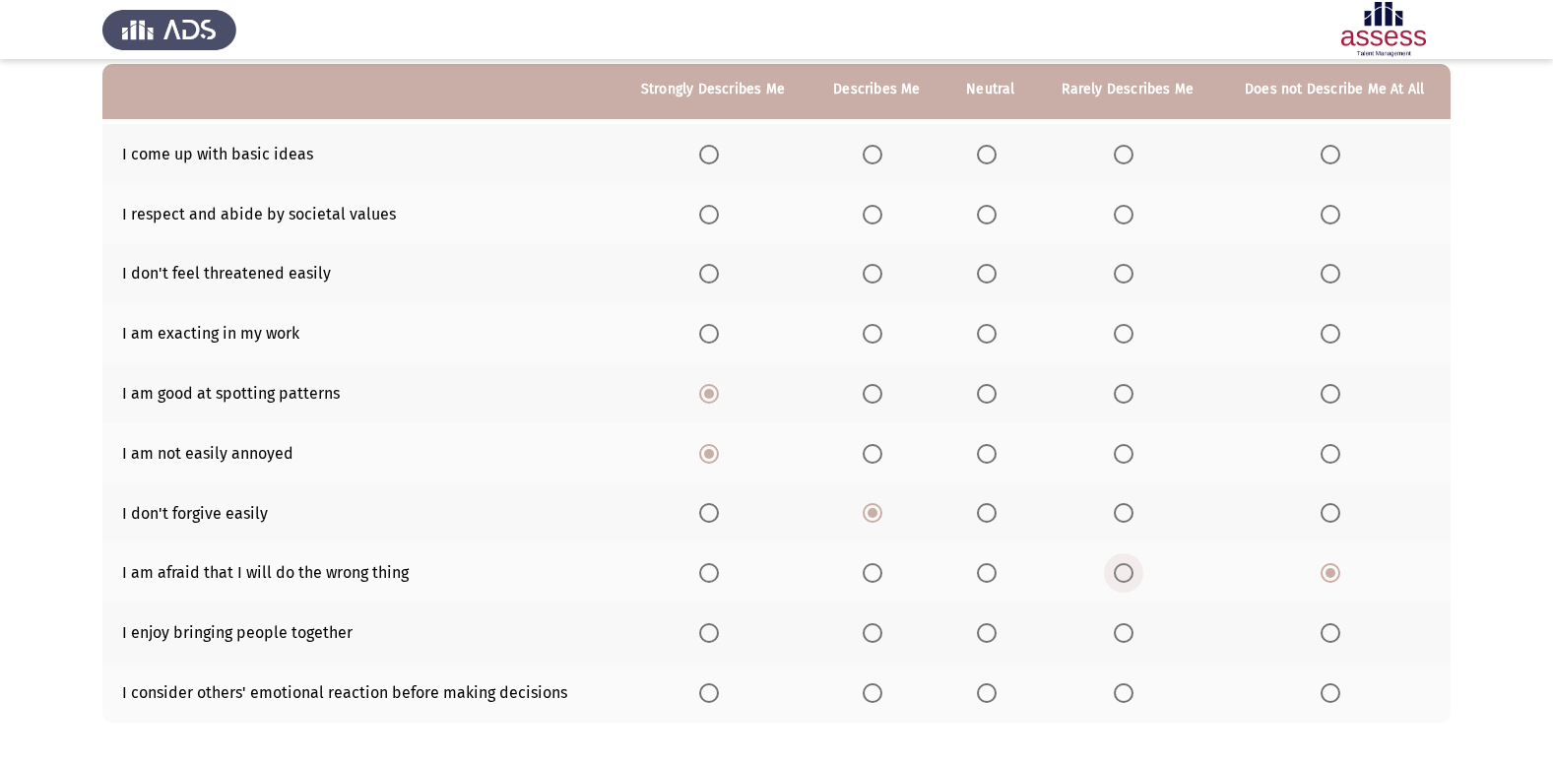
click at [1133, 575] on input "Select an option" at bounding box center [1124, 573] width 20 height 20
click at [984, 634] on span "Select an option" at bounding box center [987, 633] width 20 height 20
click at [984, 634] on input "Select an option" at bounding box center [987, 633] width 20 height 20
click at [866, 623] on span "Select an option" at bounding box center [873, 633] width 20 height 20
click at [866, 623] on input "Select an option" at bounding box center [873, 633] width 20 height 20
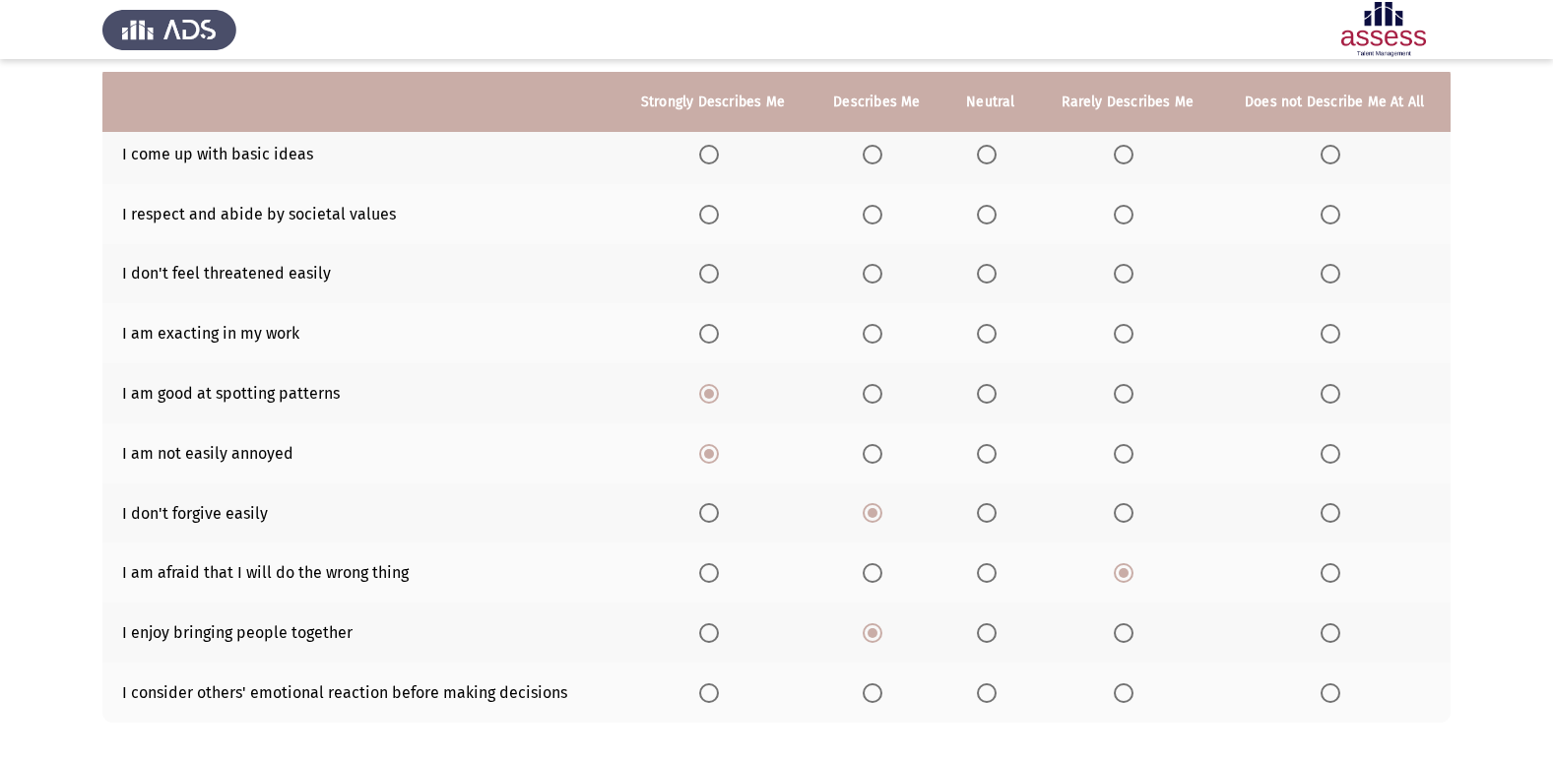
scroll to position [288, 0]
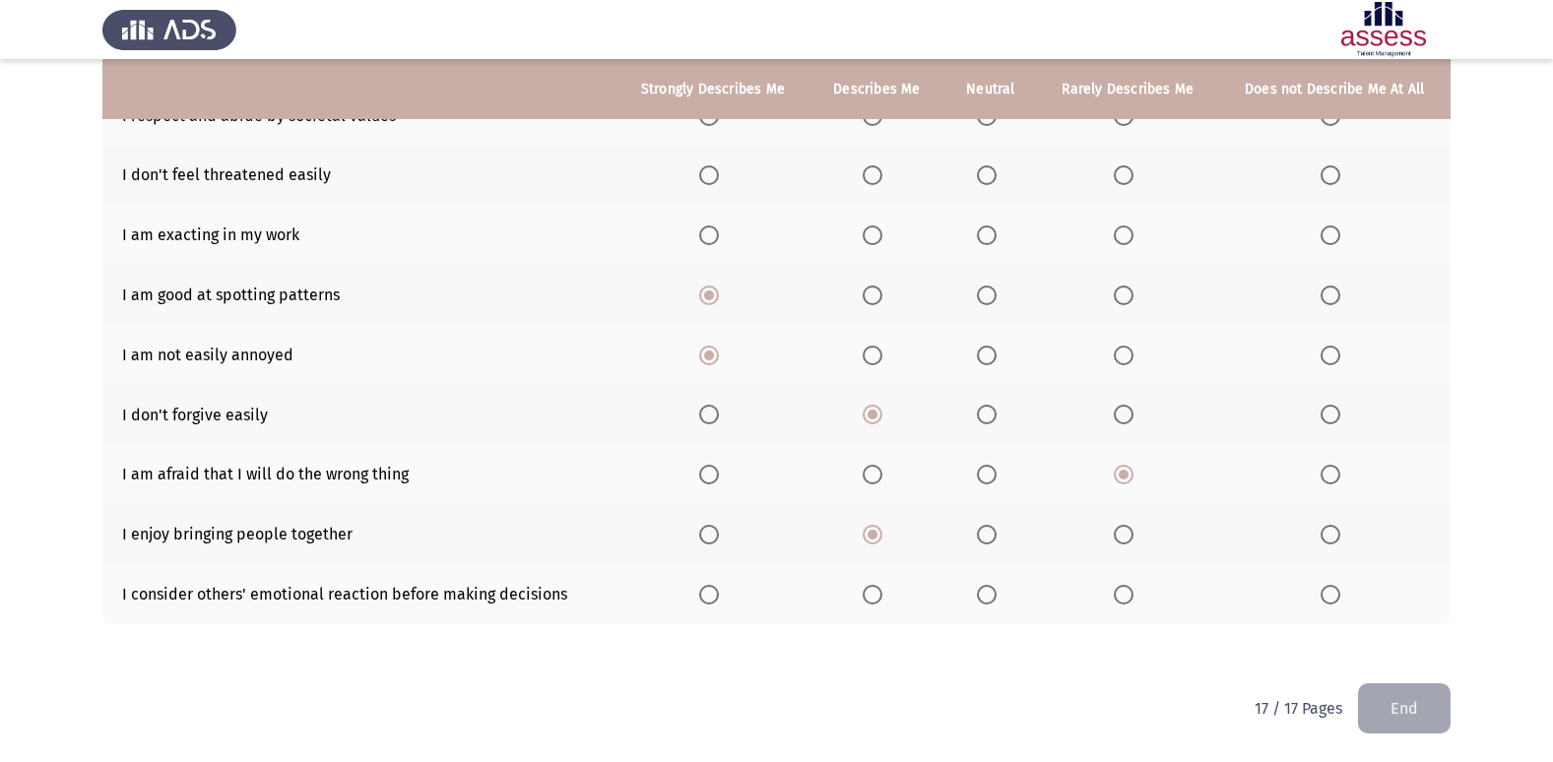
click at [880, 592] on span "Select an option" at bounding box center [873, 595] width 20 height 20
click at [880, 592] on input "Select an option" at bounding box center [873, 595] width 20 height 20
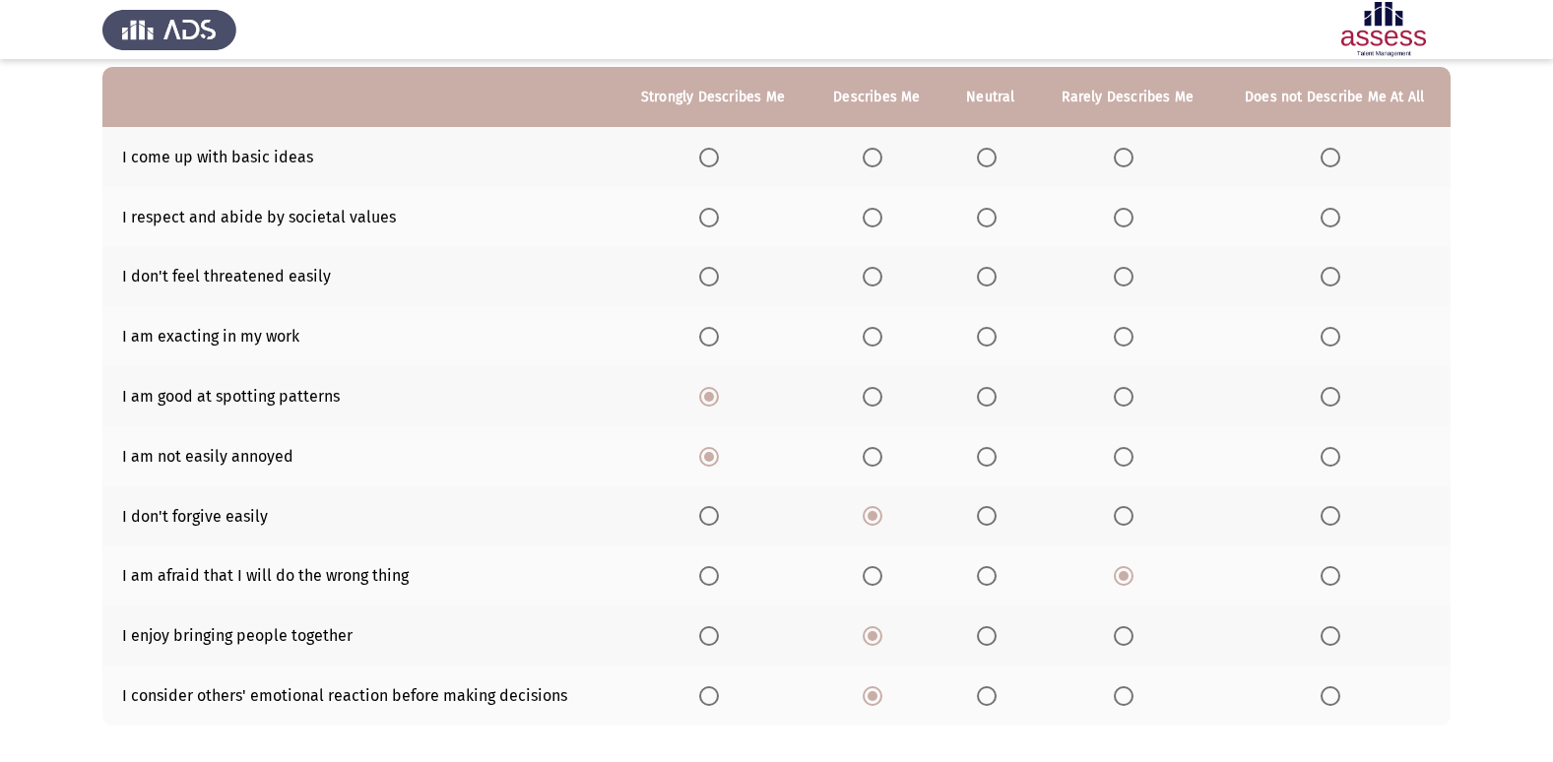
scroll to position [0, 0]
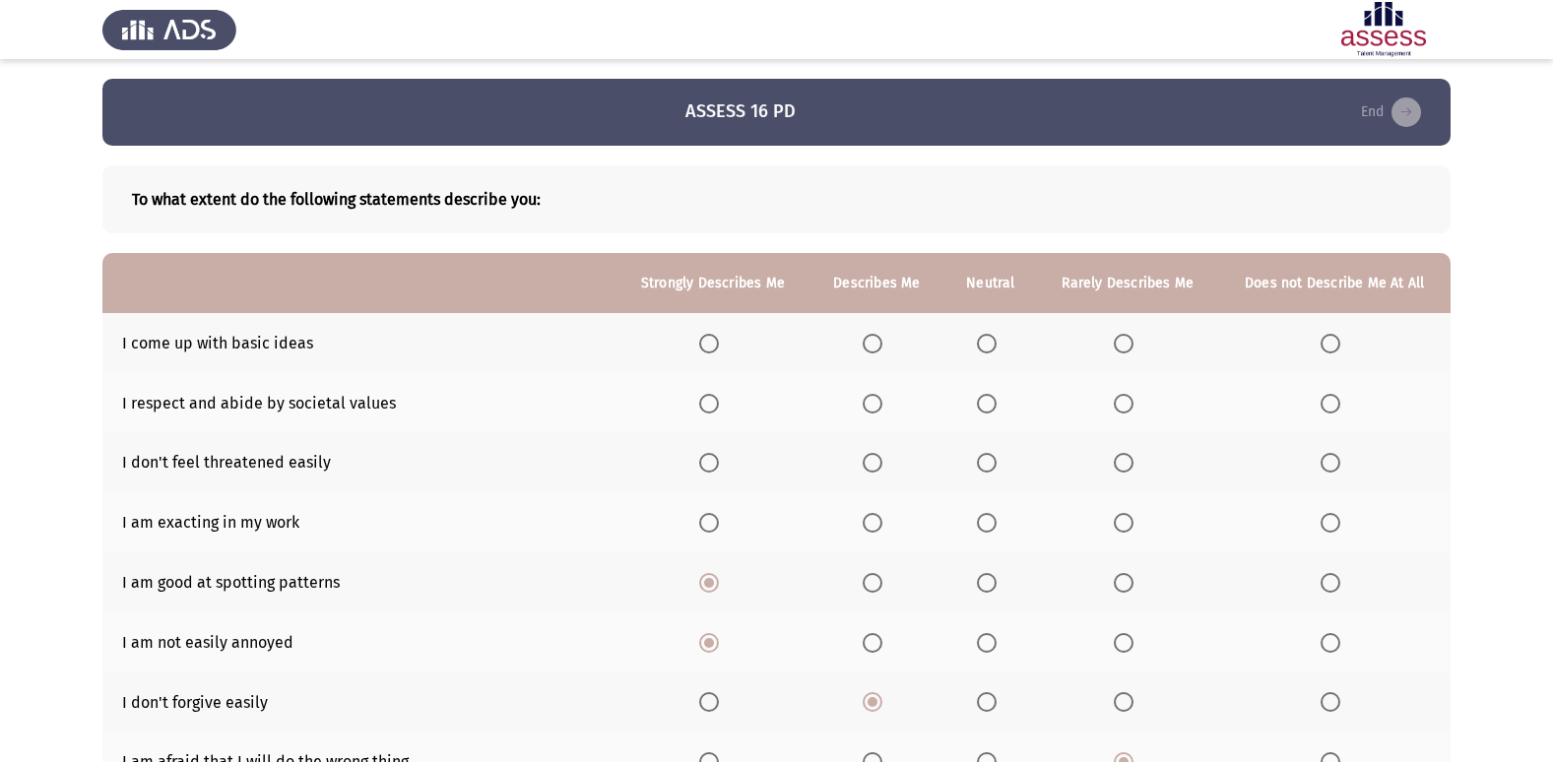
click at [1116, 342] on span "Select an option" at bounding box center [1124, 344] width 20 height 20
click at [1116, 342] on input "Select an option" at bounding box center [1124, 344] width 20 height 20
click at [1335, 406] on span "Select an option" at bounding box center [1330, 404] width 20 height 20
click at [1335, 406] on input "Select an option" at bounding box center [1330, 404] width 20 height 20
click at [881, 523] on span "Select an option" at bounding box center [873, 523] width 20 height 20
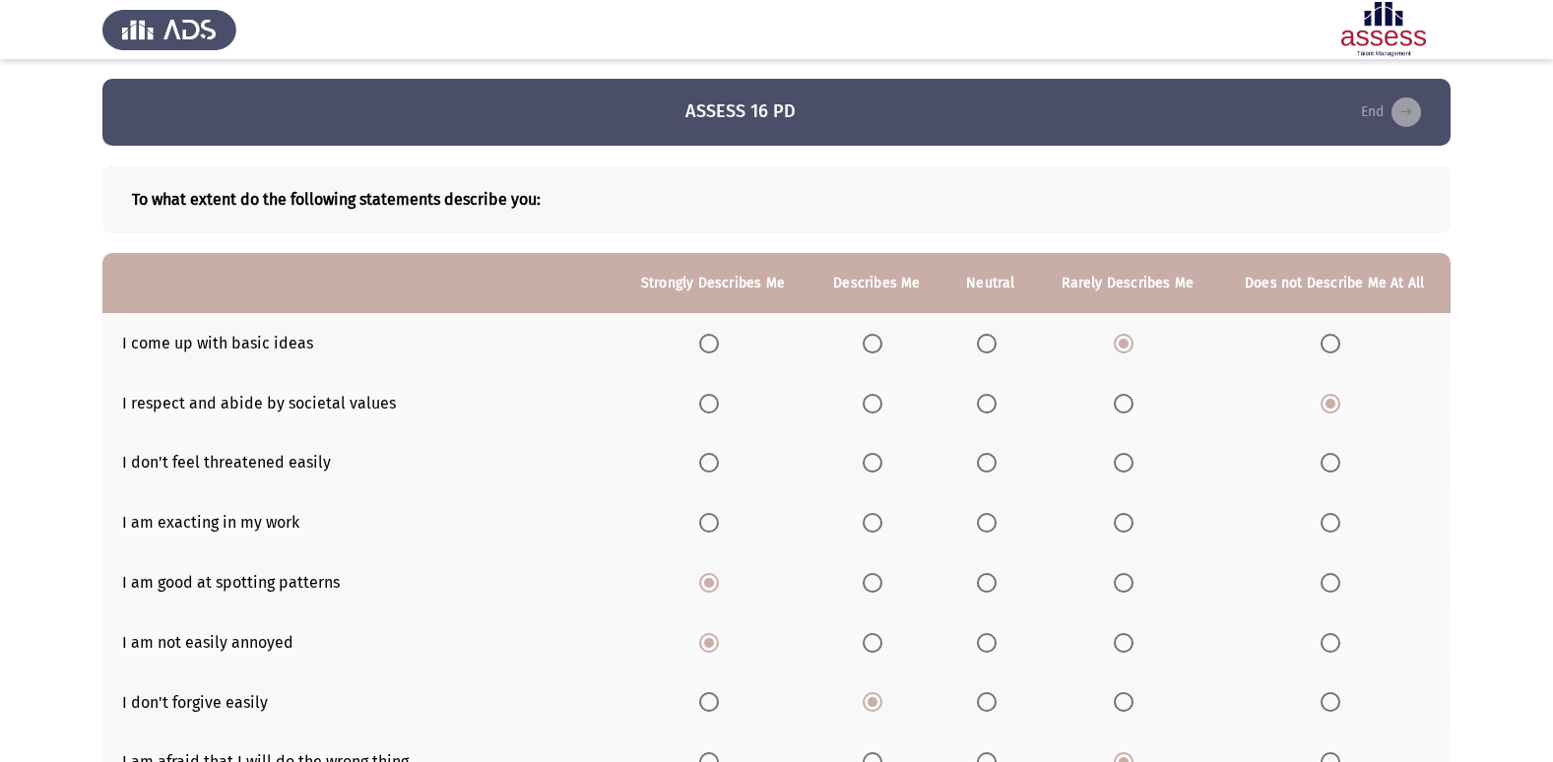
click at [881, 523] on input "Select an option" at bounding box center [873, 523] width 20 height 20
click at [993, 528] on span "Select an option" at bounding box center [987, 523] width 20 height 20
click at [993, 528] on input "Select an option" at bounding box center [987, 523] width 20 height 20
click at [987, 458] on span "Select an option" at bounding box center [987, 463] width 20 height 20
click at [987, 458] on input "Select an option" at bounding box center [987, 463] width 20 height 20
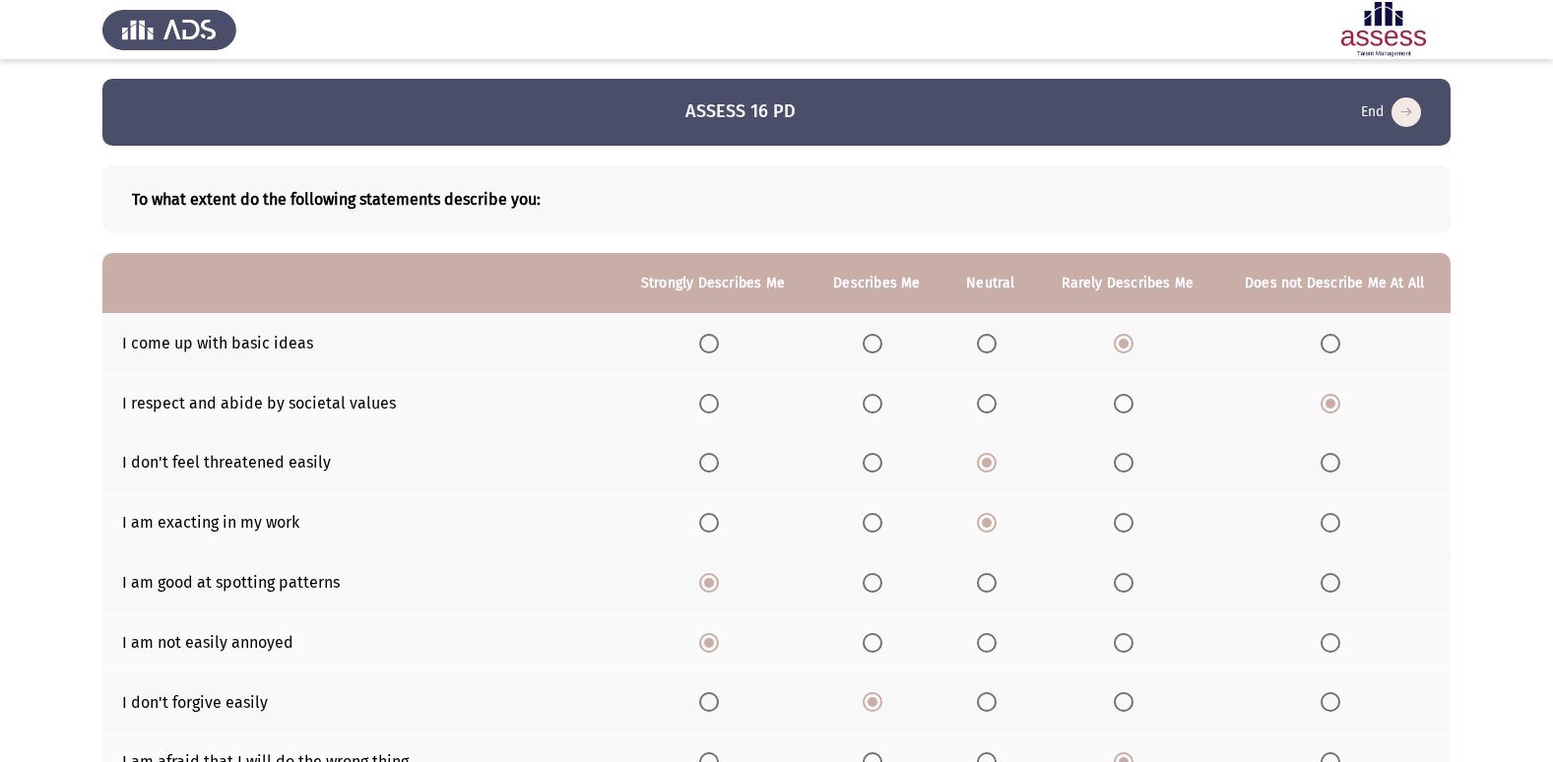
click at [868, 410] on span "Select an option" at bounding box center [873, 404] width 20 height 20
click at [868, 410] on input "Select an option" at bounding box center [873, 404] width 20 height 20
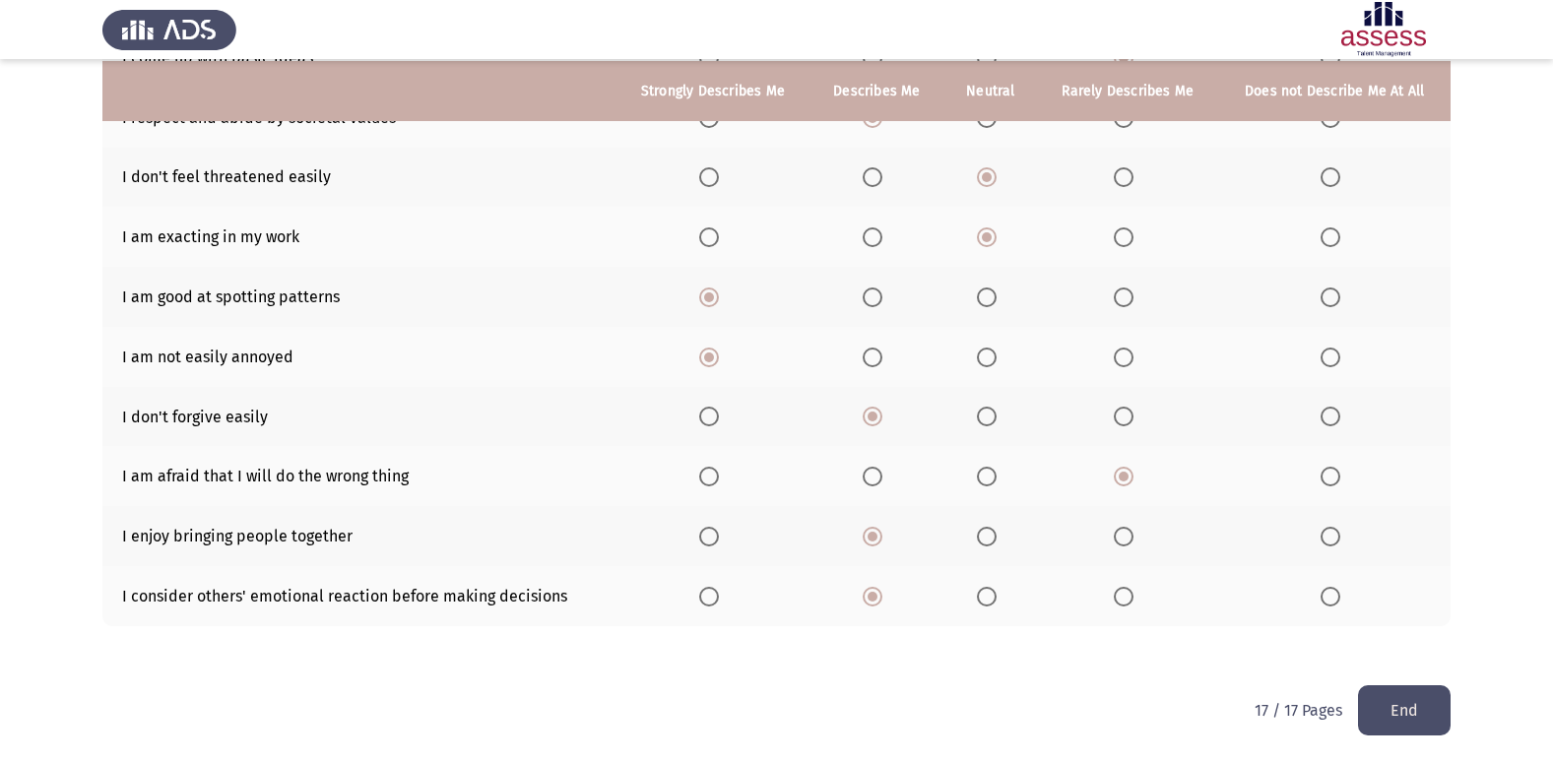
scroll to position [288, 0]
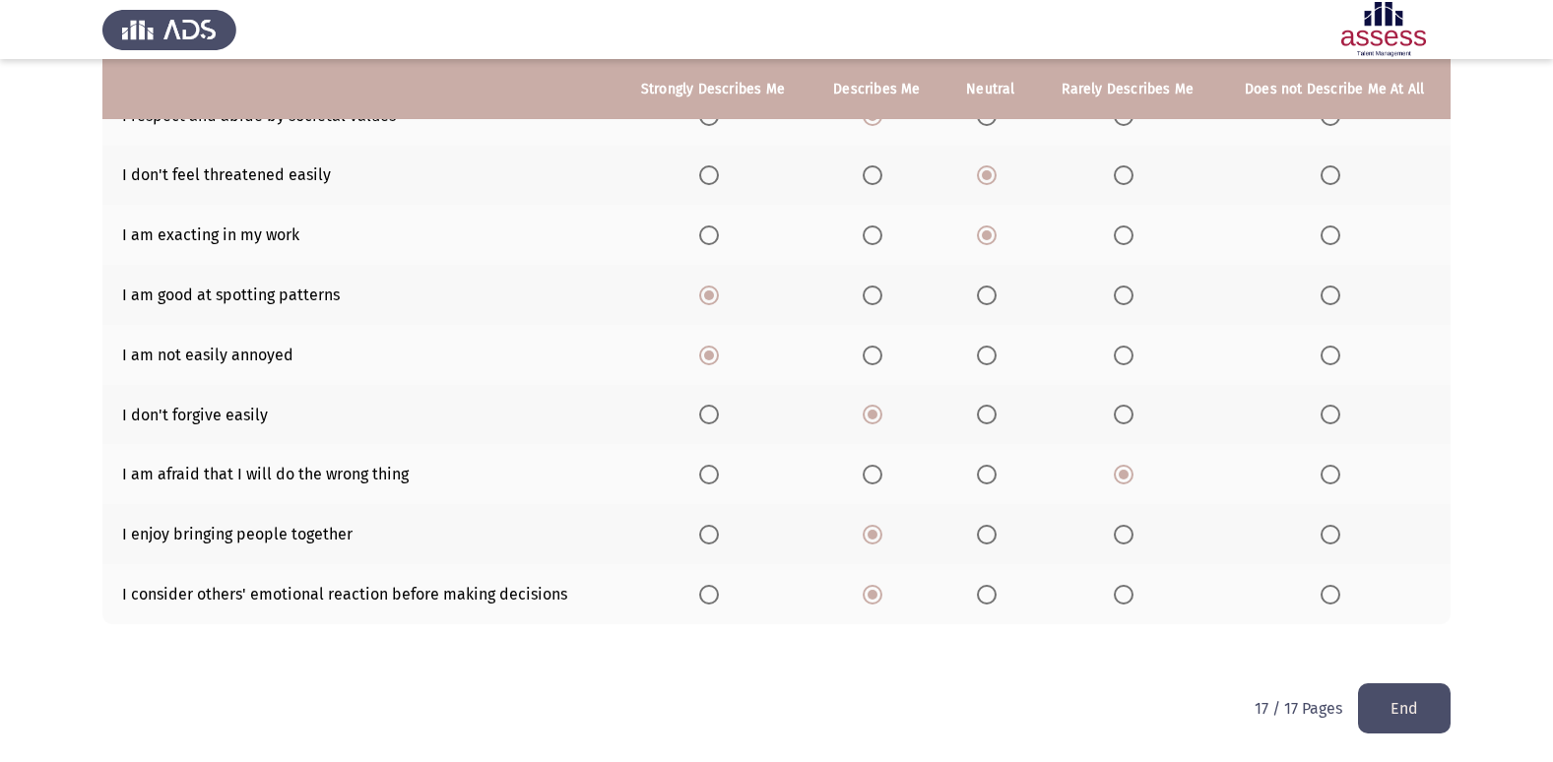
click at [1395, 718] on button "End" at bounding box center [1404, 708] width 93 height 50
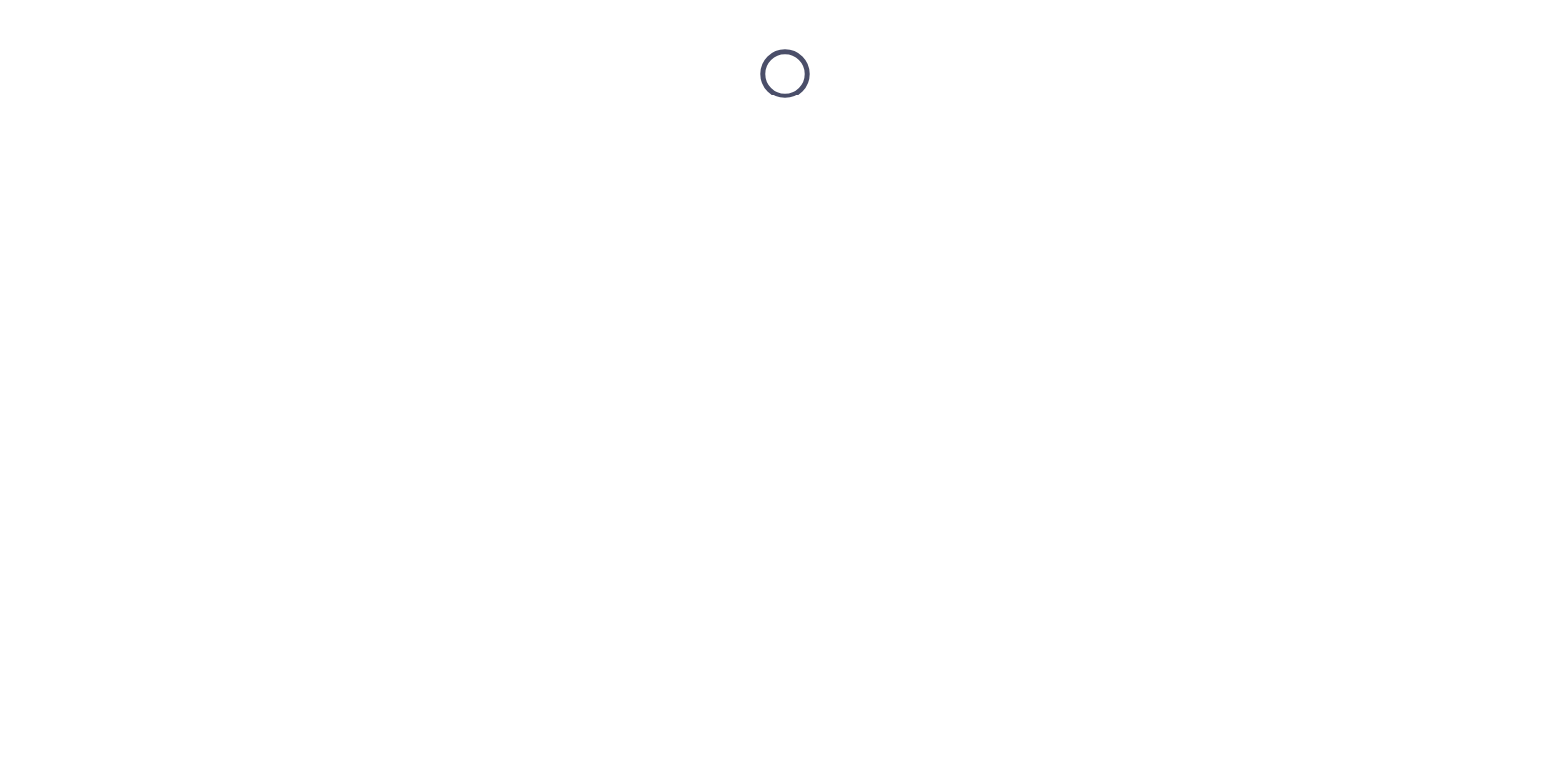
scroll to position [0, 0]
